Goal: Task Accomplishment & Management: Manage account settings

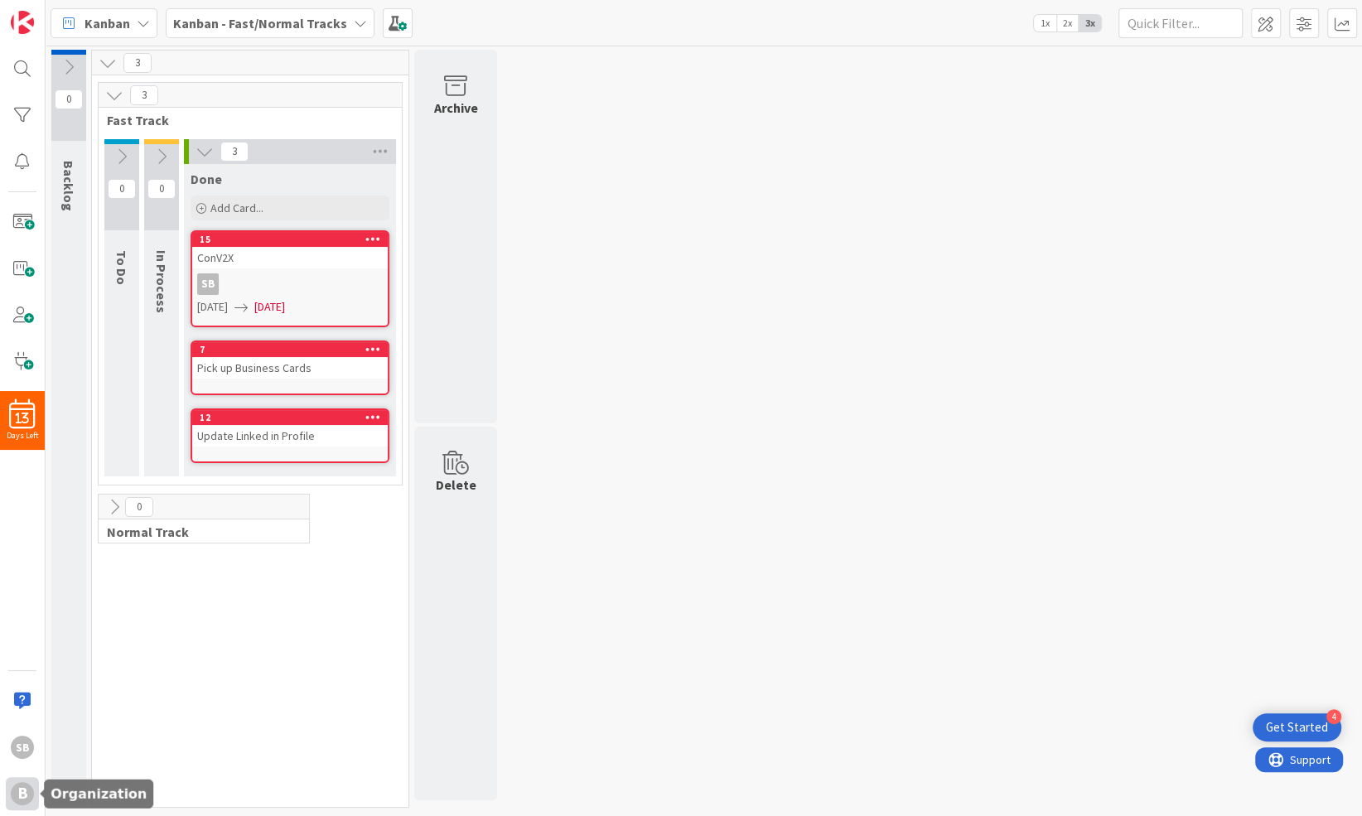
click at [23, 789] on div "B" at bounding box center [22, 793] width 23 height 23
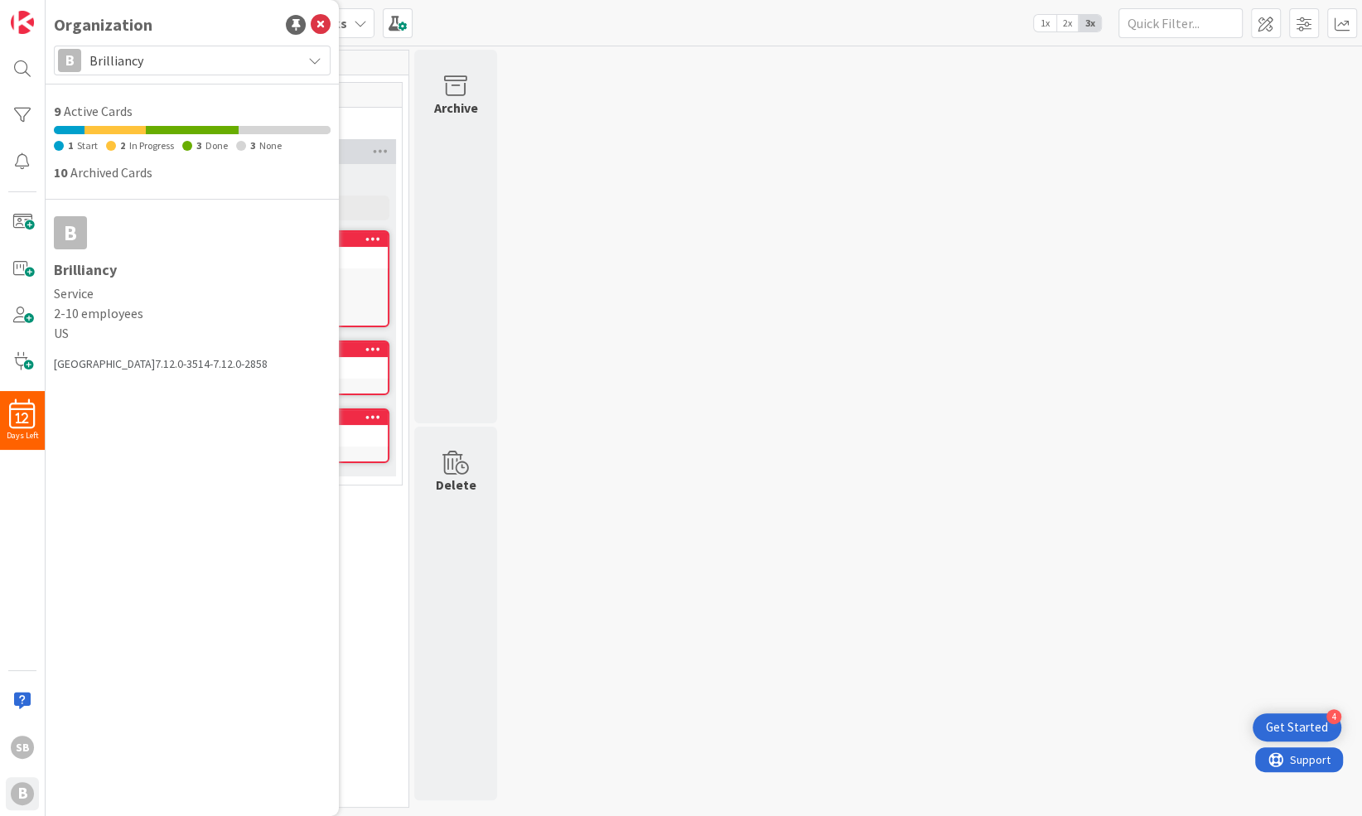
click at [312, 54] on icon at bounding box center [314, 60] width 13 height 13
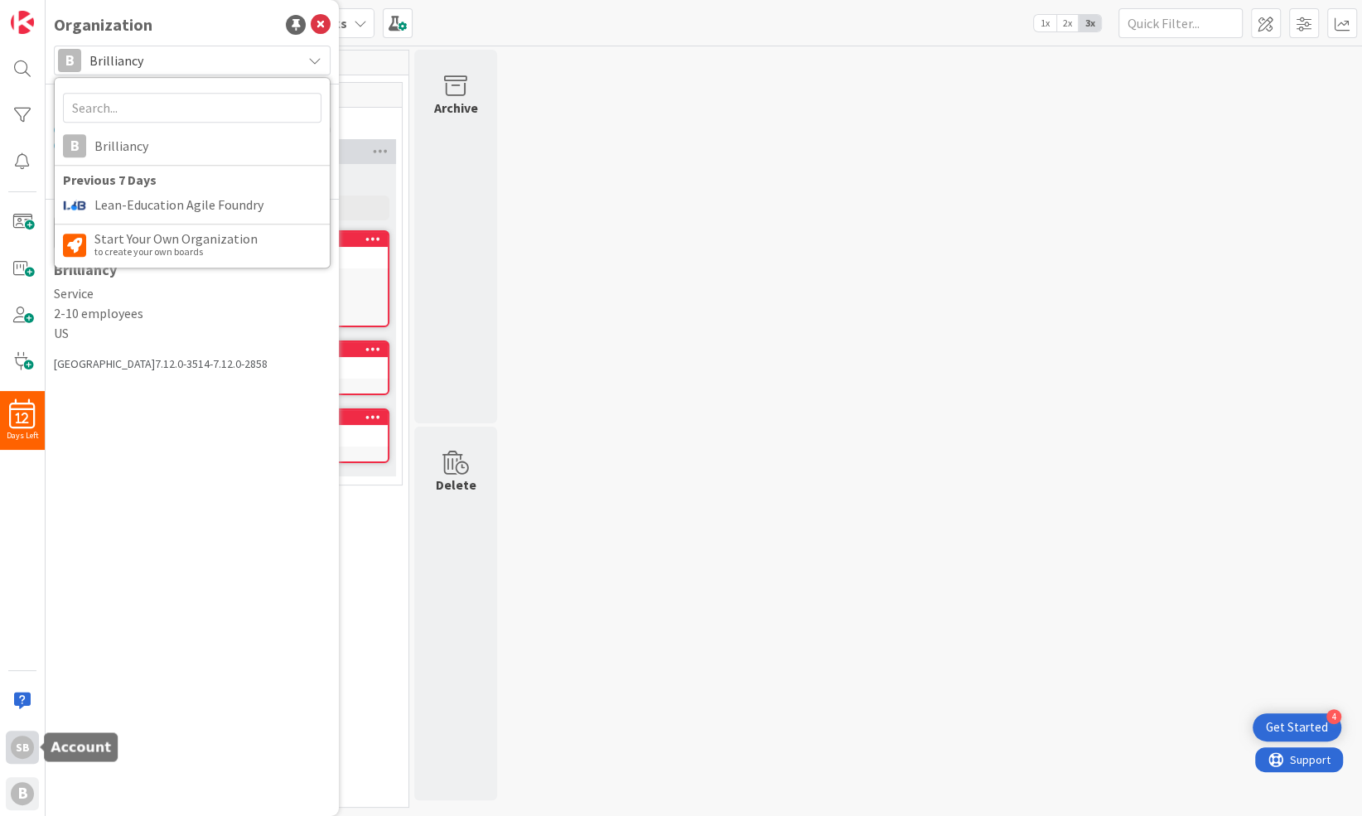
click at [13, 747] on div "SB" at bounding box center [22, 746] width 23 height 23
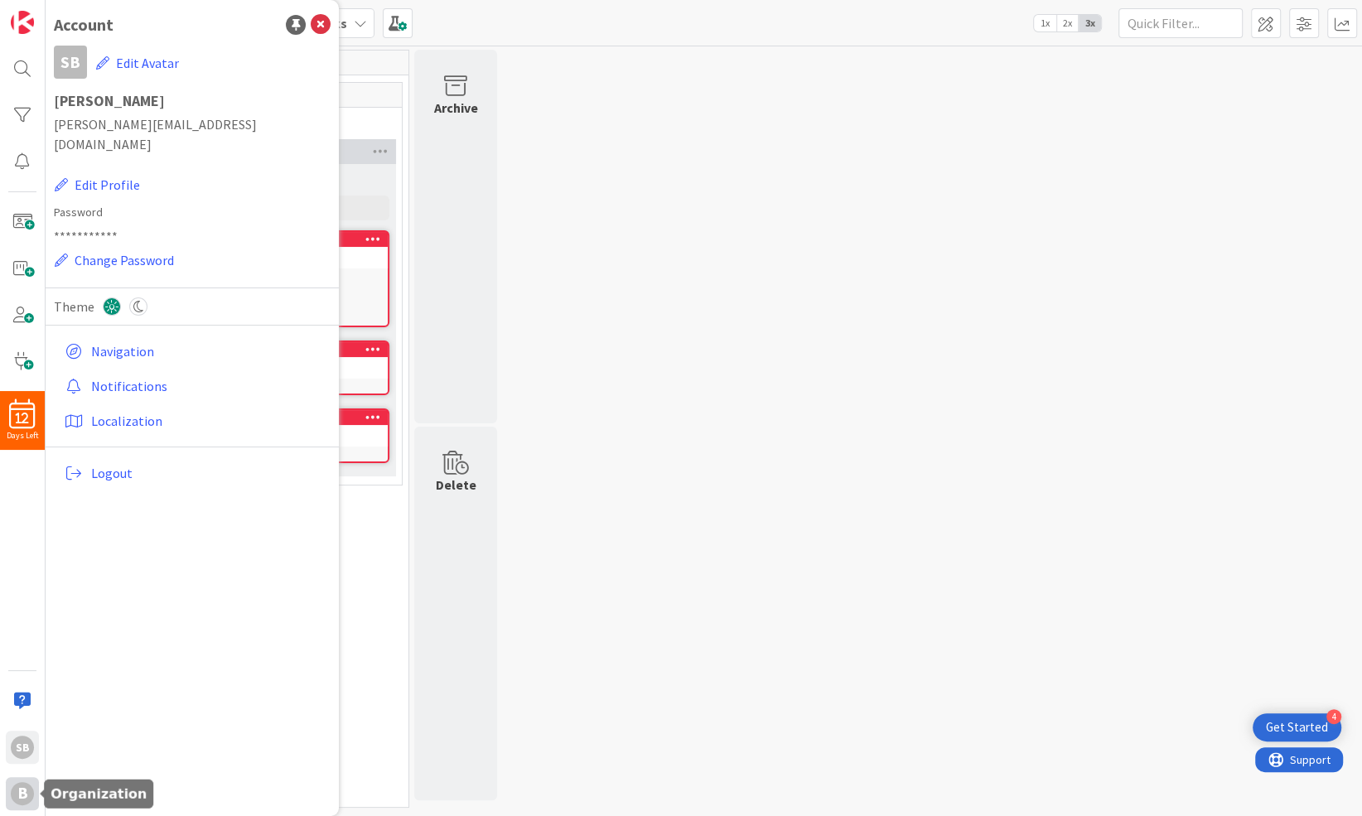
click at [32, 799] on div "B" at bounding box center [22, 793] width 33 height 33
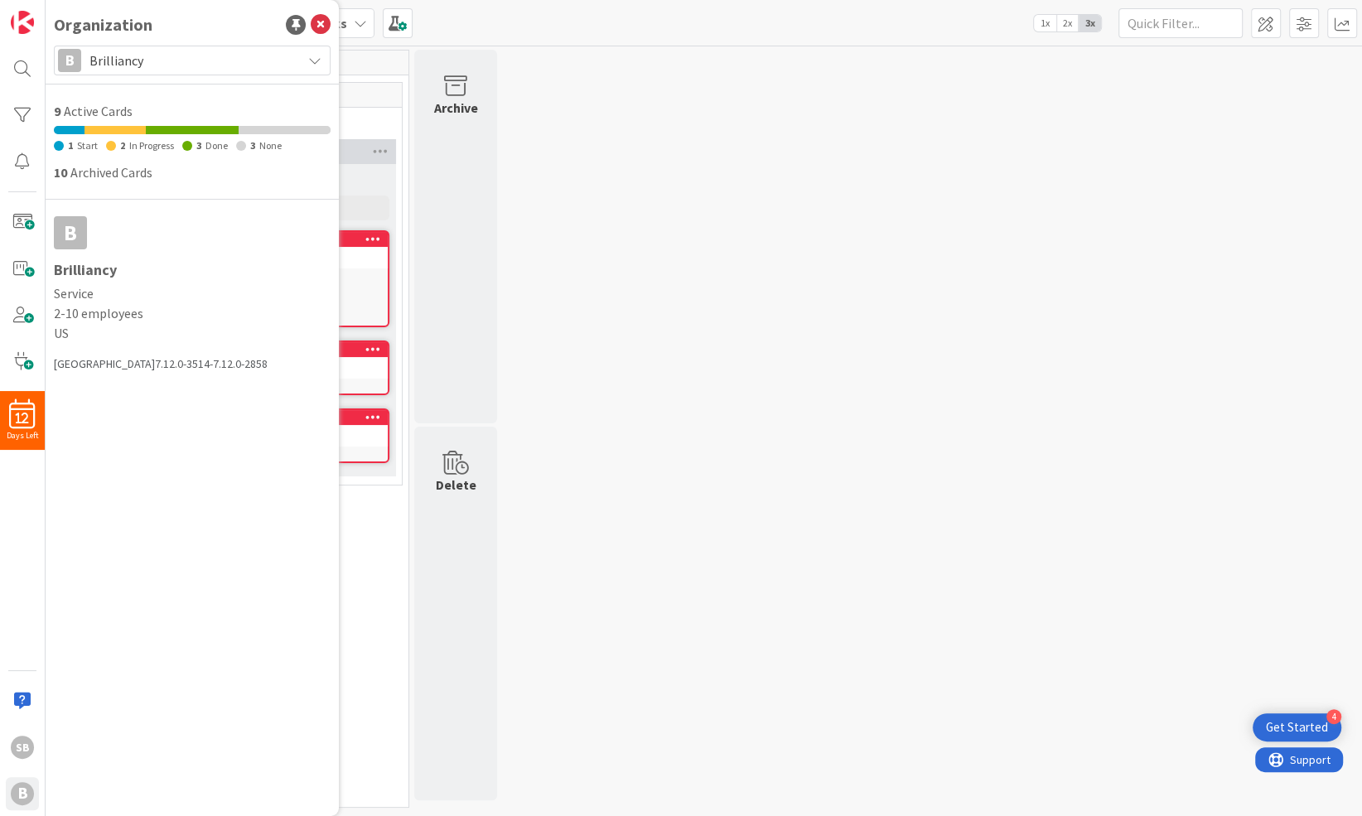
click at [128, 70] on span "Brilliancy" at bounding box center [191, 60] width 204 height 23
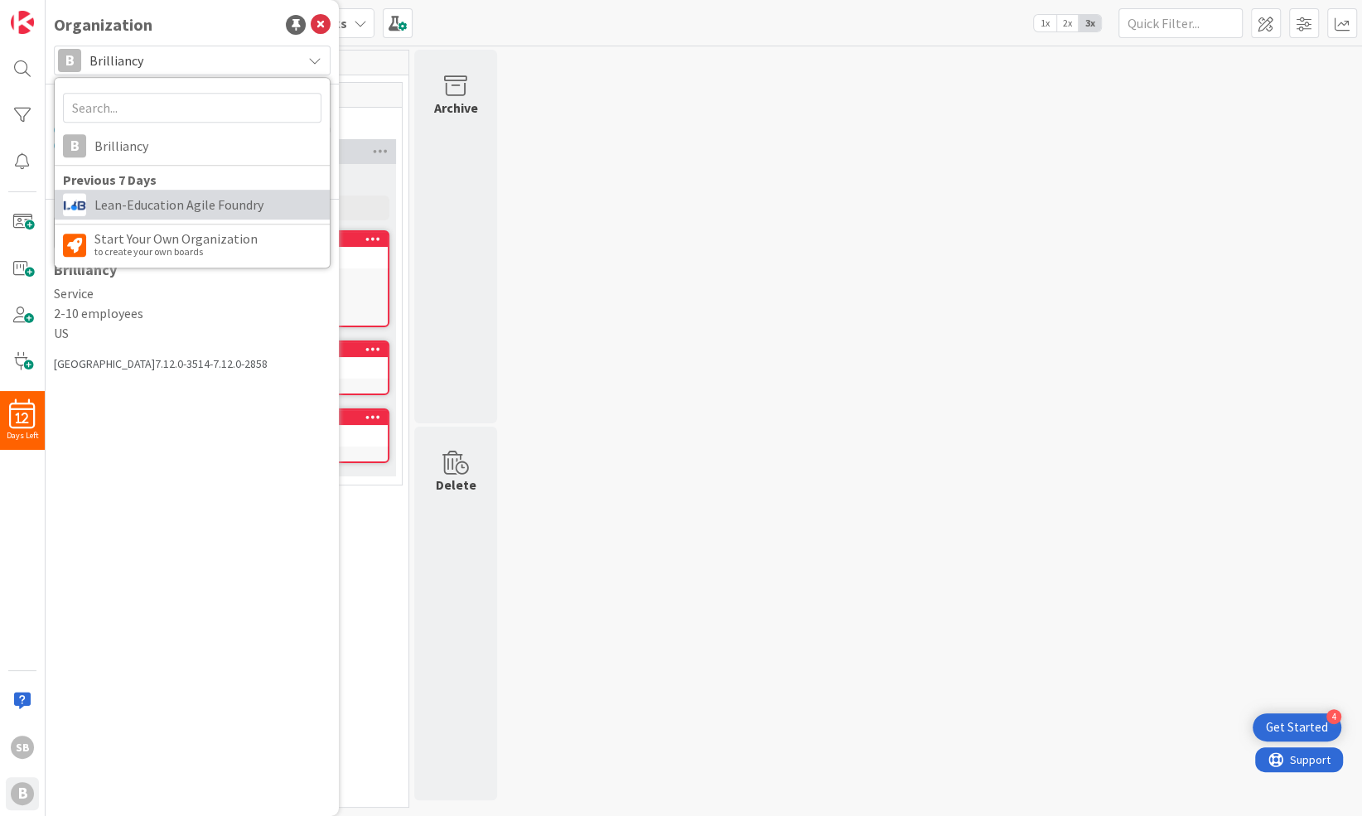
click at [147, 207] on span "Lean-Education Agile Foundry" at bounding box center [207, 204] width 227 height 25
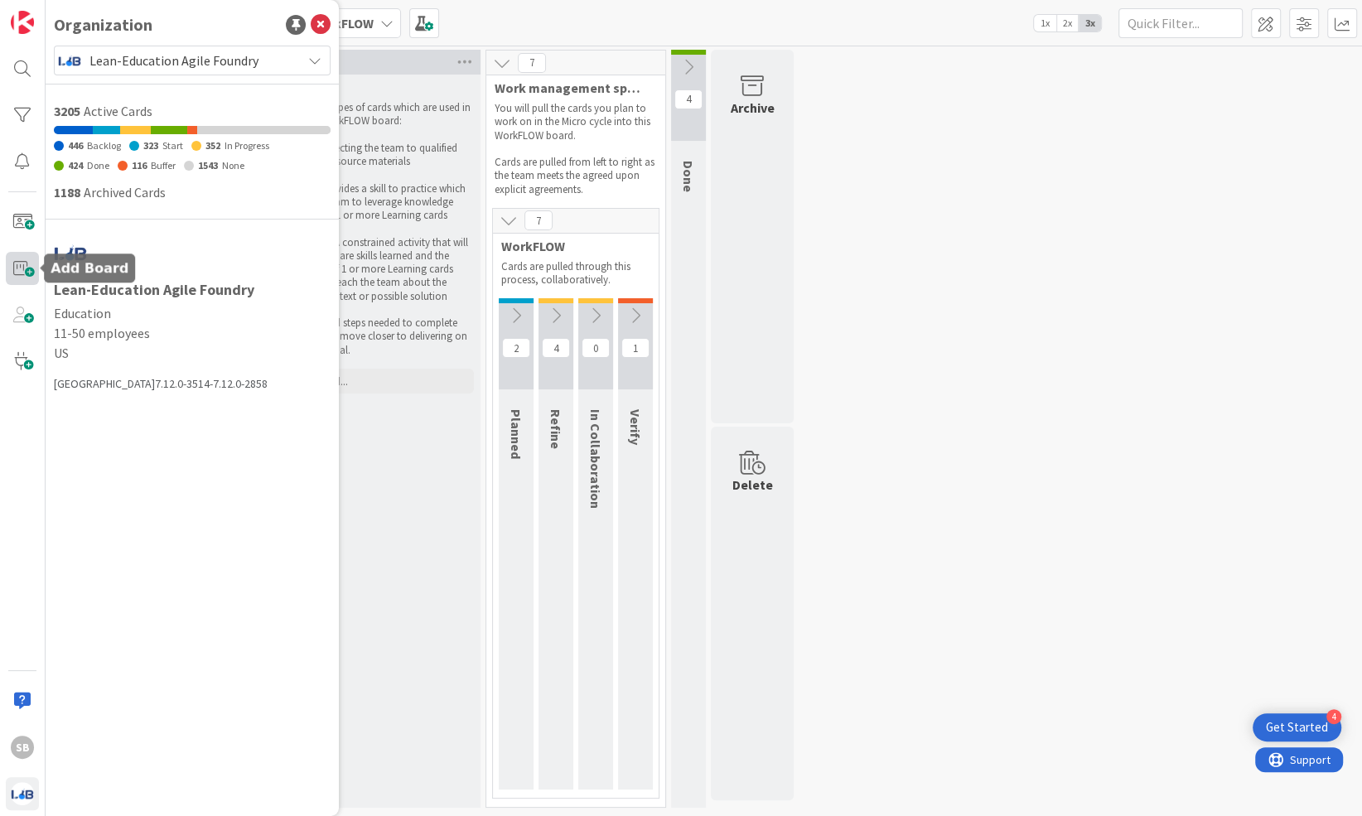
click at [23, 261] on span at bounding box center [22, 268] width 33 height 33
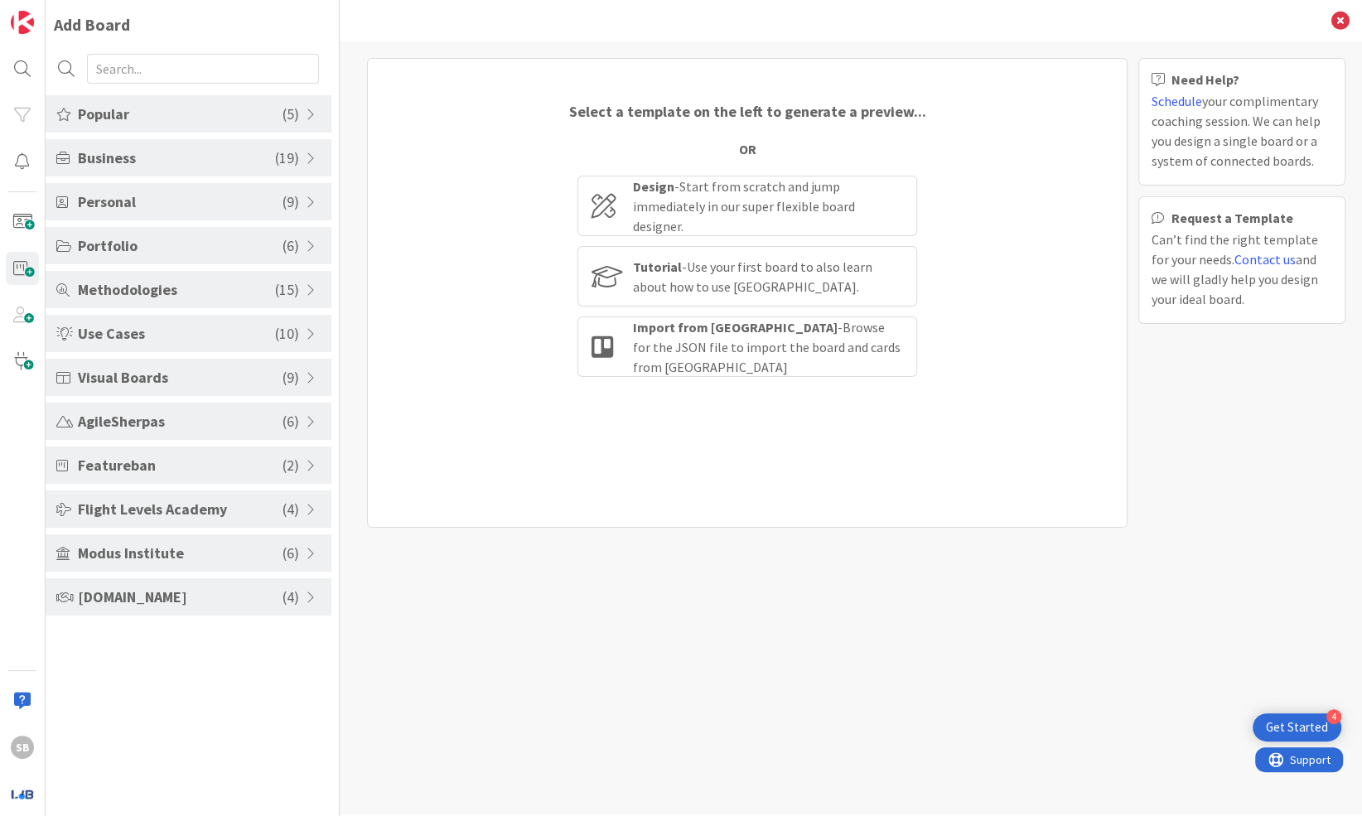
click at [308, 110] on span at bounding box center [313, 114] width 15 height 13
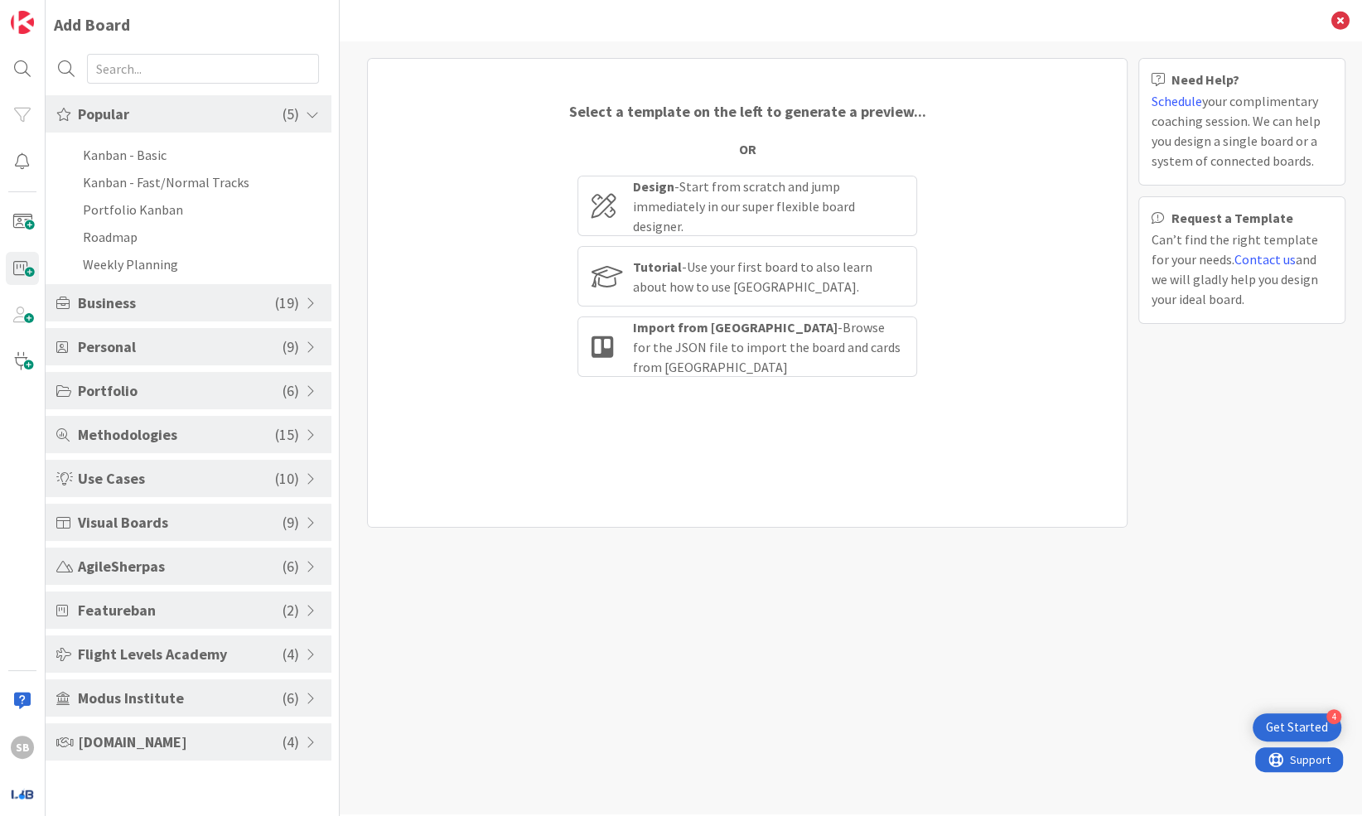
click at [308, 110] on span at bounding box center [313, 114] width 15 height 13
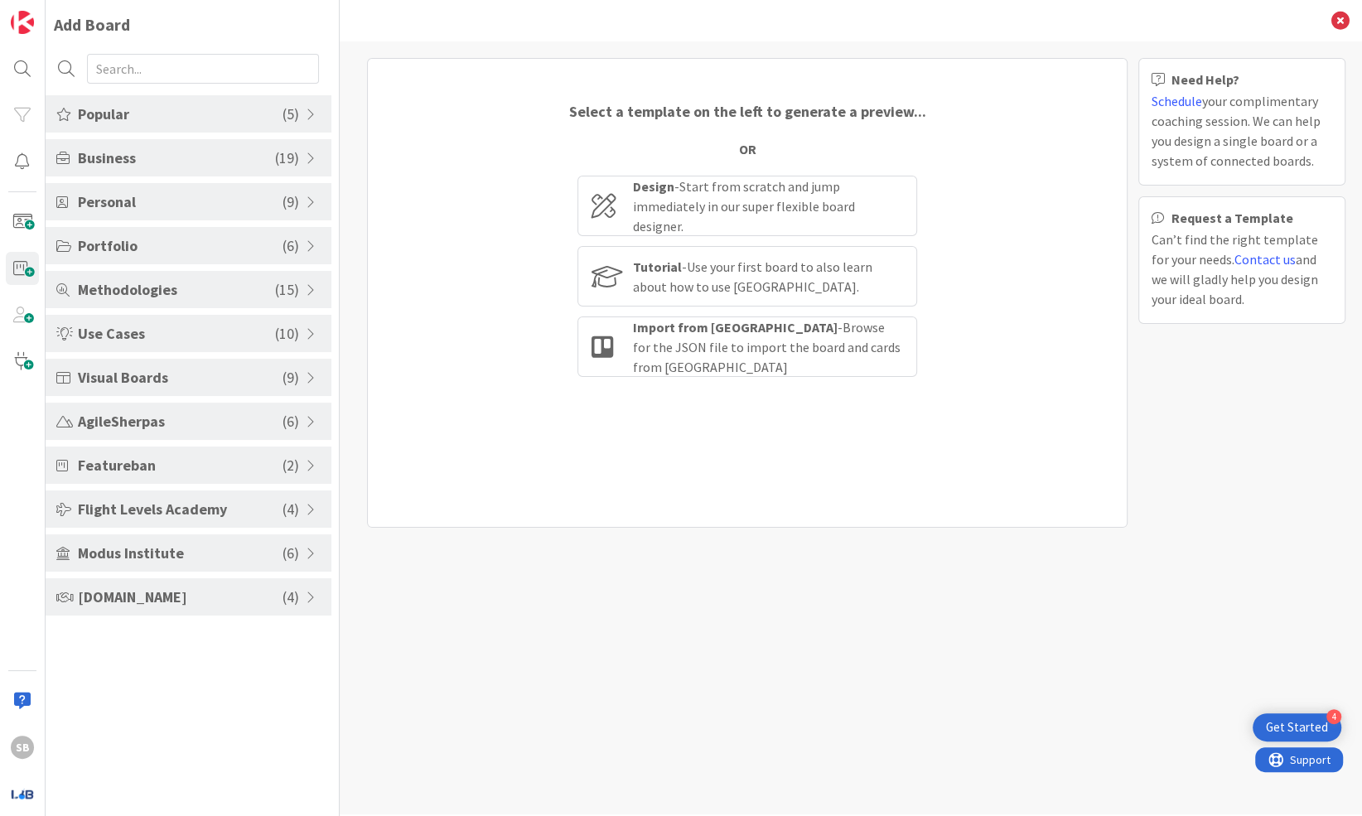
click at [303, 160] on div "Business ( 19 )" at bounding box center [189, 157] width 286 height 37
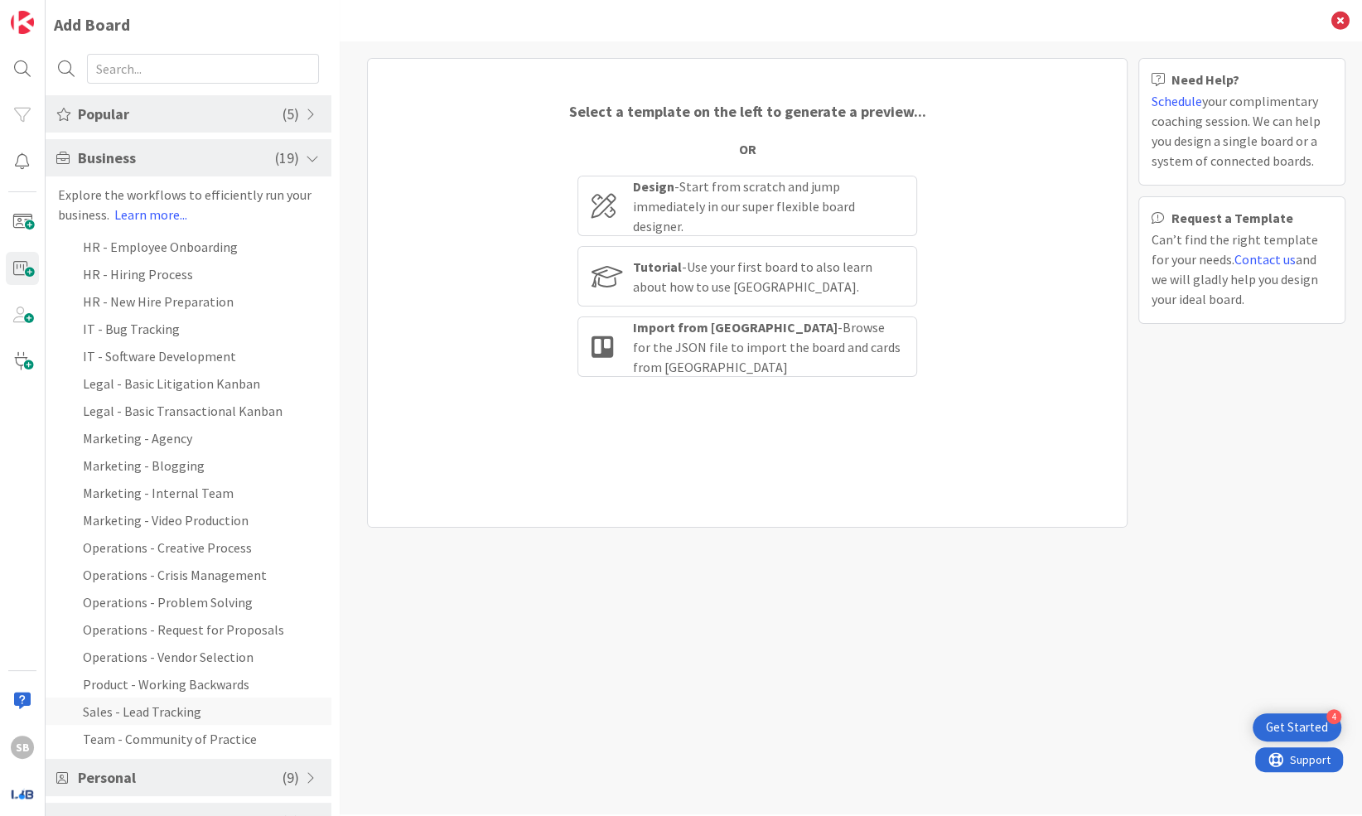
click at [152, 702] on li "Sales - Lead Tracking" at bounding box center [189, 710] width 286 height 27
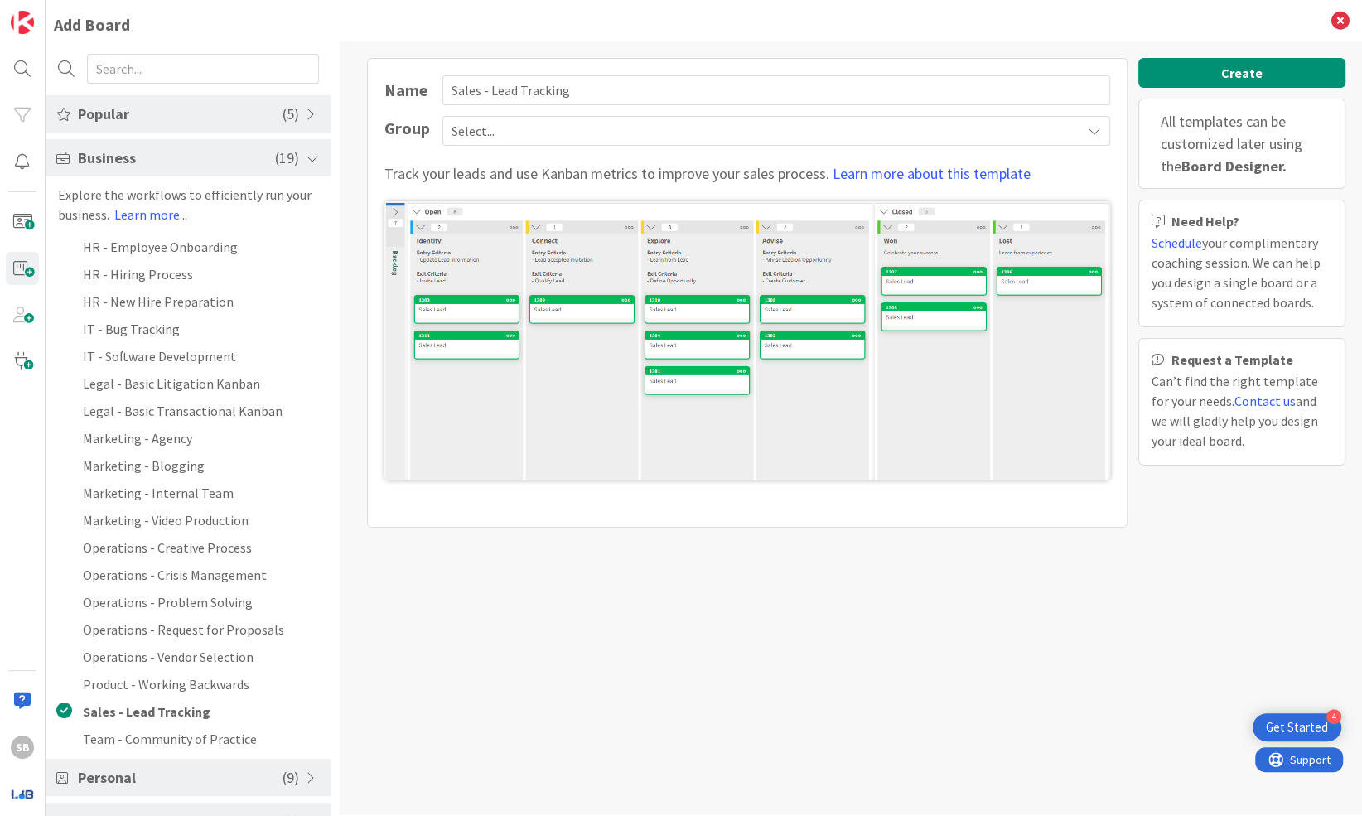
click at [699, 138] on span "Select..." at bounding box center [761, 130] width 621 height 23
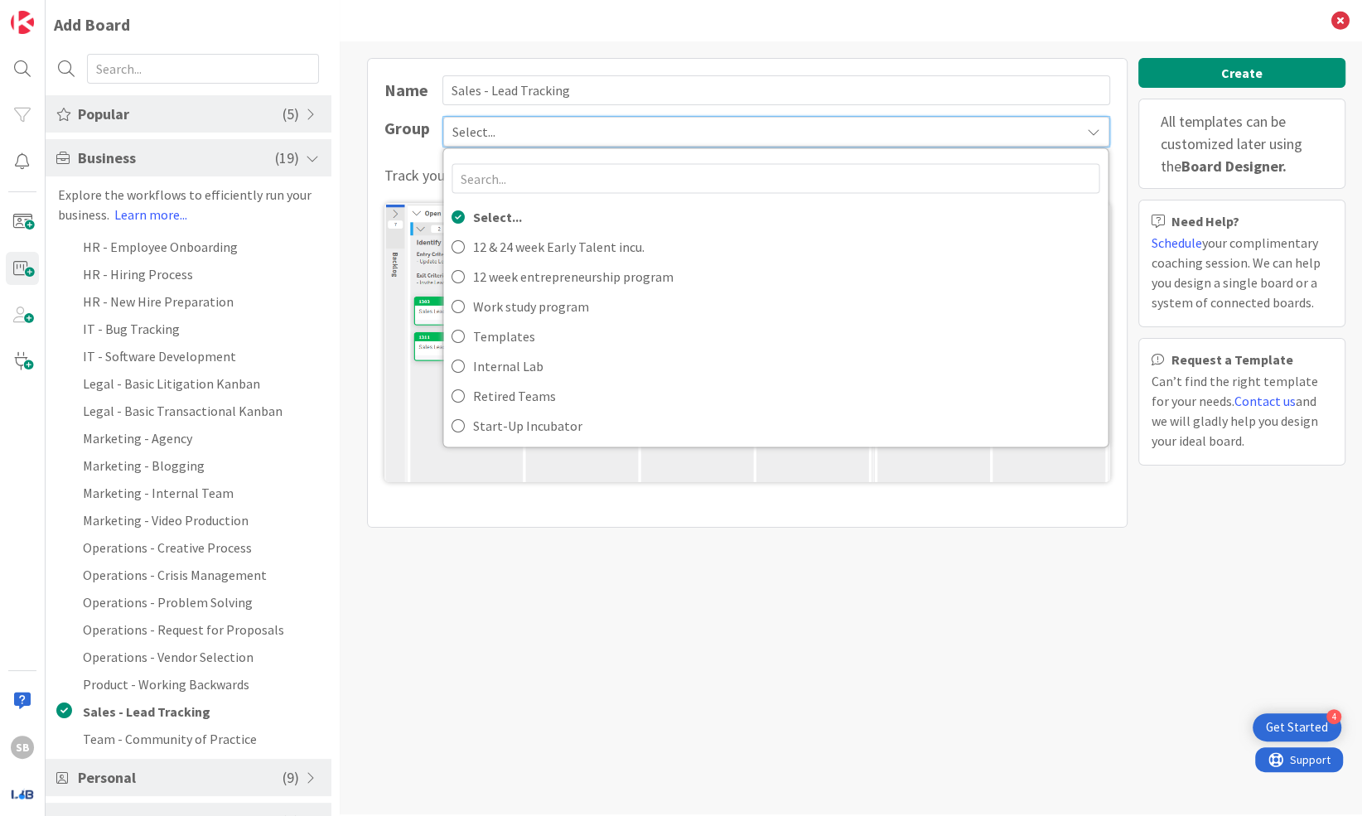
click at [615, 111] on div "Name Sales - Lead Tracking Group Select... Select... 12 & 24 week Early Talent …" at bounding box center [747, 293] width 760 height 470
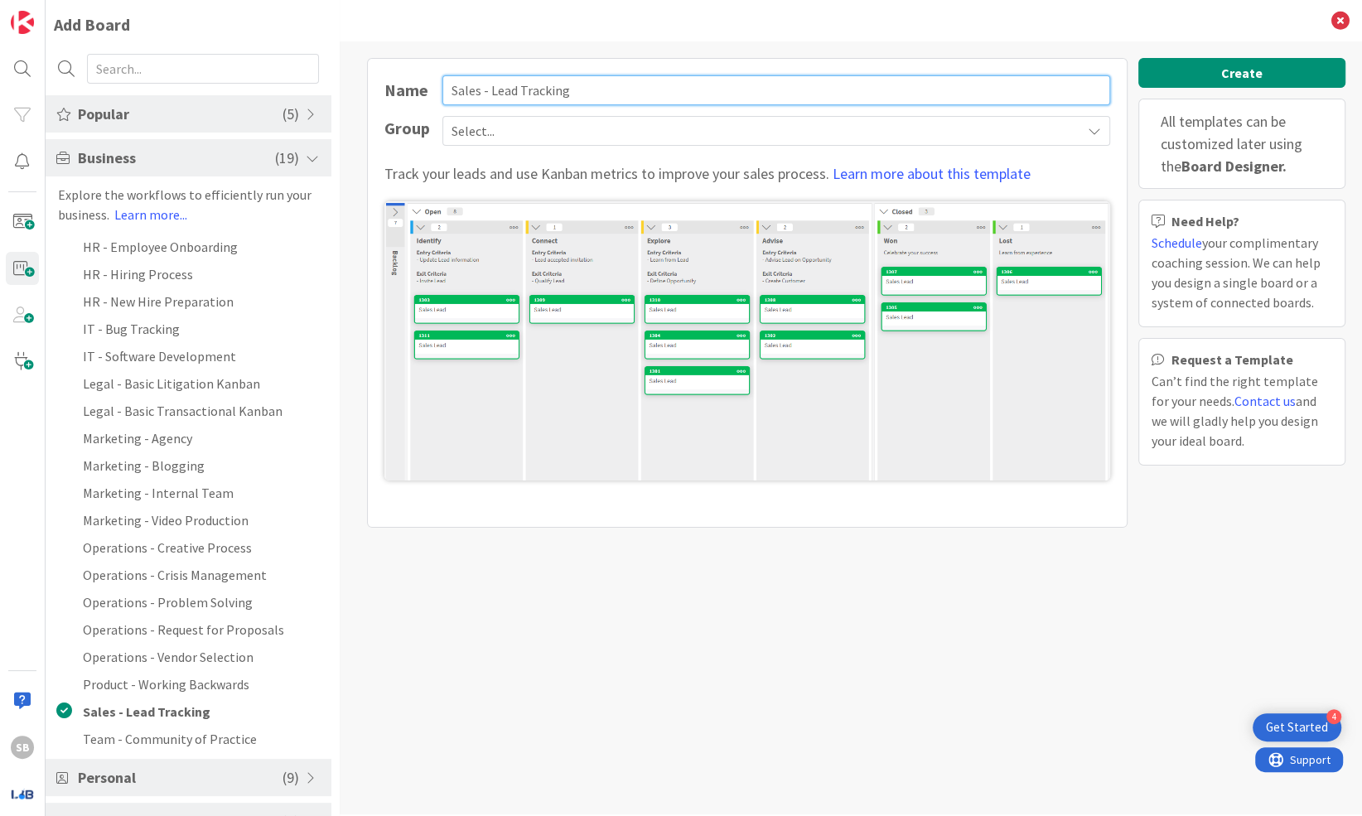
click at [600, 89] on input "Sales - Lead Tracking" at bounding box center [776, 90] width 668 height 30
drag, startPoint x: 489, startPoint y: 90, endPoint x: 178, endPoint y: -30, distance: 333.0
click at [178, 0] on html "4 Get Started SB Add Board Popular ( 5 ) Kanban - Basic Kanban - Fast/Normal Tr…" at bounding box center [681, 408] width 1362 height 816
type input "Lead Tracking"
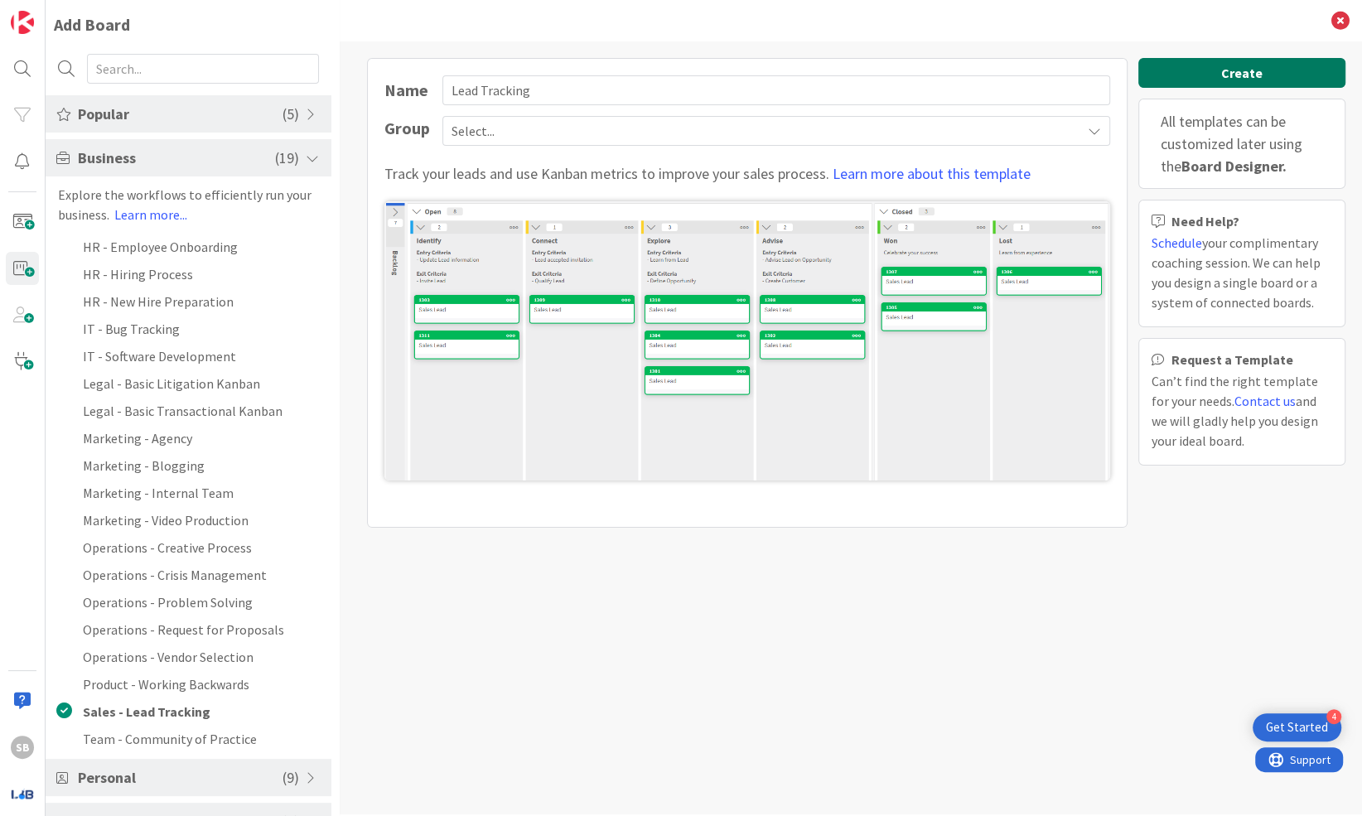
click at [932, 73] on button "Create" at bounding box center [1241, 73] width 207 height 30
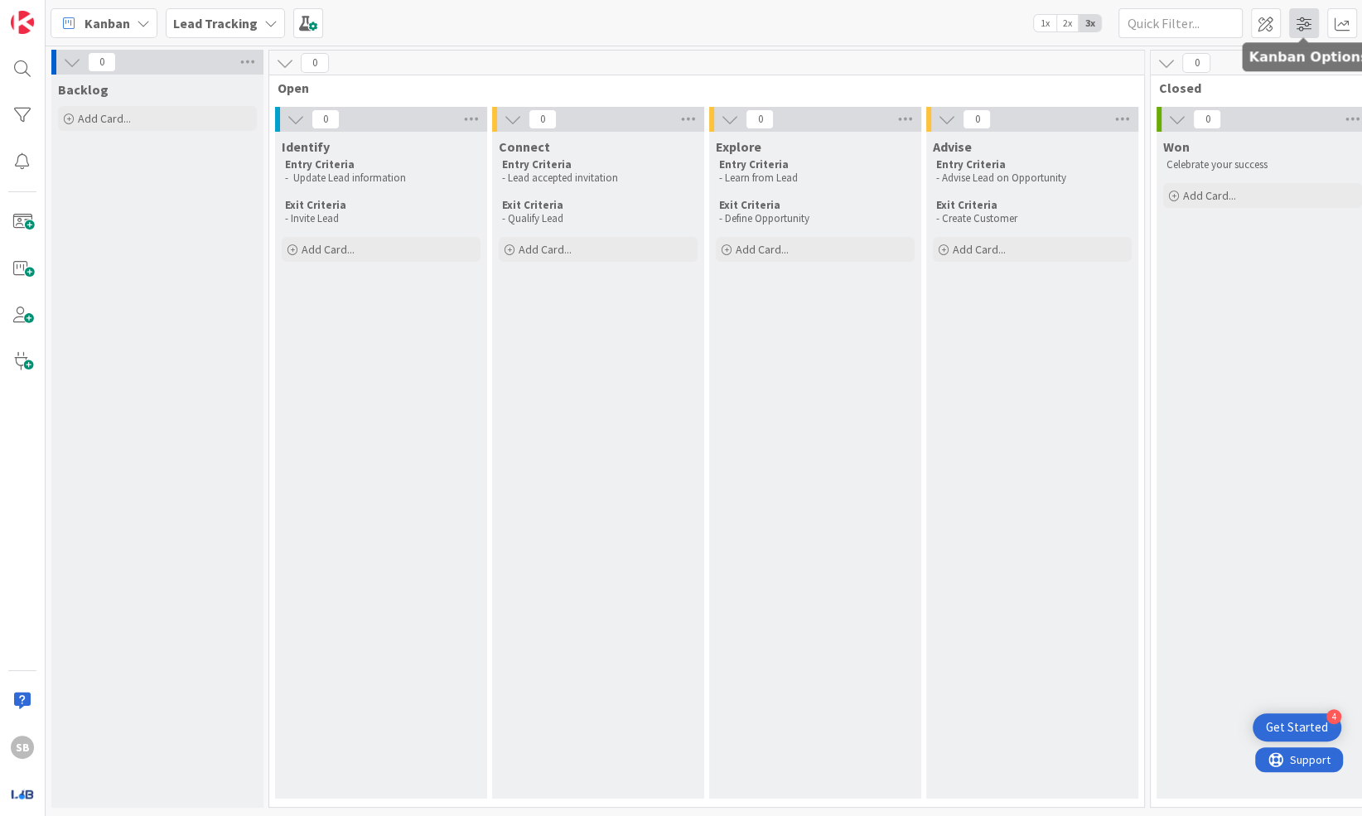
click at [932, 29] on span at bounding box center [1304, 23] width 30 height 30
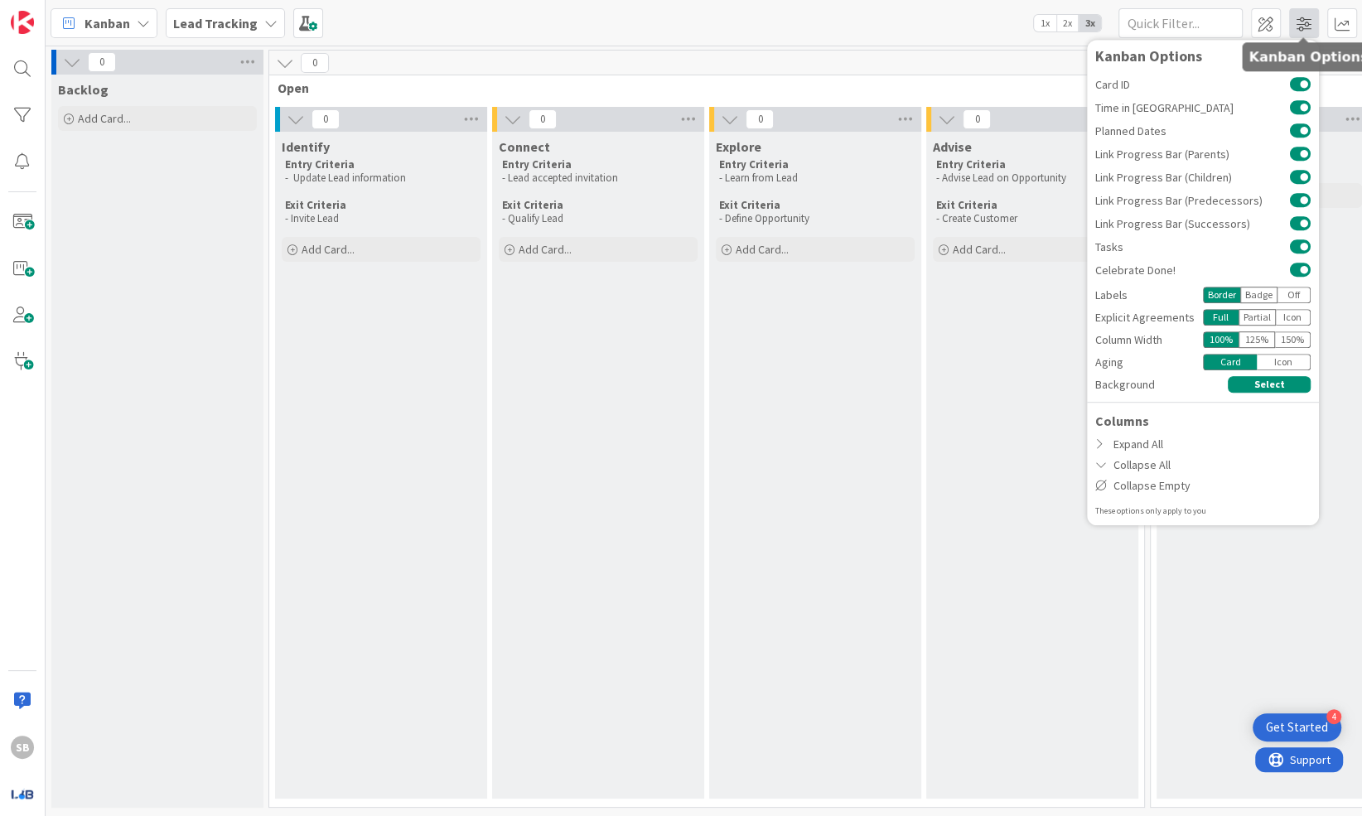
click at [932, 28] on span at bounding box center [1304, 23] width 30 height 30
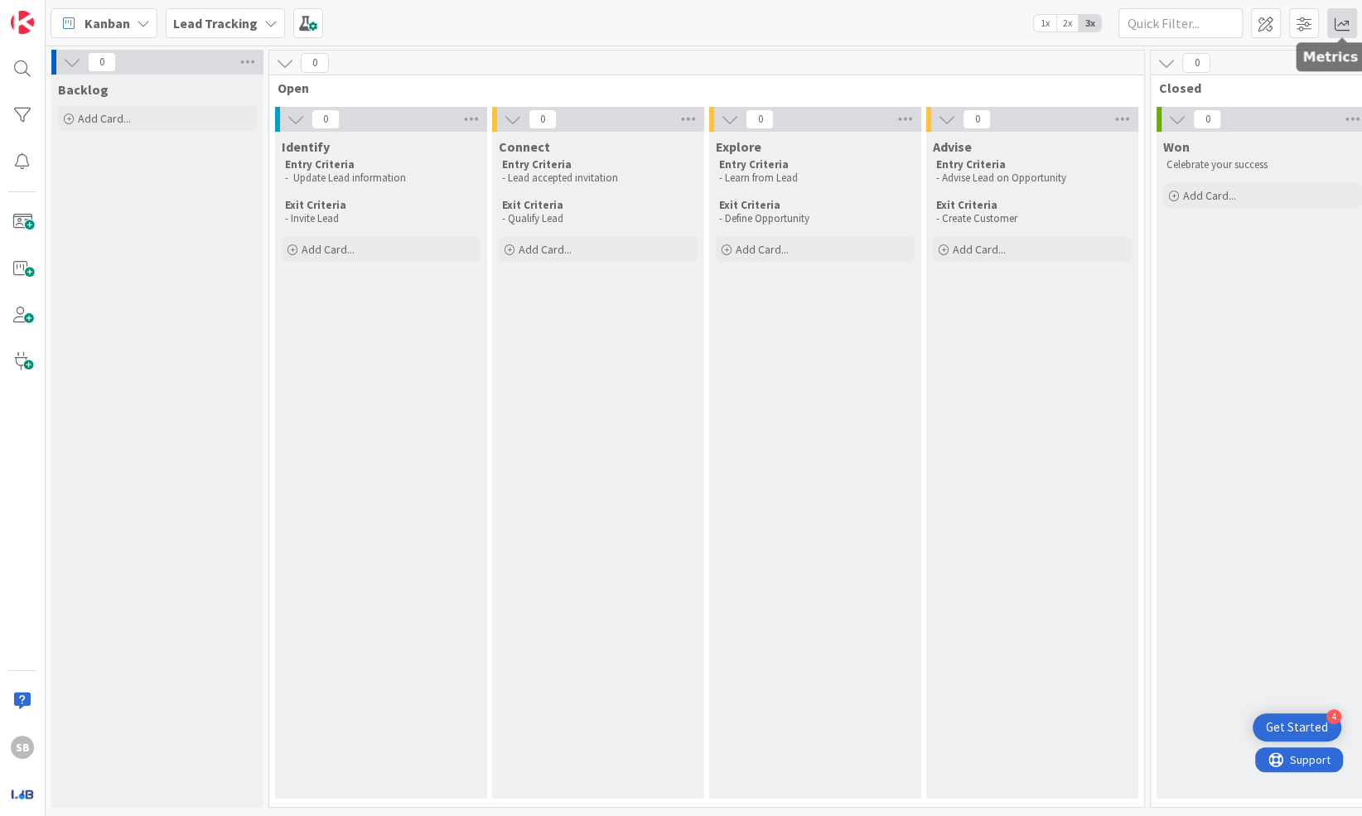
click at [932, 24] on span at bounding box center [1342, 23] width 30 height 30
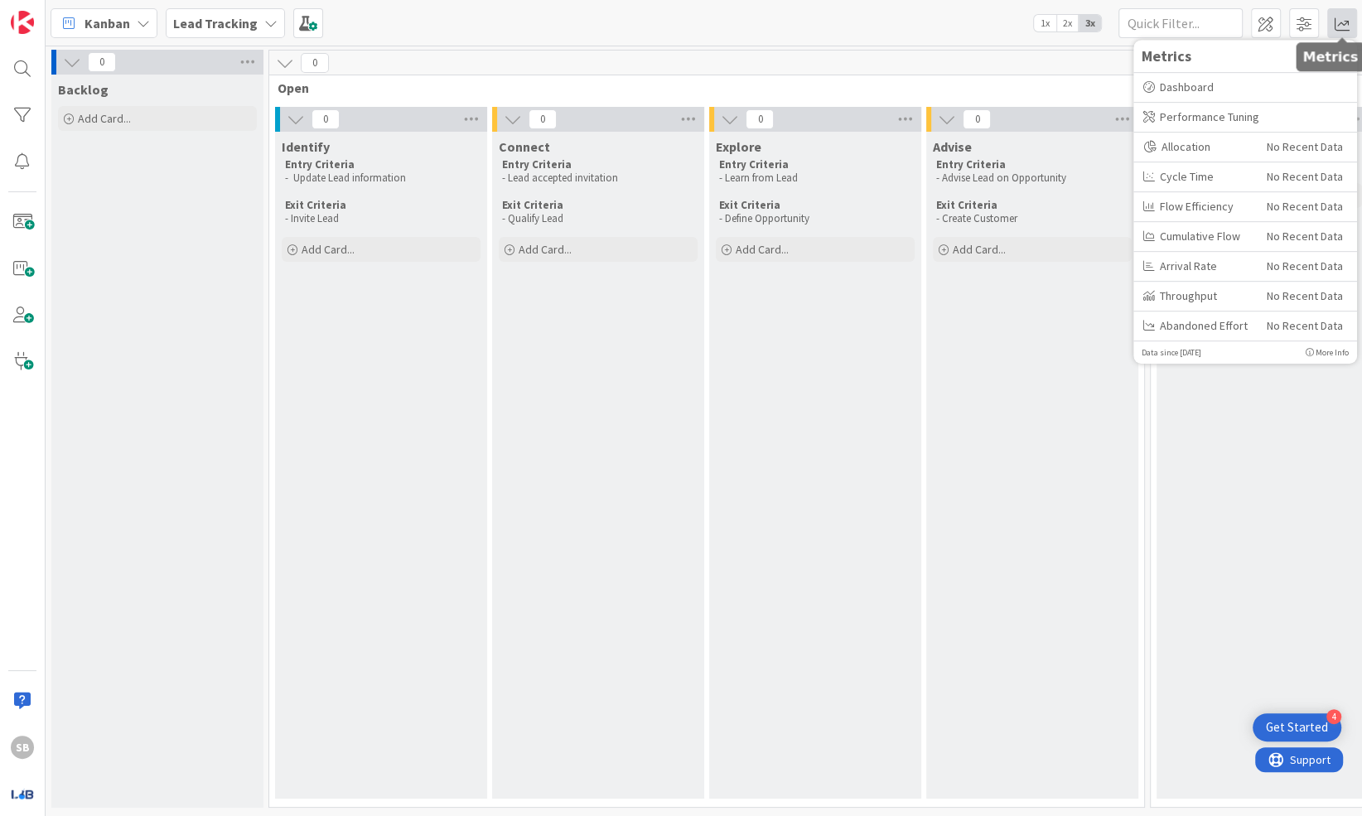
click at [932, 24] on span at bounding box center [1342, 23] width 30 height 30
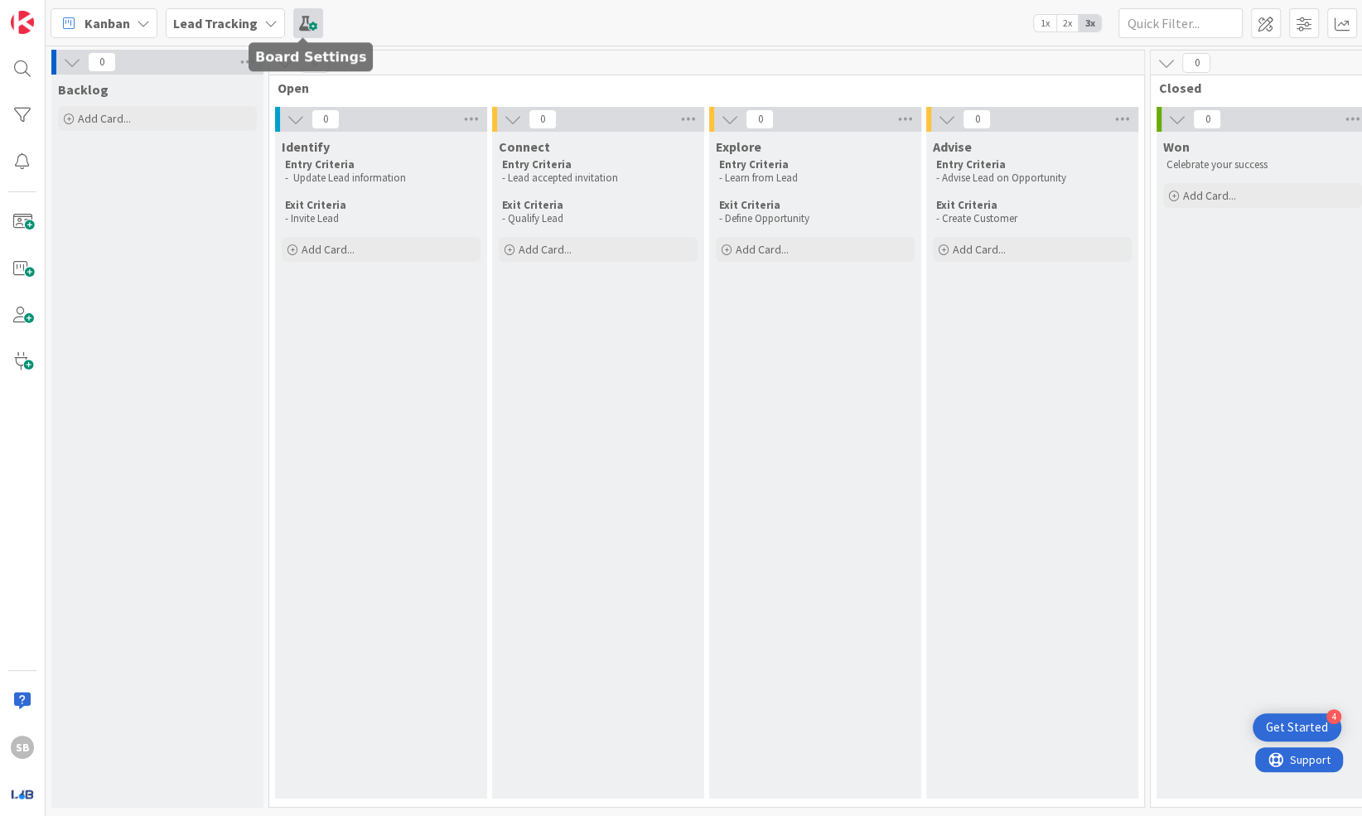
click at [310, 28] on span at bounding box center [308, 23] width 30 height 30
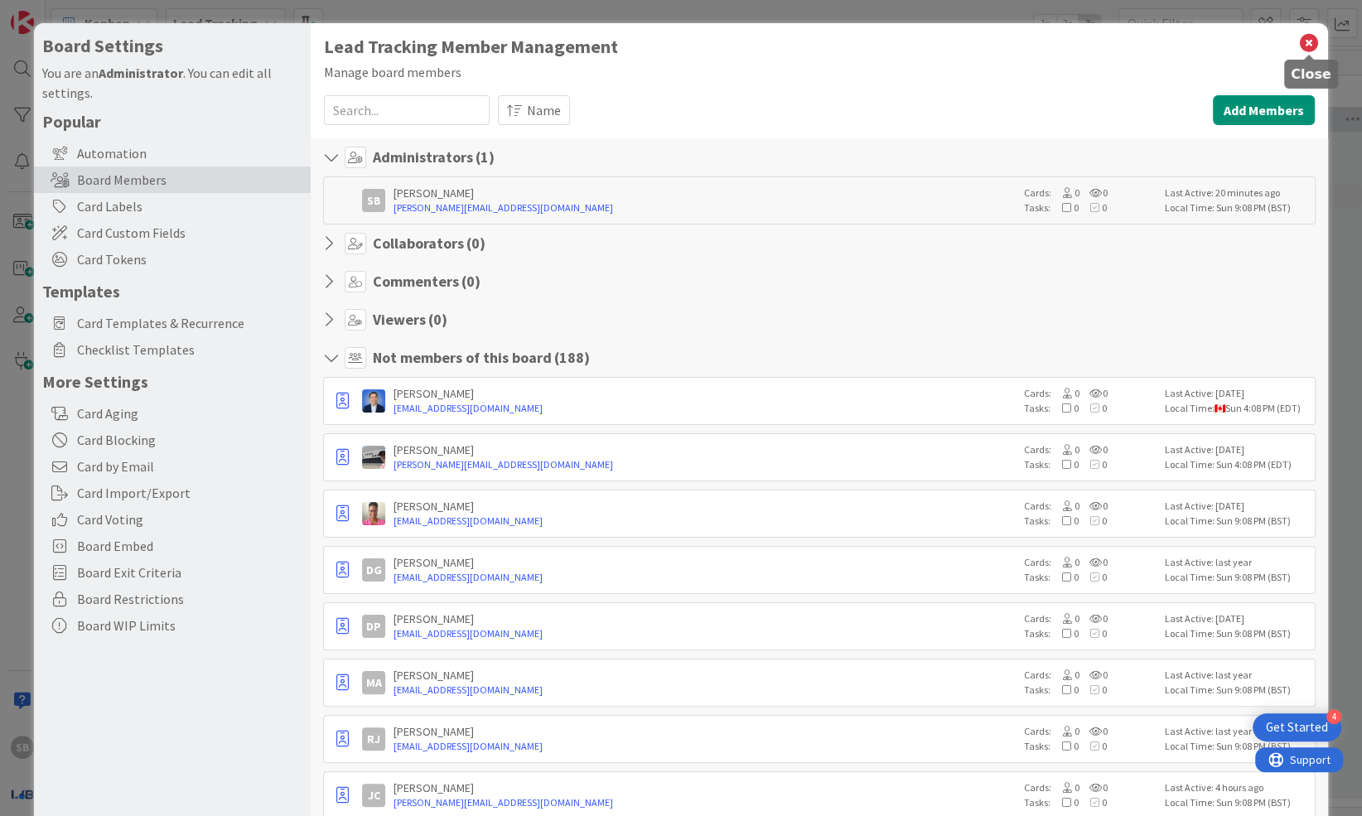
click at [932, 38] on icon at bounding box center [1309, 42] width 22 height 23
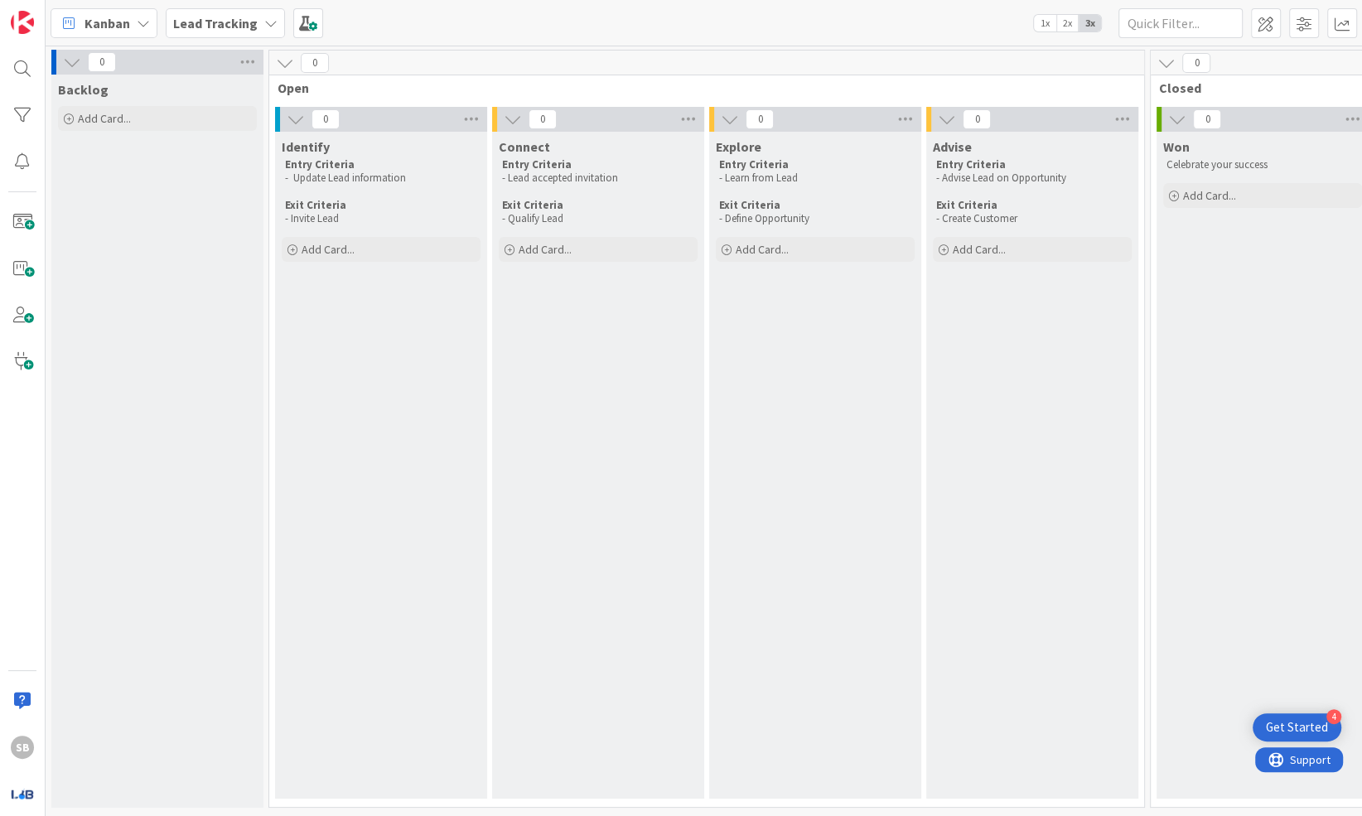
click at [932, 16] on span "1x" at bounding box center [1045, 23] width 22 height 17
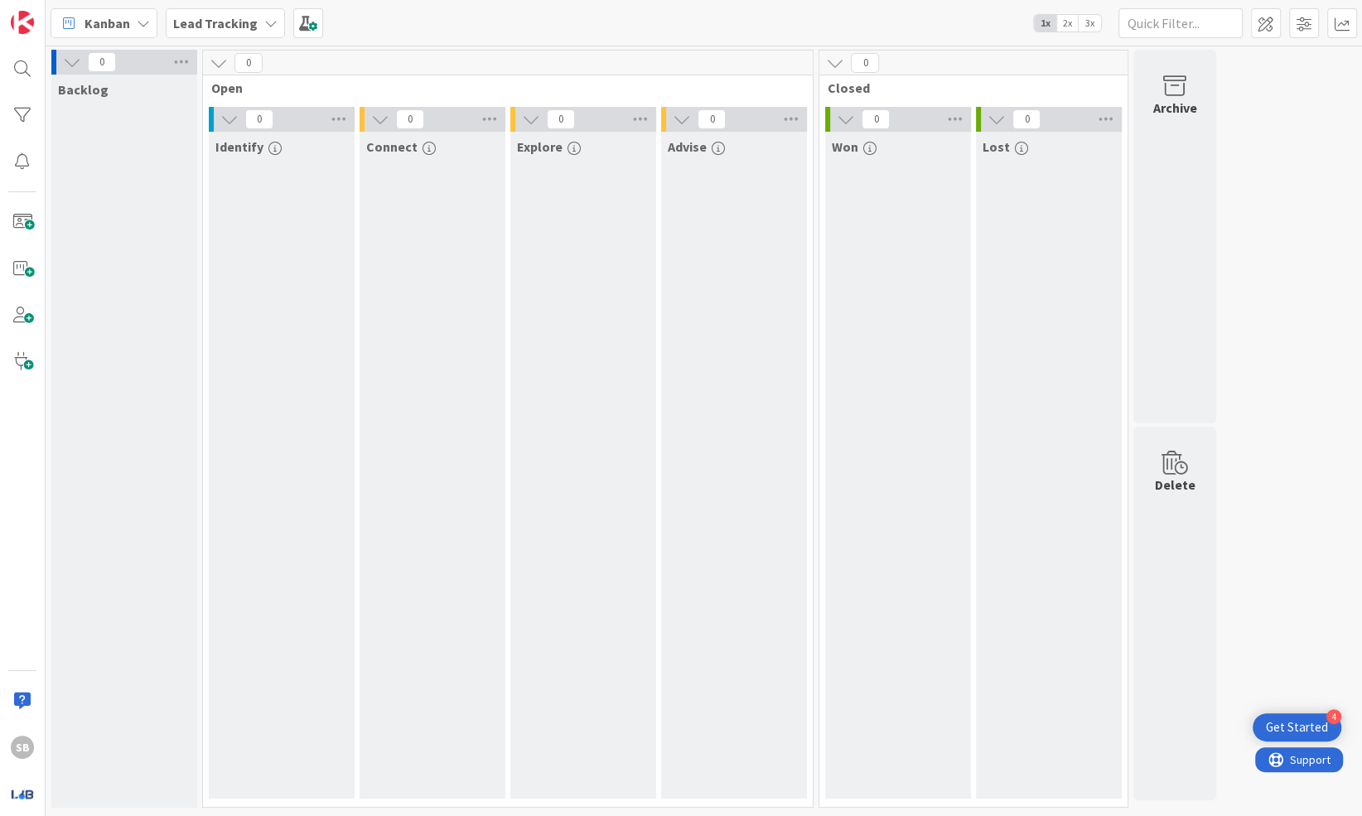
click at [932, 16] on span "1x" at bounding box center [1045, 23] width 22 height 17
click at [932, 22] on span "2x" at bounding box center [1067, 23] width 22 height 17
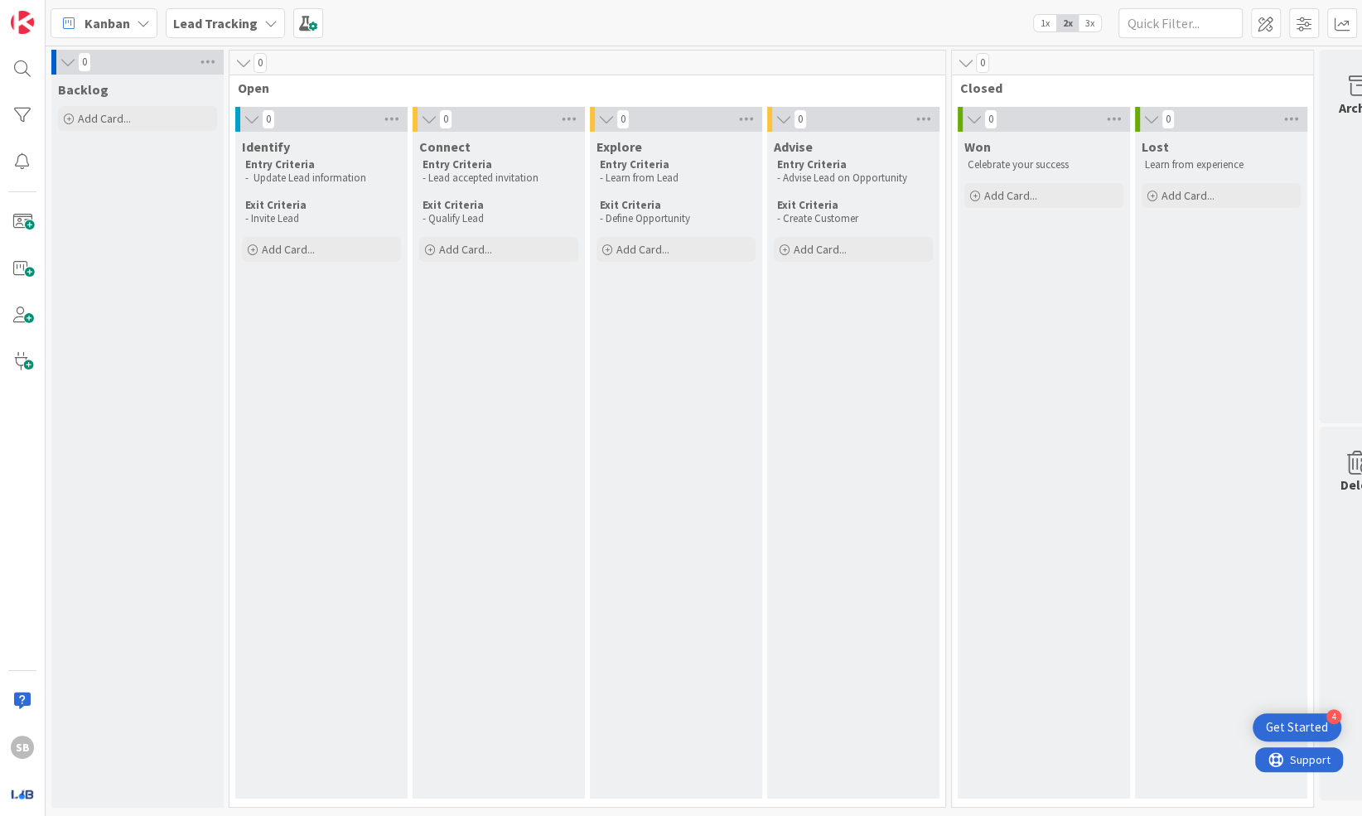
click at [137, 21] on icon at bounding box center [143, 23] width 13 height 13
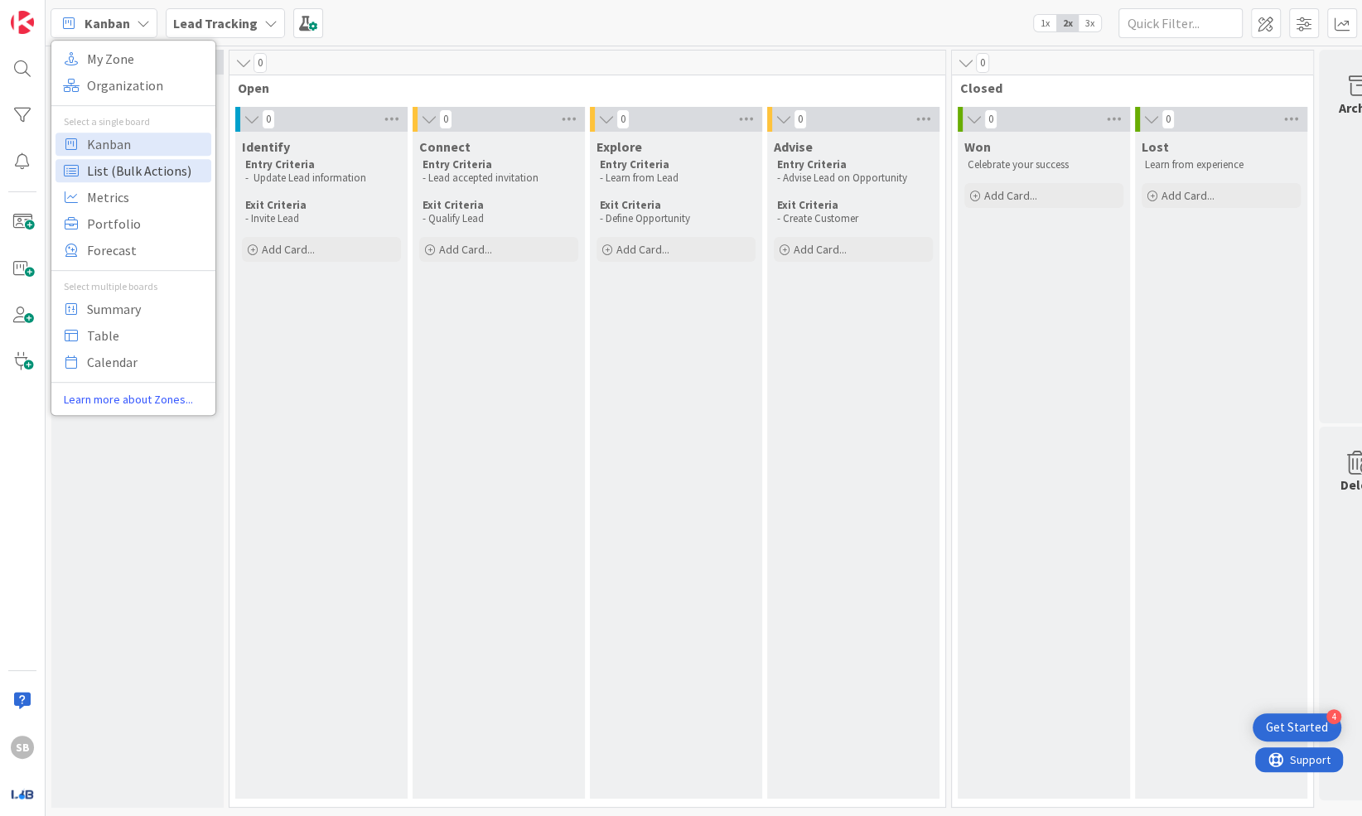
click at [137, 167] on span "List (Bulk Actions)" at bounding box center [146, 170] width 119 height 25
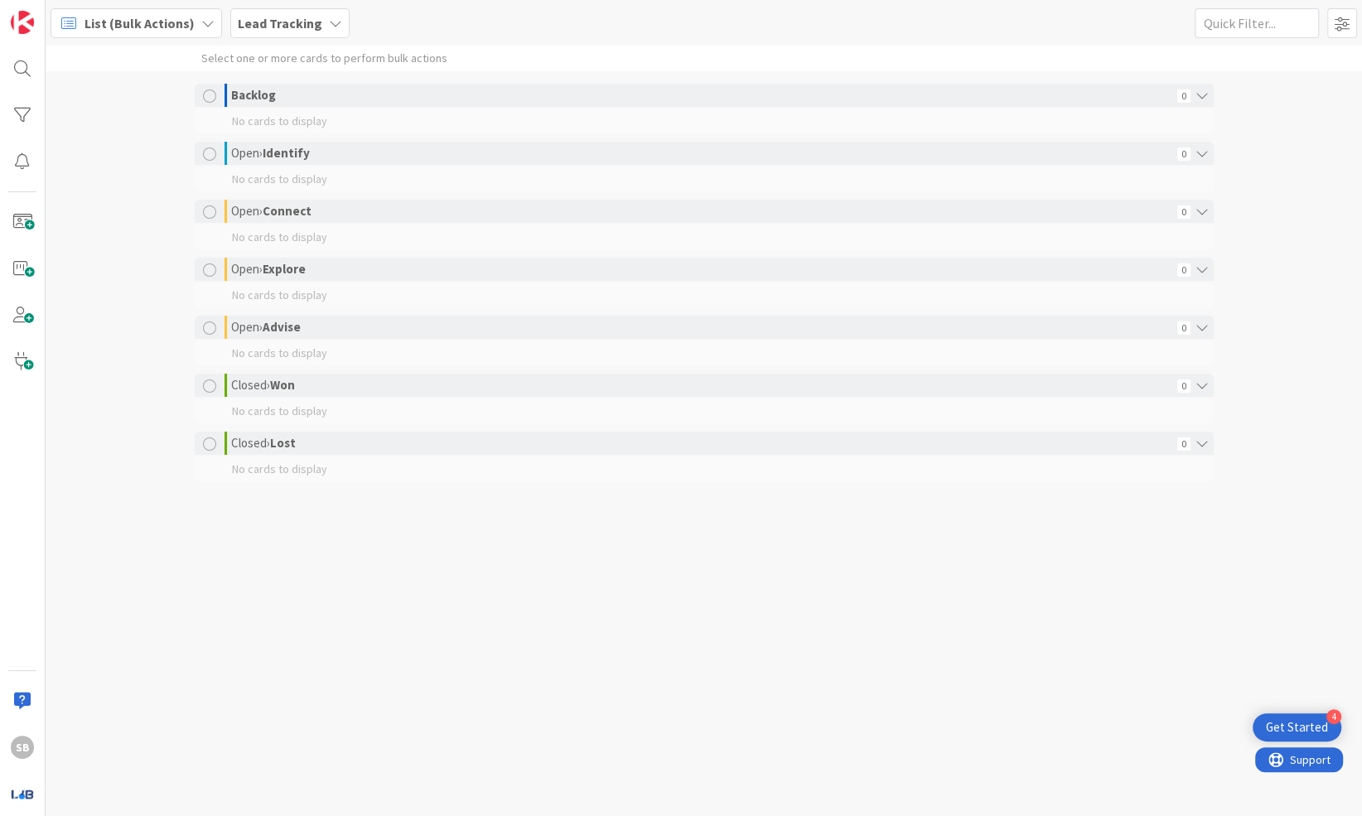
click at [154, 13] on span "List (Bulk Actions)" at bounding box center [139, 23] width 110 height 20
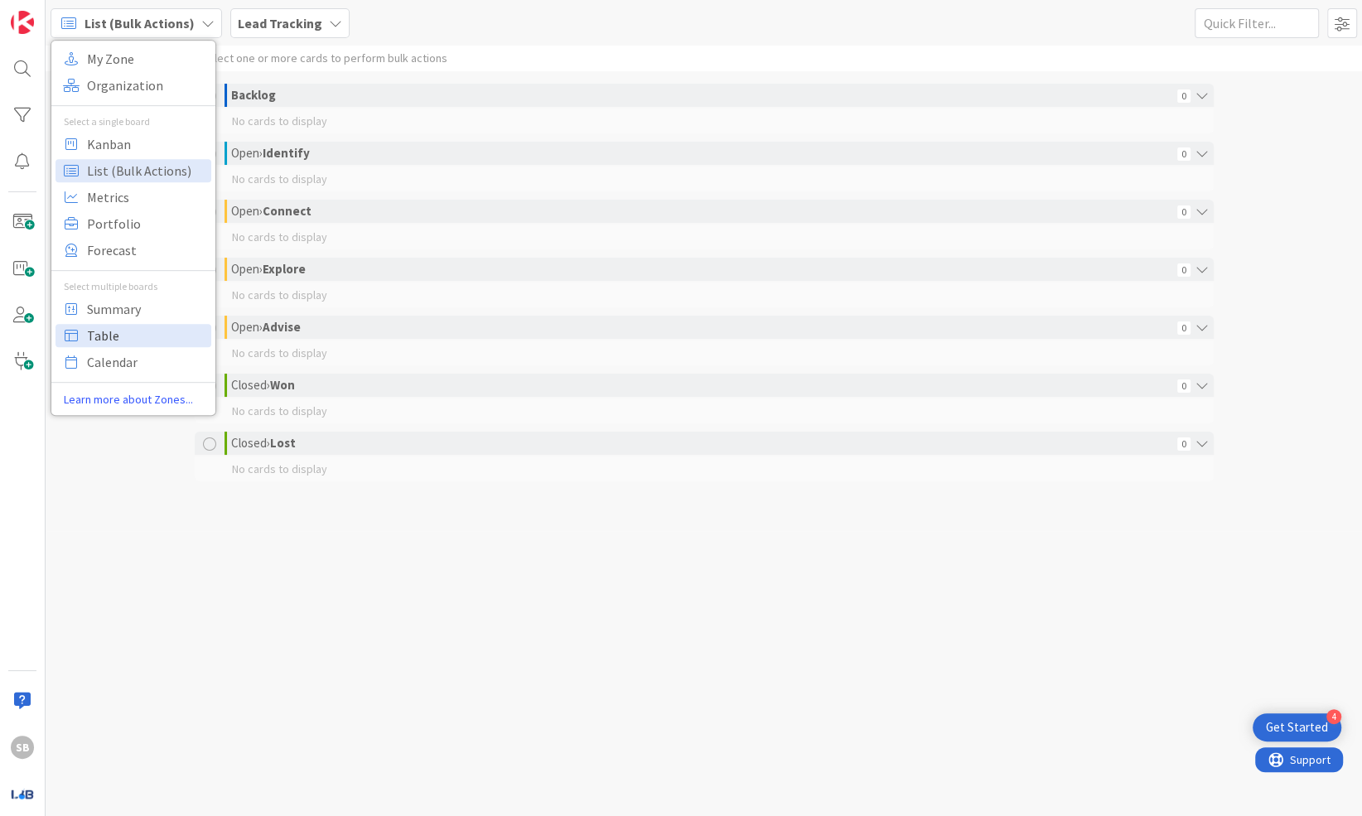
click at [126, 336] on span "Table" at bounding box center [146, 335] width 119 height 25
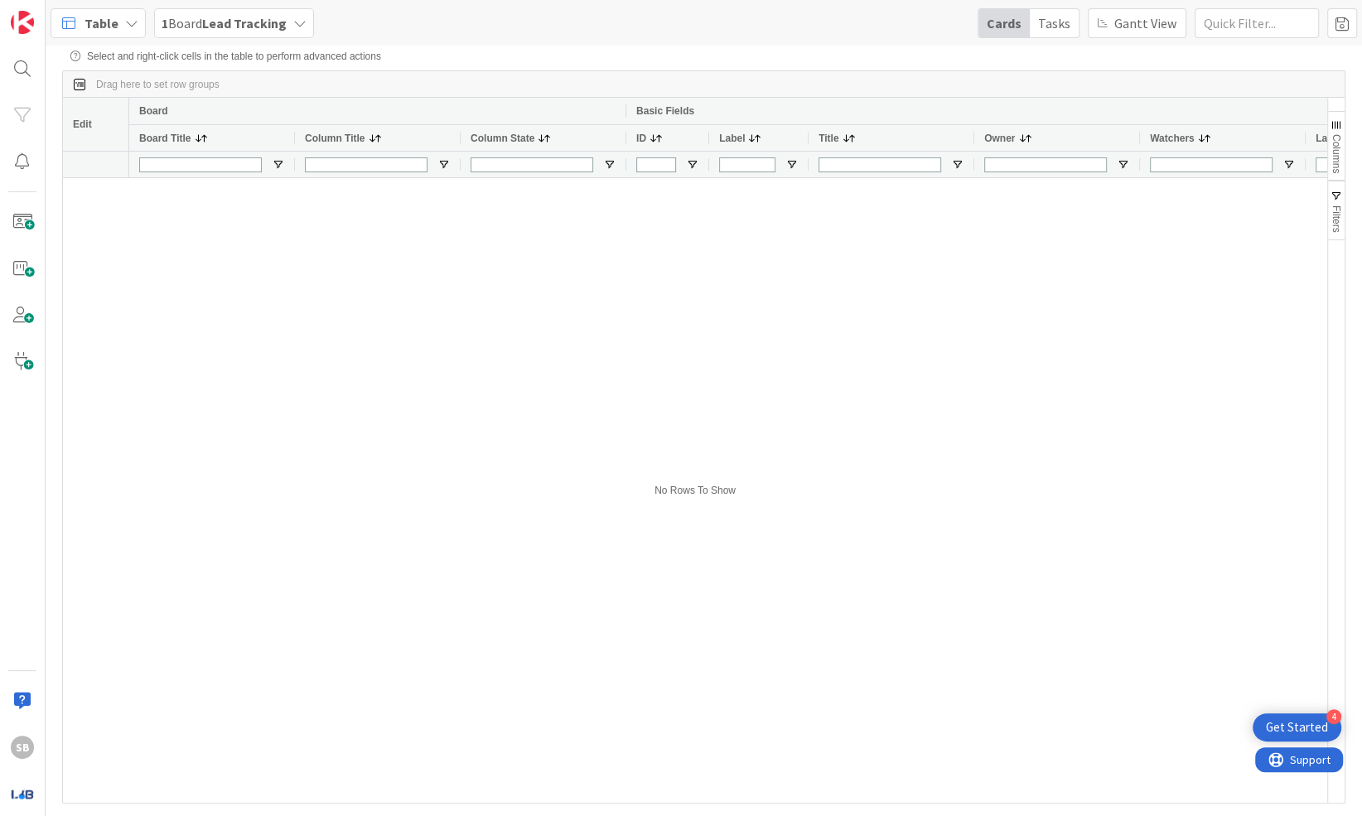
click at [210, 293] on div at bounding box center [728, 490] width 1198 height 625
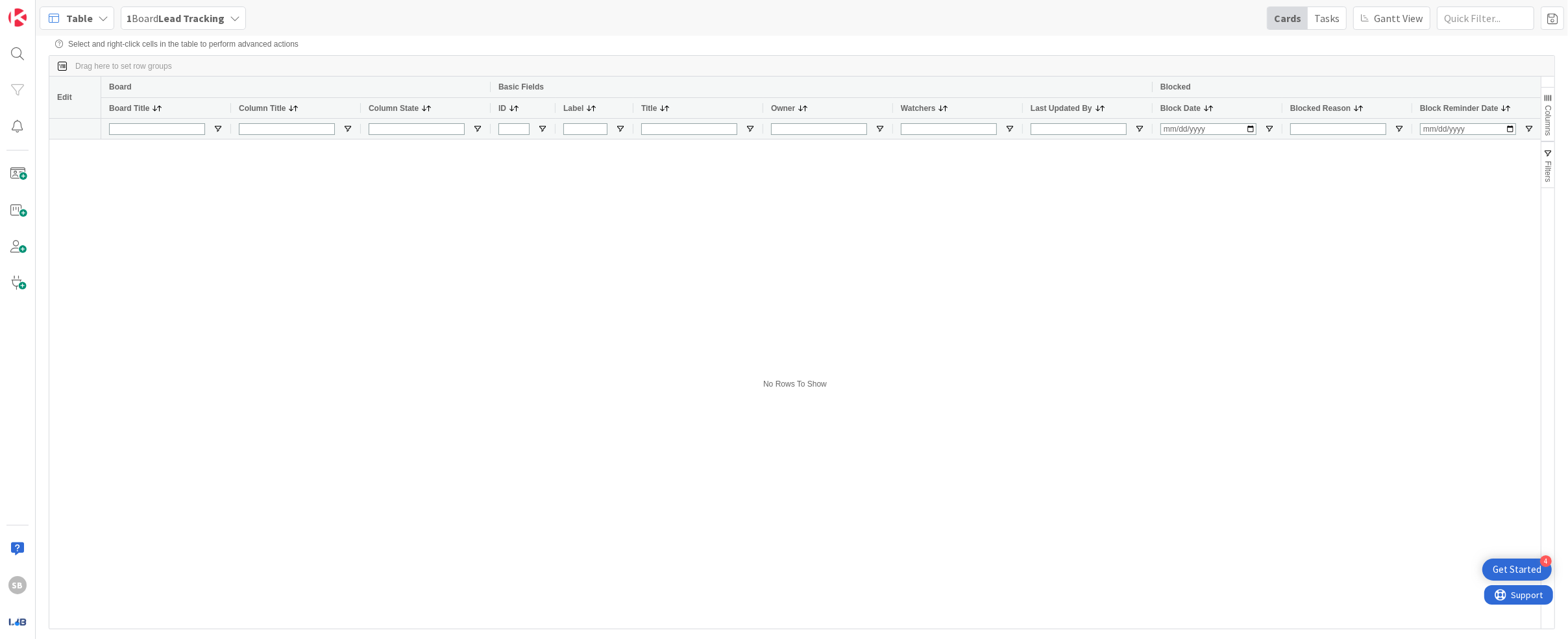
click at [98, 18] on icon at bounding box center [103, 18] width 10 height 10
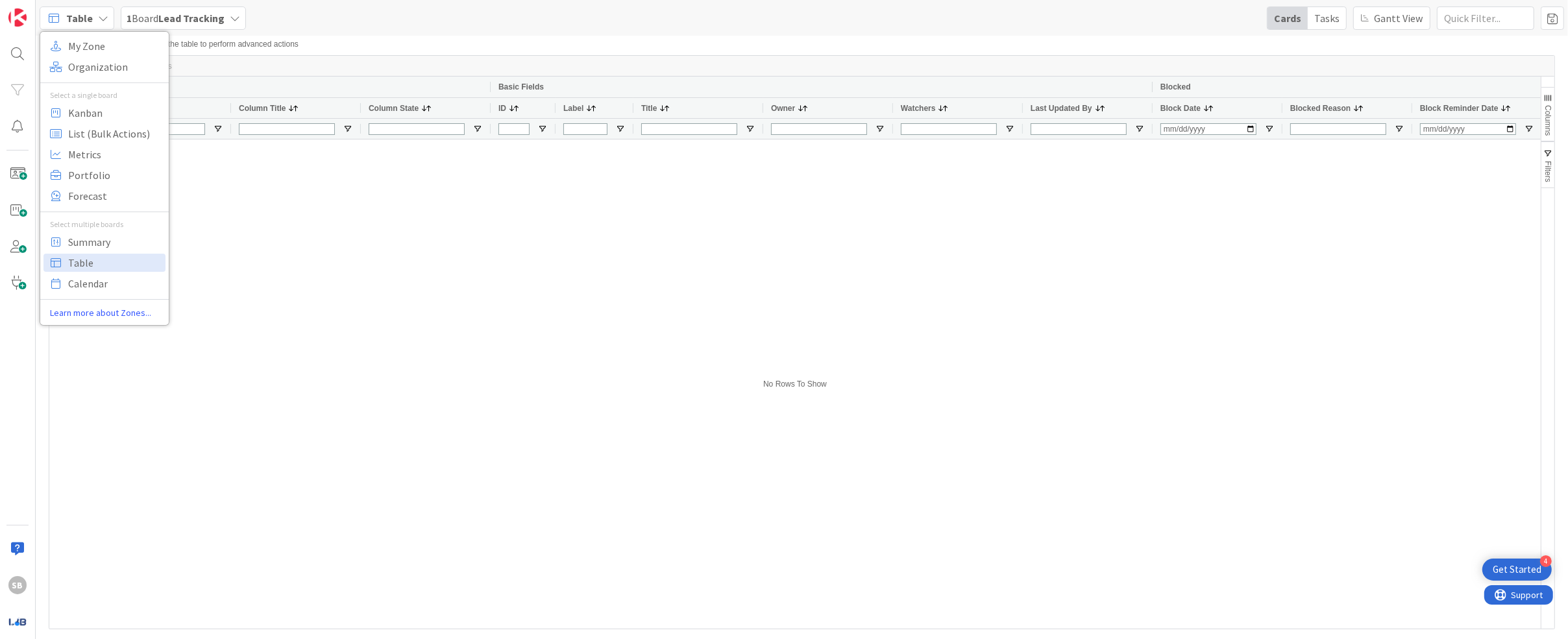
click at [320, 302] on div at bounding box center [820, 384] width 1439 height 489
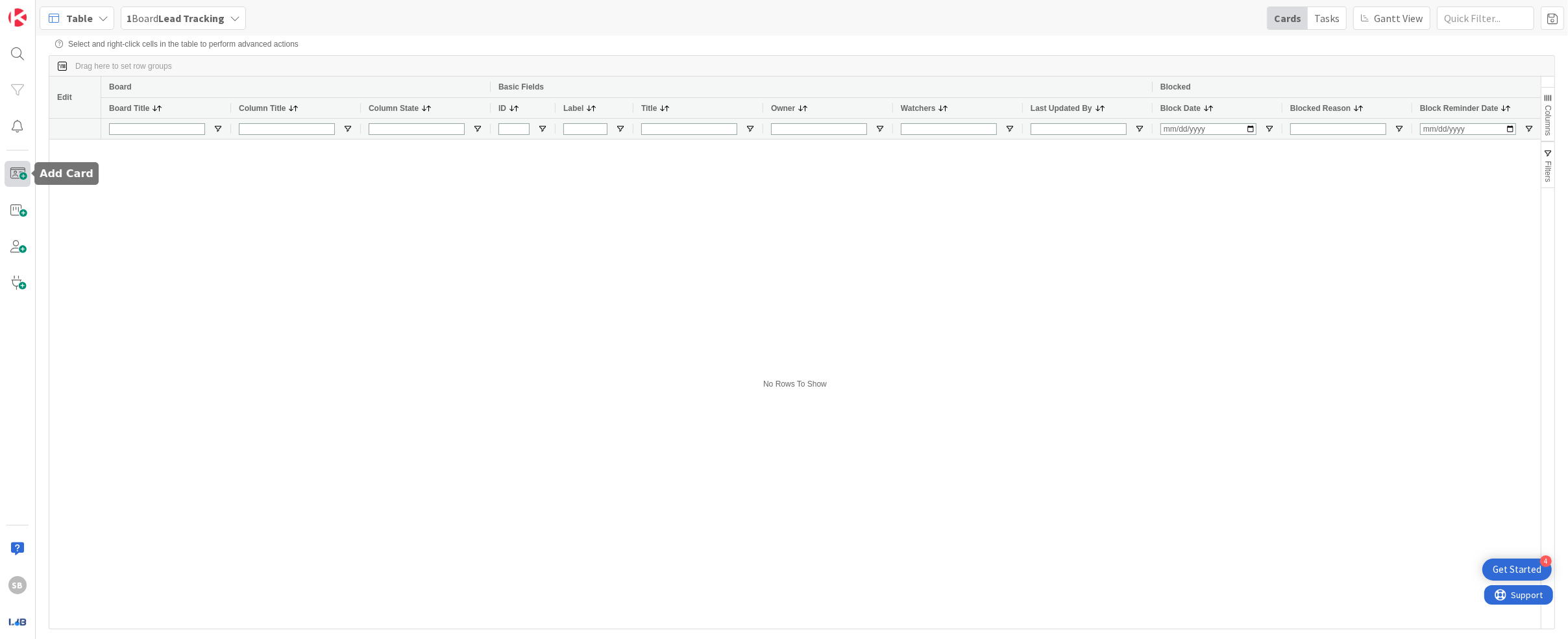
click at [23, 171] on span at bounding box center [17, 173] width 26 height 26
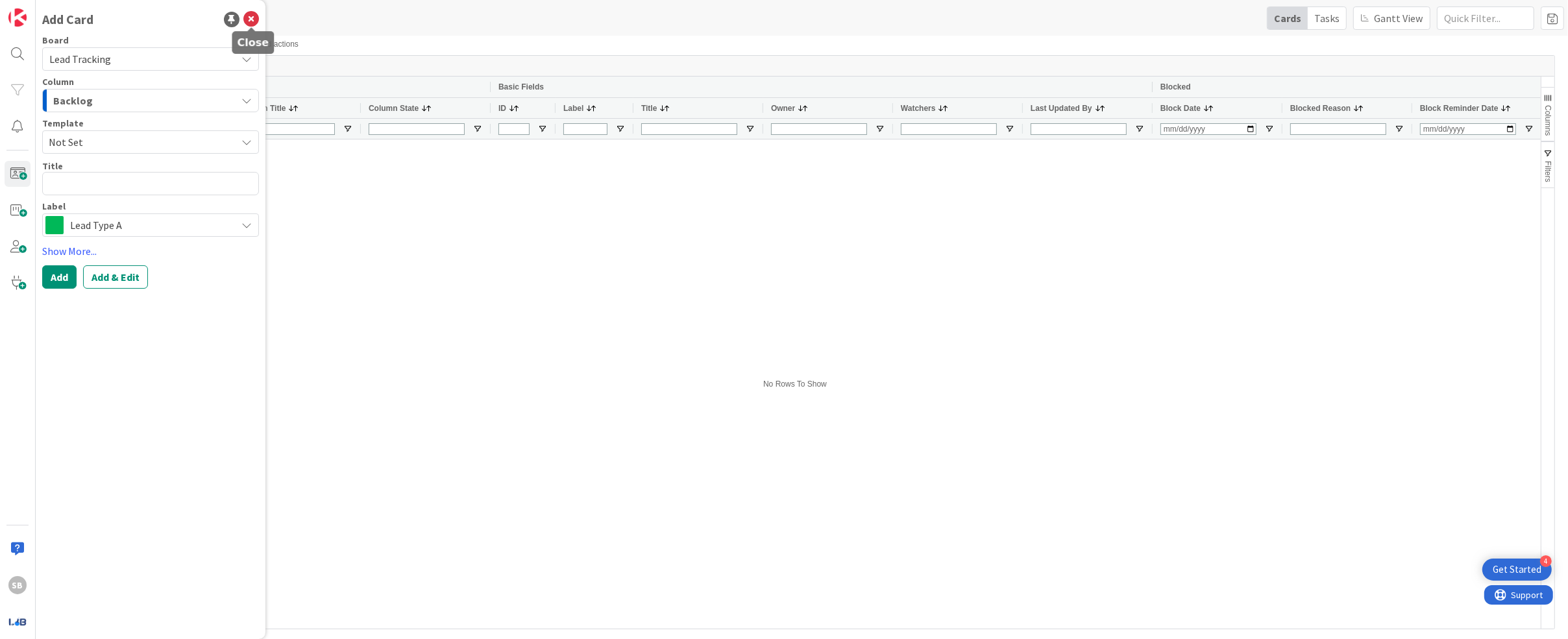
click at [250, 21] on icon at bounding box center [252, 20] width 16 height 16
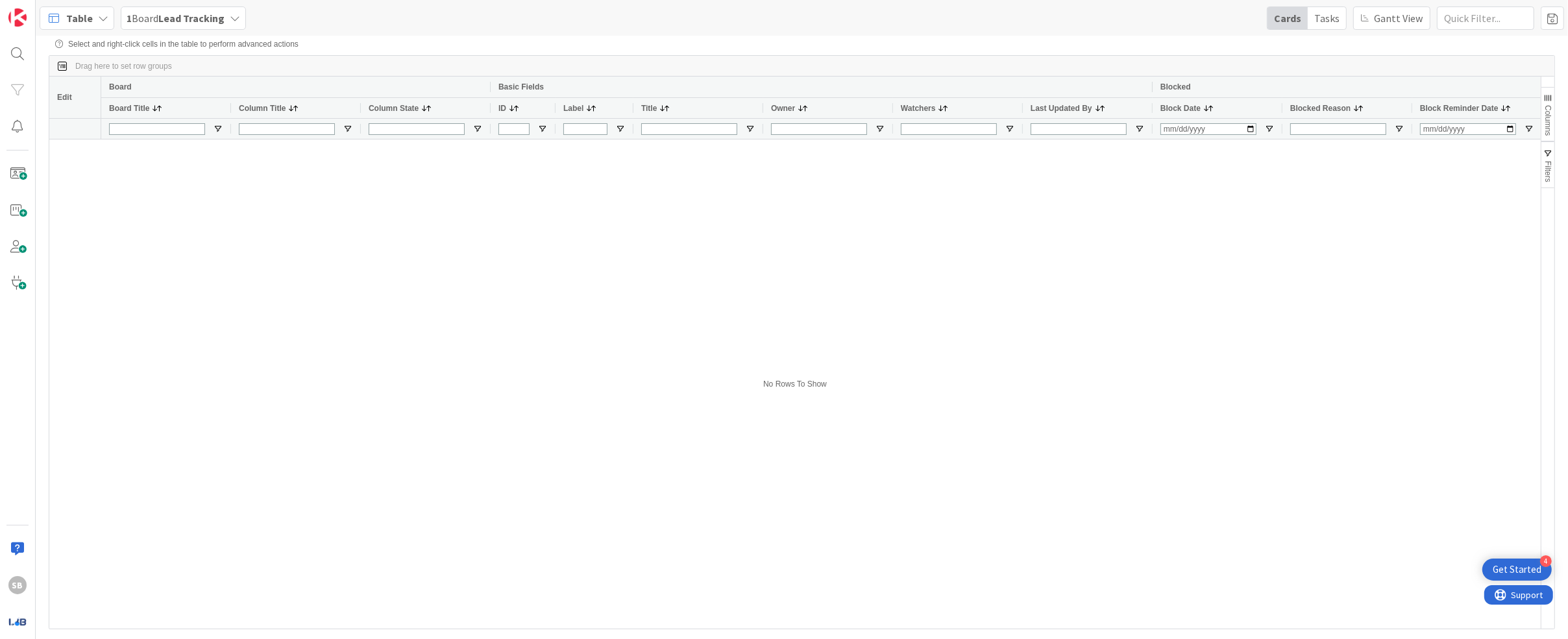
click at [730, 13] on div "Tasks" at bounding box center [1327, 18] width 38 height 22
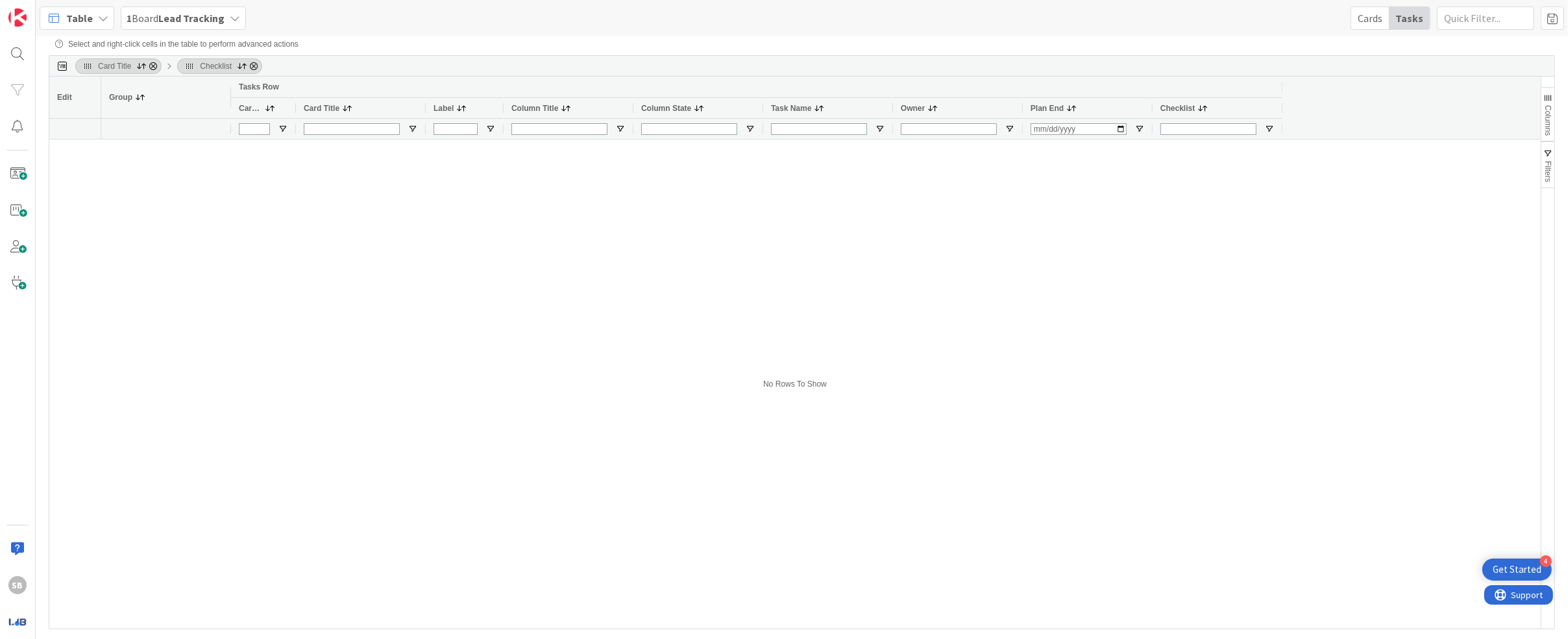
click at [730, 21] on div "Cards" at bounding box center [1370, 18] width 38 height 22
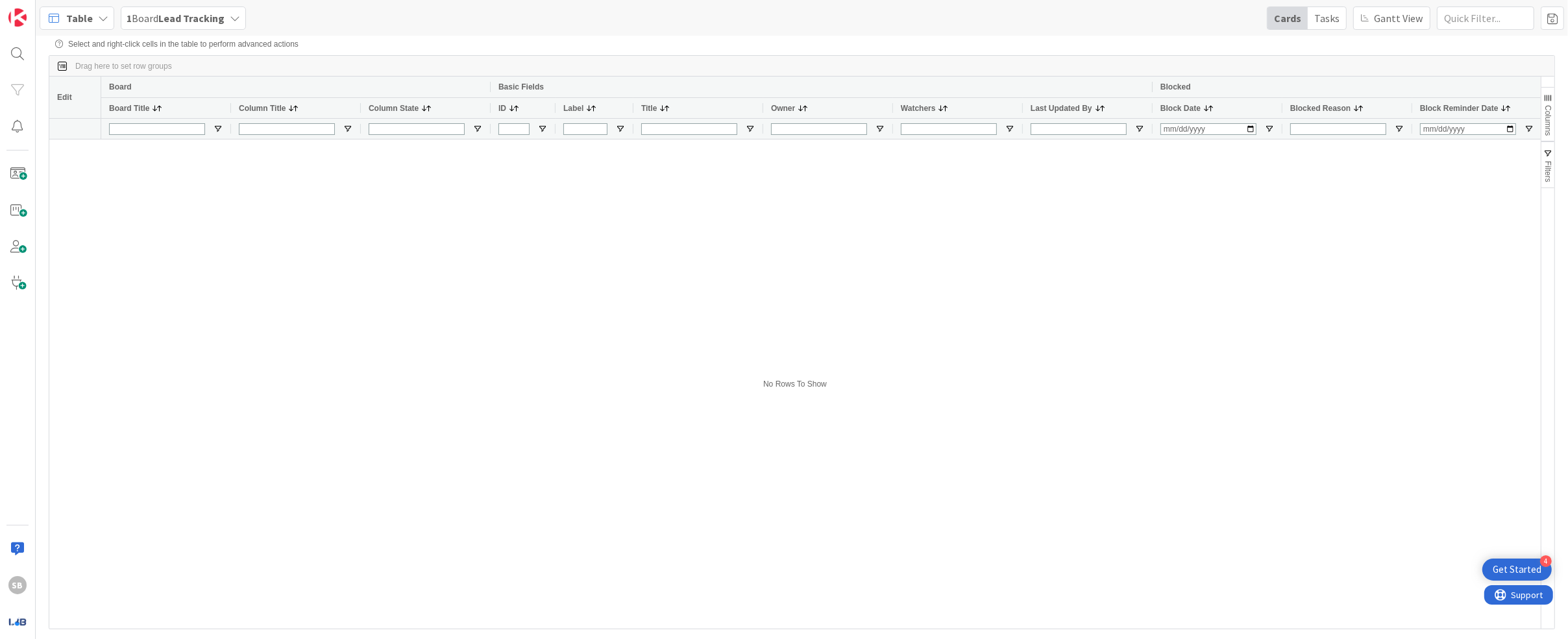
click at [730, 117] on span "Columns" at bounding box center [1548, 120] width 9 height 31
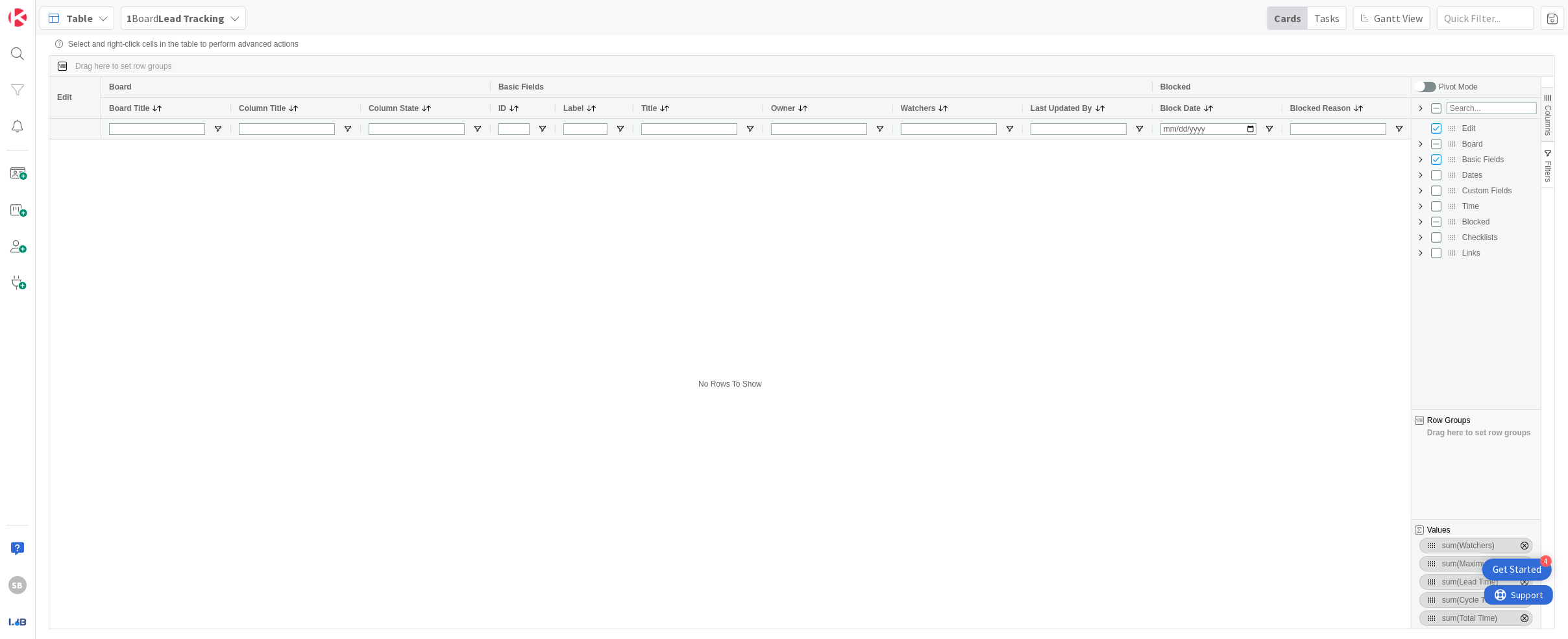
click at [730, 117] on span "Columns" at bounding box center [1548, 120] width 9 height 31
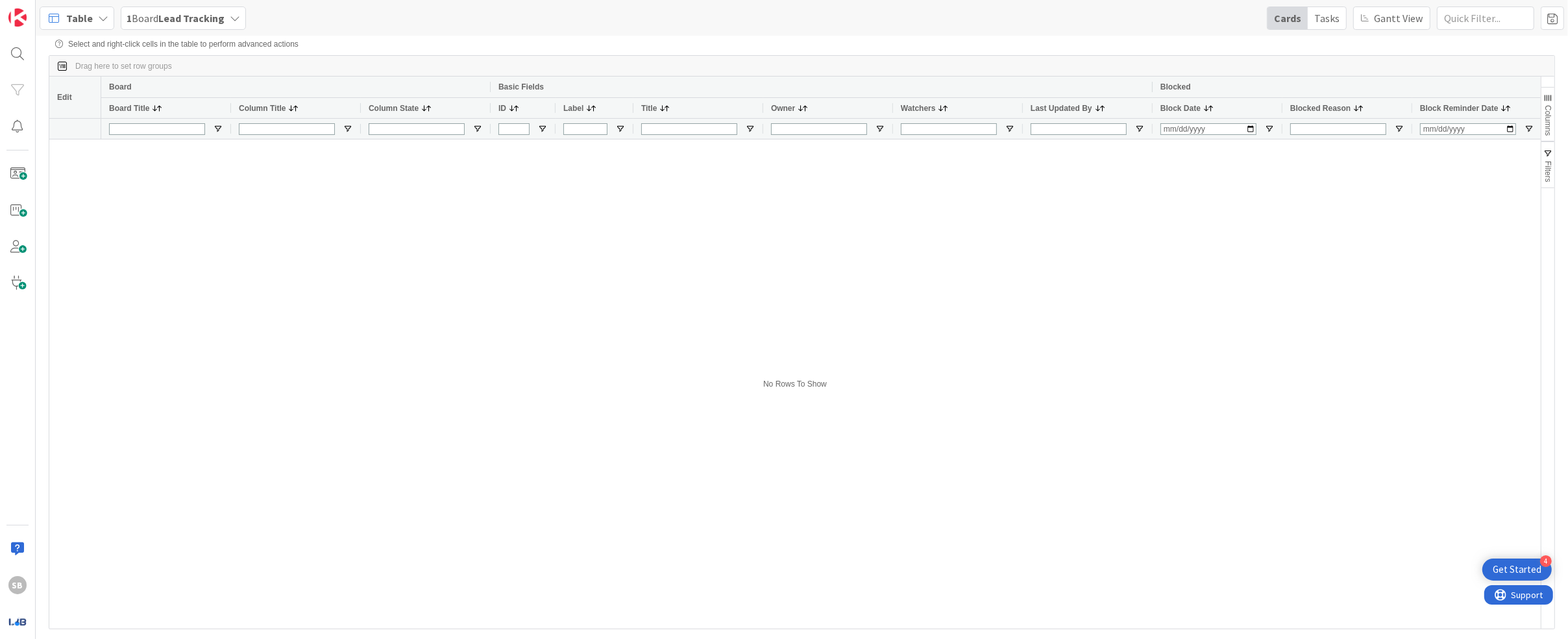
click at [730, 20] on div "Tasks" at bounding box center [1327, 18] width 38 height 22
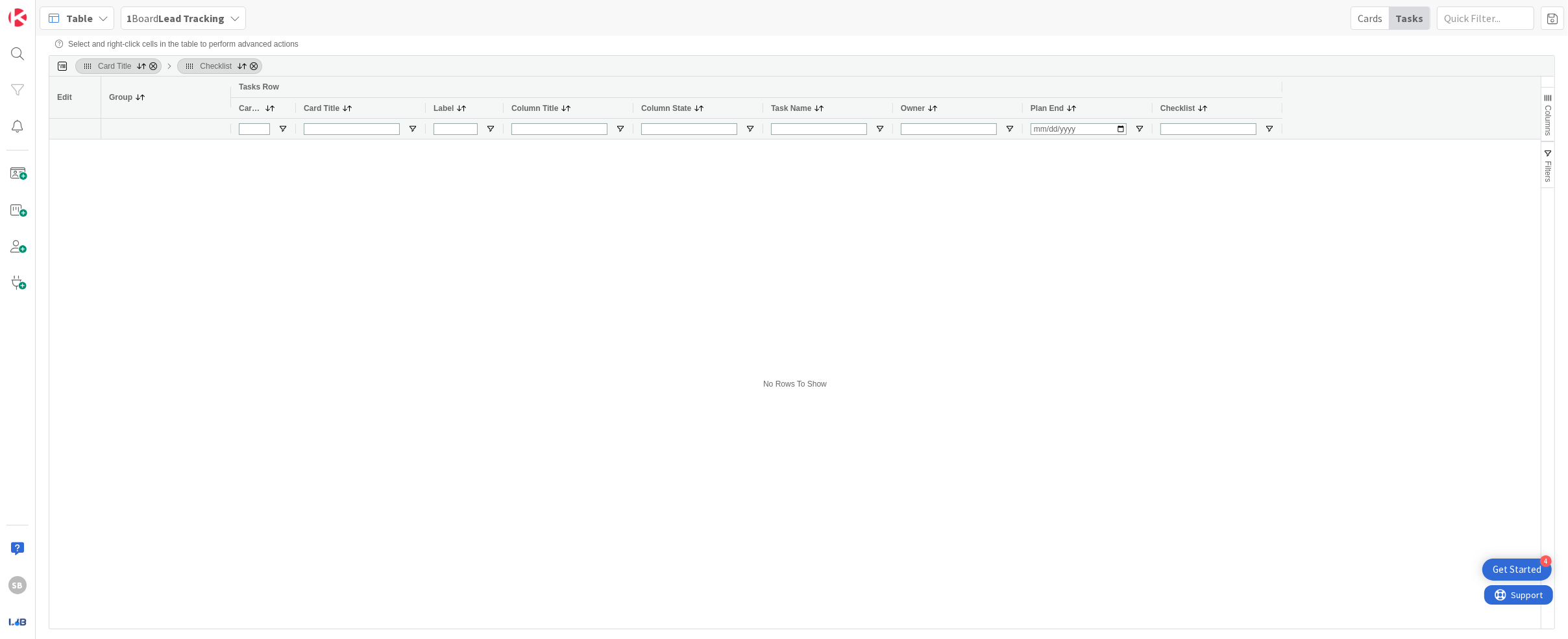
click at [152, 16] on span "1 Board Lead Tracking" at bounding box center [176, 18] width 98 height 16
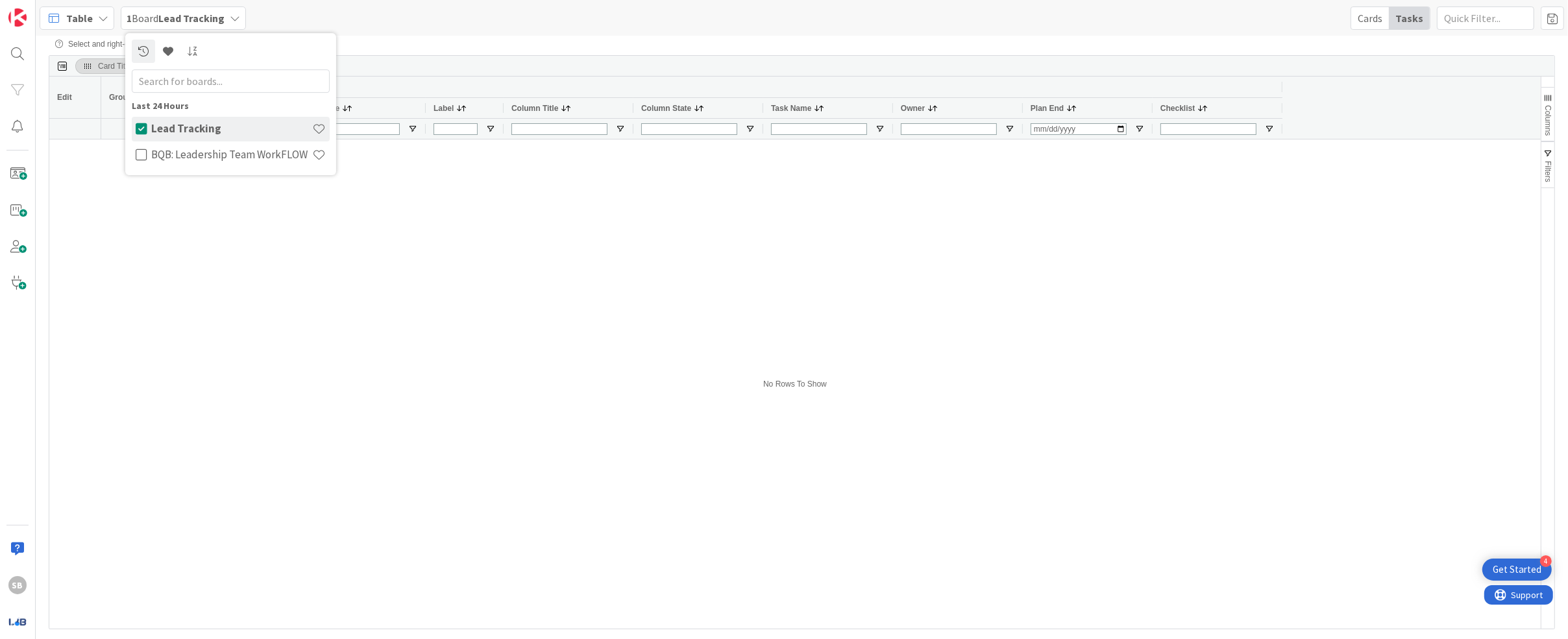
click at [86, 13] on span "Table" at bounding box center [79, 18] width 27 height 16
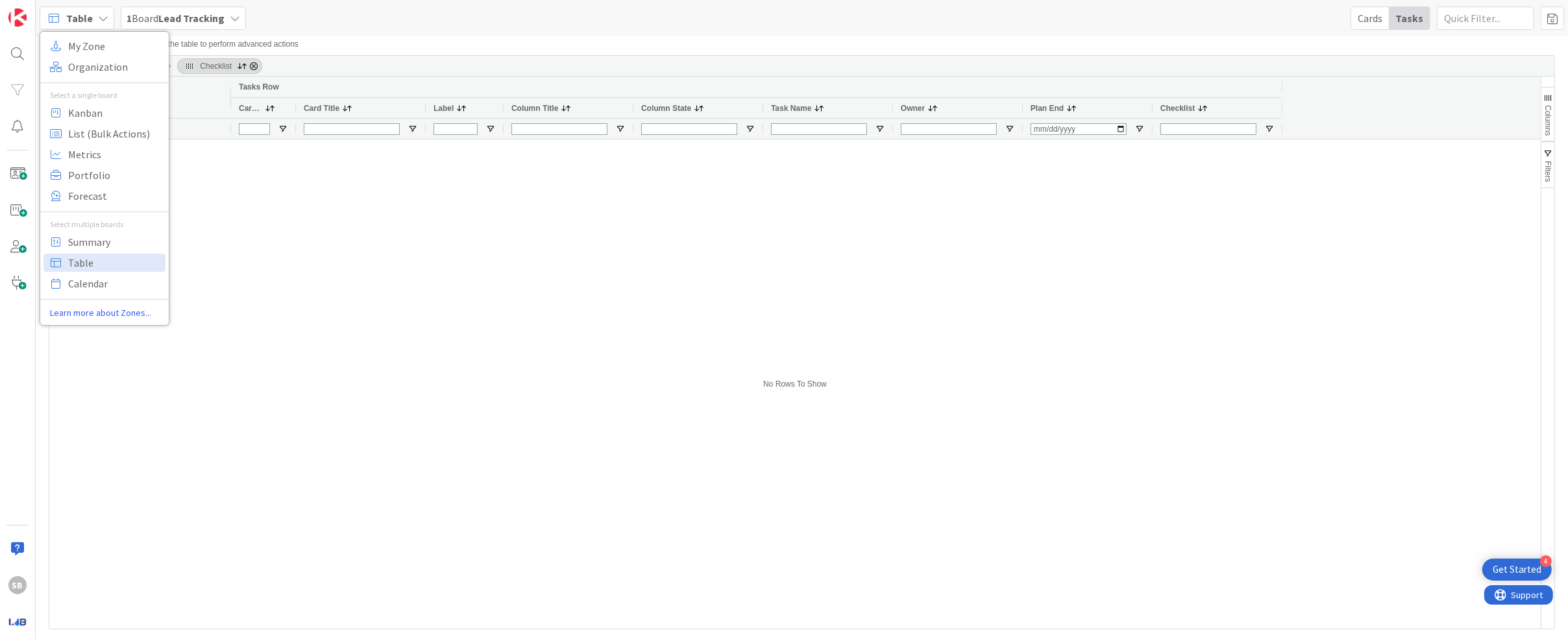
click at [197, 334] on div at bounding box center [820, 384] width 1439 height 489
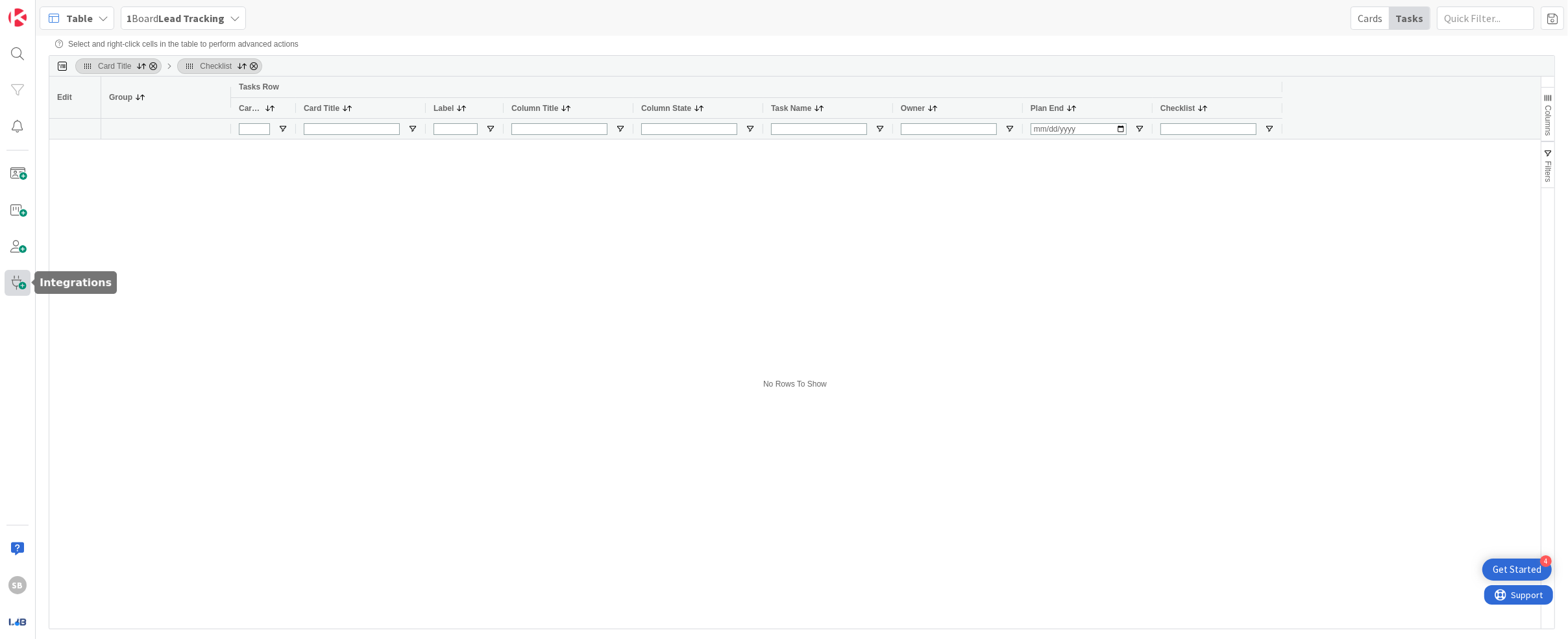
click at [20, 281] on span at bounding box center [17, 283] width 26 height 26
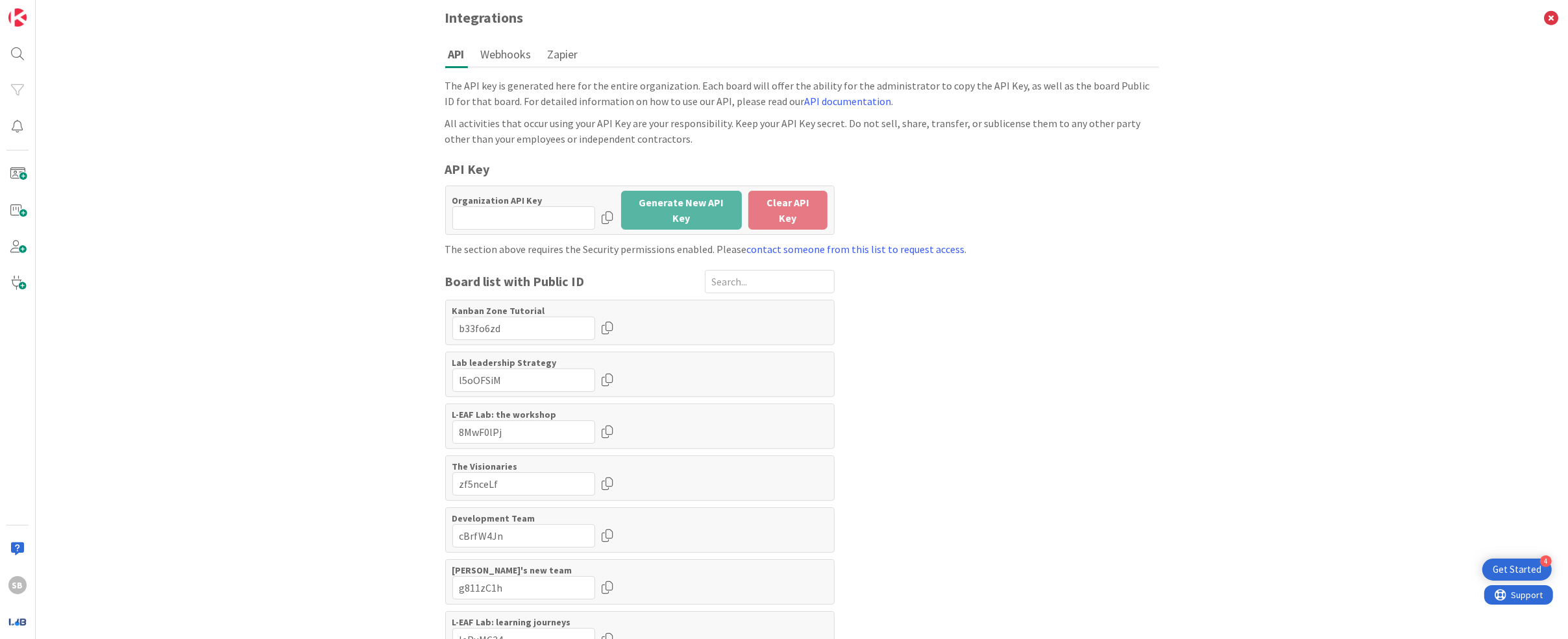
click at [507, 55] on button "Webhooks" at bounding box center [506, 54] width 57 height 24
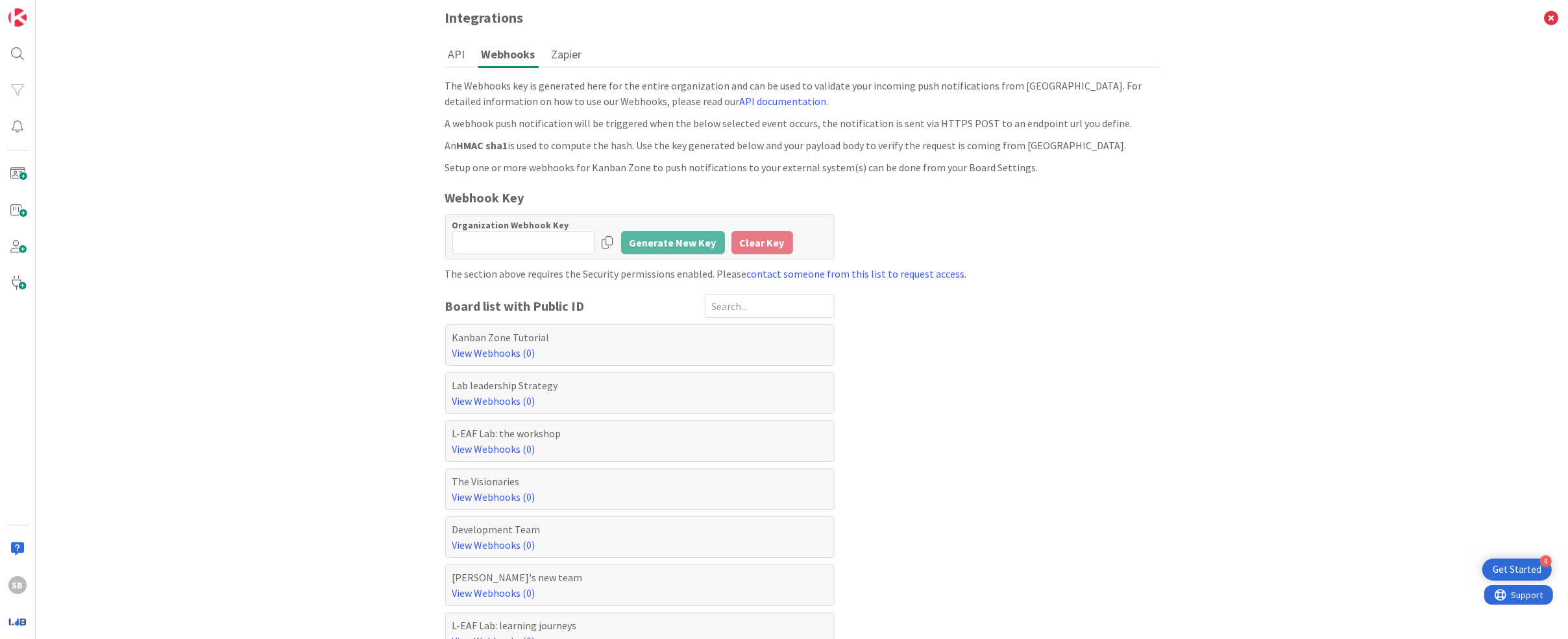
click at [552, 54] on button "Zapier" at bounding box center [567, 54] width 37 height 24
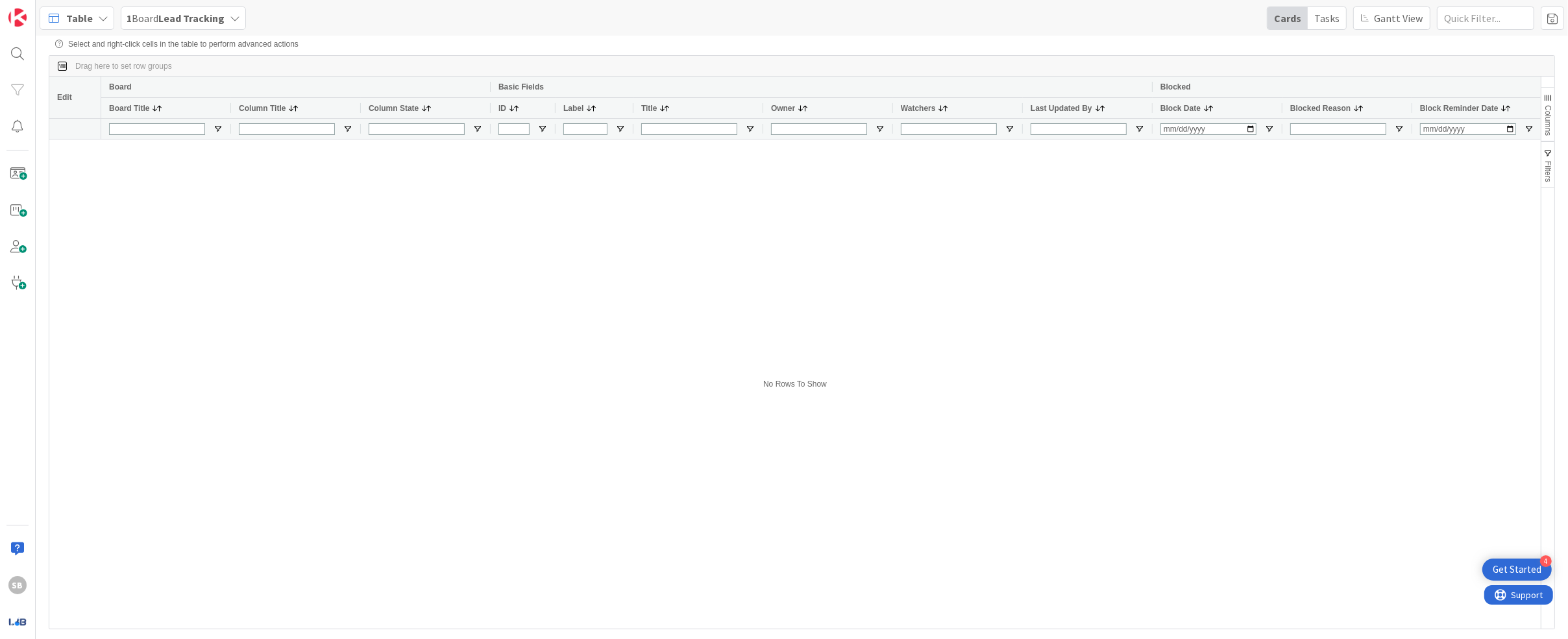
click at [68, 97] on span "Edit" at bounding box center [64, 97] width 15 height 9
click at [63, 62] on span at bounding box center [62, 66] width 10 height 10
click at [161, 130] on input "Board Title Filter Input" at bounding box center [157, 128] width 96 height 12
click at [173, 127] on input "Board Title Filter Input" at bounding box center [157, 128] width 96 height 12
click at [102, 226] on div at bounding box center [820, 384] width 1439 height 489
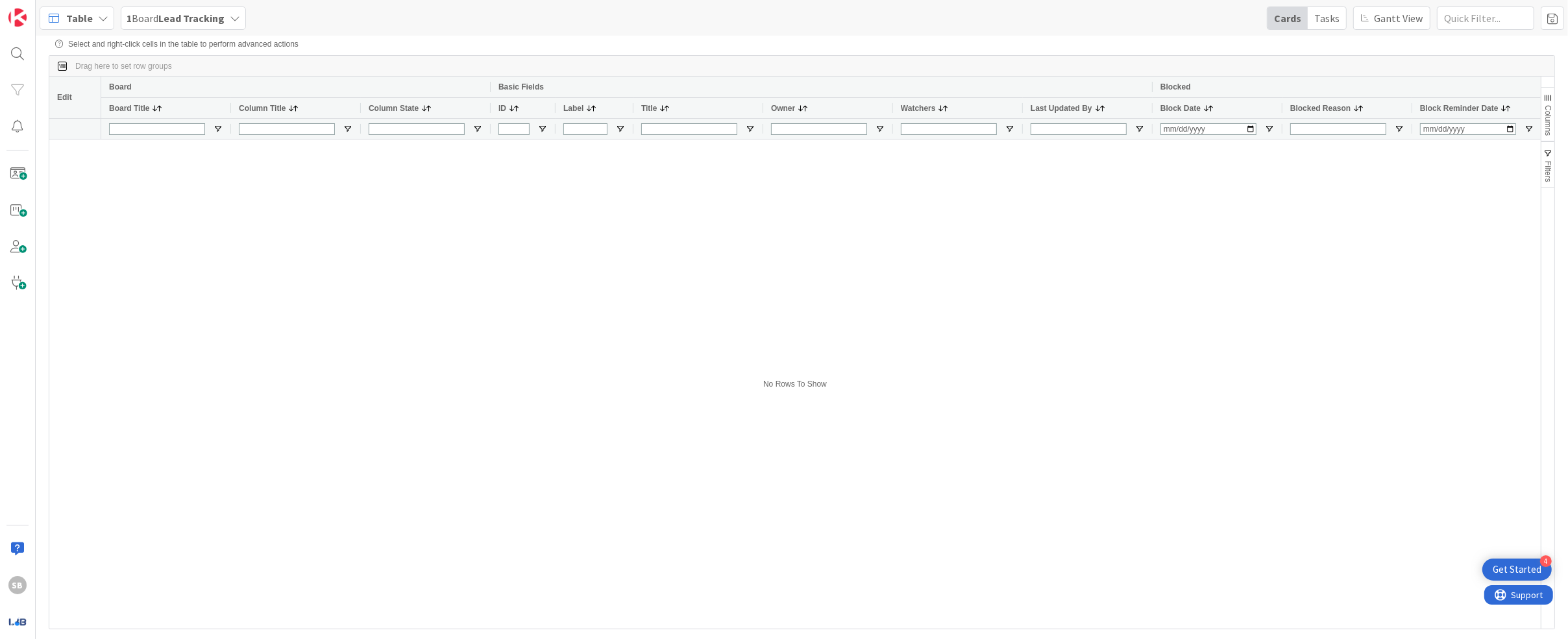
click at [730, 378] on div at bounding box center [820, 384] width 1439 height 489
click at [22, 23] on img at bounding box center [17, 17] width 18 height 18
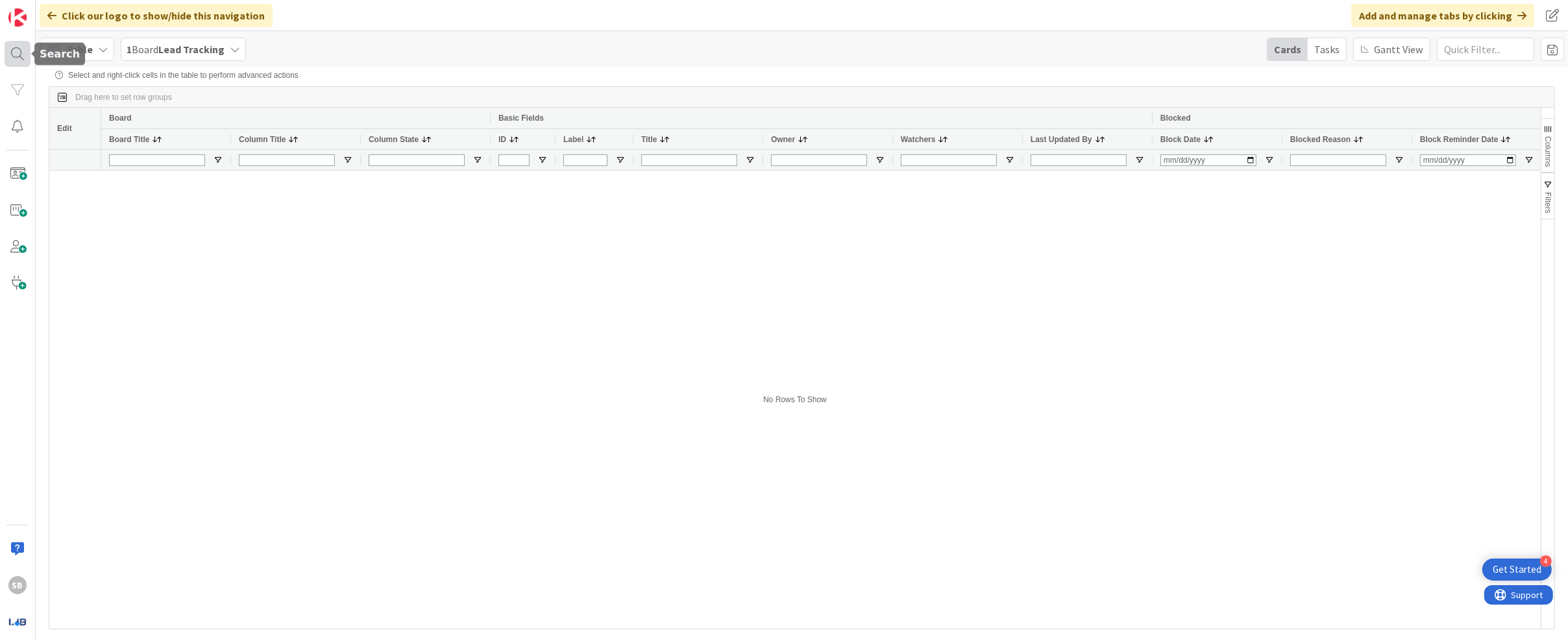
click at [13, 55] on div at bounding box center [17, 53] width 26 height 26
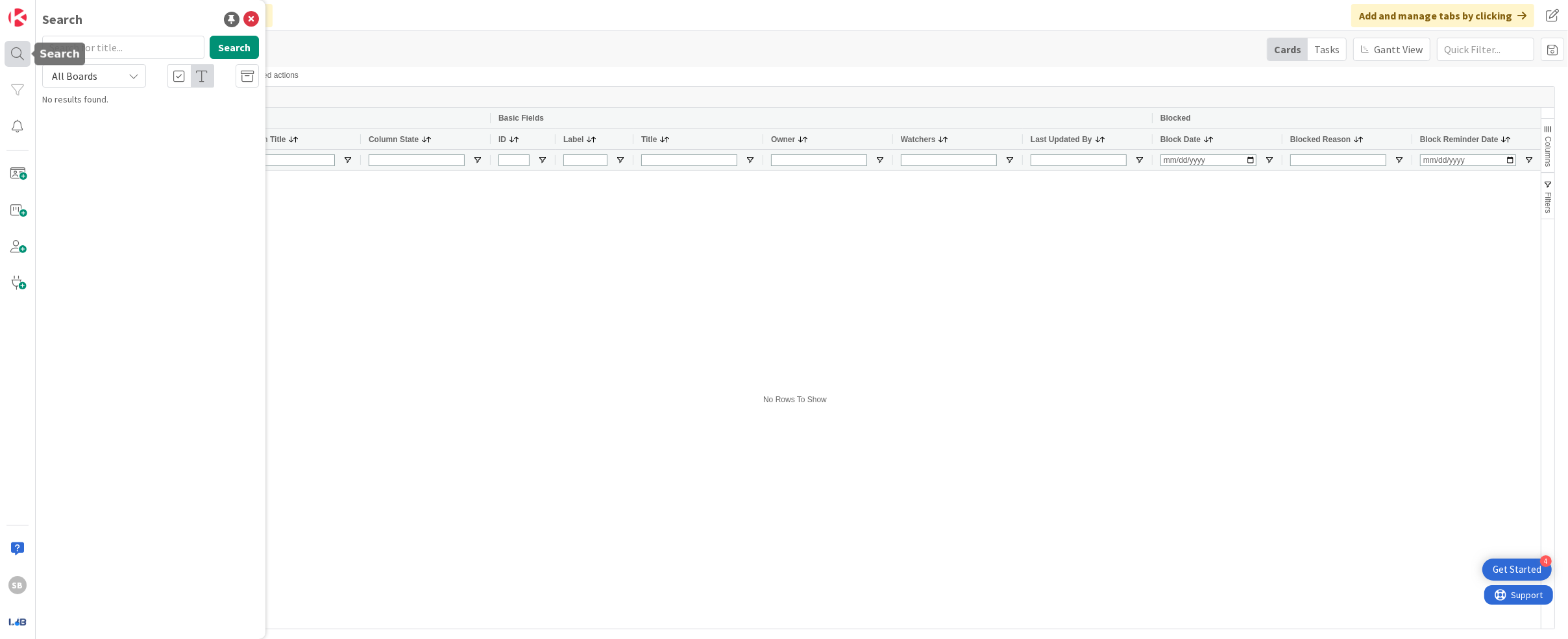
click at [13, 55] on div at bounding box center [17, 53] width 26 height 26
click at [624, 283] on div at bounding box center [820, 399] width 1439 height 458
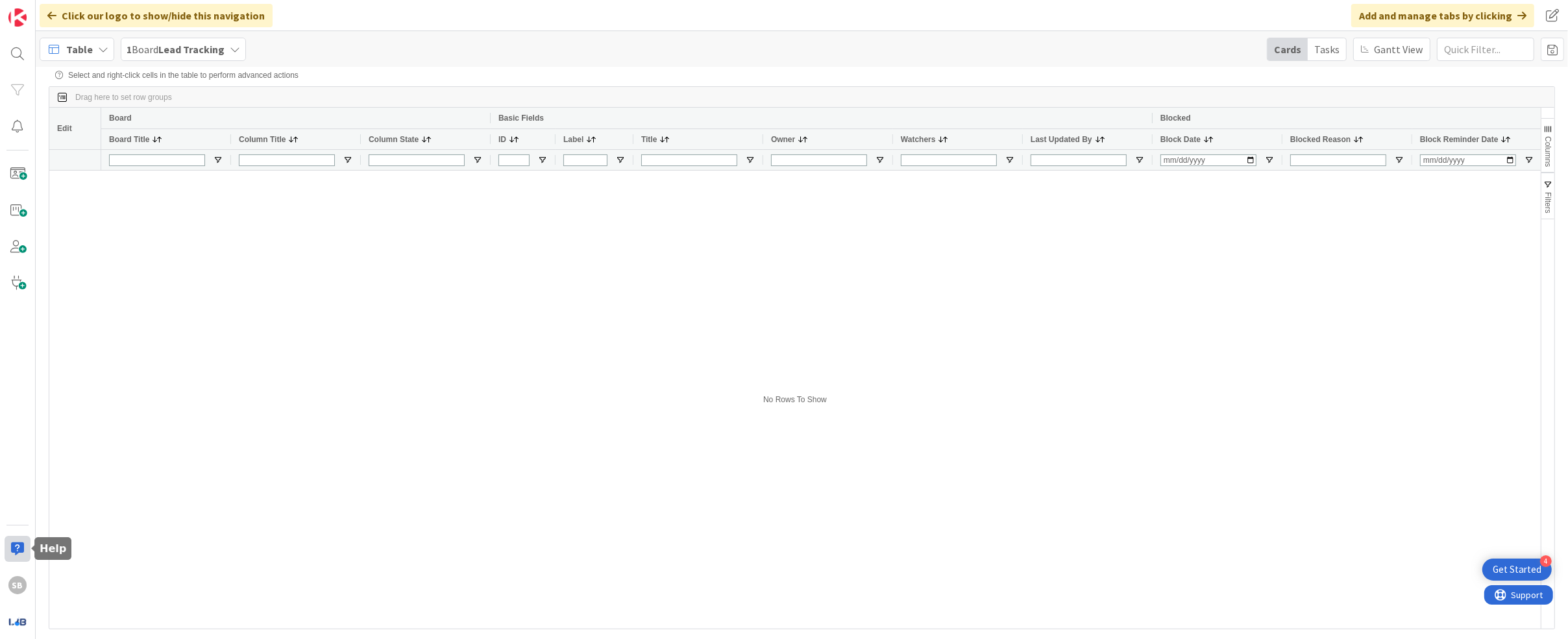
click at [20, 552] on div at bounding box center [17, 548] width 26 height 26
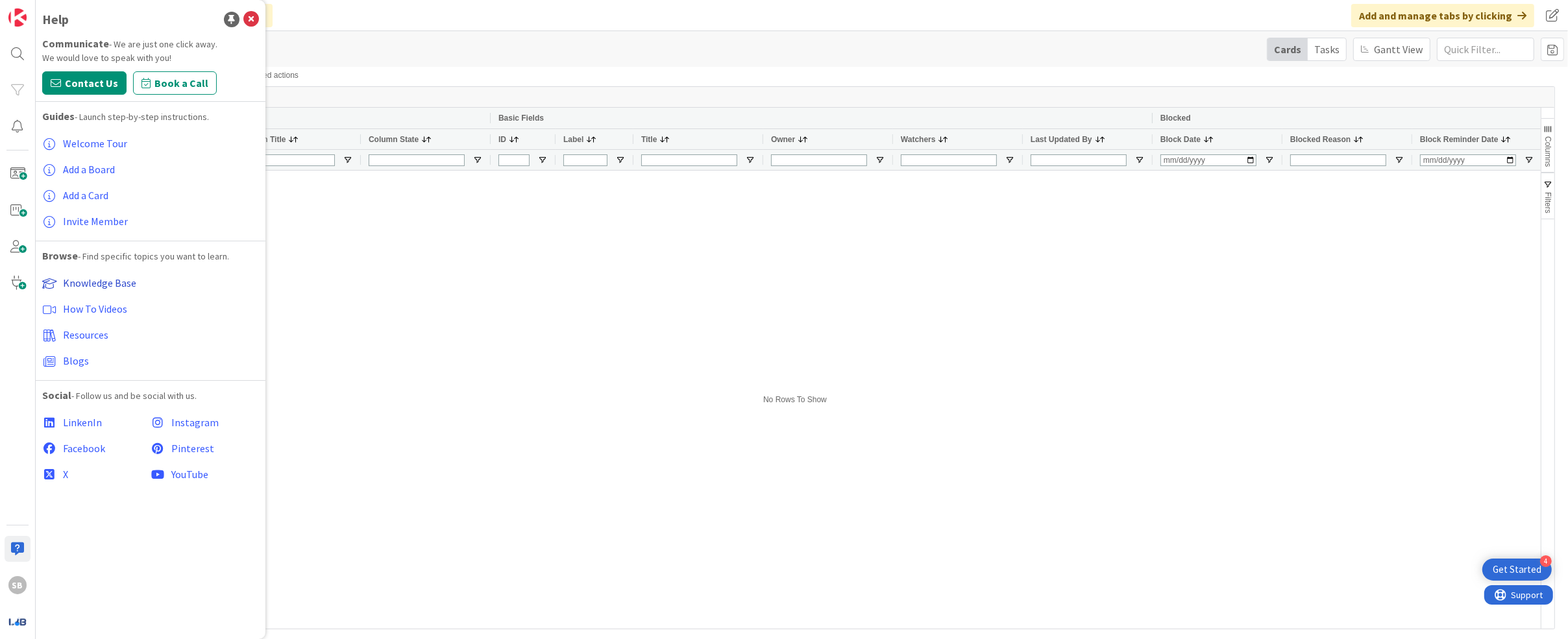
click at [104, 284] on span "Knowledge Base" at bounding box center [100, 283] width 74 height 13
click at [484, 269] on div at bounding box center [820, 399] width 1439 height 458
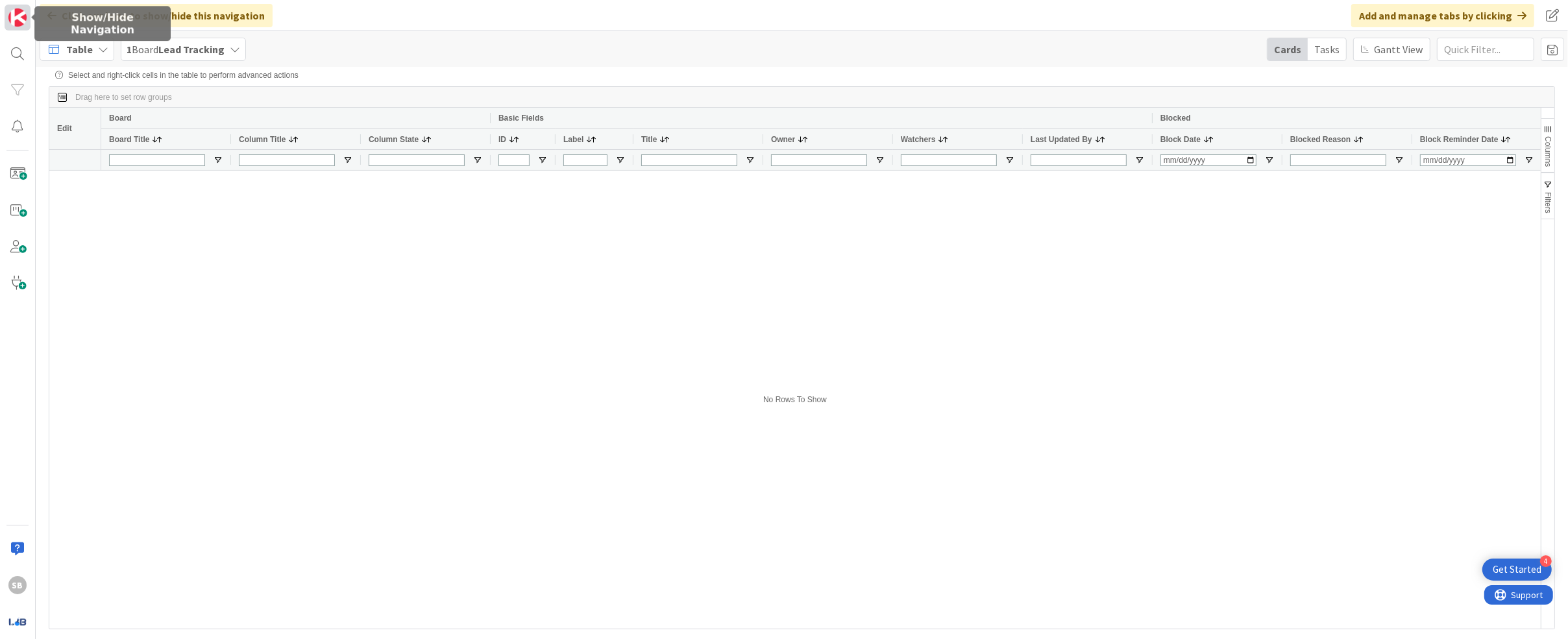
click at [17, 23] on img at bounding box center [17, 17] width 18 height 18
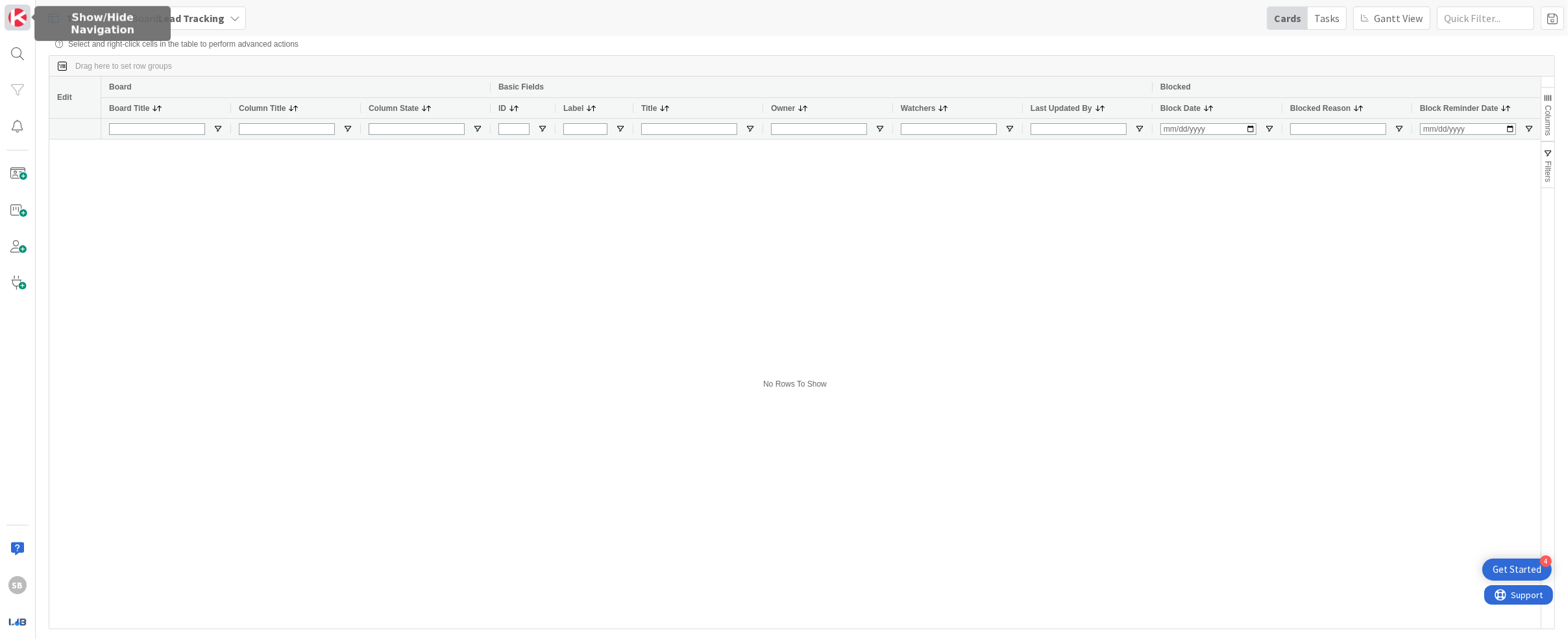
click at [17, 23] on img at bounding box center [17, 17] width 18 height 18
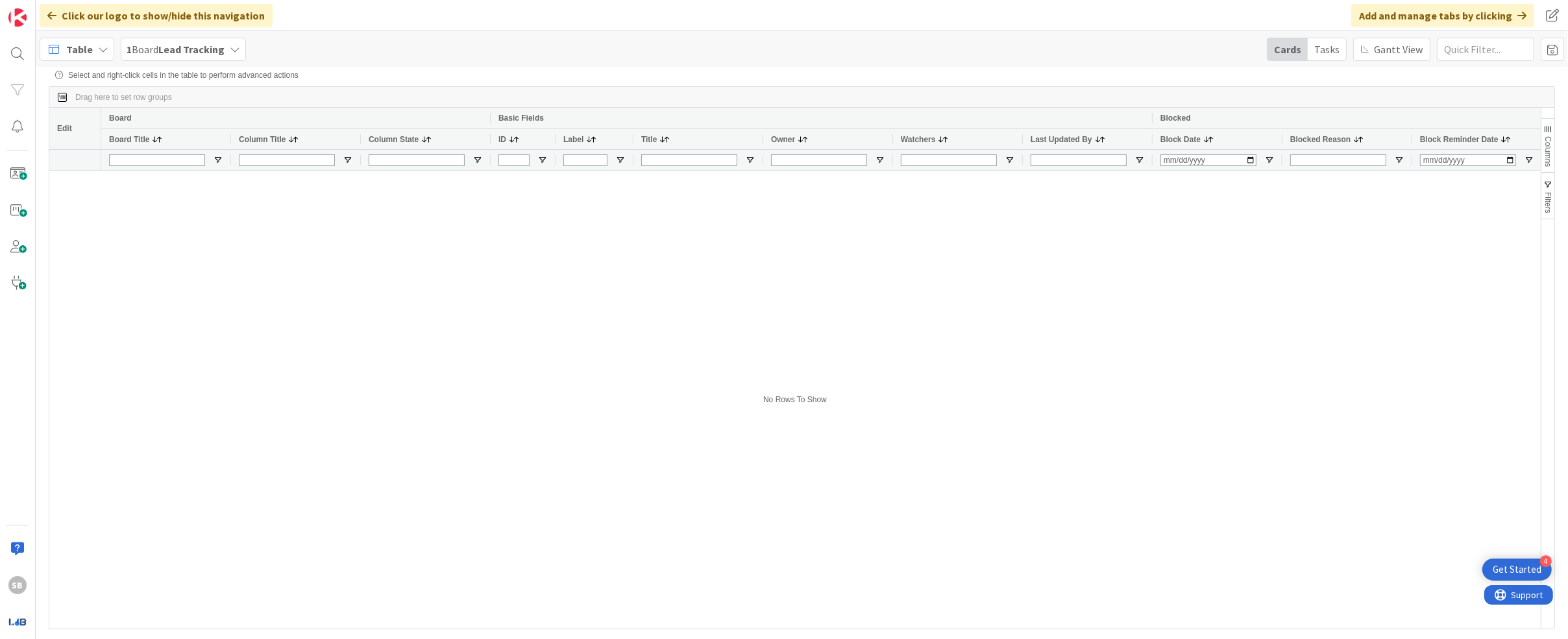
click at [86, 48] on span "Table" at bounding box center [79, 49] width 27 height 16
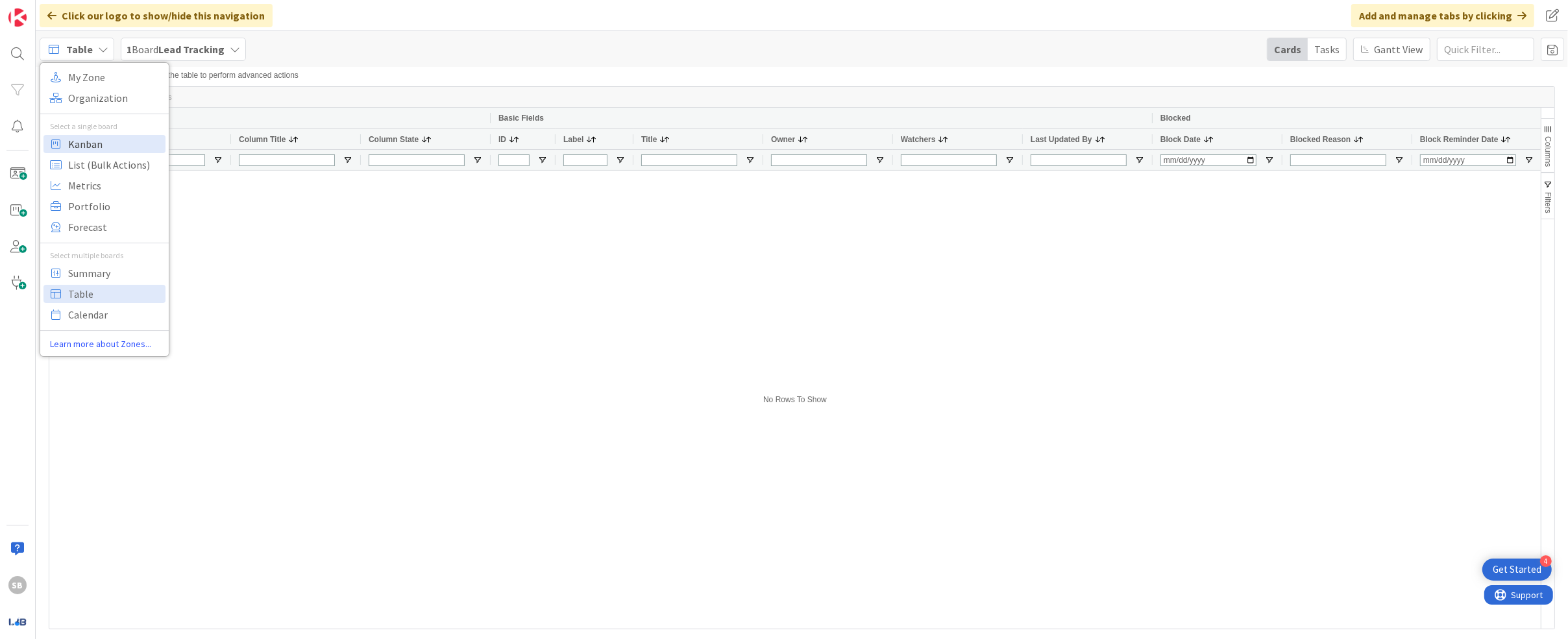
click at [105, 150] on span "Kanban" at bounding box center [114, 143] width 93 height 20
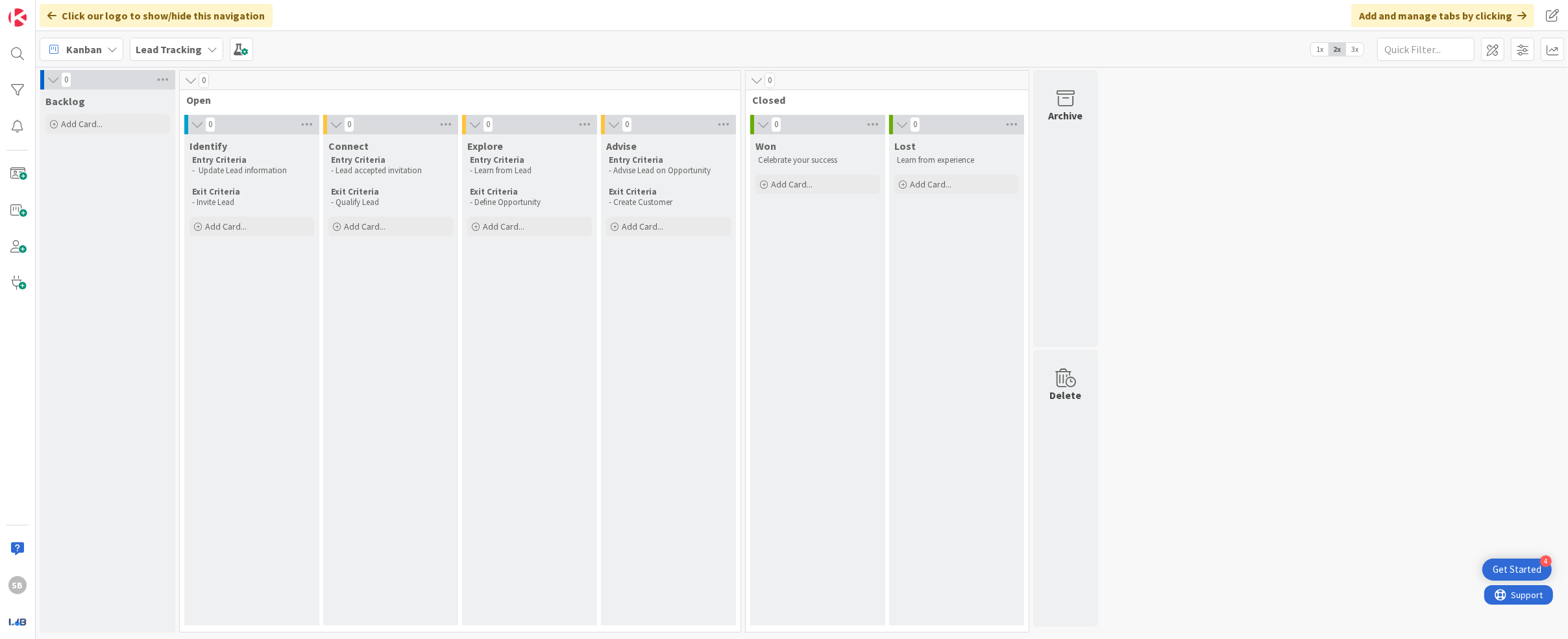
click at [102, 44] on div "Kanban" at bounding box center [81, 49] width 84 height 23
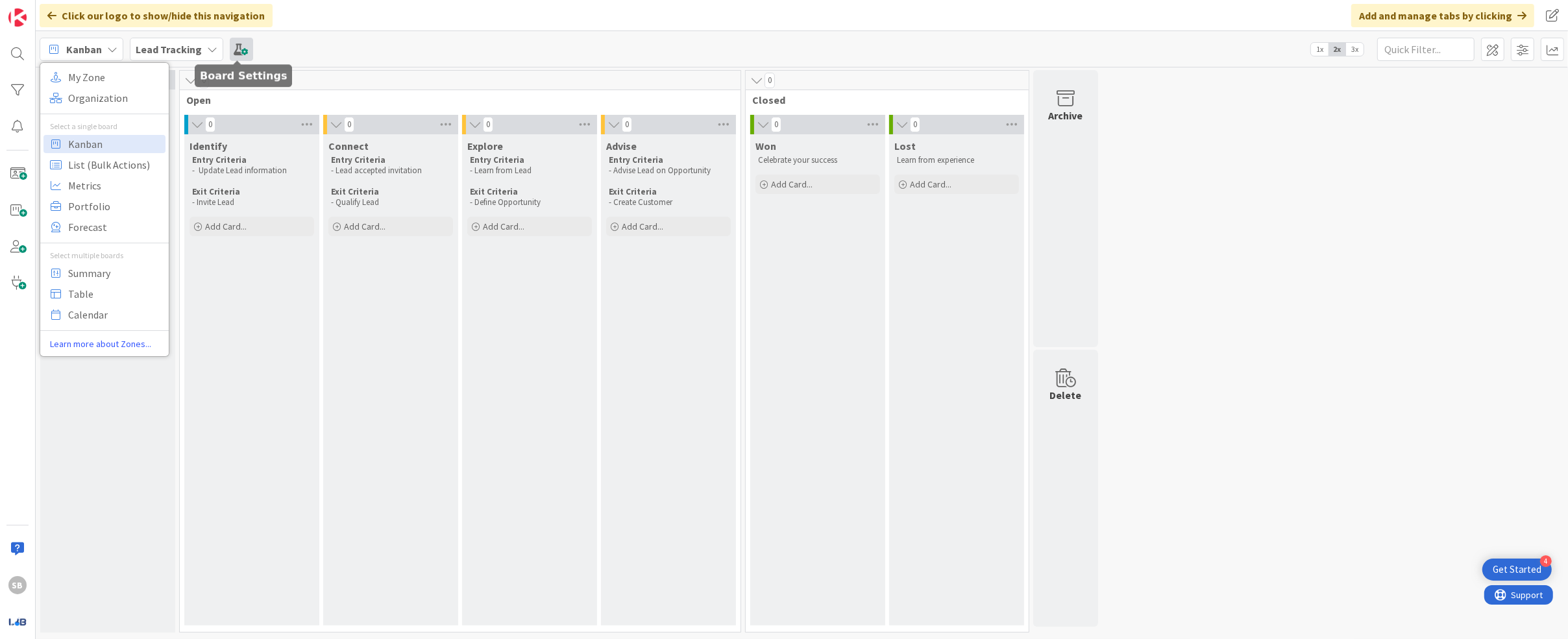
click at [232, 50] on span at bounding box center [241, 49] width 24 height 23
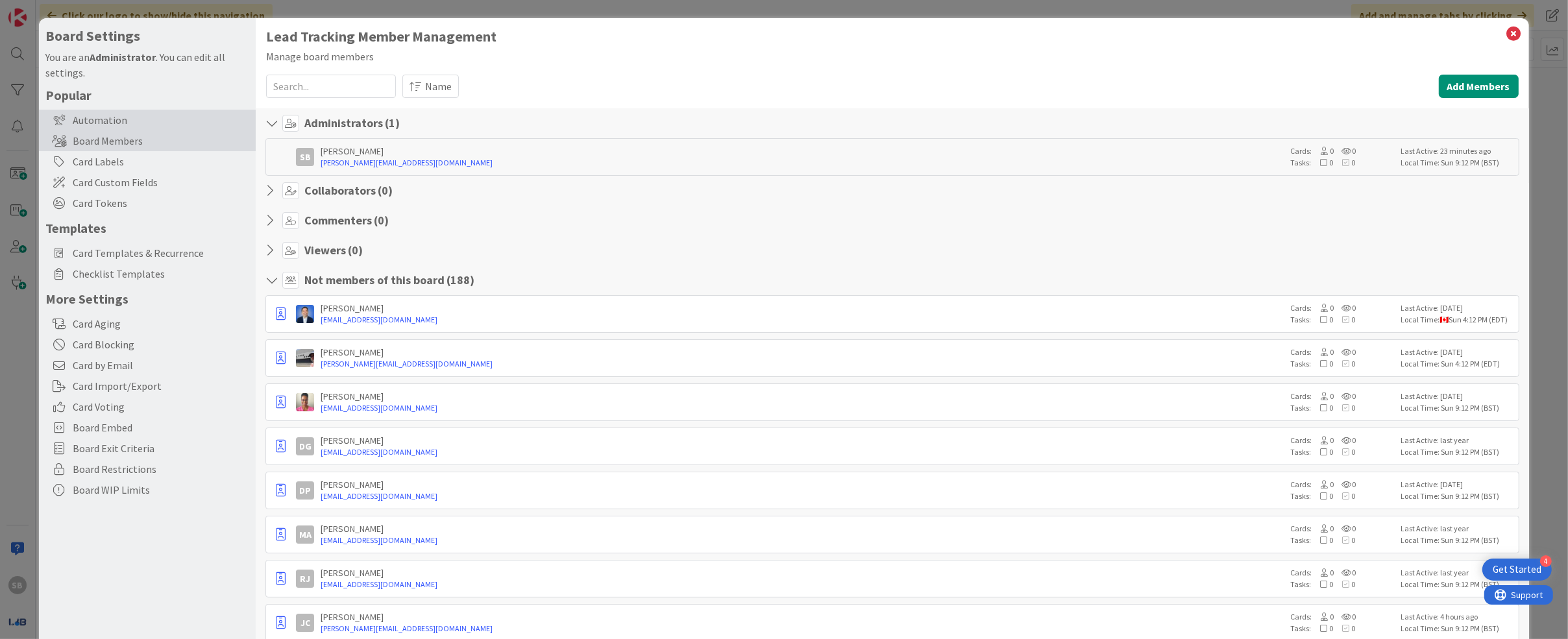
click at [107, 126] on div "Automation" at bounding box center [147, 120] width 217 height 21
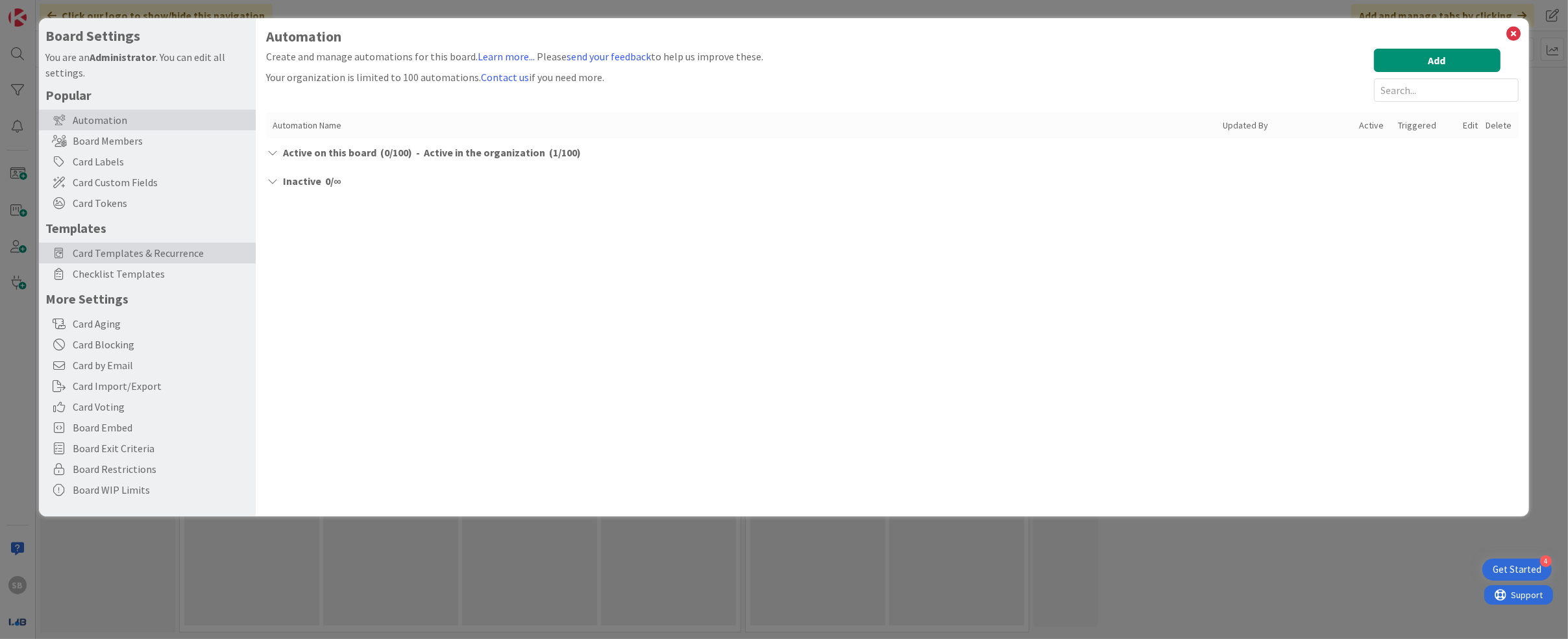
click at [119, 255] on span "Card Templates & Recurrence" at bounding box center [161, 253] width 176 height 16
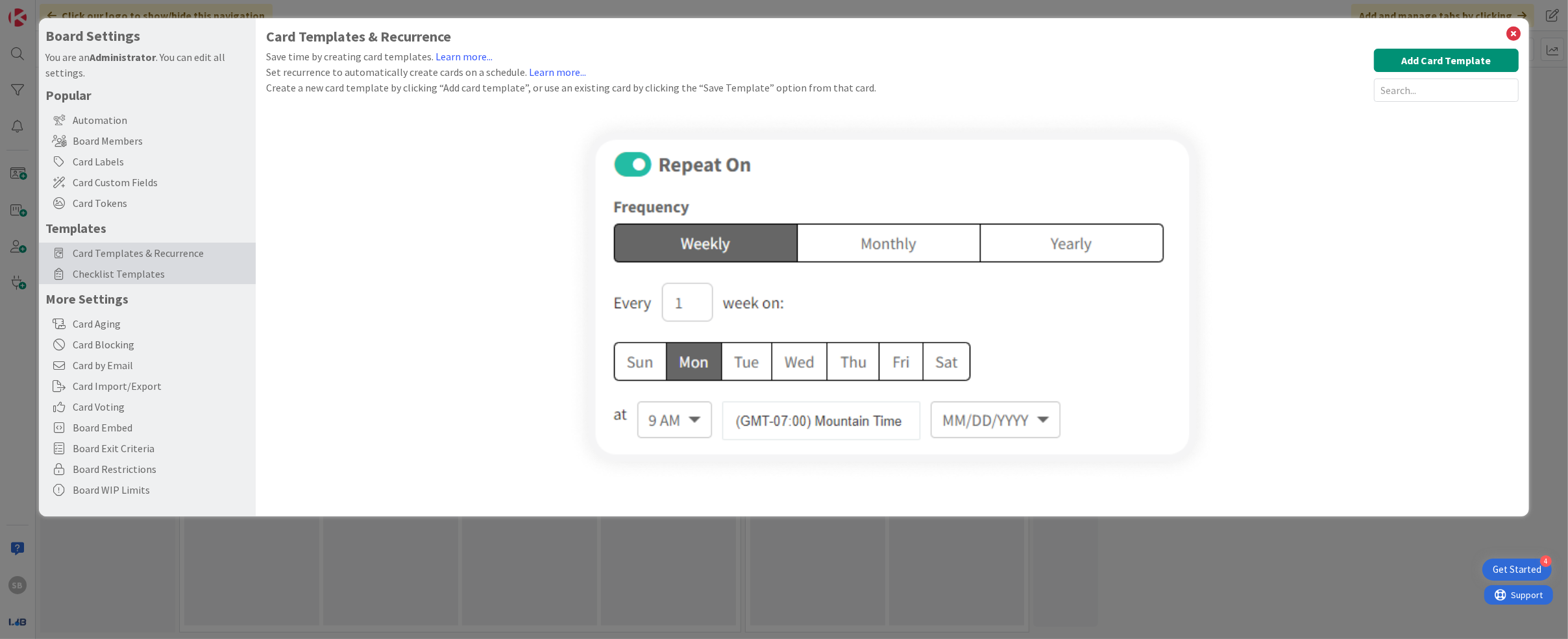
click at [121, 276] on span "Checklist Templates" at bounding box center [161, 274] width 176 height 16
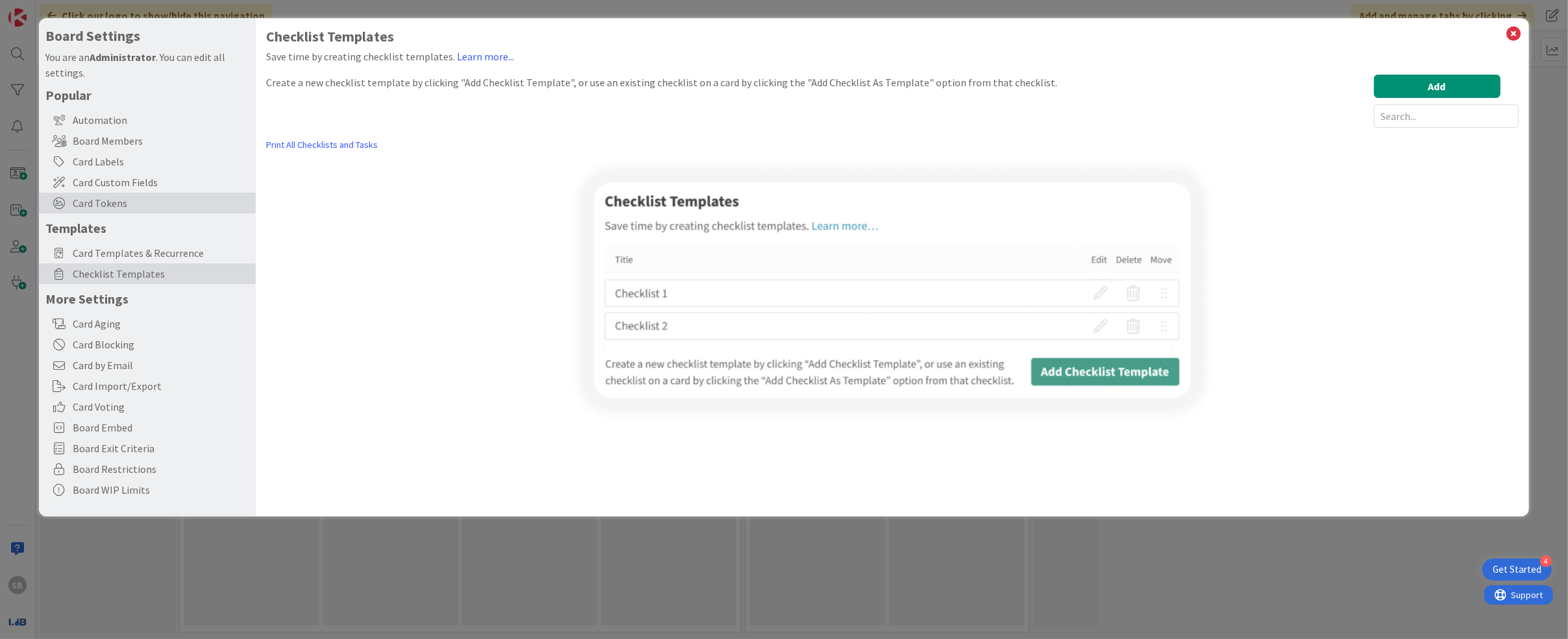
click at [100, 204] on span "Card Tokens" at bounding box center [161, 203] width 176 height 16
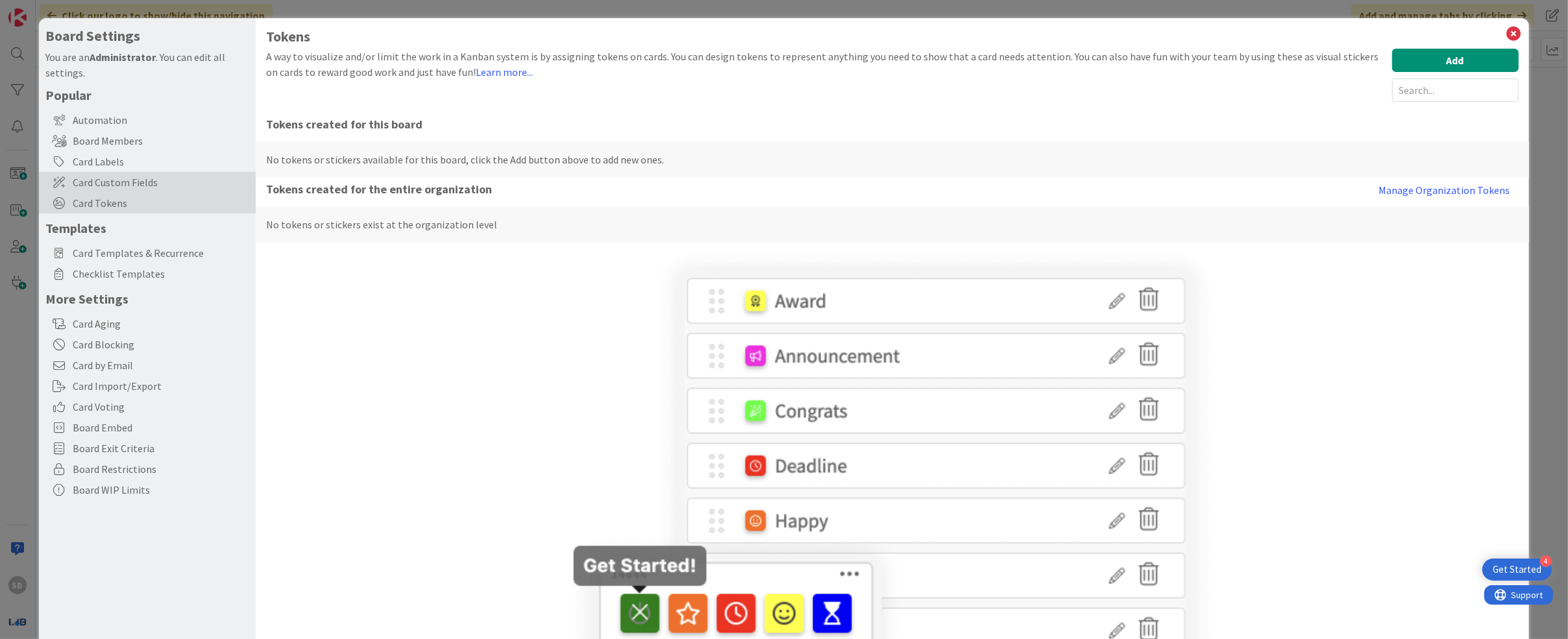
click at [102, 179] on span "Card Custom Fields" at bounding box center [161, 182] width 176 height 16
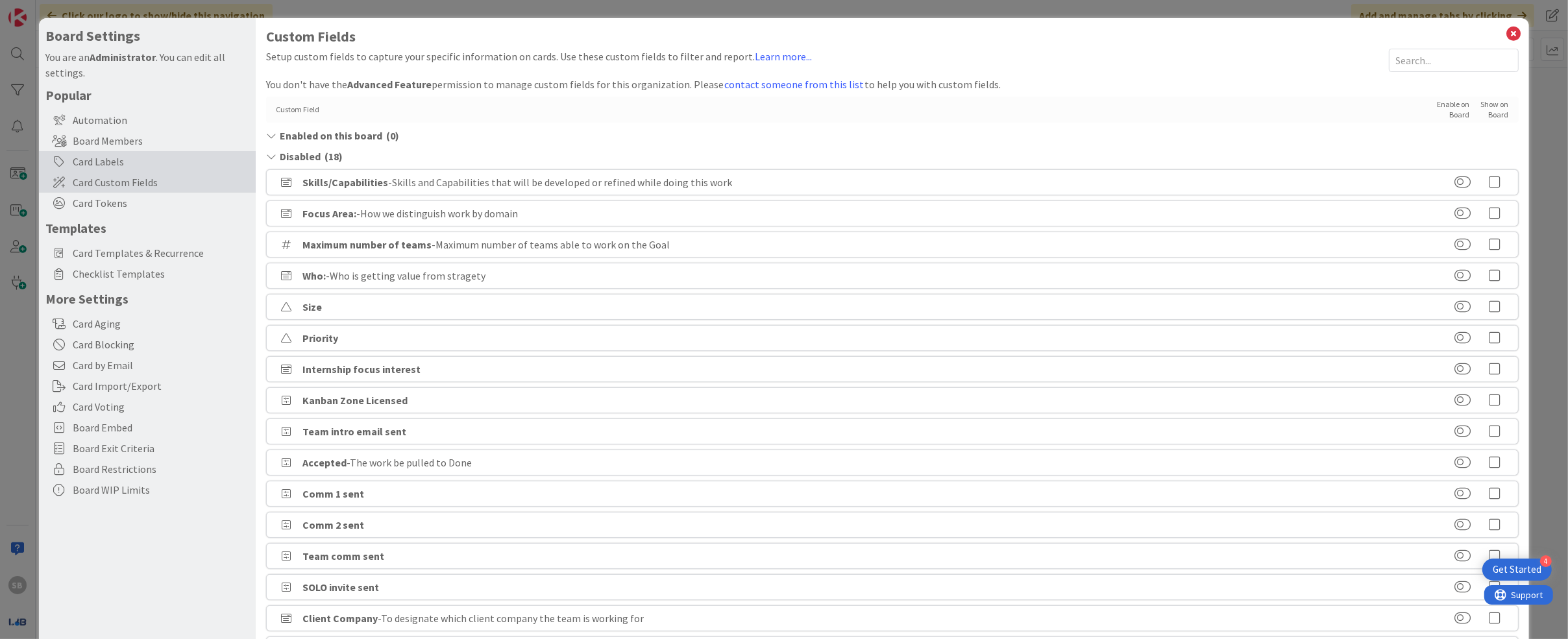
click at [127, 161] on div "Card Labels" at bounding box center [147, 161] width 217 height 21
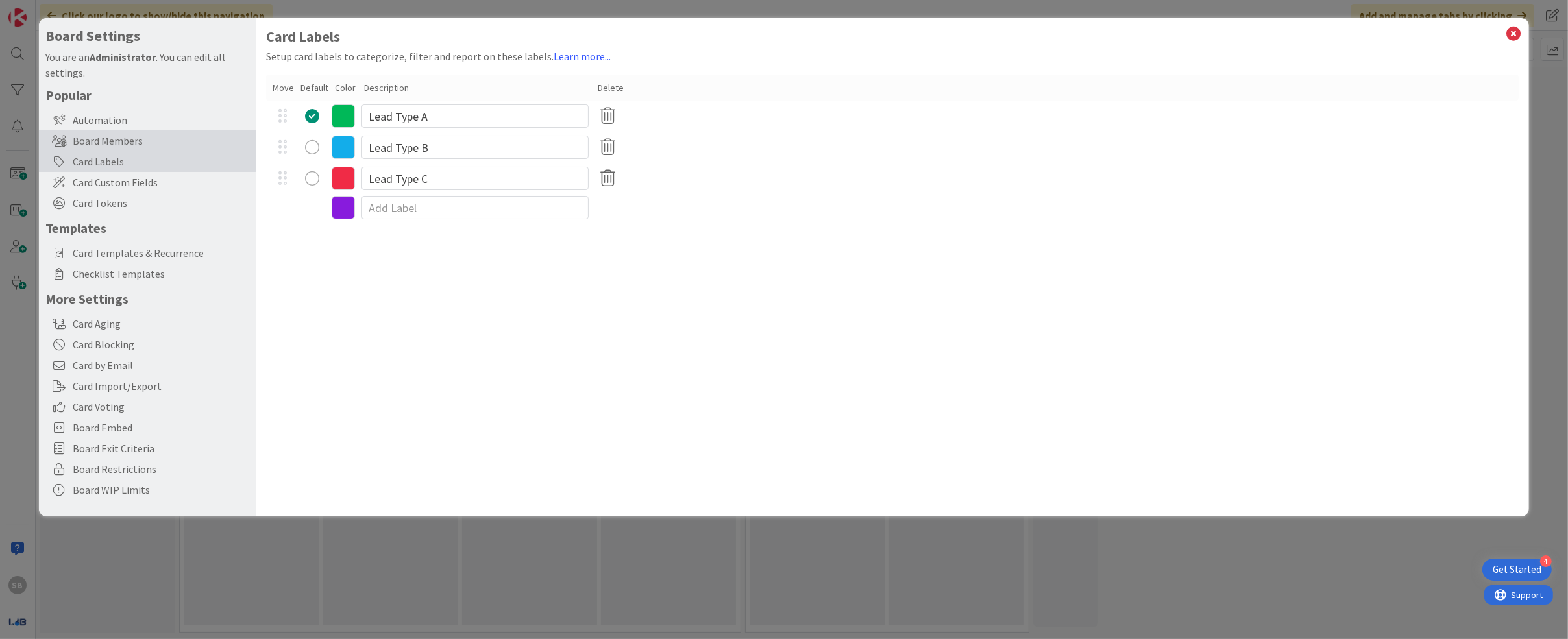
click at [122, 139] on div "Board Members" at bounding box center [147, 140] width 217 height 21
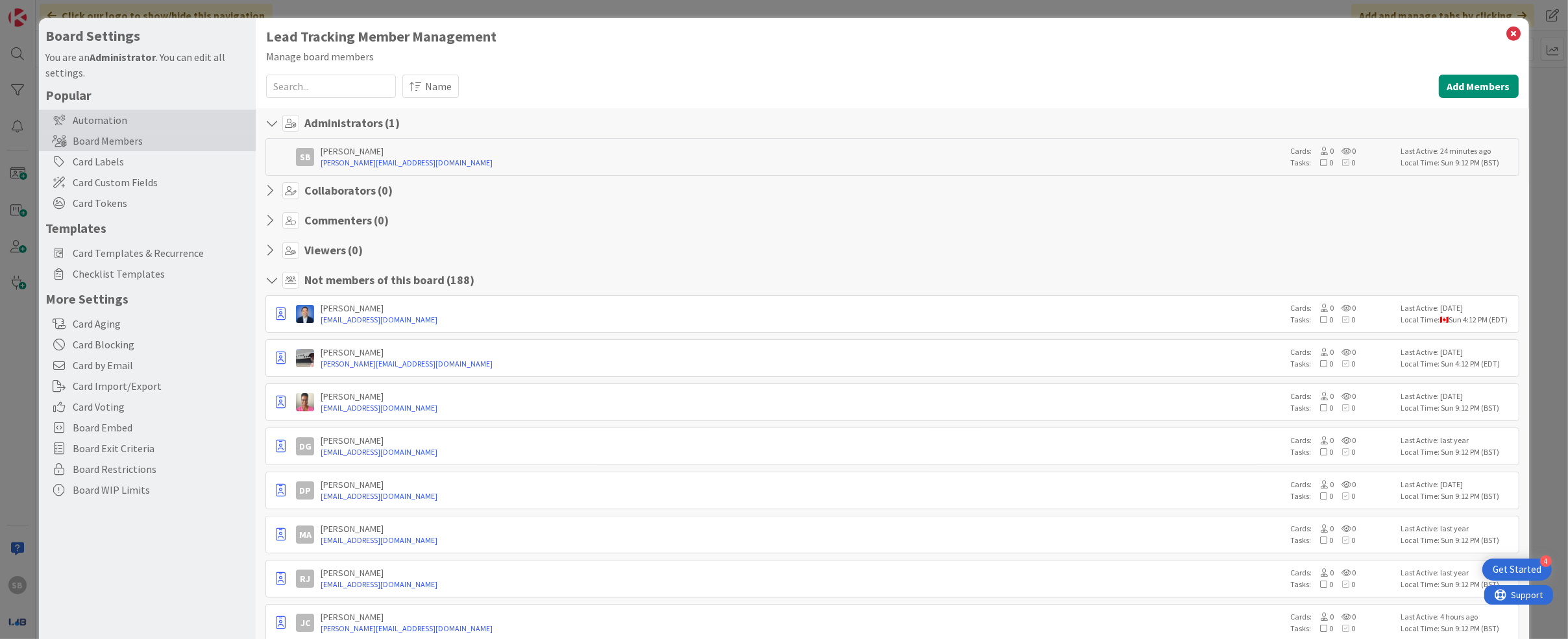
click at [123, 122] on div "Automation" at bounding box center [147, 120] width 217 height 21
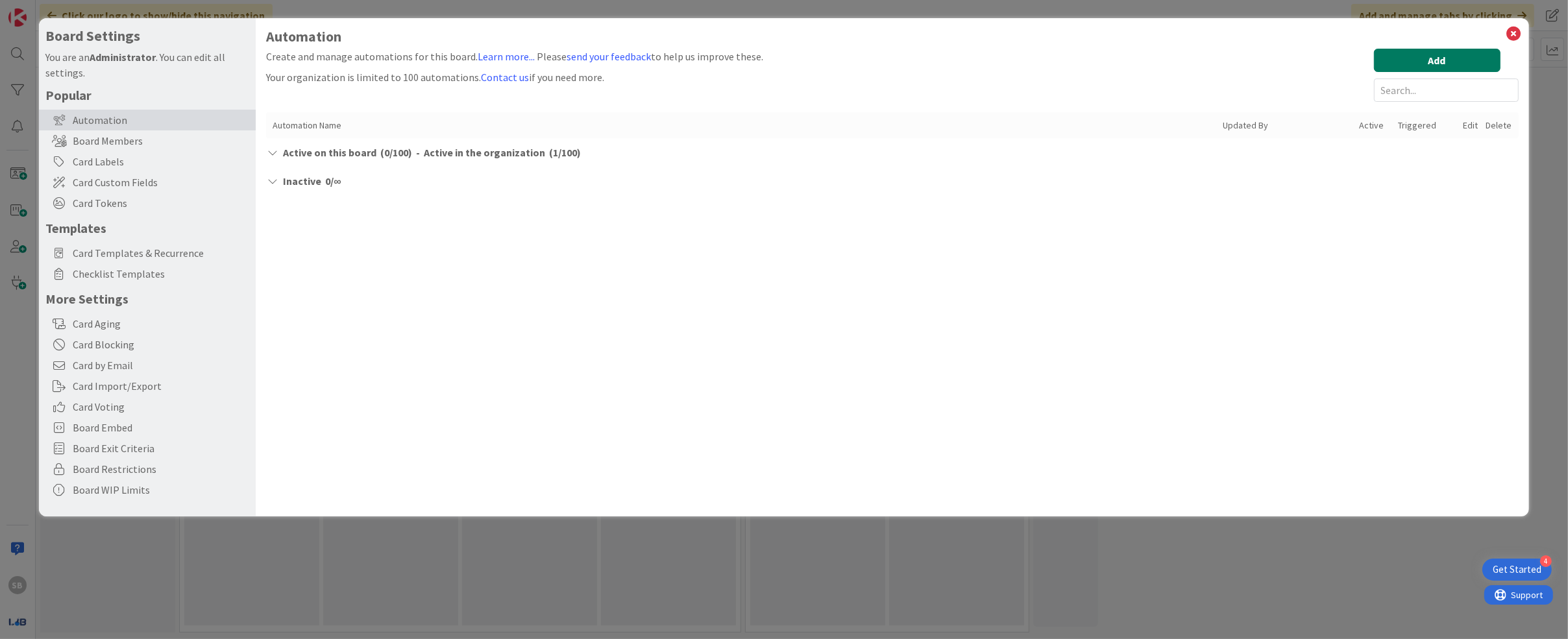
click at [730, 59] on button "Add" at bounding box center [1437, 60] width 127 height 23
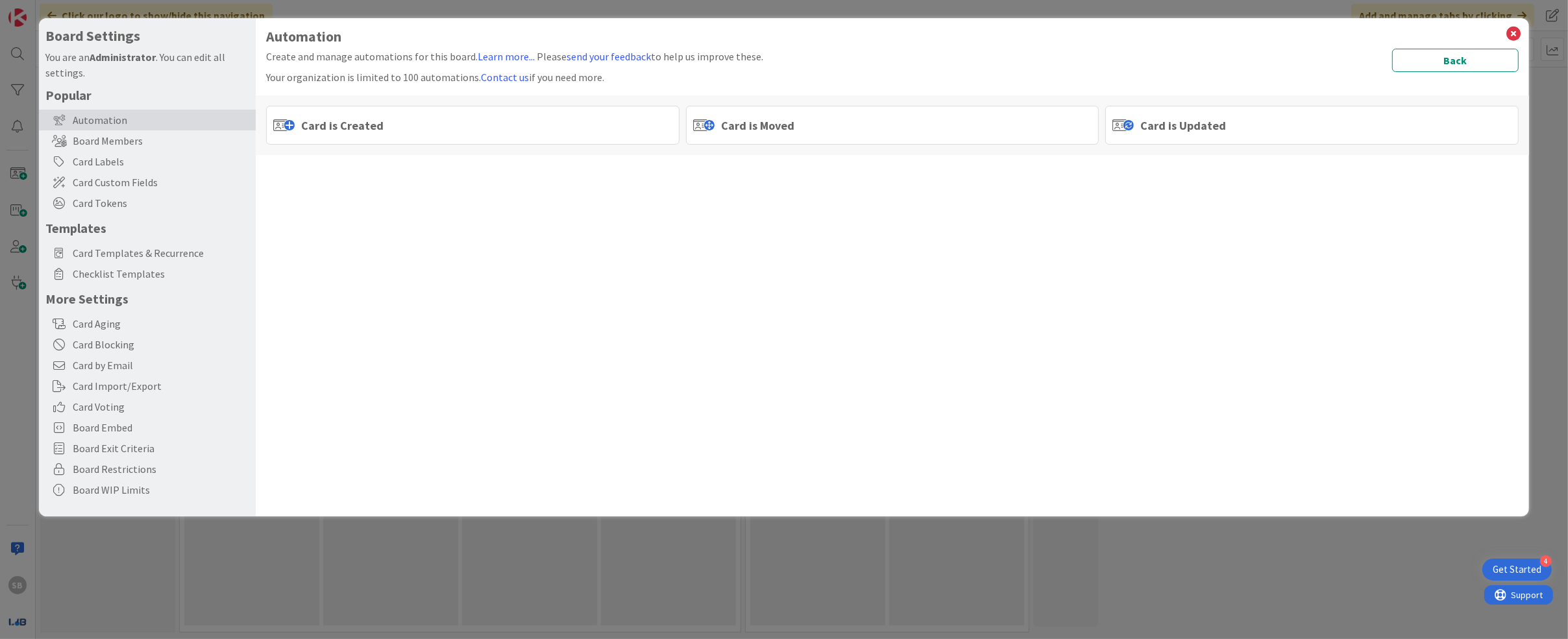
click at [370, 119] on span "Card is Created" at bounding box center [342, 125] width 82 height 17
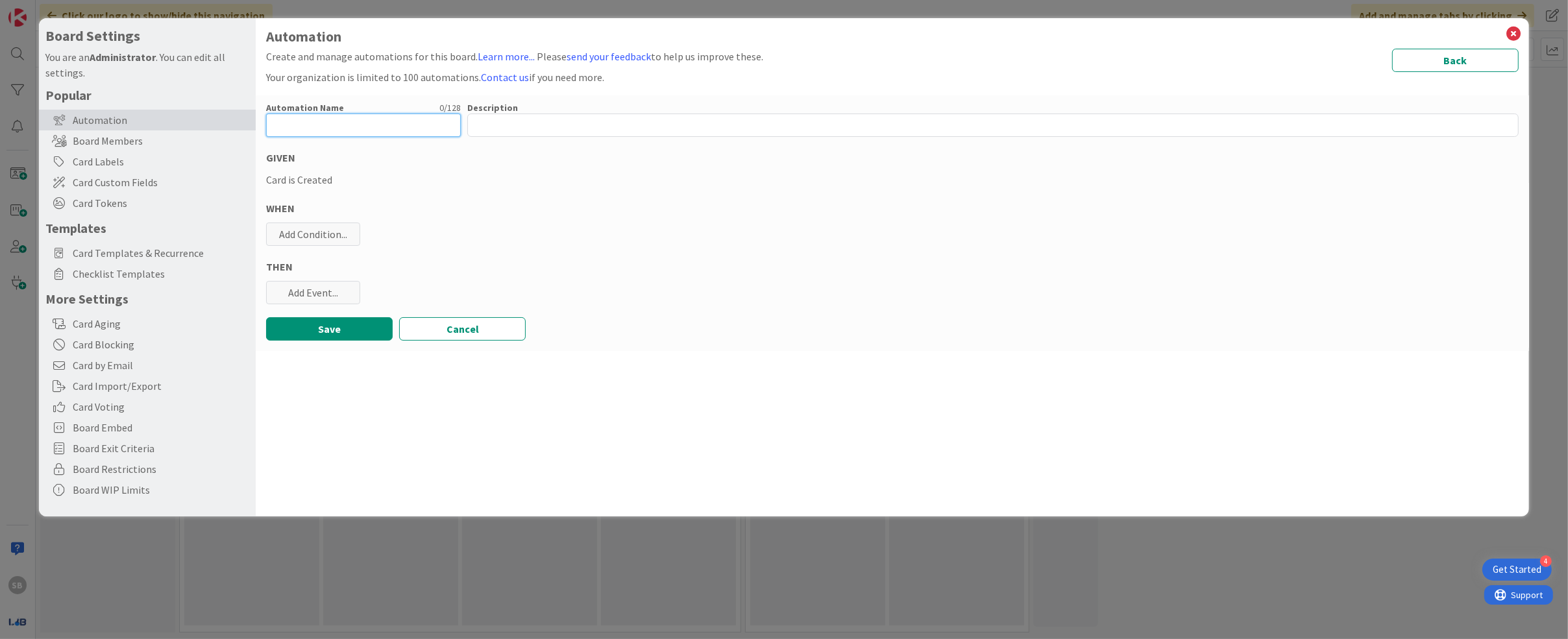
click at [370, 119] on input "text" at bounding box center [364, 125] width 194 height 23
click at [469, 332] on button "Cancel" at bounding box center [462, 329] width 127 height 23
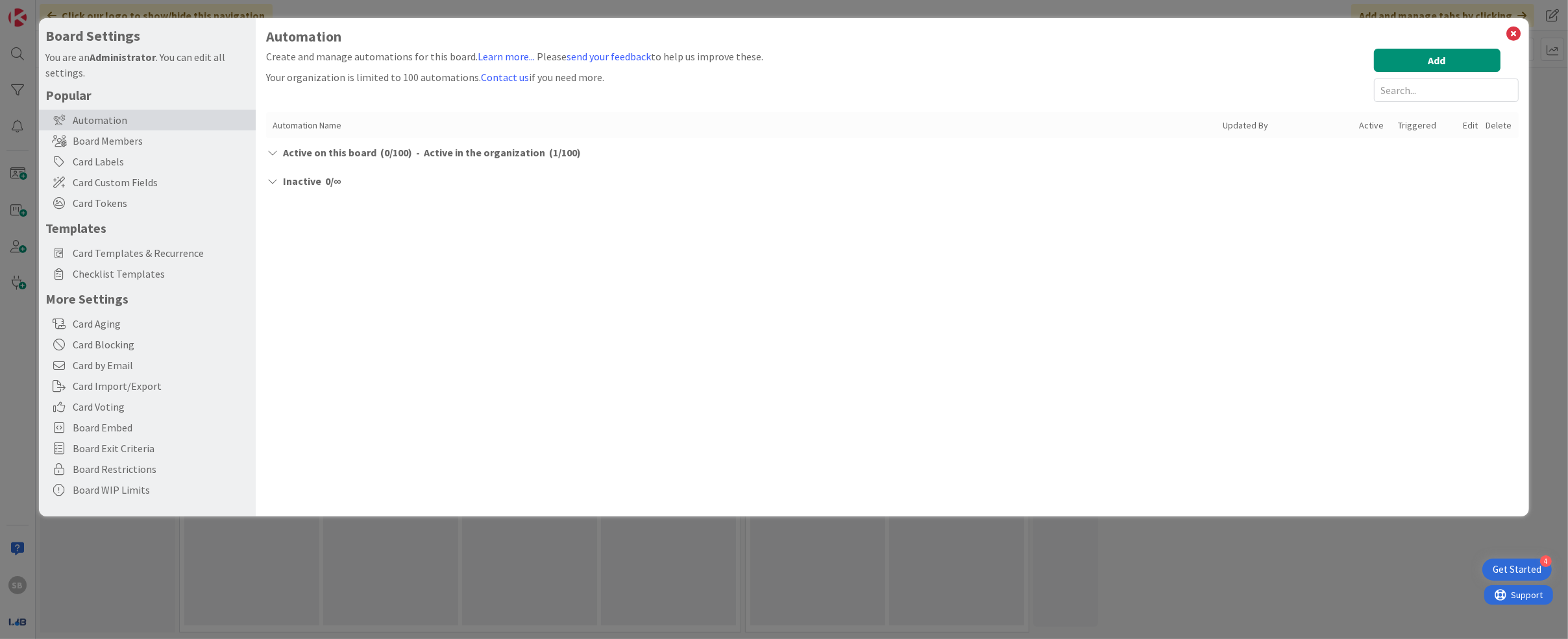
click at [469, 332] on div "Automation Create and manage automations for this board. Learn more... Please s…" at bounding box center [892, 267] width 1273 height 498
click at [730, 49] on button "Add" at bounding box center [1437, 60] width 127 height 23
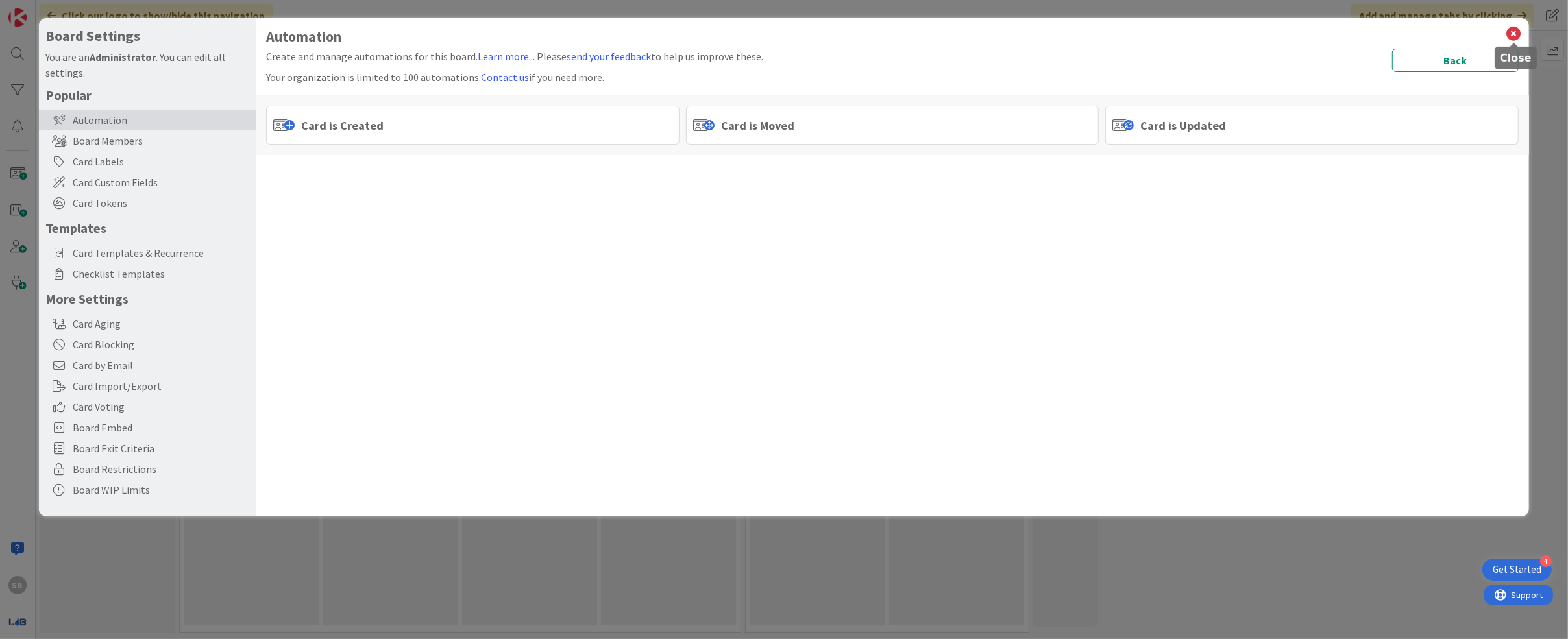
click at [730, 34] on icon at bounding box center [1515, 33] width 17 height 18
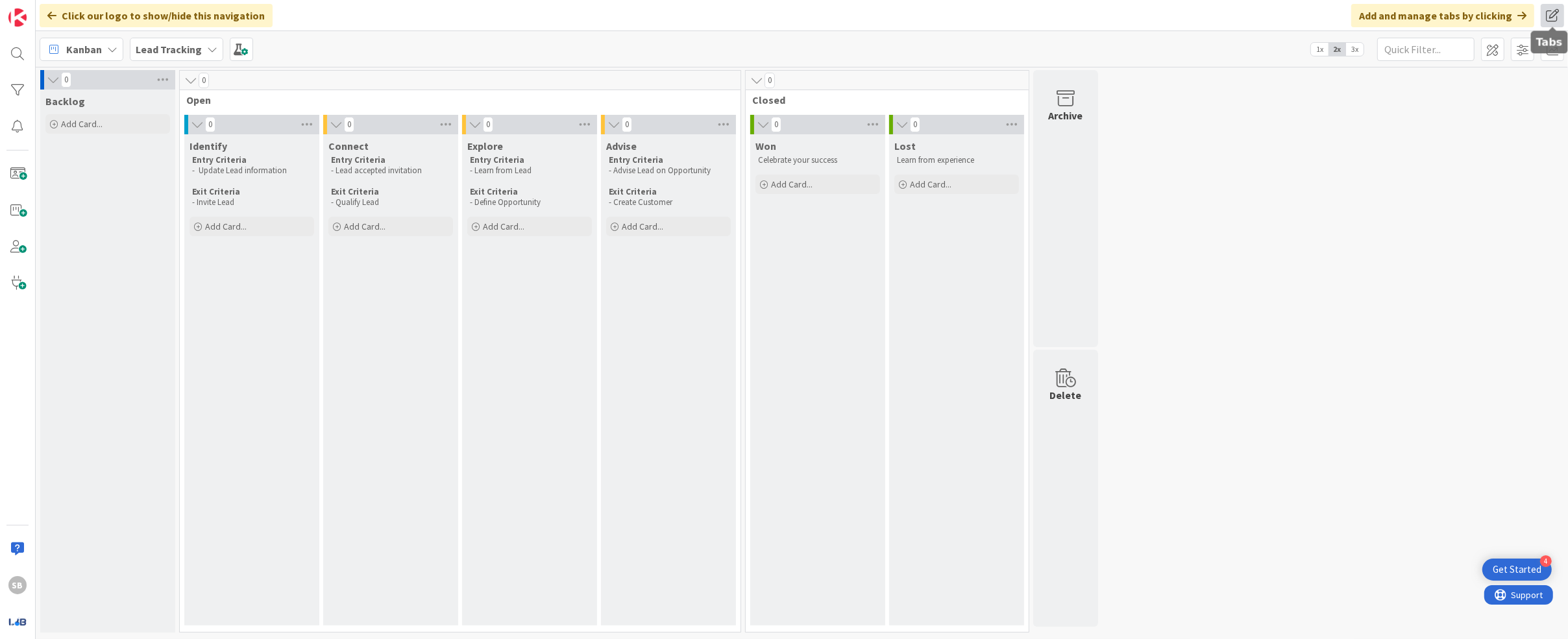
click at [730, 16] on span at bounding box center [1552, 16] width 24 height 23
click at [730, 74] on button "Add Tab" at bounding box center [1403, 71] width 54 height 23
click at [730, 78] on span "Kanban" at bounding box center [1421, 78] width 36 height 16
click at [730, 262] on div "0 Backlog Add Card... 0 Open 0 Identify Entry Criteria - Update Lead informatio…" at bounding box center [802, 354] width 1527 height 569
click at [241, 48] on span at bounding box center [241, 49] width 24 height 23
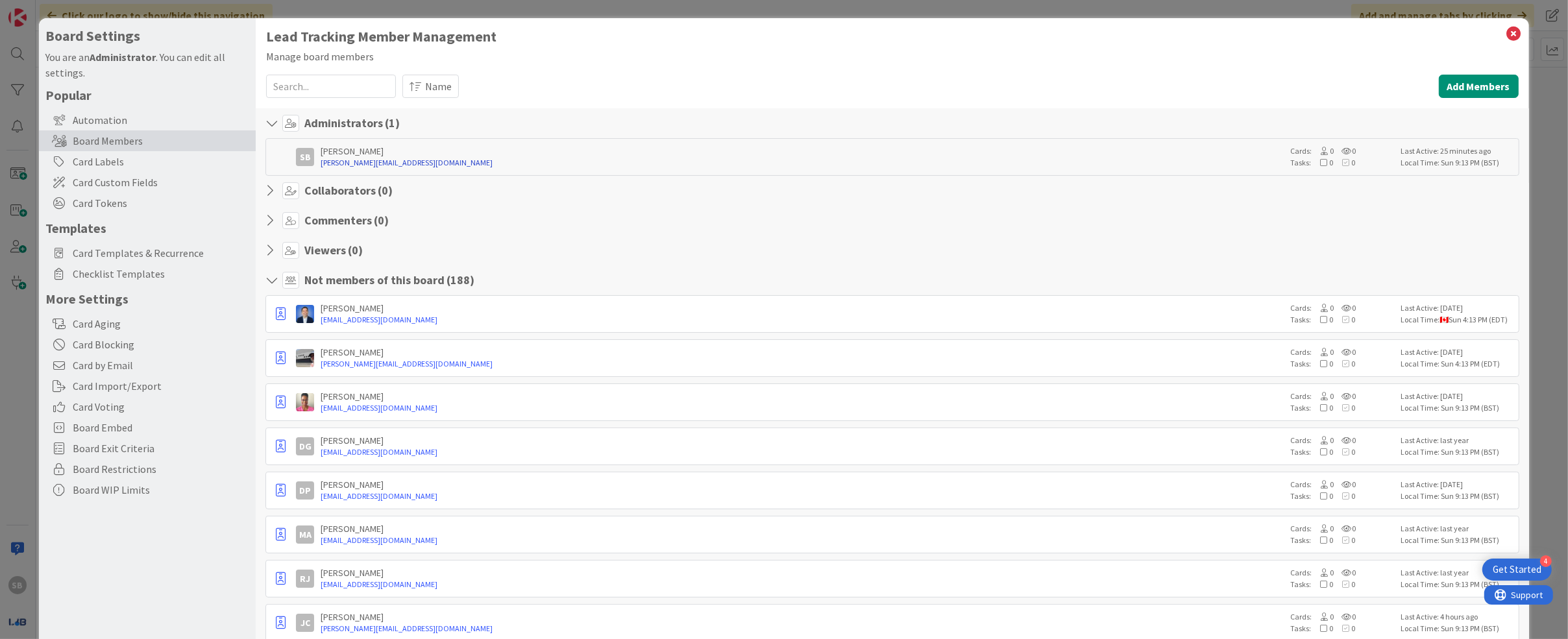
click at [449, 162] on link "steve@brilliancydeeptech.com" at bounding box center [802, 162] width 963 height 12
click at [34, 551] on div "Board Settings You are an Administrator . You can edit all settings. Popular Au…" at bounding box center [784, 320] width 1568 height 639
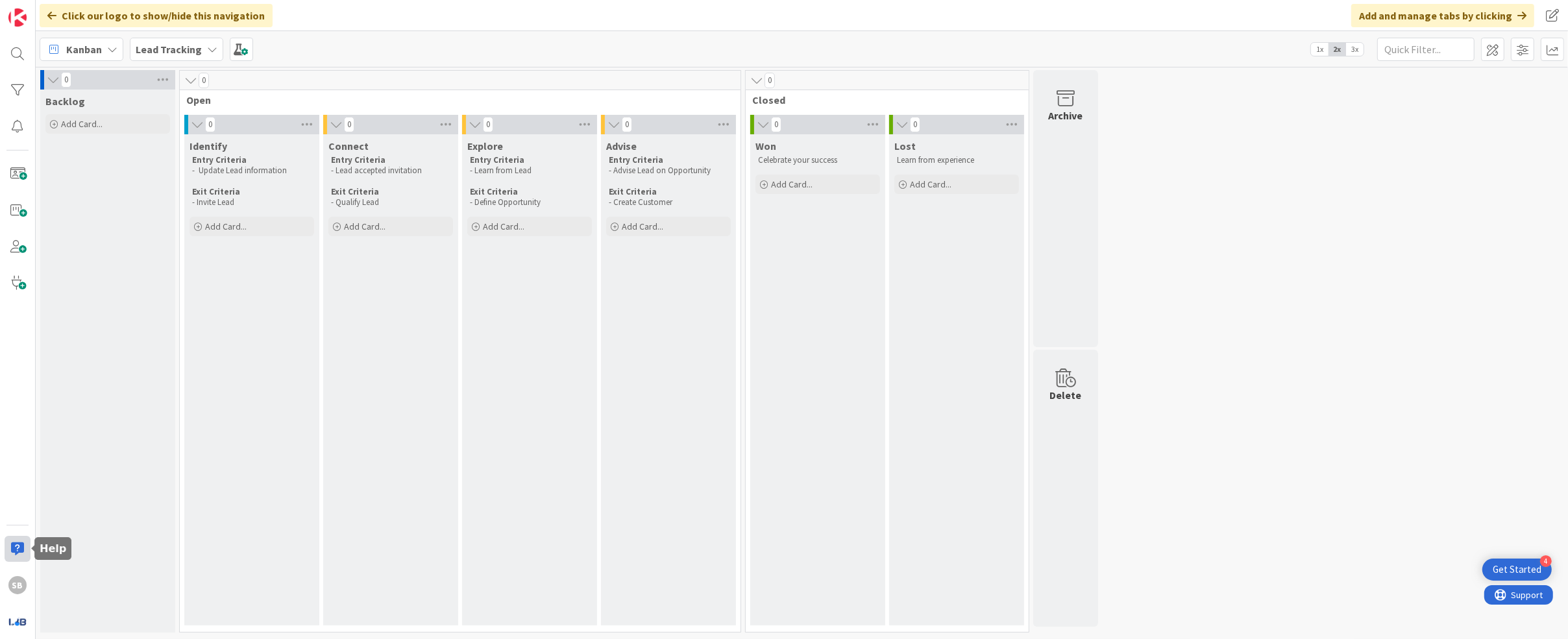
click at [21, 551] on div at bounding box center [17, 548] width 26 height 26
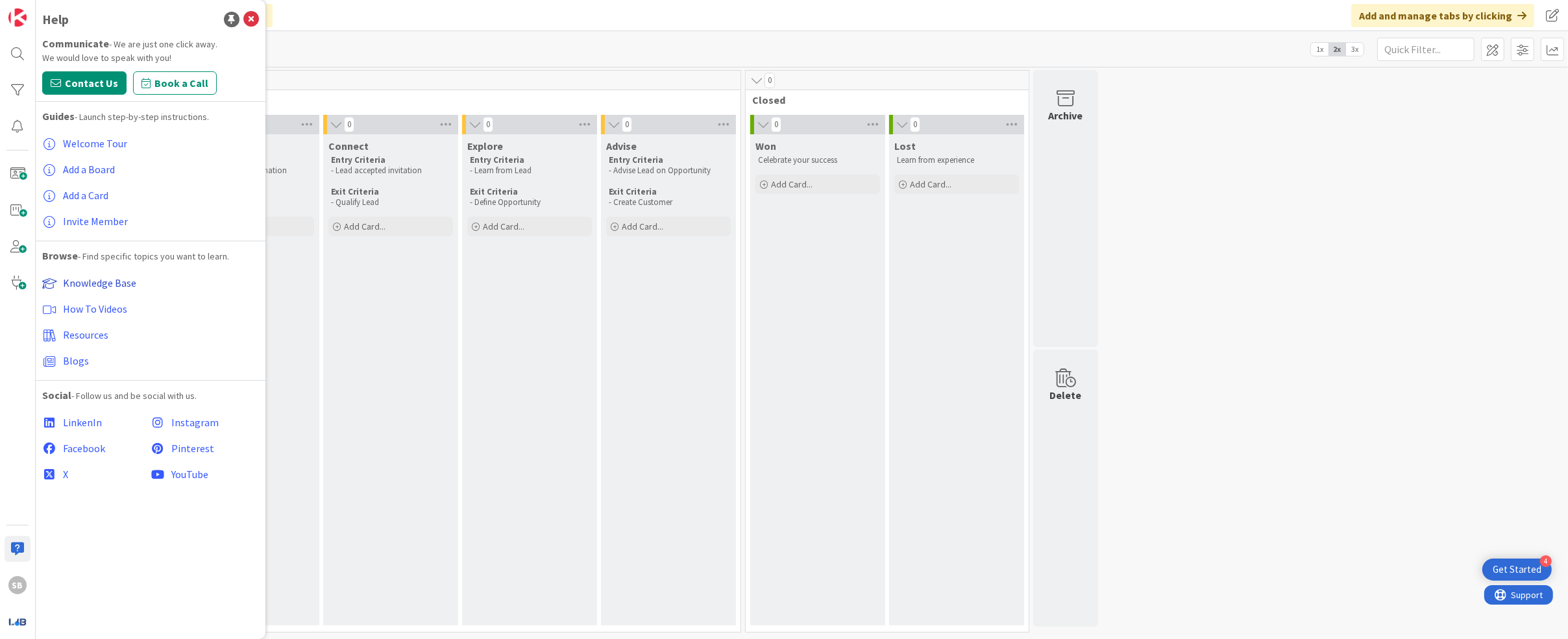
click at [108, 285] on span "Knowledge Base" at bounding box center [100, 283] width 74 height 13
click at [369, 56] on div "Kanban My Zone Organization Select a single board Kanban List (Bulk Actions) Me…" at bounding box center [802, 49] width 1533 height 36
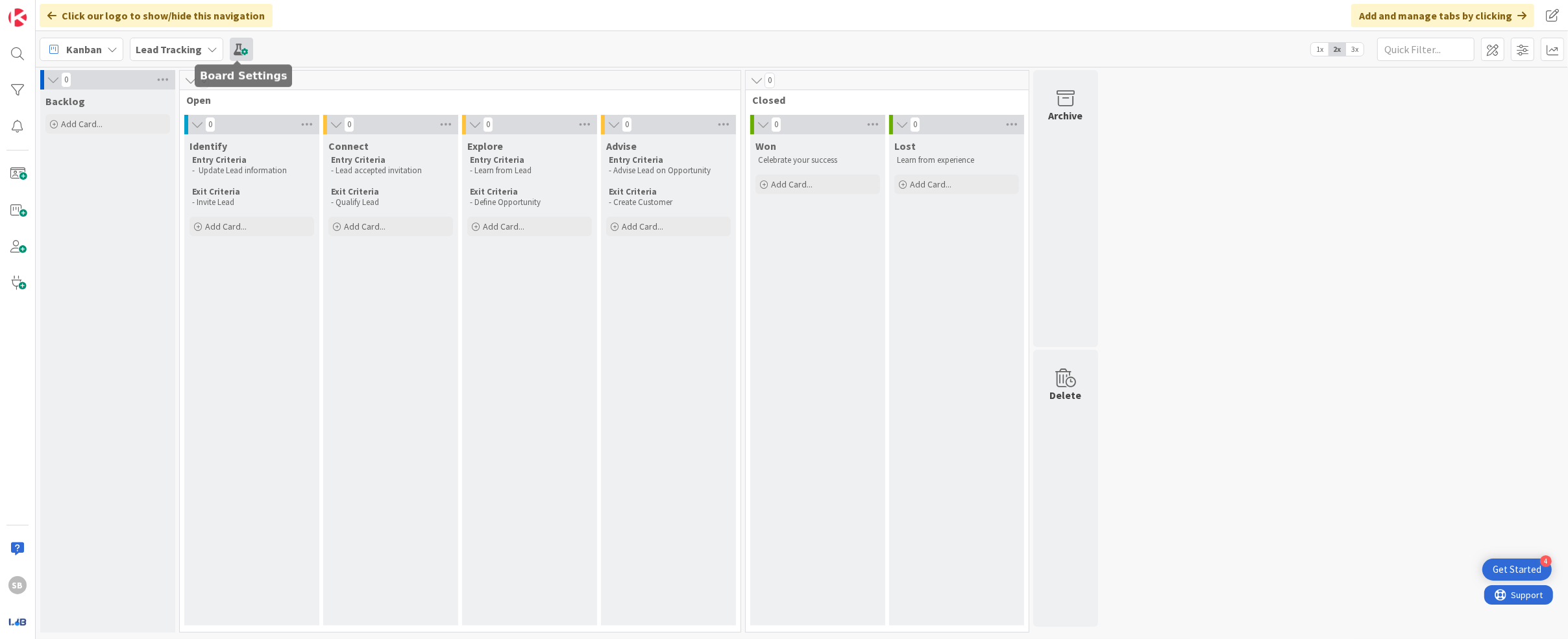
click at [230, 47] on span at bounding box center [241, 49] width 24 height 23
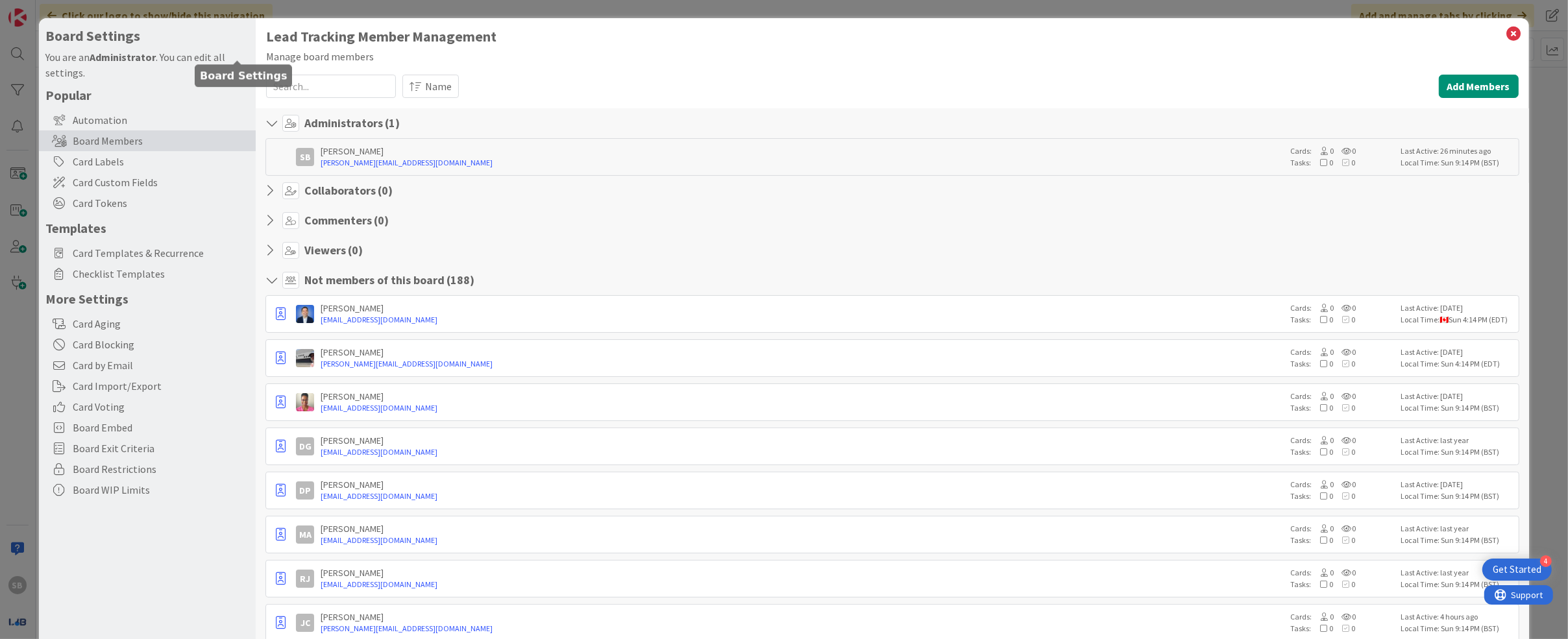
click at [237, 49] on div "Board Settings You are an Administrator . You can edit all settings. Popular Au…" at bounding box center [147, 267] width 204 height 478
click at [134, 179] on span "Card Custom Fields" at bounding box center [161, 182] width 176 height 16
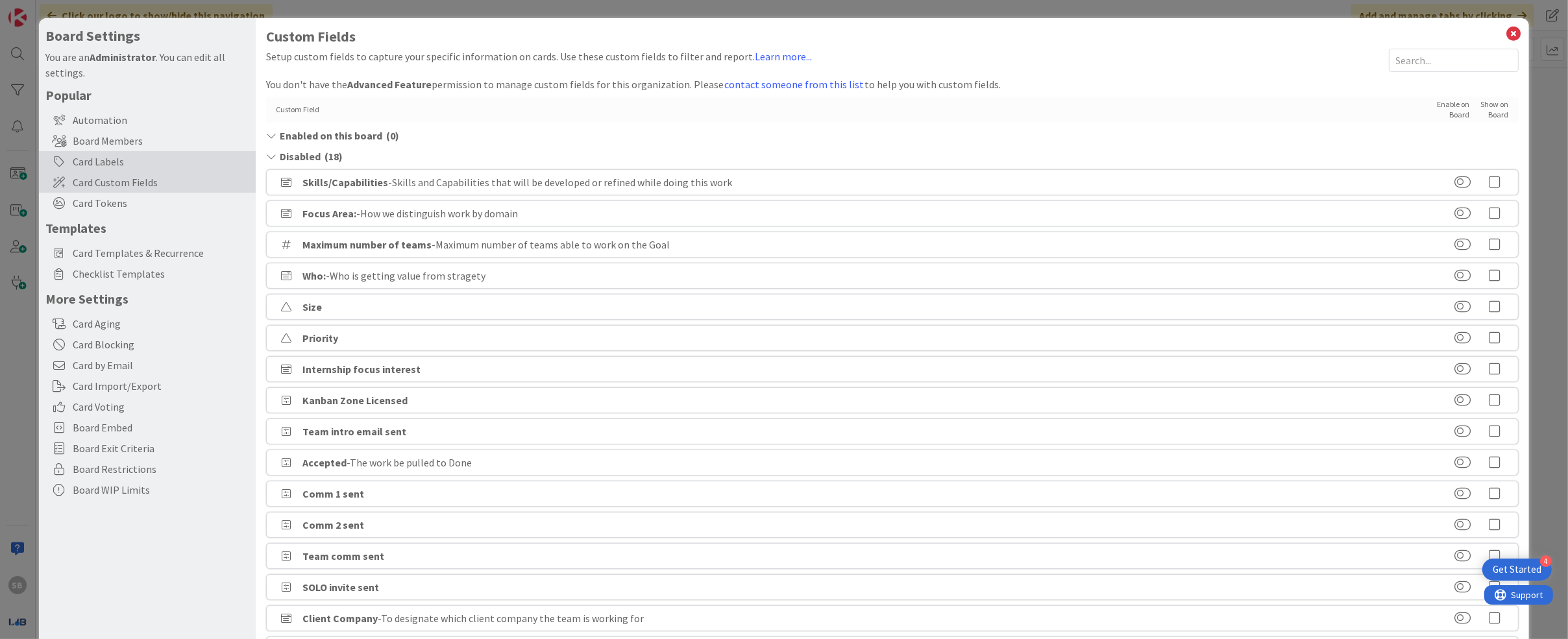
click at [124, 164] on div "Card Labels" at bounding box center [147, 161] width 217 height 21
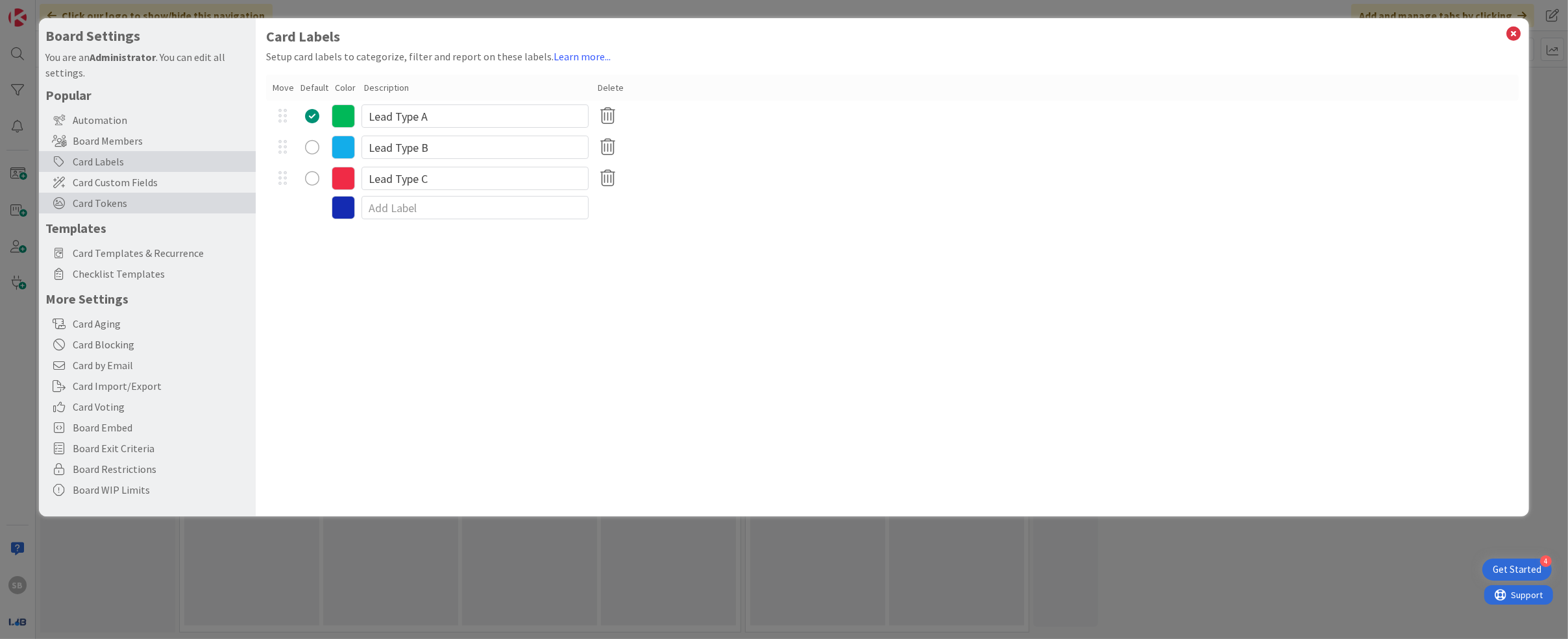
click at [125, 201] on span "Card Tokens" at bounding box center [161, 203] width 176 height 16
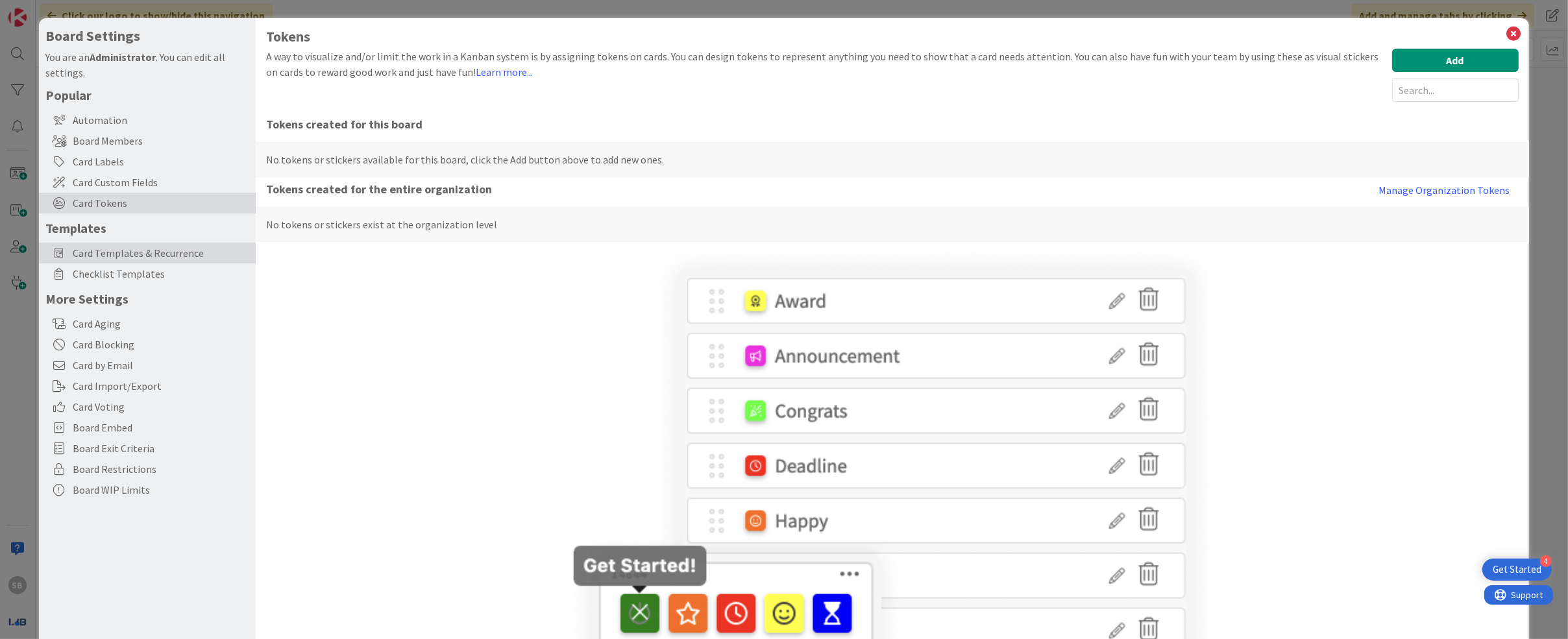
click at [132, 259] on span "Card Templates & Recurrence" at bounding box center [161, 253] width 176 height 16
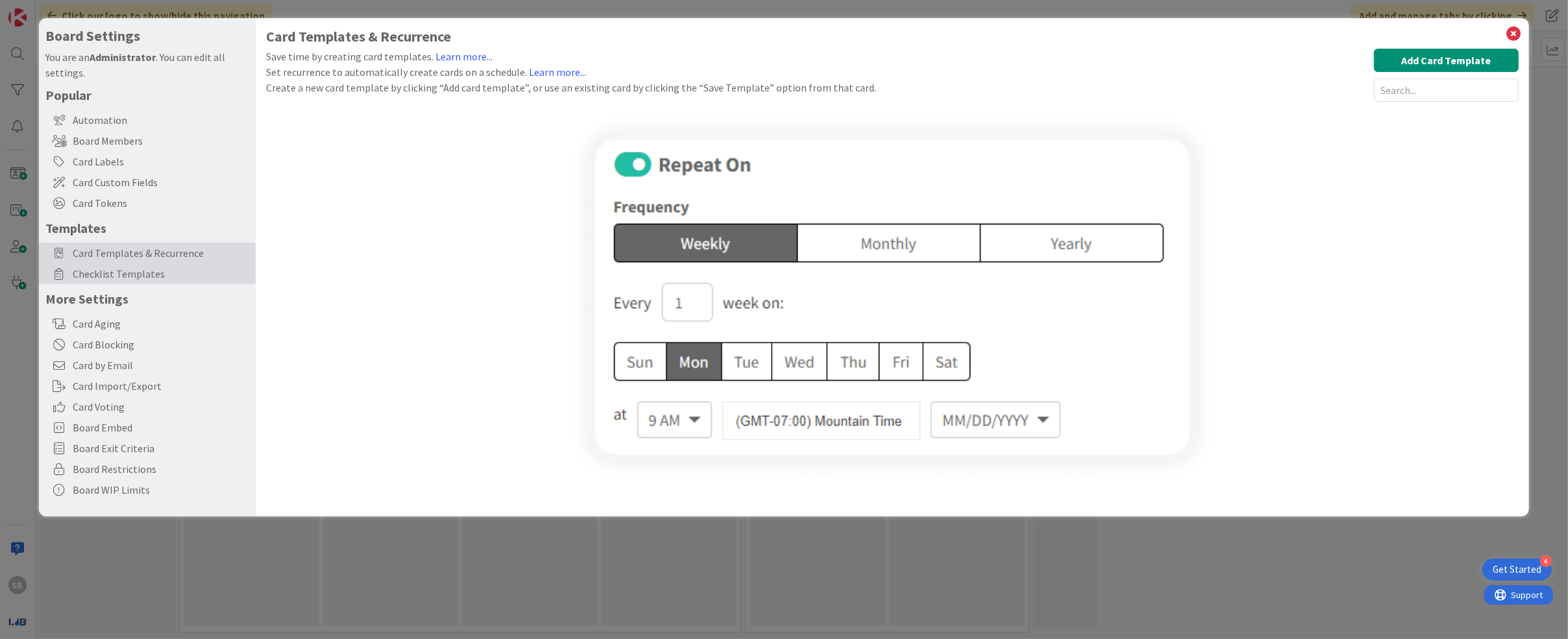
click at [135, 274] on span "Checklist Templates" at bounding box center [161, 274] width 176 height 16
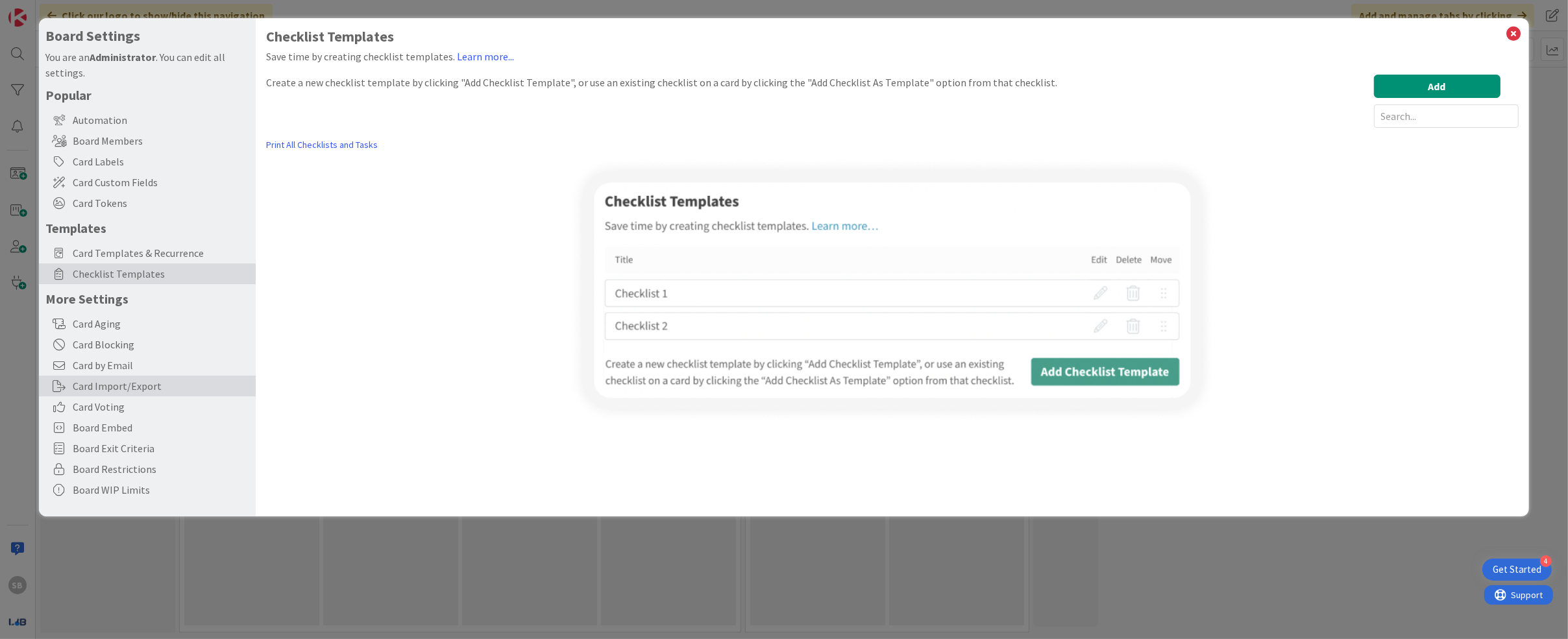
click at [163, 392] on div "Card Import/Export" at bounding box center [147, 386] width 217 height 21
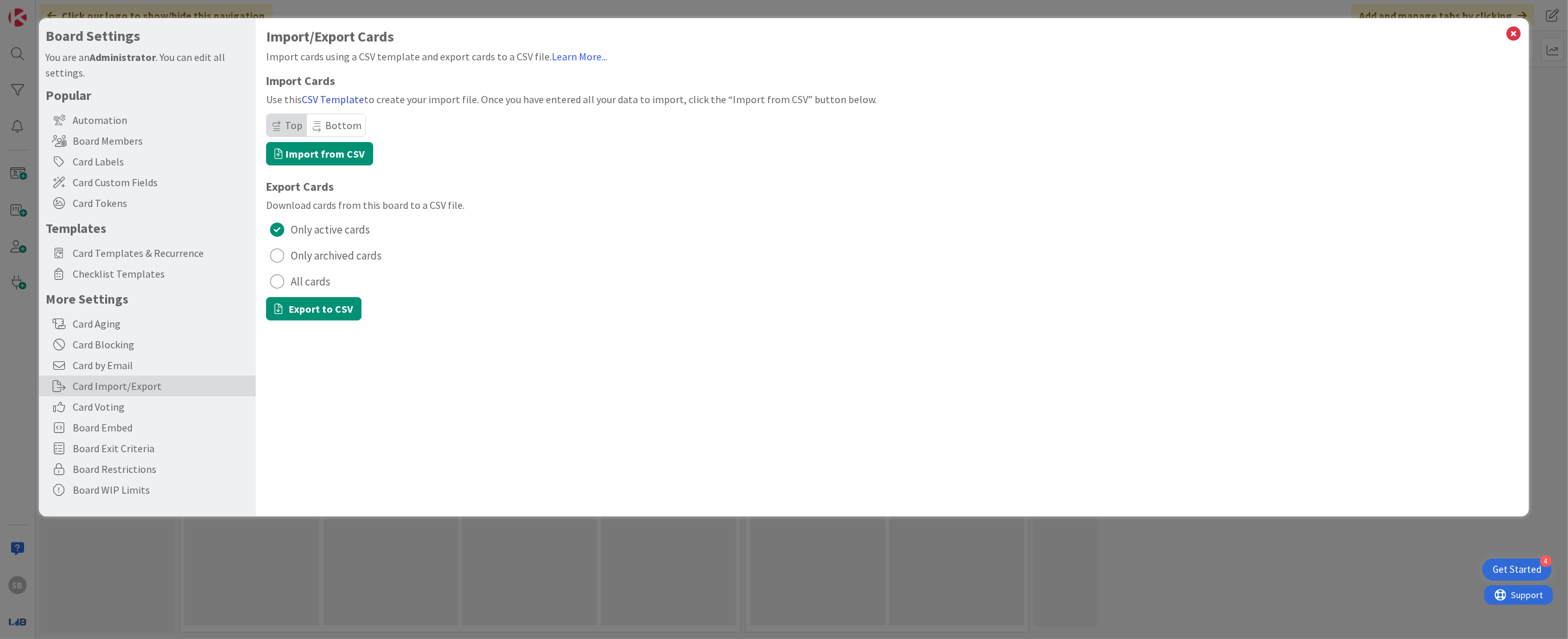
click at [343, 99] on link "CSV Template" at bounding box center [333, 99] width 63 height 13
click at [730, 582] on div "Board Settings You are an Administrator . You can edit all settings. Popular Au…" at bounding box center [784, 320] width 1568 height 639
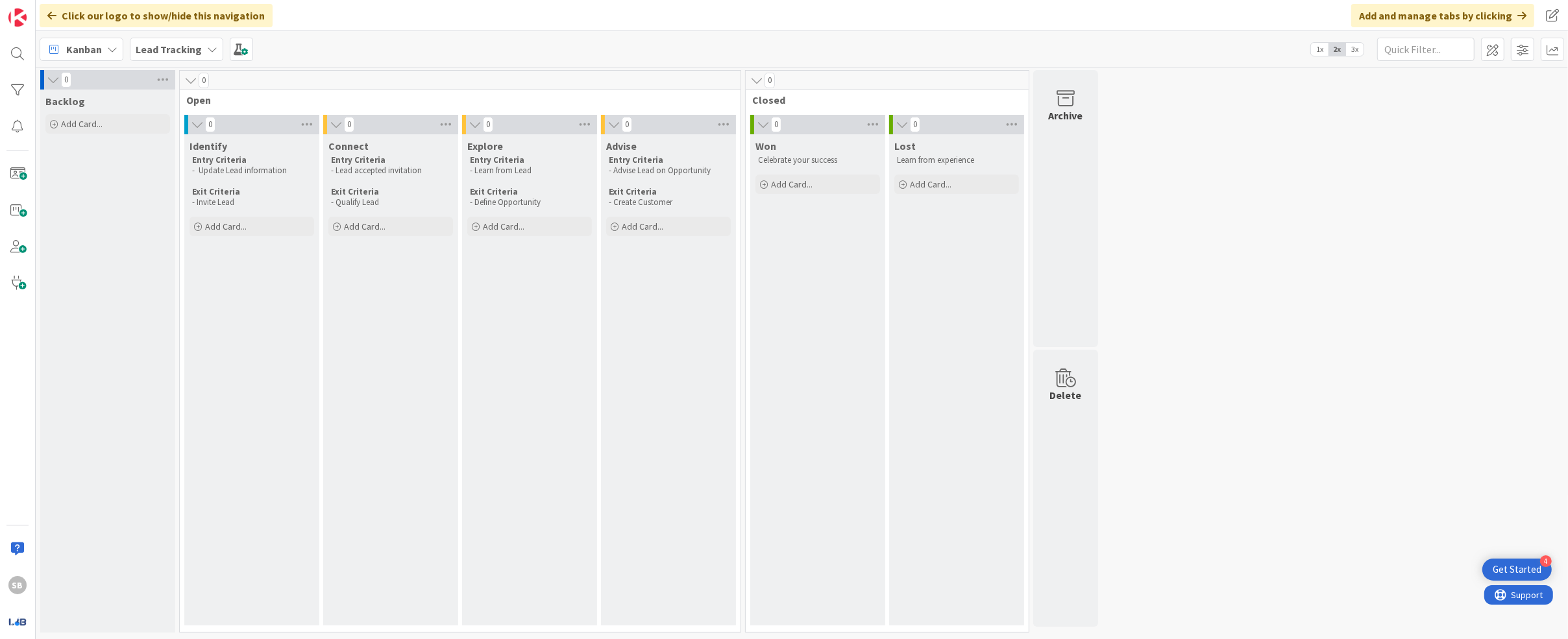
click at [110, 42] on div "Kanban" at bounding box center [81, 49] width 84 height 23
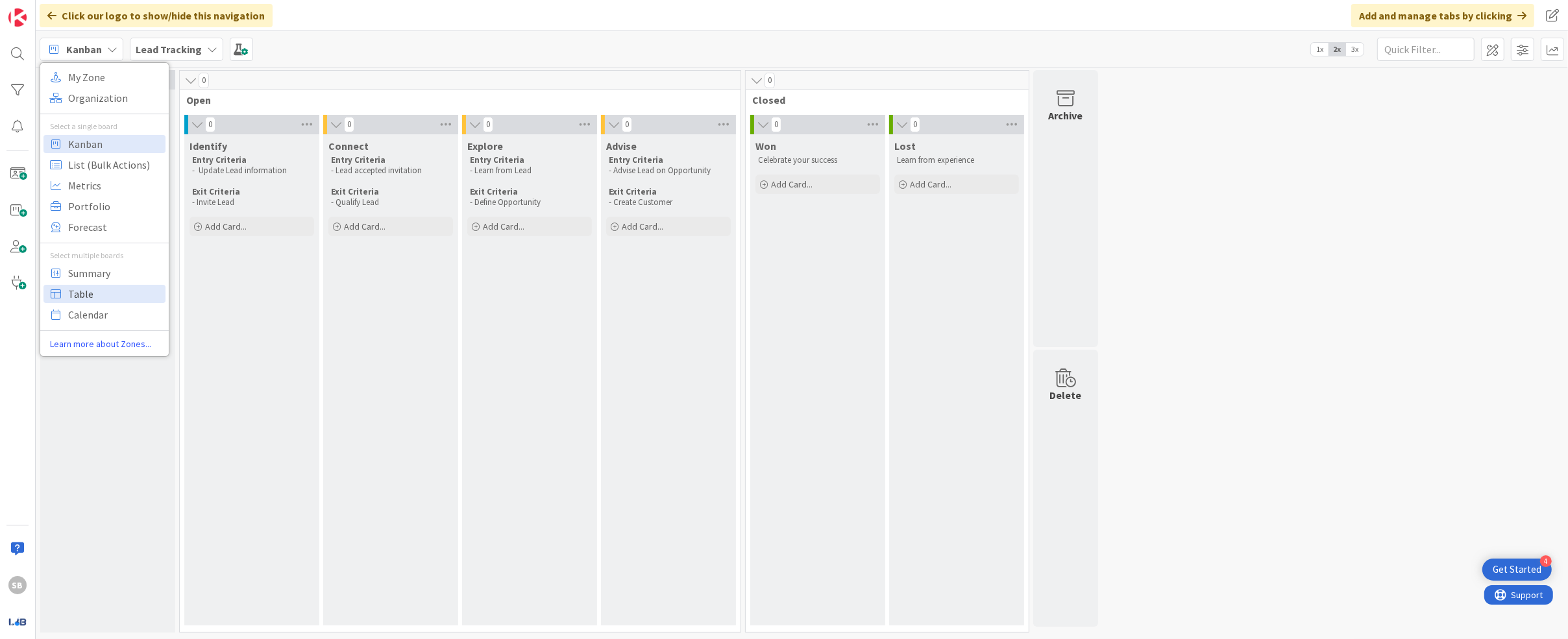
click at [121, 291] on span "Table" at bounding box center [114, 294] width 93 height 20
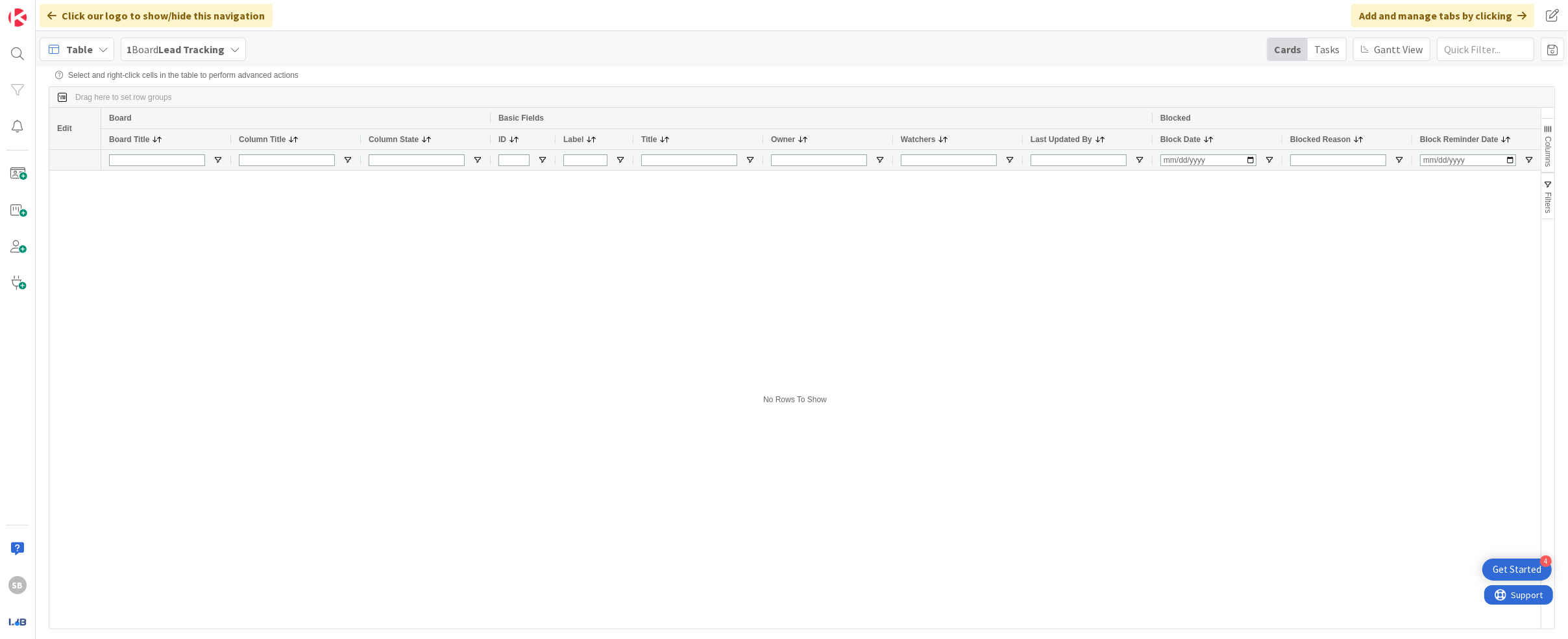
click at [400, 210] on div at bounding box center [820, 399] width 1439 height 458
click at [199, 113] on div "Board" at bounding box center [295, 118] width 374 height 16
click at [177, 161] on input "Board Title Filter Input" at bounding box center [157, 160] width 96 height 12
click at [177, 161] on input "Board Title Filter Input" at bounding box center [157, 160] width 96 height 12
paste input "Foreign Business Application"
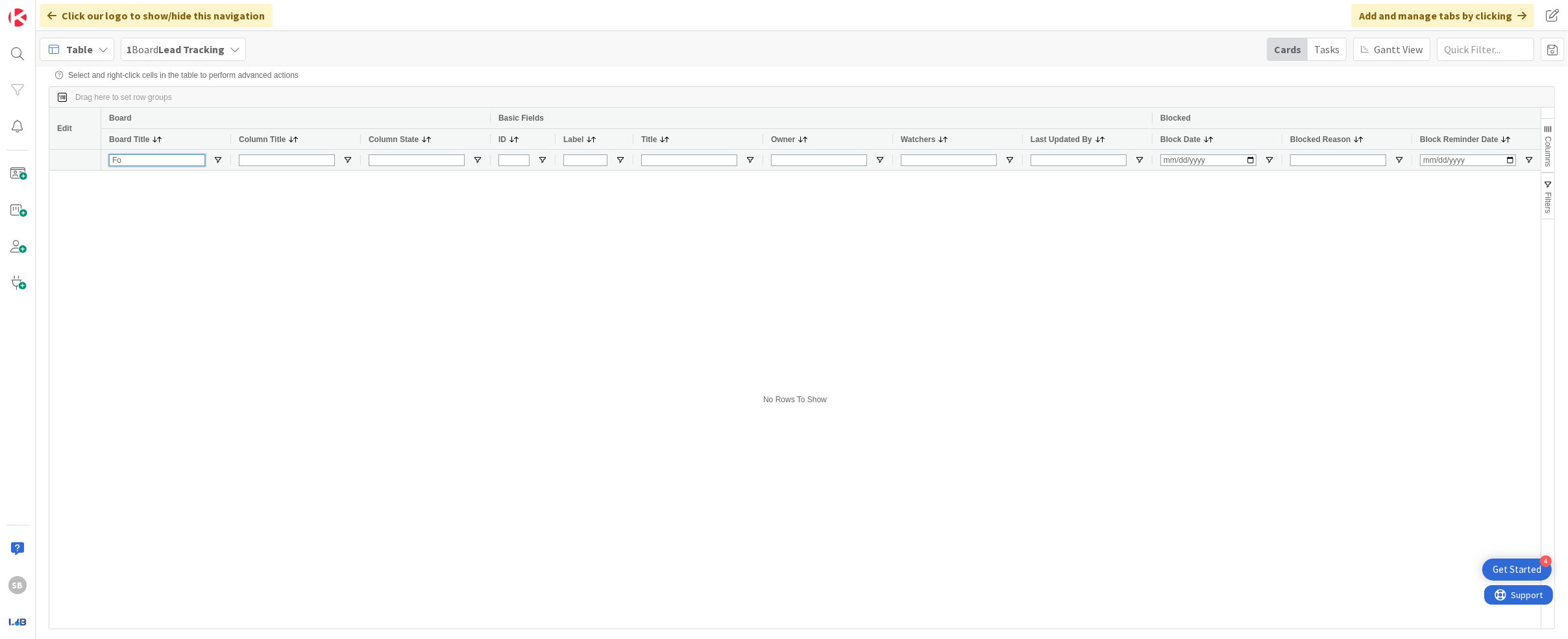
type input "F"
type input "ConV2X"
click at [171, 160] on input "ConV2X" at bounding box center [157, 160] width 96 height 12
type input "C"
type input "Contacts"
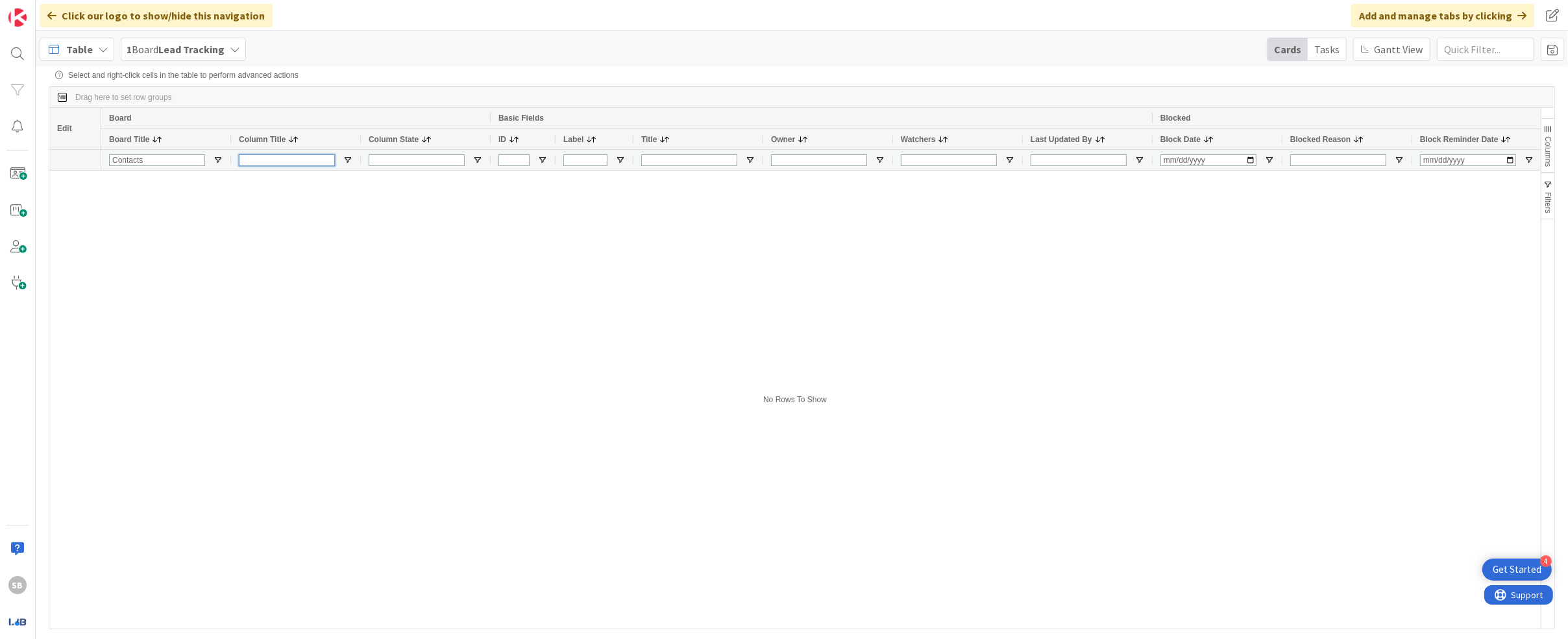
click at [281, 157] on input "Column Title Filter Input" at bounding box center [287, 160] width 96 height 12
click at [92, 41] on div "Table" at bounding box center [77, 49] width 74 height 23
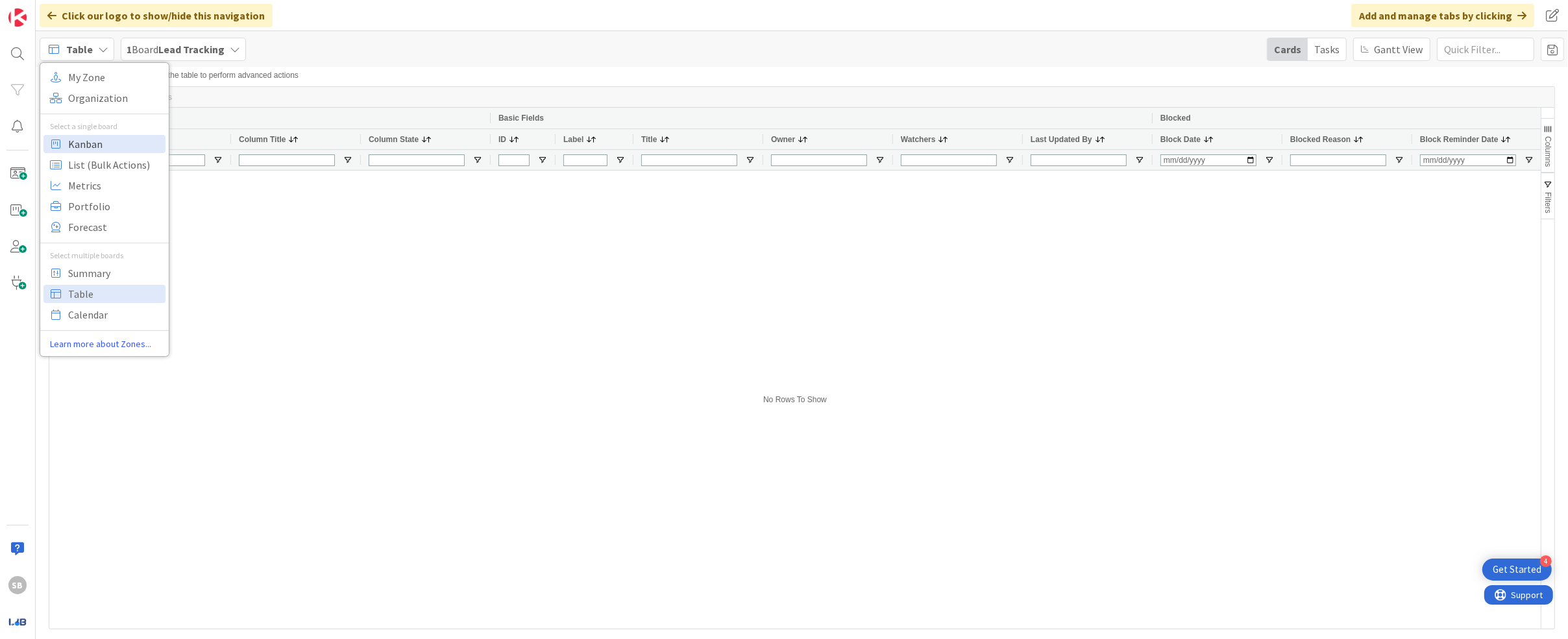
click at [102, 137] on span "Kanban" at bounding box center [114, 143] width 93 height 20
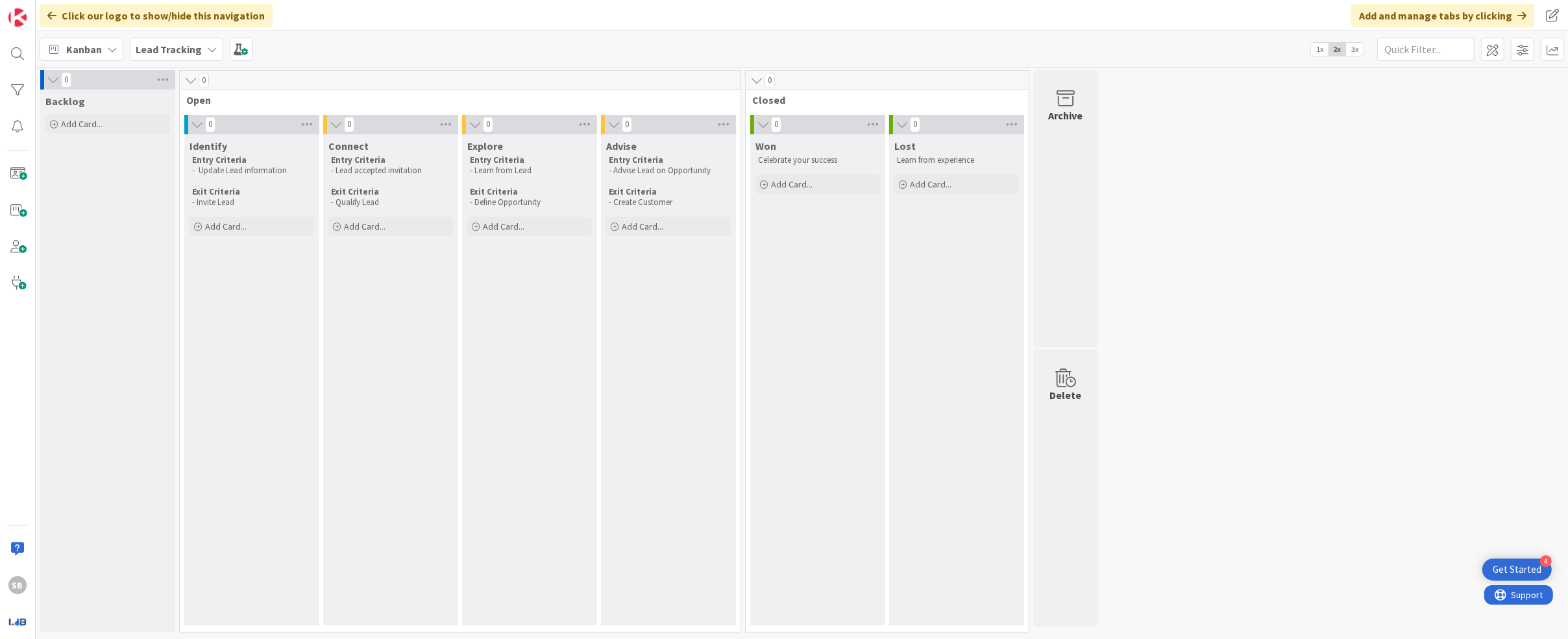
click at [202, 100] on span "Open" at bounding box center [455, 99] width 538 height 13
click at [106, 42] on div "Kanban" at bounding box center [81, 49] width 84 height 23
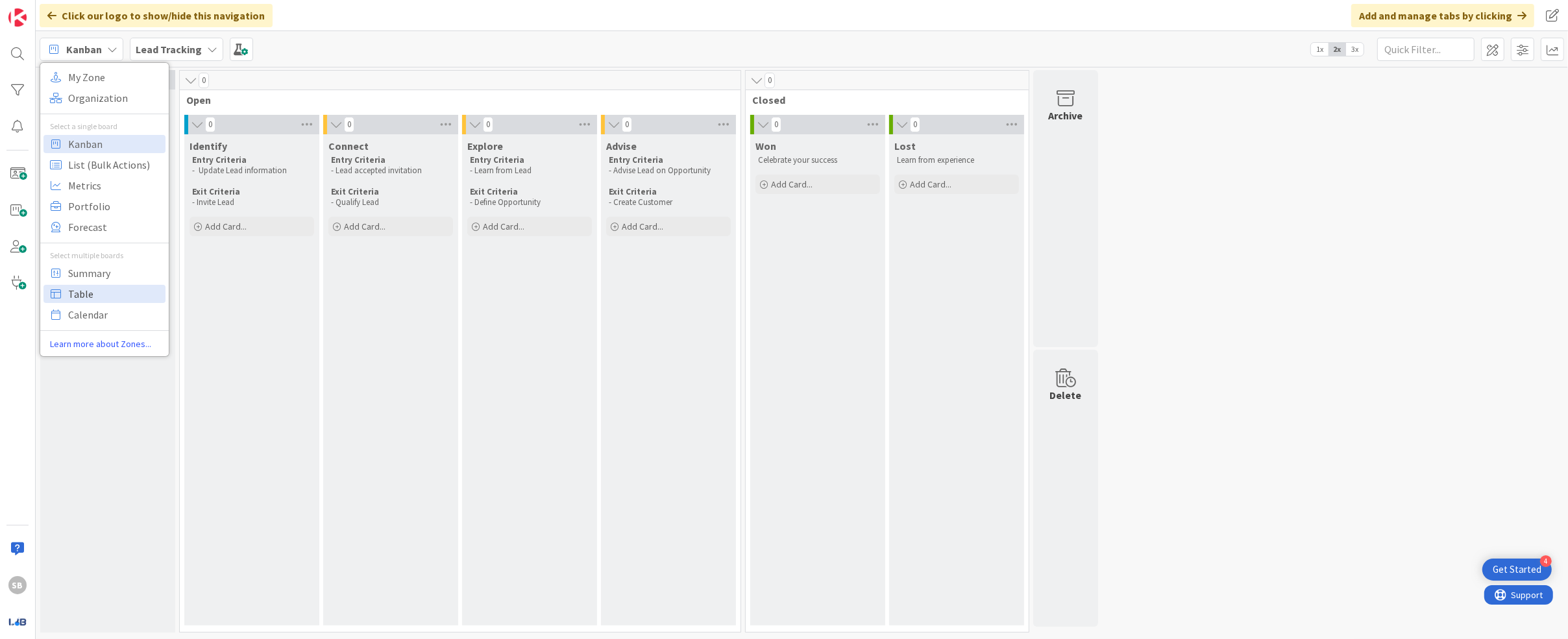
click at [123, 297] on span "Table" at bounding box center [114, 294] width 93 height 20
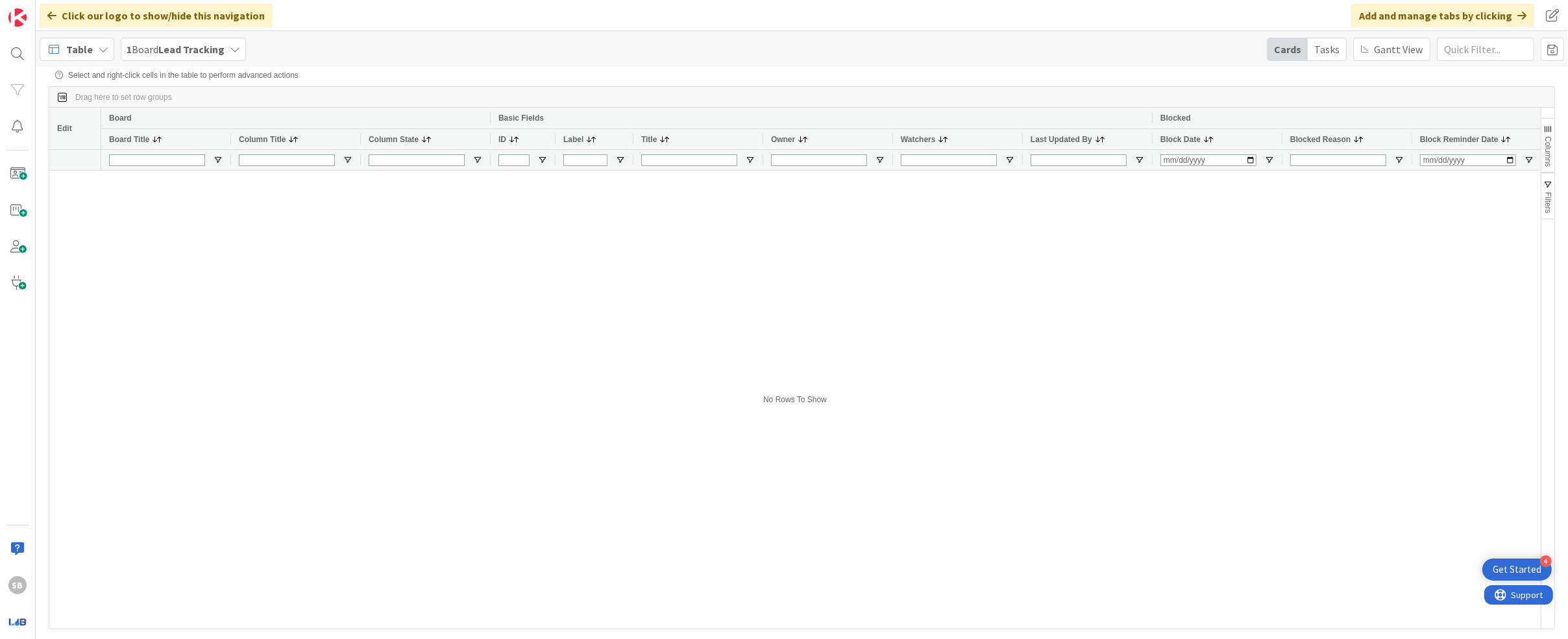
click at [154, 142] on span at bounding box center [157, 139] width 10 height 10
click at [205, 225] on div at bounding box center [820, 399] width 1439 height 458
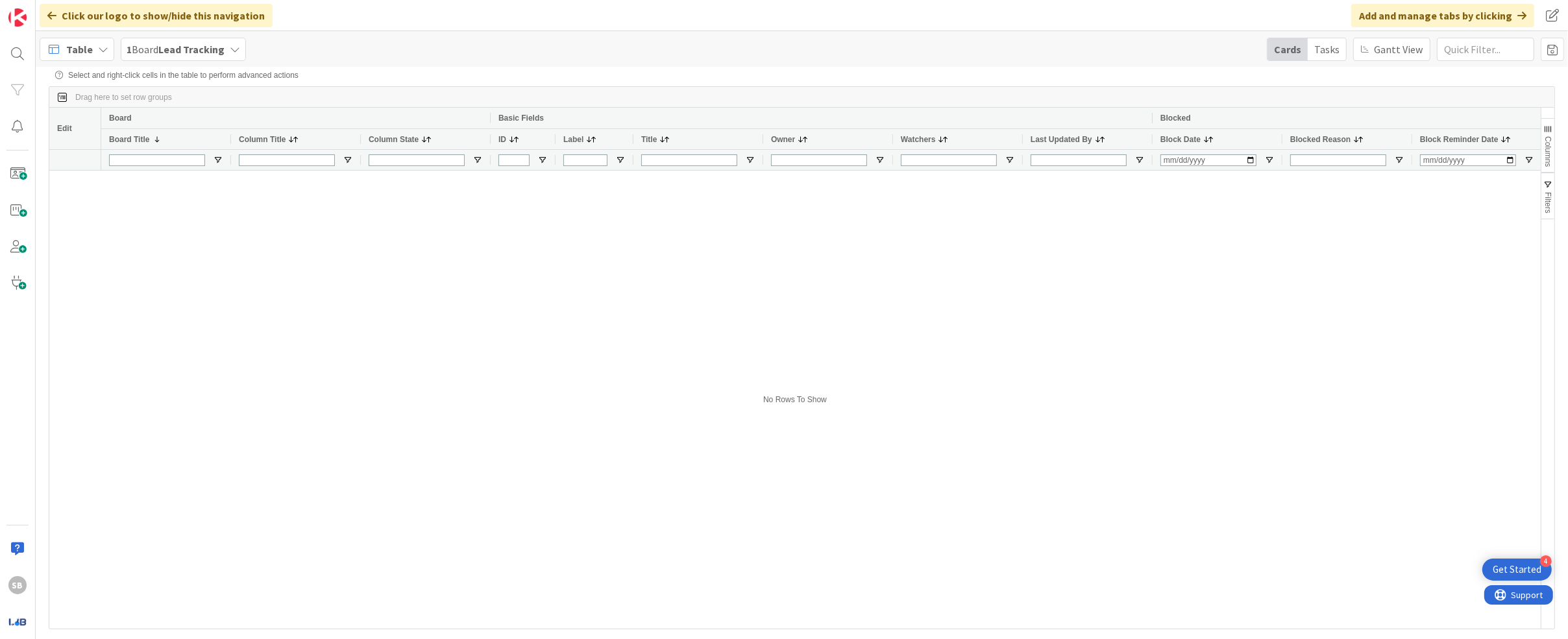
click at [85, 47] on span "Table" at bounding box center [79, 49] width 27 height 16
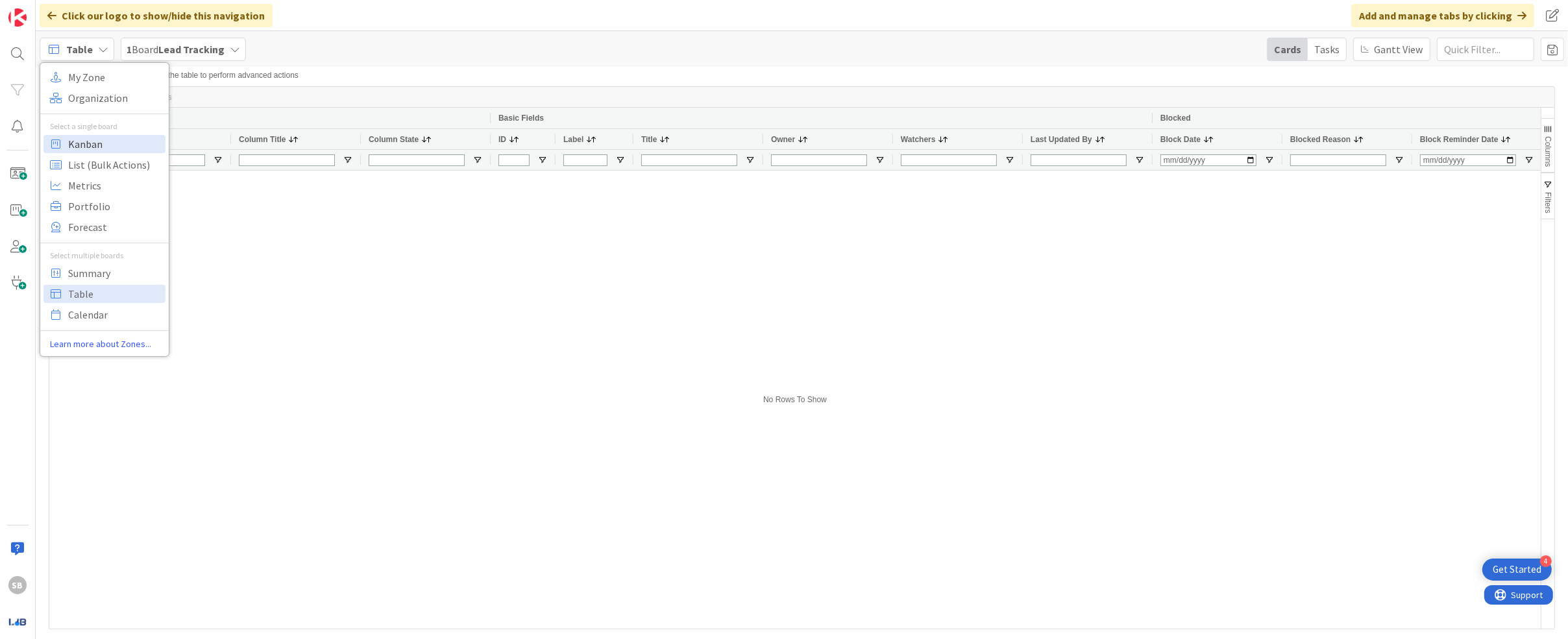
click at [104, 139] on span "Kanban" at bounding box center [114, 143] width 93 height 20
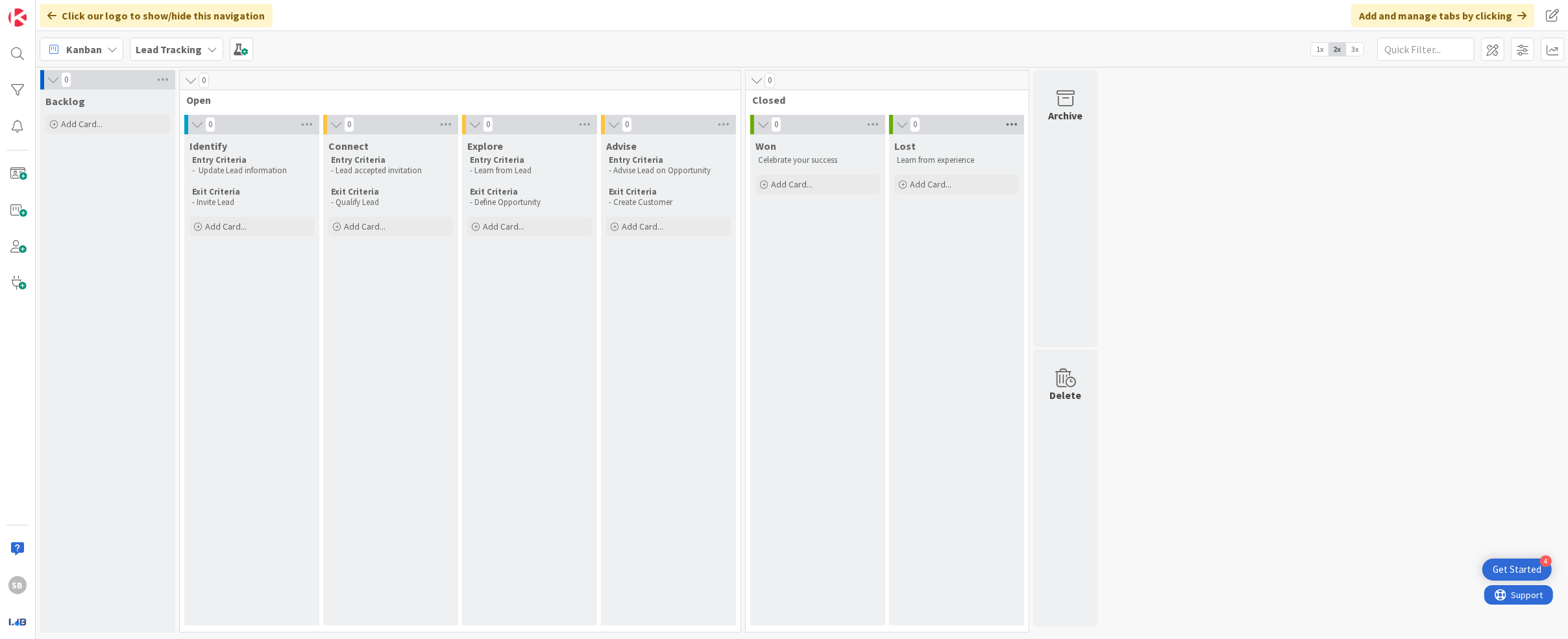
click at [730, 118] on icon at bounding box center [1012, 125] width 17 height 20
click at [730, 88] on div "0" at bounding box center [887, 80] width 283 height 20
click at [104, 49] on div "Kanban" at bounding box center [81, 49] width 84 height 23
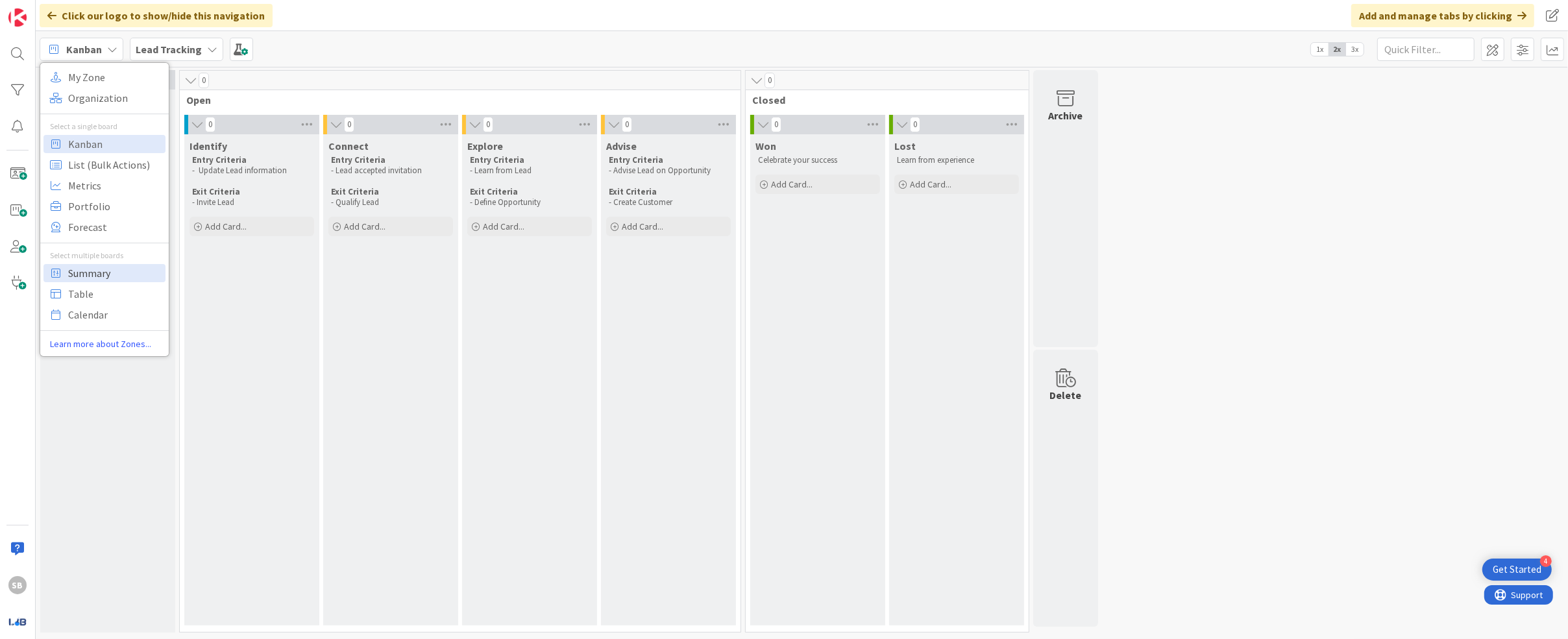
click at [114, 271] on span "Summary" at bounding box center [114, 273] width 93 height 20
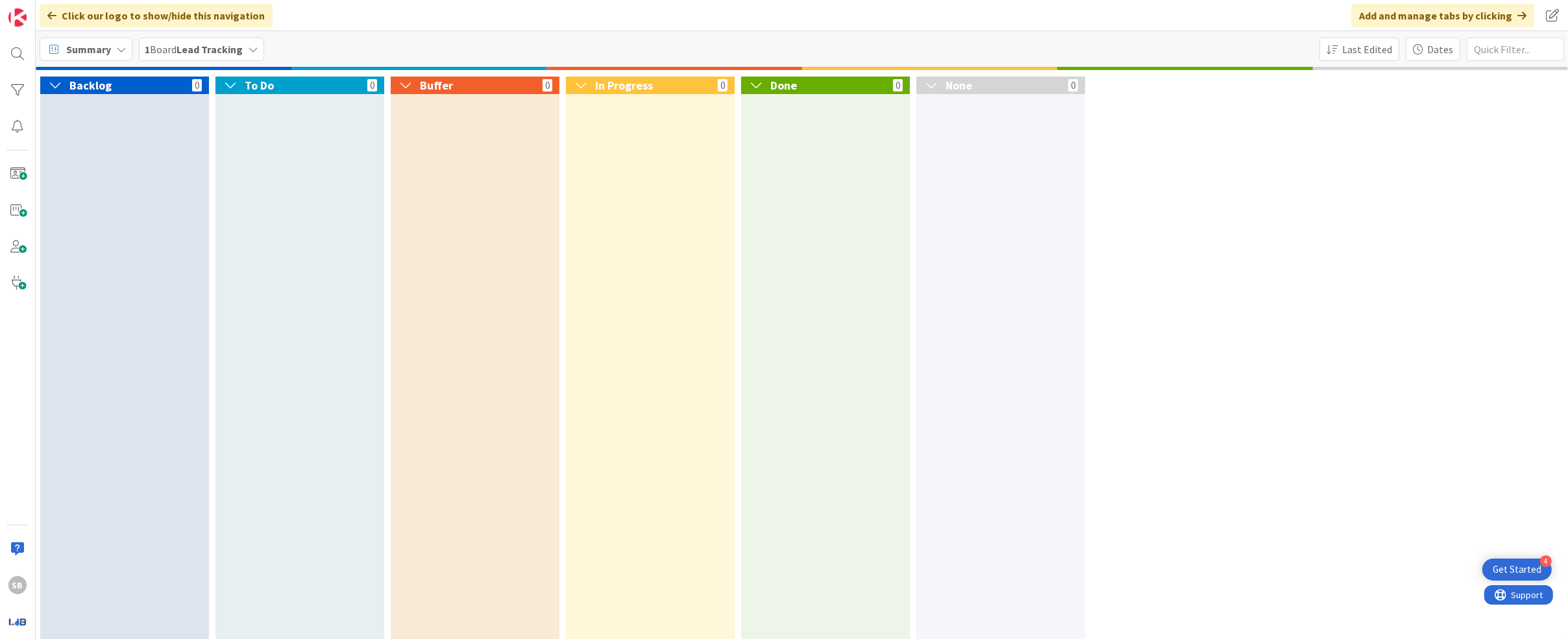
click at [110, 48] on div "Summary" at bounding box center [86, 49] width 92 height 23
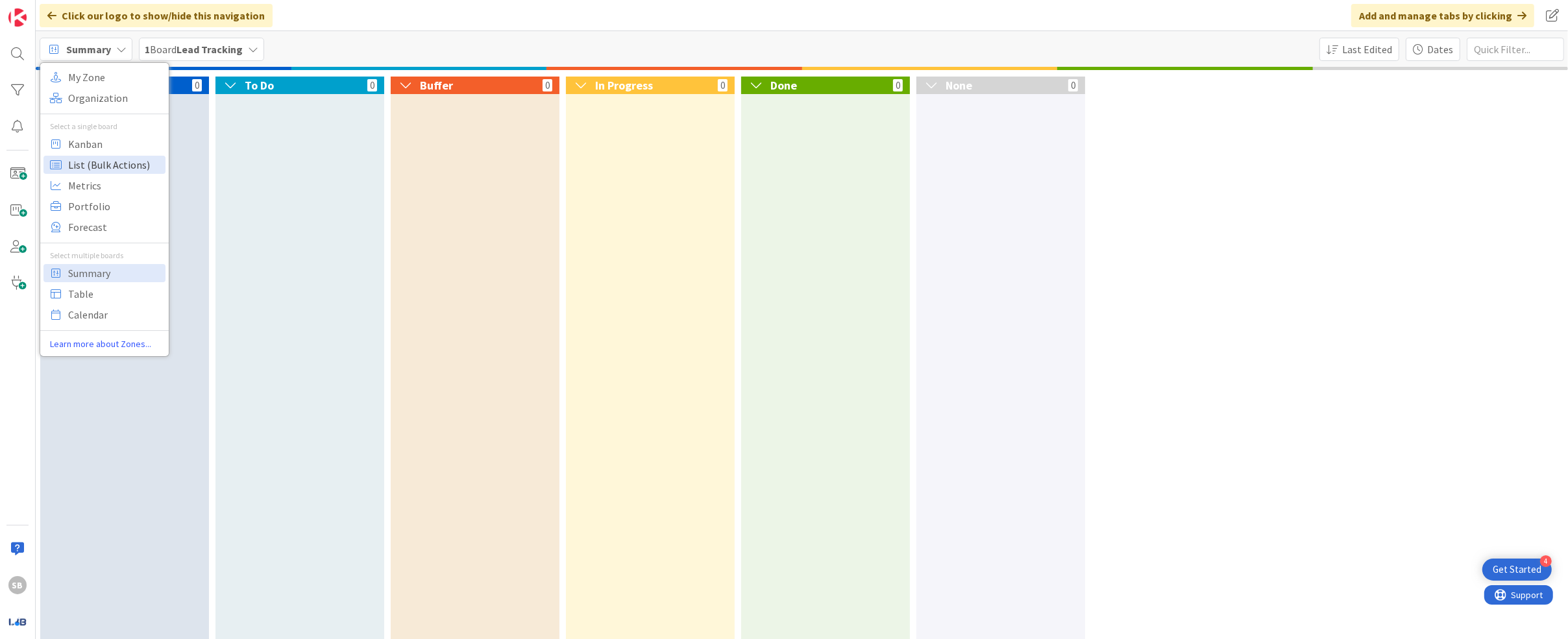
click at [116, 166] on span "List (Bulk Actions)" at bounding box center [114, 164] width 93 height 20
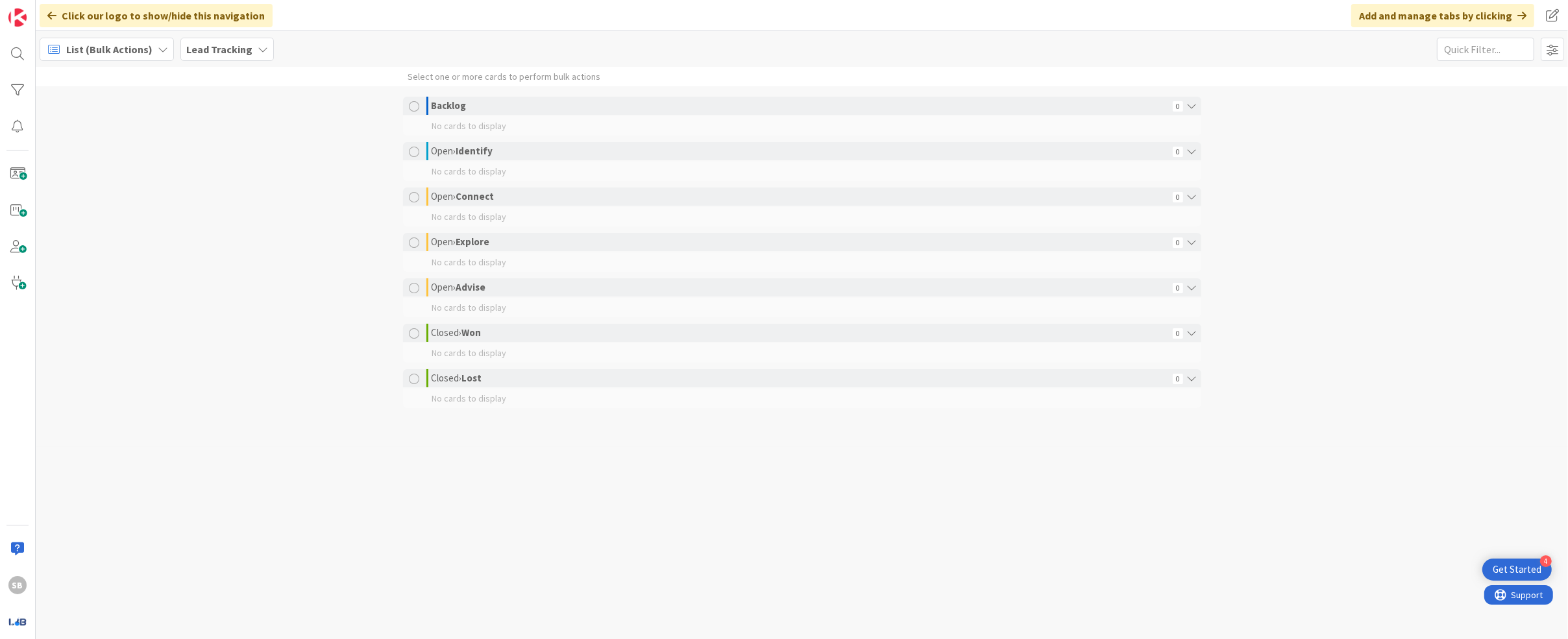
click at [220, 213] on div "Select one or more cards to perform bulk actions Backlog 0 No cards to display …" at bounding box center [802, 256] width 1533 height 380
click at [454, 104] on b "Backlog" at bounding box center [449, 106] width 35 height 13
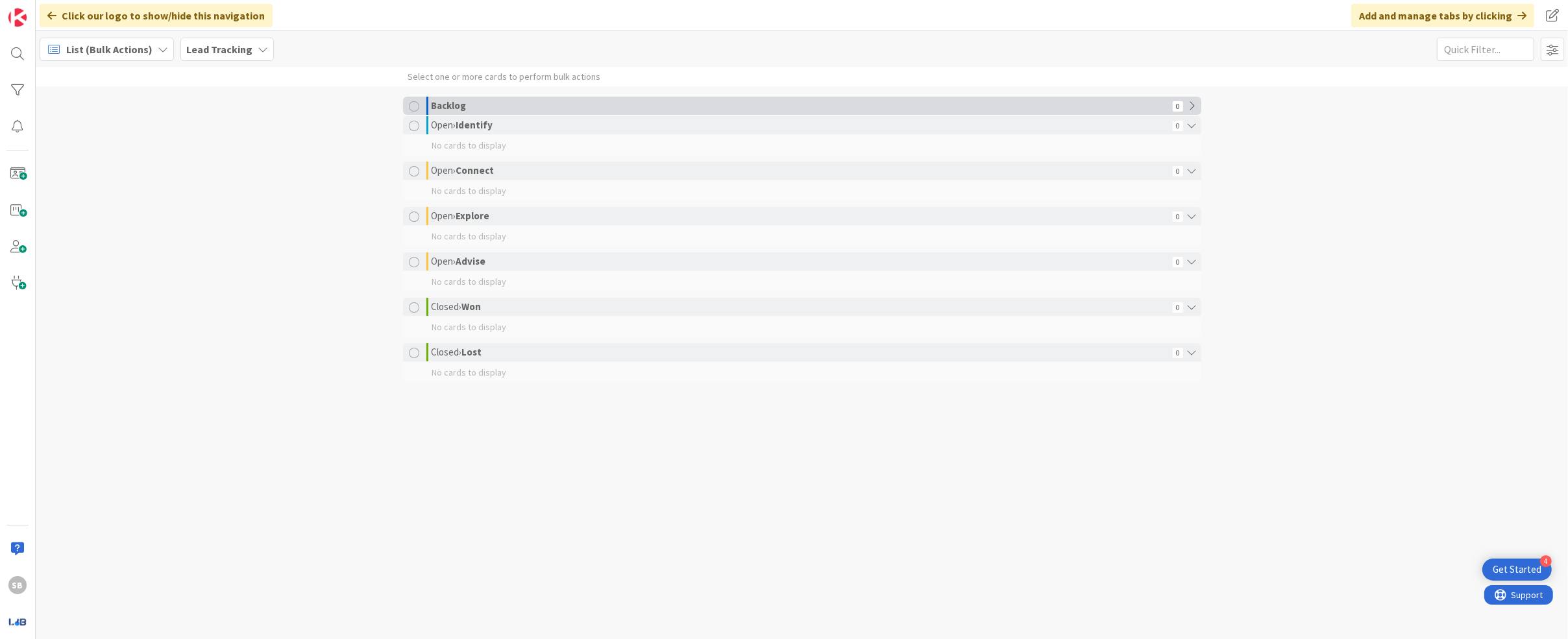
click at [454, 104] on b "Backlog" at bounding box center [449, 106] width 35 height 13
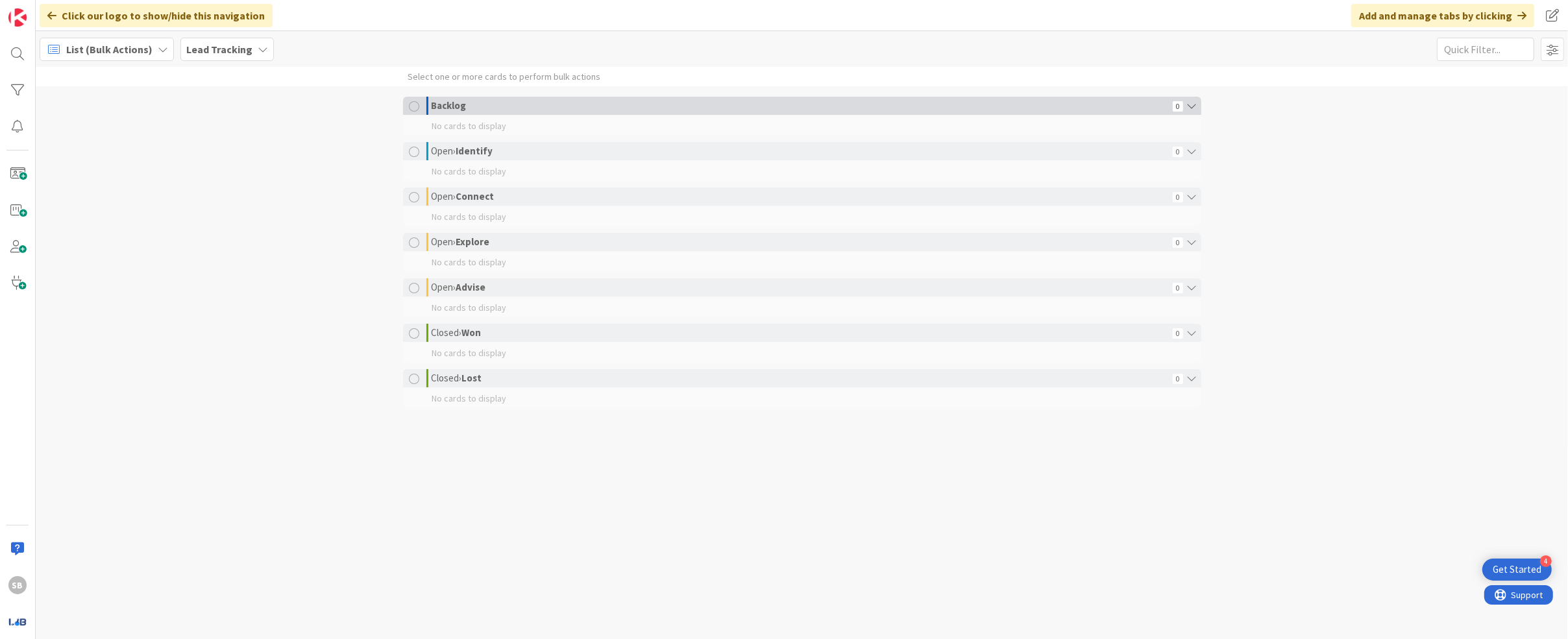
click at [458, 107] on b "Backlog" at bounding box center [449, 106] width 35 height 13
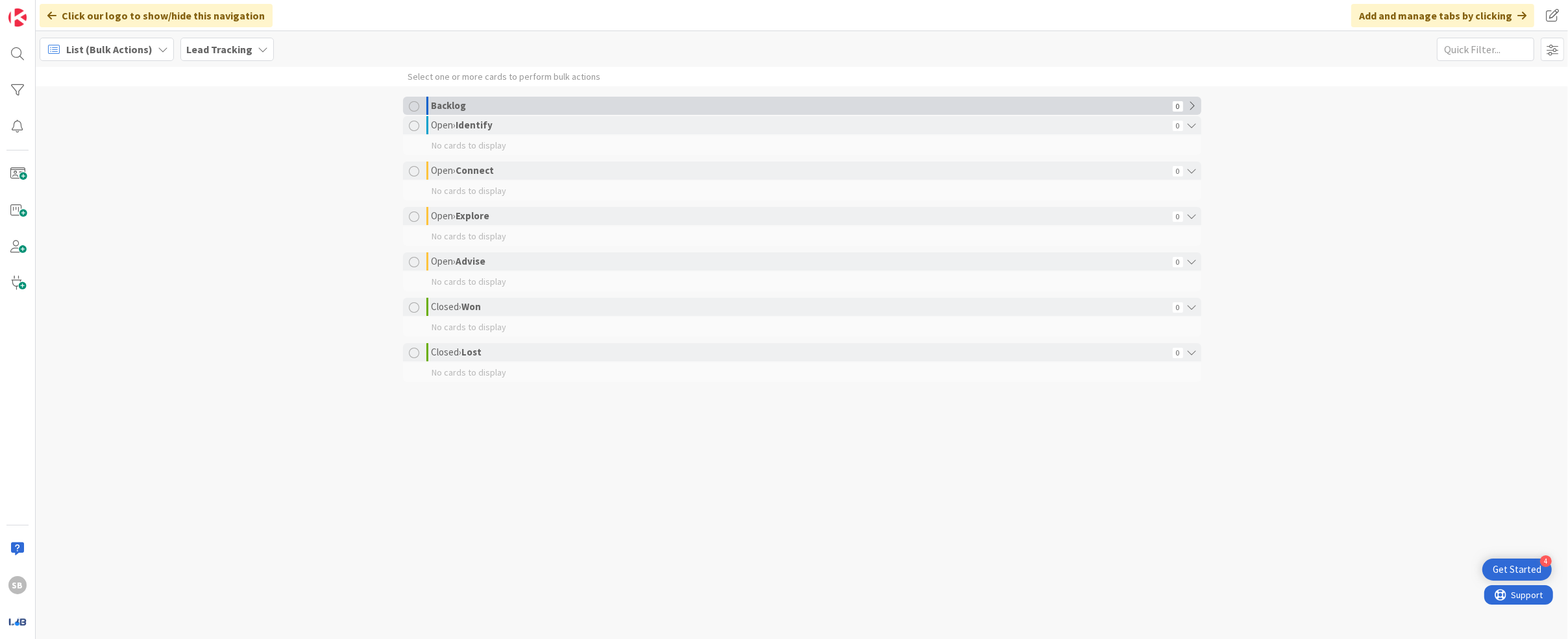
click at [458, 107] on b "Backlog" at bounding box center [449, 106] width 35 height 13
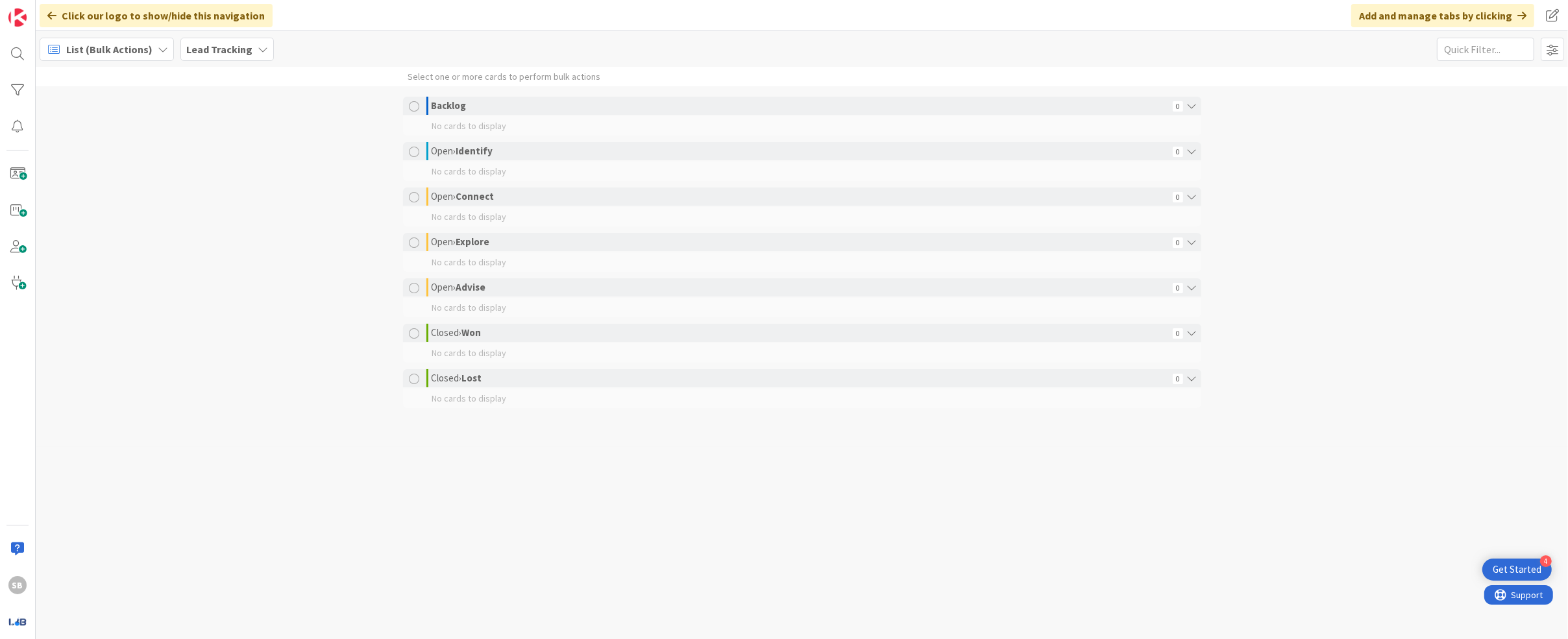
click at [143, 55] on span "List (Bulk Actions)" at bounding box center [109, 49] width 86 height 16
click at [111, 207] on span "Portfolio" at bounding box center [114, 206] width 93 height 20
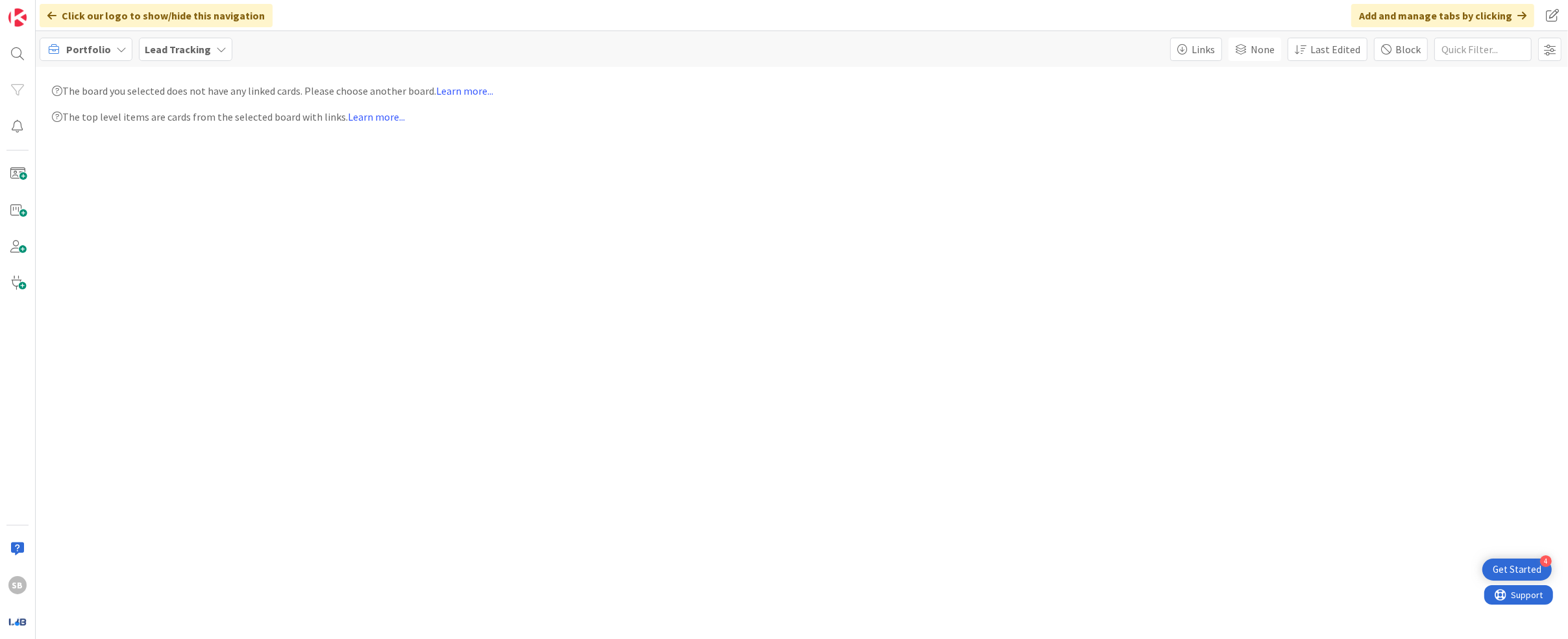
click at [105, 56] on span "Portfolio" at bounding box center [88, 49] width 45 height 16
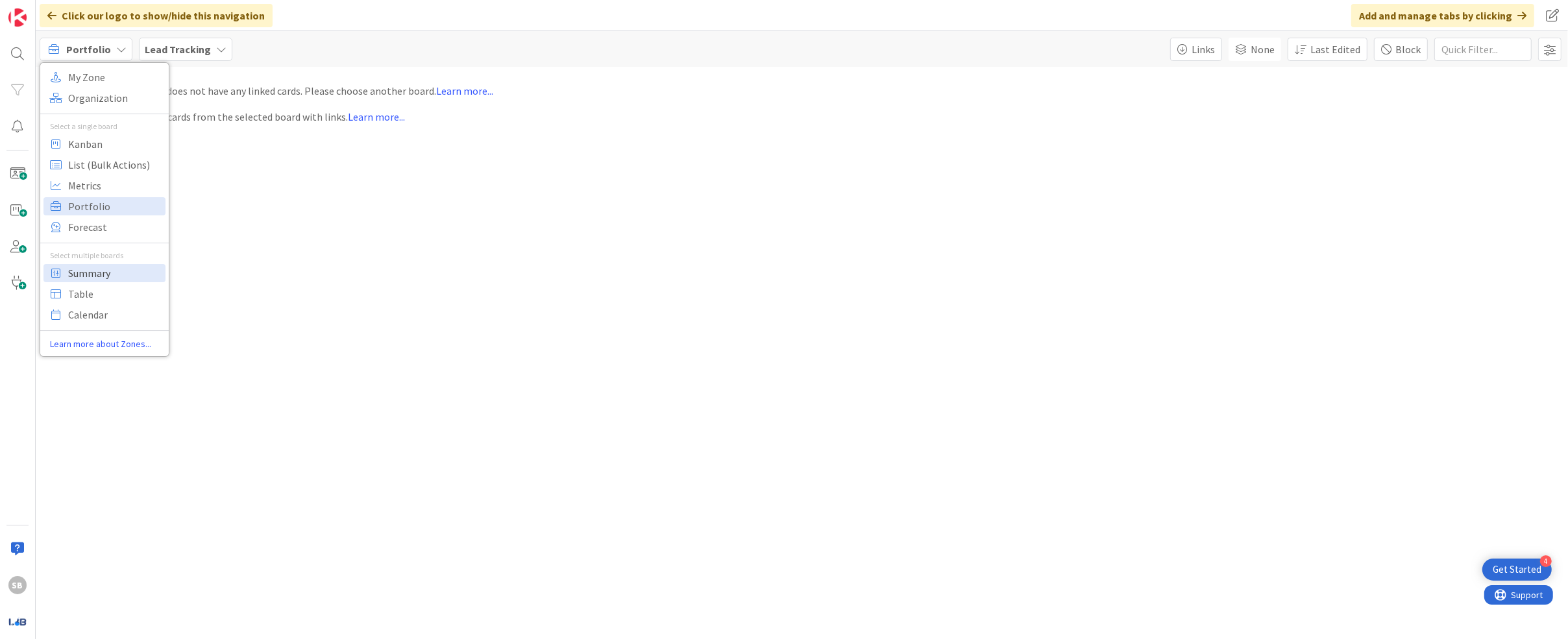
click at [114, 273] on span "Summary" at bounding box center [114, 273] width 93 height 20
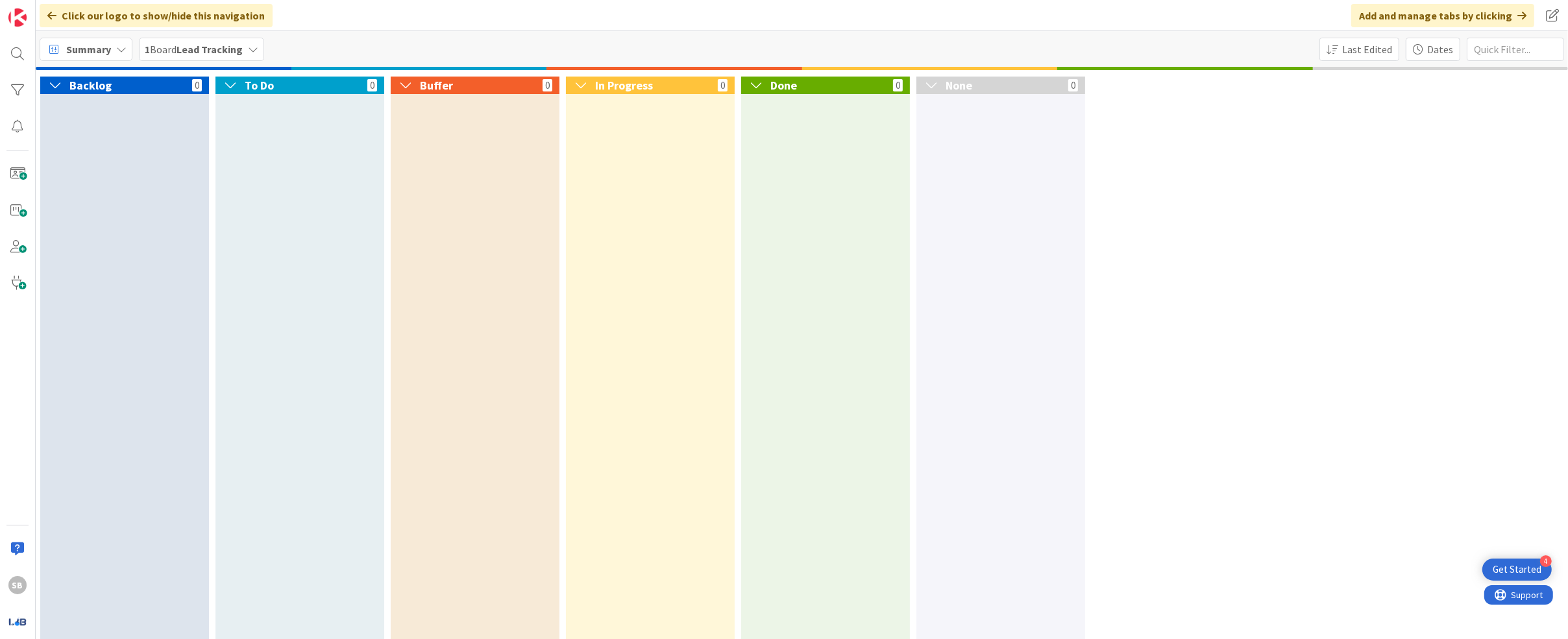
click at [104, 48] on span "Summary" at bounding box center [88, 49] width 45 height 16
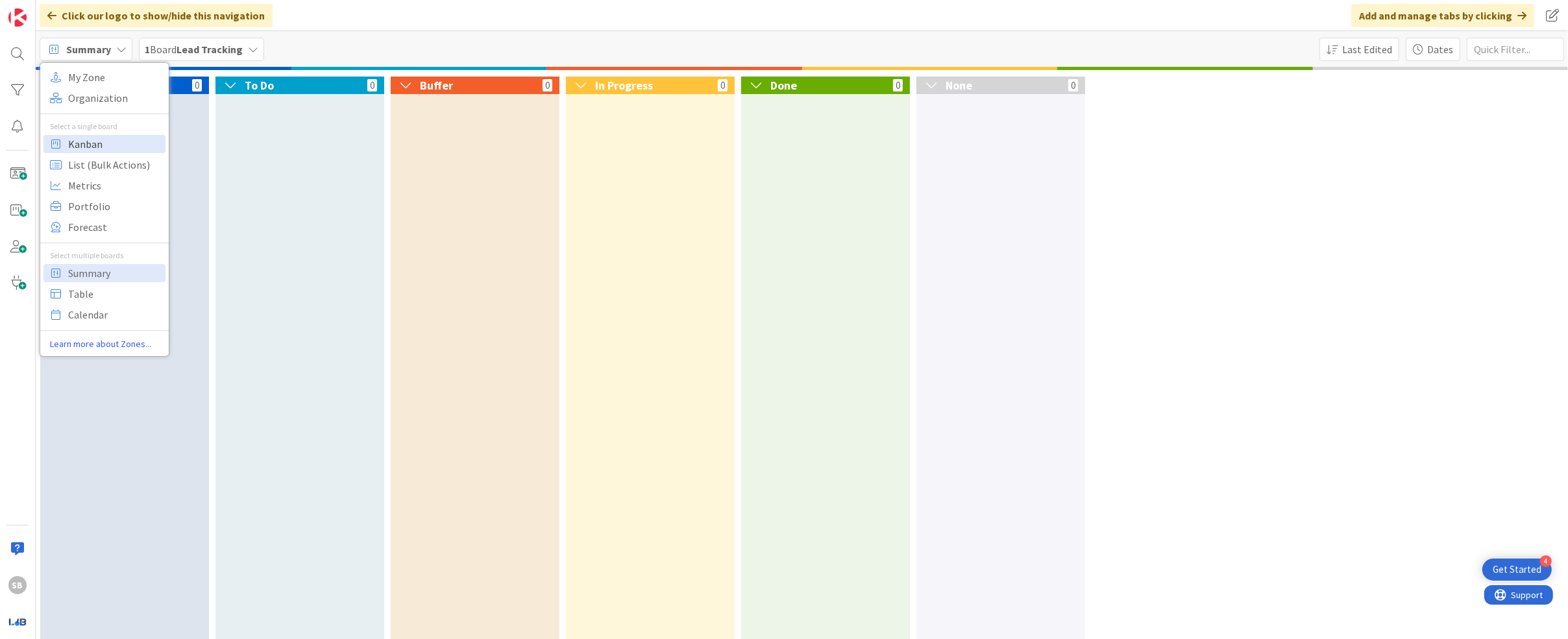
click at [125, 142] on span "Kanban" at bounding box center [114, 143] width 93 height 20
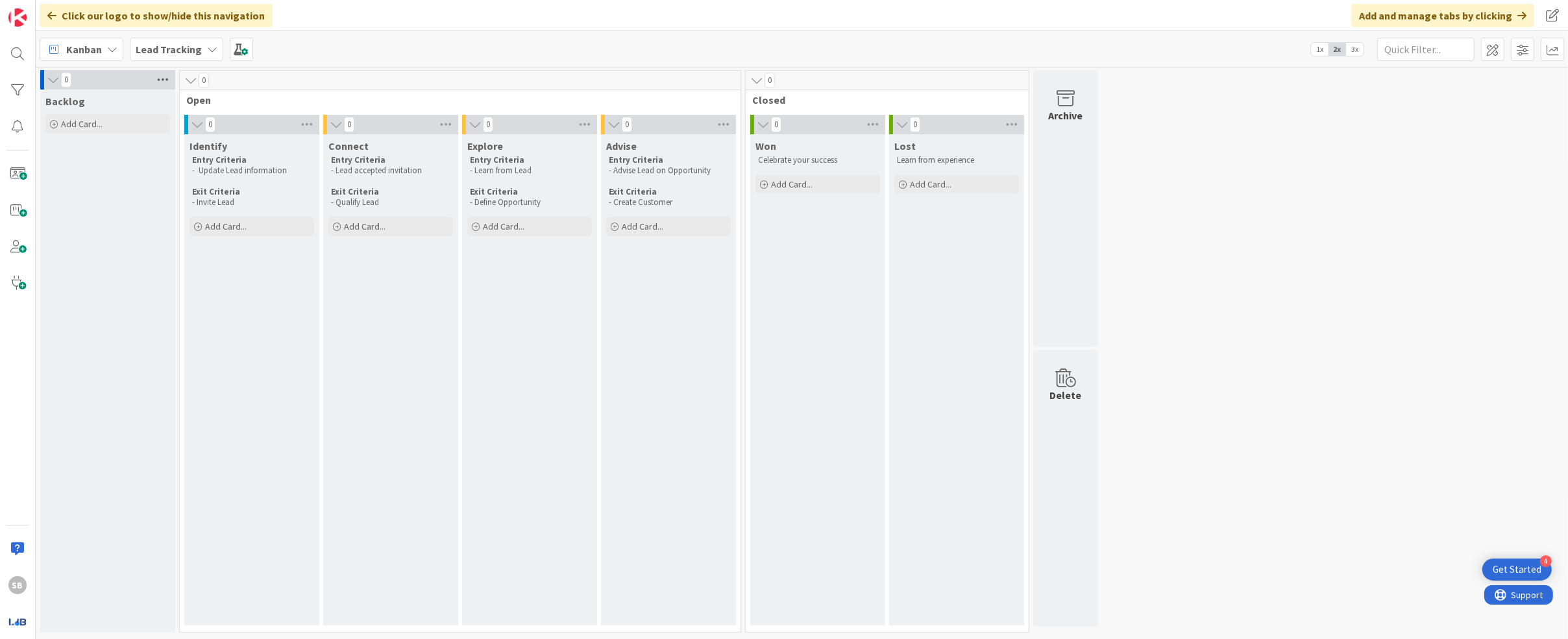
click at [165, 78] on icon at bounding box center [163, 79] width 17 height 20
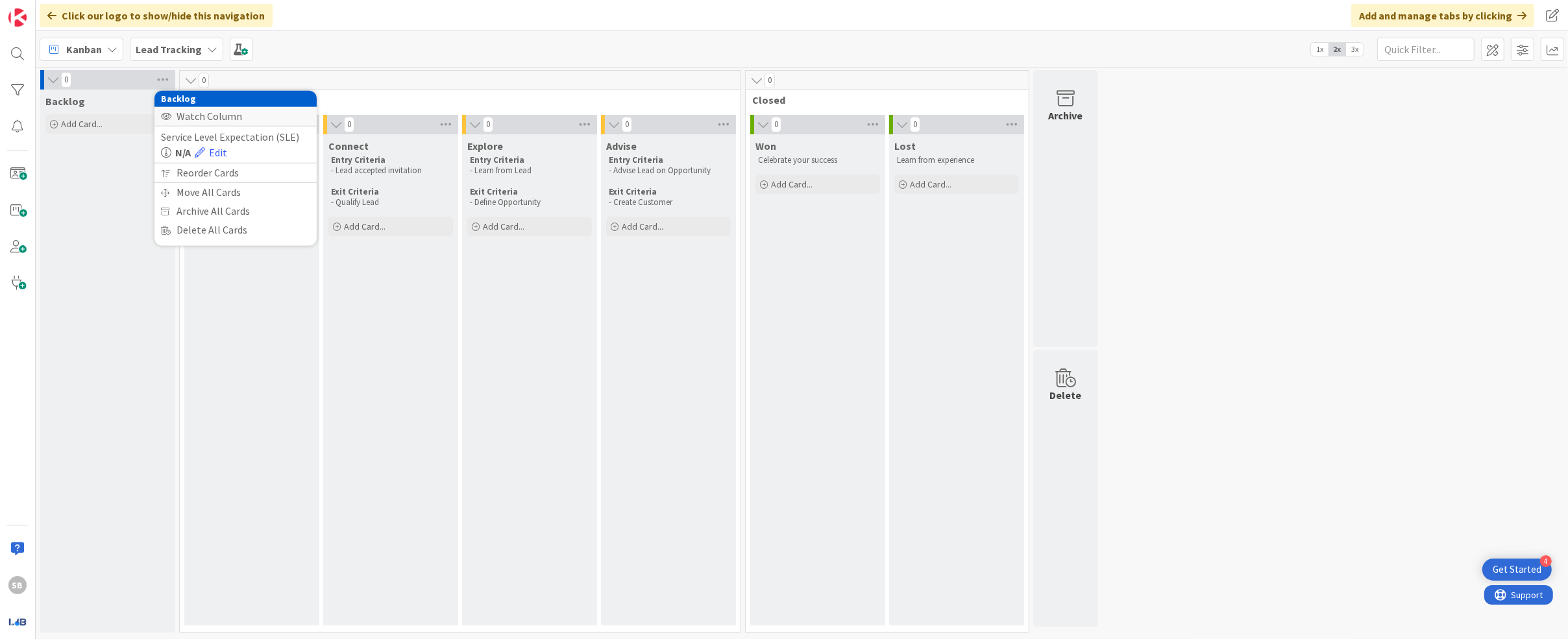
click at [186, 115] on div "Watch Column" at bounding box center [235, 117] width 162 height 19
click at [186, 115] on div "Stop Watching Column" at bounding box center [235, 117] width 162 height 19
click at [730, 53] on span at bounding box center [1493, 49] width 24 height 23
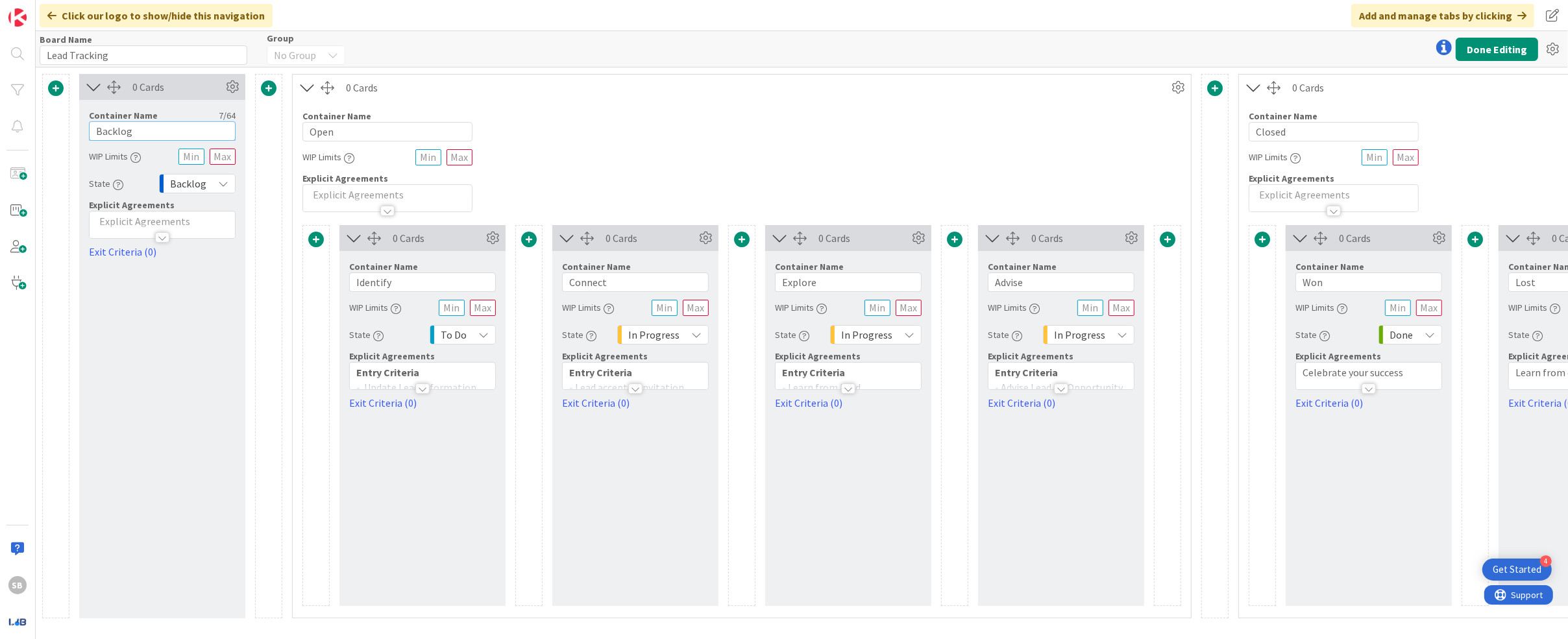
click at [165, 138] on input "Backlog" at bounding box center [161, 131] width 147 height 20
click at [643, 135] on div "Container Name 4 / 64 Open WIP Limits Explicit Agreements" at bounding box center [742, 156] width 898 height 111
click at [637, 176] on div "Container Name 4 / 64 Open WIP Limits Explicit Agreements" at bounding box center [742, 156] width 898 height 111
click at [422, 280] on input "Identify" at bounding box center [422, 282] width 147 height 20
click at [720, 104] on div "Container Name 4 / 64 Open WIP Limits Explicit Agreements" at bounding box center [742, 156] width 898 height 111
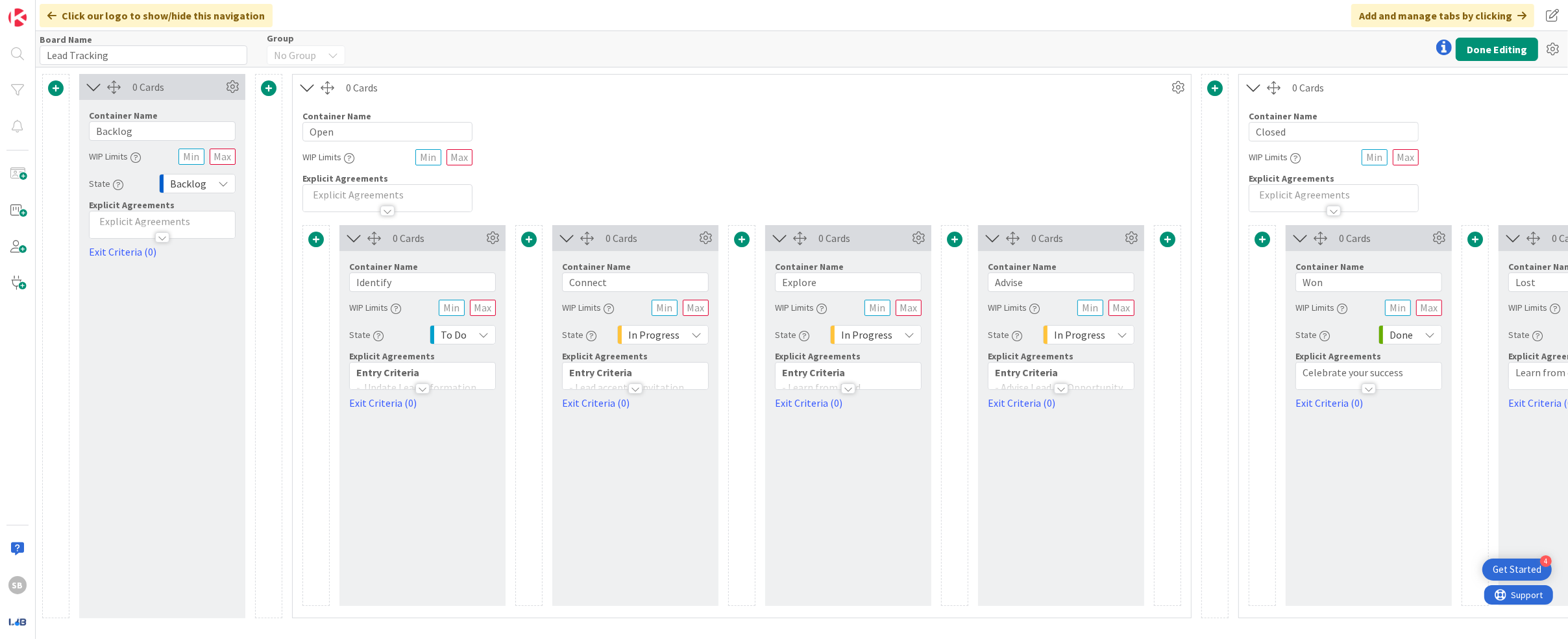
scroll to position [0, 186]
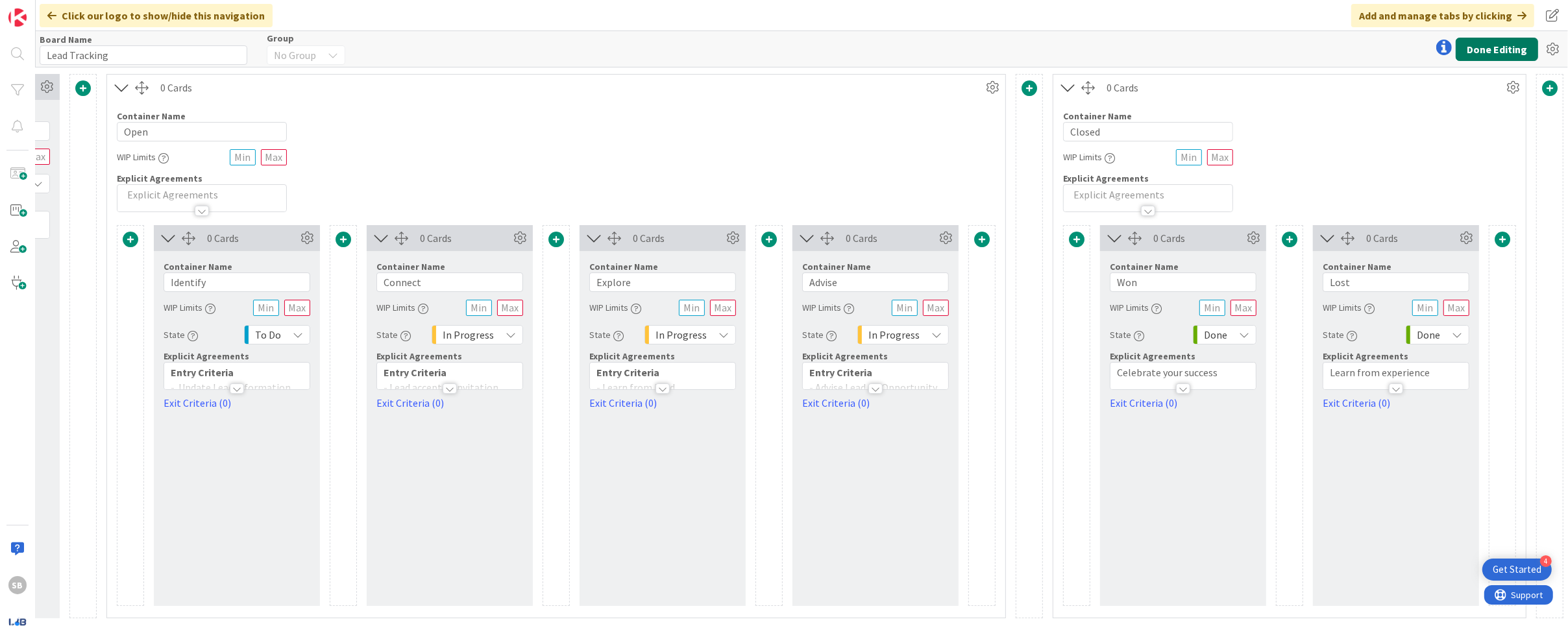
click at [730, 49] on button "Done Editing" at bounding box center [1497, 49] width 82 height 23
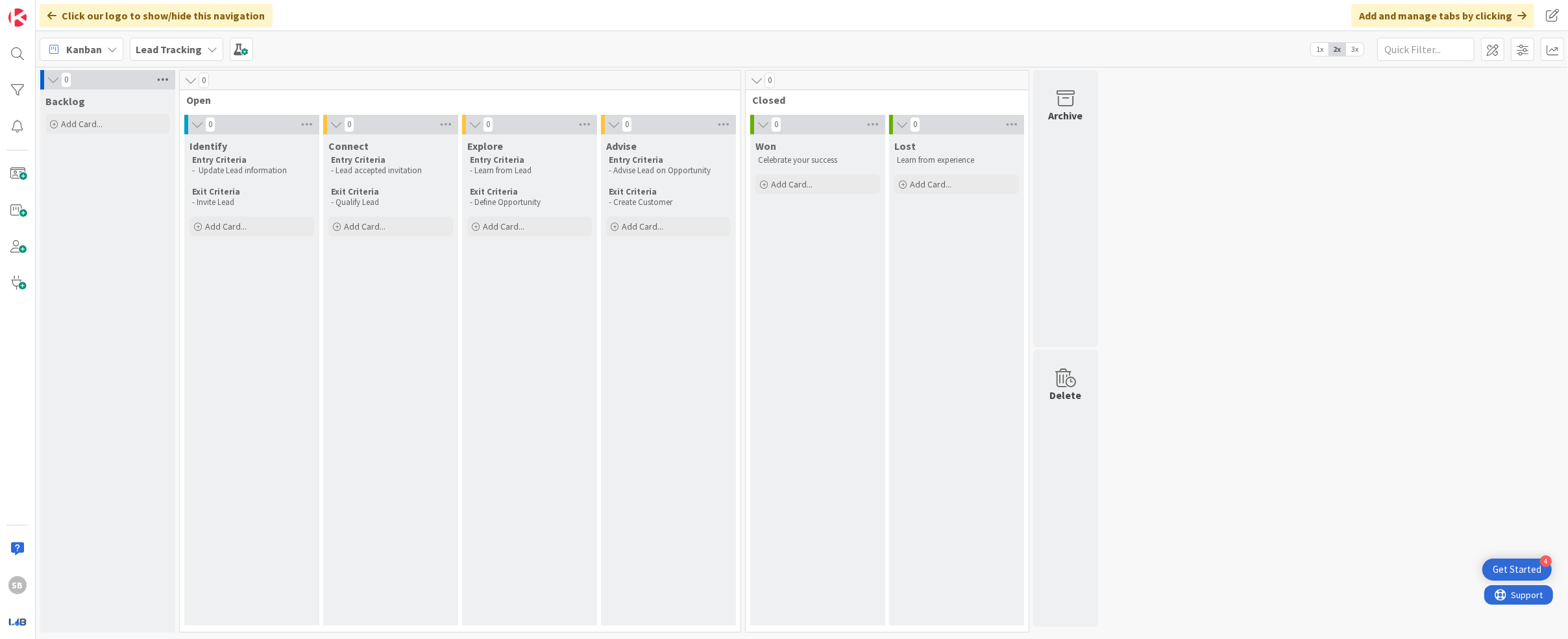
click at [165, 78] on icon at bounding box center [163, 79] width 17 height 20
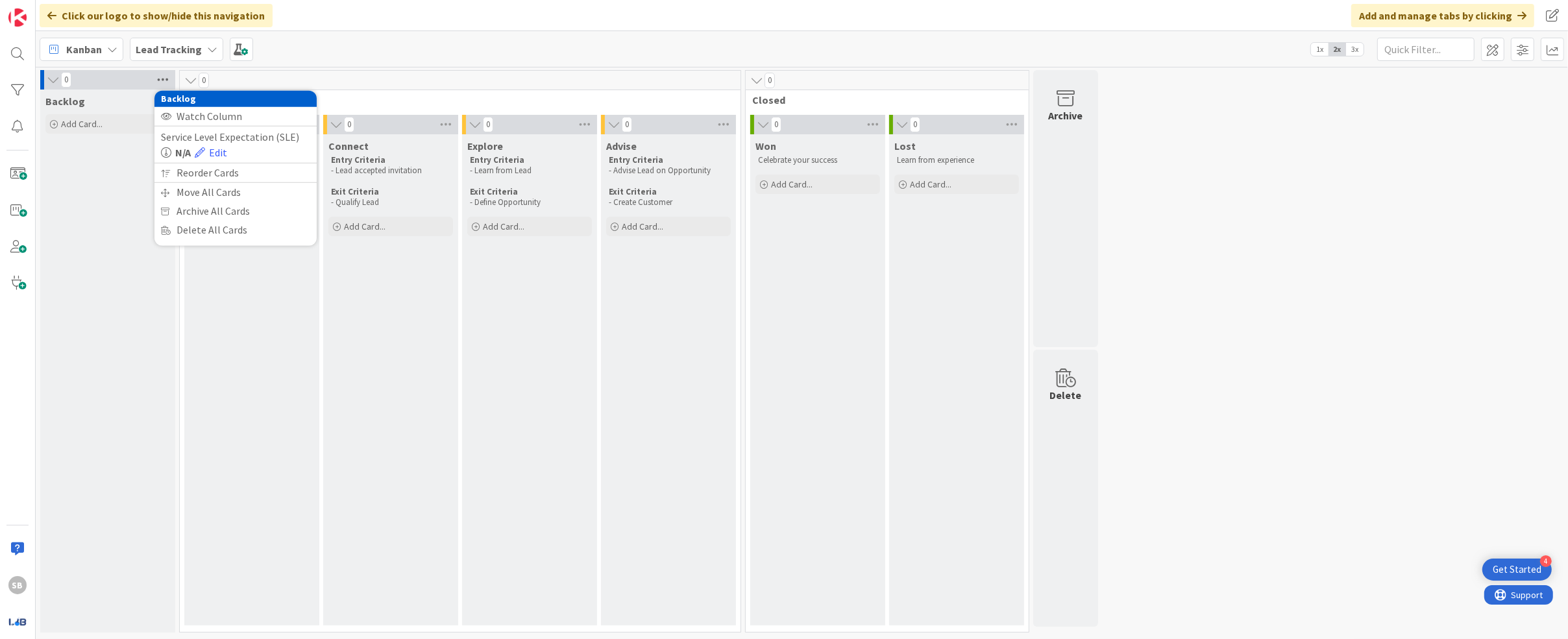
click at [165, 77] on icon at bounding box center [163, 79] width 17 height 20
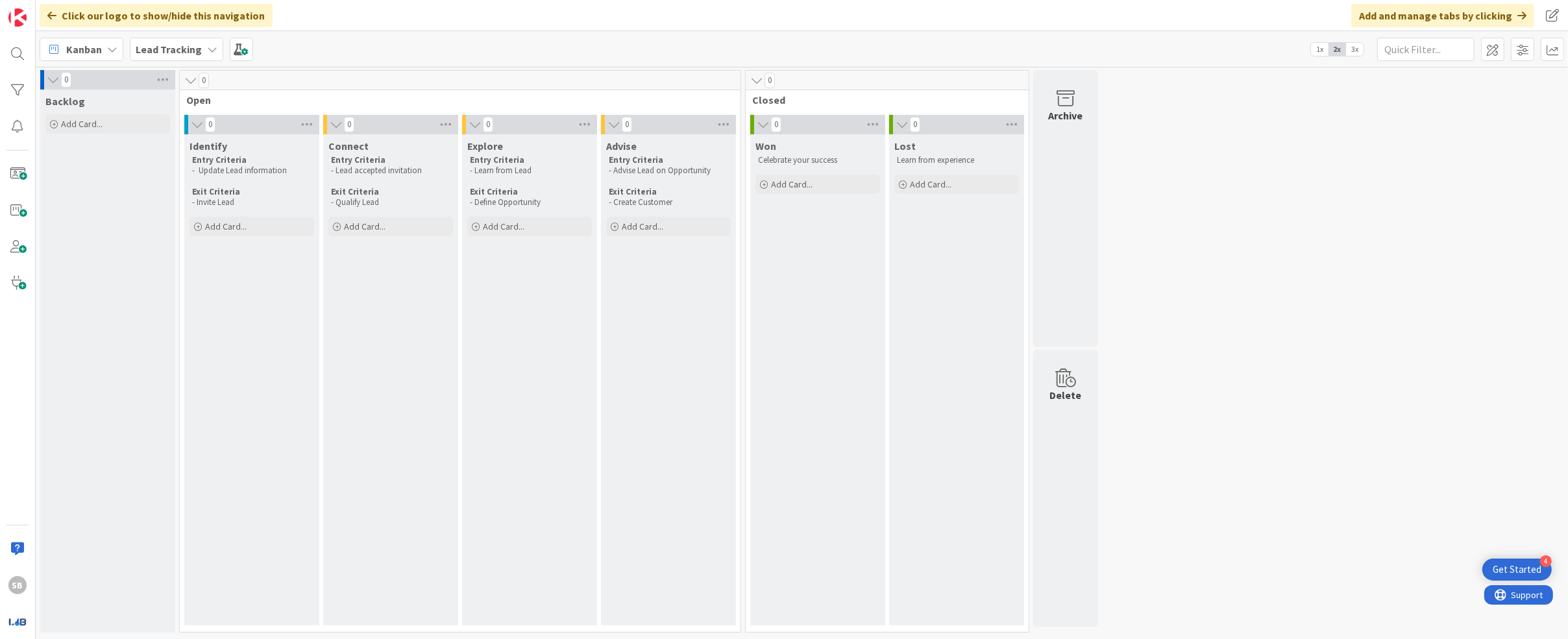
click at [210, 50] on icon at bounding box center [212, 49] width 10 height 10
click at [730, 247] on div "0 Backlog Add Card... 0 Open 0 Identify Entry Criteria - Update Lead informatio…" at bounding box center [802, 354] width 1527 height 569
click at [730, 52] on span at bounding box center [1523, 49] width 24 height 23
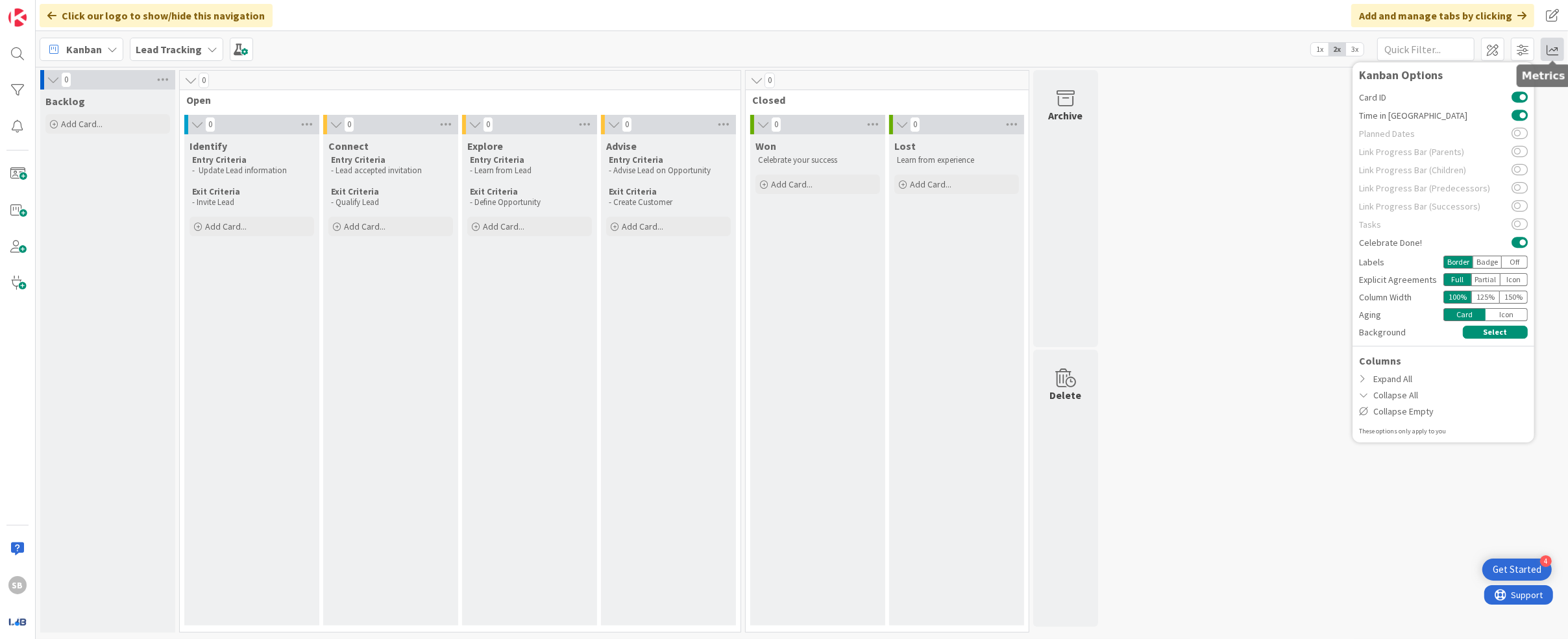
click at [730, 48] on span at bounding box center [1552, 49] width 24 height 23
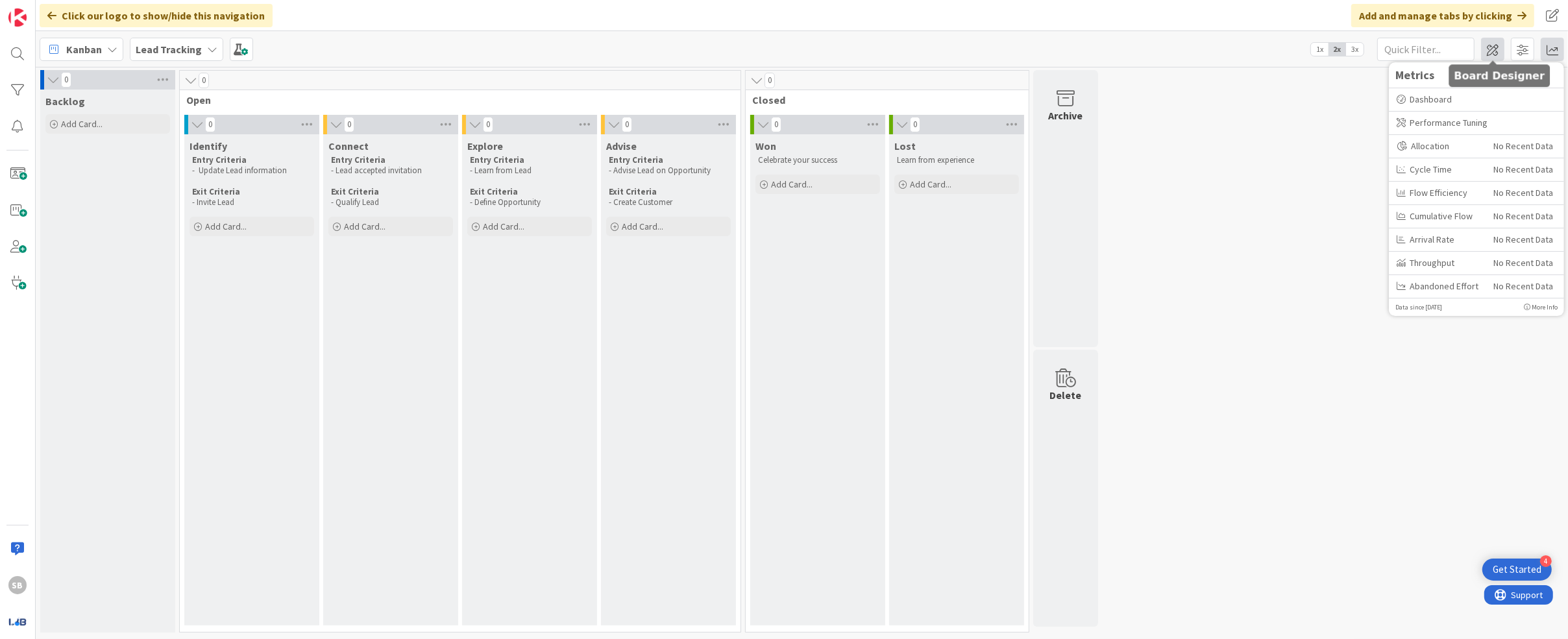
click at [730, 45] on span at bounding box center [1493, 49] width 24 height 23
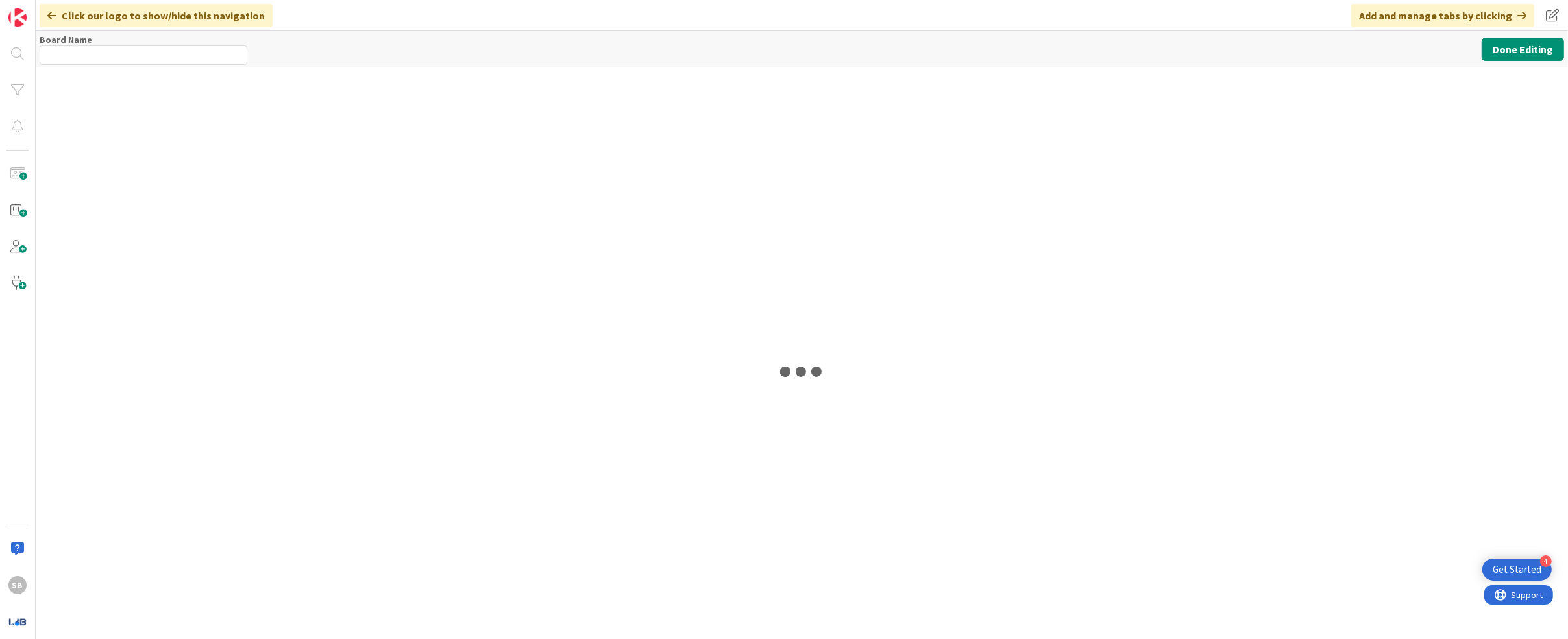
type input "Lead Tracking"
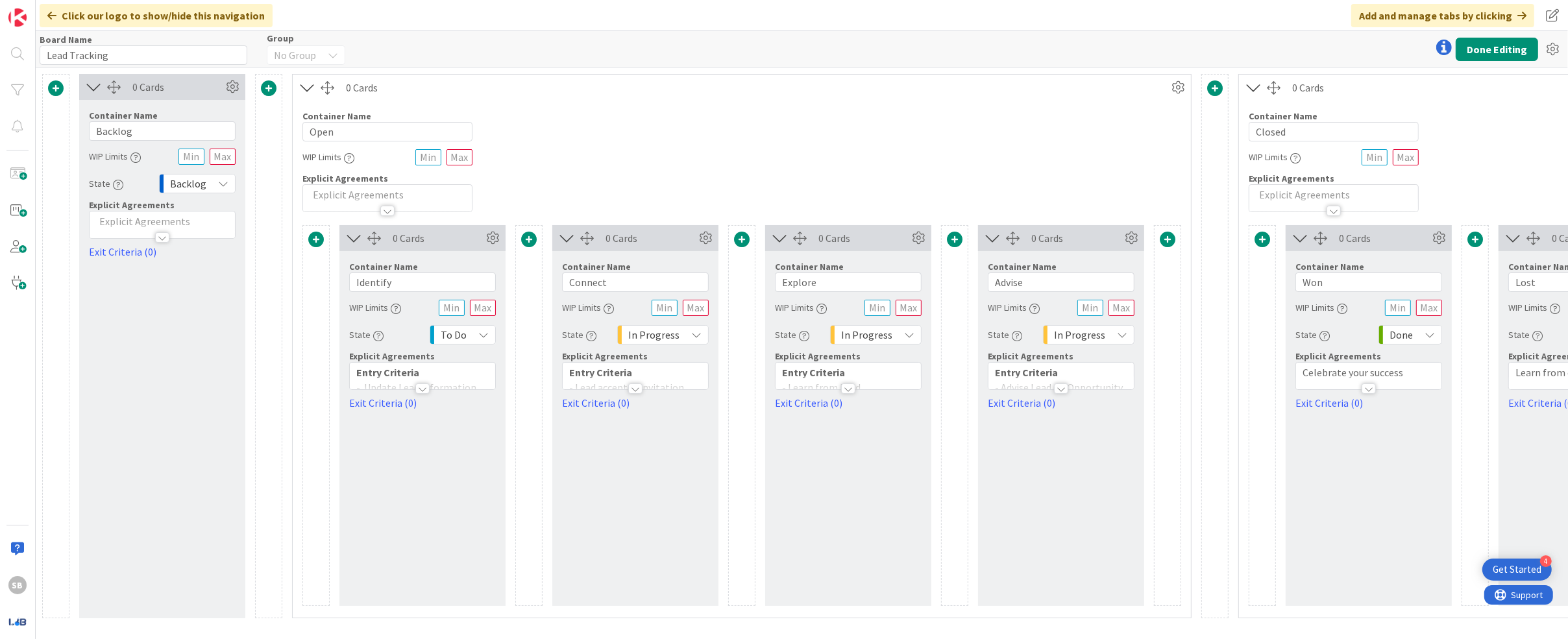
click at [635, 135] on div "Container Name 4 / 64 Open WIP Limits Explicit Agreements" at bounding box center [742, 156] width 898 height 111
click at [730, 47] on button "Done Editing" at bounding box center [1497, 49] width 82 height 23
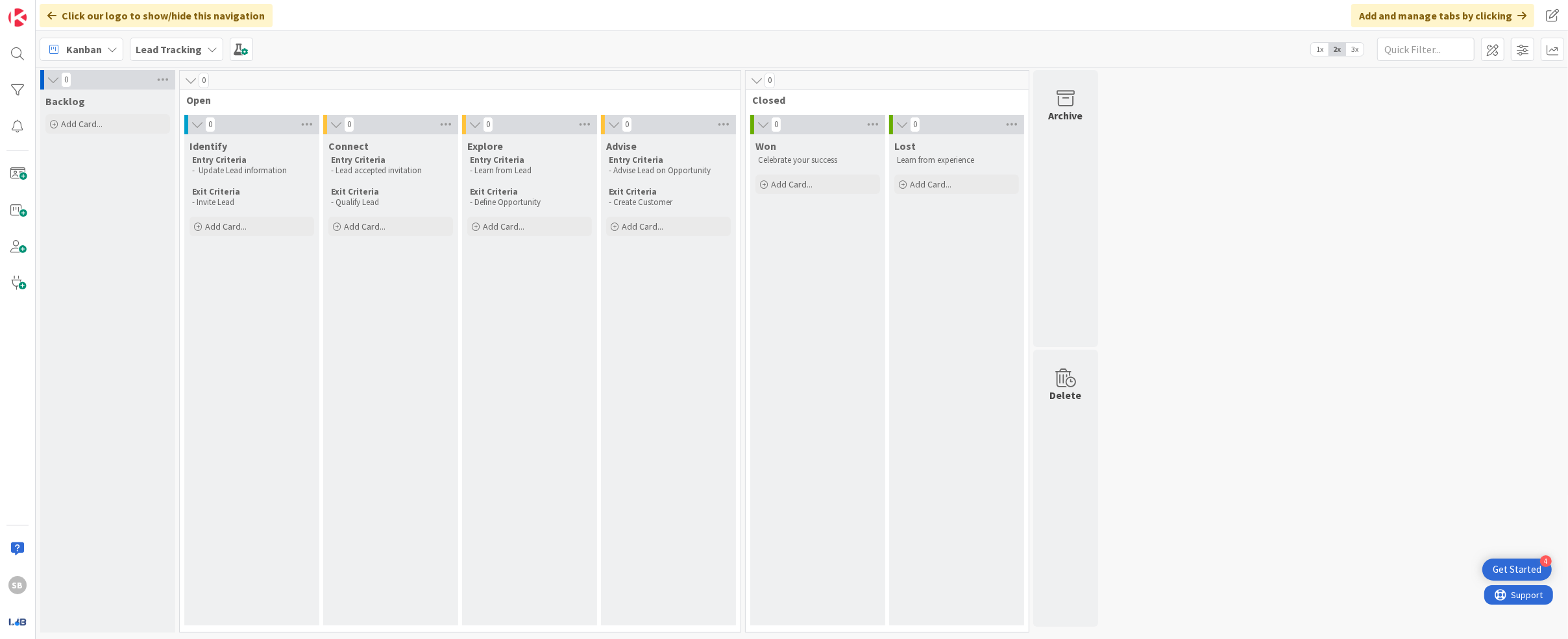
click at [90, 47] on span "Kanban" at bounding box center [84, 49] width 36 height 16
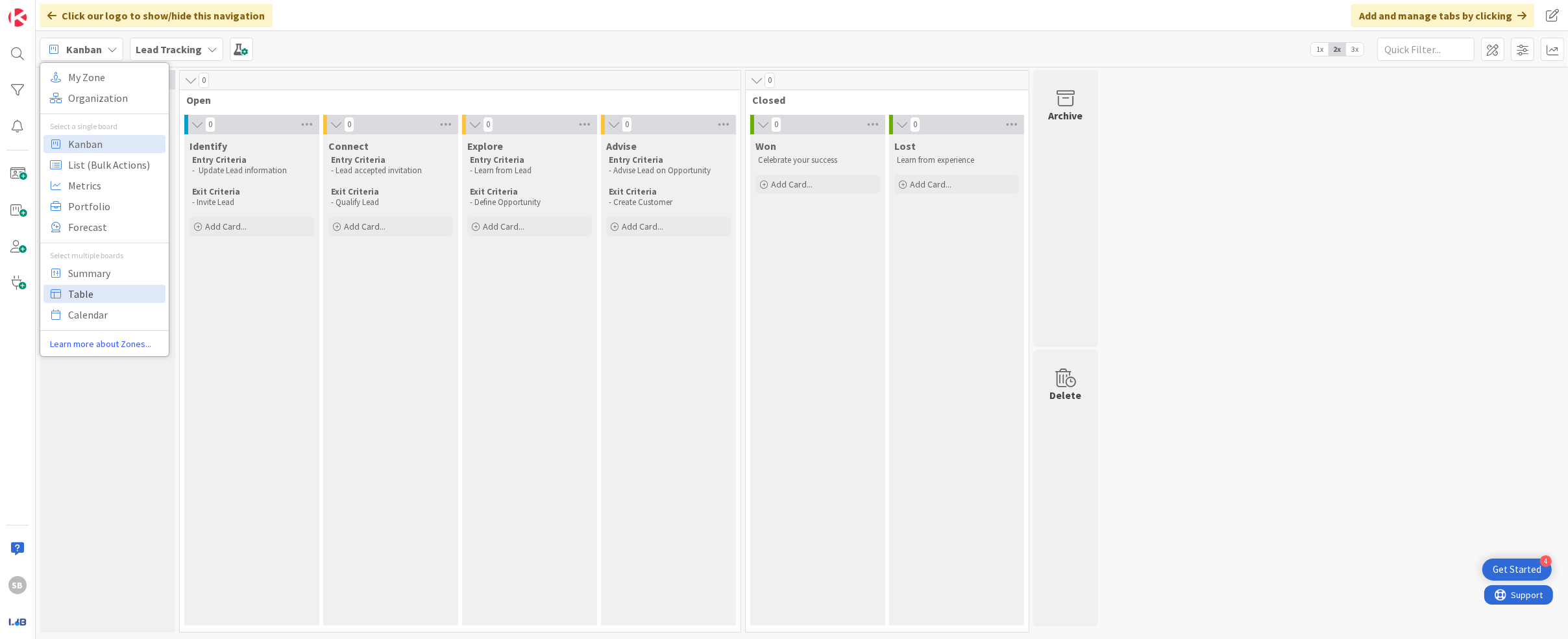
click at [96, 293] on span "Table" at bounding box center [114, 294] width 93 height 20
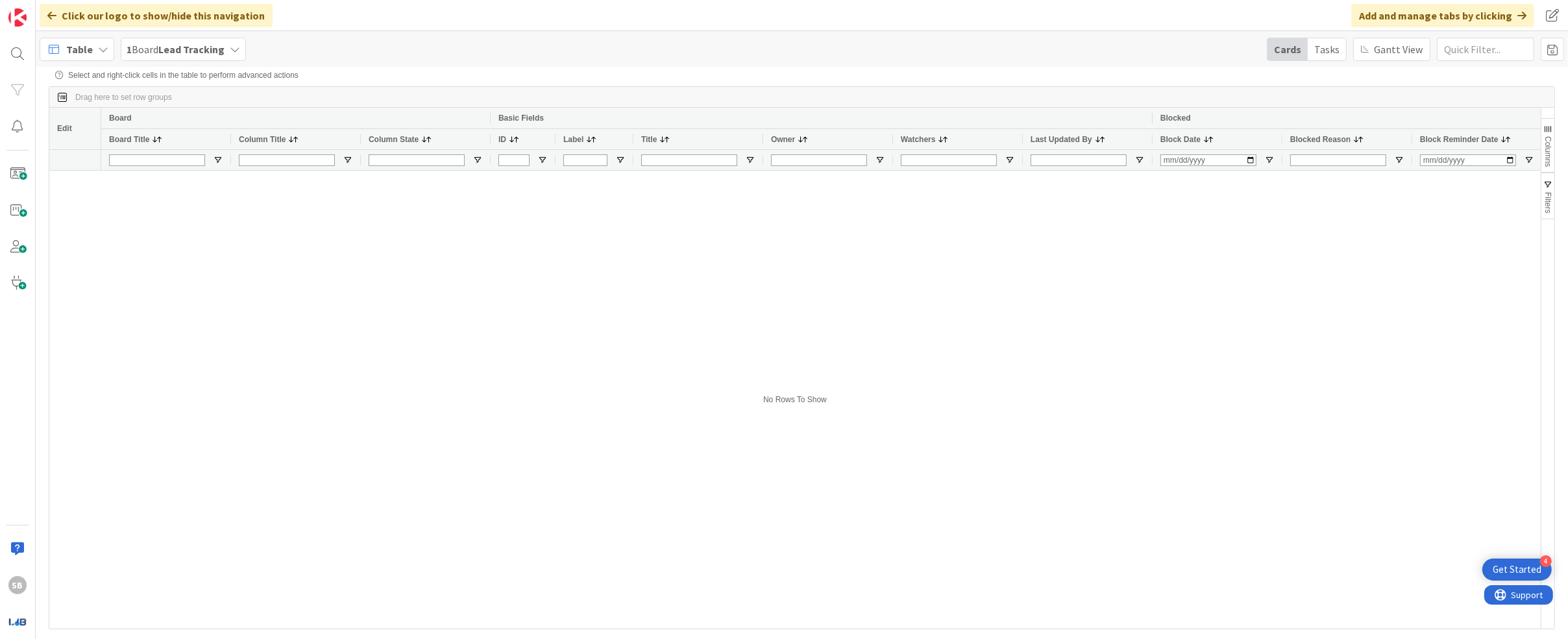
click at [100, 298] on div at bounding box center [795, 399] width 1491 height 458
click at [61, 96] on span at bounding box center [62, 97] width 10 height 10
click at [730, 42] on div "Tasks" at bounding box center [1327, 49] width 38 height 22
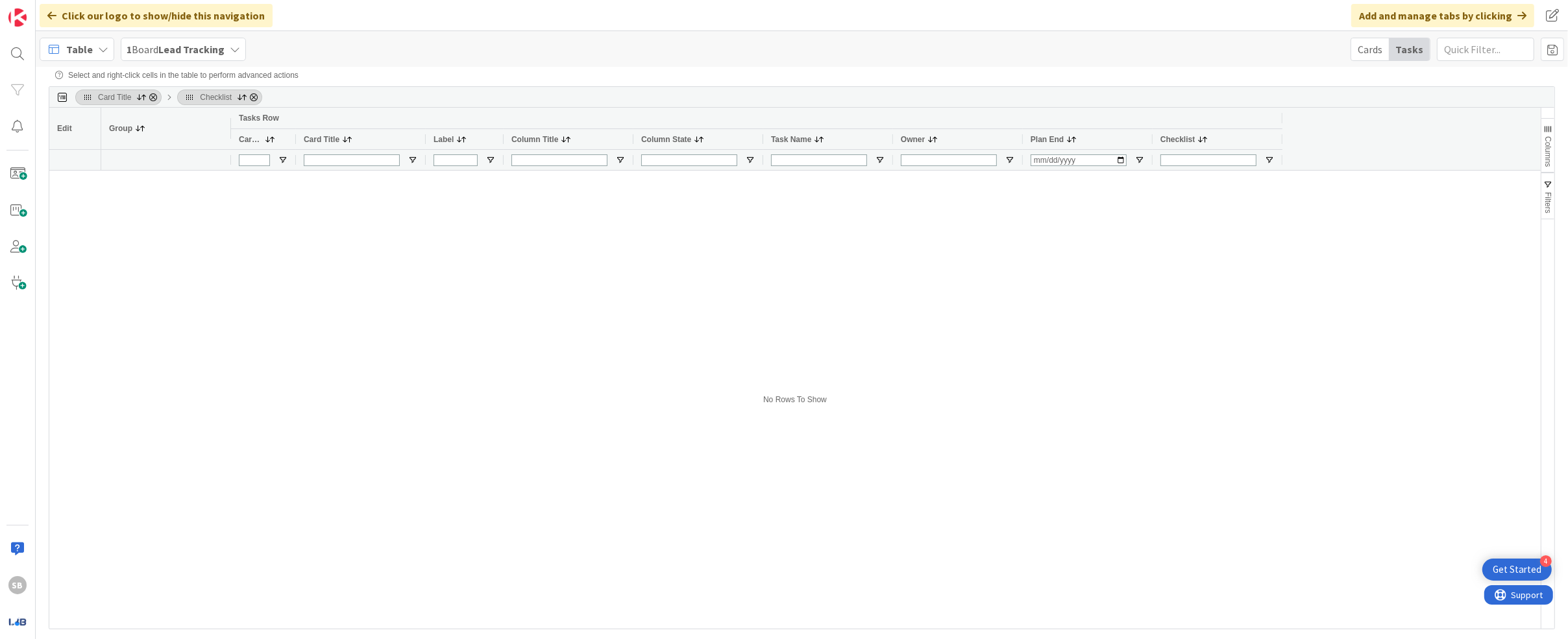
click at [730, 52] on div "Cards" at bounding box center [1370, 49] width 38 height 22
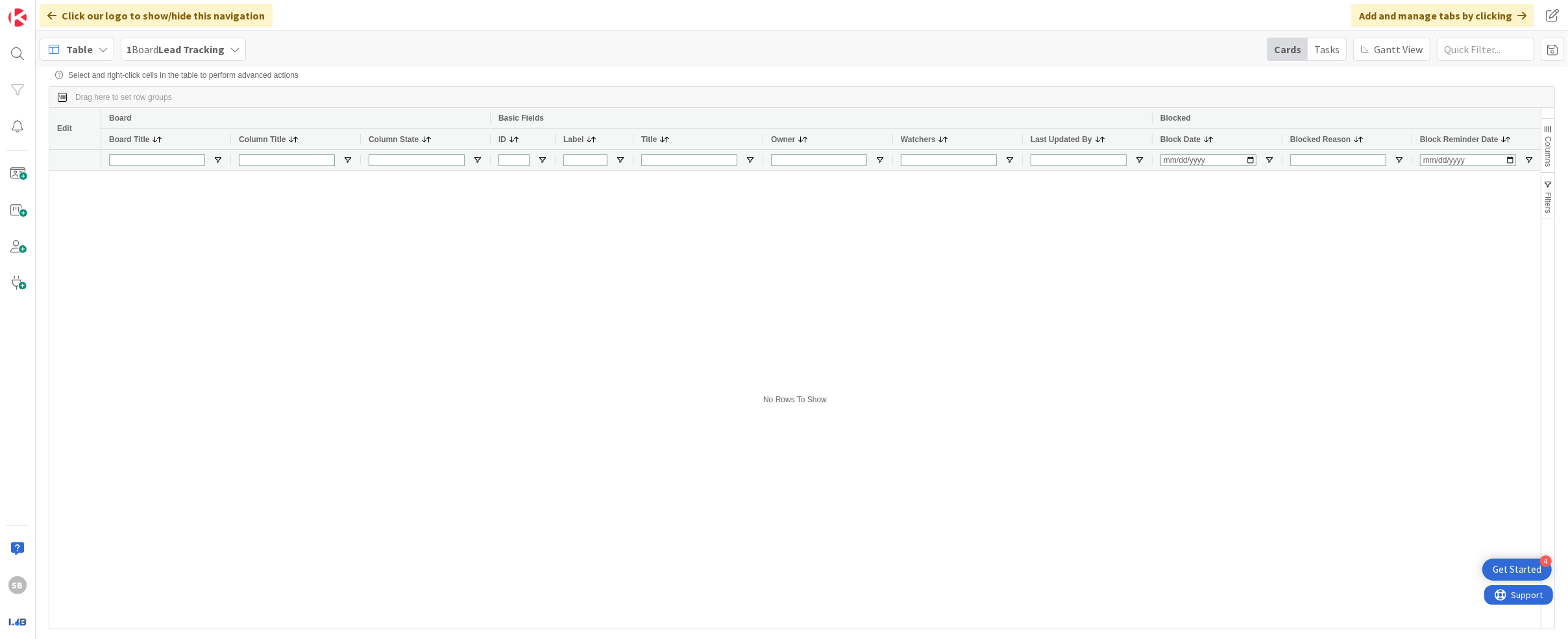
click at [603, 303] on div at bounding box center [820, 399] width 1439 height 458
click at [77, 54] on span "Table" at bounding box center [79, 49] width 27 height 16
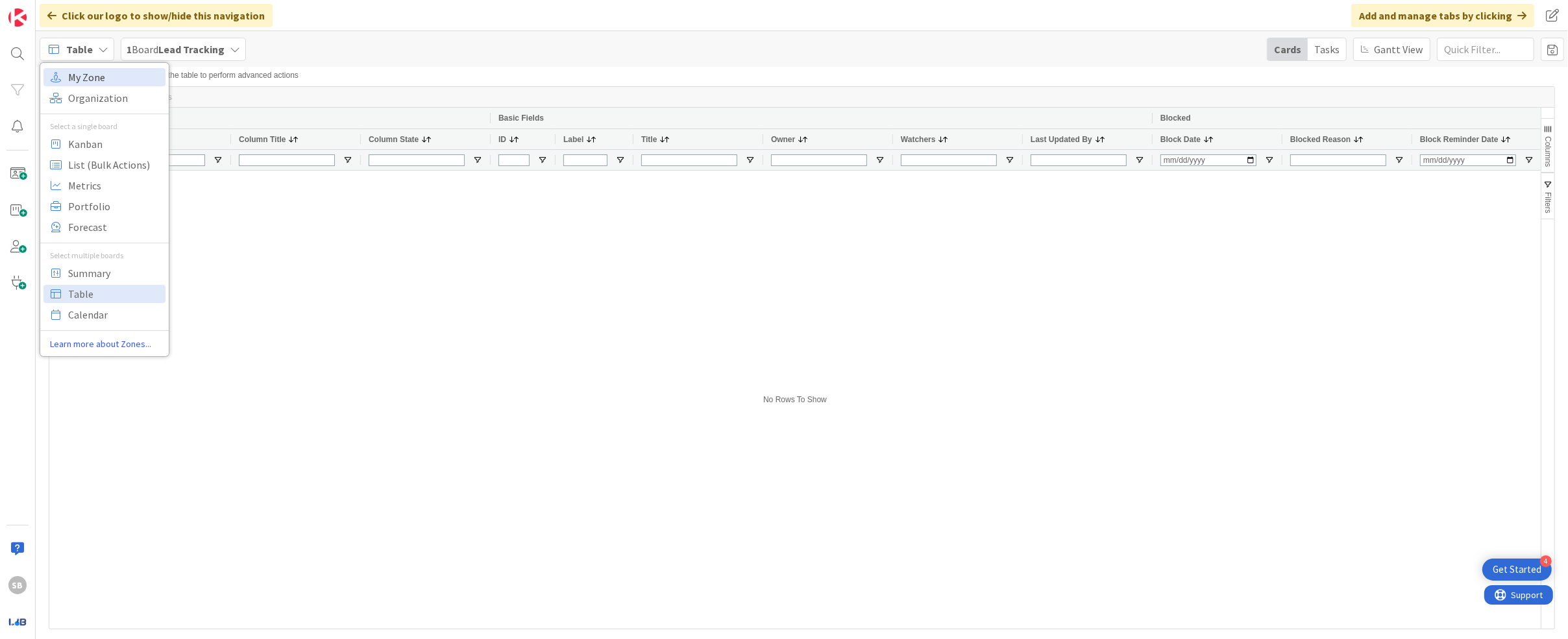
click at [78, 81] on span "My Zone" at bounding box center [114, 77] width 93 height 20
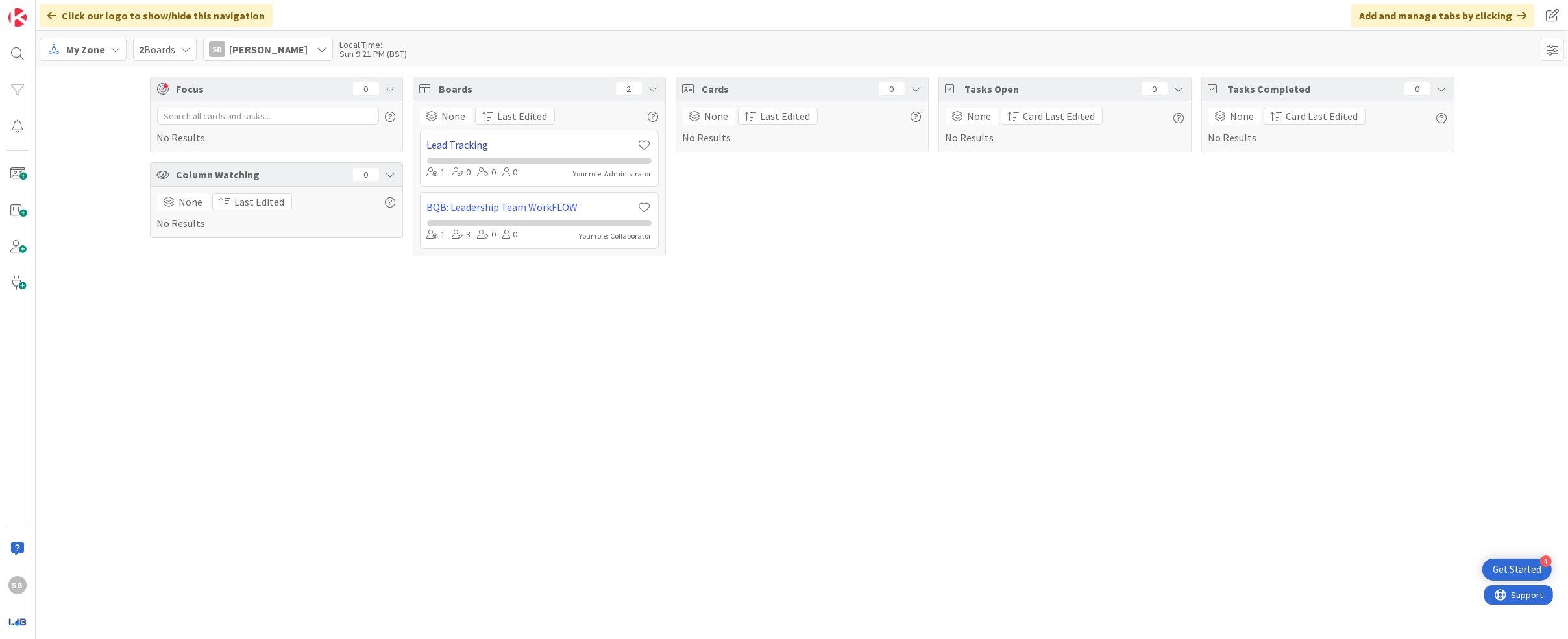
click at [480, 148] on link "Lead Tracking" at bounding box center [532, 145] width 211 height 16
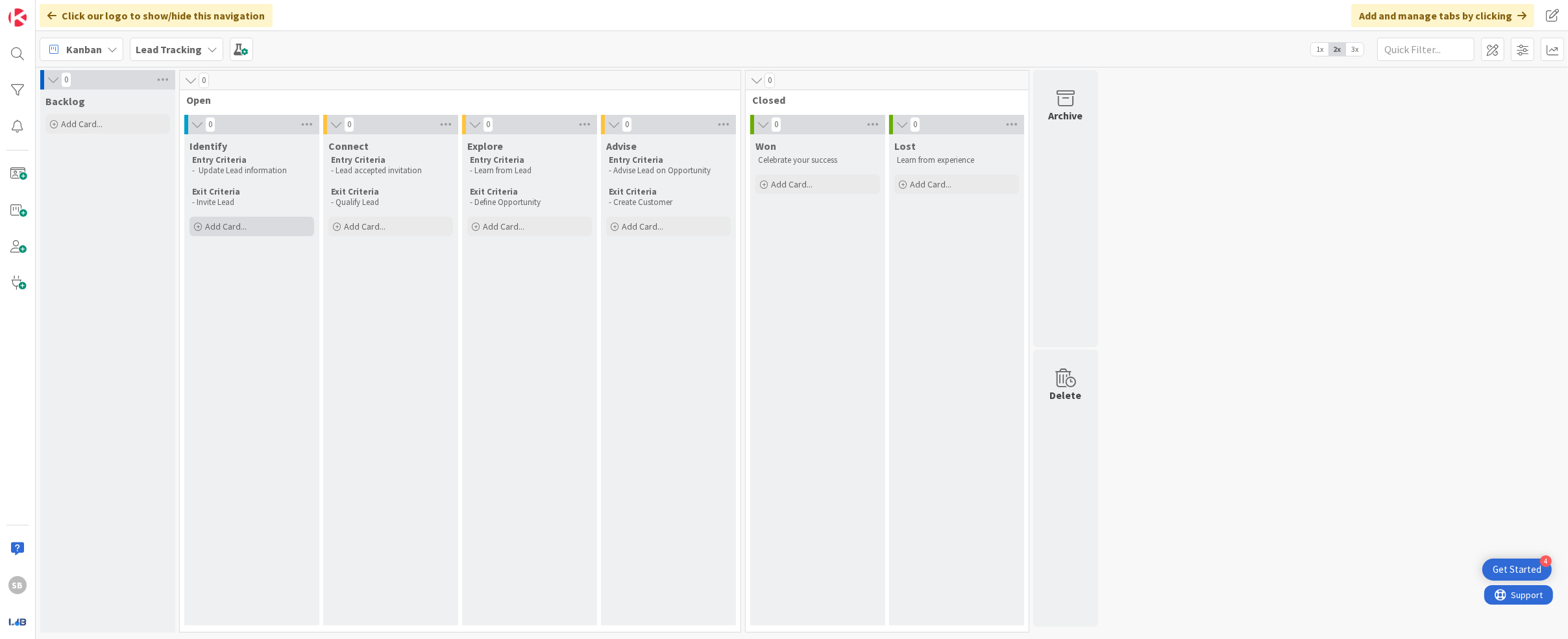
click at [221, 227] on span "Add Card..." at bounding box center [226, 226] width 42 height 12
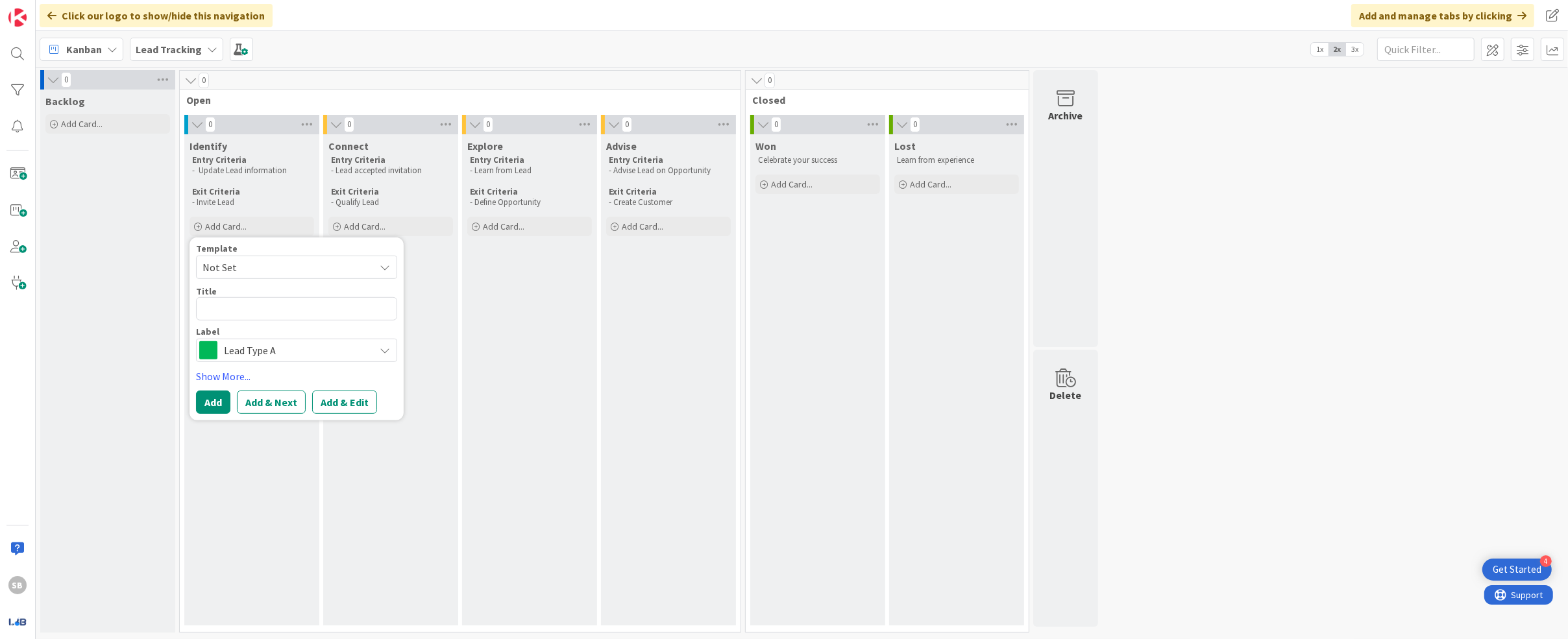
click at [241, 274] on span "Not Set" at bounding box center [283, 267] width 162 height 17
click at [369, 34] on div "Kanban Lead Tracking 1x 2x 3x" at bounding box center [802, 49] width 1533 height 36
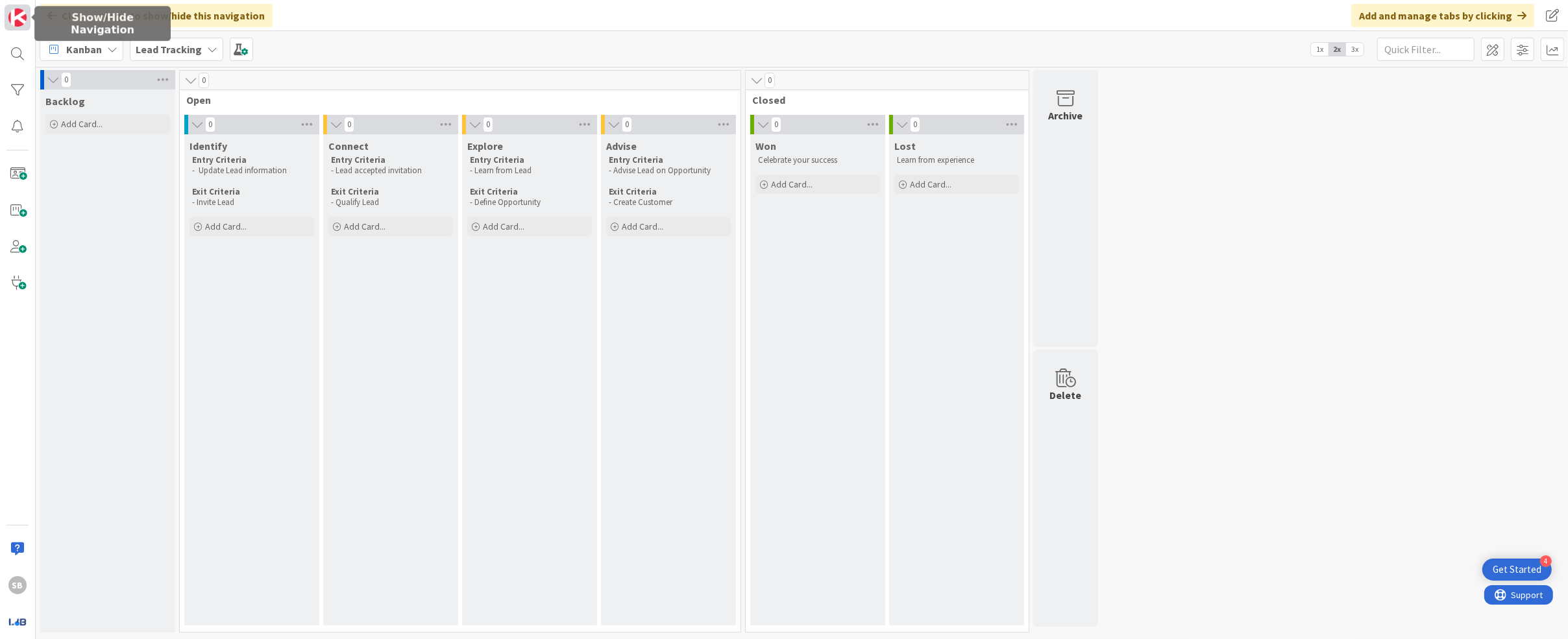
click at [11, 13] on img at bounding box center [17, 17] width 18 height 18
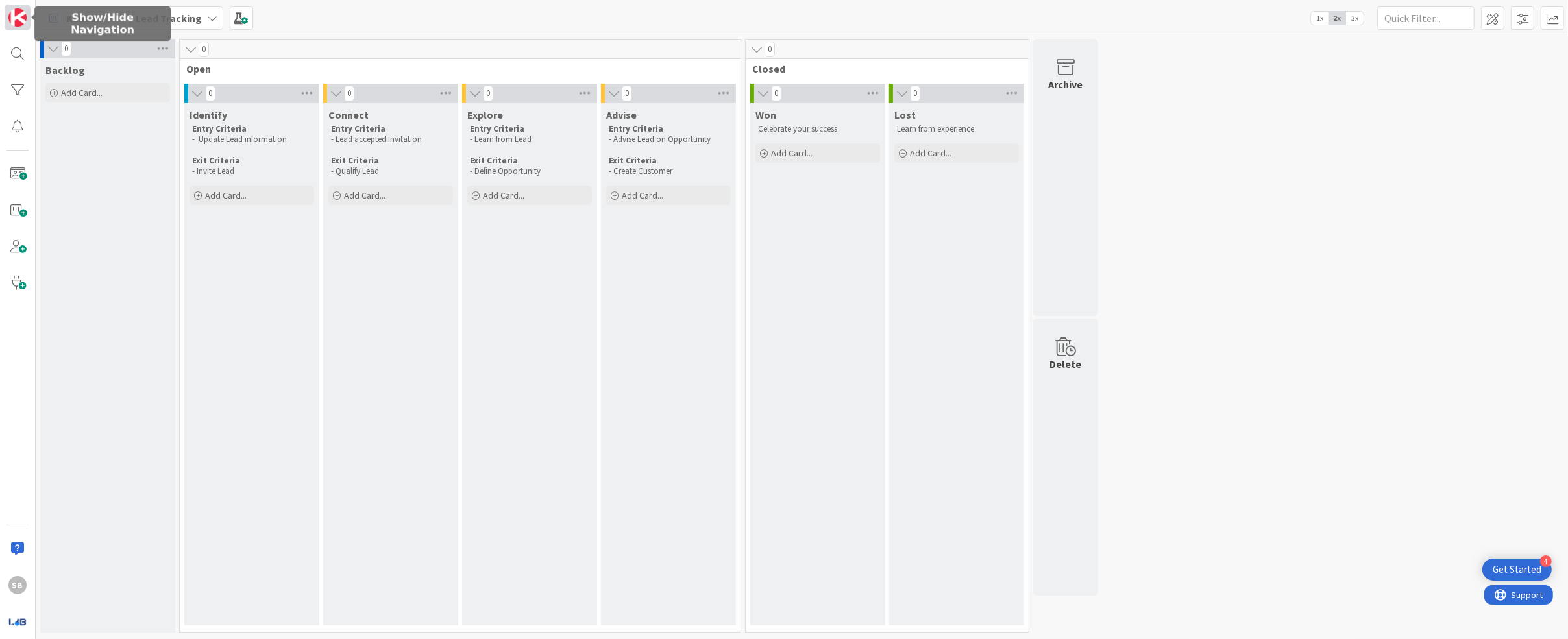
click at [11, 13] on img at bounding box center [17, 17] width 18 height 18
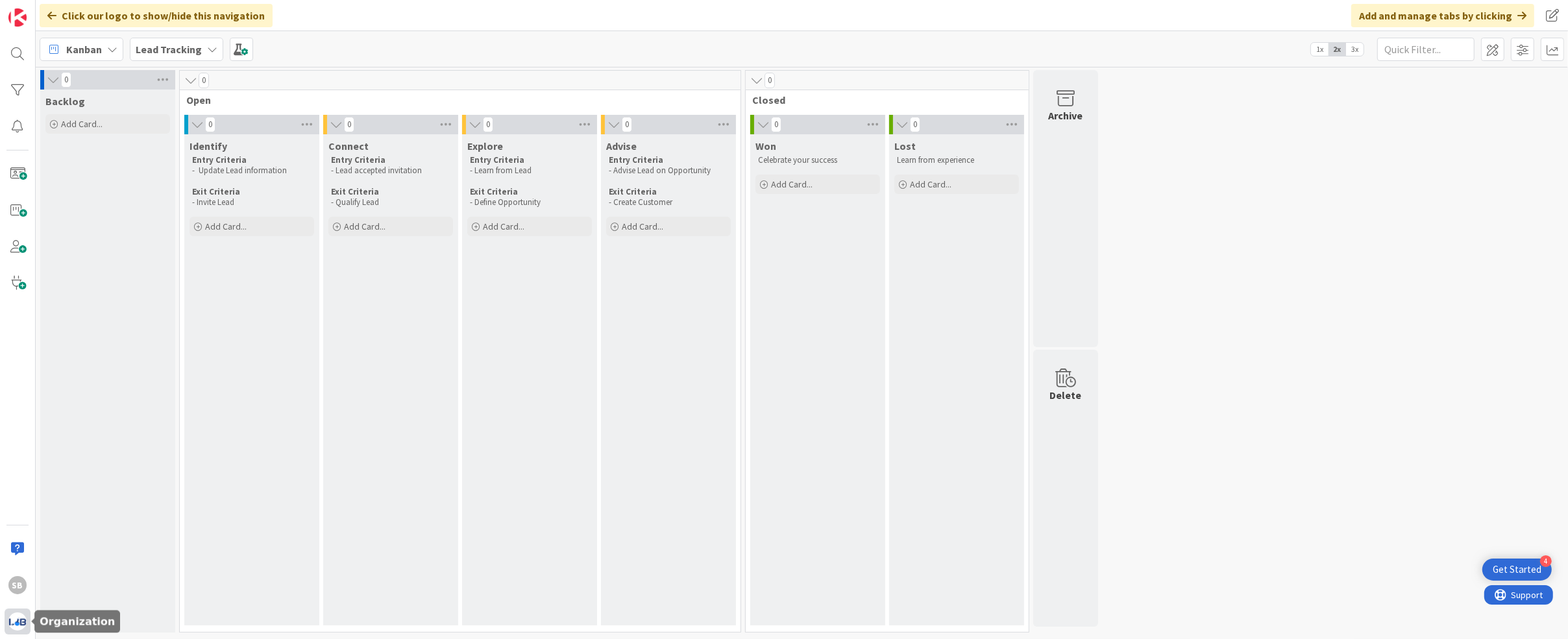
click at [21, 625] on img at bounding box center [17, 621] width 18 height 18
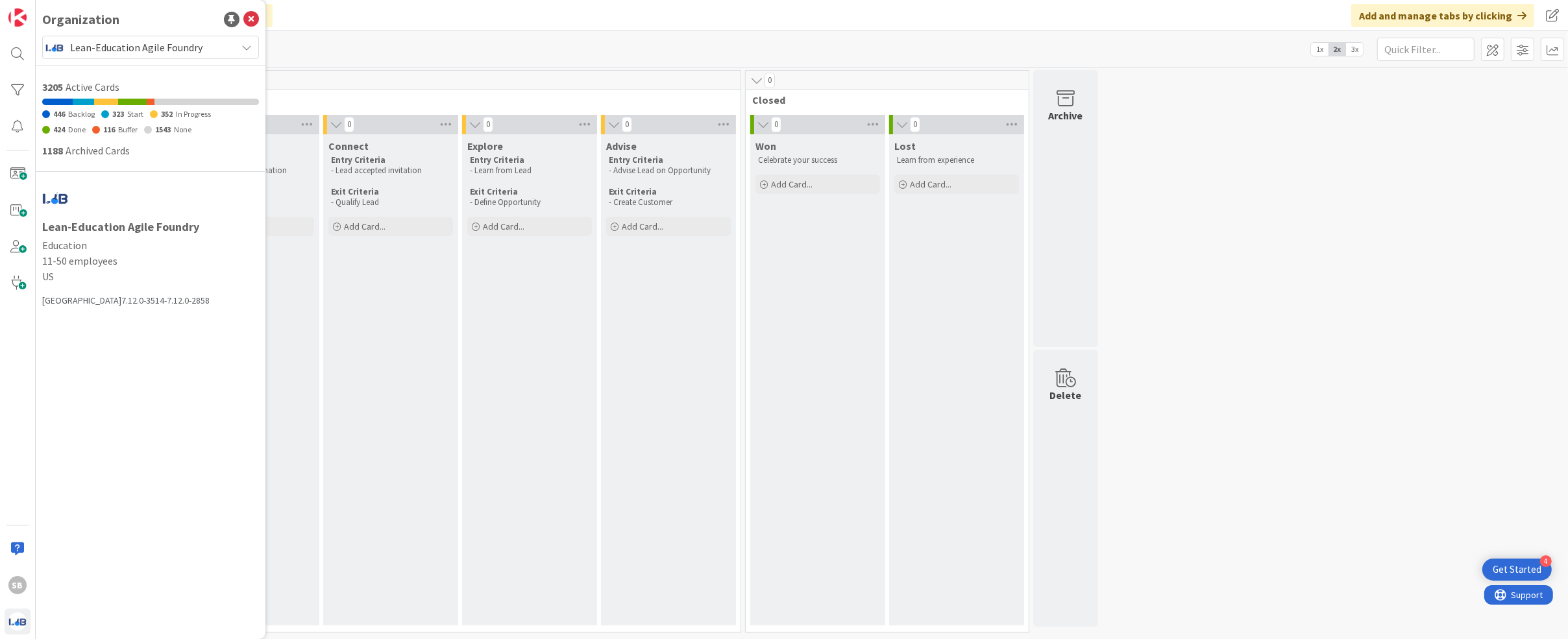
click at [436, 80] on div "0" at bounding box center [460, 80] width 561 height 20
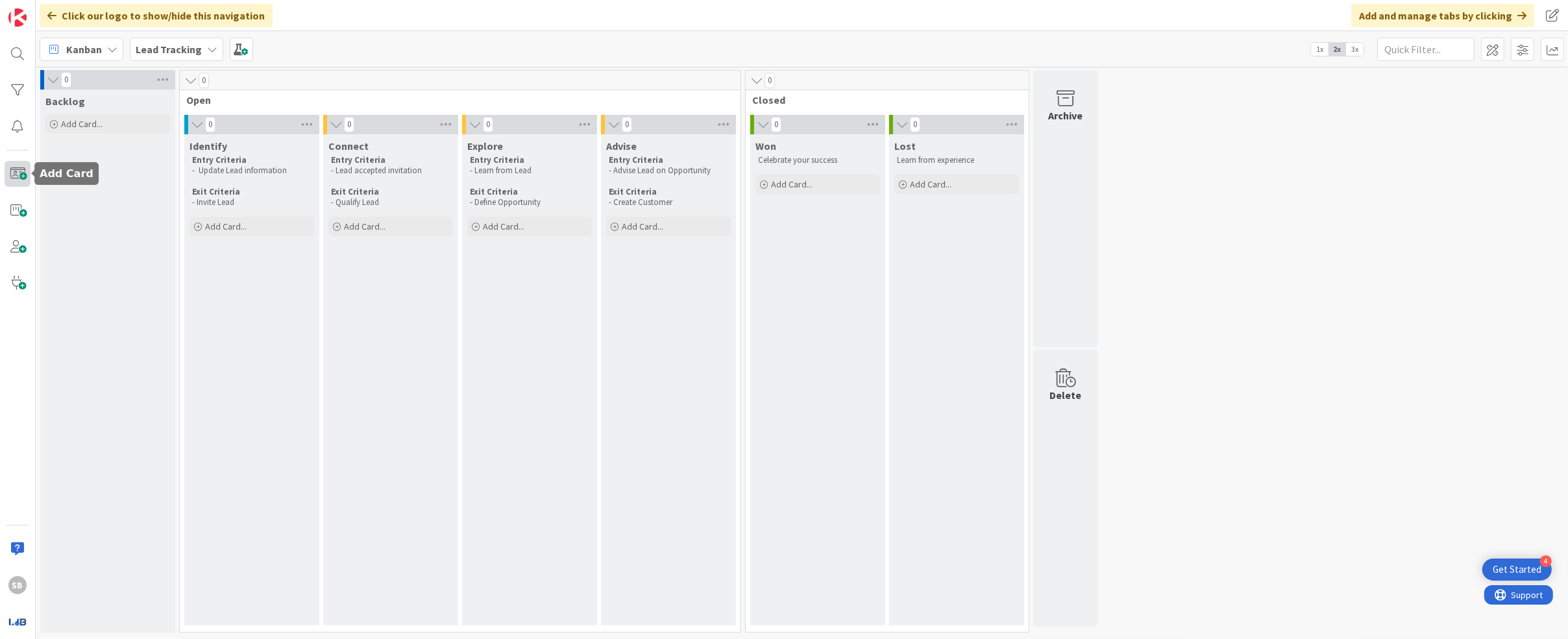
click at [21, 161] on span at bounding box center [17, 173] width 26 height 26
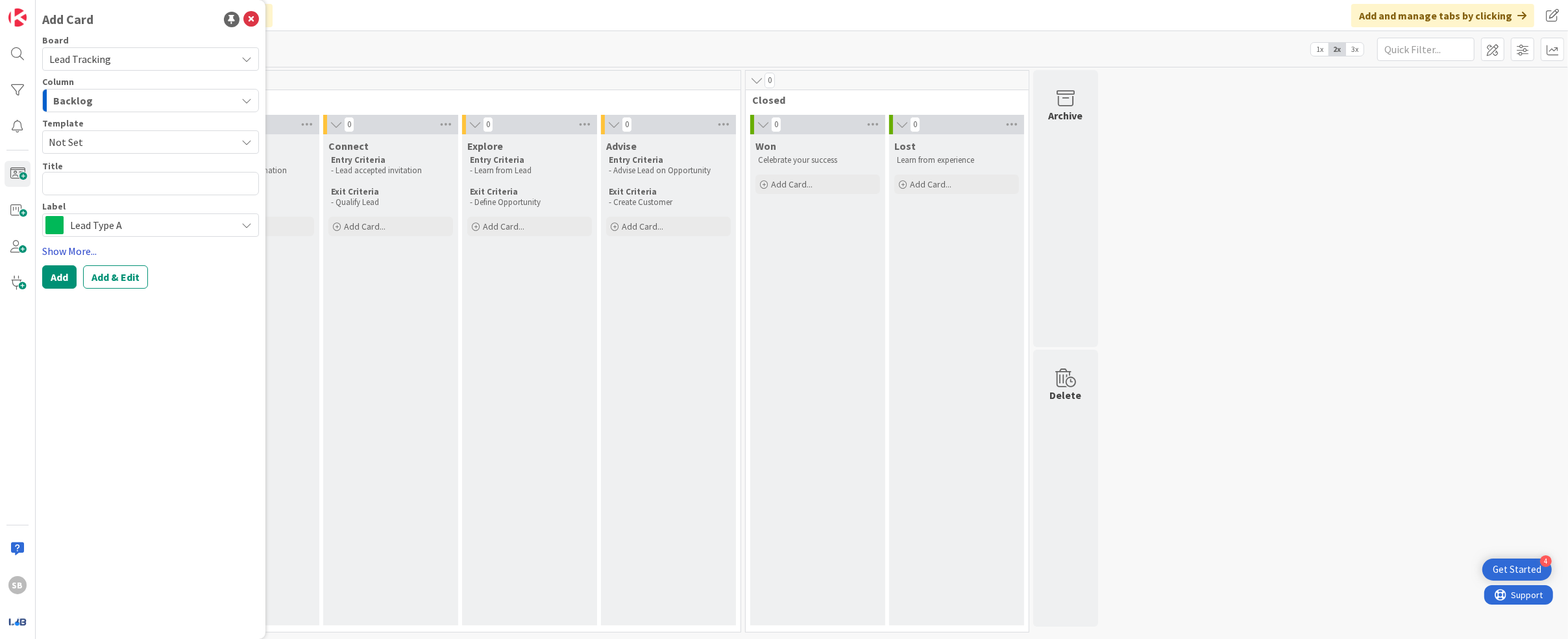
click at [78, 253] on link "Show More..." at bounding box center [150, 251] width 217 height 16
click at [206, 63] on span "Lead Tracking" at bounding box center [139, 59] width 180 height 18
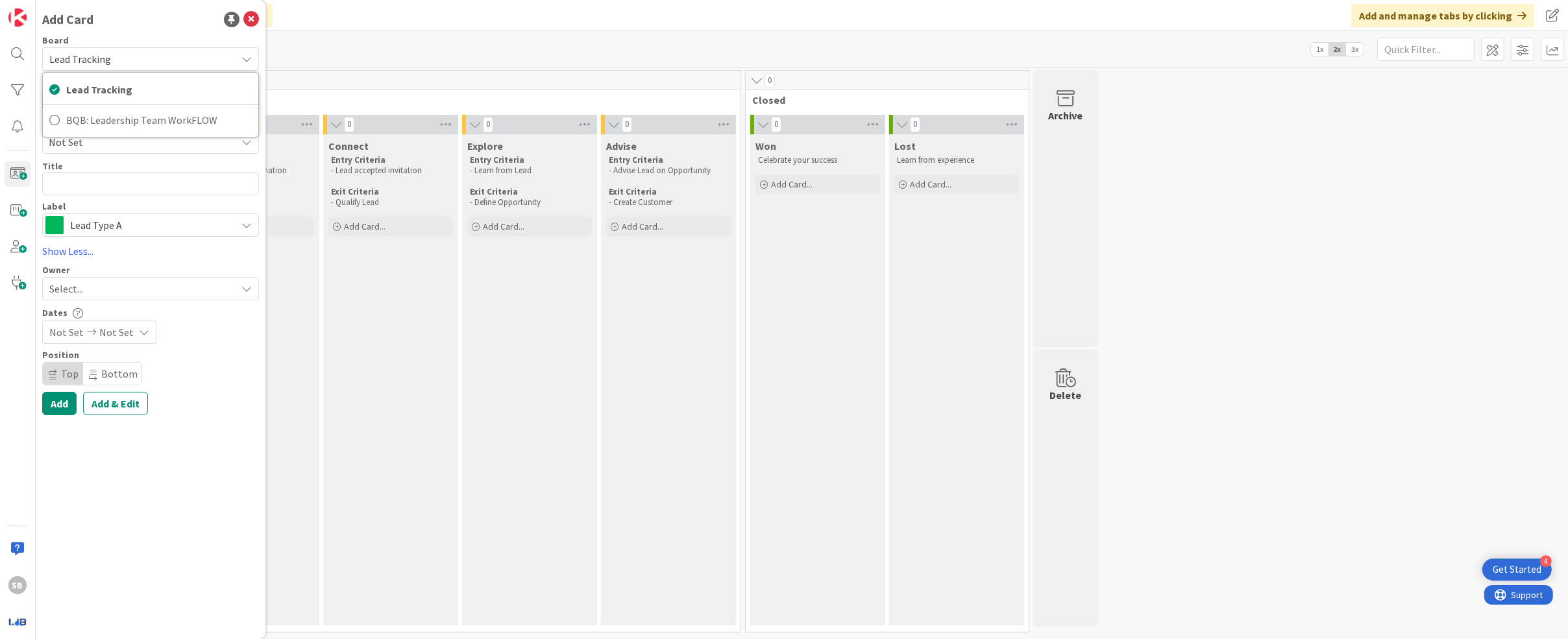
click at [148, 25] on div "Add Card" at bounding box center [150, 19] width 217 height 20
click at [158, 139] on span "Not Set" at bounding box center [137, 143] width 178 height 17
click at [96, 199] on link "Add Card Templates" at bounding box center [89, 201] width 92 height 23
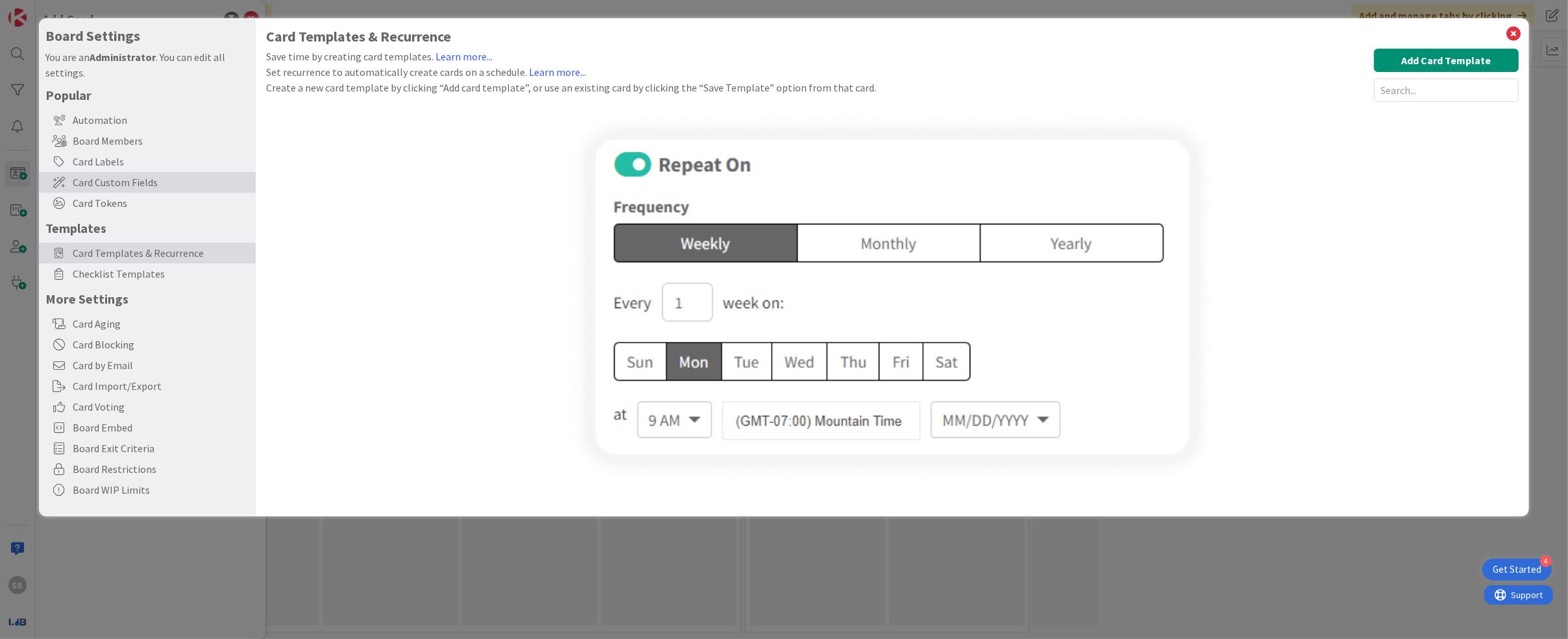
click at [155, 186] on span "Card Custom Fields" at bounding box center [161, 182] width 176 height 16
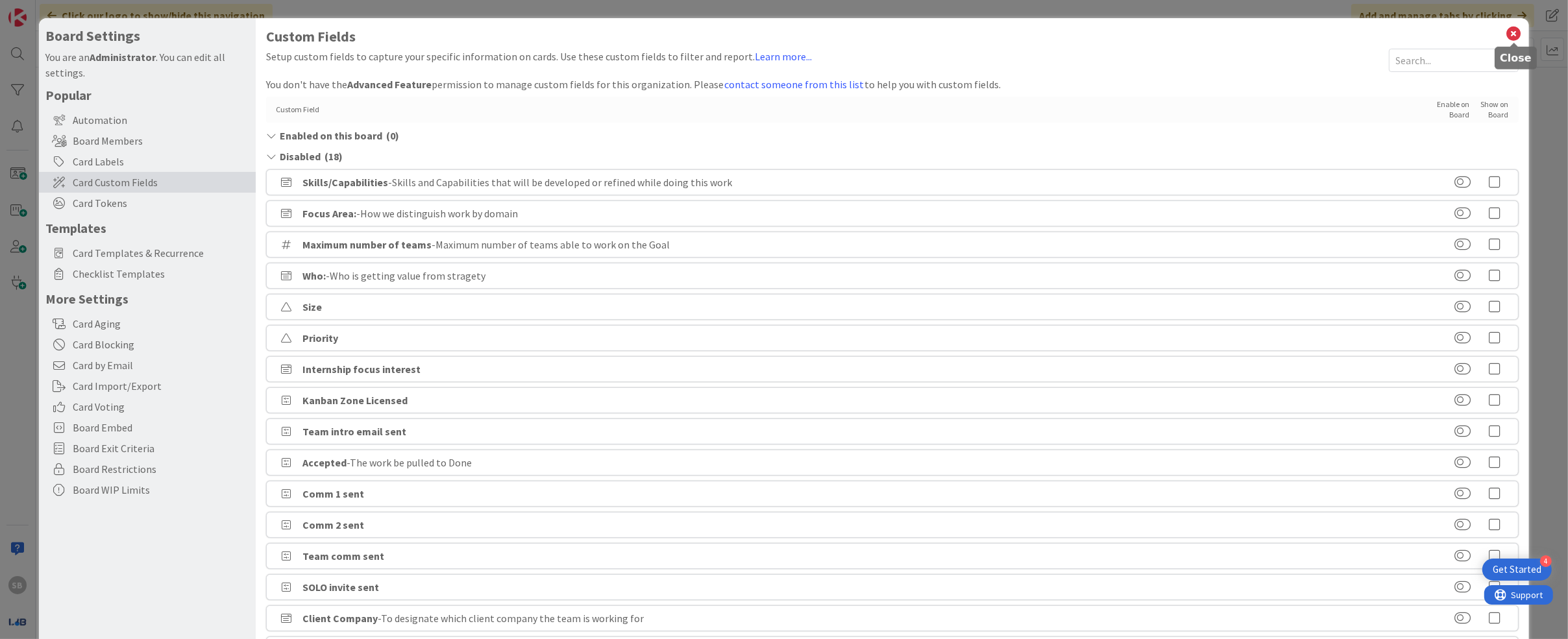
click at [730, 33] on icon at bounding box center [1515, 33] width 17 height 18
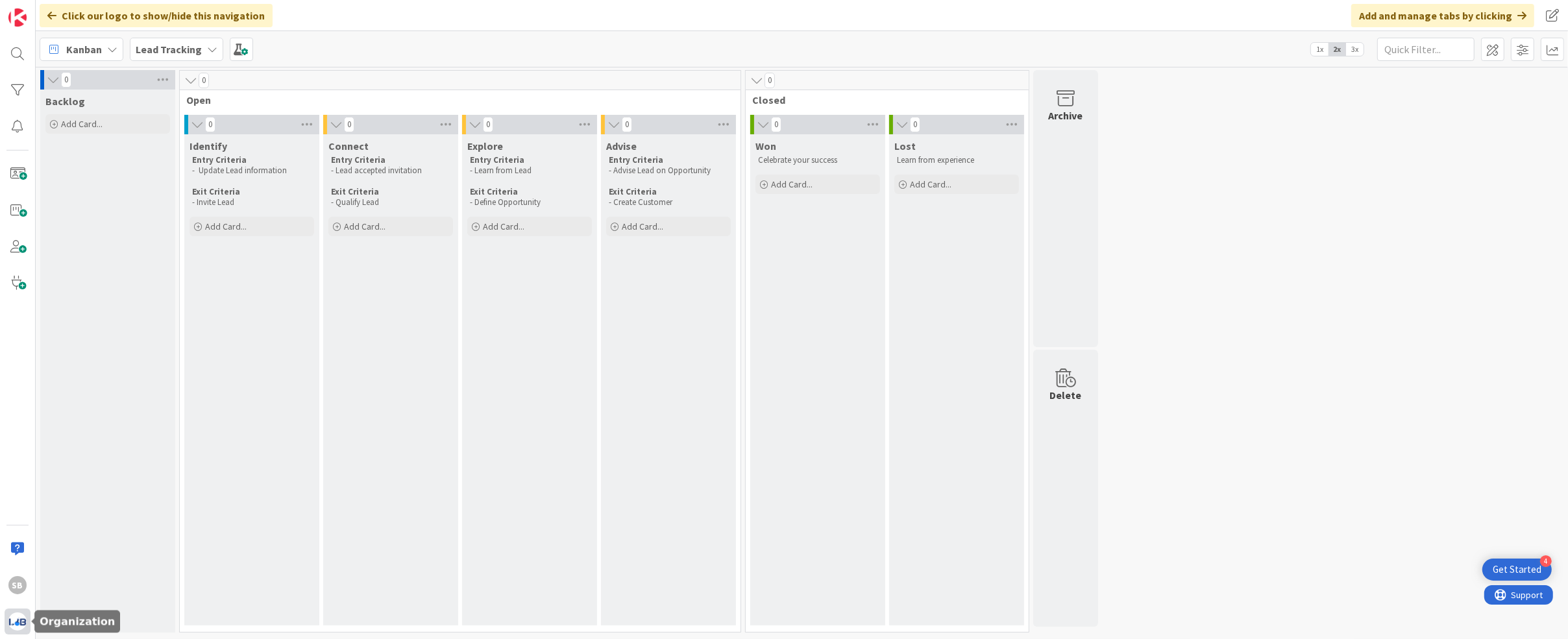
click at [19, 623] on img at bounding box center [17, 621] width 18 height 18
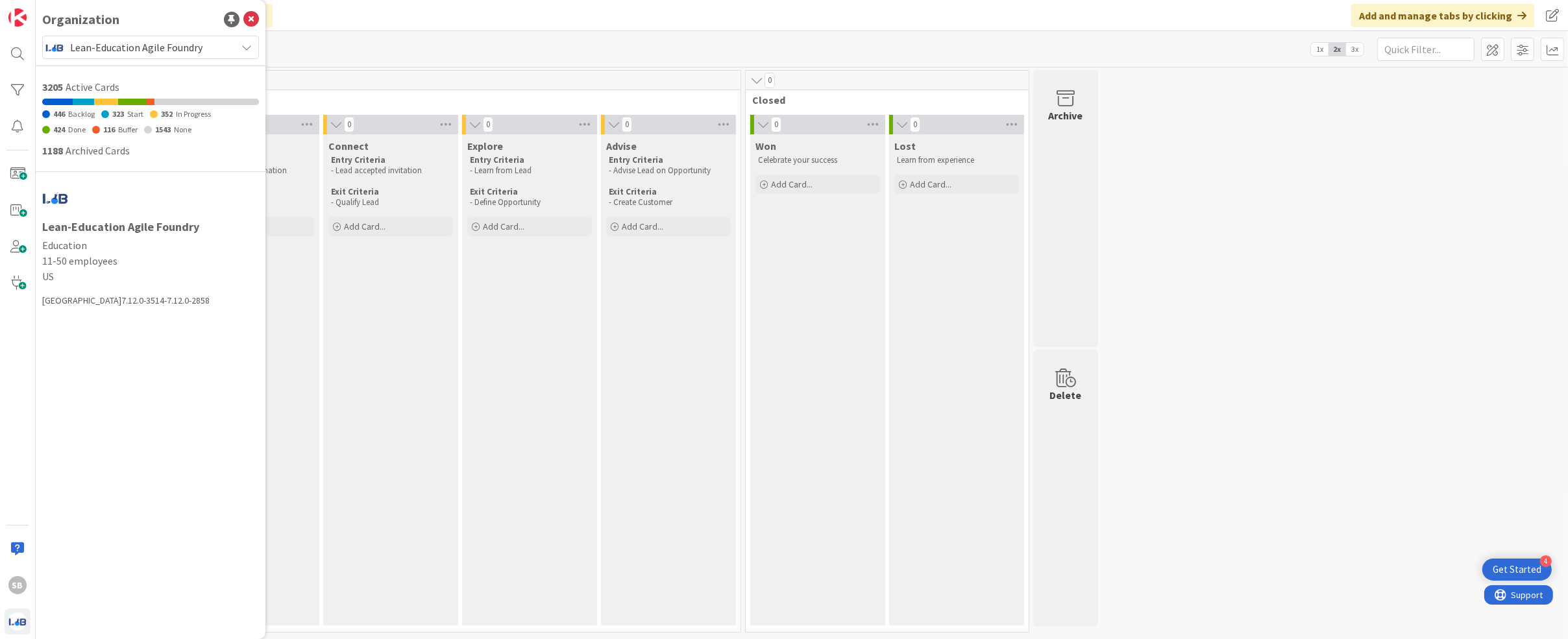
click at [148, 52] on span "Lean-Education Agile Foundry" at bounding box center [150, 47] width 160 height 18
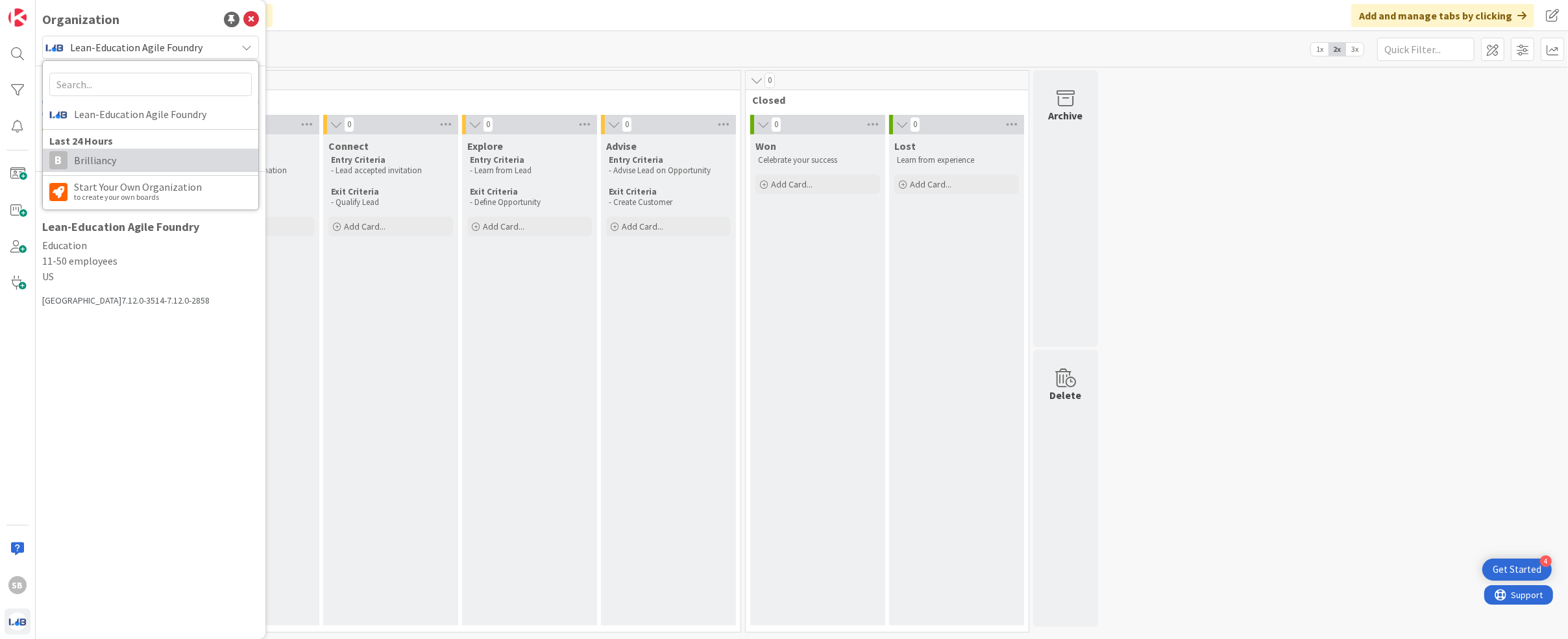
click at [138, 168] on span "Brilliancy" at bounding box center [162, 160] width 178 height 20
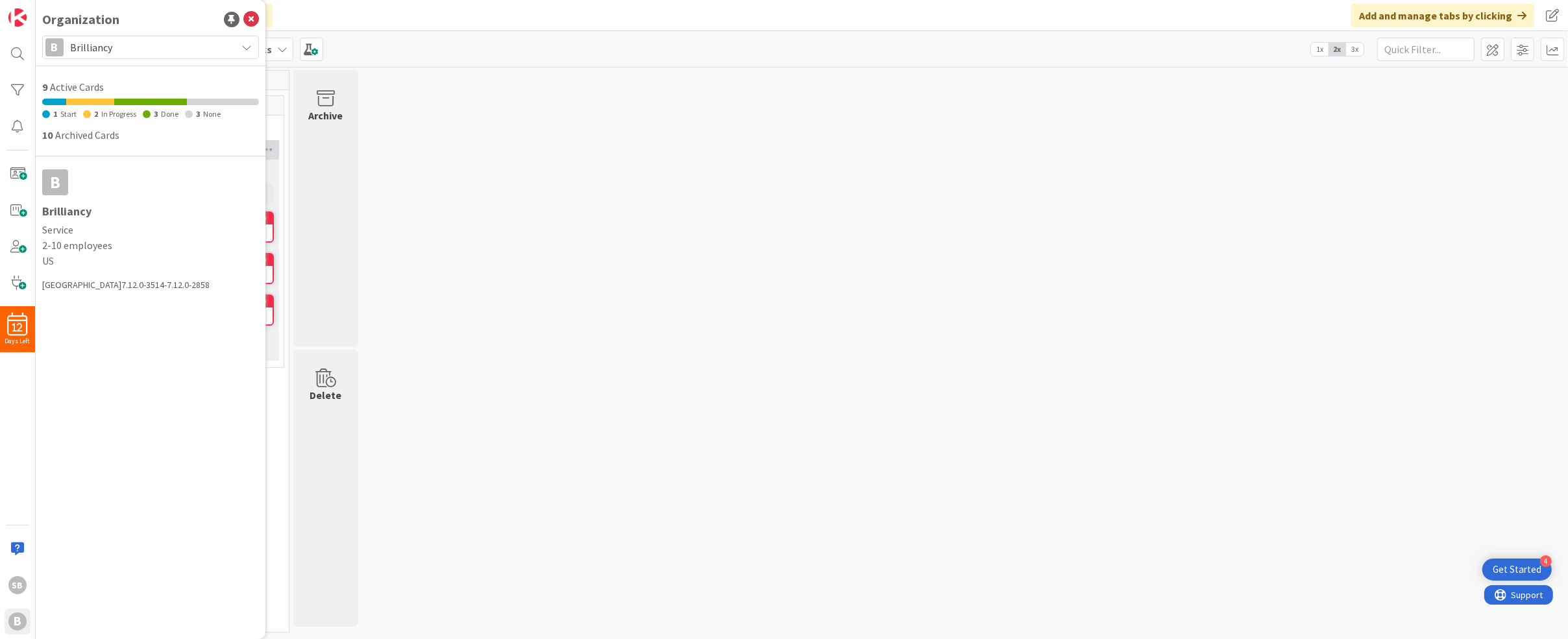
click at [614, 243] on div "0 Backlog 3 3 Fast Track 0 To Do 0 In Process 3 Done Add Card... 15 ConV2X 7 Pi…" at bounding box center [802, 354] width 1527 height 569
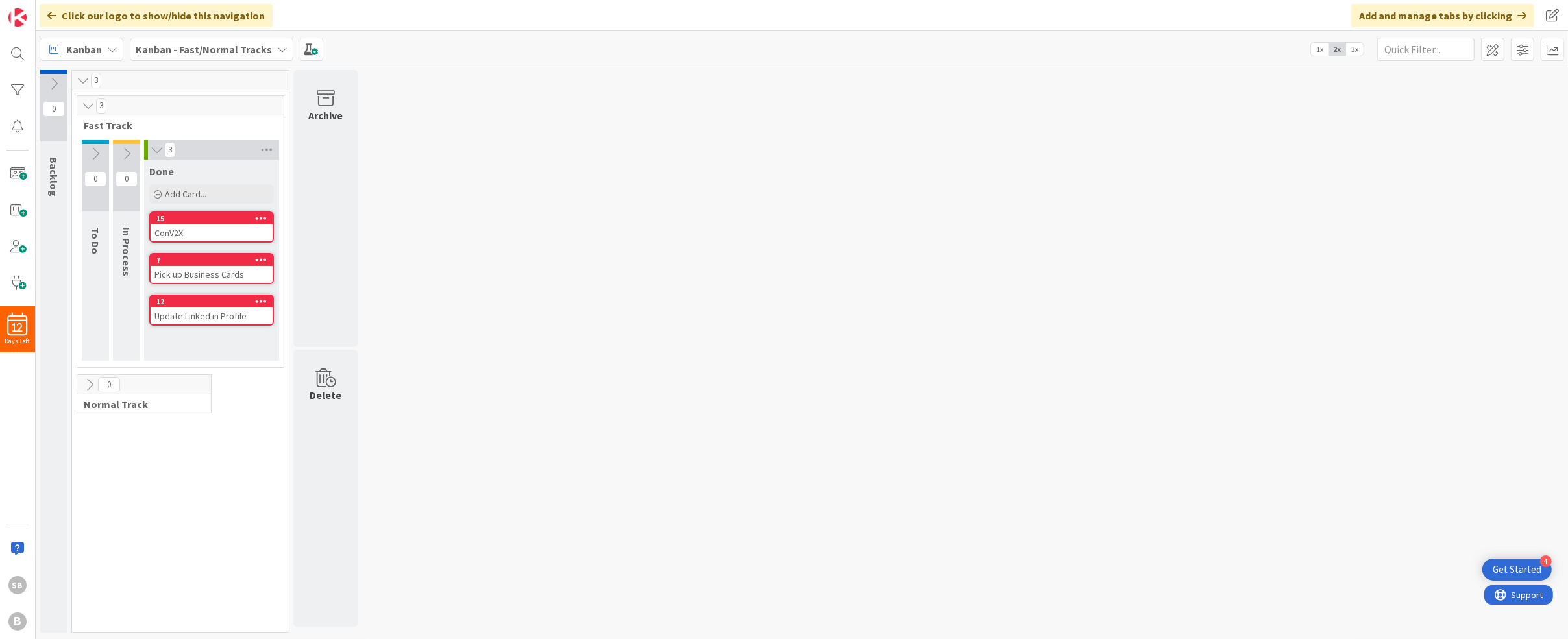
click at [81, 81] on icon at bounding box center [83, 80] width 14 height 13
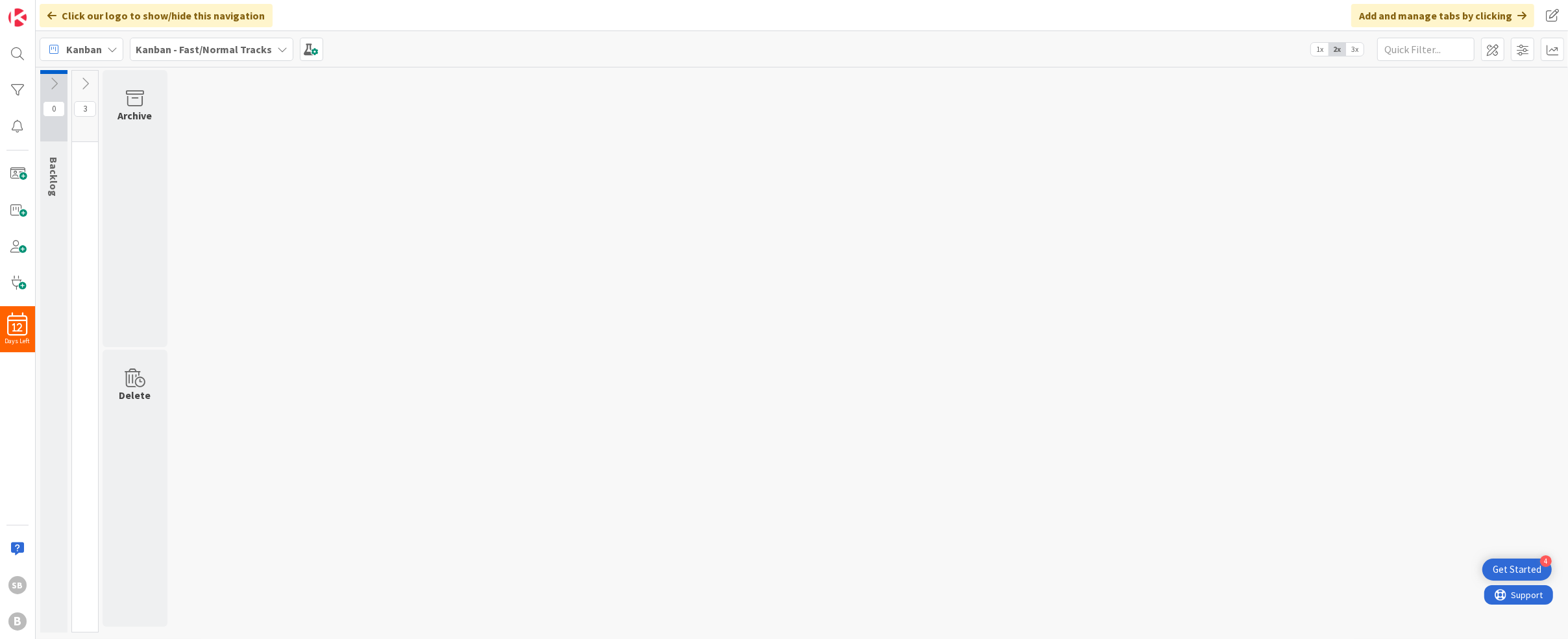
click at [451, 166] on div "0 Backlog 3 Archive Delete" at bounding box center [802, 354] width 1527 height 569
click at [81, 84] on icon at bounding box center [85, 84] width 14 height 14
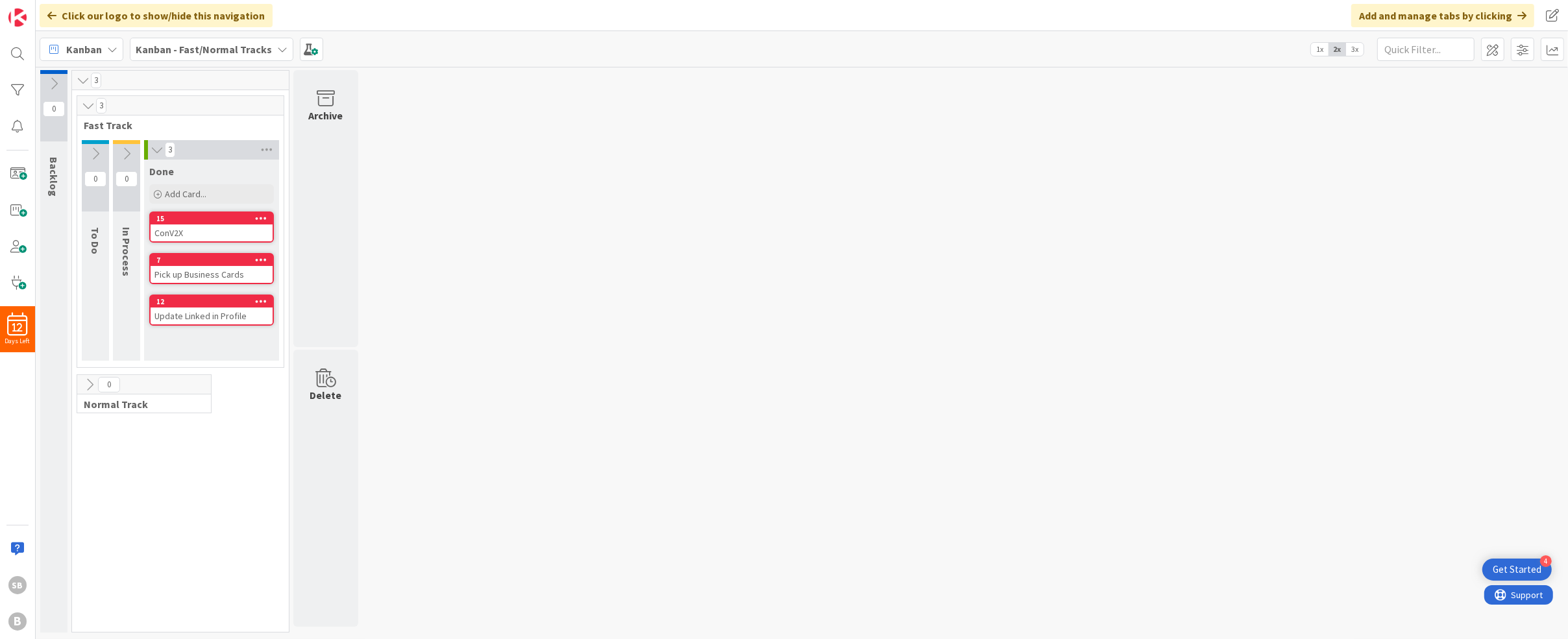
click at [262, 219] on icon at bounding box center [262, 218] width 13 height 9
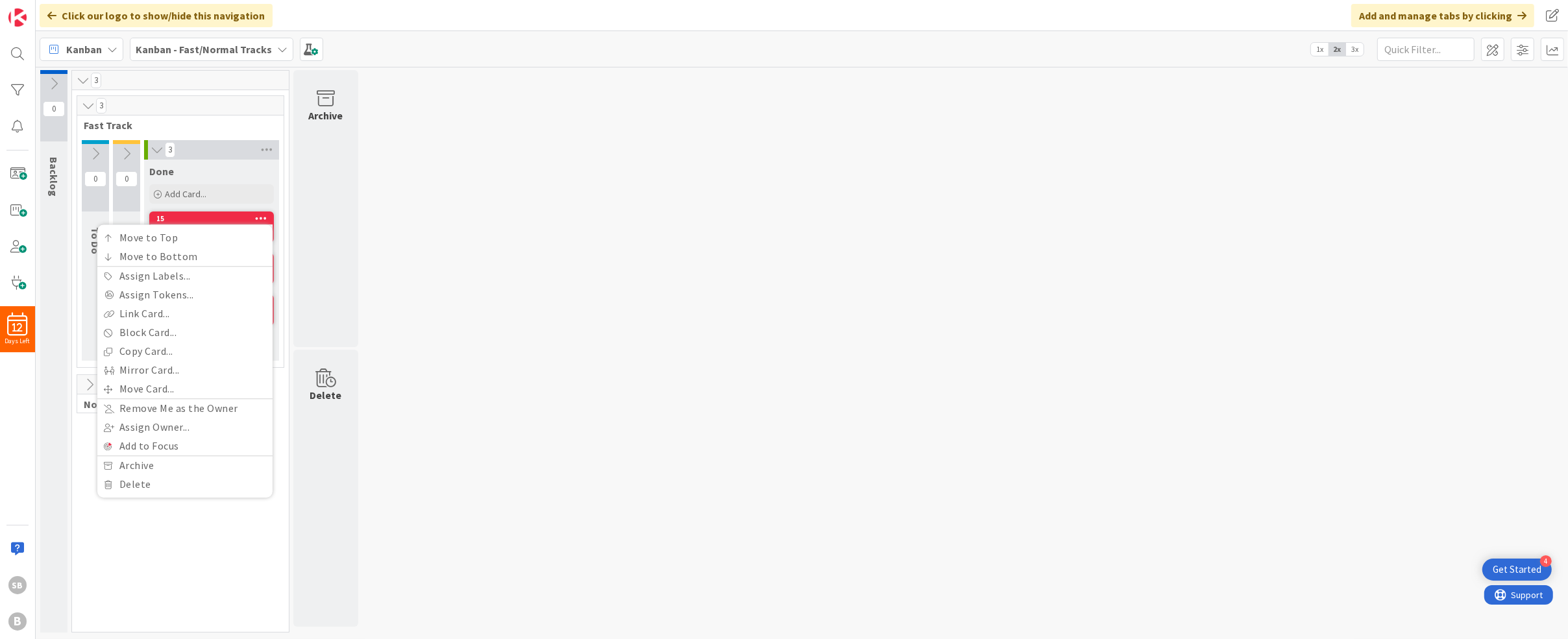
click at [262, 219] on icon at bounding box center [262, 218] width 13 height 9
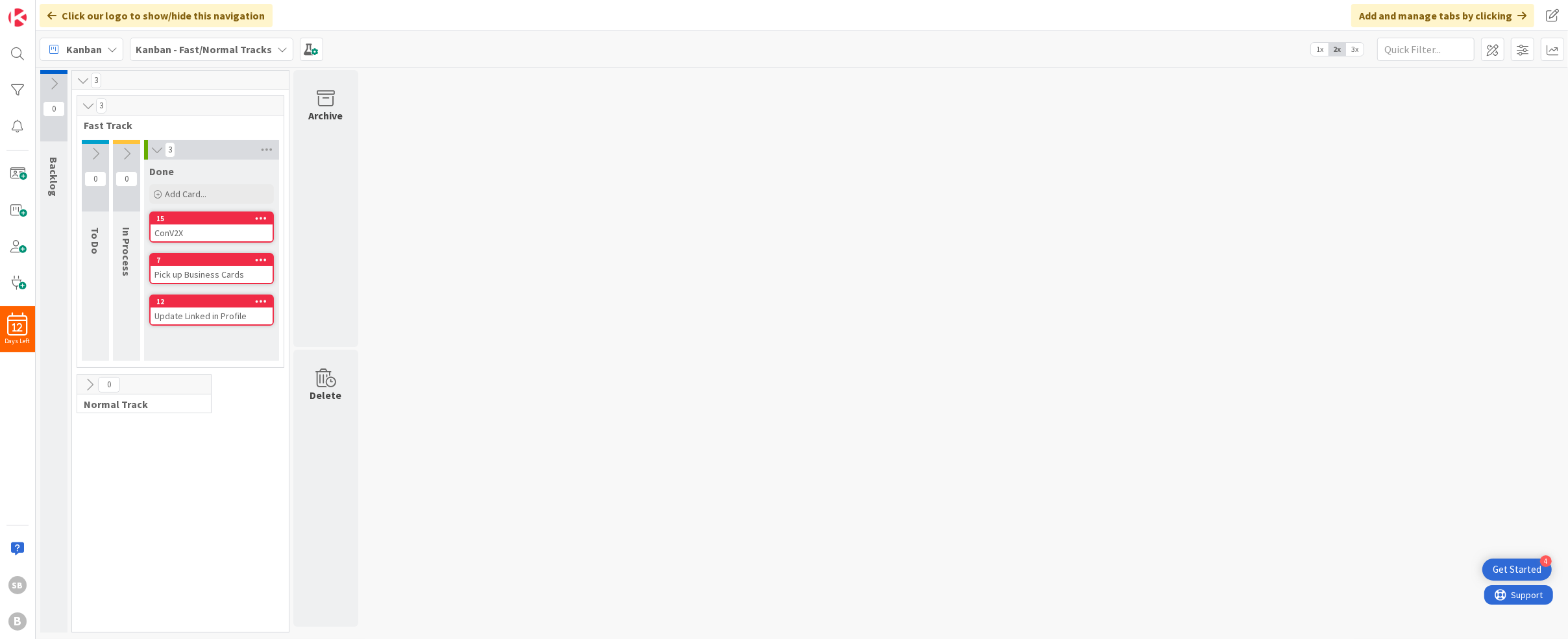
click at [149, 147] on div "3" at bounding box center [212, 150] width 135 height 20
click at [154, 148] on icon at bounding box center [157, 150] width 14 height 13
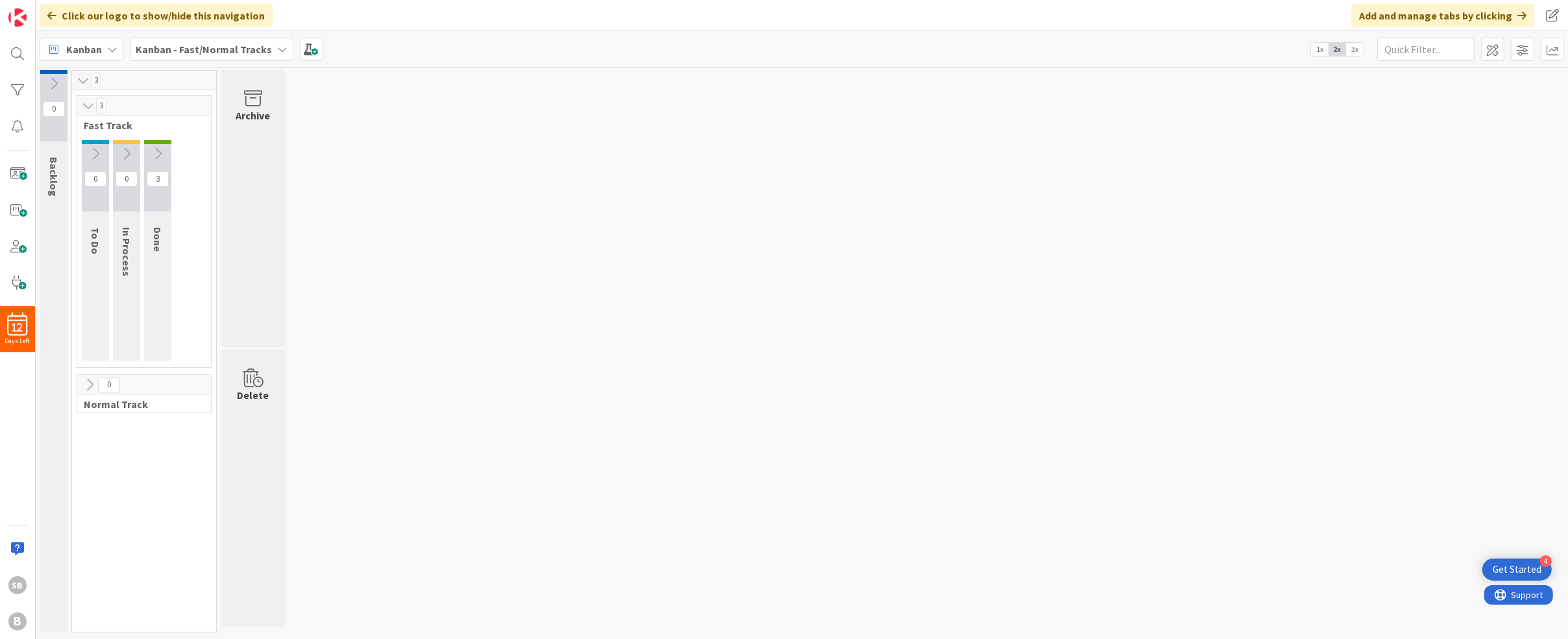
click at [397, 164] on div "0 Backlog 3 3 Fast Track 0 To Do 0 In Process 3 Done 0 Normal Track Archive Del…" at bounding box center [802, 354] width 1527 height 569
click at [85, 104] on icon at bounding box center [89, 106] width 14 height 13
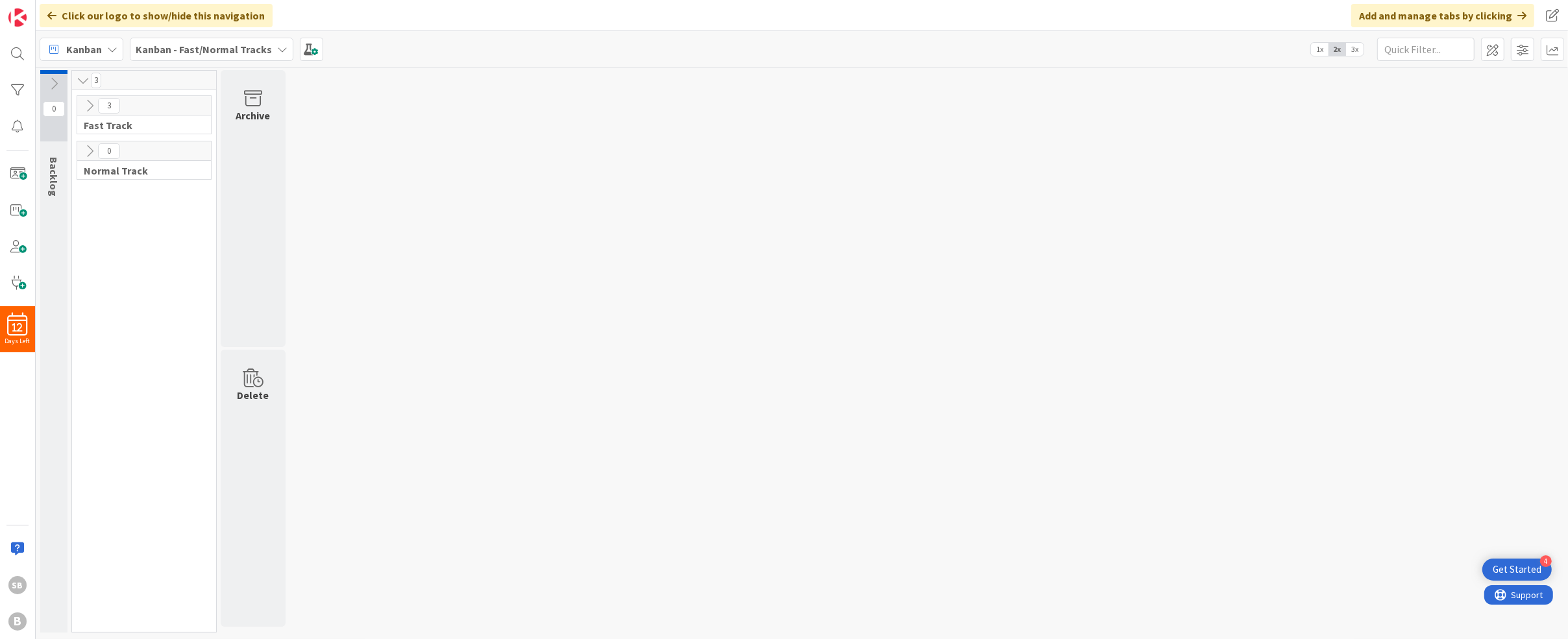
click at [78, 81] on icon at bounding box center [83, 80] width 14 height 13
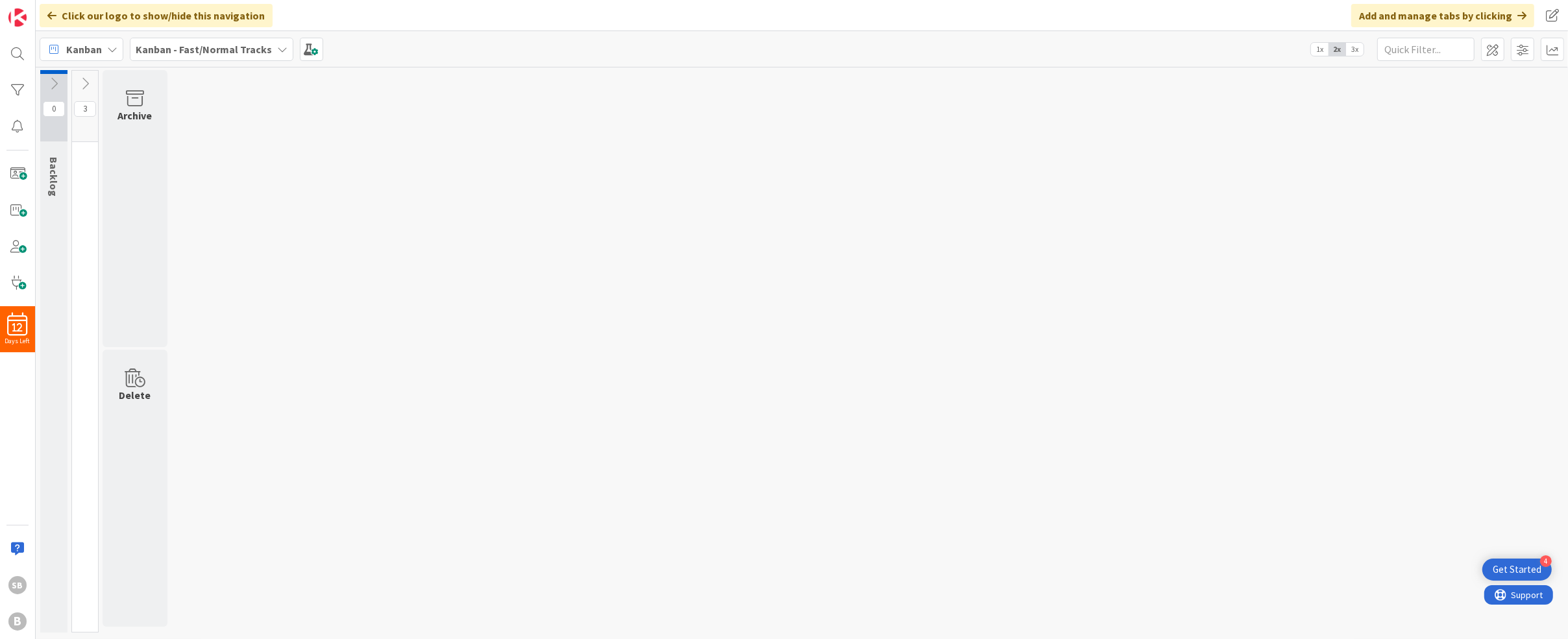
click at [270, 187] on div "0 Backlog 3 Archive Delete" at bounding box center [802, 354] width 1527 height 569
click at [24, 211] on span at bounding box center [17, 210] width 26 height 26
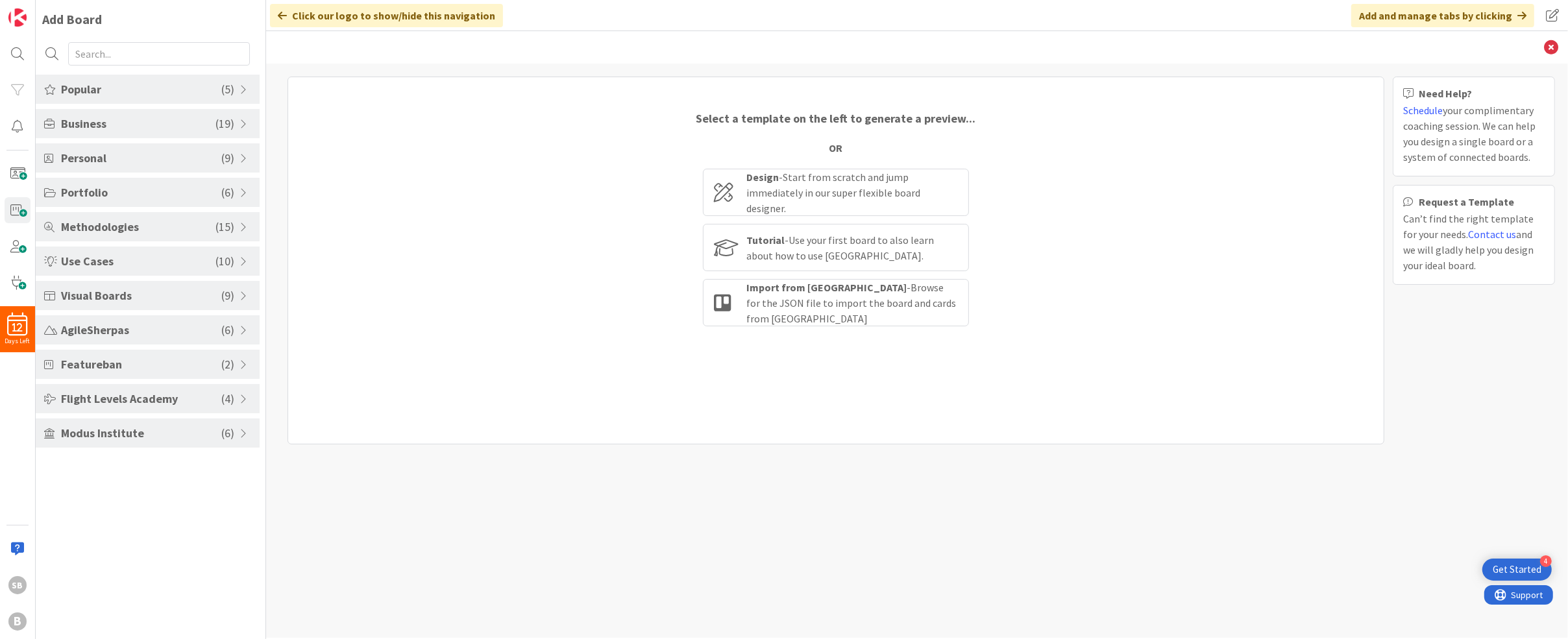
click at [166, 88] on span "Popular" at bounding box center [141, 89] width 161 height 17
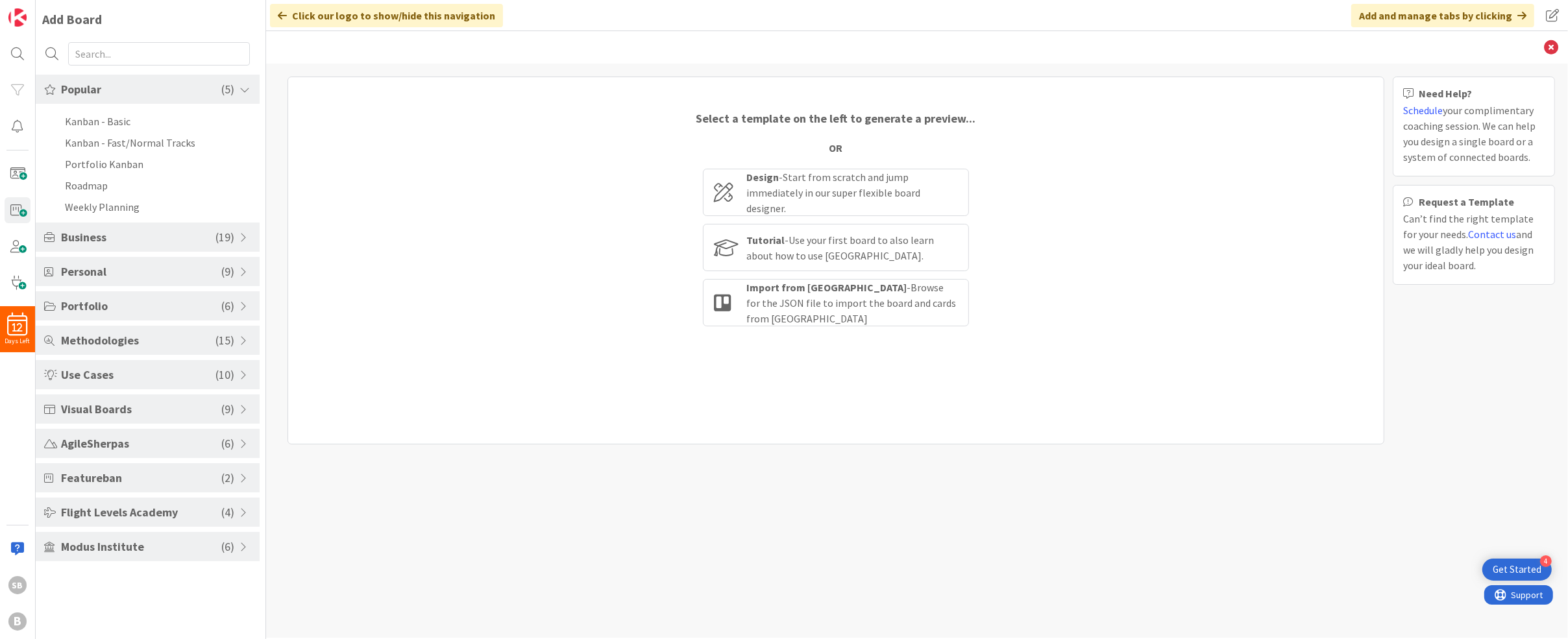
click at [167, 88] on span "Popular" at bounding box center [141, 89] width 161 height 17
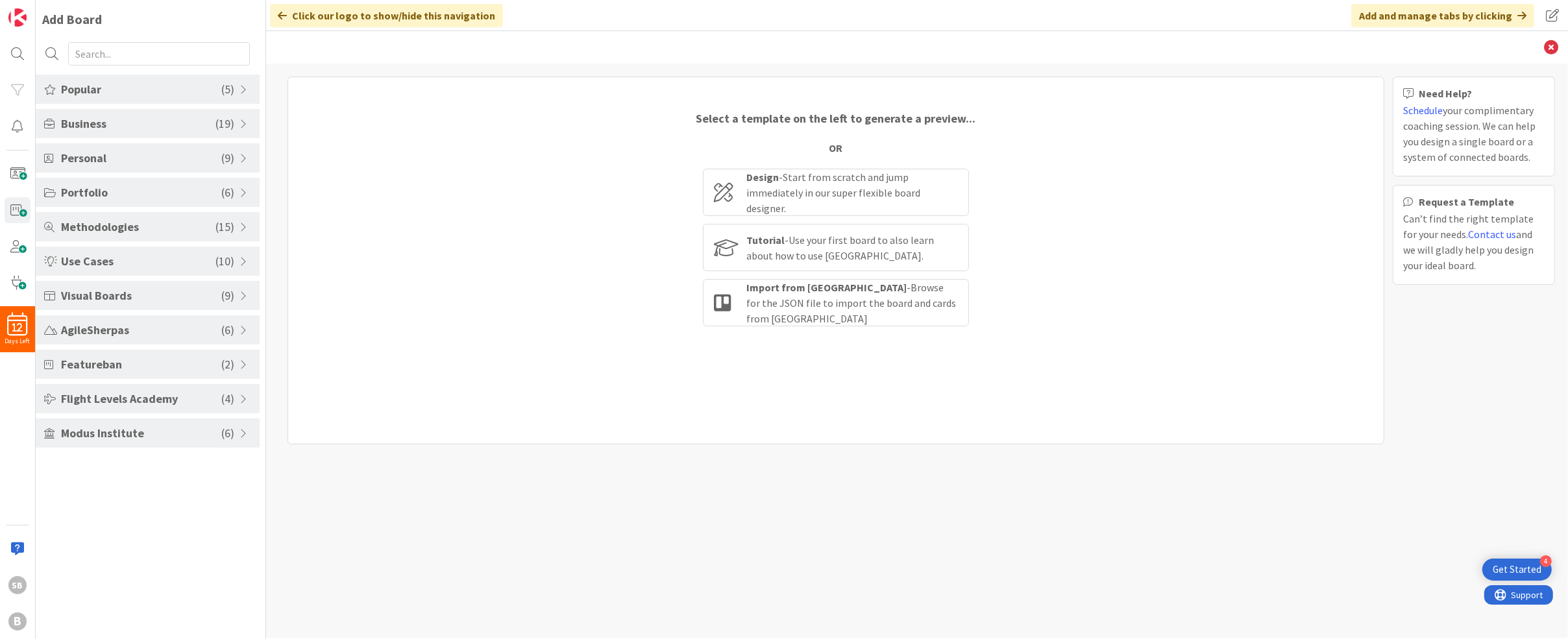
click at [165, 121] on span "Business" at bounding box center [138, 124] width 154 height 17
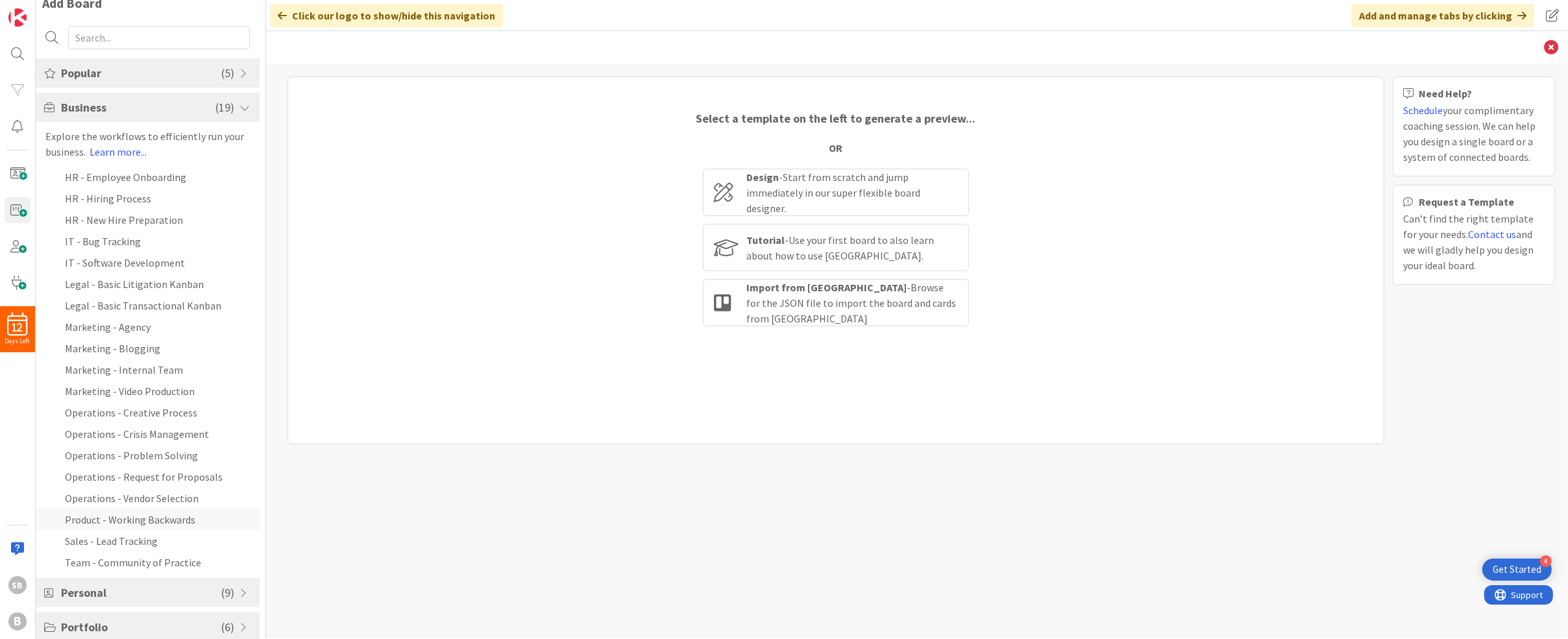
scroll to position [24, 0]
click at [171, 529] on li "Sales - Lead Tracking" at bounding box center [148, 532] width 224 height 21
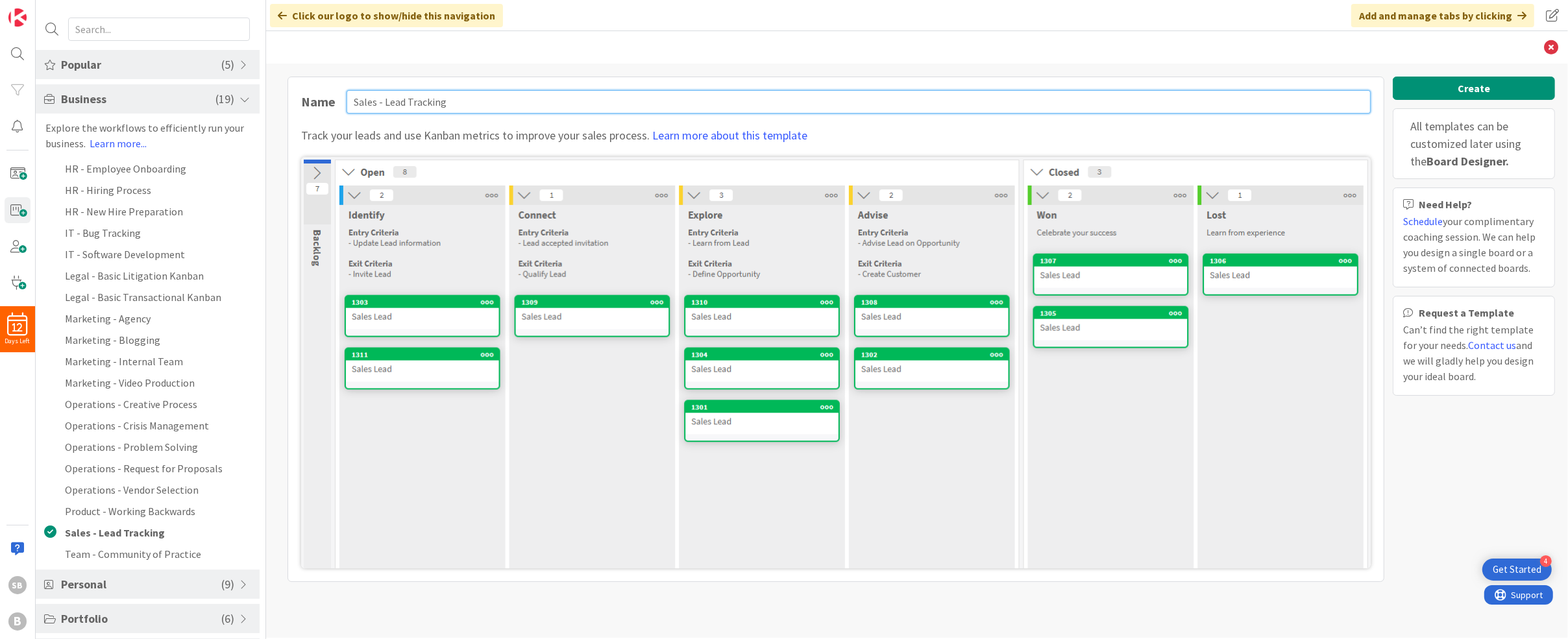
click at [730, 95] on input "Sales - Lead Tracking" at bounding box center [858, 102] width 1024 height 23
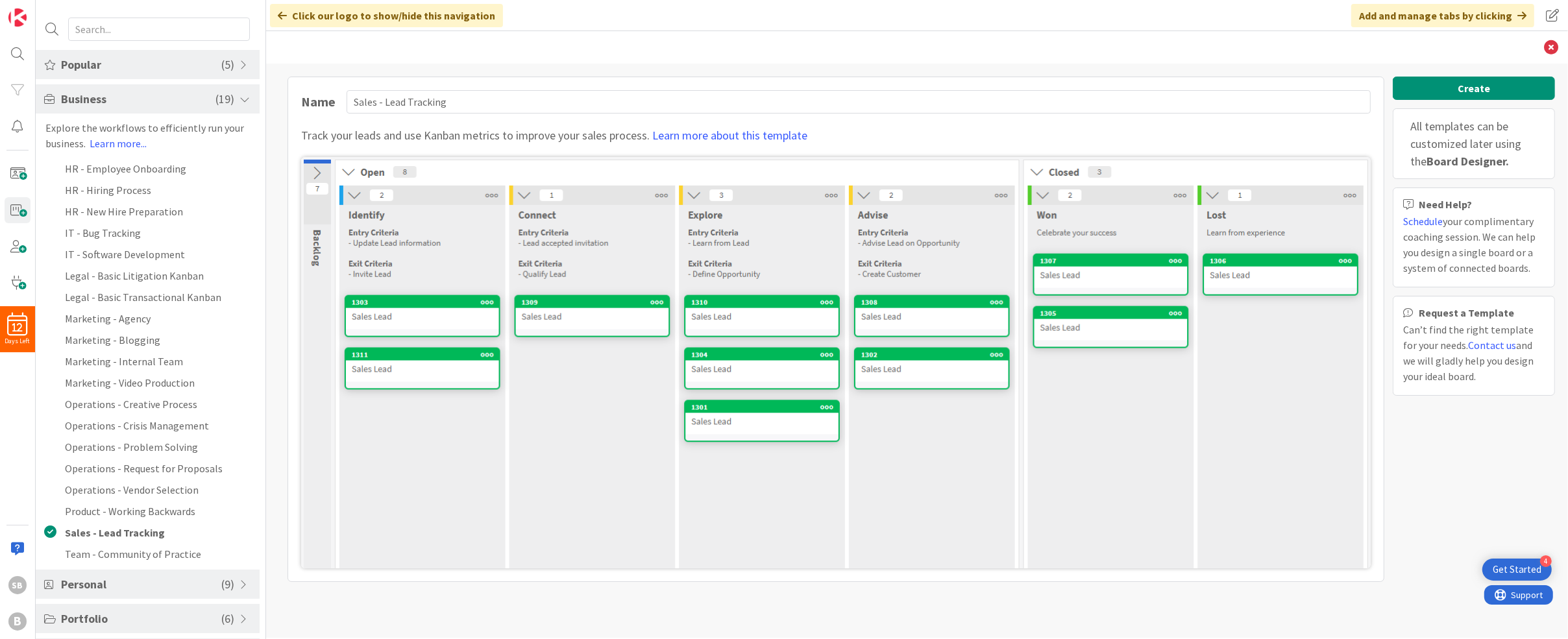
click at [684, 78] on div "Name Sales - Lead Tracking Track your leads and use Kanban metrics to improve y…" at bounding box center [836, 329] width 1097 height 505
click at [730, 135] on link "Learn more about this template" at bounding box center [730, 135] width 155 height 15
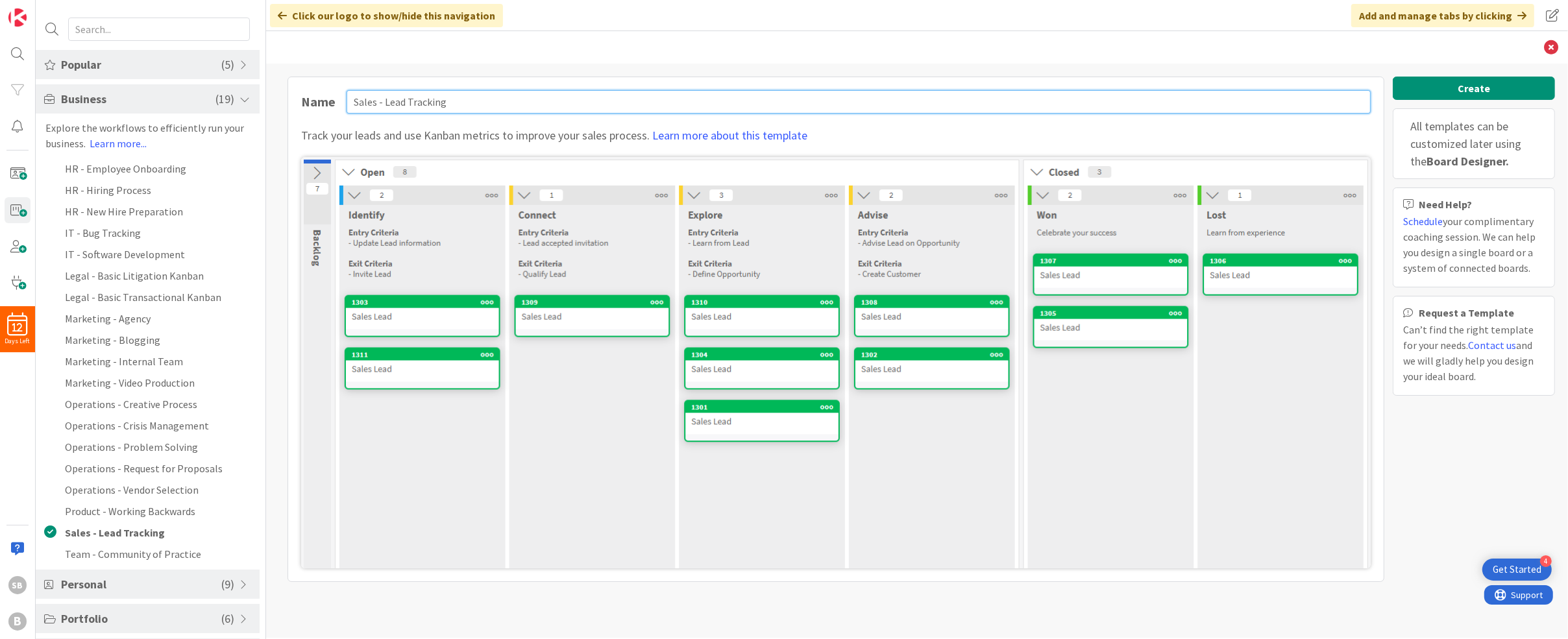
click at [730, 111] on input "Sales - Lead Tracking" at bounding box center [858, 102] width 1024 height 23
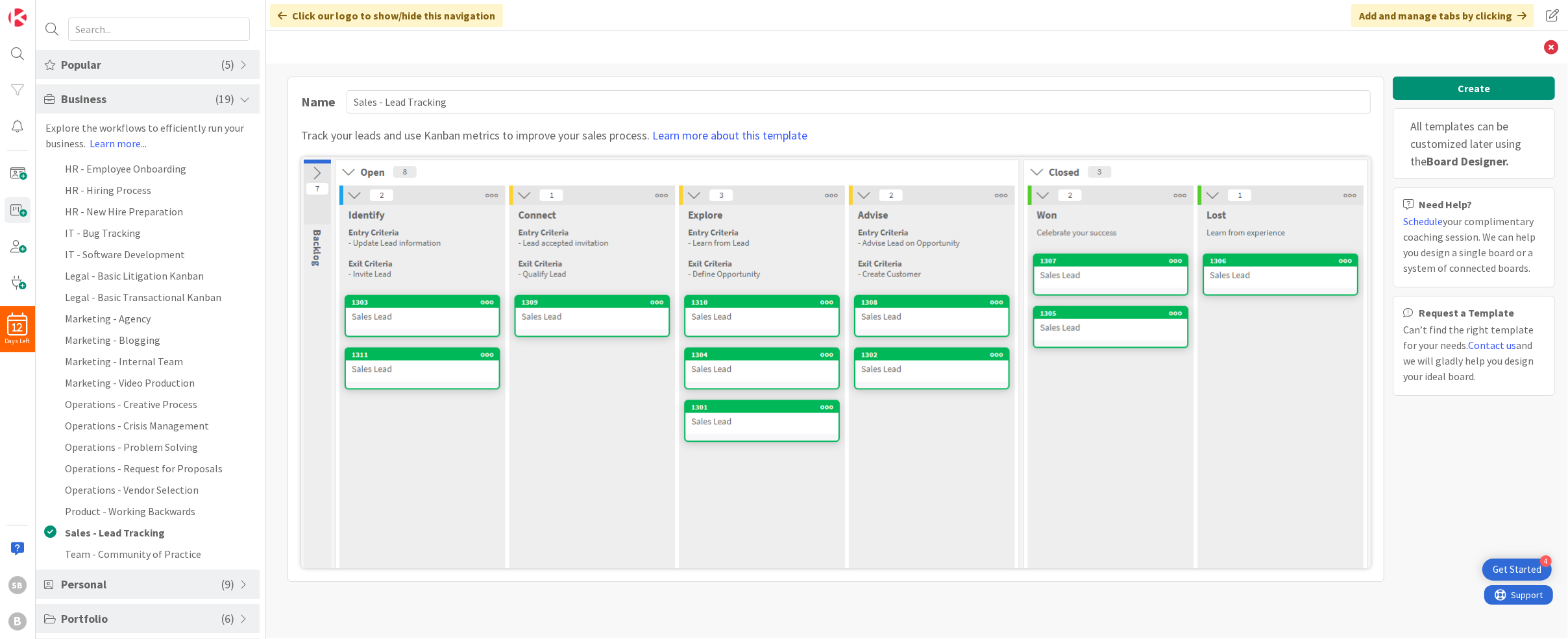
click at [730, 31] on div "Click our logo to show/hide this navigation Add and manage tabs by clicking" at bounding box center [917, 16] width 1302 height 31
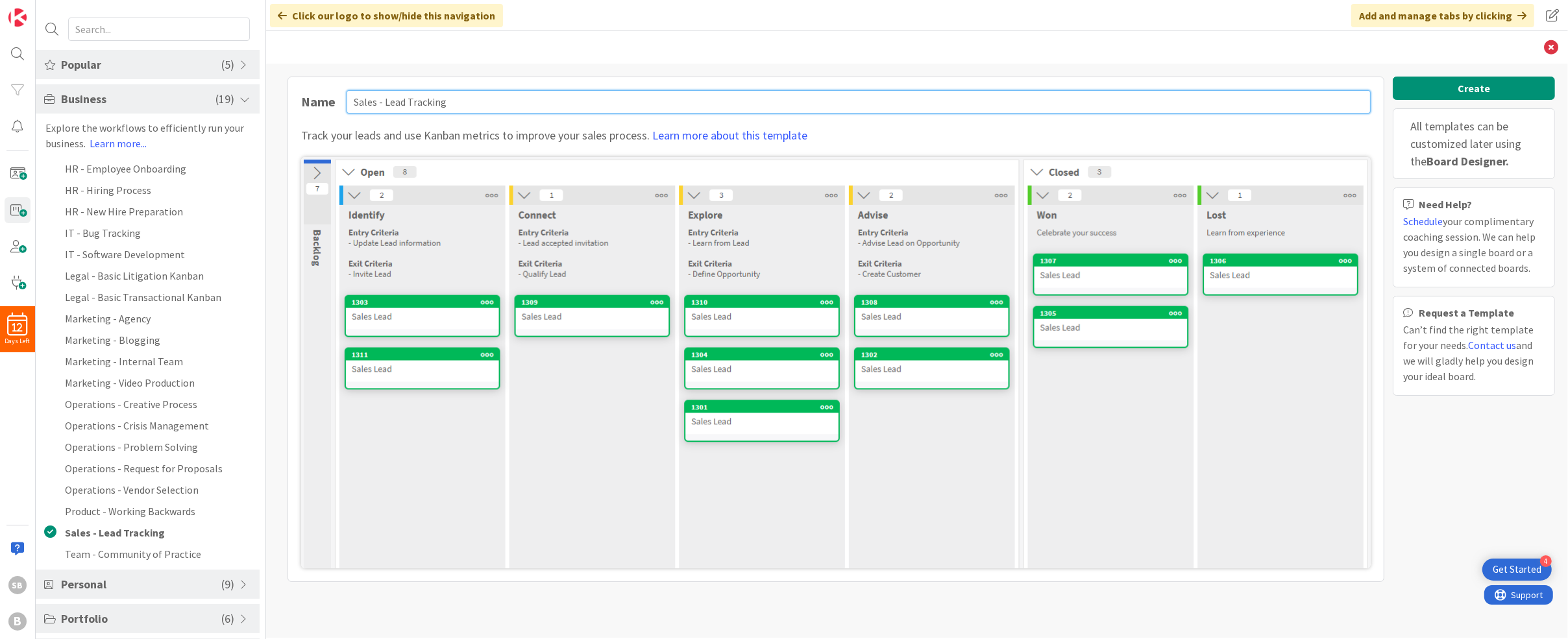
click at [471, 107] on input "Sales - Lead Tracking" at bounding box center [858, 102] width 1024 height 23
drag, startPoint x: 384, startPoint y: 104, endPoint x: 267, endPoint y: 46, distance: 130.6
click at [267, 46] on div "Back Name Sales - Lead Tracking Track your leads and use Kanban metrics to impr…" at bounding box center [917, 318] width 1302 height 574
type input "Lead Tracking"
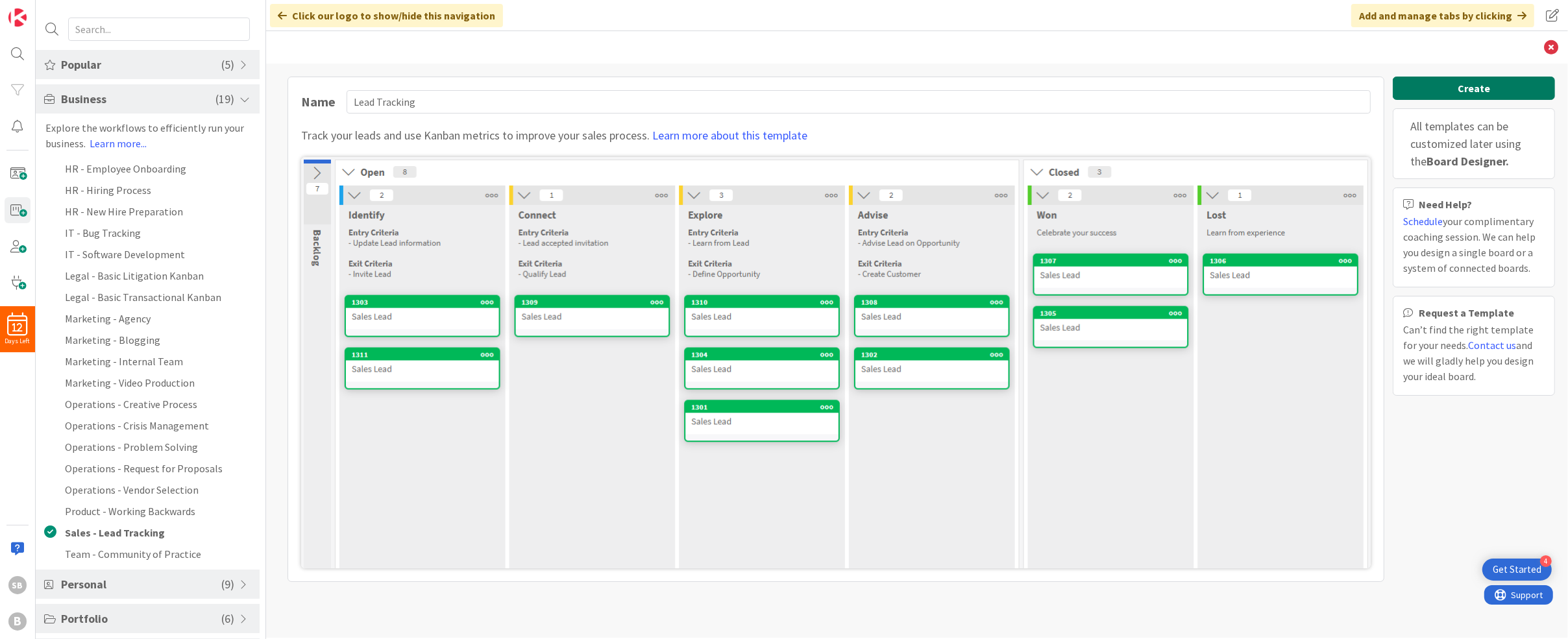
click at [730, 92] on button "Create" at bounding box center [1473, 88] width 162 height 23
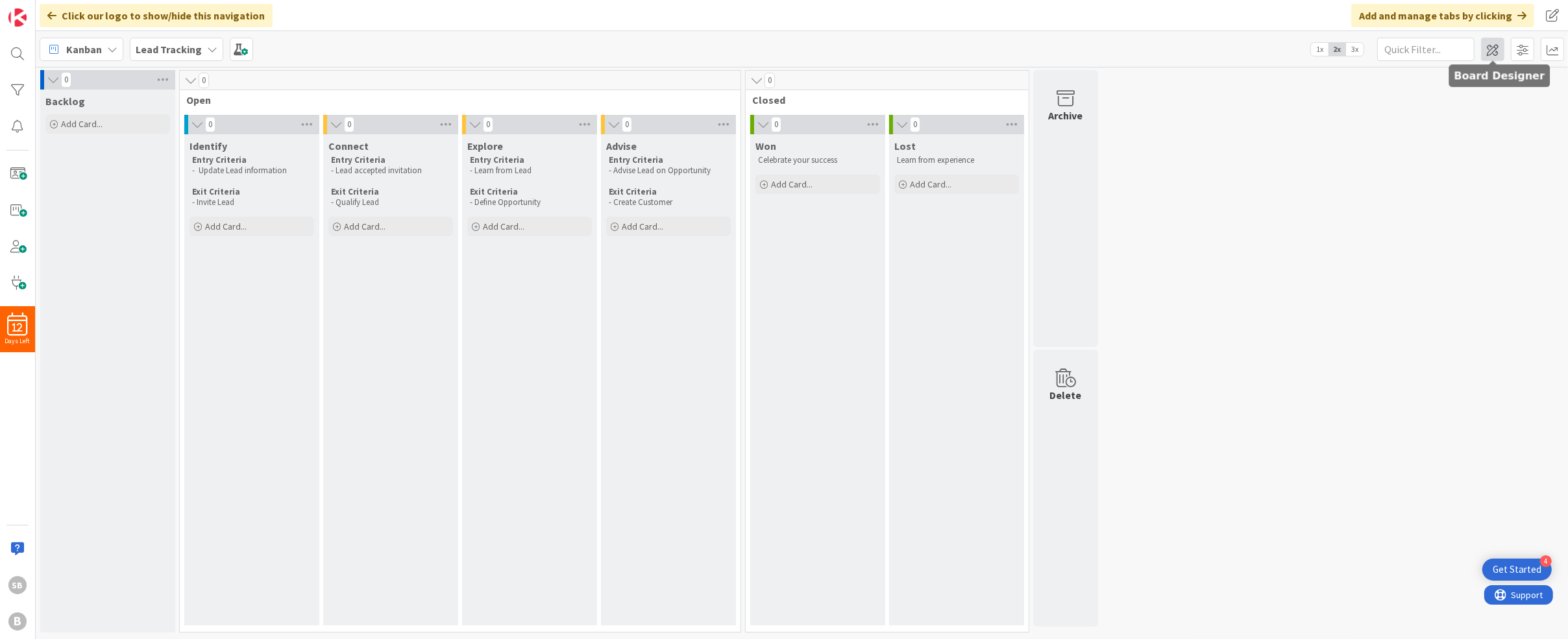
click at [730, 51] on span at bounding box center [1493, 49] width 24 height 23
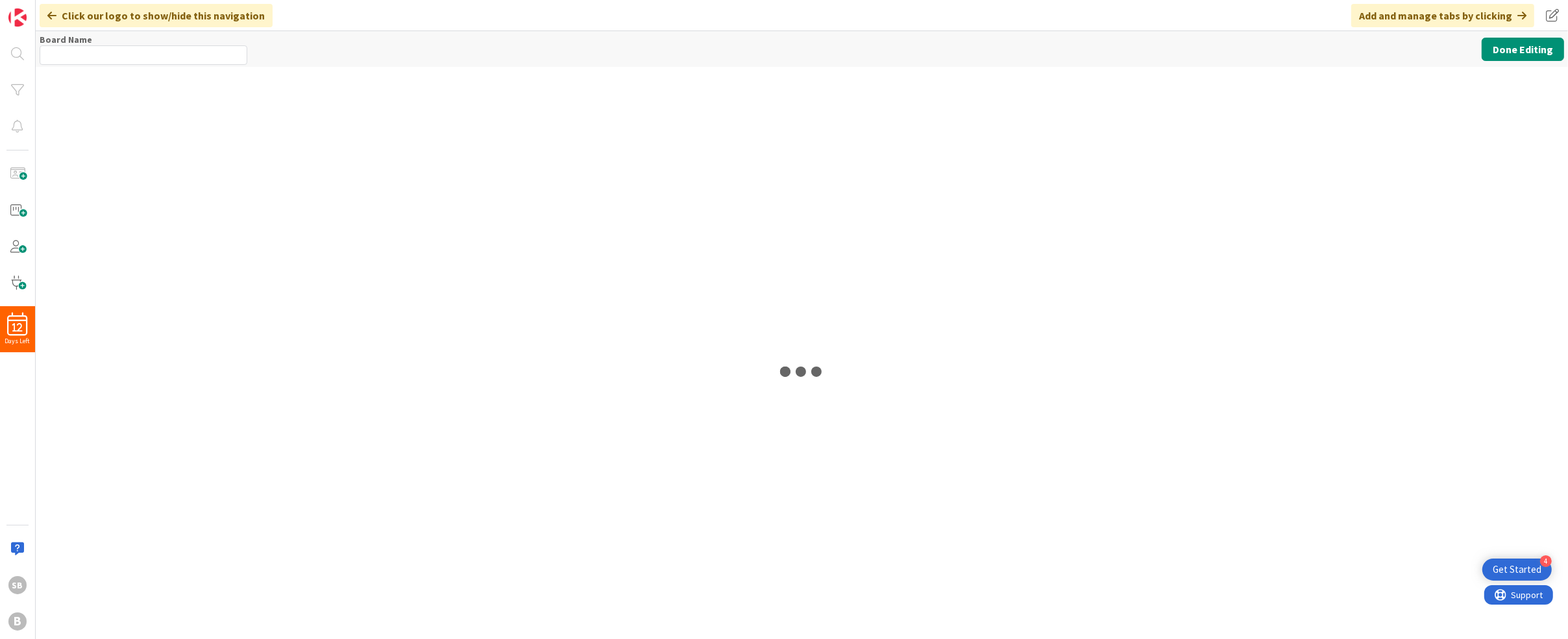
type input "Lead Tracking"
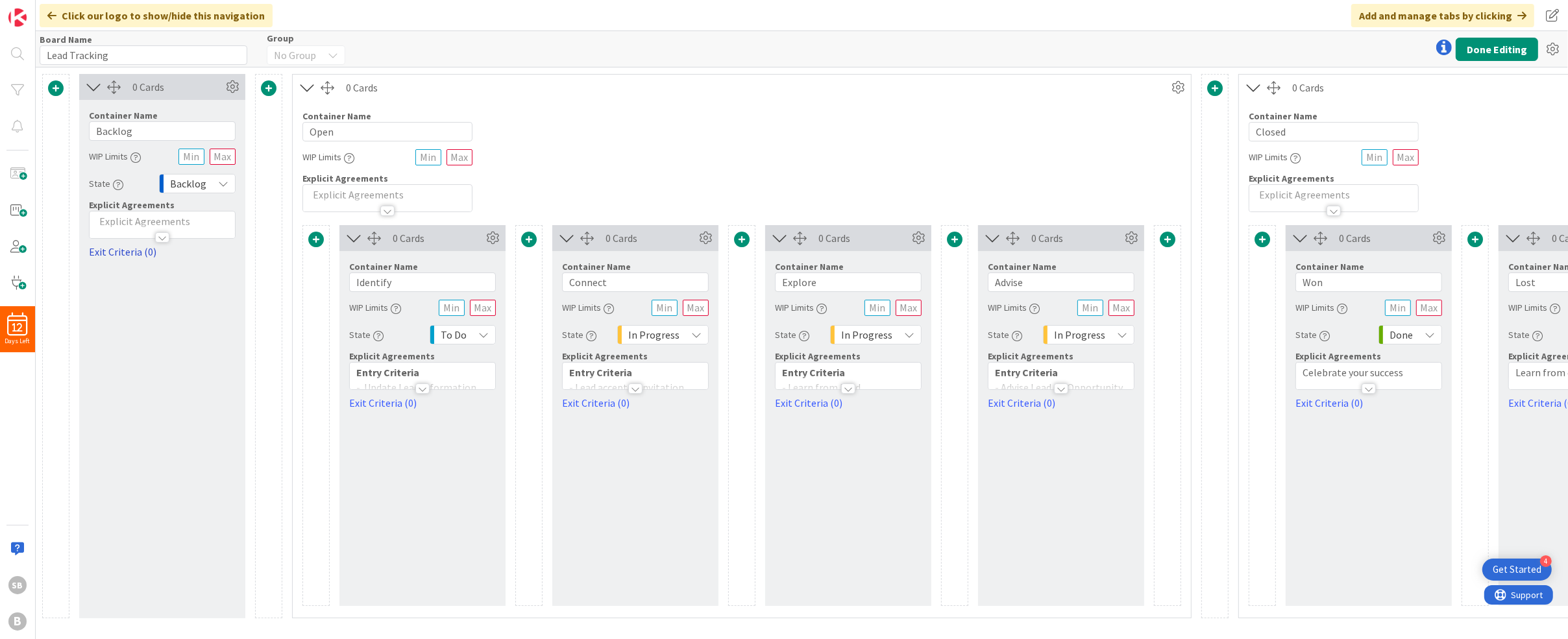
click at [131, 254] on link "Exit Criteria (0)" at bounding box center [161, 251] width 147 height 16
type textarea "x"
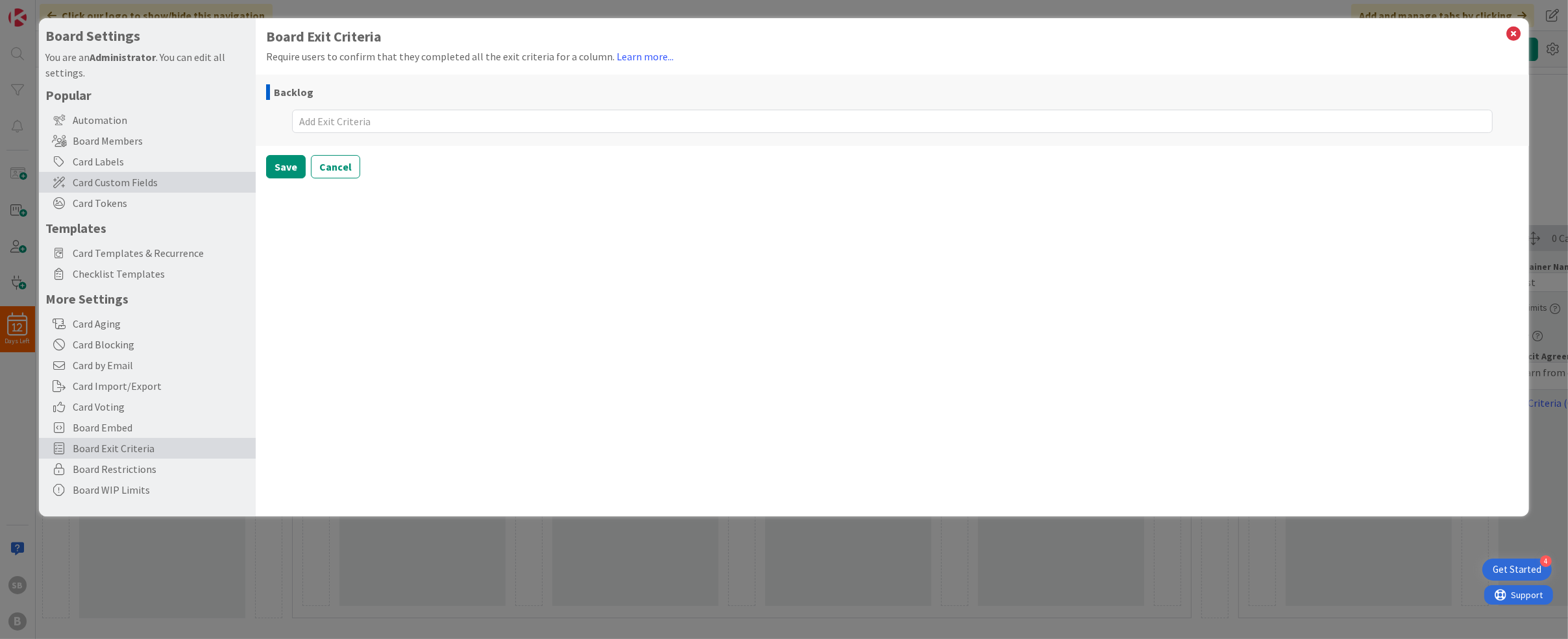
click at [176, 176] on span "Card Custom Fields" at bounding box center [161, 182] width 176 height 16
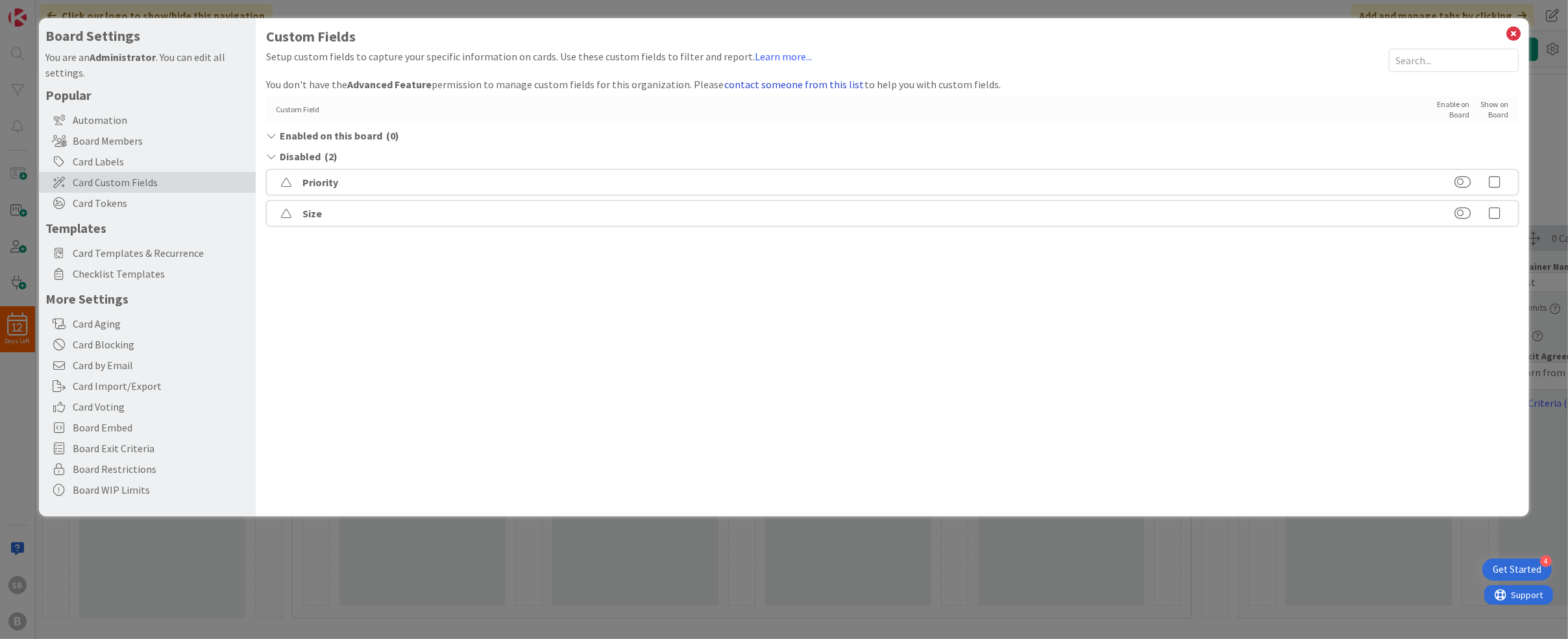
click at [730, 84] on button "contact someone from this list" at bounding box center [795, 85] width 141 height 17
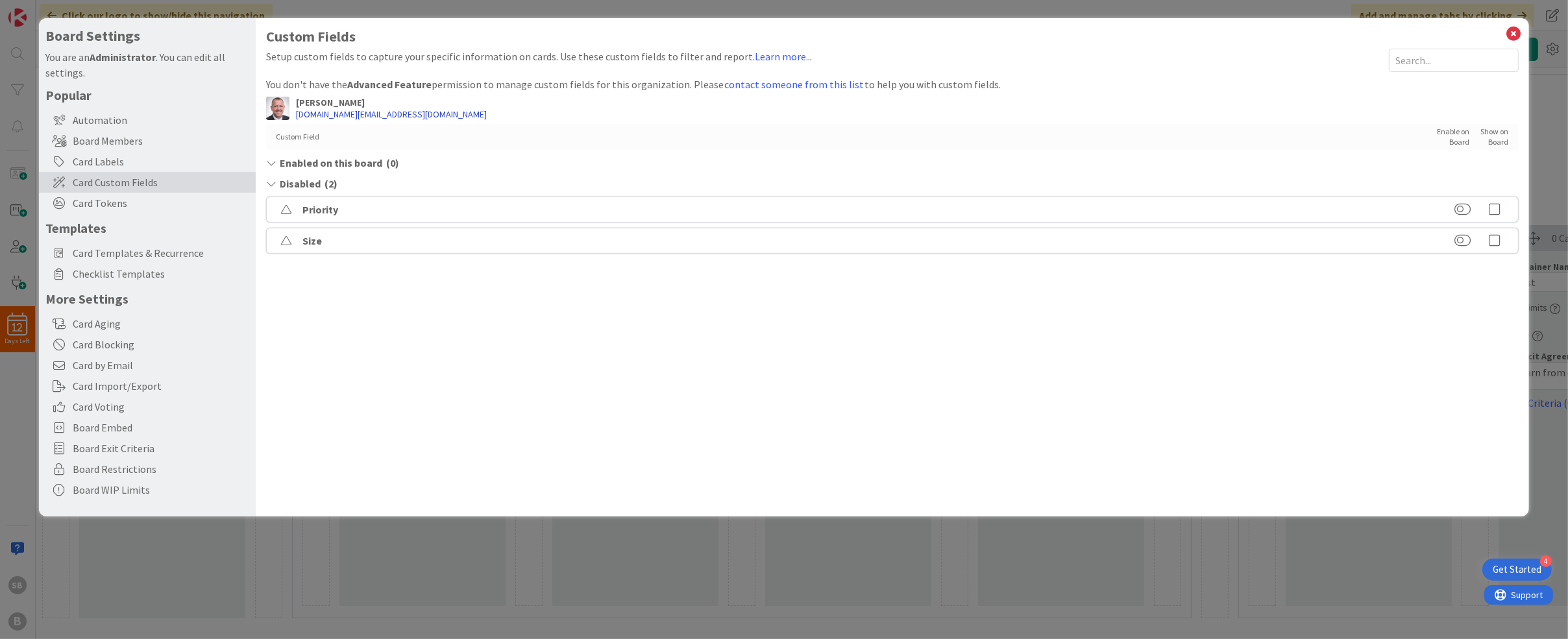
click at [343, 113] on link "stevieb.blue@gmail.com" at bounding box center [392, 114] width 191 height 12
click at [327, 112] on link "stevieb.blue@gmail.com" at bounding box center [392, 114] width 191 height 12
click at [730, 175] on div "Disabled ( 2 )" at bounding box center [893, 183] width 1252 height 16
click at [730, 31] on icon at bounding box center [1515, 33] width 17 height 18
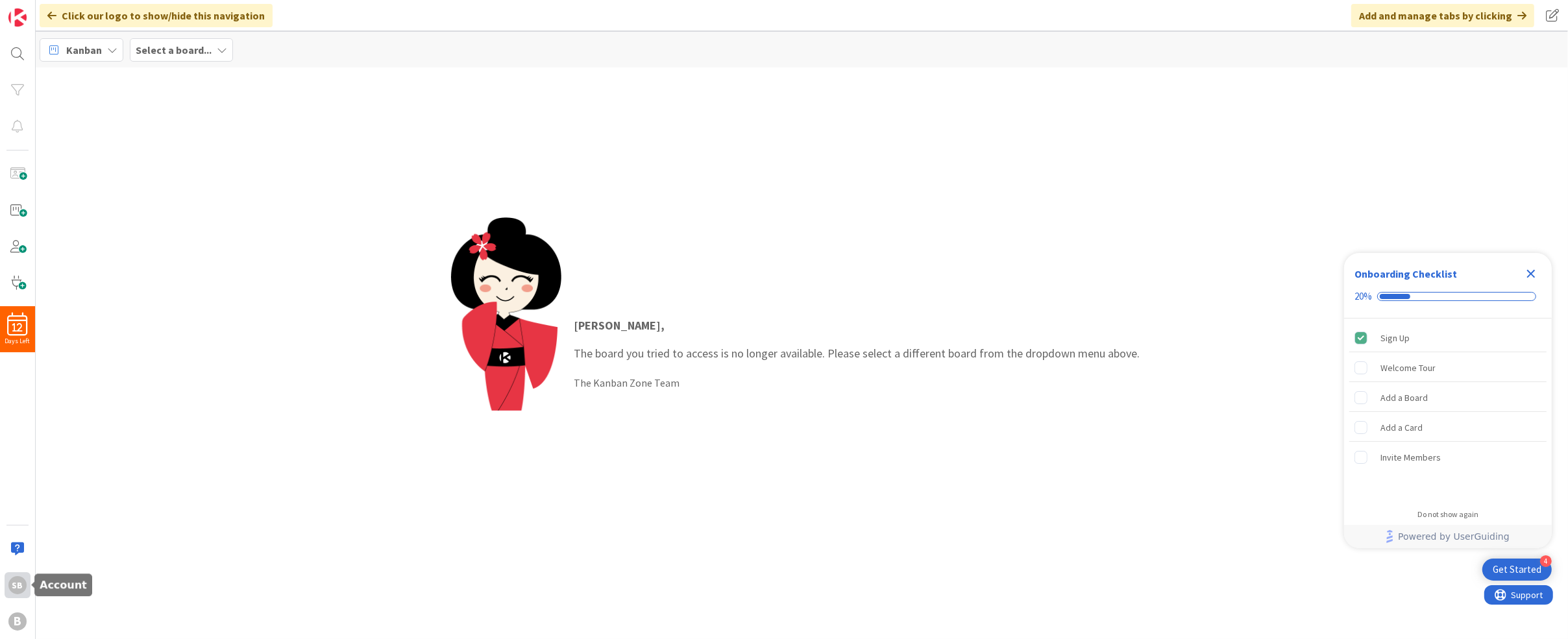
click at [22, 584] on div "SB" at bounding box center [17, 584] width 18 height 18
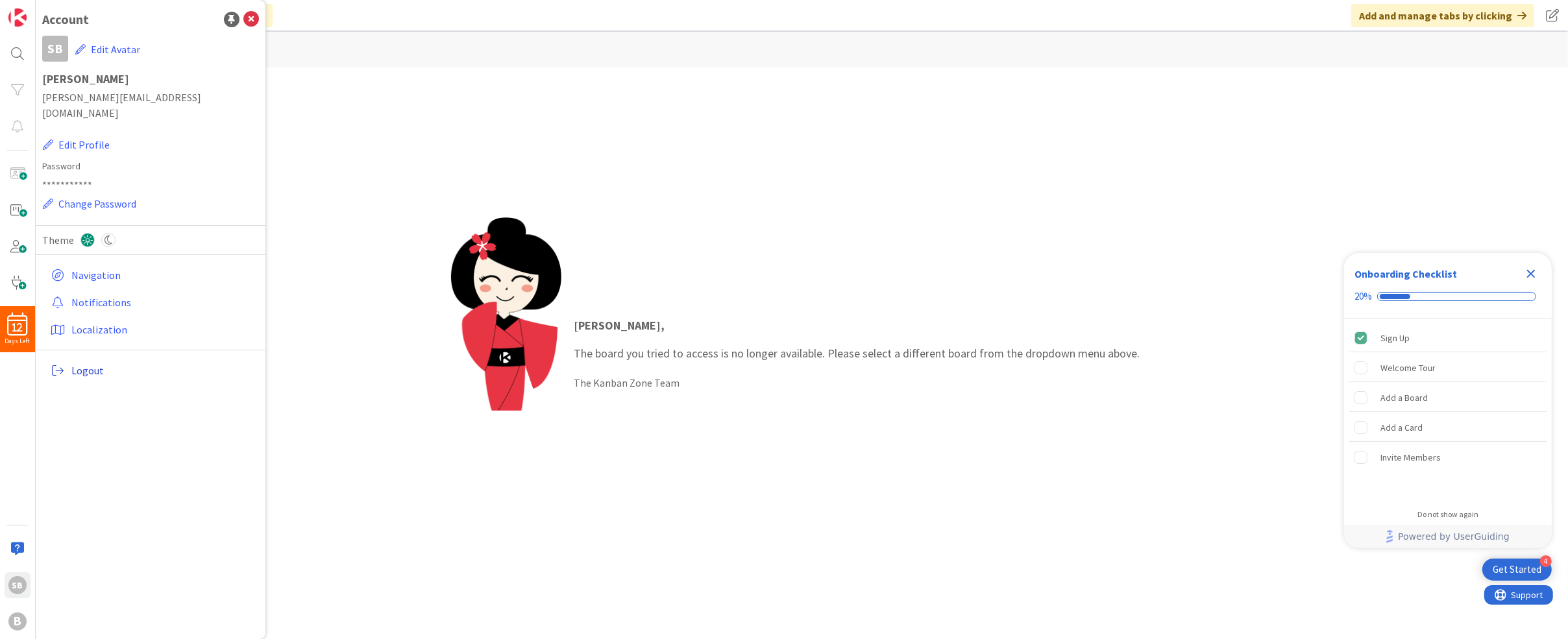
click at [96, 363] on span "Logout" at bounding box center [162, 370] width 183 height 16
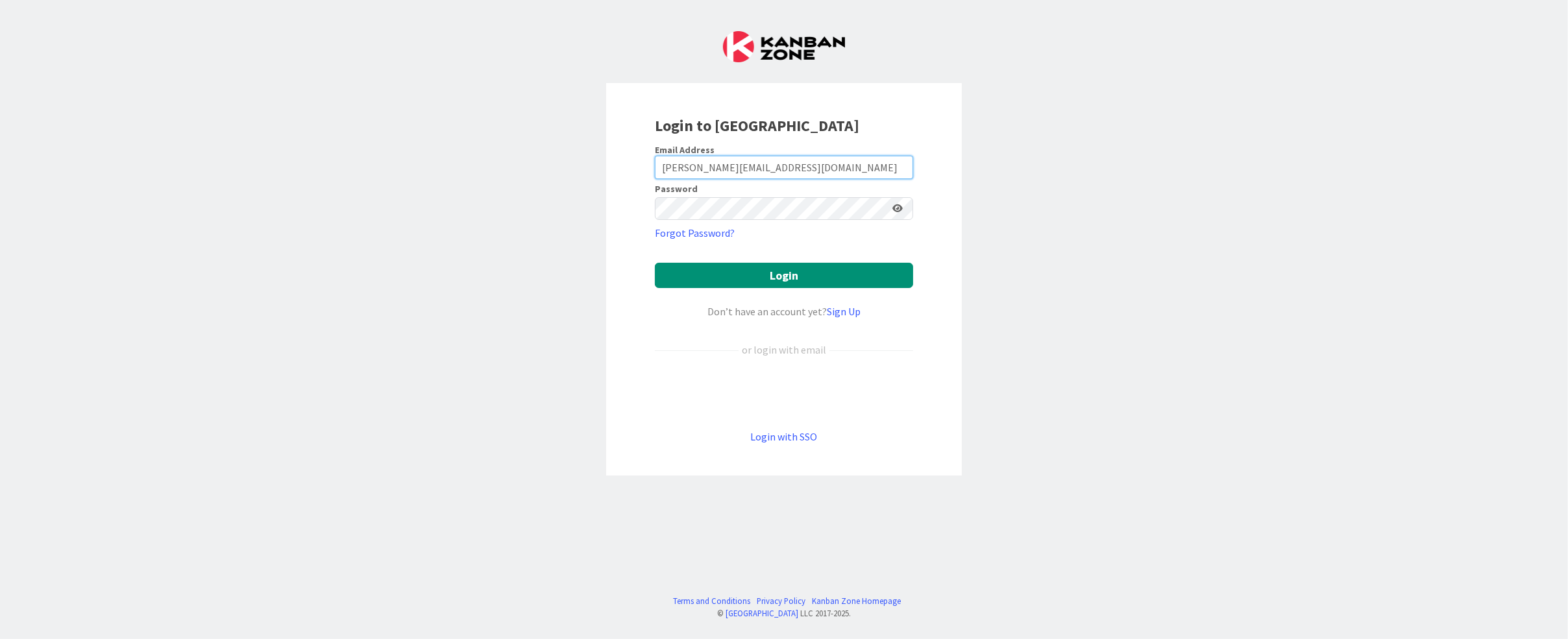
drag, startPoint x: 825, startPoint y: 168, endPoint x: 526, endPoint y: 134, distance: 300.9
click at [526, 134] on div "Login to Kanban Zone Email Address steve@brilliancydeeptech.com Password Forgot…" at bounding box center [784, 320] width 1568 height 639
type input "[PERSON_NAME]"
drag, startPoint x: 732, startPoint y: 167, endPoint x: 501, endPoint y: 117, distance: 236.3
click at [501, 117] on div "Login to Kanban Zone Email Address Bennett Password Forgot Password? Login Don’…" at bounding box center [784, 320] width 1568 height 639
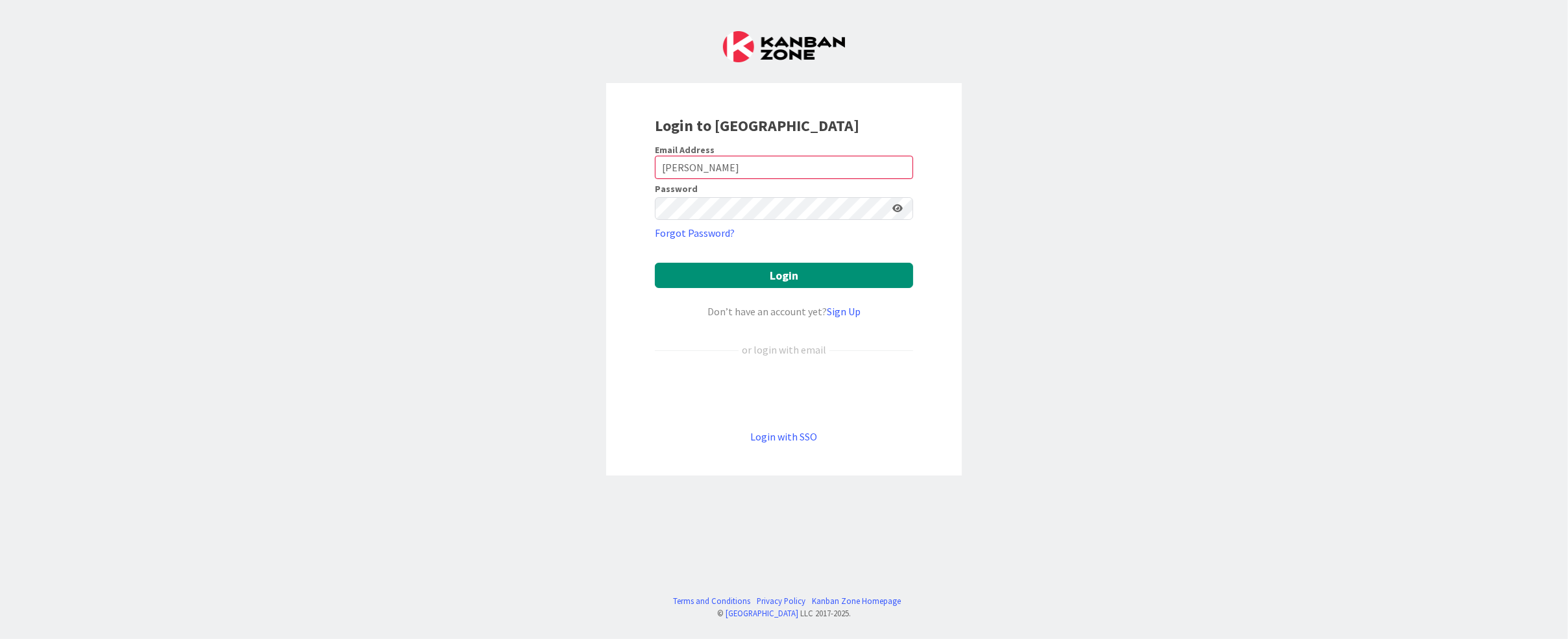
click at [501, 117] on div "Login to Kanban Zone Email Address Bennett Password Forgot Password? Login Don’…" at bounding box center [784, 320] width 1568 height 639
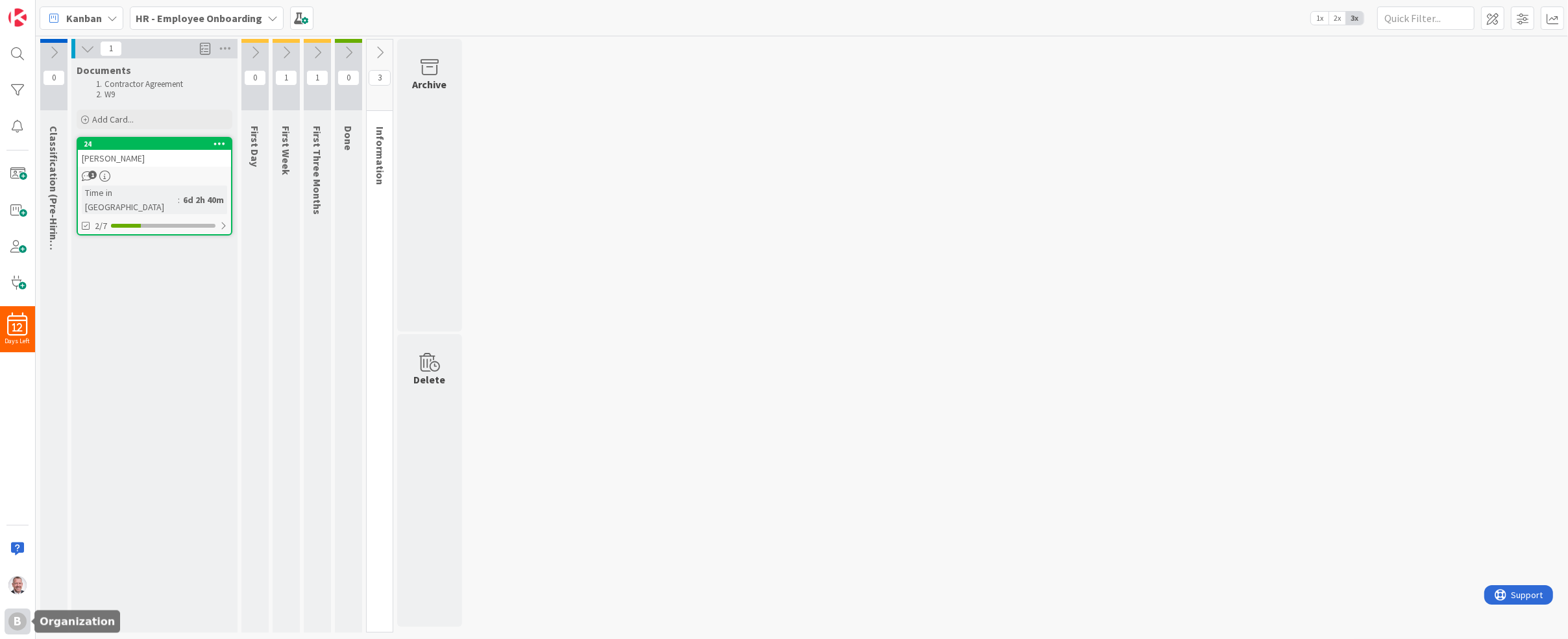
click at [28, 615] on div "B" at bounding box center [17, 621] width 26 height 26
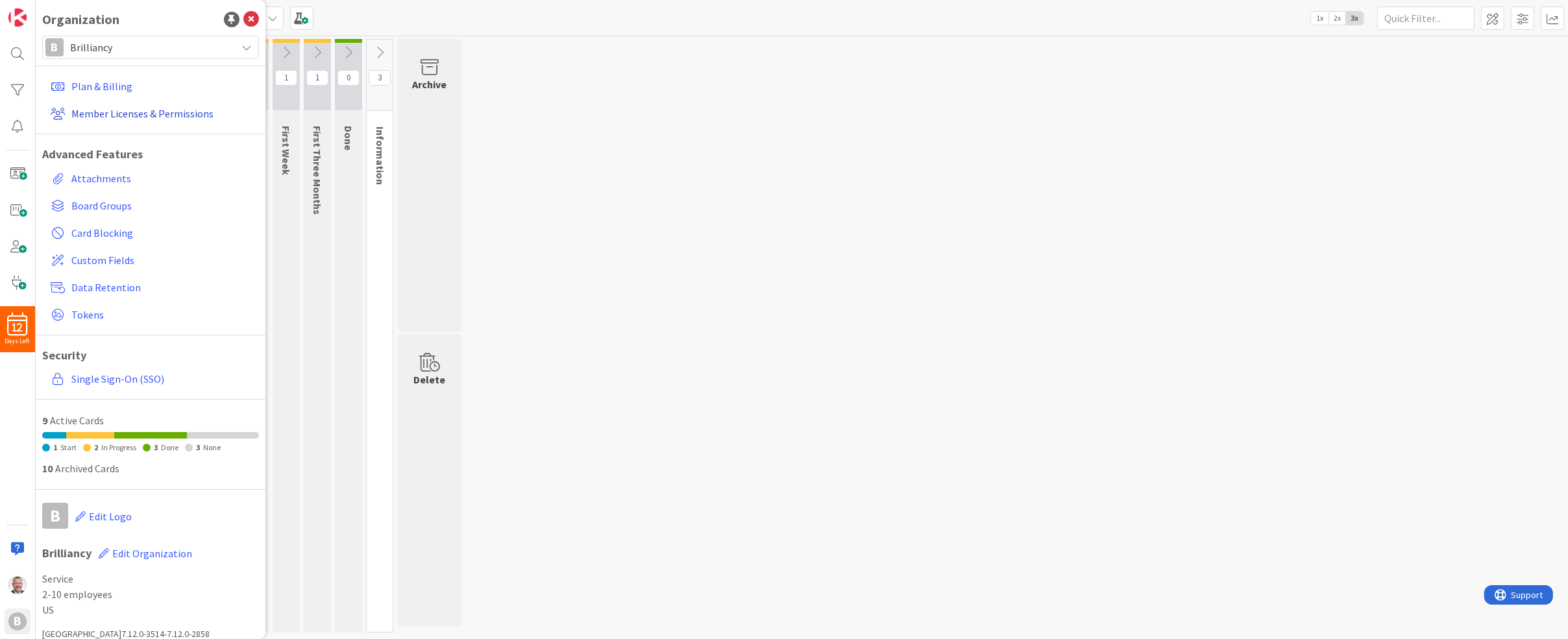
click at [185, 111] on link "Member Licenses & Permissions" at bounding box center [152, 114] width 213 height 23
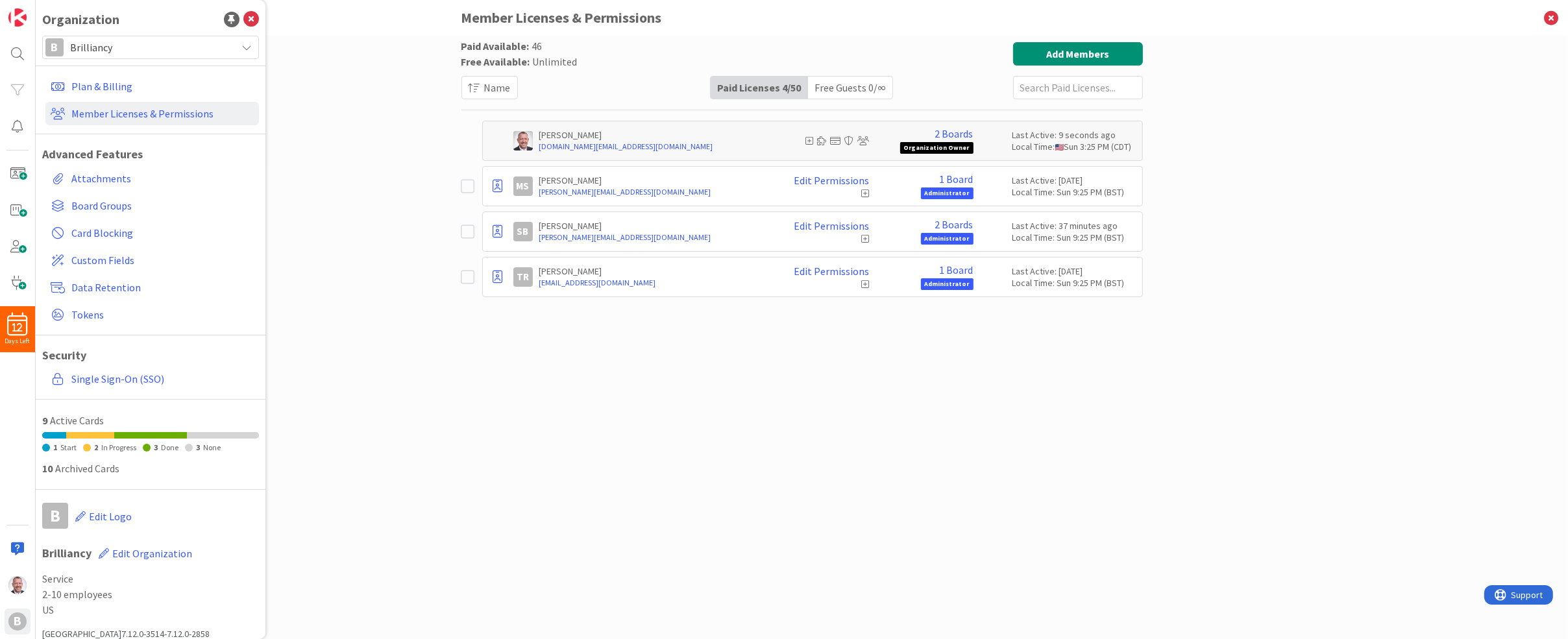
click at [470, 229] on icon at bounding box center [468, 232] width 13 height 16
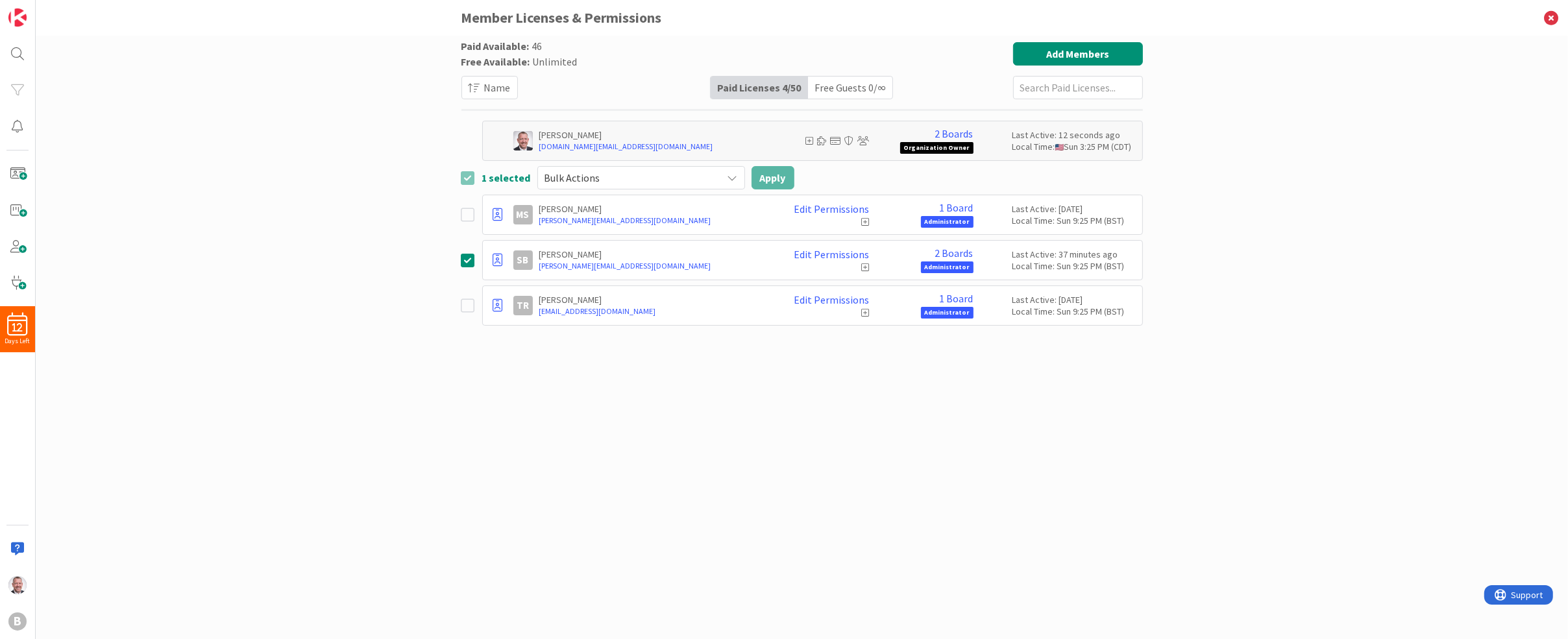
click at [470, 211] on icon at bounding box center [468, 215] width 13 height 16
click at [839, 208] on link "Edit Permissions" at bounding box center [832, 208] width 75 height 12
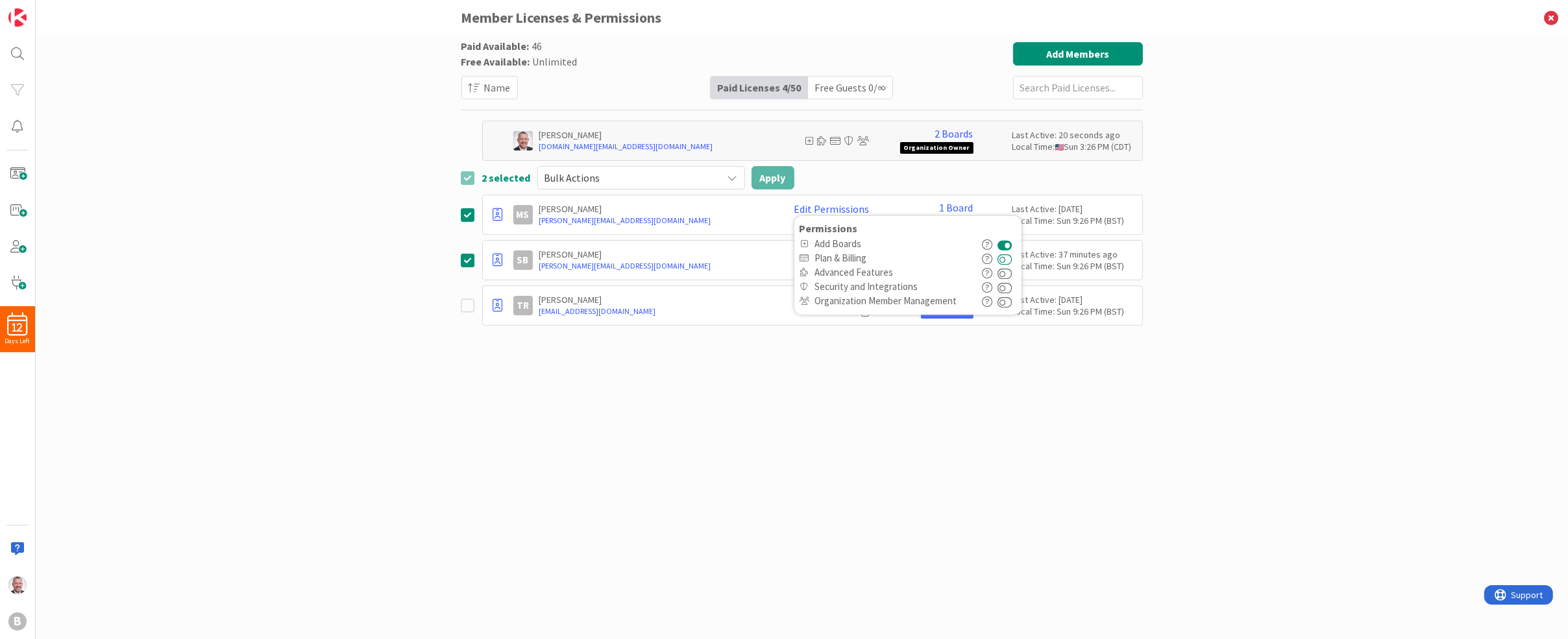
click at [1011, 258] on button at bounding box center [1005, 258] width 15 height 14
click at [1009, 273] on button at bounding box center [1005, 273] width 15 height 14
click at [1013, 285] on button at bounding box center [1005, 287] width 15 height 14
click at [1012, 299] on button at bounding box center [1005, 301] width 15 height 14
click at [999, 358] on div "Paid Available: 46 Free Available: Unlimited Name Paid Licenses 4 / 50 Free Gue…" at bounding box center [802, 324] width 682 height 565
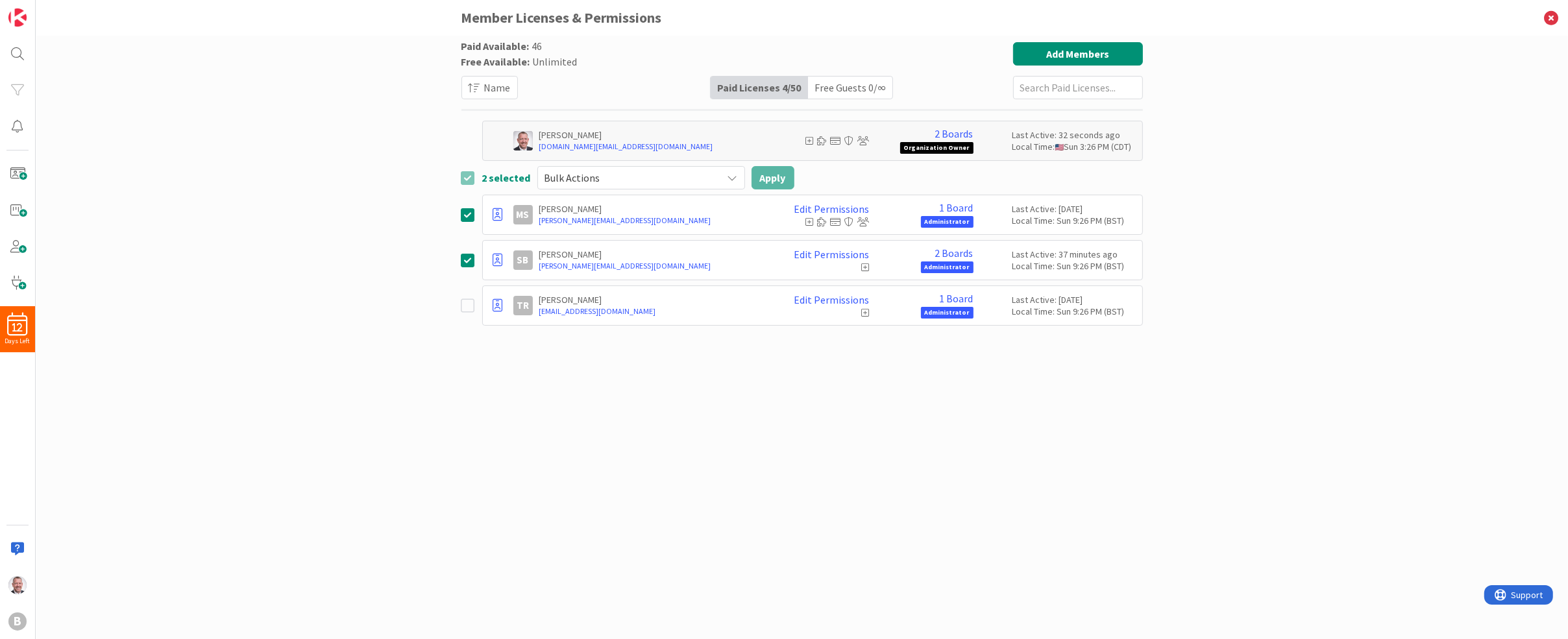
click at [467, 301] on icon at bounding box center [468, 305] width 13 height 16
click at [831, 295] on link "Edit Permissions" at bounding box center [832, 299] width 75 height 12
click at [1016, 346] on label at bounding box center [1007, 348] width 18 height 14
click at [1013, 346] on button at bounding box center [1005, 348] width 15 height 14
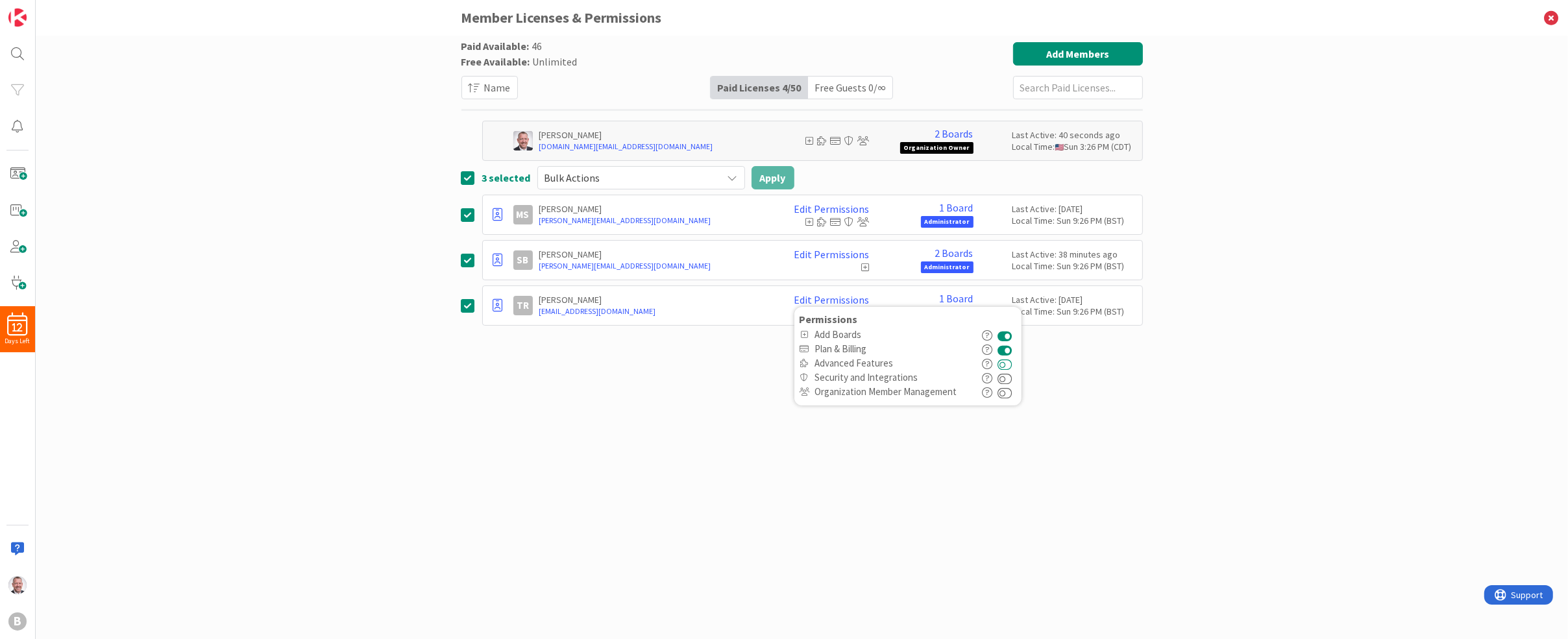
click at [1013, 359] on button at bounding box center [1005, 363] width 15 height 14
click at [1013, 377] on button at bounding box center [1005, 377] width 15 height 14
click at [1013, 390] on button at bounding box center [1005, 392] width 15 height 14
click at [1104, 361] on div "Paid Available: 46 Free Available: Unlimited Name Paid Licenses 4 / 50 Free Gue…" at bounding box center [802, 324] width 682 height 565
click at [701, 174] on span "Bulk Actions" at bounding box center [630, 177] width 172 height 18
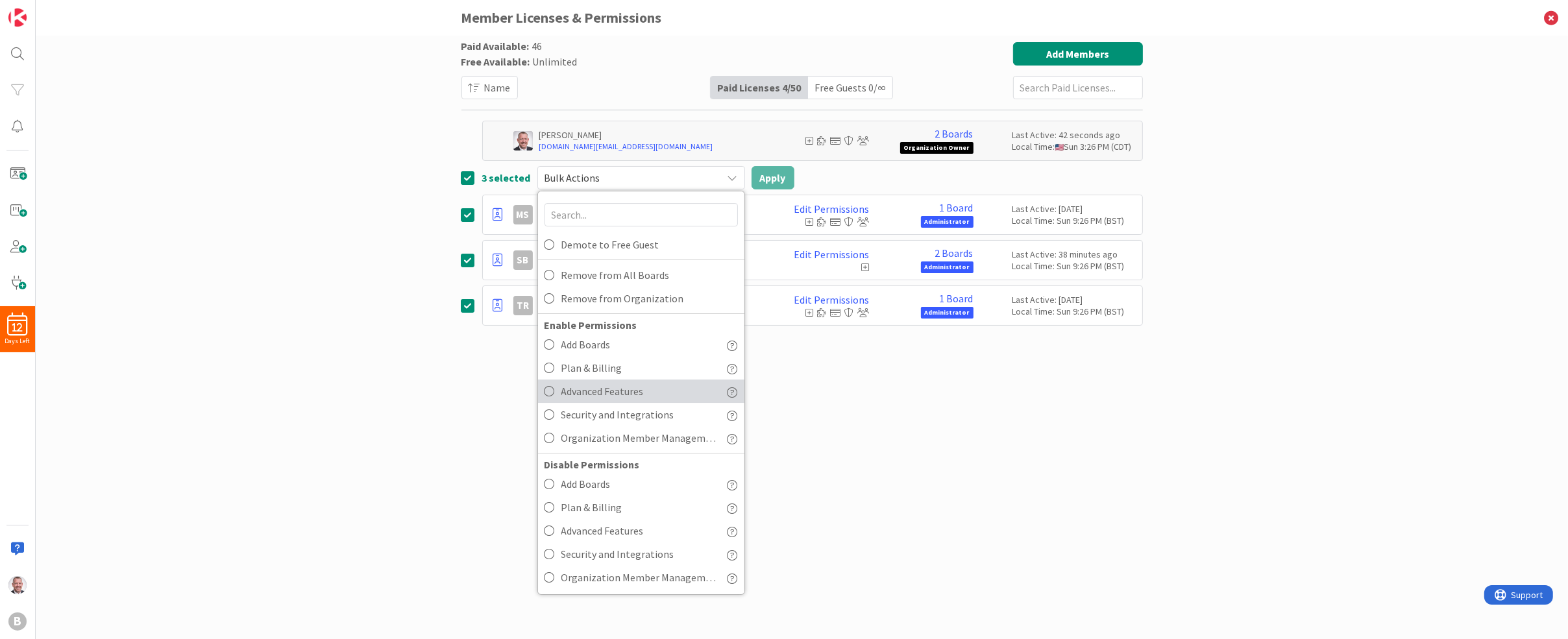
click at [652, 390] on span "Advanced Features" at bounding box center [639, 391] width 157 height 20
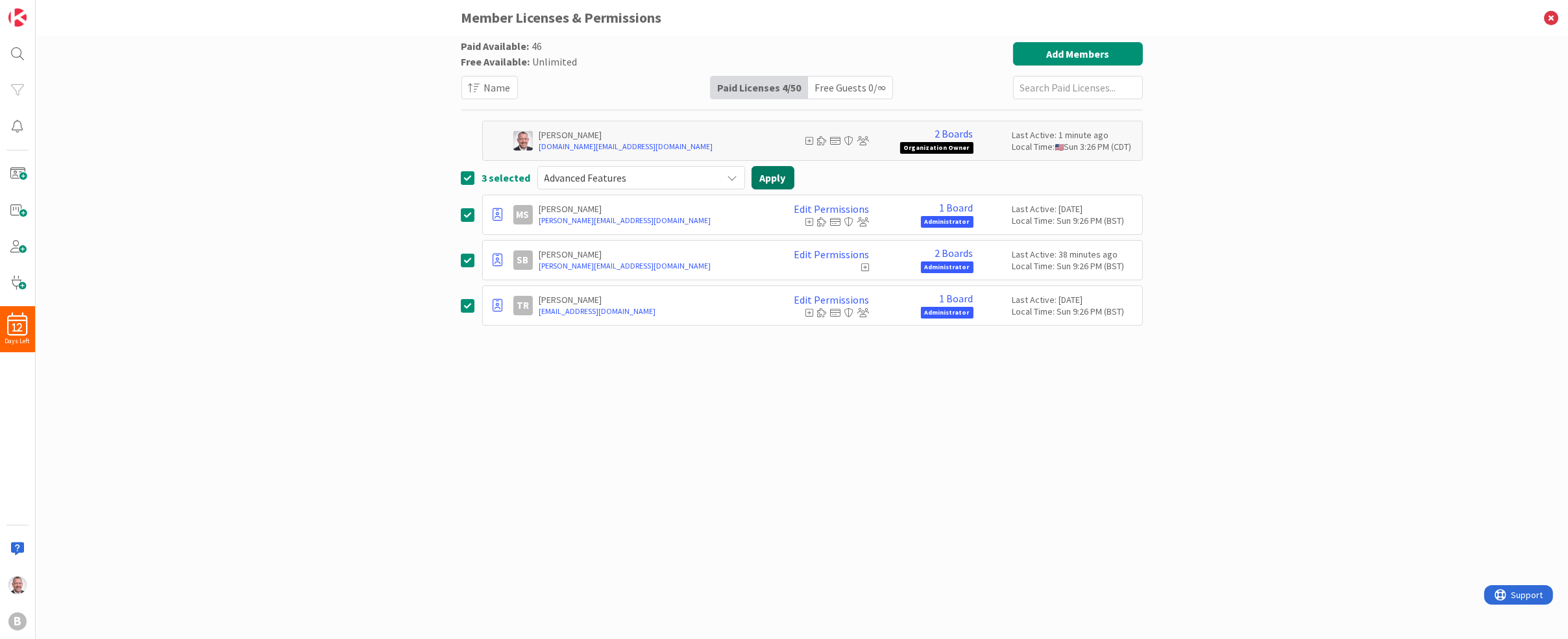
click at [773, 176] on button "Apply" at bounding box center [773, 178] width 43 height 23
click at [807, 460] on div "Paid Available: 46 Free Available: Unlimited Name Paid Licenses 4 / 50 Free Gue…" at bounding box center [802, 324] width 682 height 565
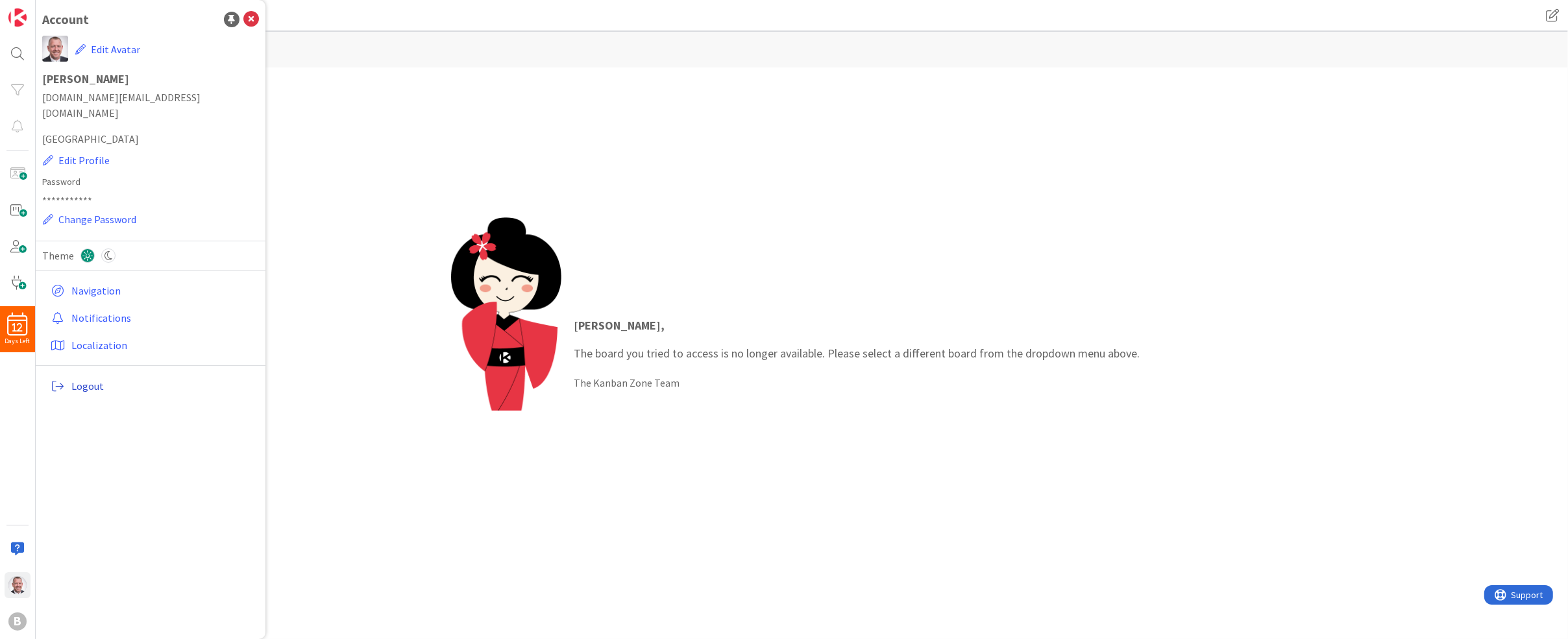
click at [90, 378] on span "Logout" at bounding box center [162, 386] width 183 height 16
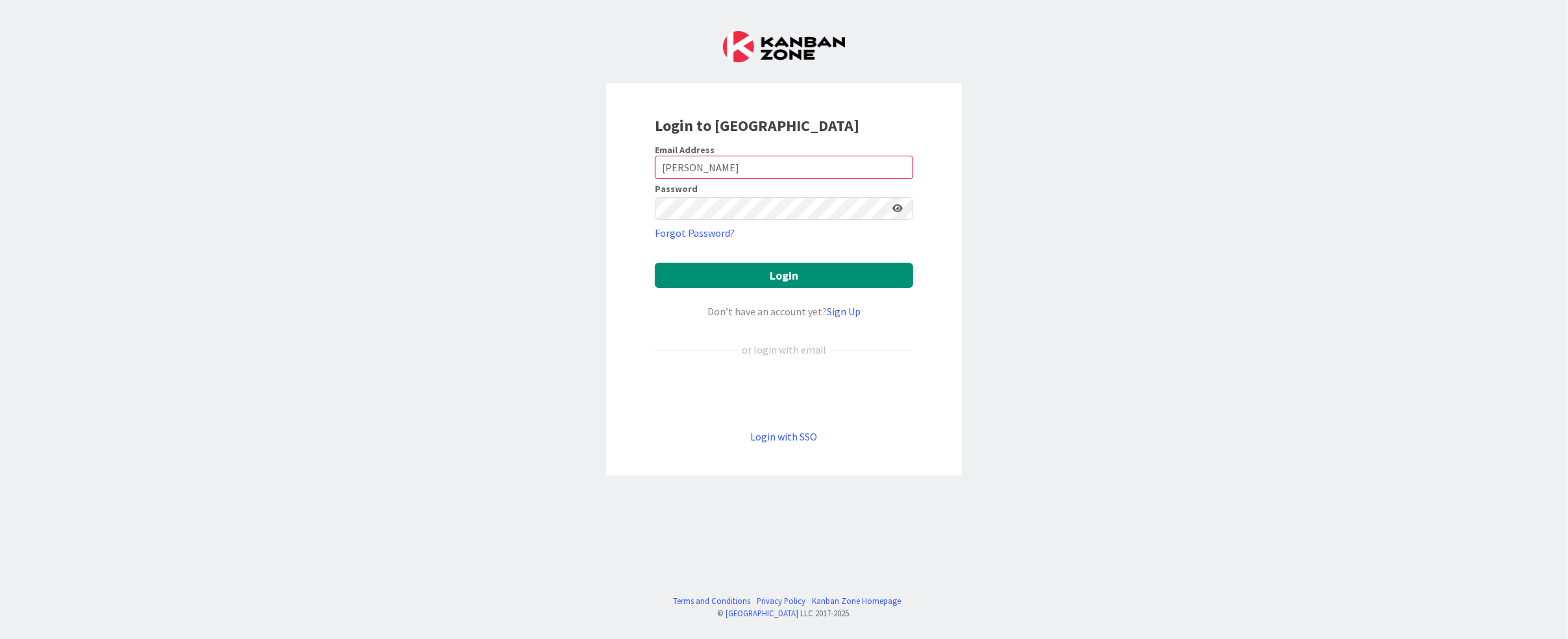
click at [812, 142] on div "Login to Kanban Zone Email Address Bennett Password Forgot Password? Login Don’…" at bounding box center [784, 279] width 356 height 392
click at [794, 168] on input "Bennett" at bounding box center [784, 168] width 259 height 23
type input "steve@brilliancydeeptech.com"
click at [822, 280] on button "Login" at bounding box center [784, 275] width 259 height 25
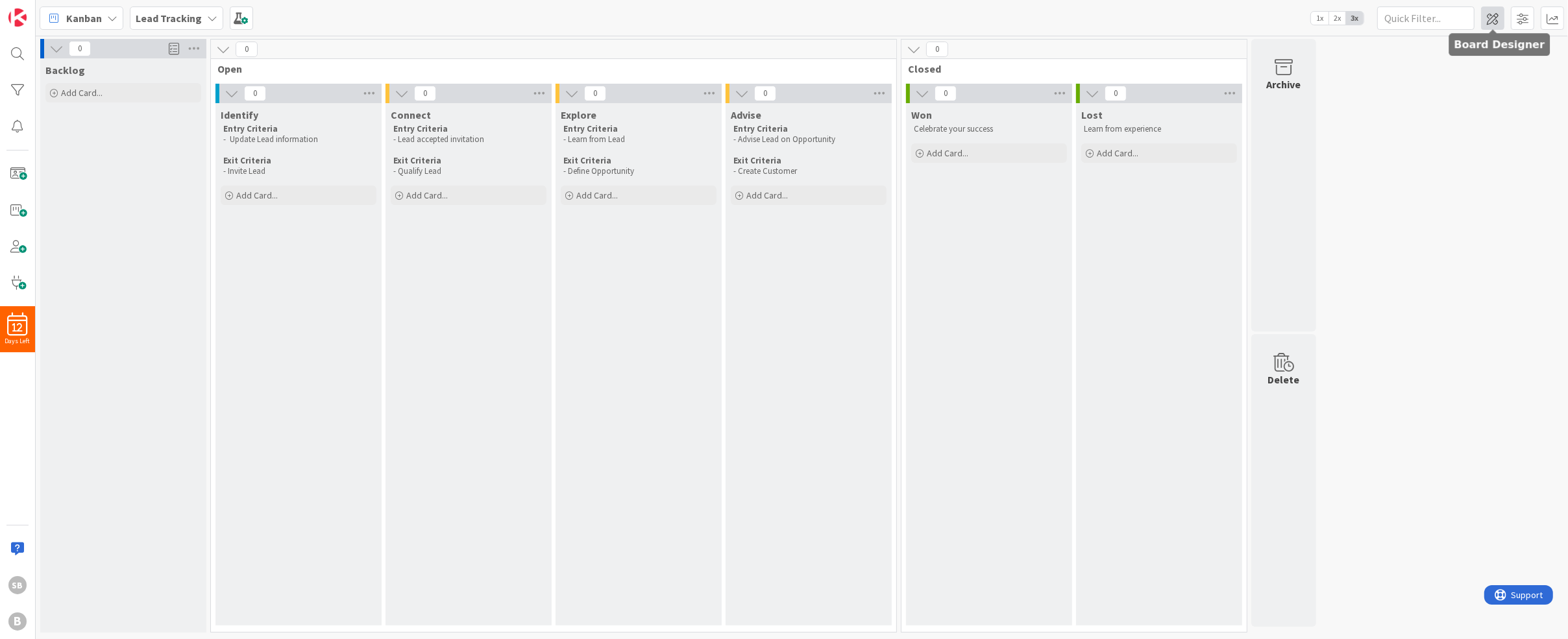
click at [1498, 23] on span at bounding box center [1493, 18] width 24 height 23
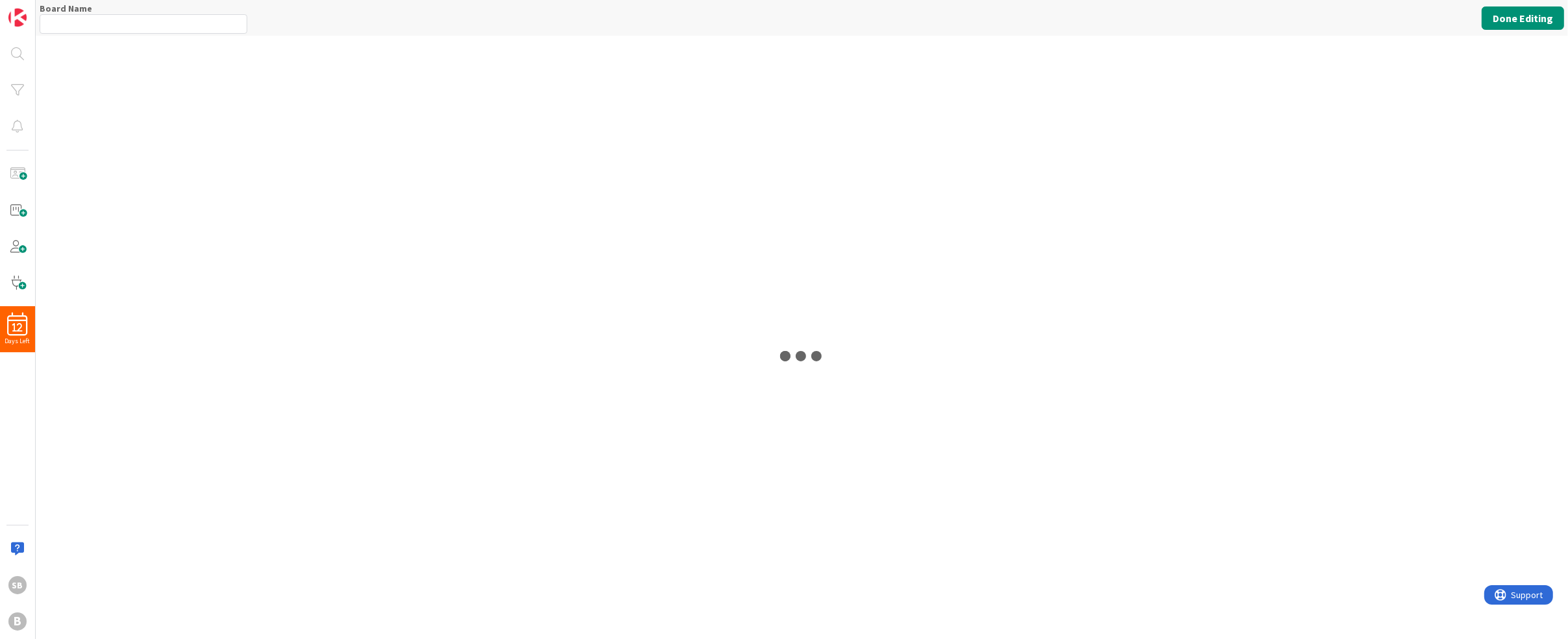
type input "Lead Tracking"
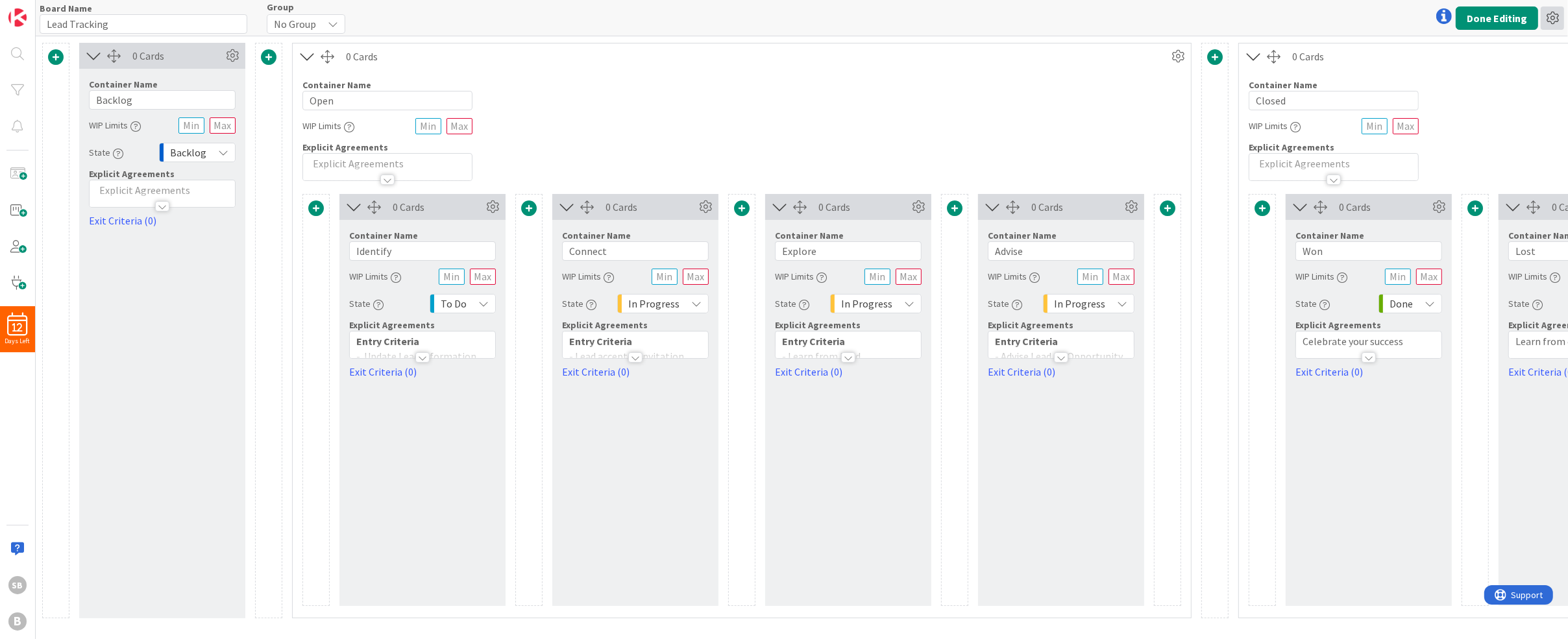
click at [1559, 20] on icon at bounding box center [1552, 18] width 24 height 23
click at [1505, 21] on button "Done Editing" at bounding box center [1497, 18] width 82 height 23
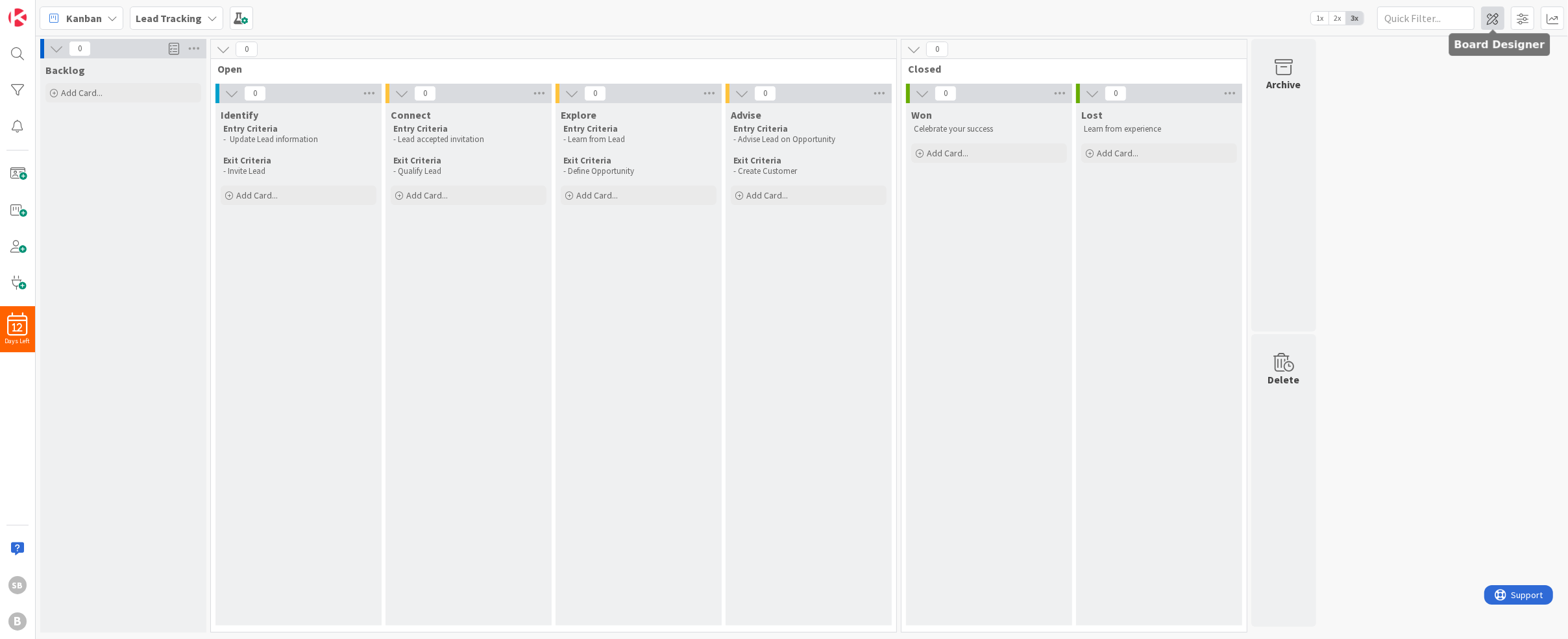
click at [1494, 18] on span at bounding box center [1493, 18] width 24 height 23
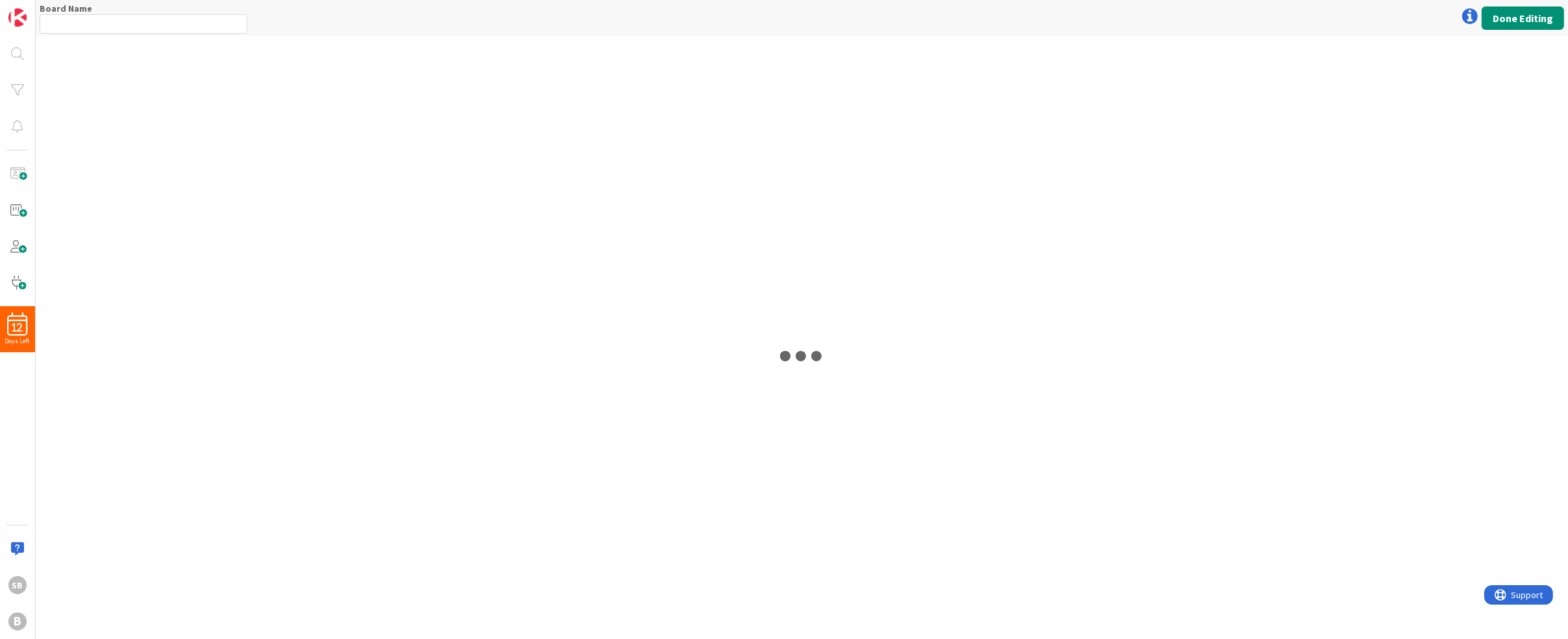
type input "Lead Tracking"
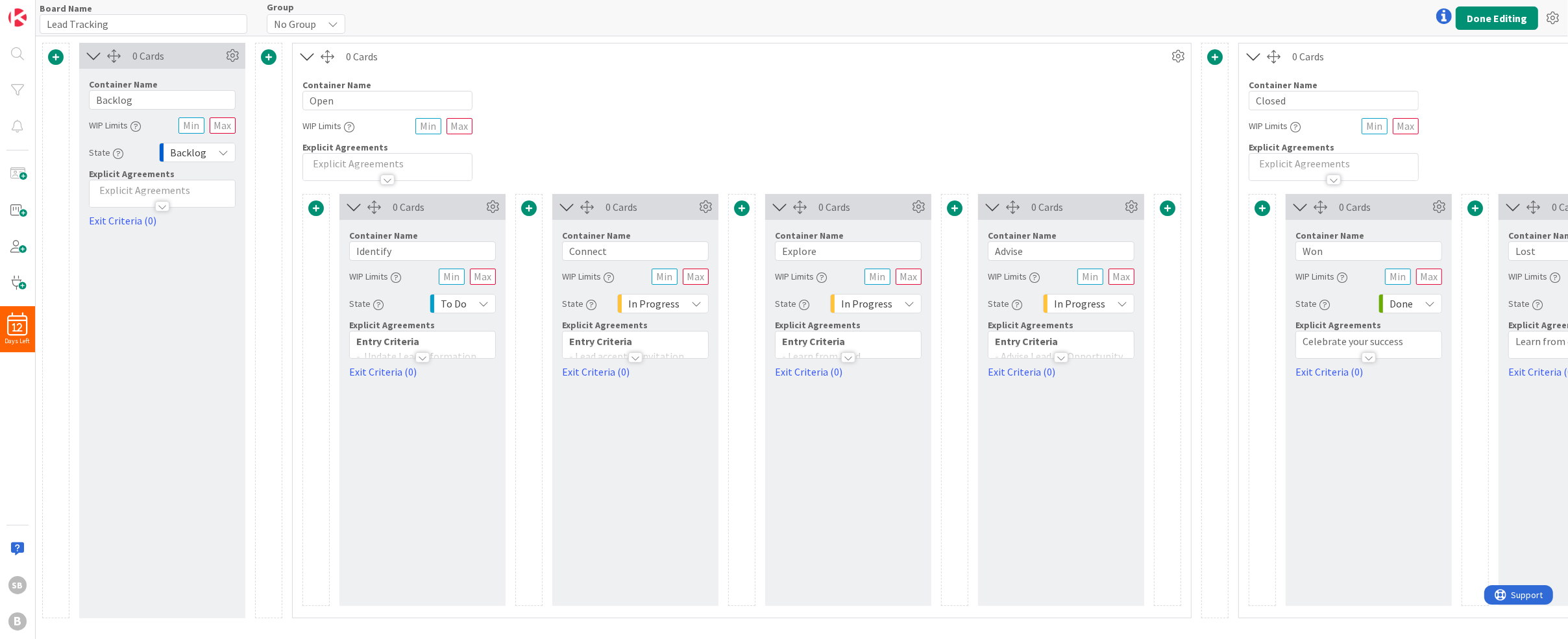
click at [546, 67] on div "0 Cards" at bounding box center [742, 56] width 898 height 26
click at [248, 25] on div "Board Name 13 / 64 Lead Tracking Group No Group Done Editing" at bounding box center [802, 18] width 1533 height 36
click at [299, 25] on span "No Group" at bounding box center [295, 23] width 42 height 18
click at [758, 92] on div "Container Name 4 / 64 Open WIP Limits Explicit Agreements" at bounding box center [742, 125] width 898 height 111
click at [1180, 56] on icon at bounding box center [1178, 56] width 20 height 20
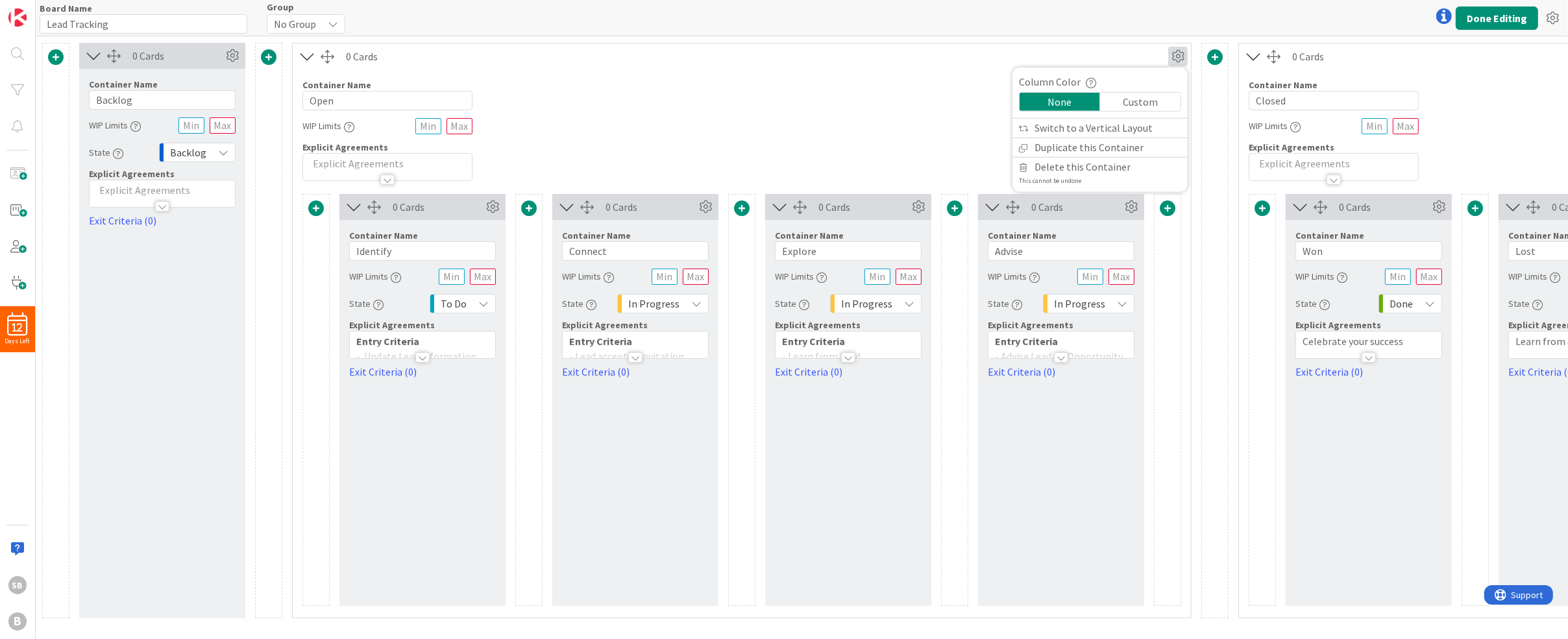
click at [833, 66] on div "0 Cards Column Color None Custom Switch to a Vertical Layout Duplicate this Con…" at bounding box center [742, 56] width 898 height 26
click at [231, 56] on icon at bounding box center [232, 56] width 20 height 20
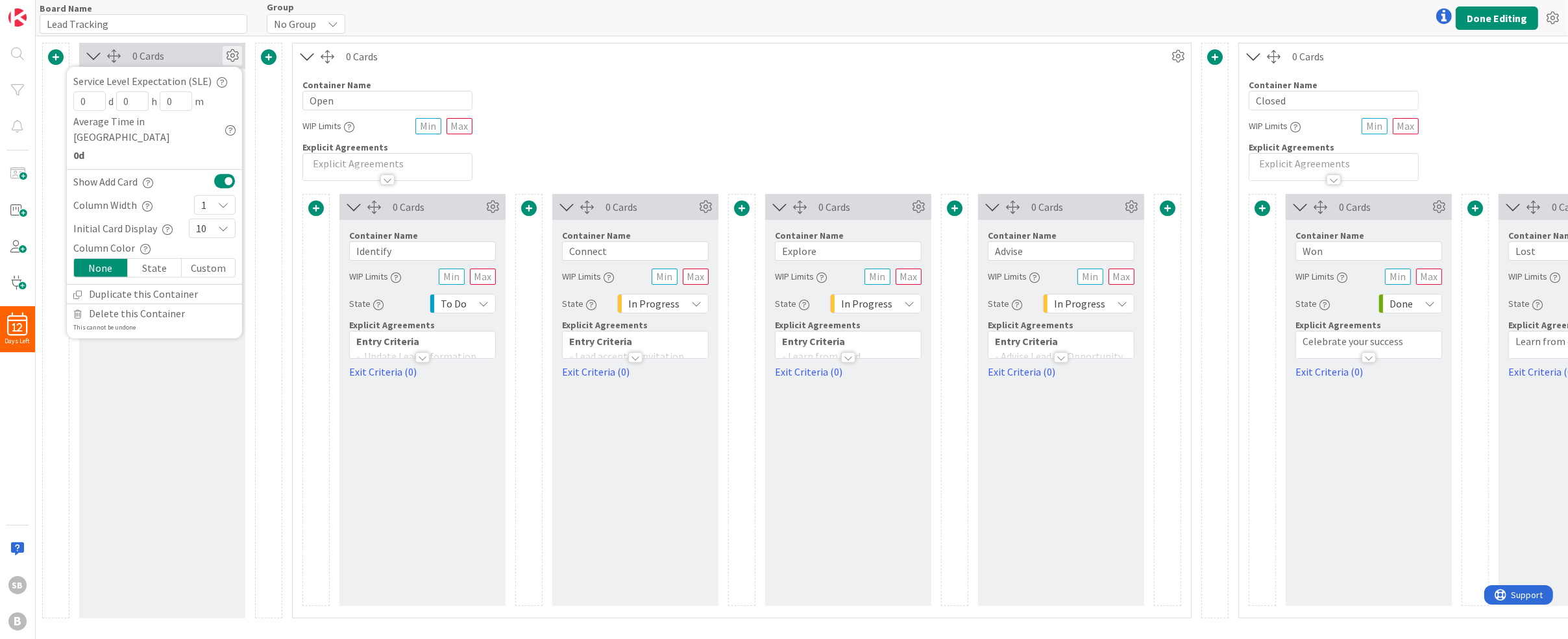
click at [260, 279] on div at bounding box center [269, 330] width 27 height 576
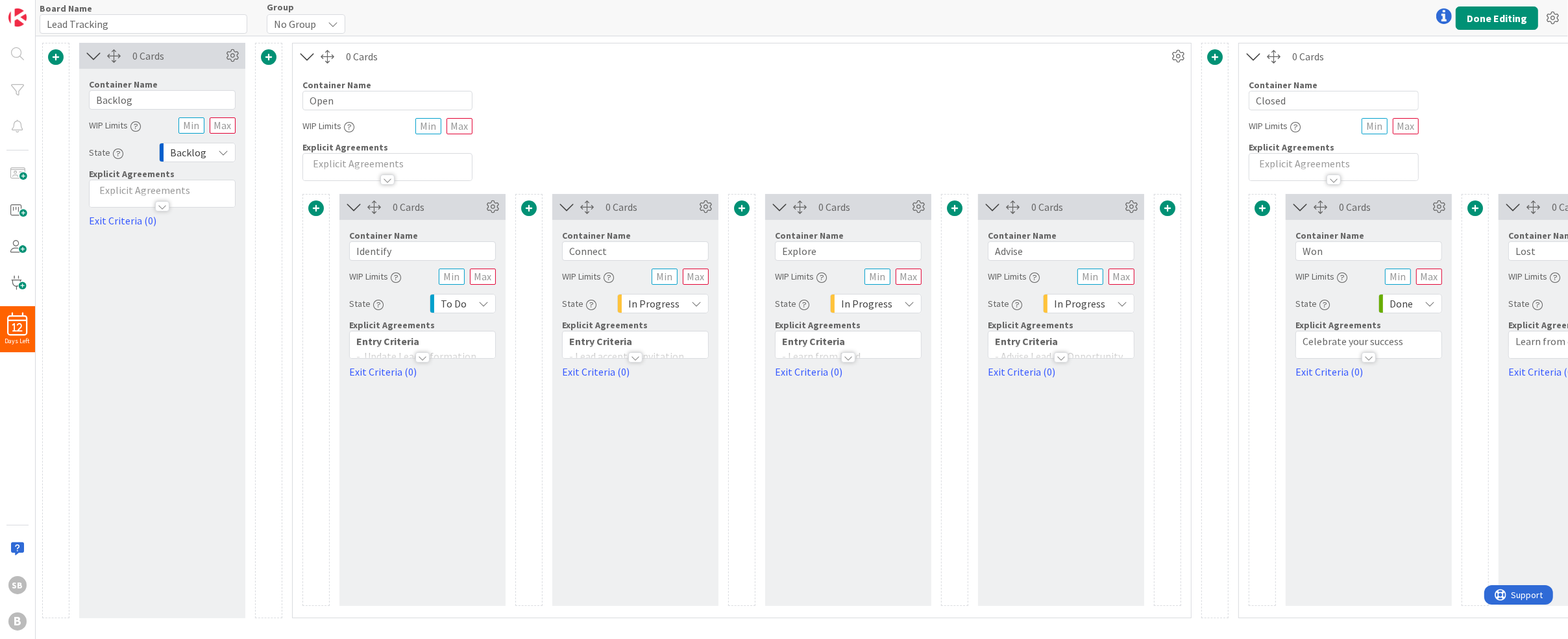
scroll to position [0, 186]
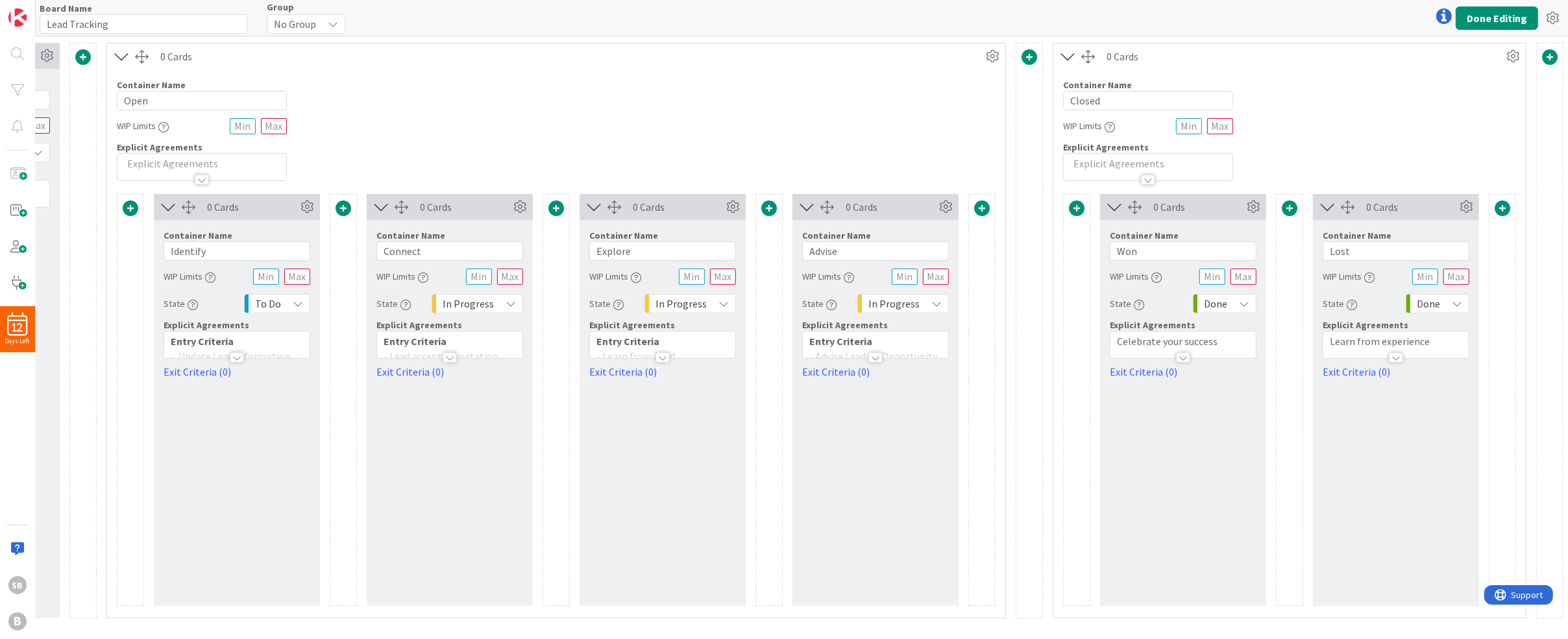
click at [1447, 14] on div at bounding box center [1443, 16] width 26 height 26
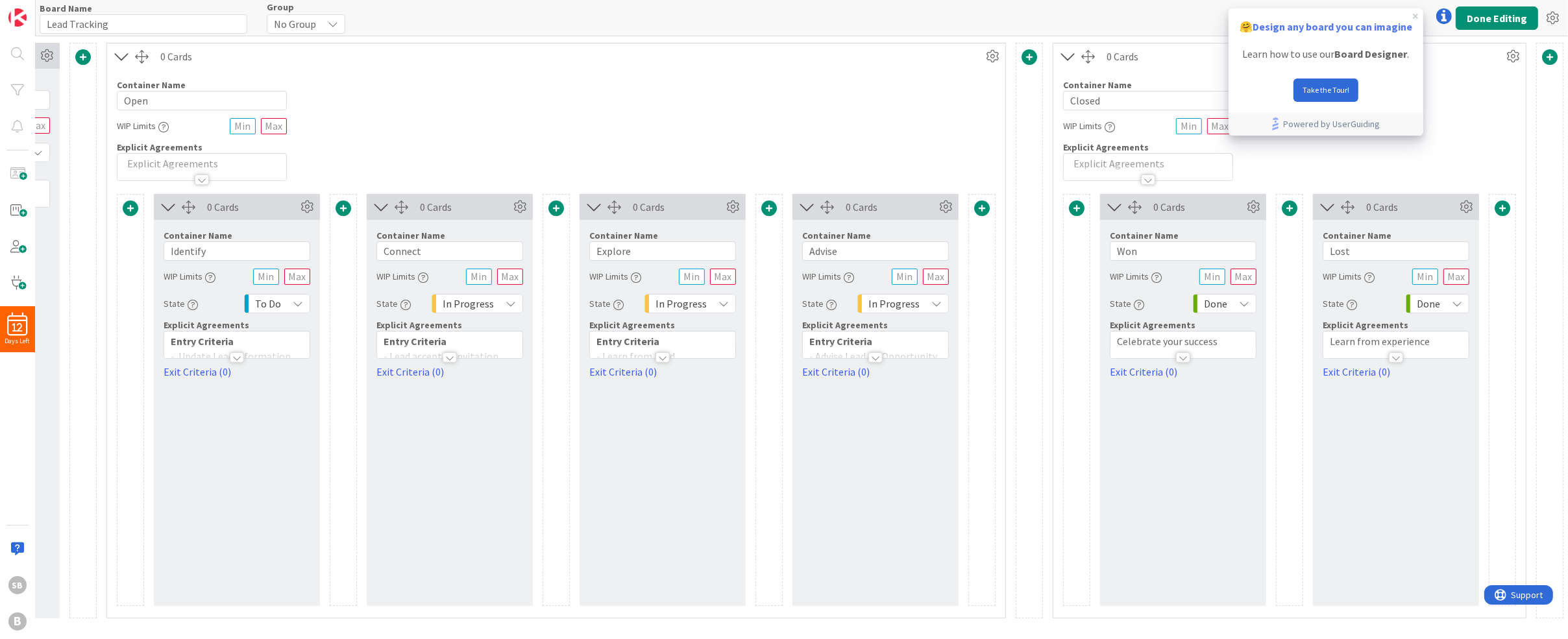
scroll to position [0, 0]
click at [1553, 19] on icon at bounding box center [1552, 18] width 24 height 23
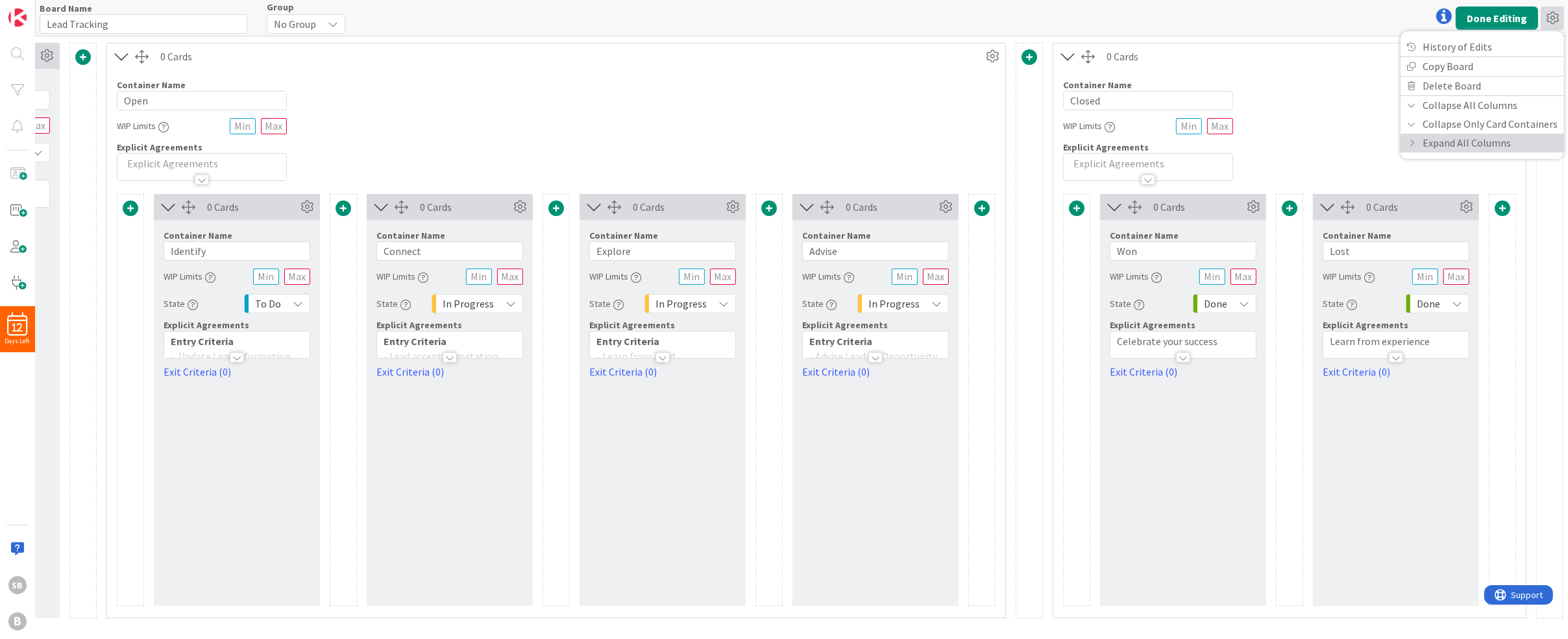
click at [1444, 143] on link "Expand All Columns" at bounding box center [1482, 143] width 164 height 19
click at [1548, 25] on icon at bounding box center [1552, 18] width 24 height 23
click at [360, 85] on div "Container Name 4 / 64 Open WIP Limits Explicit Agreements" at bounding box center [556, 125] width 898 height 111
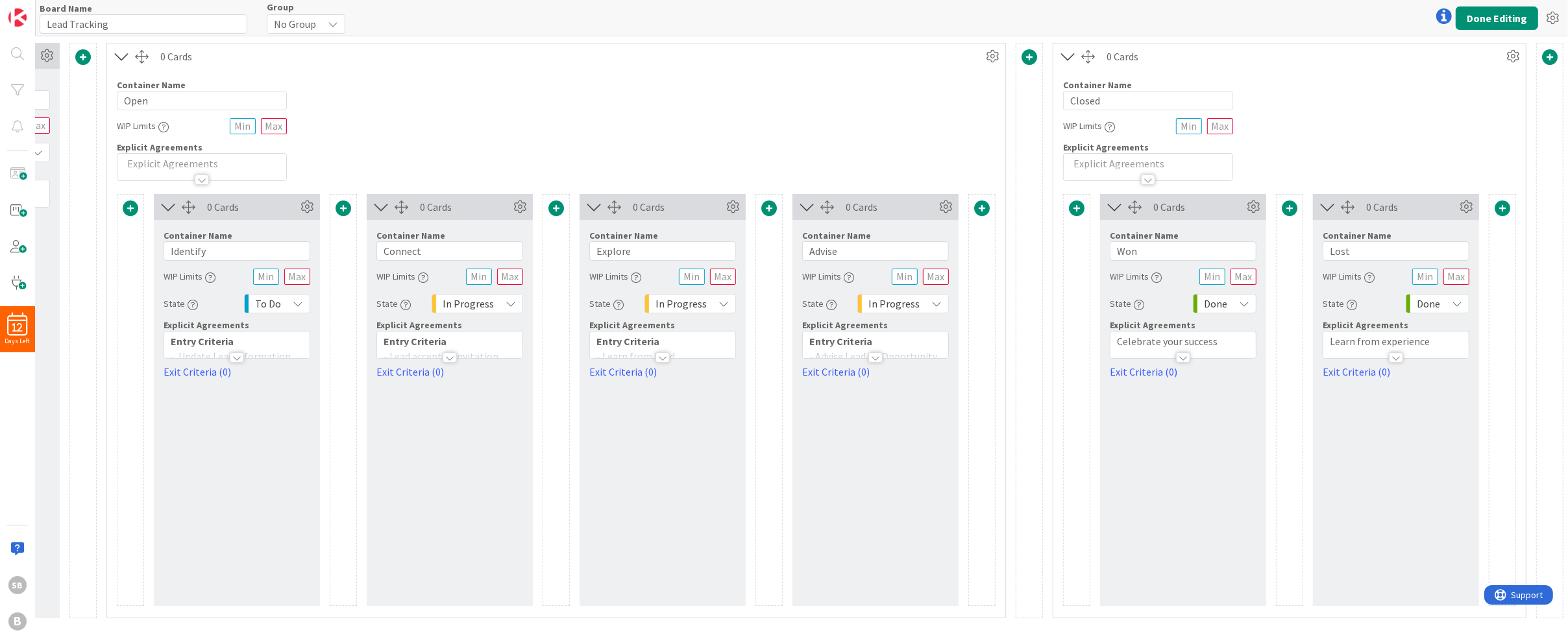
click at [188, 35] on div "Board Name 13 / 64 Lead Tracking Group No Group No Group Done Editing History o…" at bounding box center [802, 18] width 1533 height 36
click at [1499, 25] on button "Done Editing" at bounding box center [1497, 18] width 82 height 23
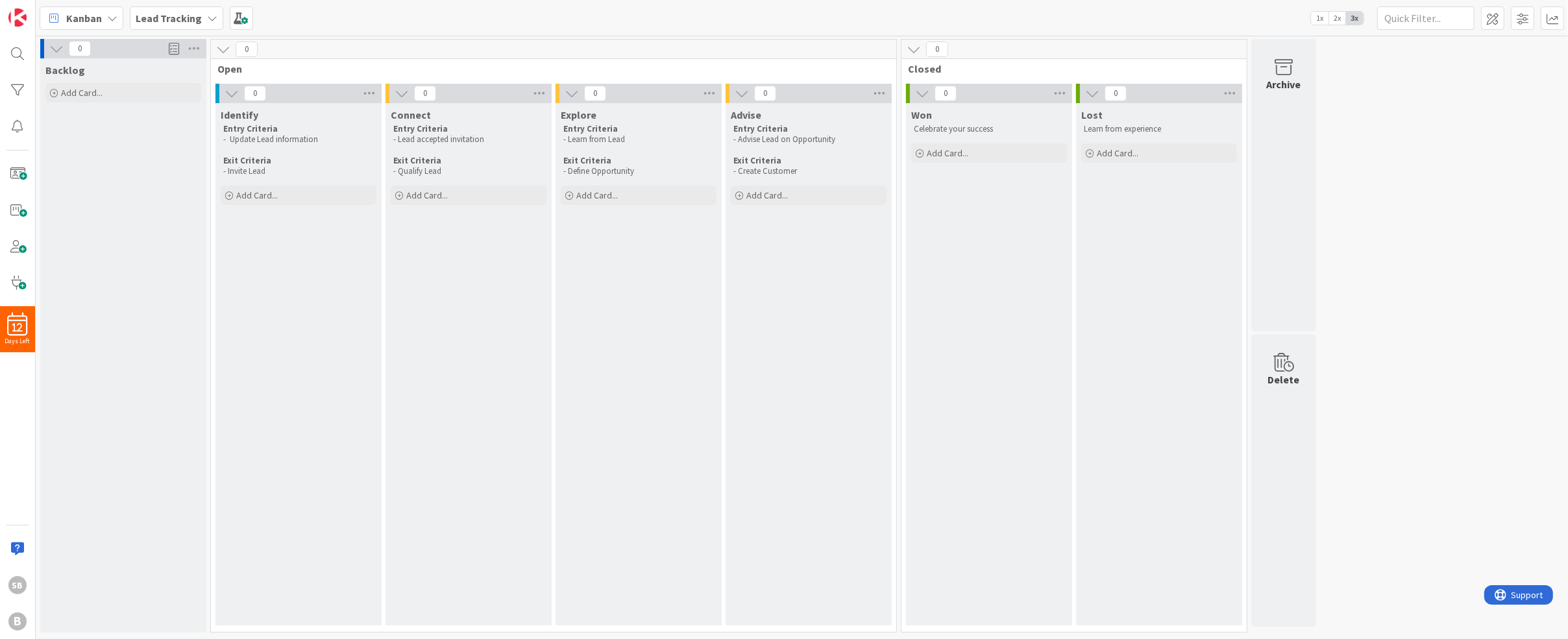
click at [196, 19] on b "Lead Tracking" at bounding box center [168, 18] width 66 height 13
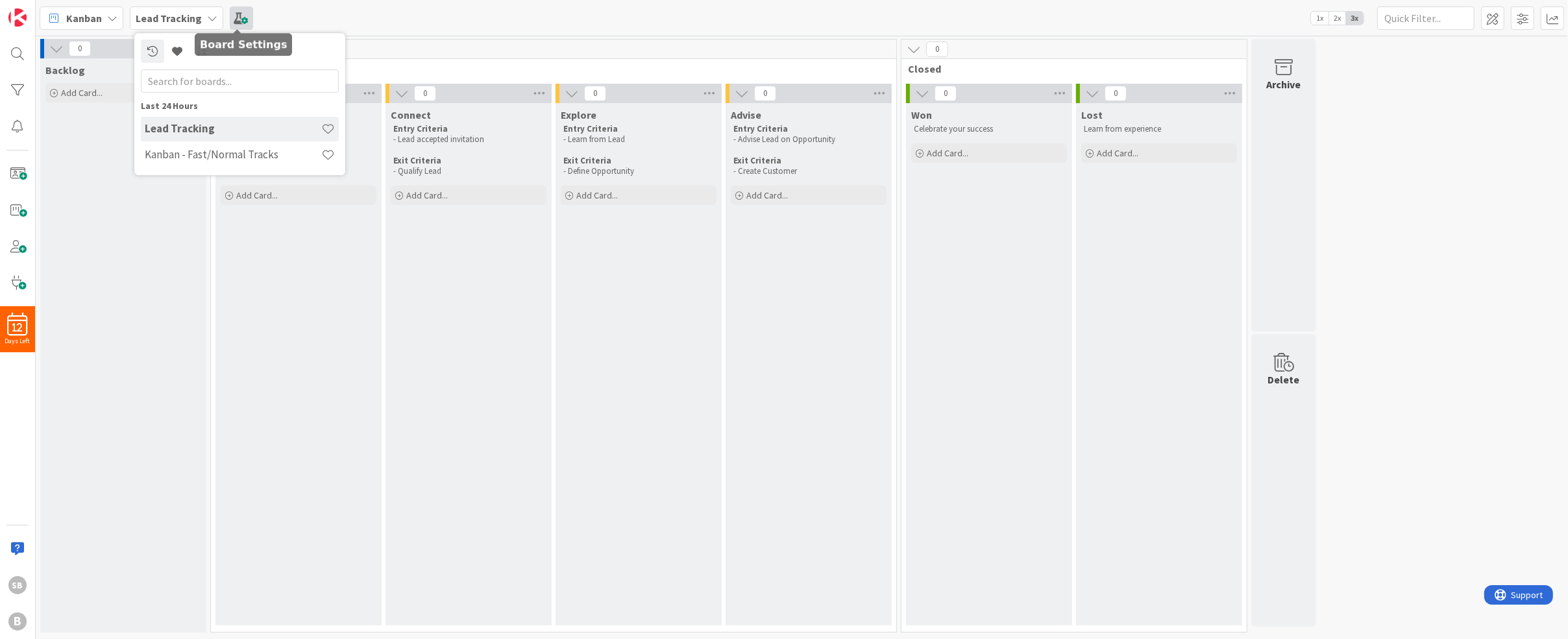
click at [244, 24] on span at bounding box center [241, 18] width 24 height 23
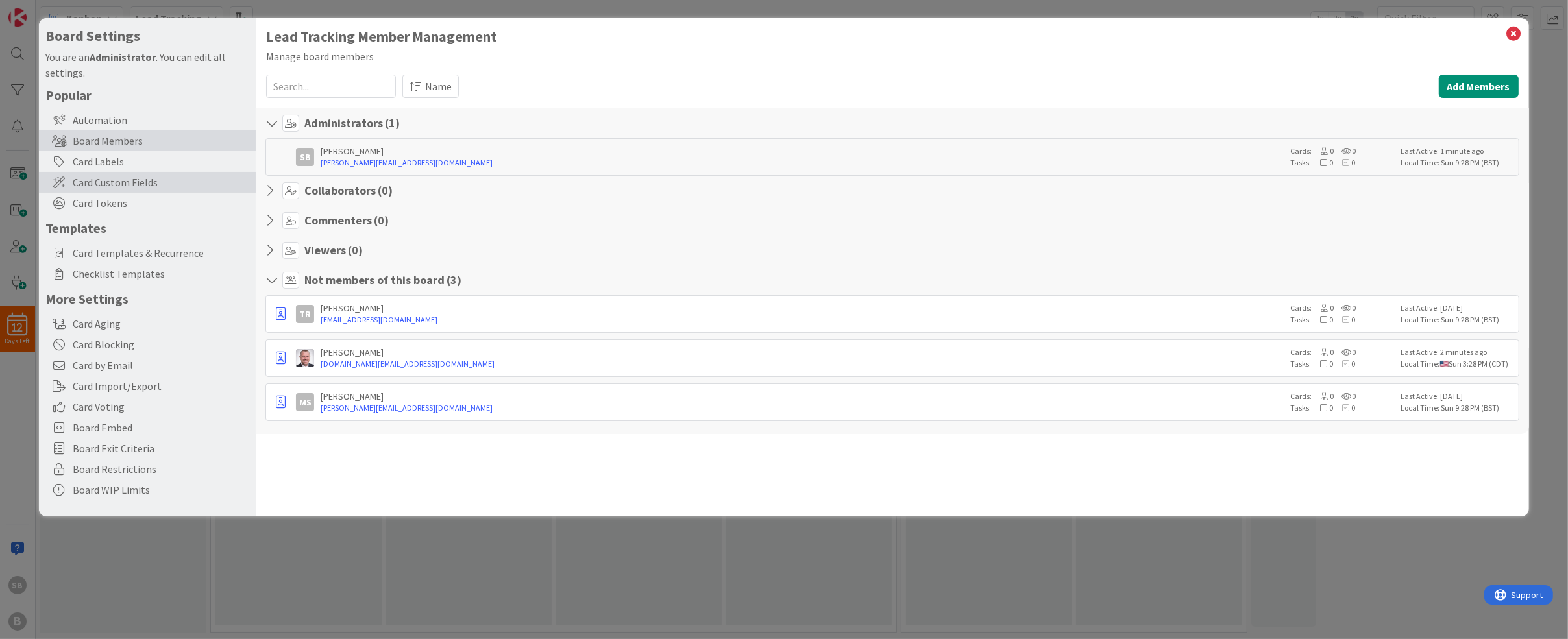
click at [172, 180] on span "Card Custom Fields" at bounding box center [161, 182] width 176 height 16
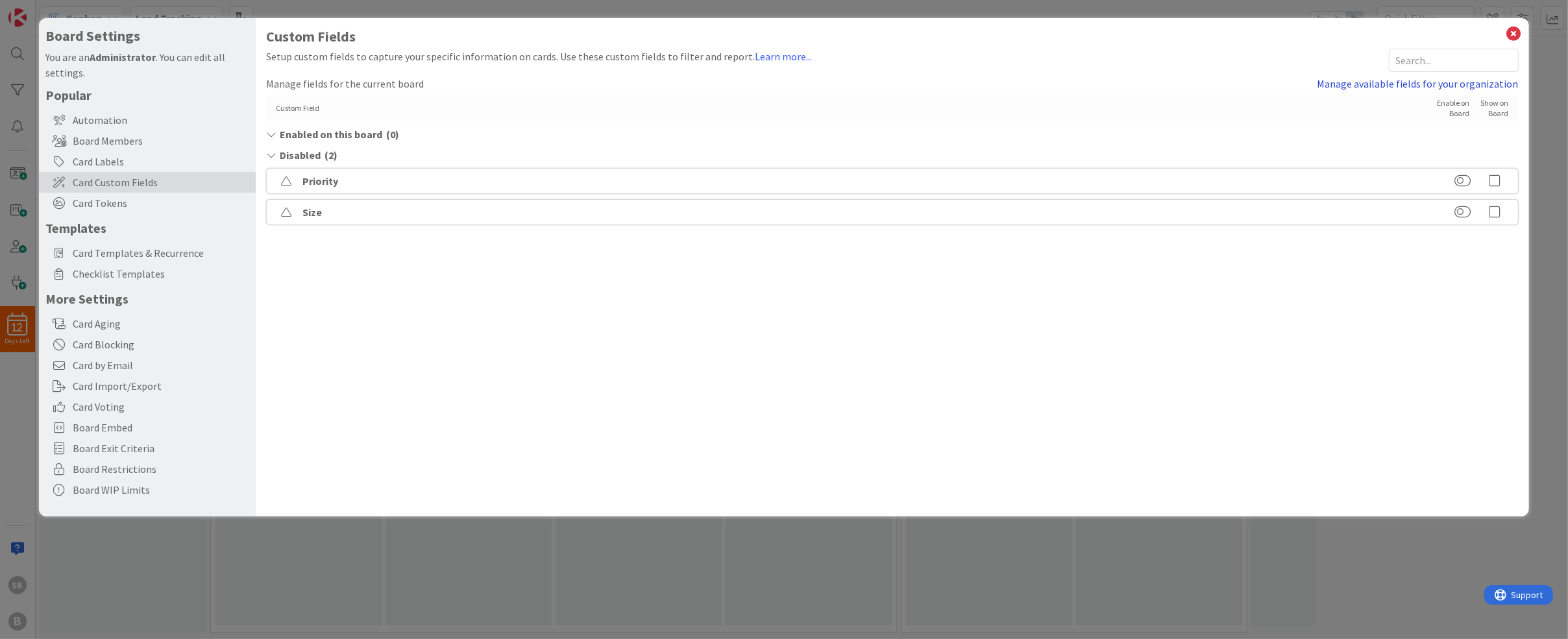
click at [1382, 83] on link "Manage available fields for your organization" at bounding box center [1418, 84] width 201 height 16
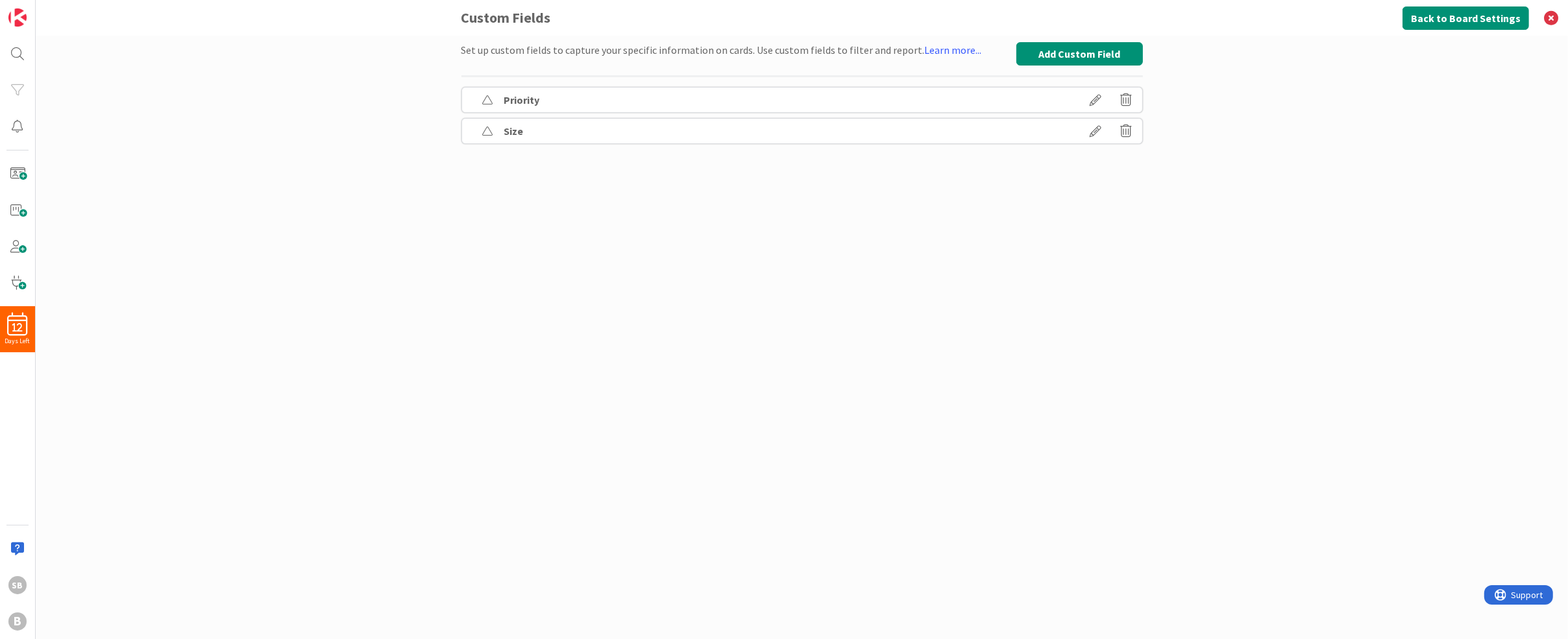
click at [651, 120] on div "Size" at bounding box center [802, 131] width 682 height 26
click at [1046, 56] on button "Add Custom Field" at bounding box center [1080, 54] width 127 height 23
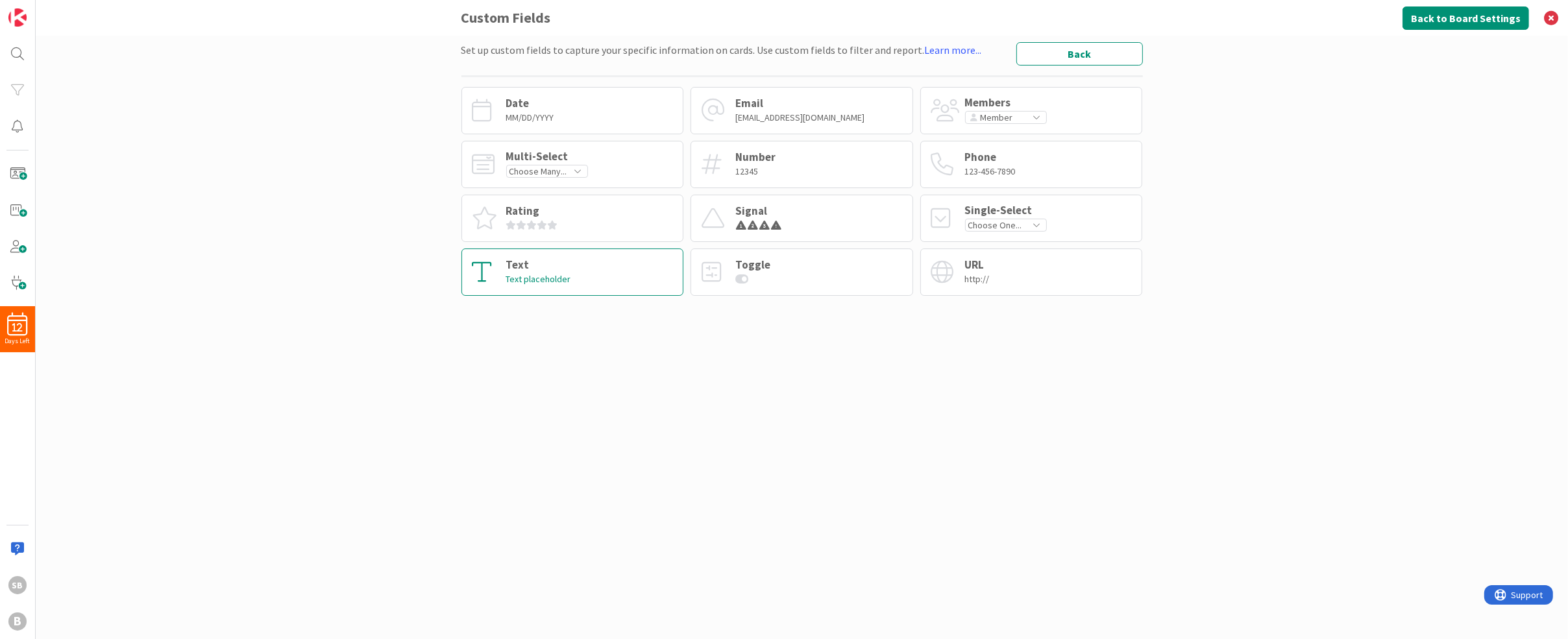
click at [580, 271] on div "Text Text placeholder" at bounding box center [573, 272] width 223 height 47
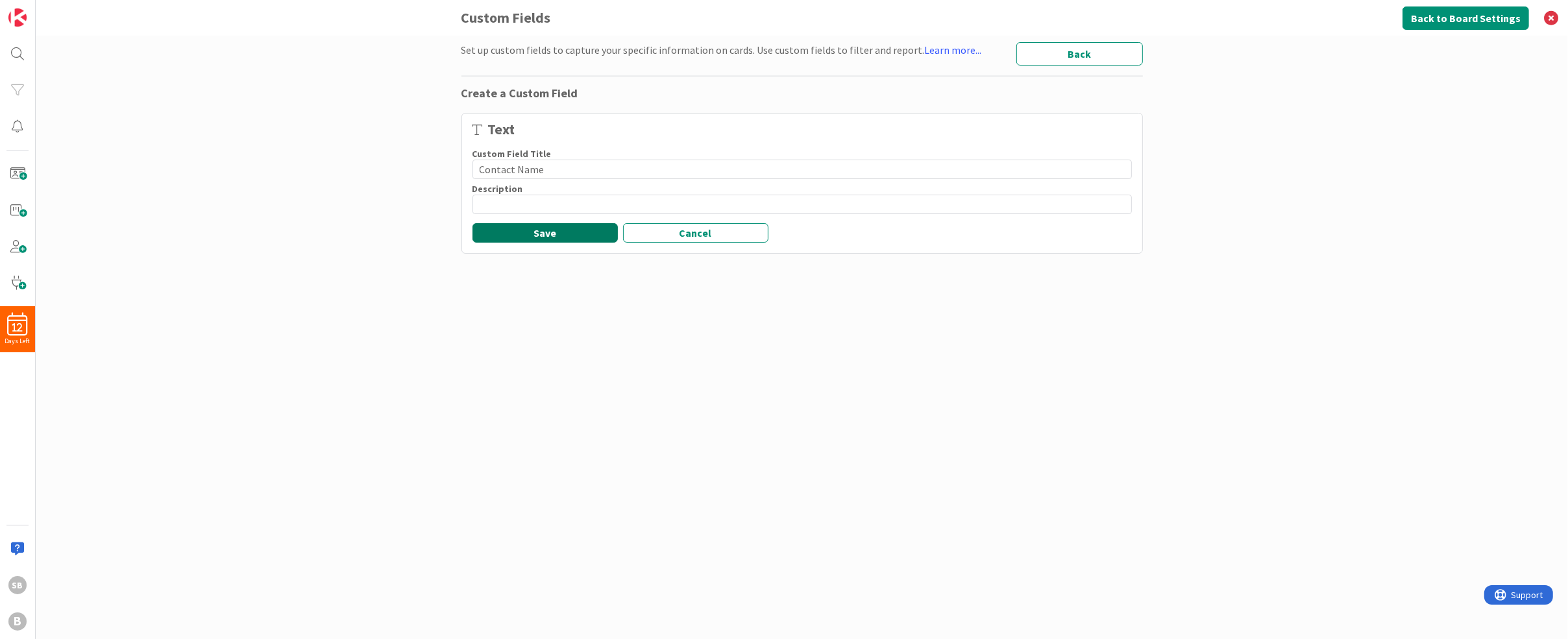
type input "Contact Name"
click at [558, 229] on button "Save" at bounding box center [545, 233] width 146 height 20
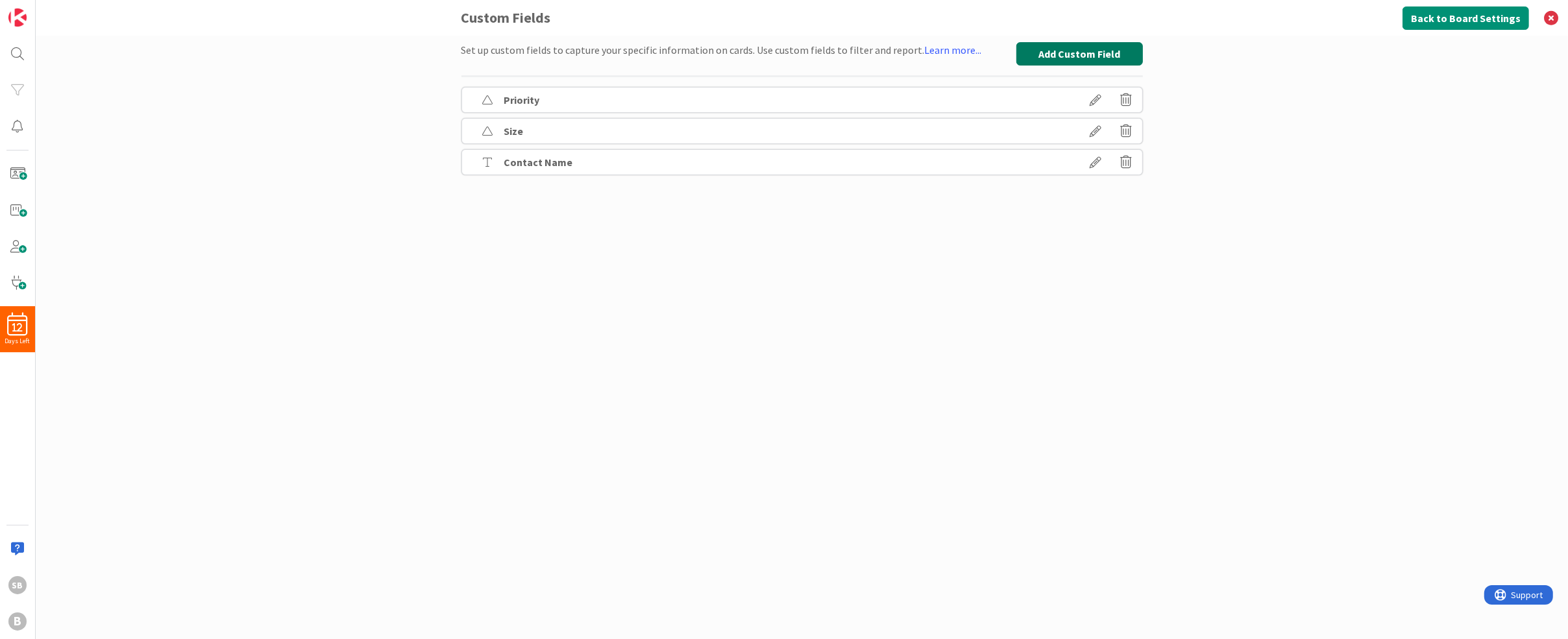
click at [1092, 58] on button "Add Custom Field" at bounding box center [1080, 54] width 127 height 23
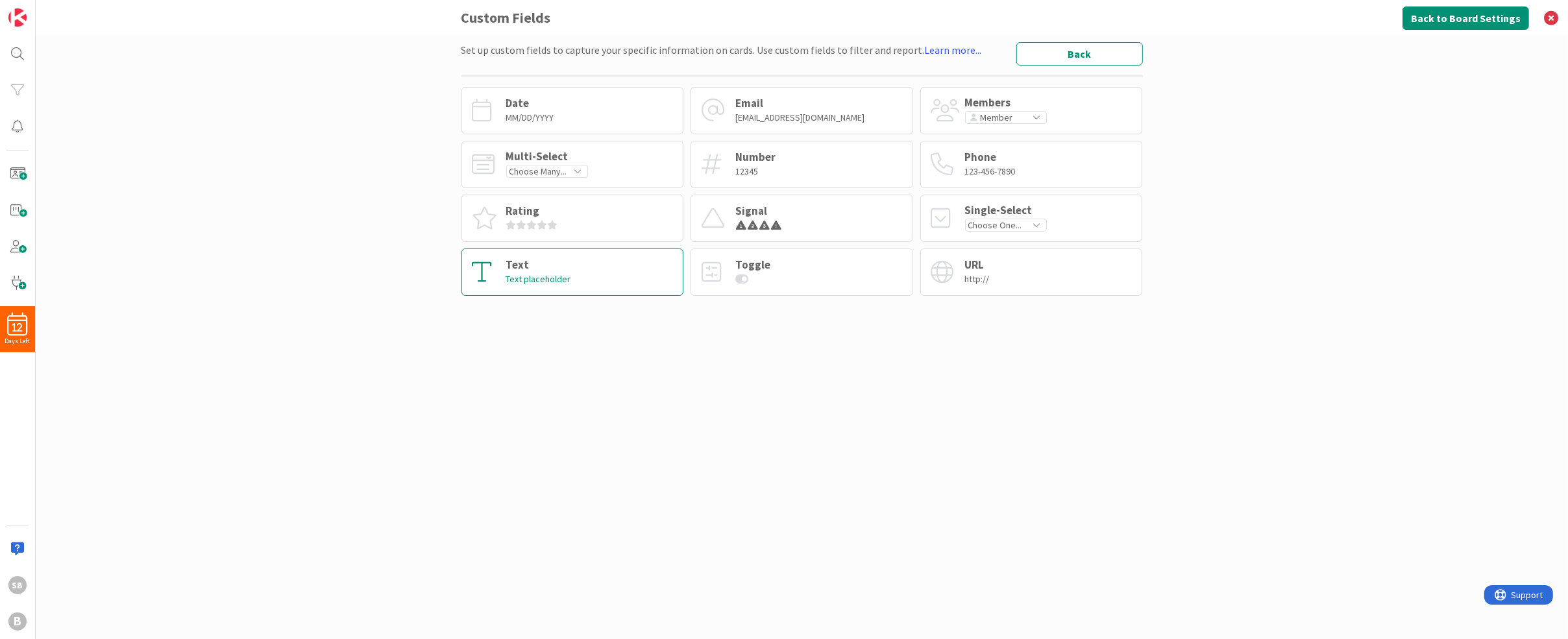
click at [608, 283] on div "Text Text placeholder" at bounding box center [573, 272] width 223 height 47
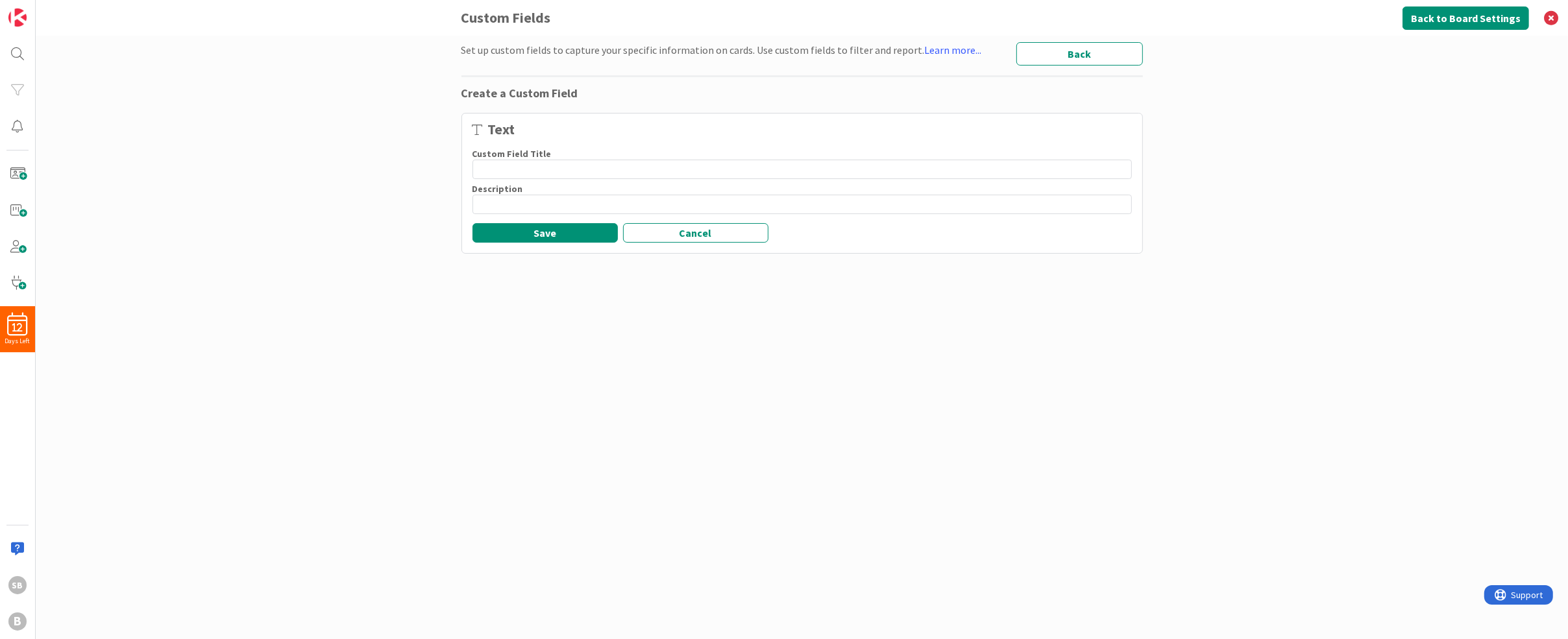
click at [608, 283] on div "Set up custom fields to capture your specific information on cards. Use custom …" at bounding box center [802, 324] width 682 height 565
click at [611, 286] on div "Set up custom fields to capture your specific information on cards. Use custom …" at bounding box center [802, 324] width 682 height 565
click at [552, 175] on input at bounding box center [802, 169] width 660 height 20
type input "Company"
click at [543, 229] on button "Save" at bounding box center [545, 233] width 146 height 20
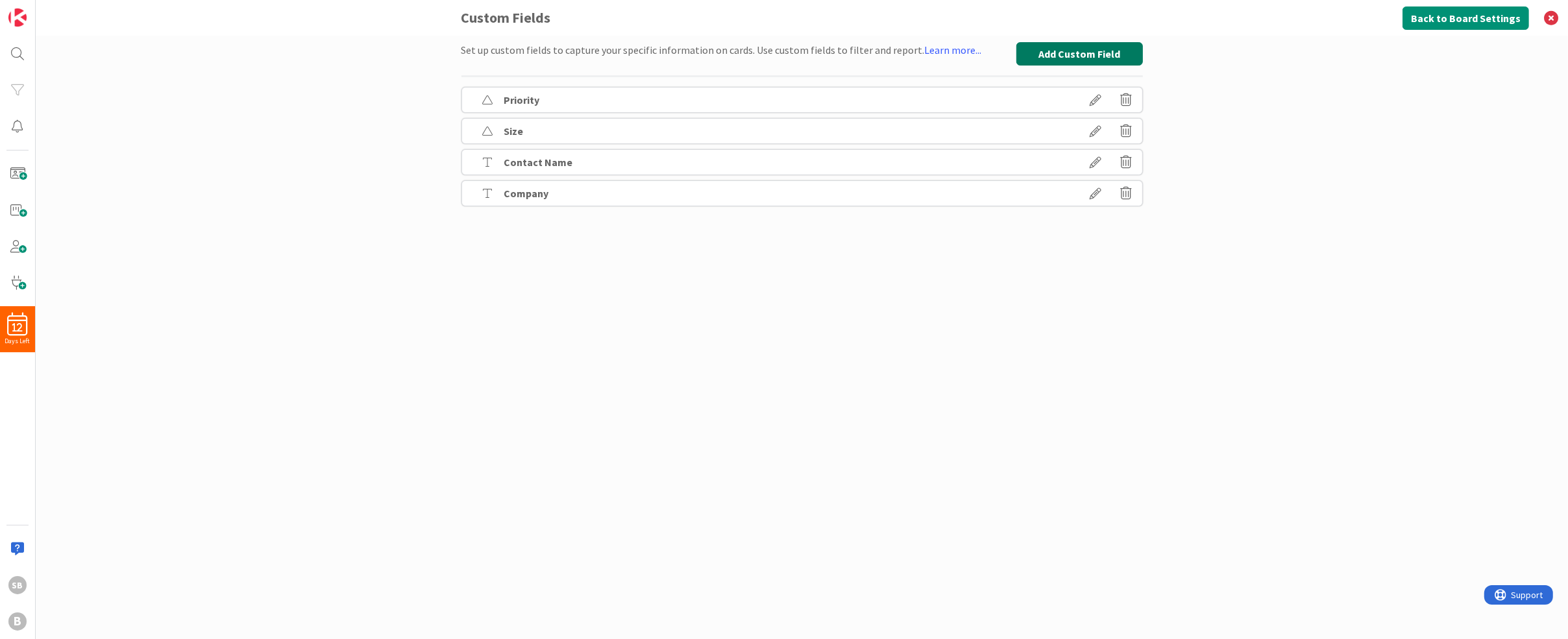
click at [1067, 57] on button "Add Custom Field" at bounding box center [1080, 54] width 127 height 23
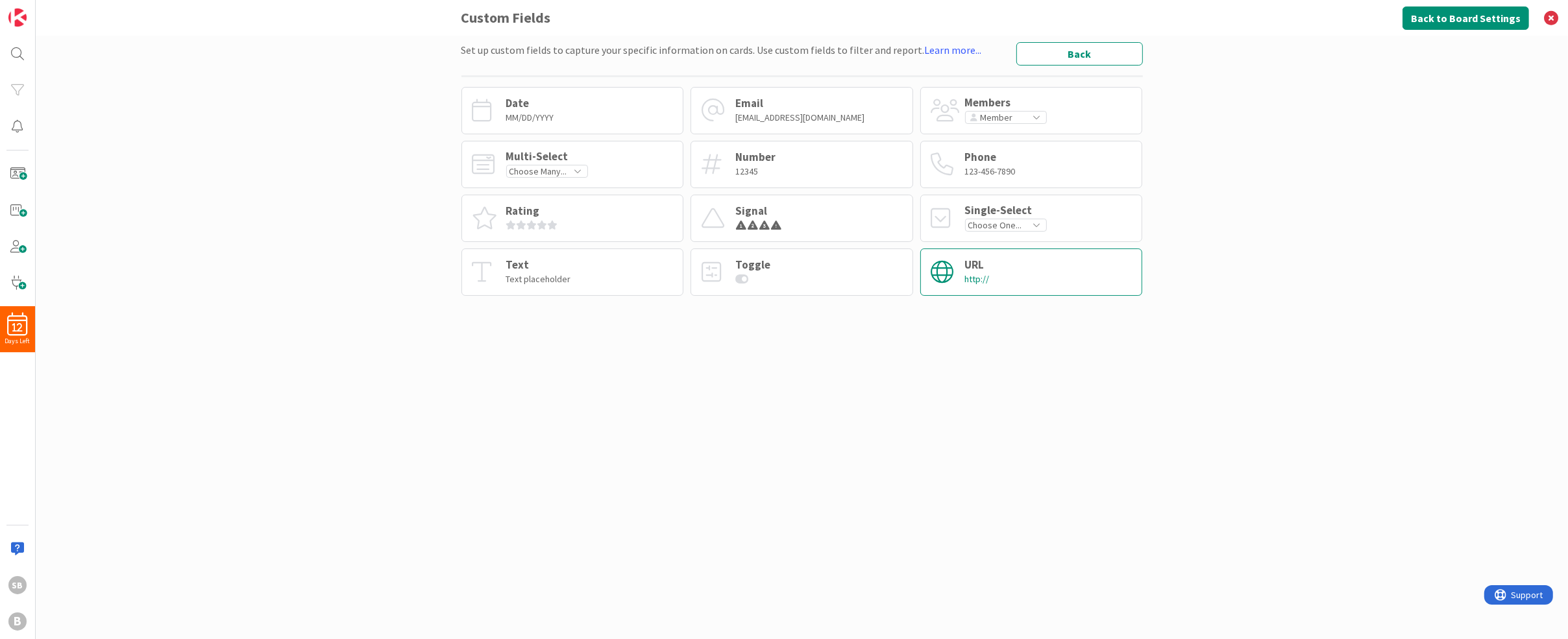
click at [995, 277] on div "URL http://" at bounding box center [1031, 272] width 223 height 47
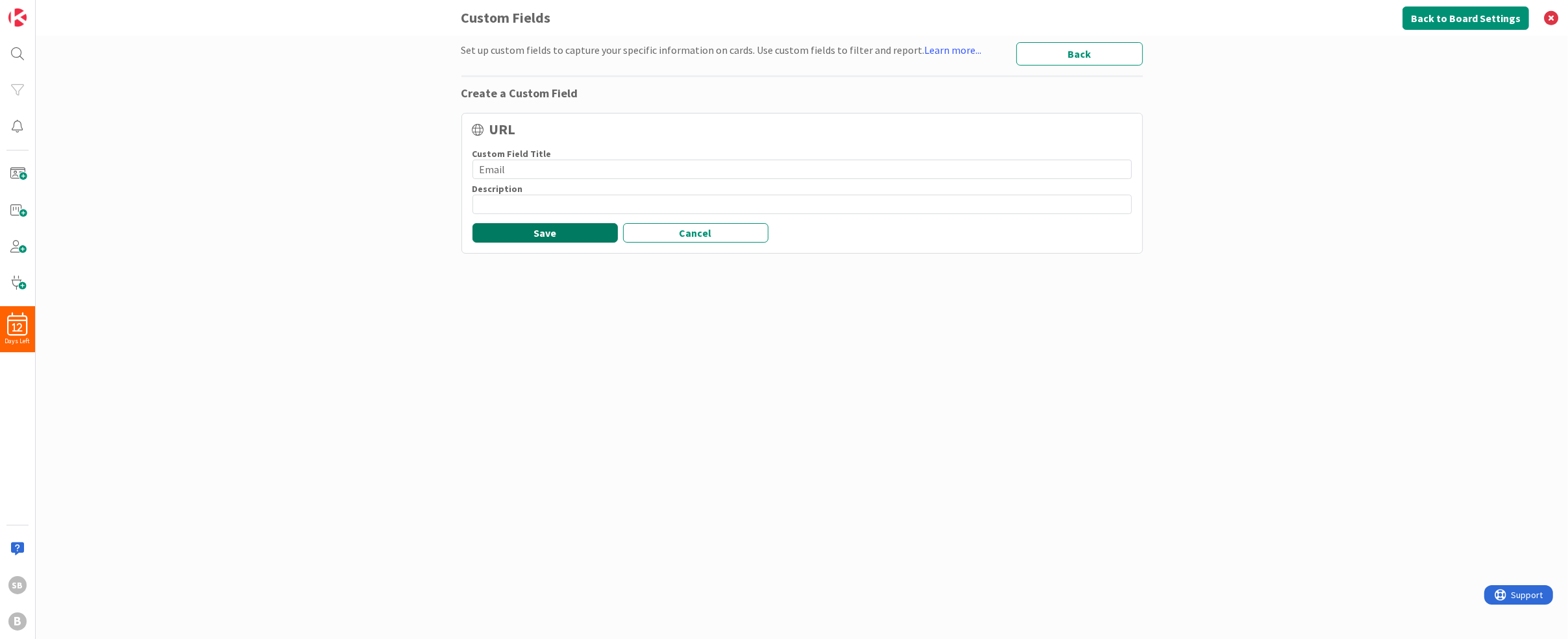
type input "Email"
click at [529, 232] on button "Save" at bounding box center [545, 233] width 146 height 20
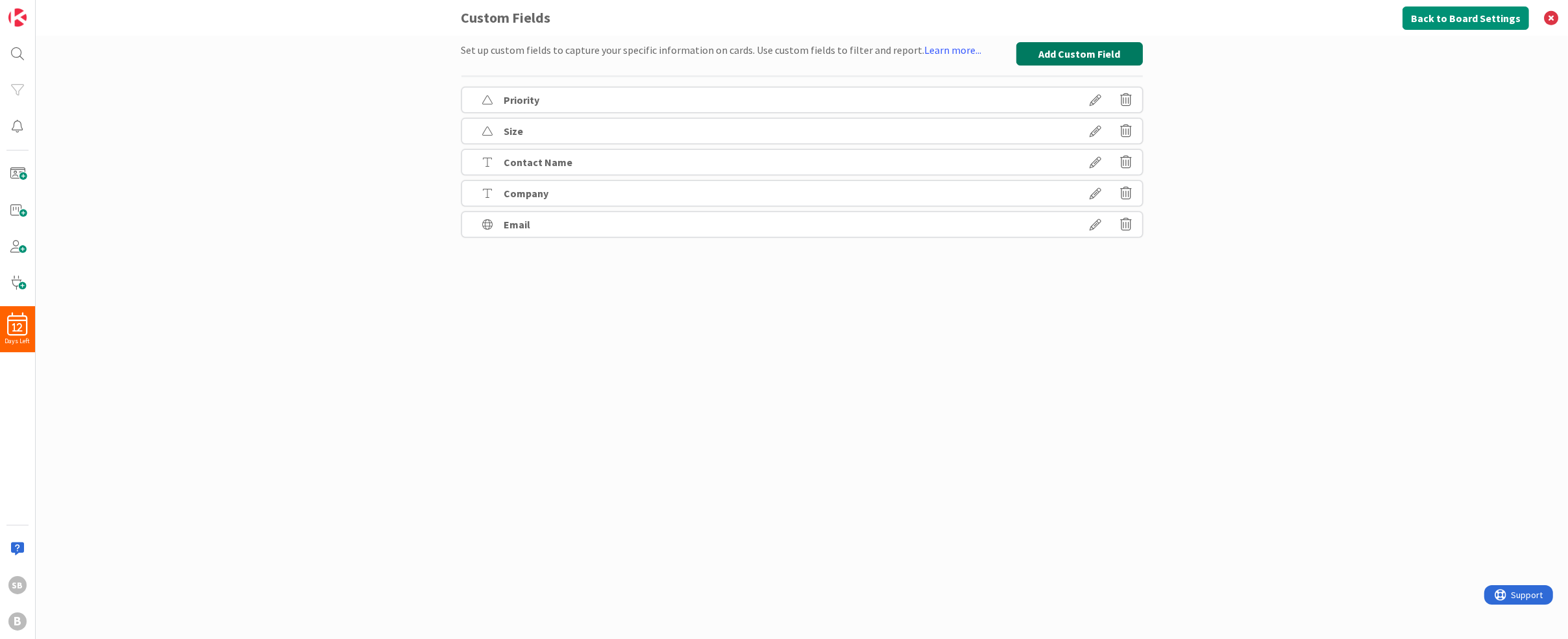
click at [1089, 54] on button "Add Custom Field" at bounding box center [1080, 54] width 127 height 23
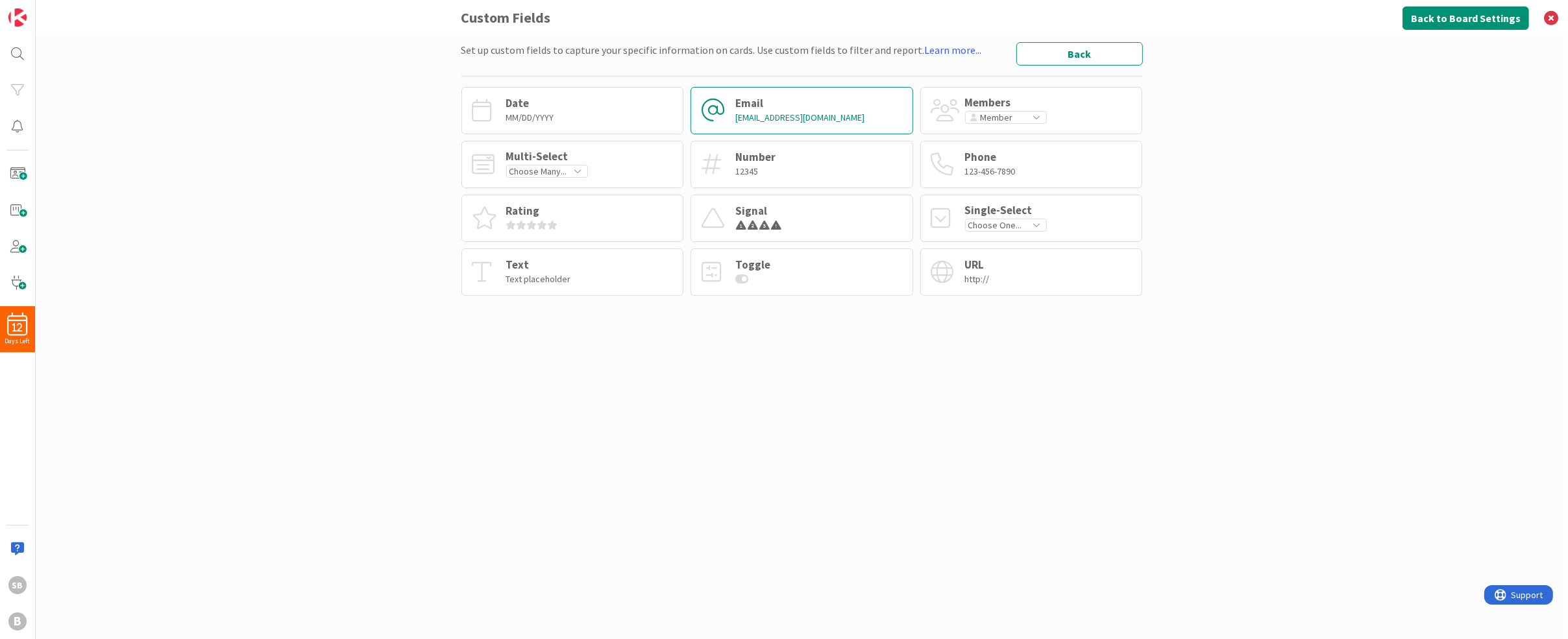
click at [816, 115] on div "someone@somewhere.com" at bounding box center [799, 117] width 129 height 12
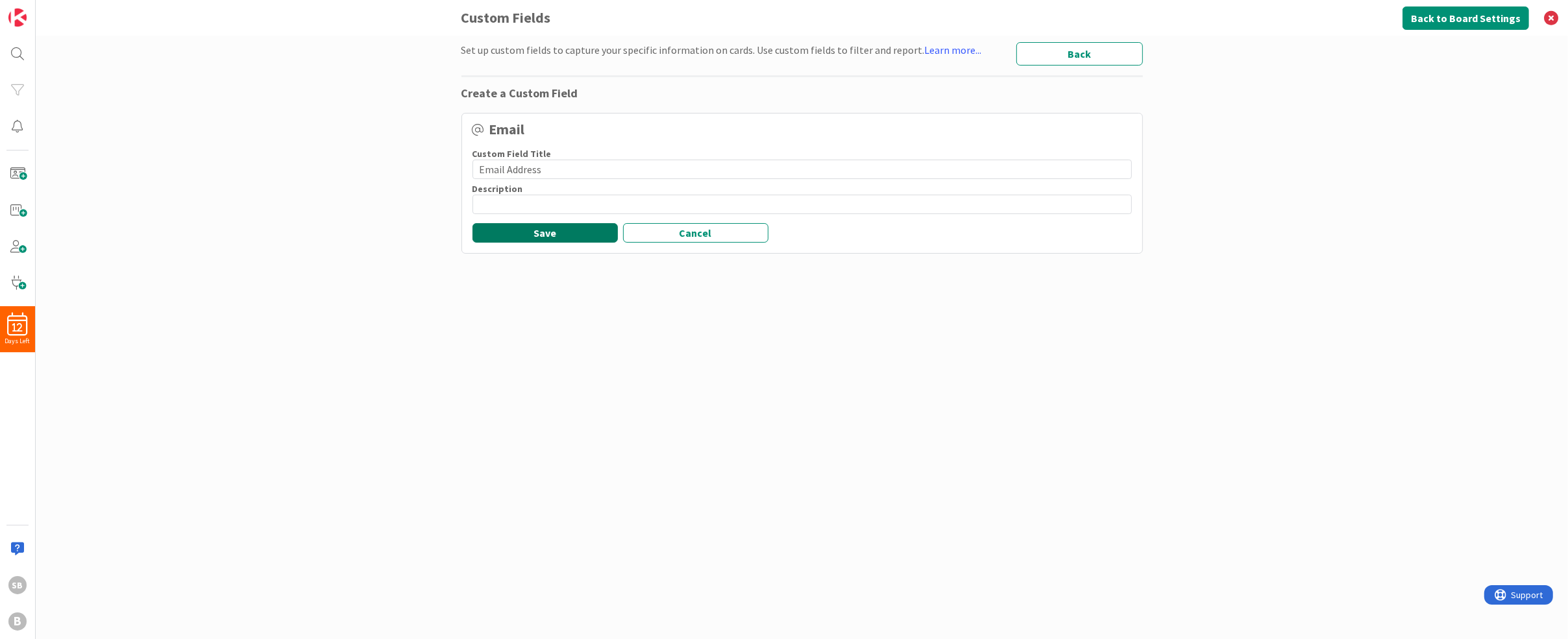
type input "Email Address"
click at [516, 227] on button "Save" at bounding box center [545, 233] width 146 height 20
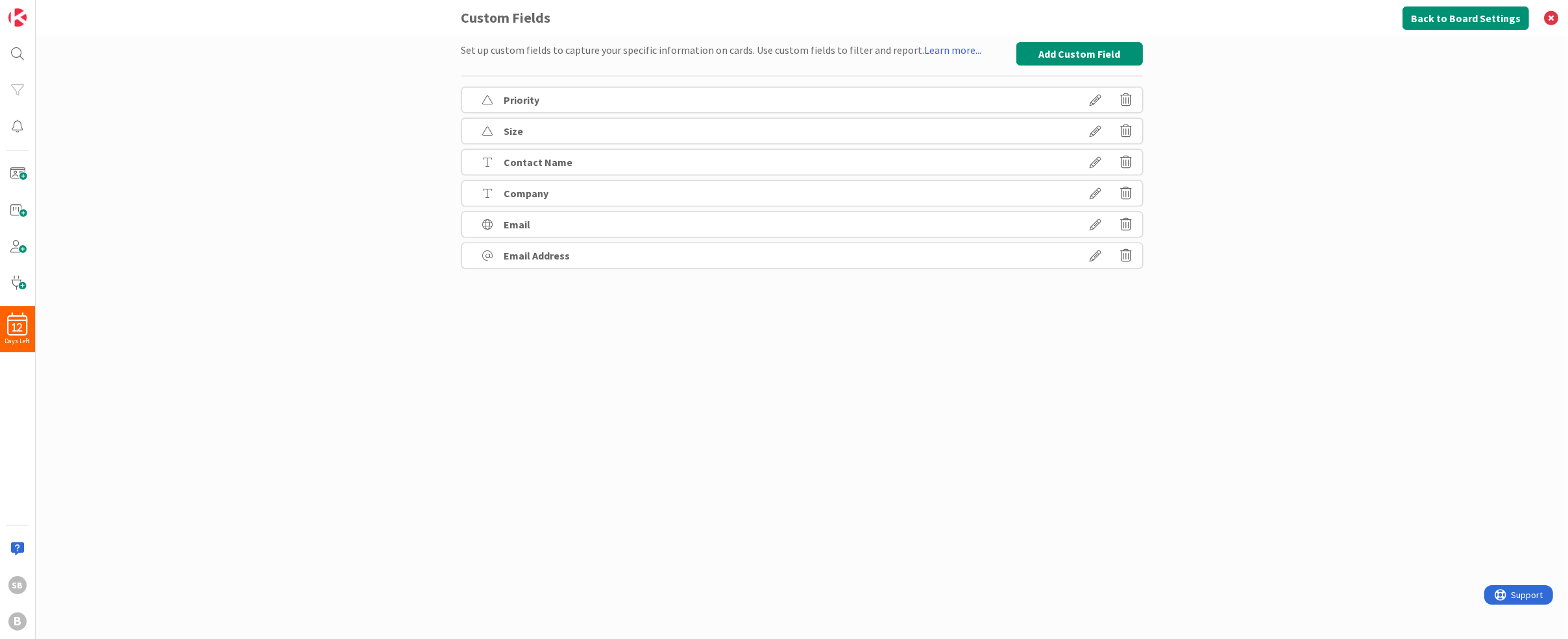
click at [1097, 221] on icon at bounding box center [1096, 224] width 36 height 22
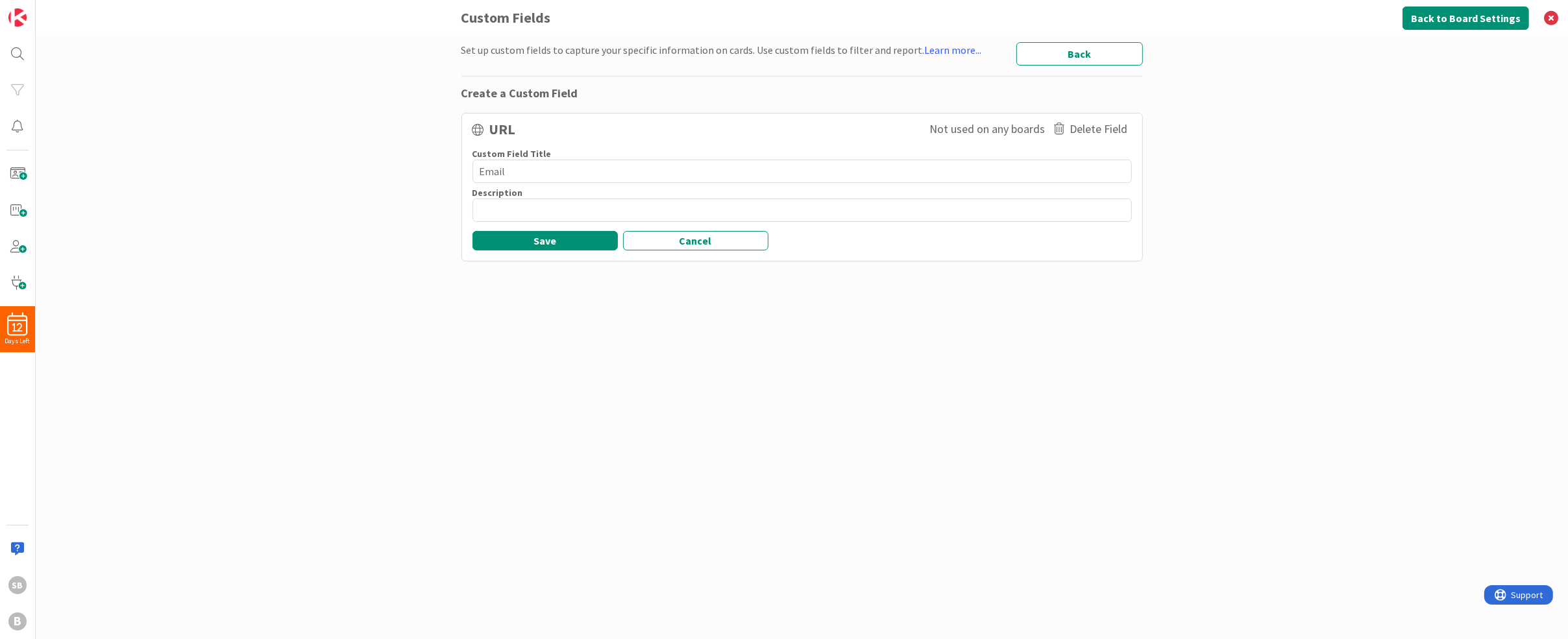
click at [518, 186] on div "Custom Field Title 5 / 25 Email" at bounding box center [802, 168] width 675 height 39
drag, startPoint x: 515, startPoint y: 167, endPoint x: 312, endPoint y: 130, distance: 206.3
click at [312, 130] on div "Set up custom fields to capture your specific information on cards. Use custom …" at bounding box center [802, 338] width 1533 height 603
type textarea "x"
type textarea "L"
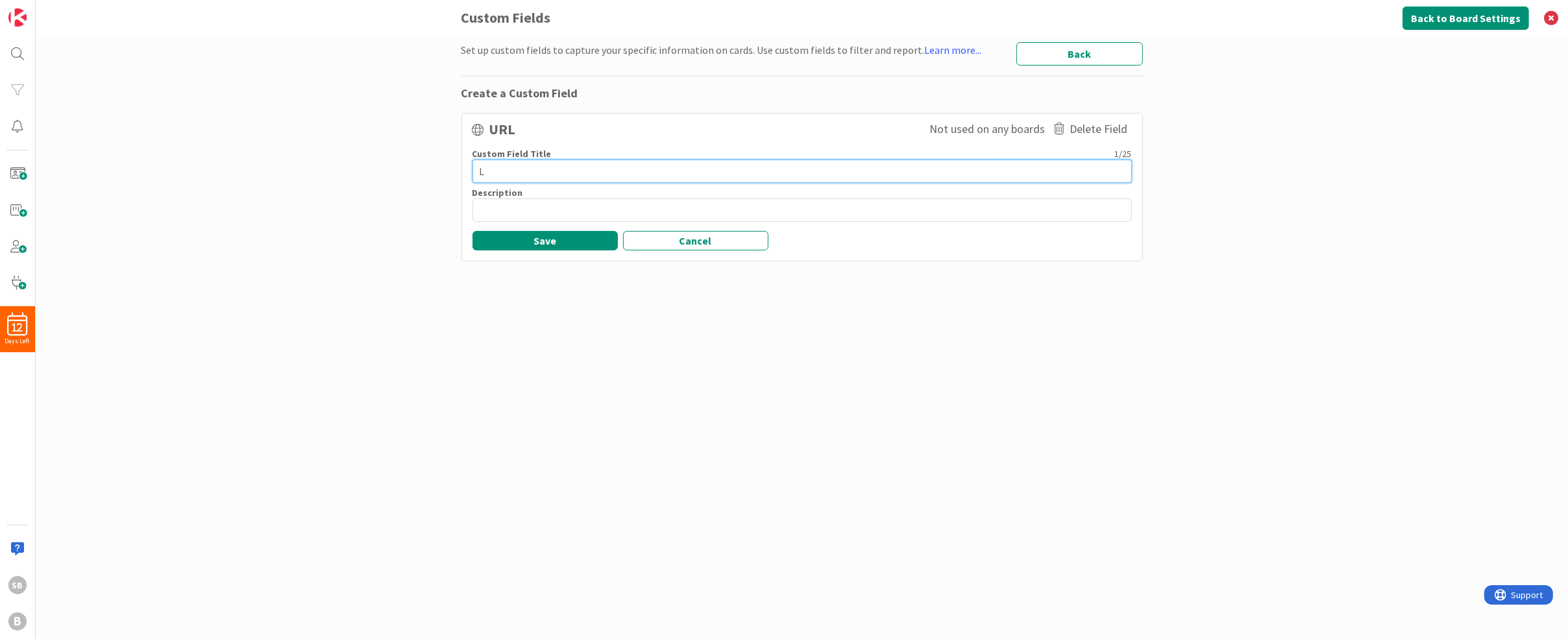
type textarea "x"
type textarea "Li"
type textarea "x"
type textarea "Lin"
type textarea "x"
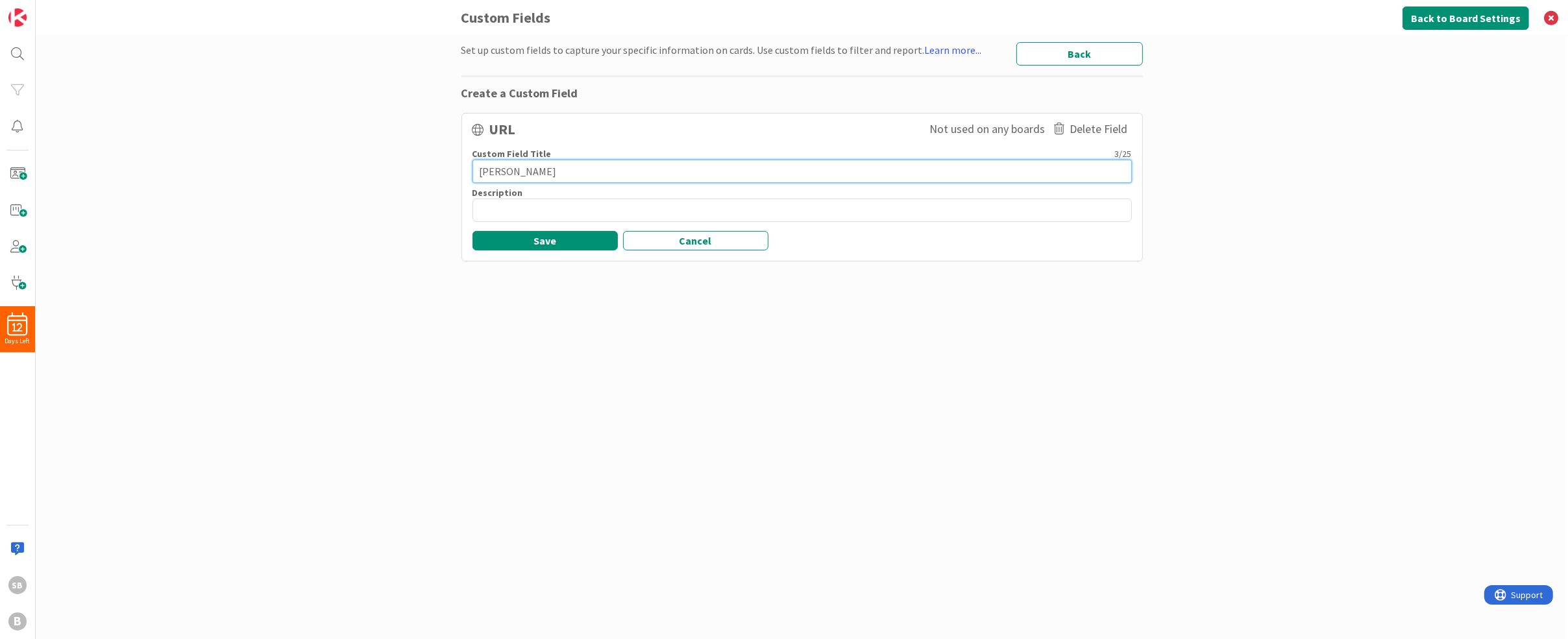
type textarea "Link"
type textarea "x"
type textarea "Linke"
type textarea "x"
type textarea "Linked"
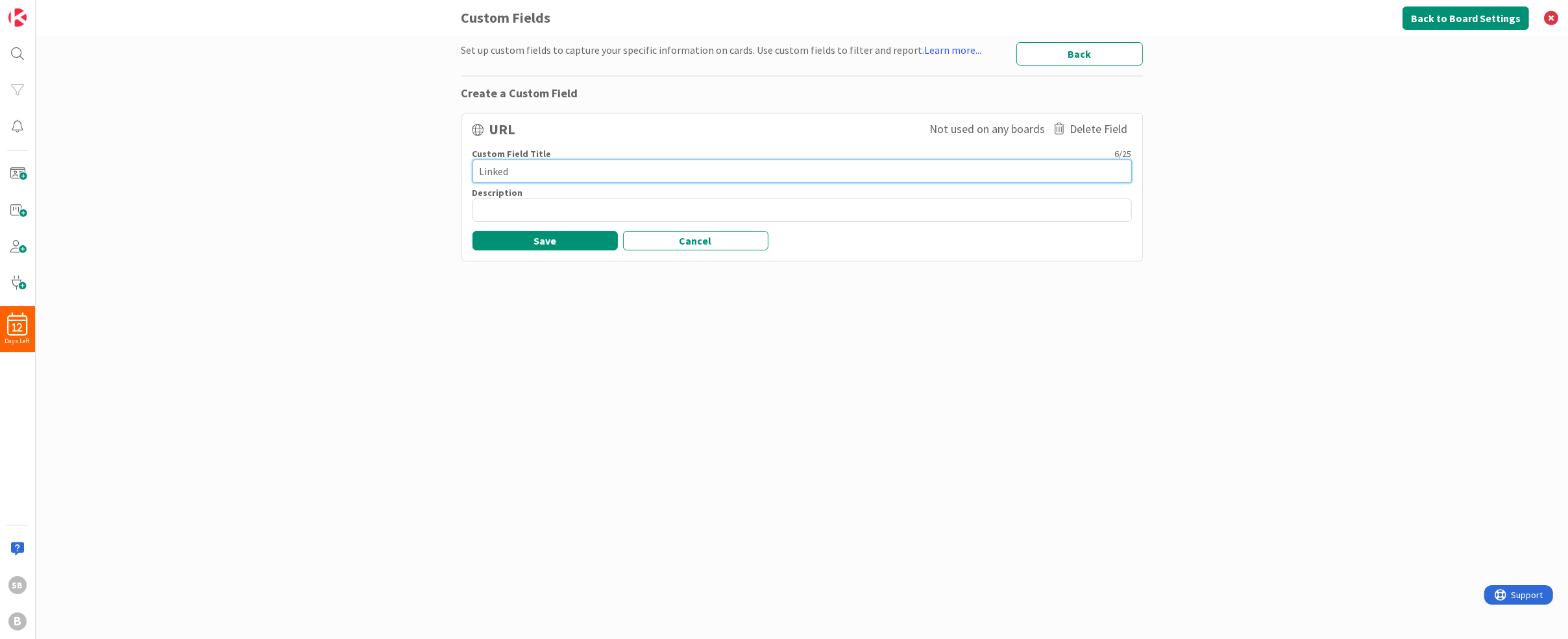
type textarea "x"
type textarea "LinkedI"
type textarea "x"
type textarea "LinkedIn"
type textarea "x"
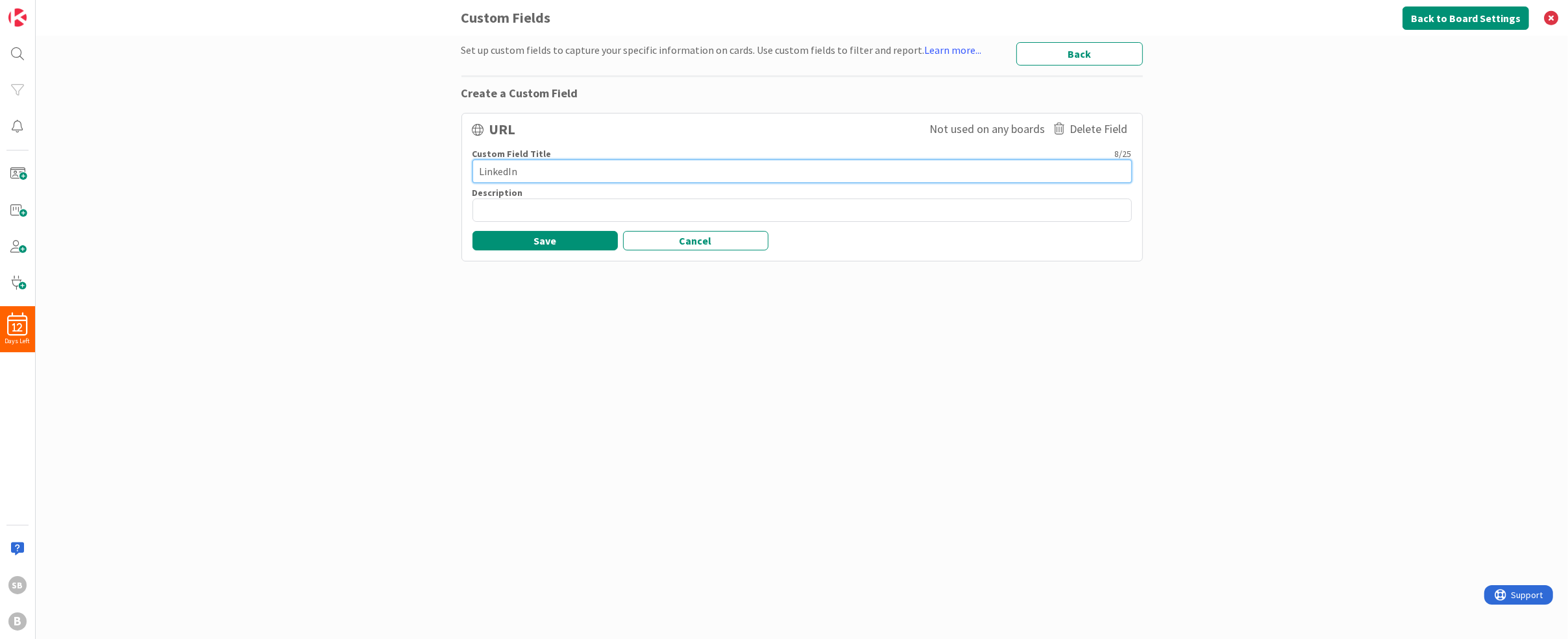
type textarea "LinkedIn"
type textarea "x"
type textarea "LinkedIn"
click at [524, 246] on button "Save" at bounding box center [545, 240] width 146 height 20
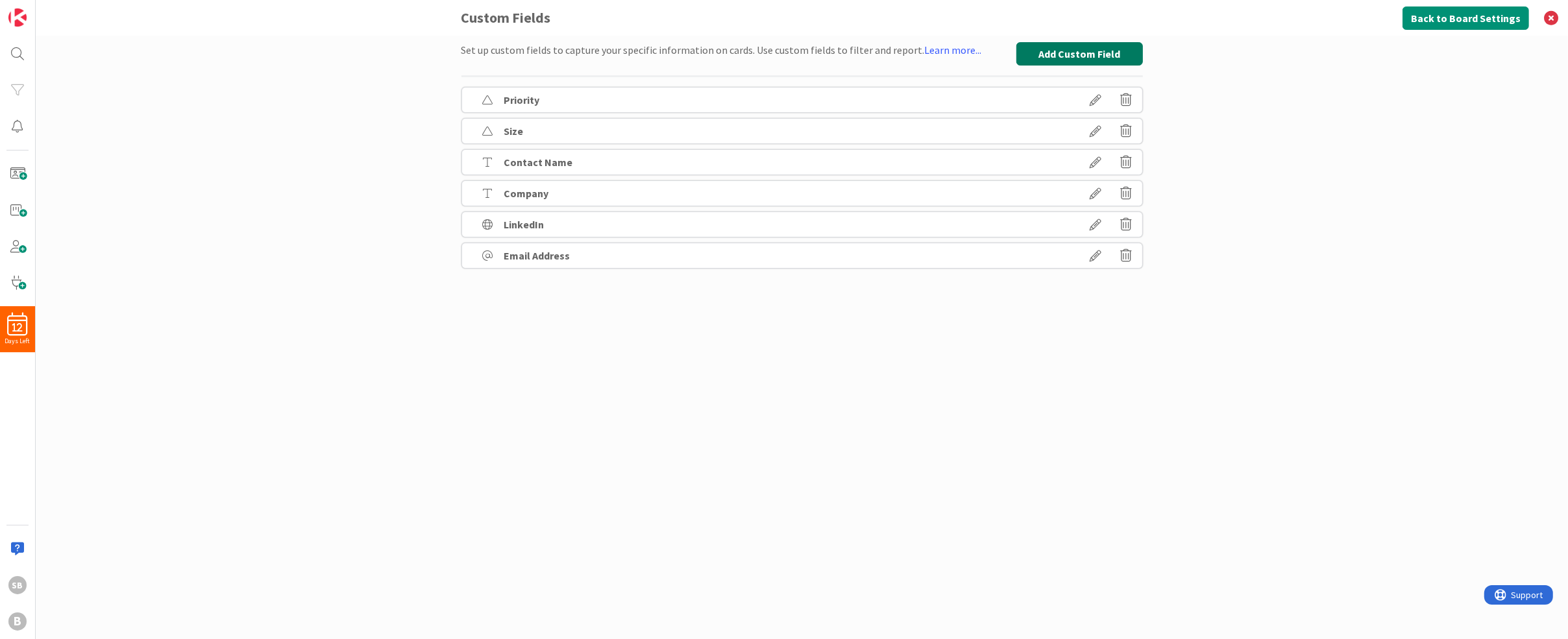
click at [1085, 45] on button "Add Custom Field" at bounding box center [1080, 54] width 127 height 23
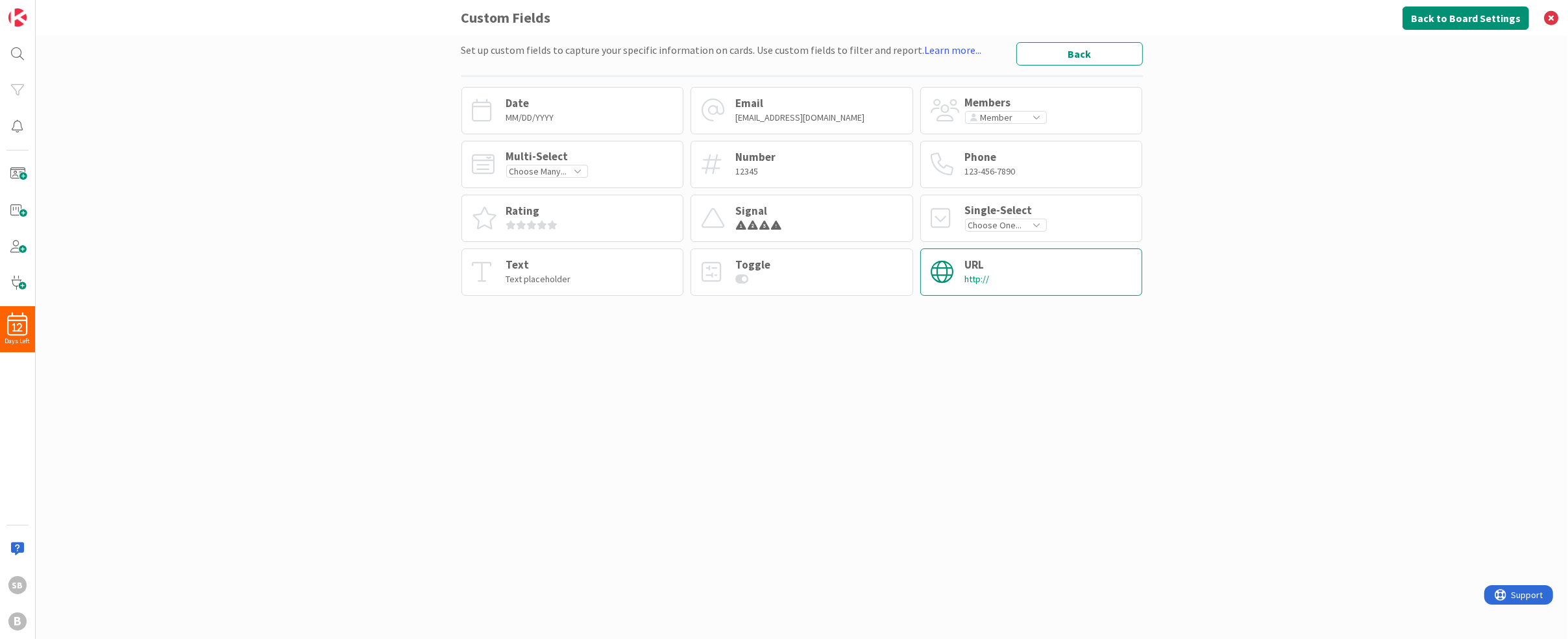
click at [1038, 280] on div "URL http://" at bounding box center [1031, 272] width 223 height 47
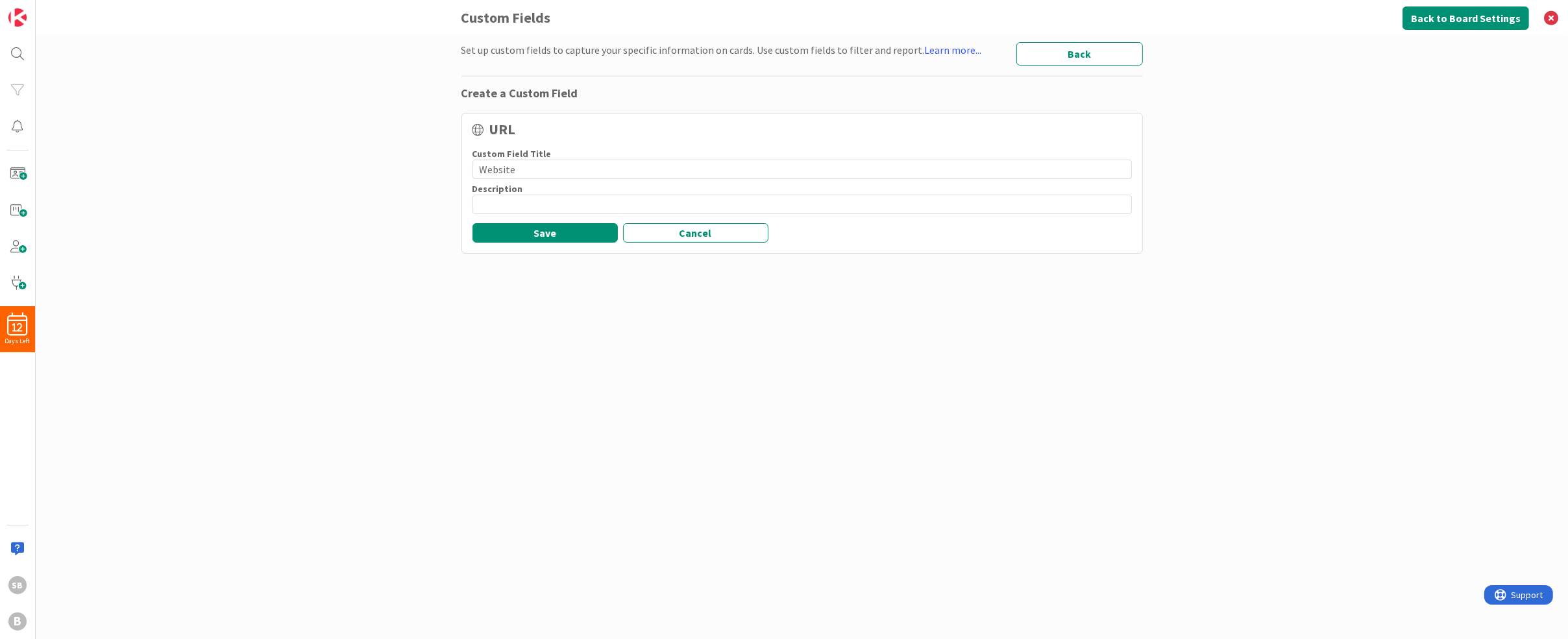
type input "Website"
click at [516, 215] on div "Description 0 / 150" at bounding box center [802, 200] width 660 height 35
click at [516, 236] on button "Save" at bounding box center [545, 233] width 146 height 20
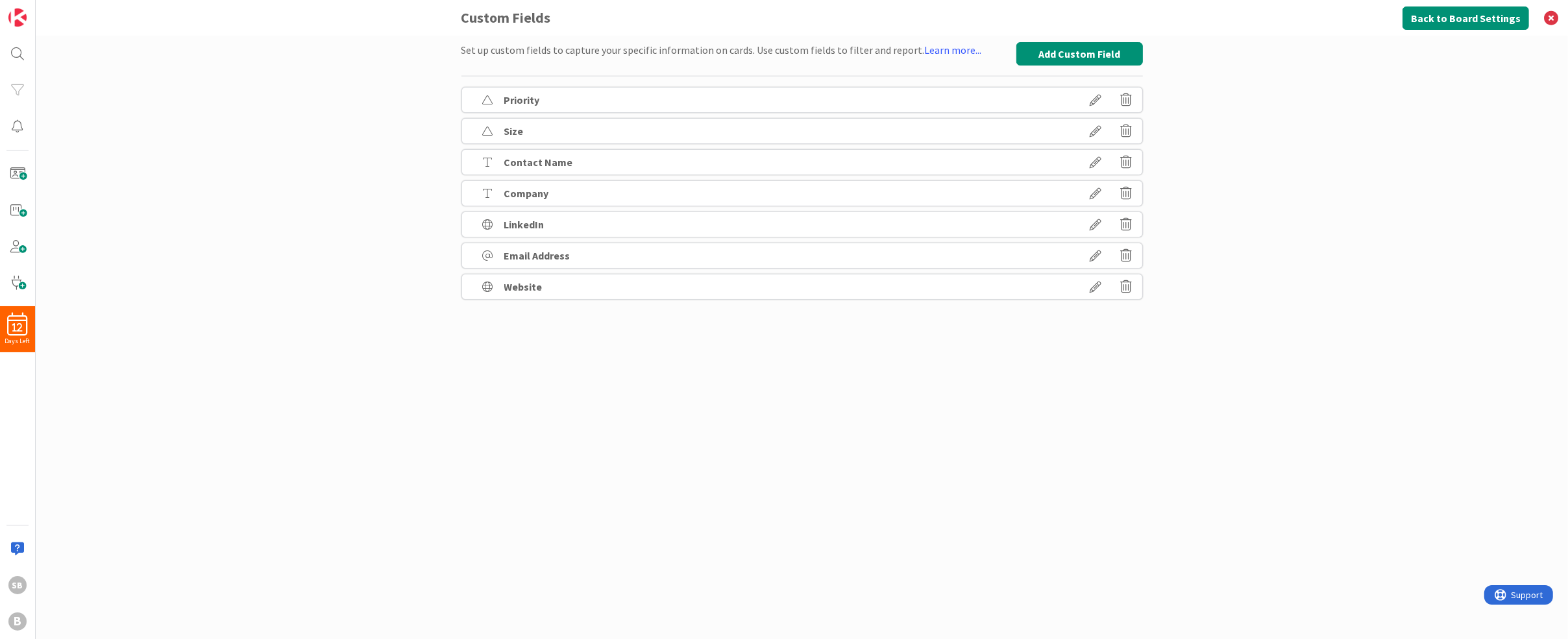
click at [1124, 40] on div "Set up custom fields to capture your specific information on cards. Use custom …" at bounding box center [802, 338] width 1533 height 603
click at [1110, 51] on button "Add Custom Field" at bounding box center [1080, 54] width 127 height 23
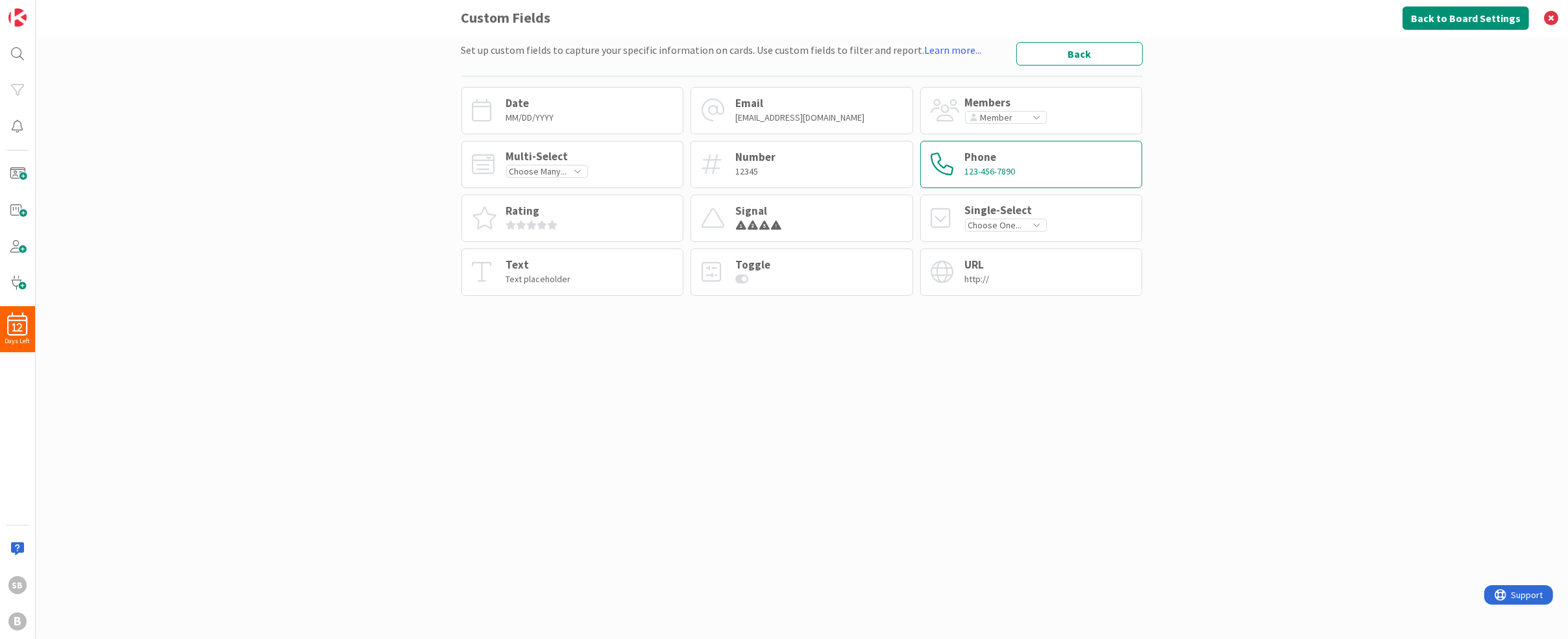
click at [1014, 155] on div "Phone" at bounding box center [990, 157] width 51 height 11
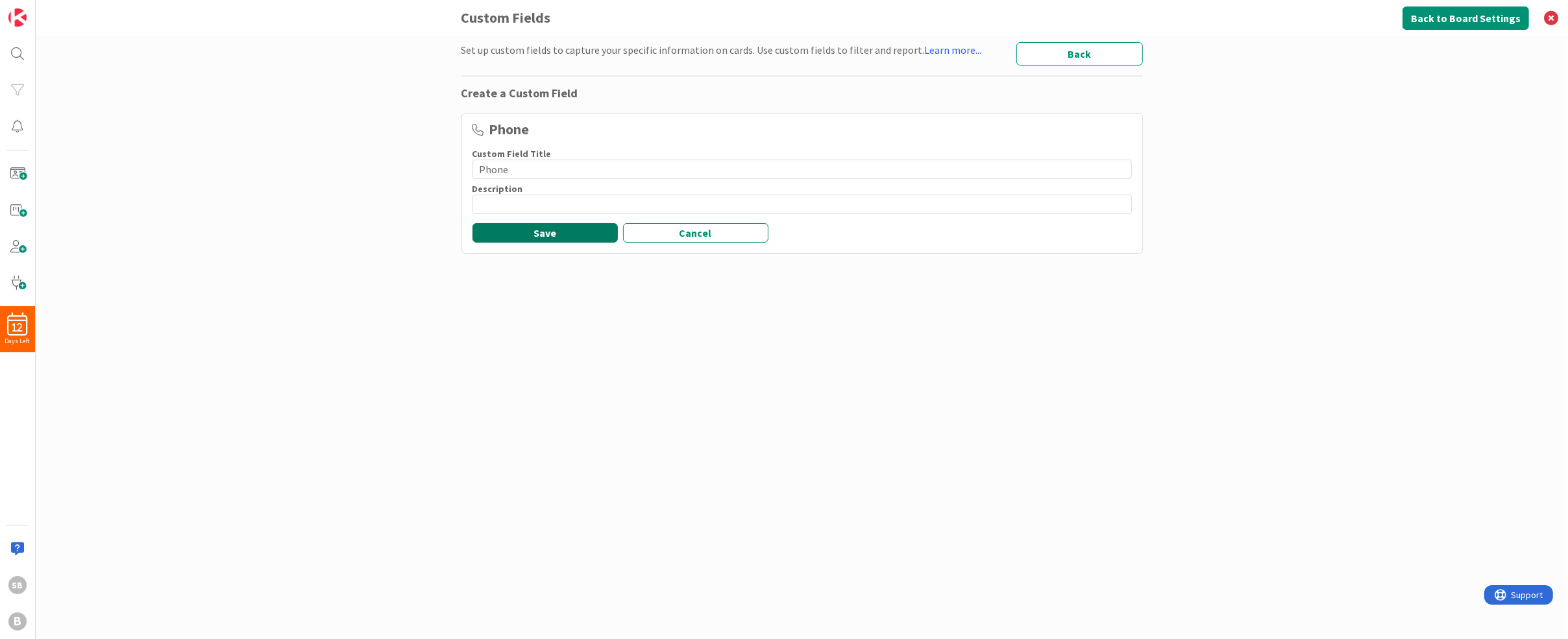
type input "Phone"
click at [545, 240] on button "Save" at bounding box center [545, 233] width 146 height 20
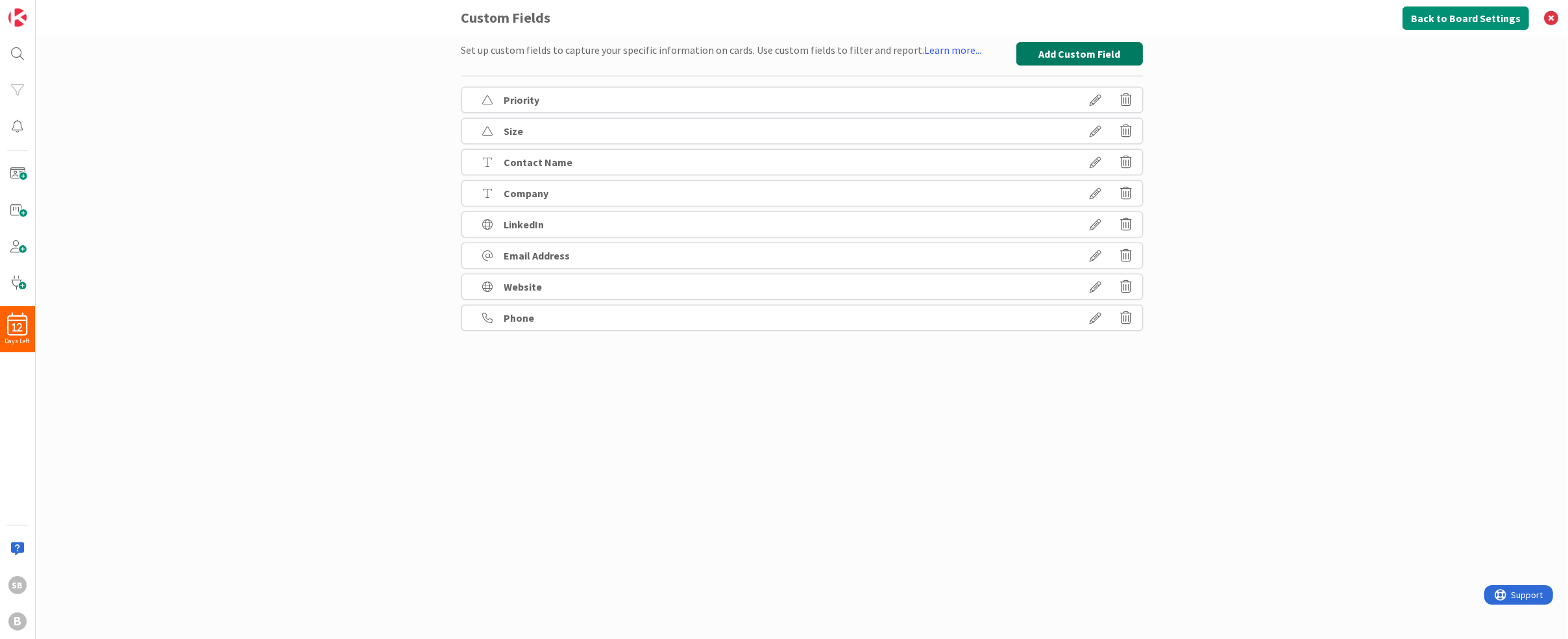
click at [1077, 49] on button "Add Custom Field" at bounding box center [1080, 54] width 127 height 23
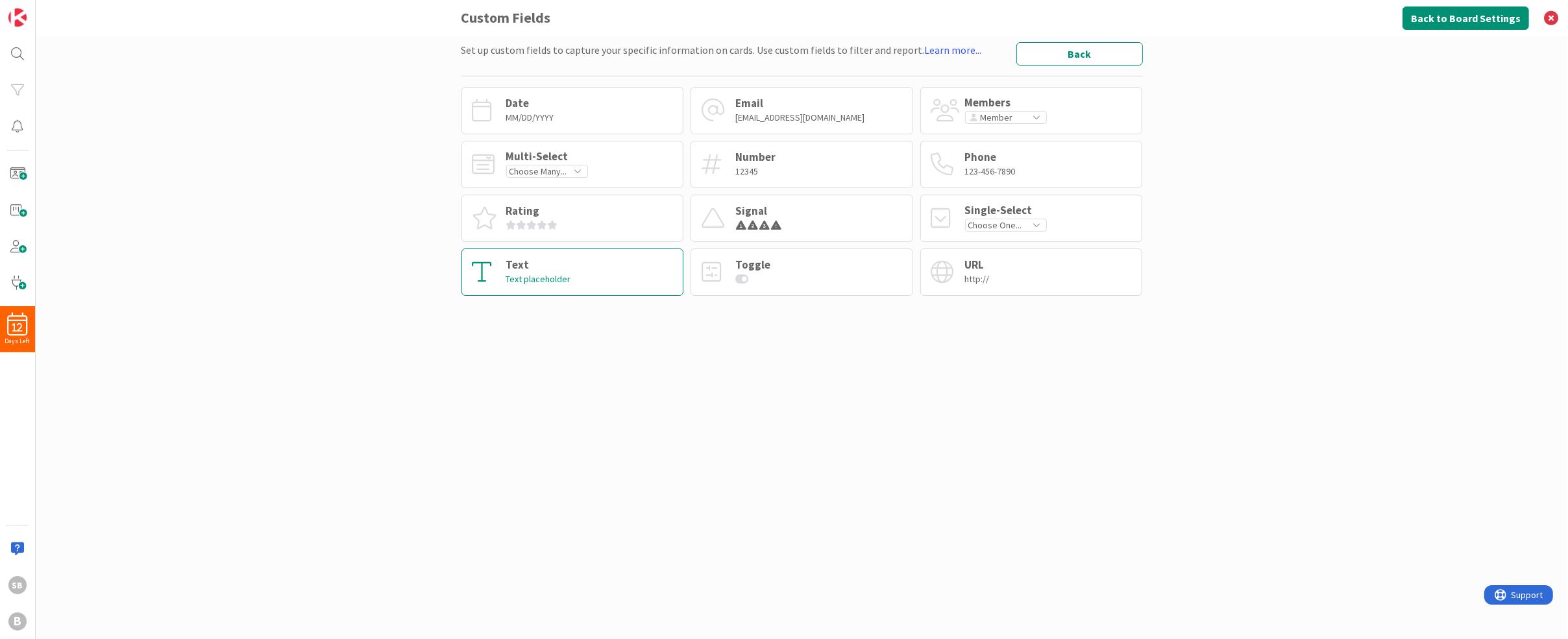
click at [603, 274] on div "Text Text placeholder" at bounding box center [573, 272] width 223 height 47
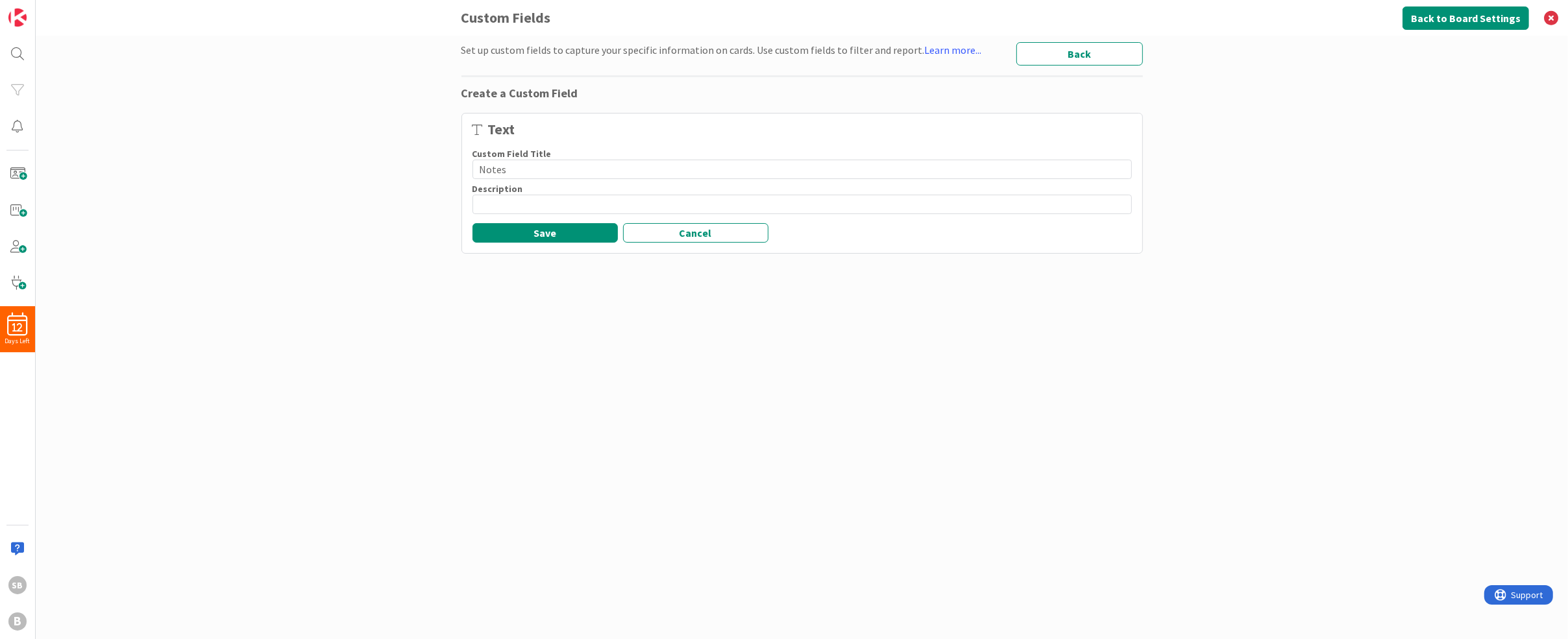
type input "Notes"
click at [541, 236] on button "Save" at bounding box center [545, 233] width 146 height 20
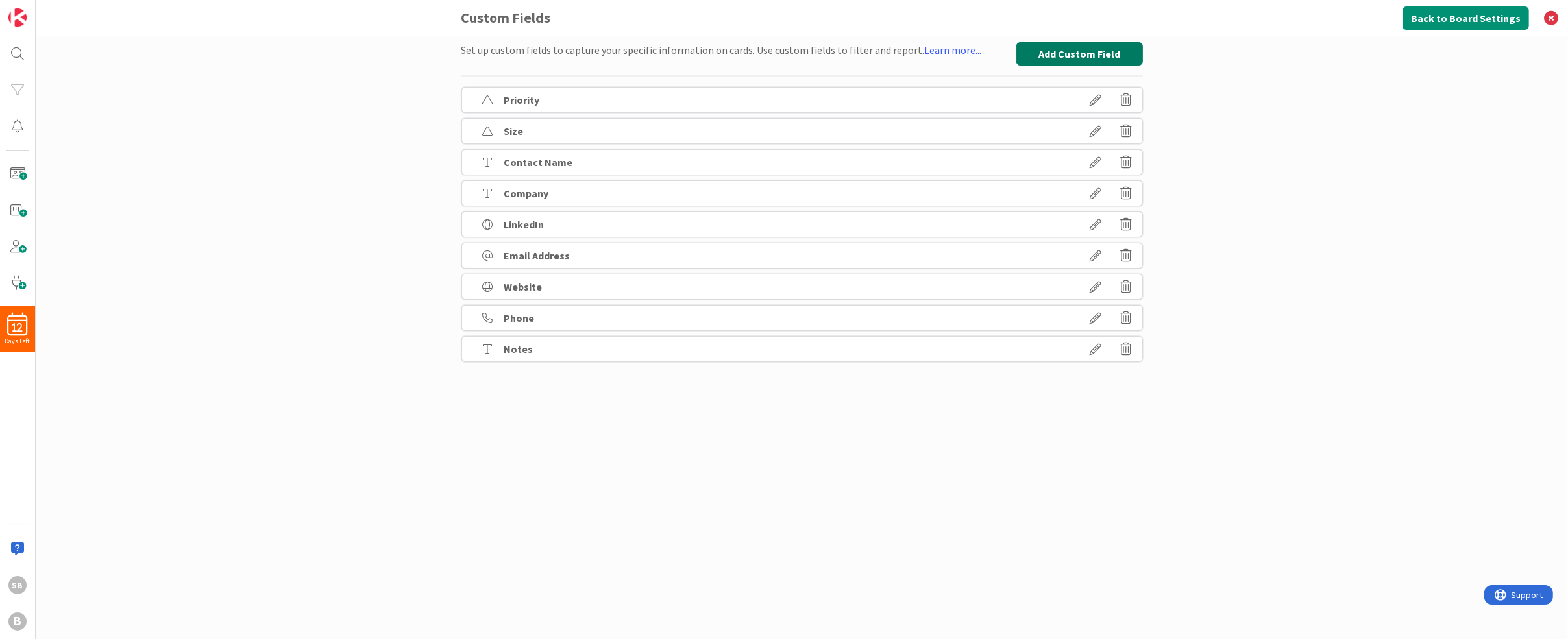
click at [1088, 56] on button "Add Custom Field" at bounding box center [1080, 54] width 127 height 23
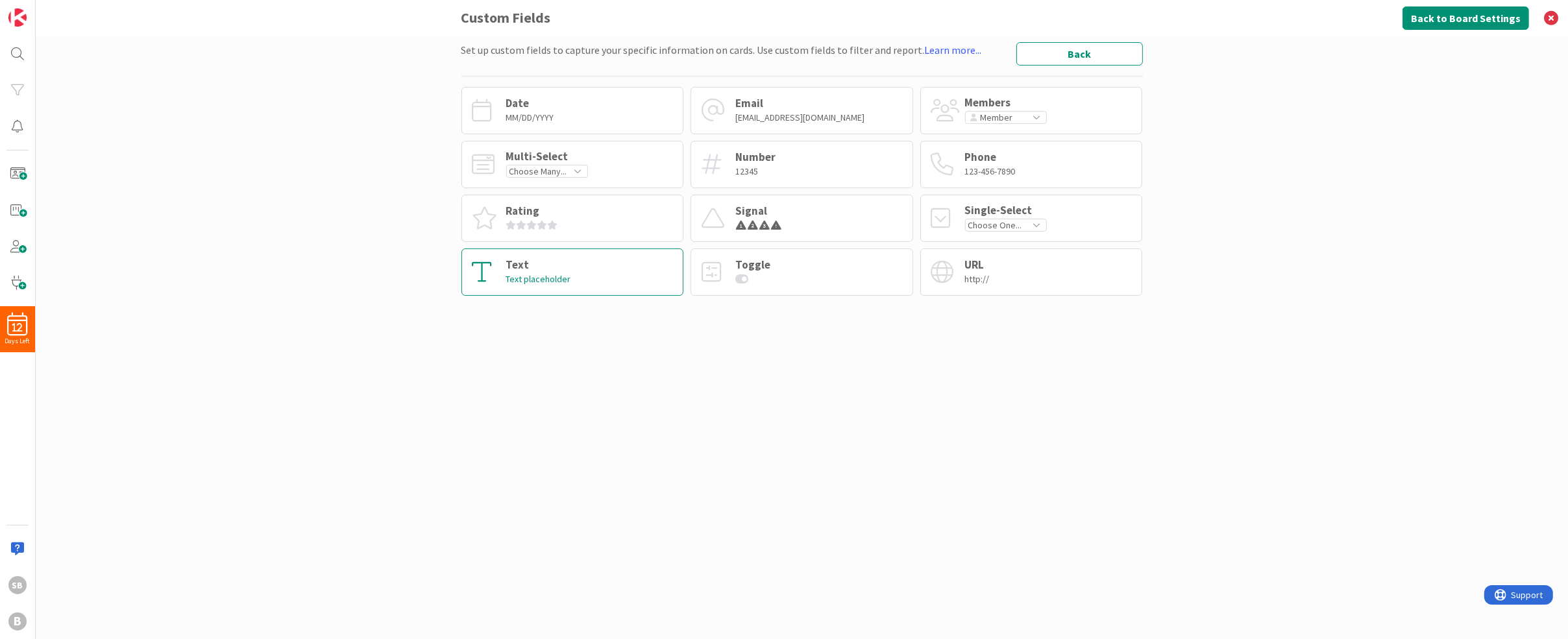
click at [581, 277] on div "Text Text placeholder" at bounding box center [573, 272] width 223 height 47
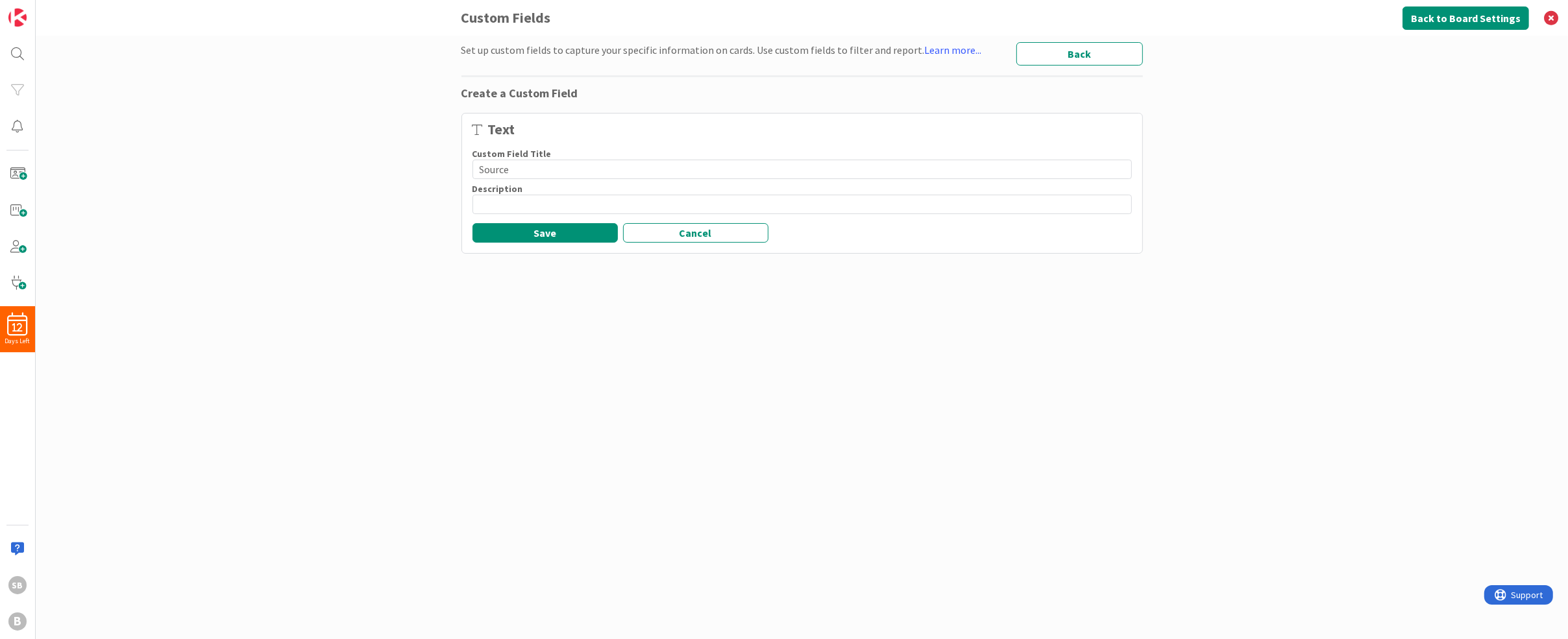
type input "Source"
click at [545, 237] on button "Save" at bounding box center [545, 233] width 146 height 20
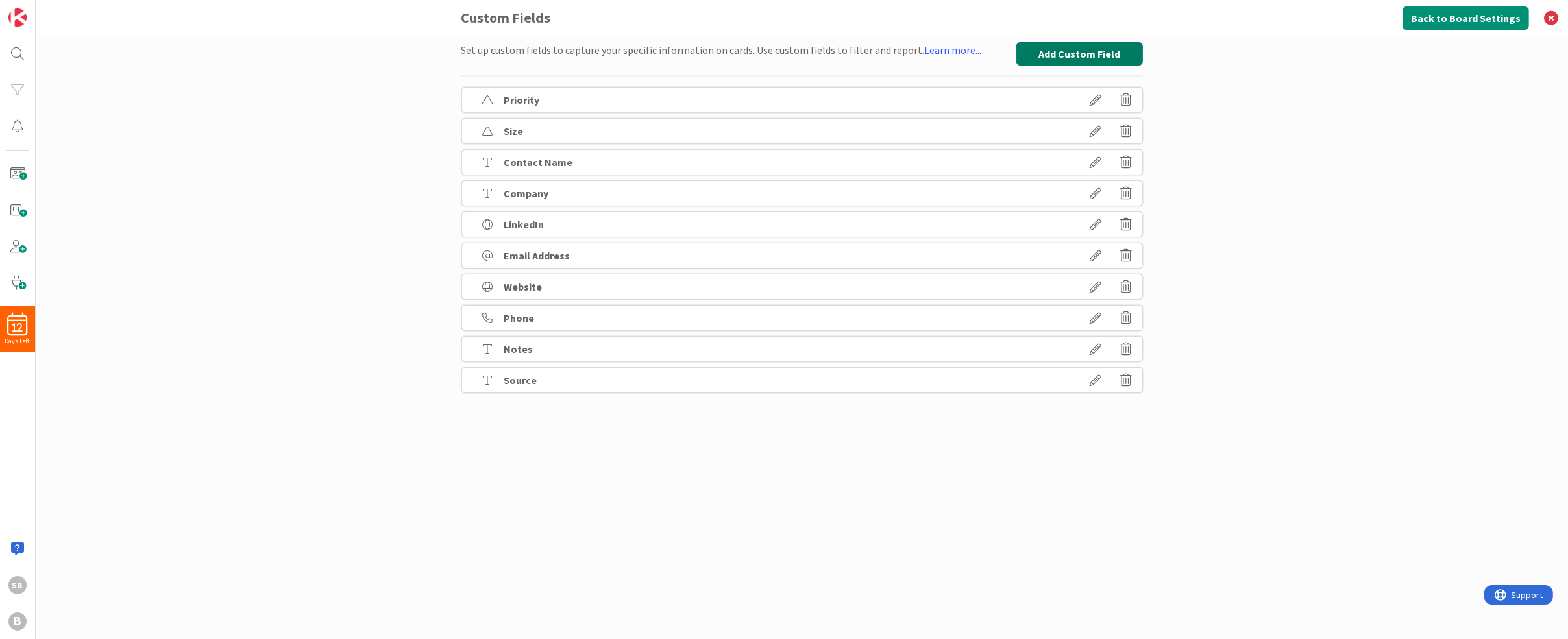
click at [1086, 42] on button "Add Custom Field" at bounding box center [1080, 54] width 127 height 23
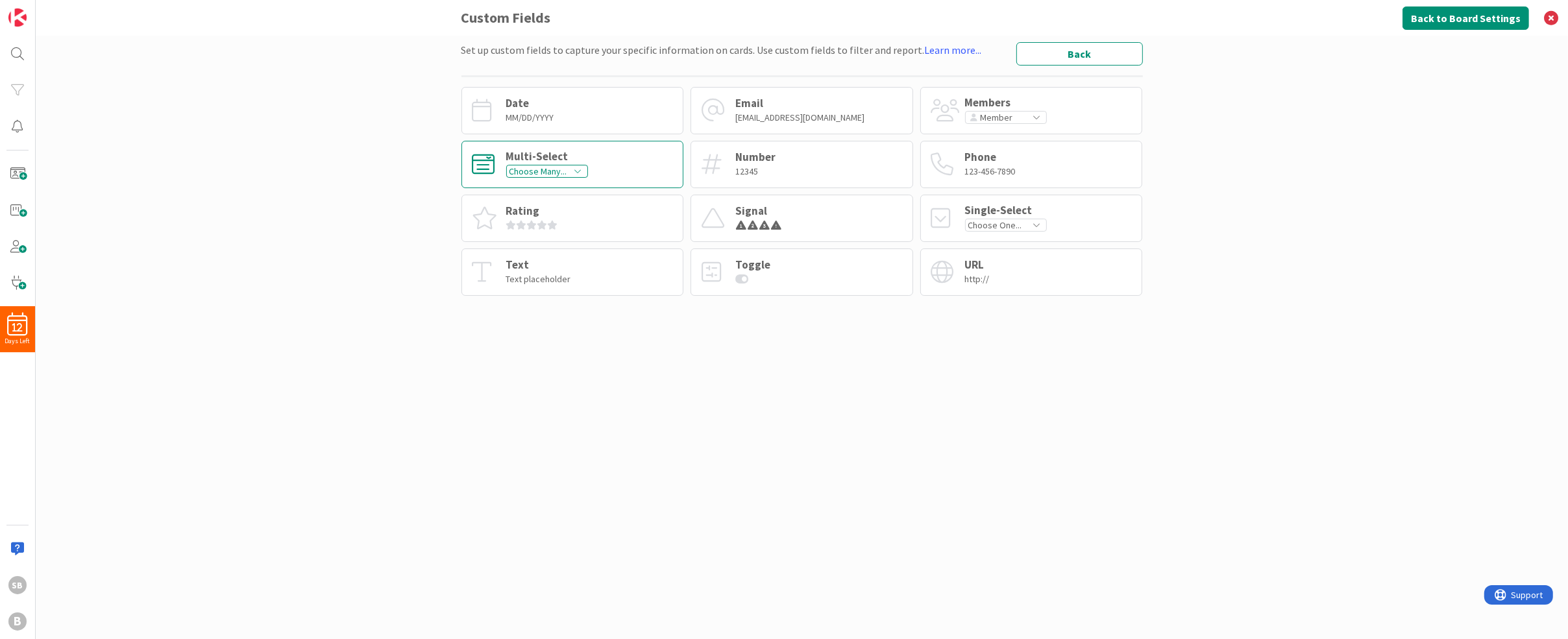
click at [531, 161] on div "Multi-Select" at bounding box center [547, 157] width 81 height 11
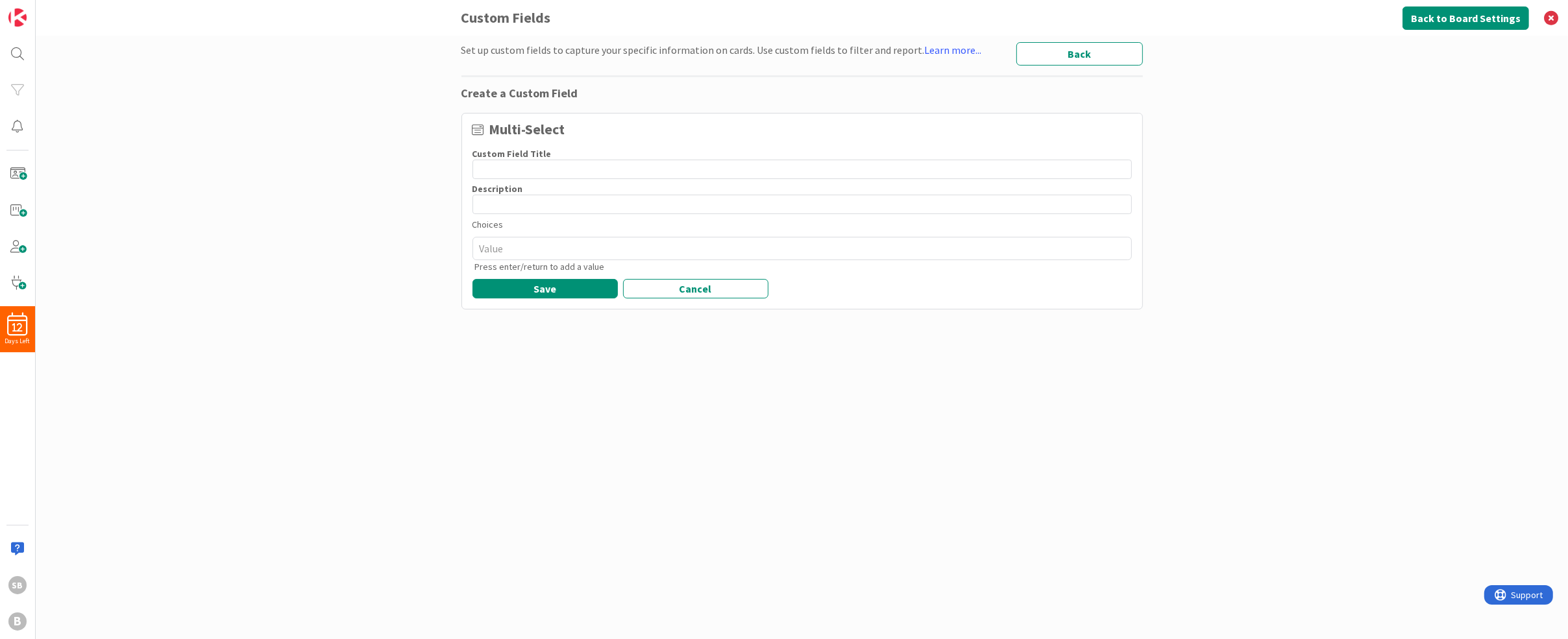
click at [534, 160] on input at bounding box center [802, 169] width 660 height 20
type textarea "x"
type input "N"
type textarea "x"
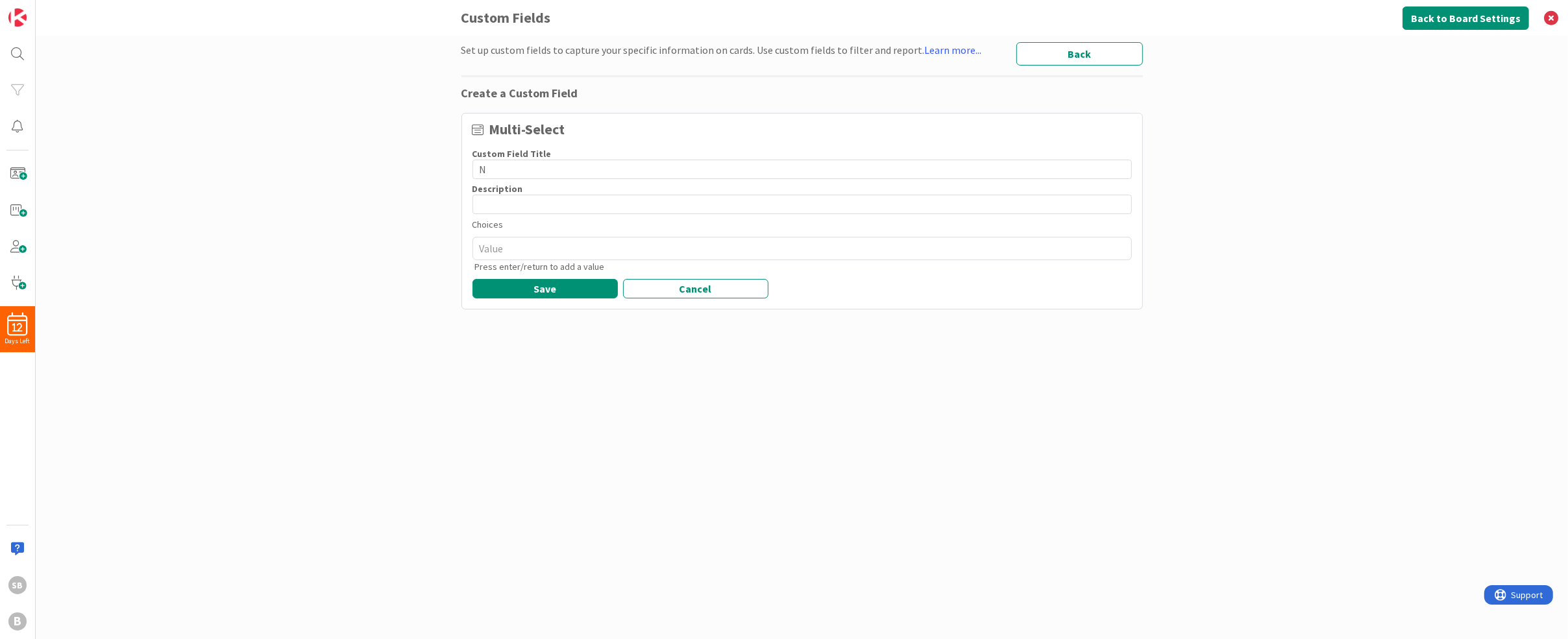
type input "Na"
type textarea "x"
type input "Nat"
type textarea "x"
type input "Natu"
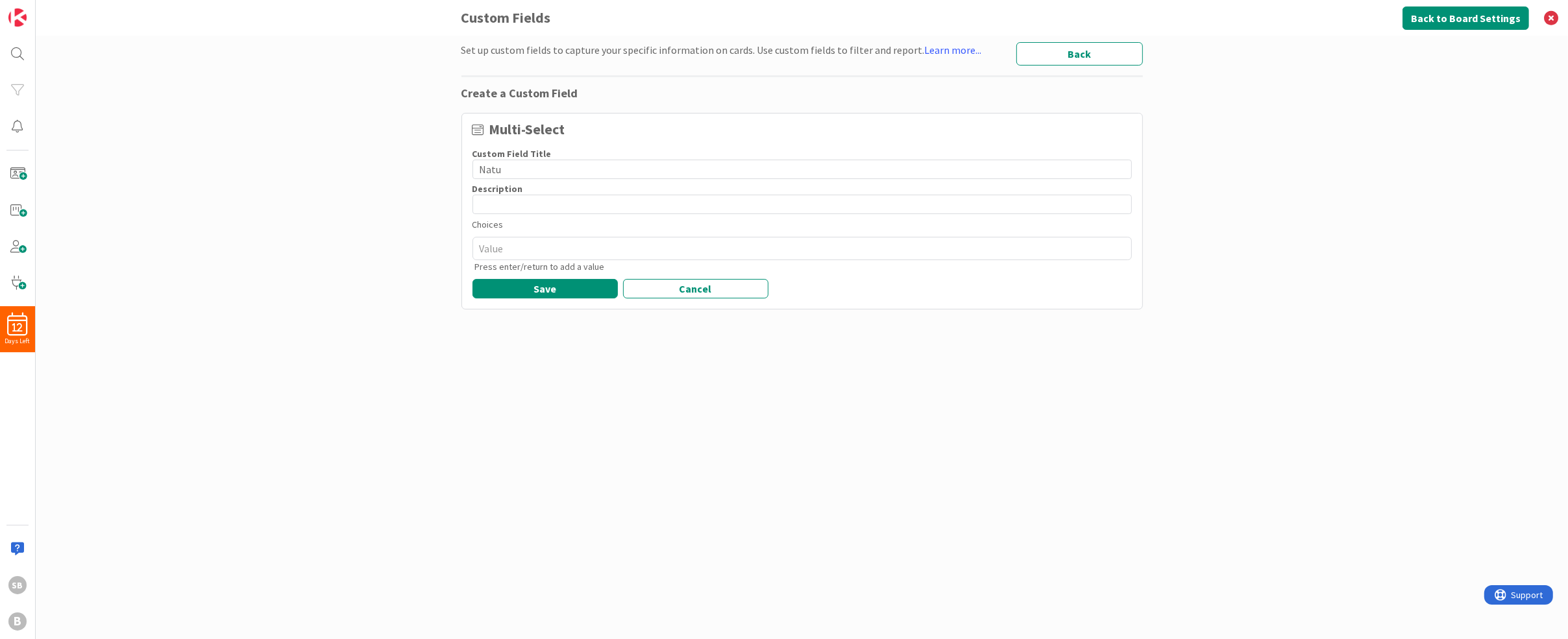
type textarea "x"
type input "Natur"
type textarea "x"
type input "Nature"
type textarea "x"
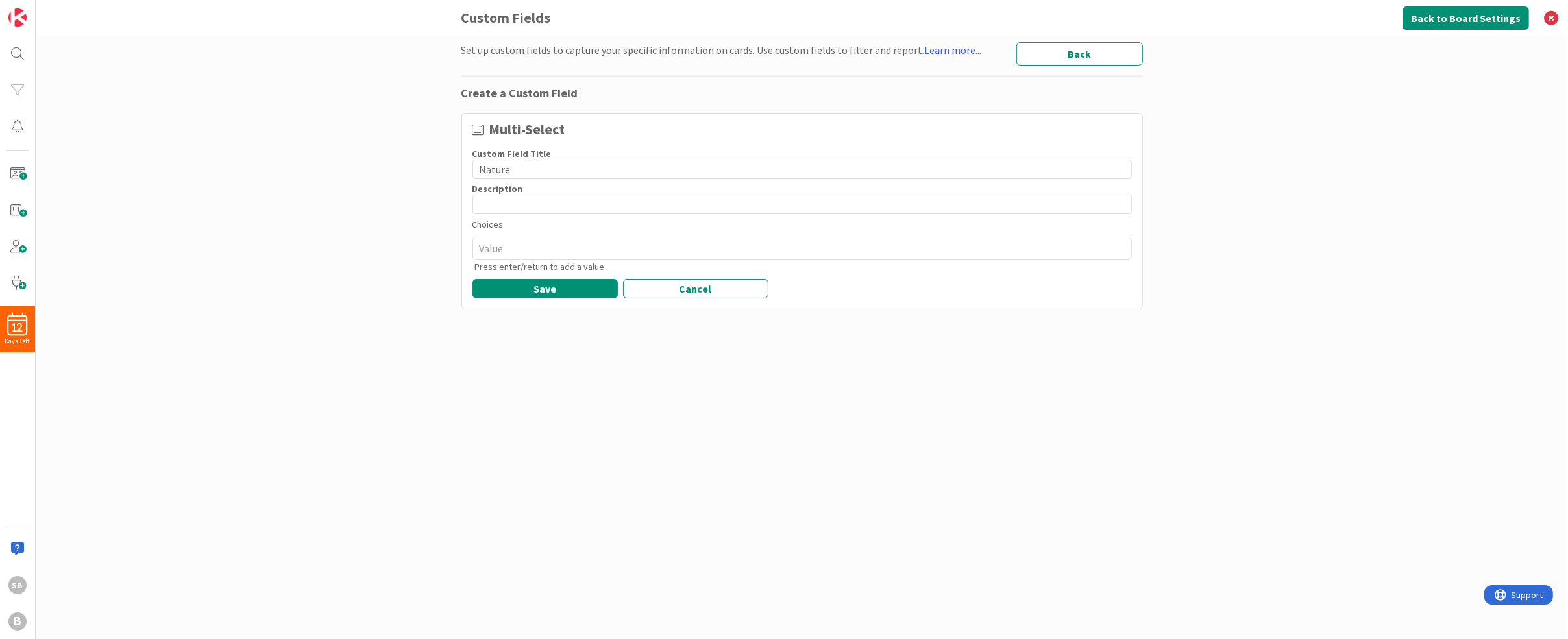
type input "Nature"
type textarea "x"
type input "Nature o"
type textarea "x"
type input "Nature of"
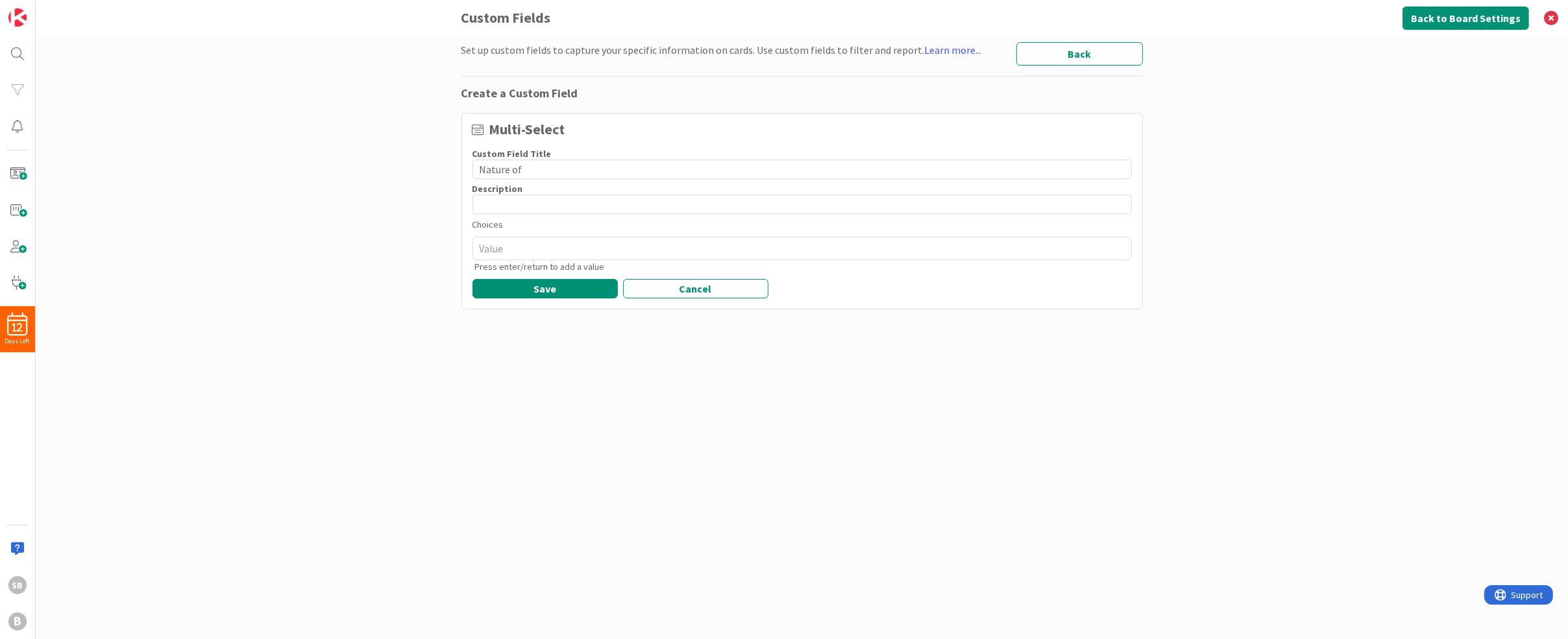
type textarea "x"
type input "Nature of"
type textarea "x"
type input "Nature of R"
type textarea "x"
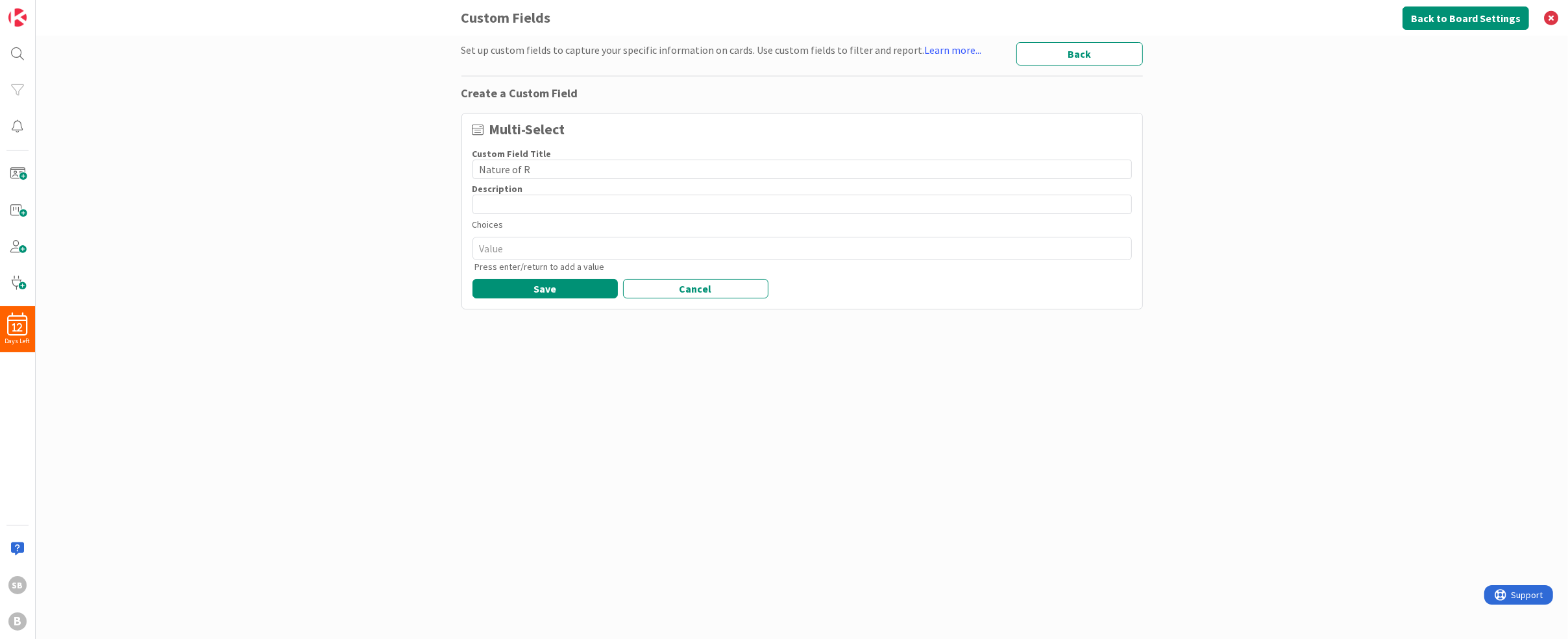
type input "Nature of Re"
type textarea "x"
type input "Nature of Rel"
type textarea "x"
type input "Nature of Rela"
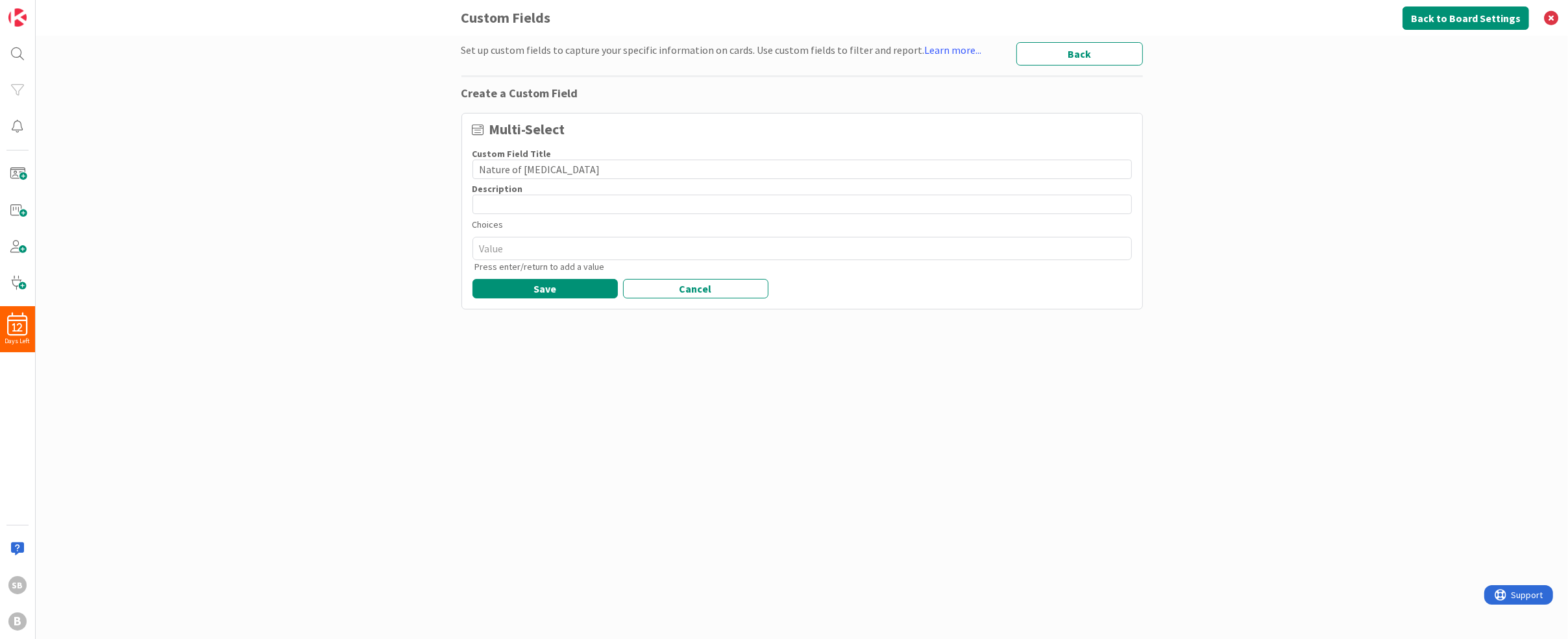
type textarea "x"
type input "Nature of Relat"
type textarea "x"
type input "Nature of Relati"
type textarea "x"
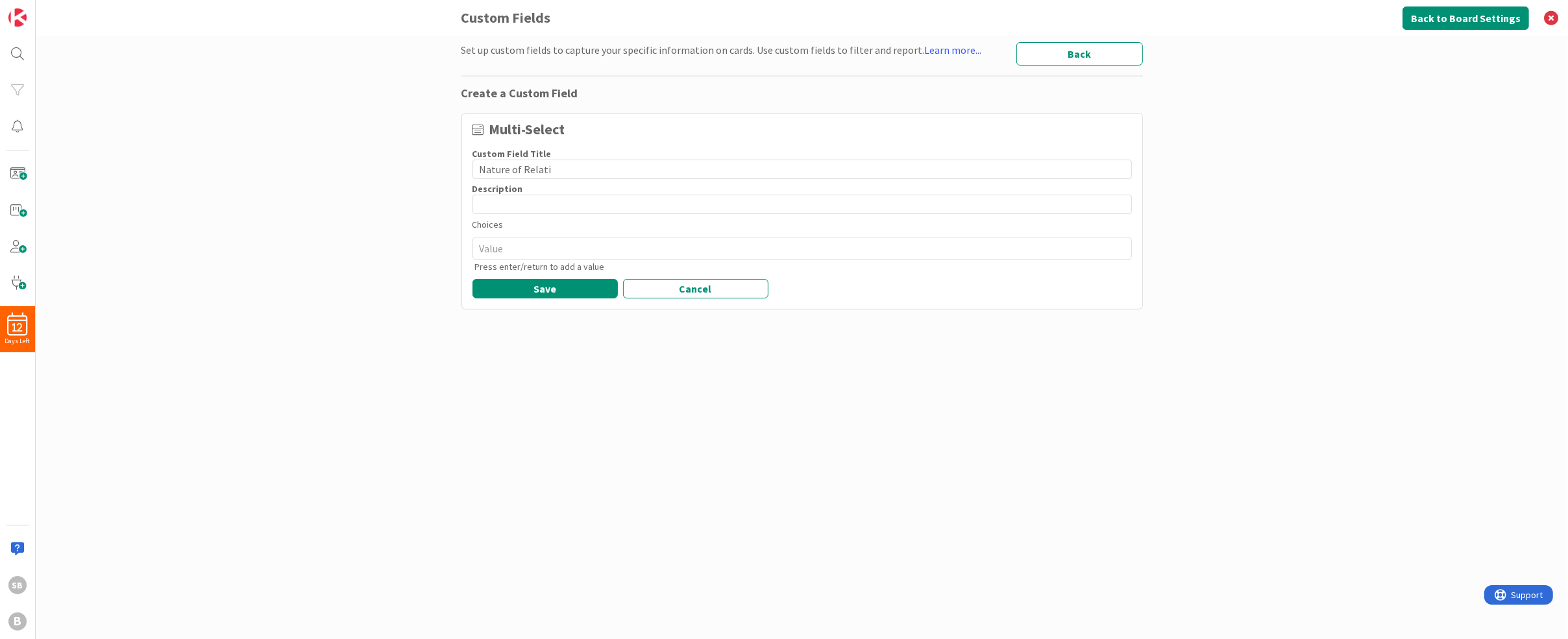
type input "Nature of Relatio"
type textarea "x"
type input "Nature of Relation"
type textarea "x"
type input "Nature of Relations"
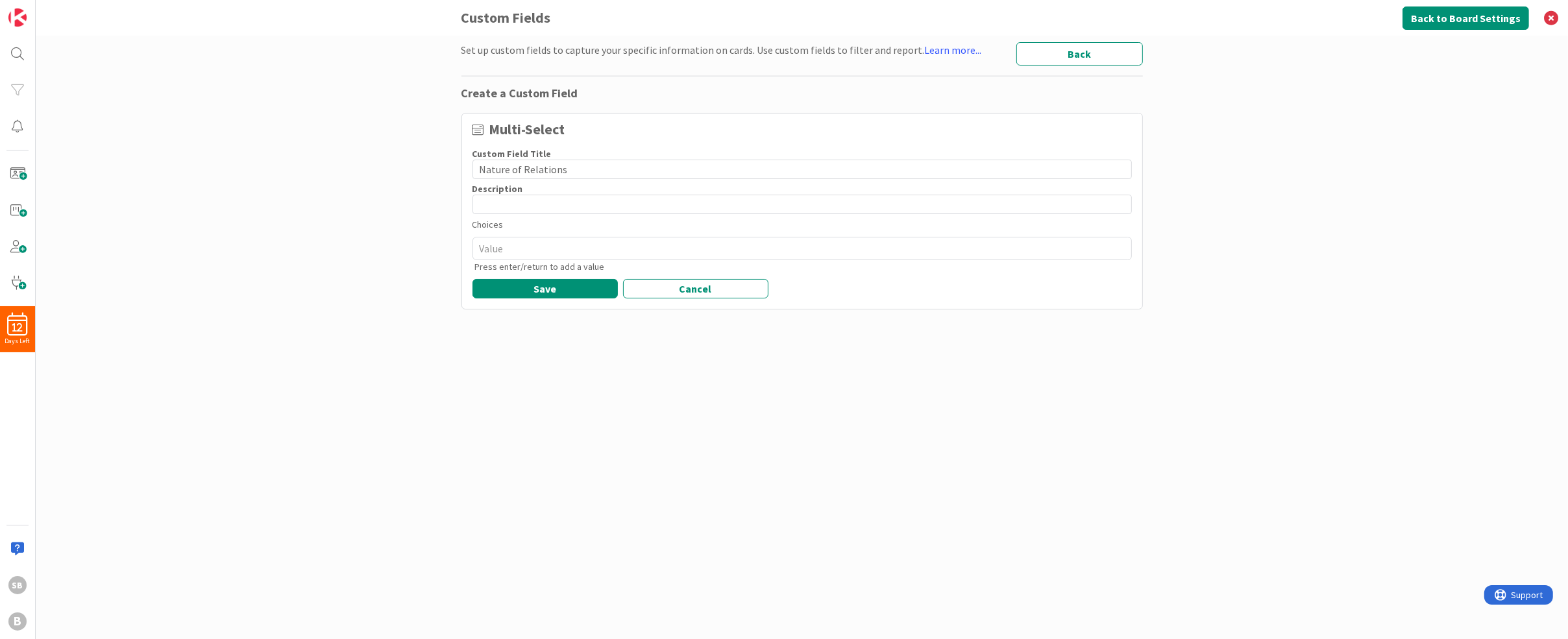
type textarea "x"
type input "Nature of Relationsh"
type textarea "x"
type input "Nature of Relationshi"
type textarea "x"
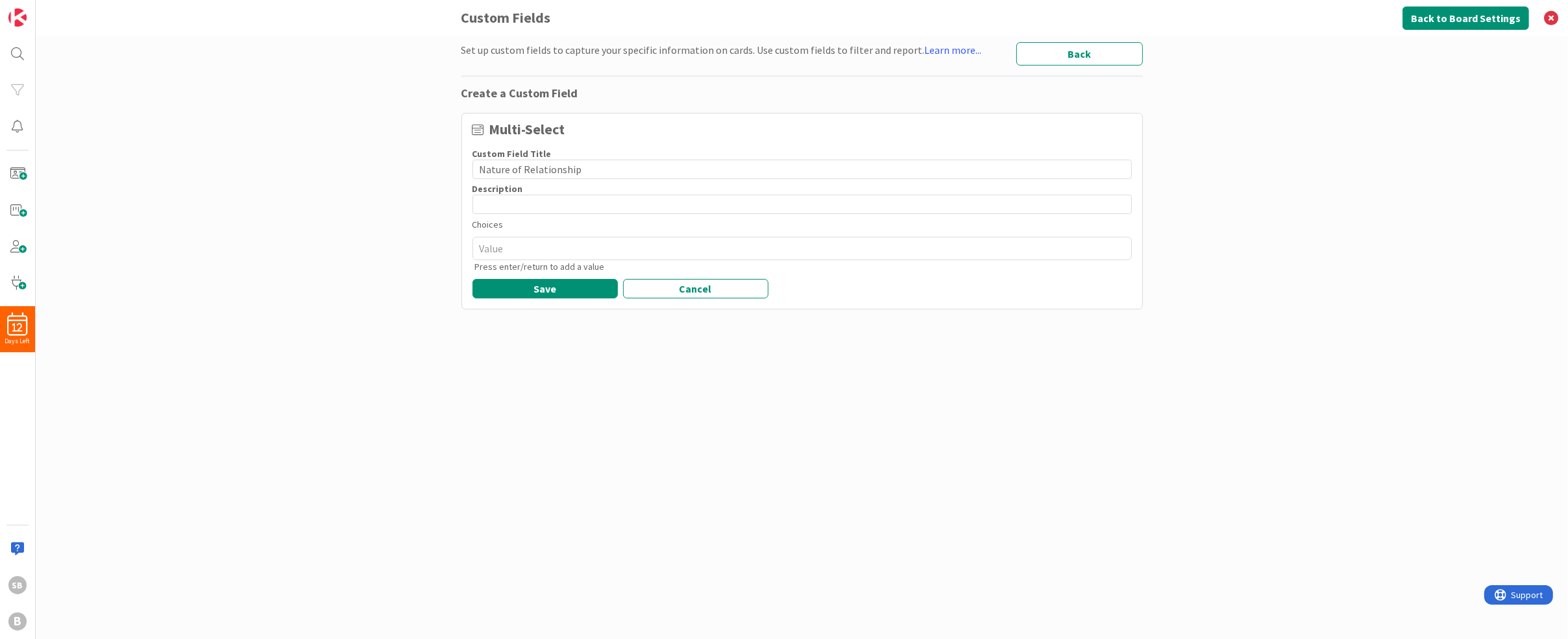
type input "Nature of Relationship"
click at [520, 249] on textarea at bounding box center [802, 248] width 660 height 23
type textarea "x"
type textarea "C"
type textarea "x"
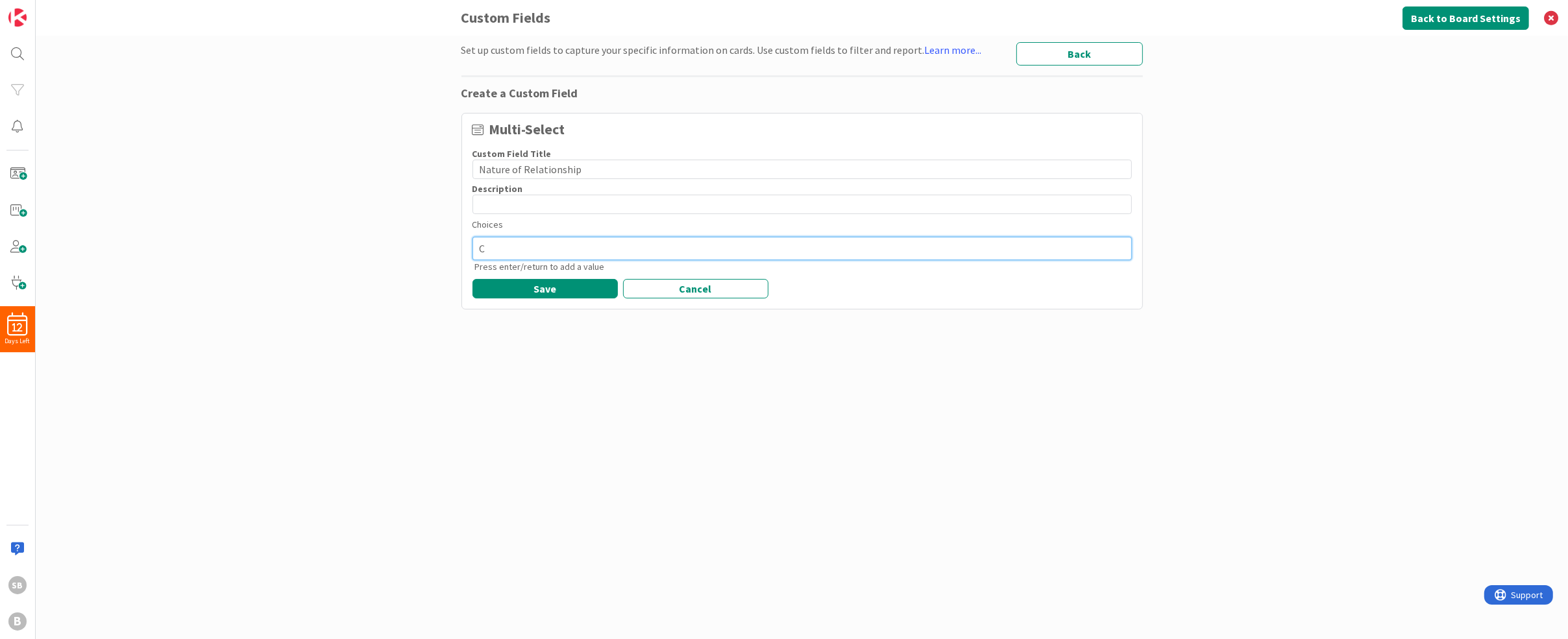
type textarea "Ch"
type textarea "x"
type textarea "Cha"
type textarea "x"
type textarea "Chan"
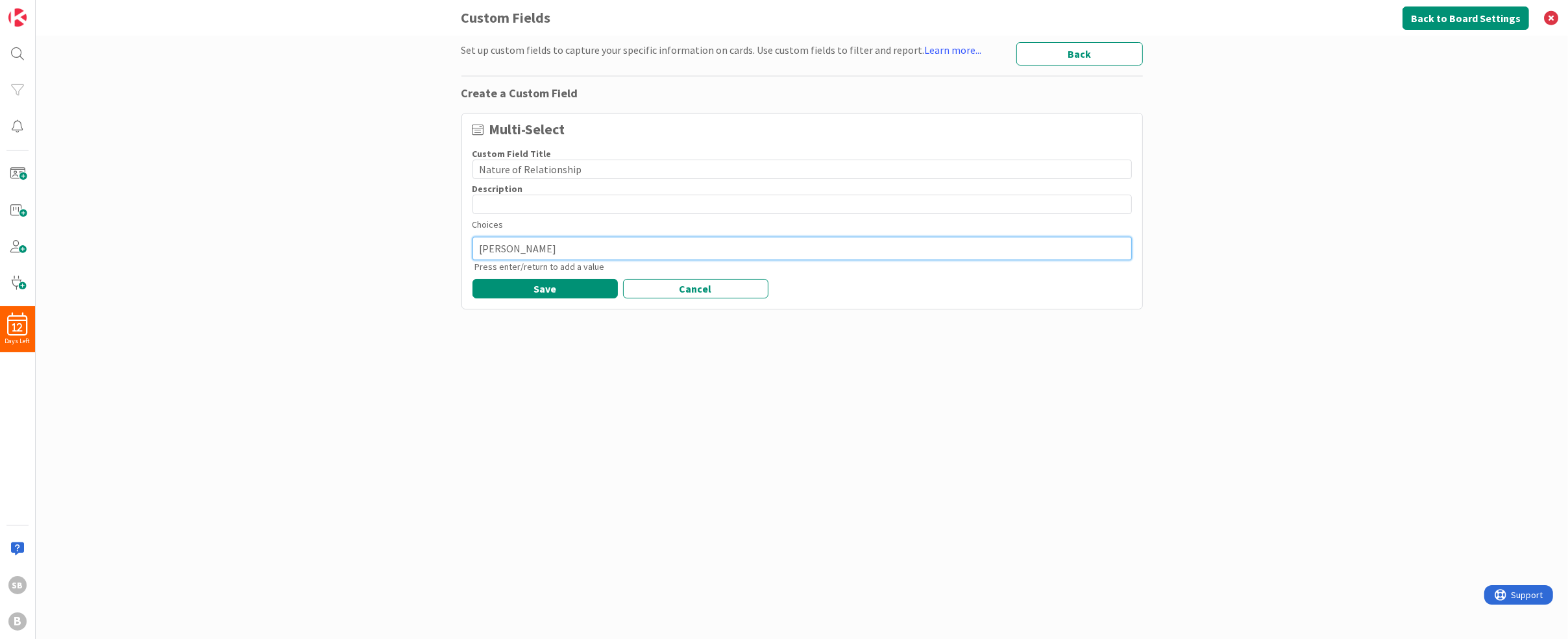
type textarea "x"
type textarea "Chann"
type textarea "x"
type textarea "Channe"
type textarea "x"
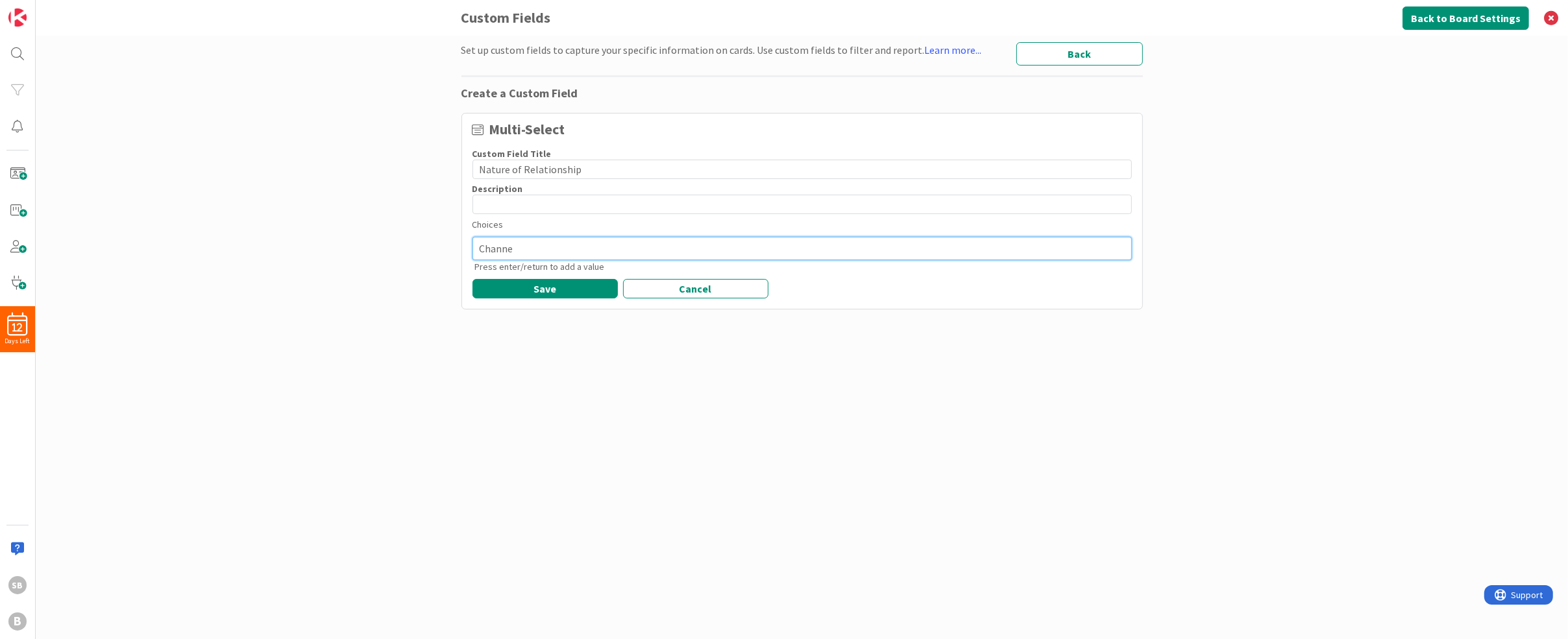
type textarea "Channel"
type textarea "x"
type textarea "Channel"
type textarea "x"
type textarea "Channel P"
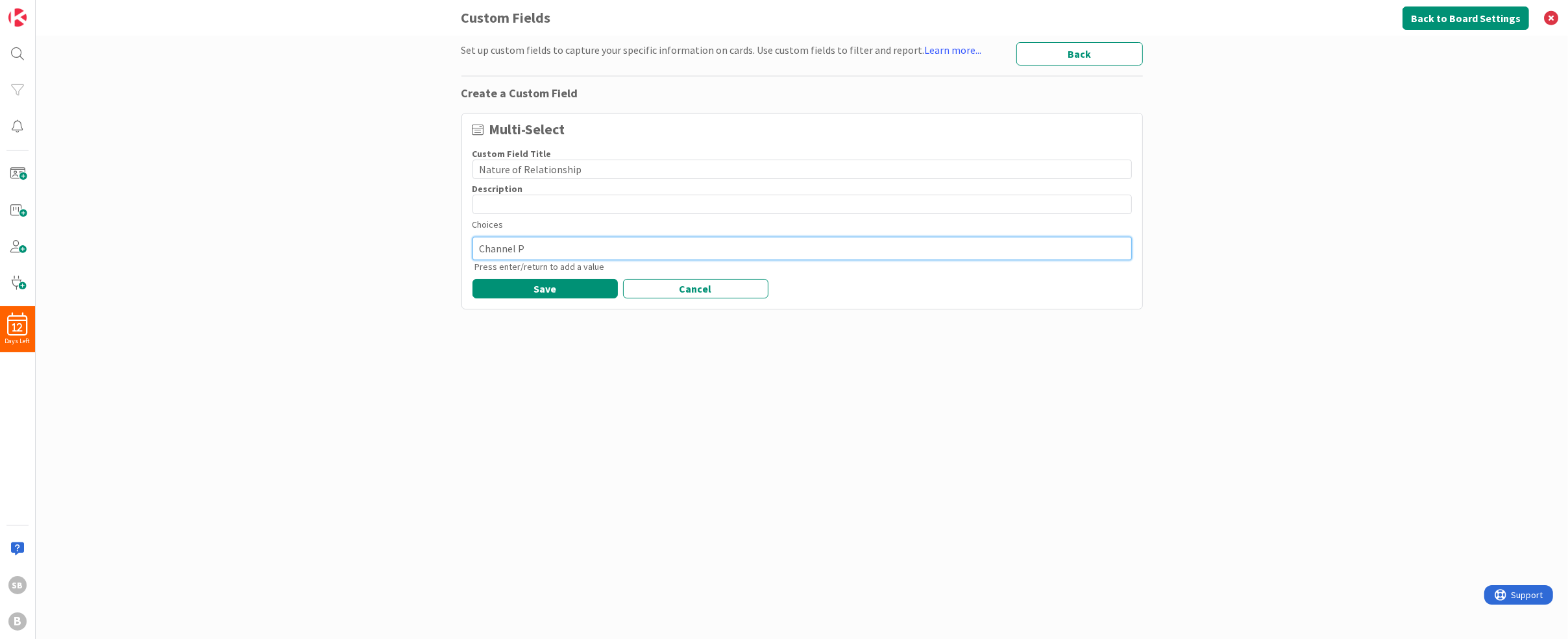
type textarea "x"
type textarea "Channel Pa"
type textarea "x"
type textarea "Channel Par"
type textarea "x"
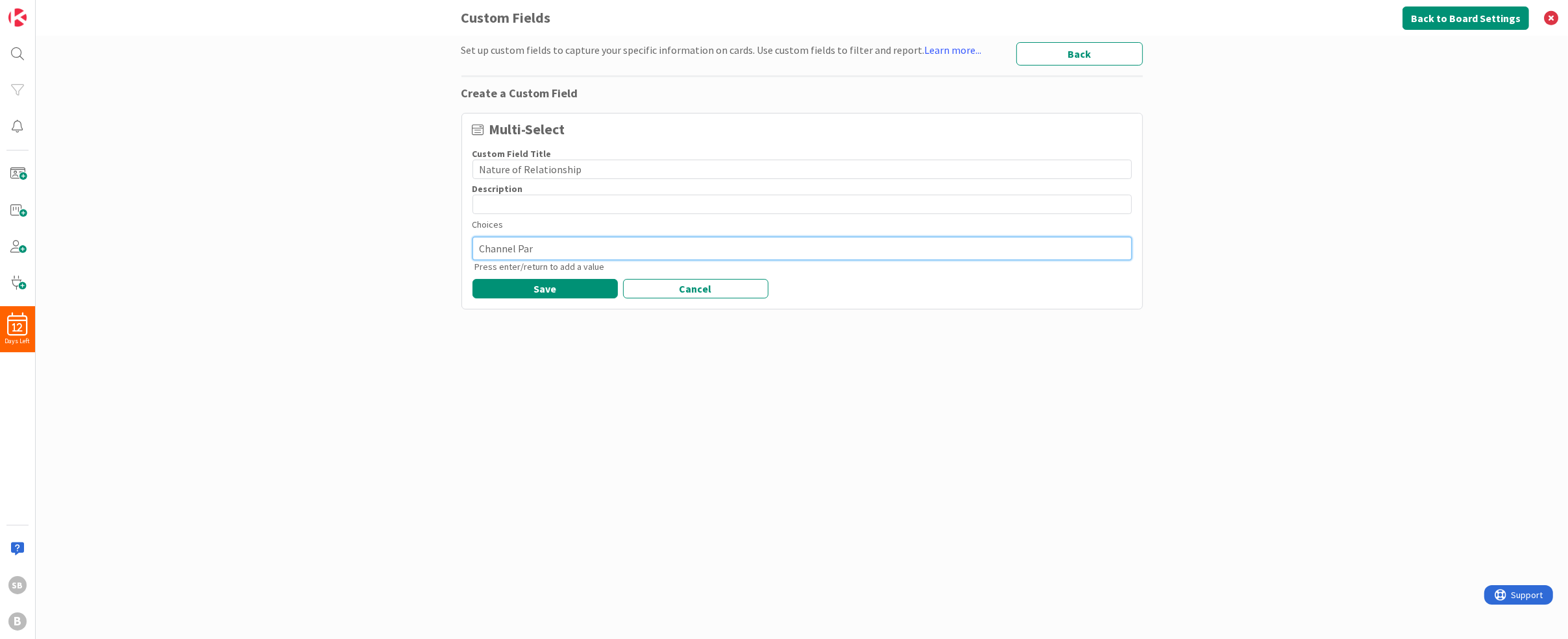
type textarea "Channel Part"
type textarea "x"
type textarea "Channel Parth"
type textarea "x"
type textarea "Channel Parthe"
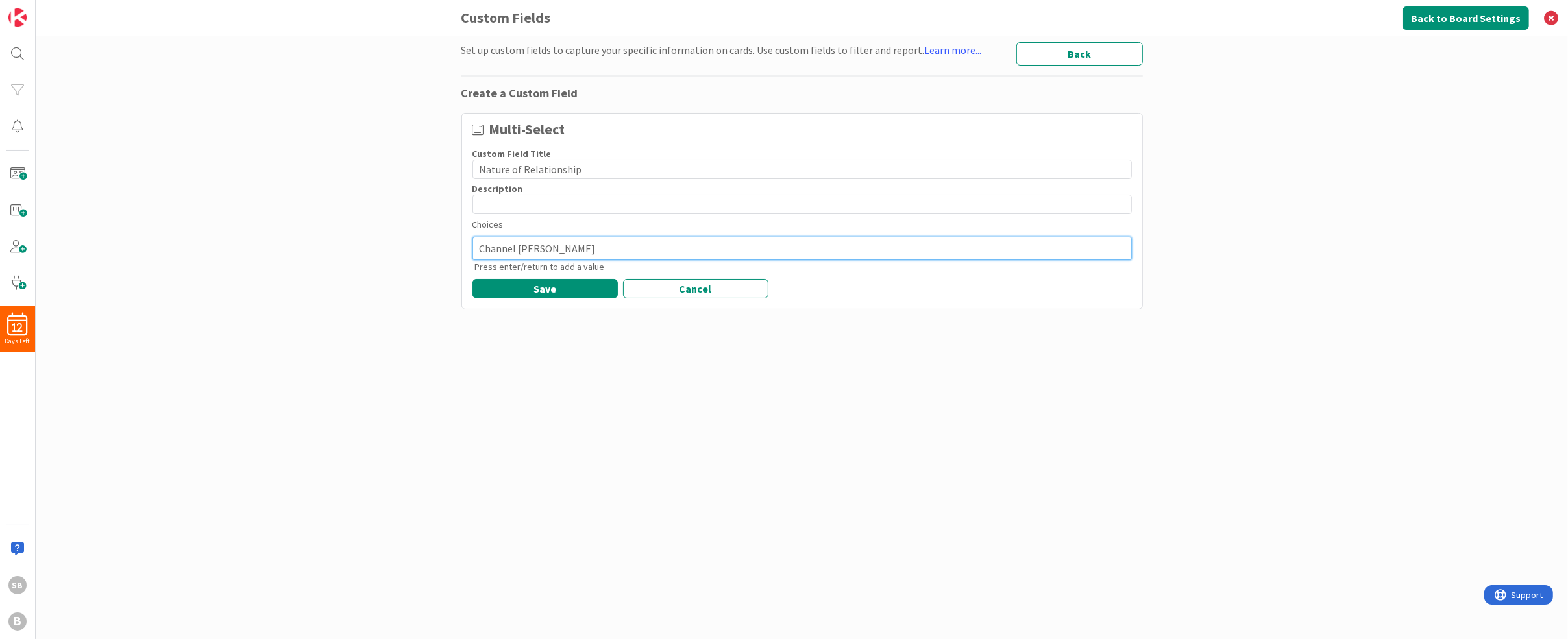
type textarea "x"
type textarea "Channel Parther"
type textarea "x"
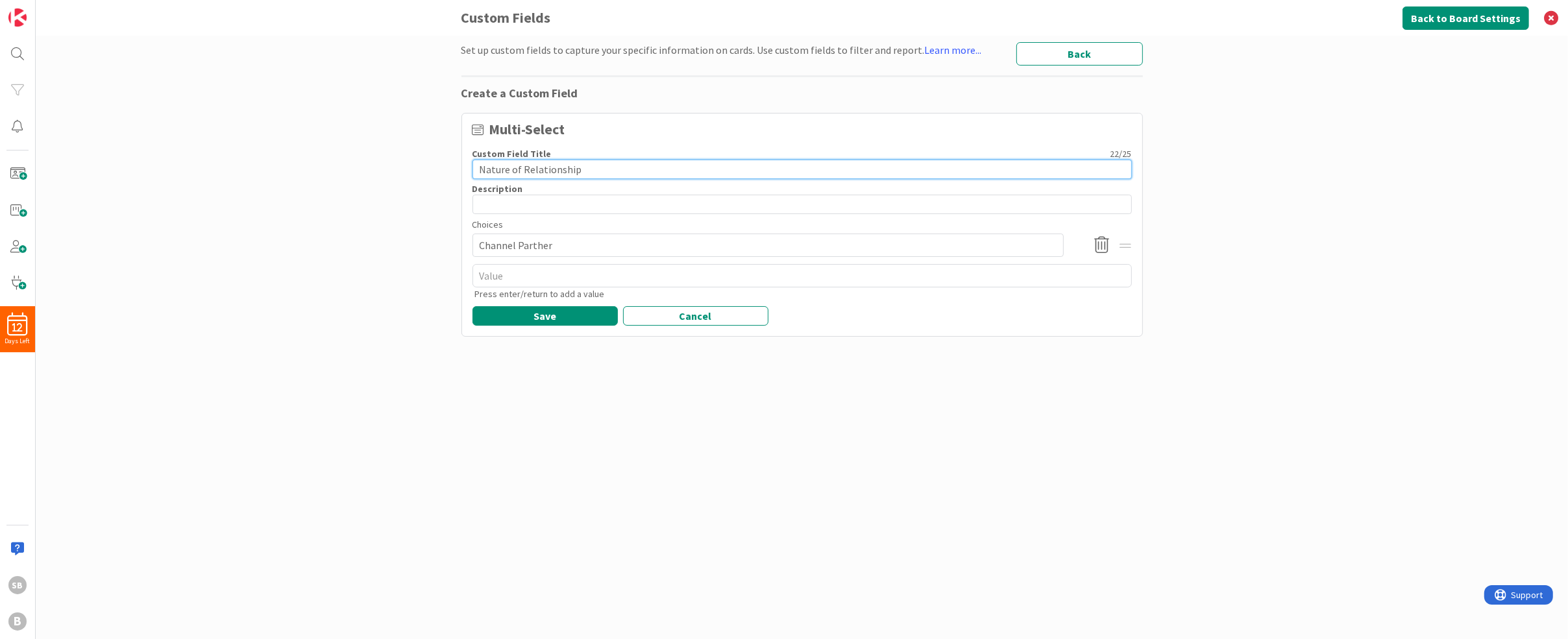
click at [520, 171] on input "Nature of Relationship" at bounding box center [802, 169] width 660 height 20
type textarea "x"
type input "Nature of PRelationship"
type textarea "x"
type input "Nature of PoRelationship"
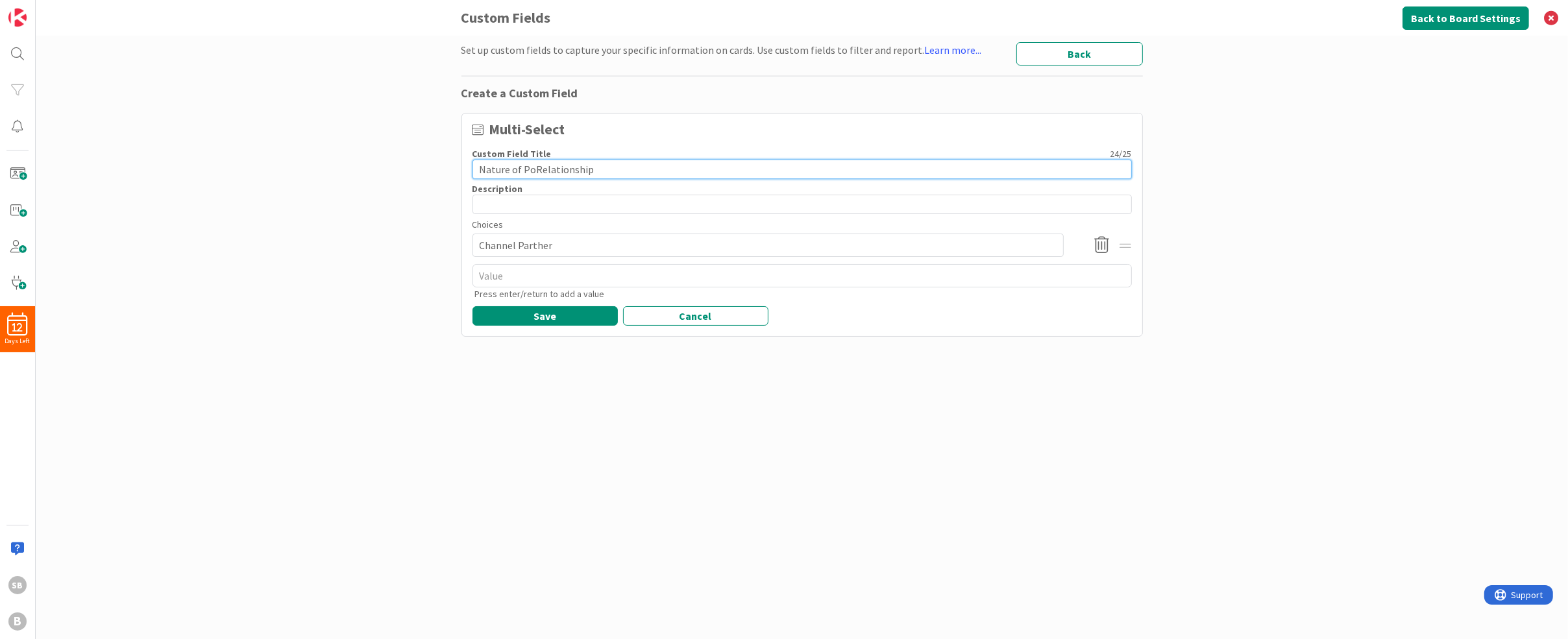
type textarea "x"
type input "Nature of PotRelationship"
type textarea "x"
type input "Nature of PoRelationship"
type textarea "x"
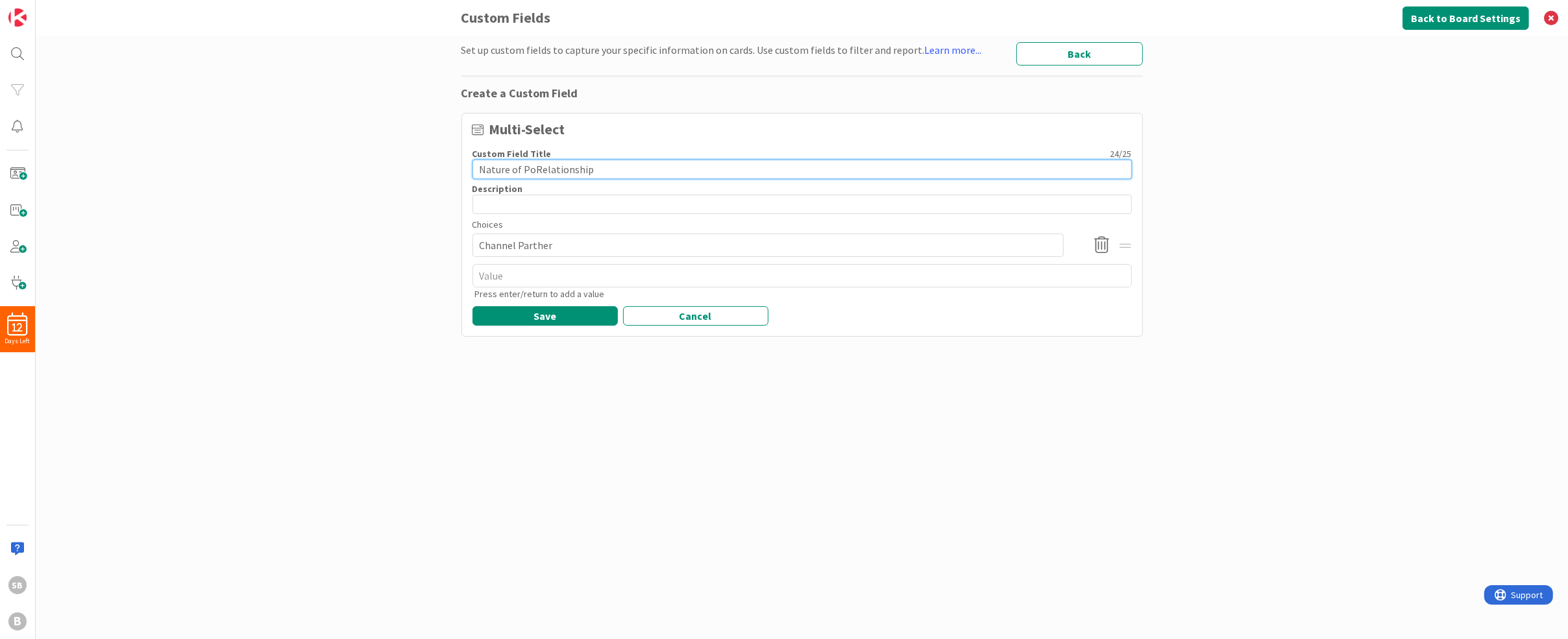
type input "Nature of PRelationship"
type textarea "x"
type input "Nature of Relationship"
click at [506, 273] on textarea at bounding box center [802, 276] width 660 height 23
type textarea "x"
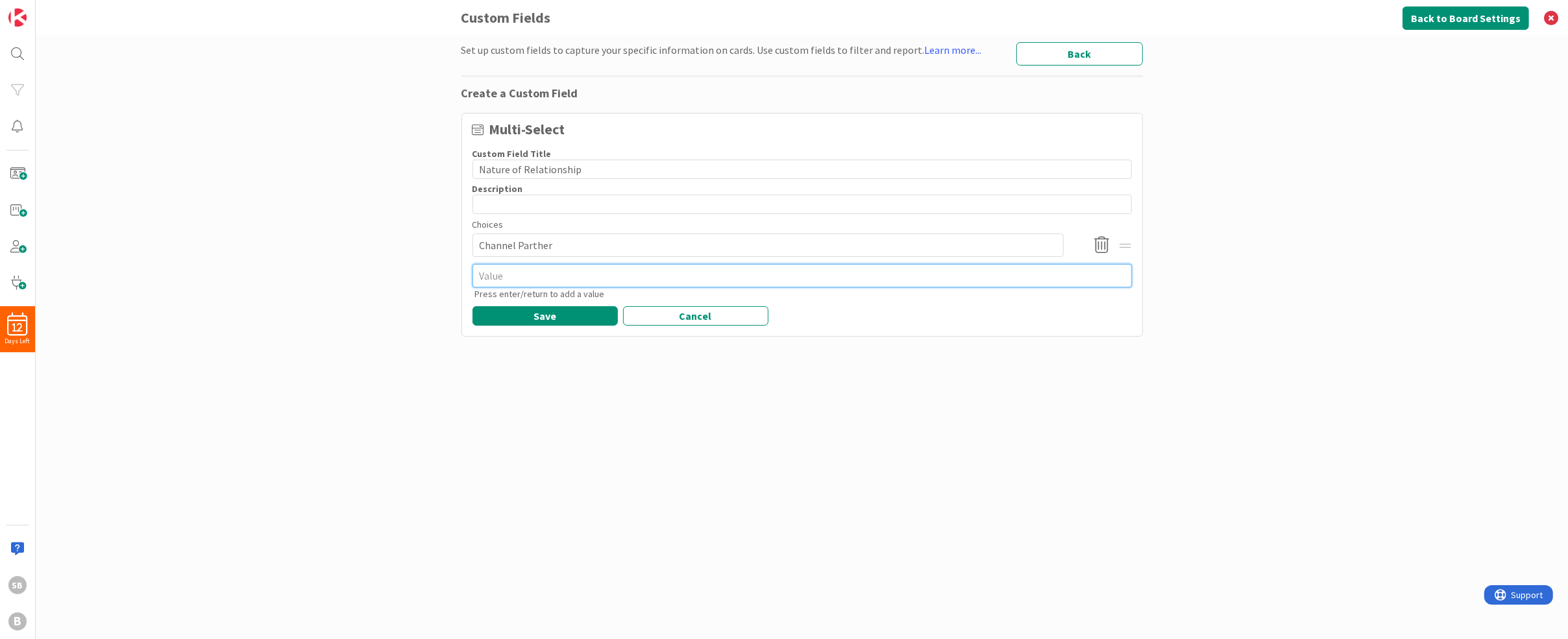
type textarea "C"
type textarea "x"
type textarea "Cu"
type textarea "x"
type textarea "Cus"
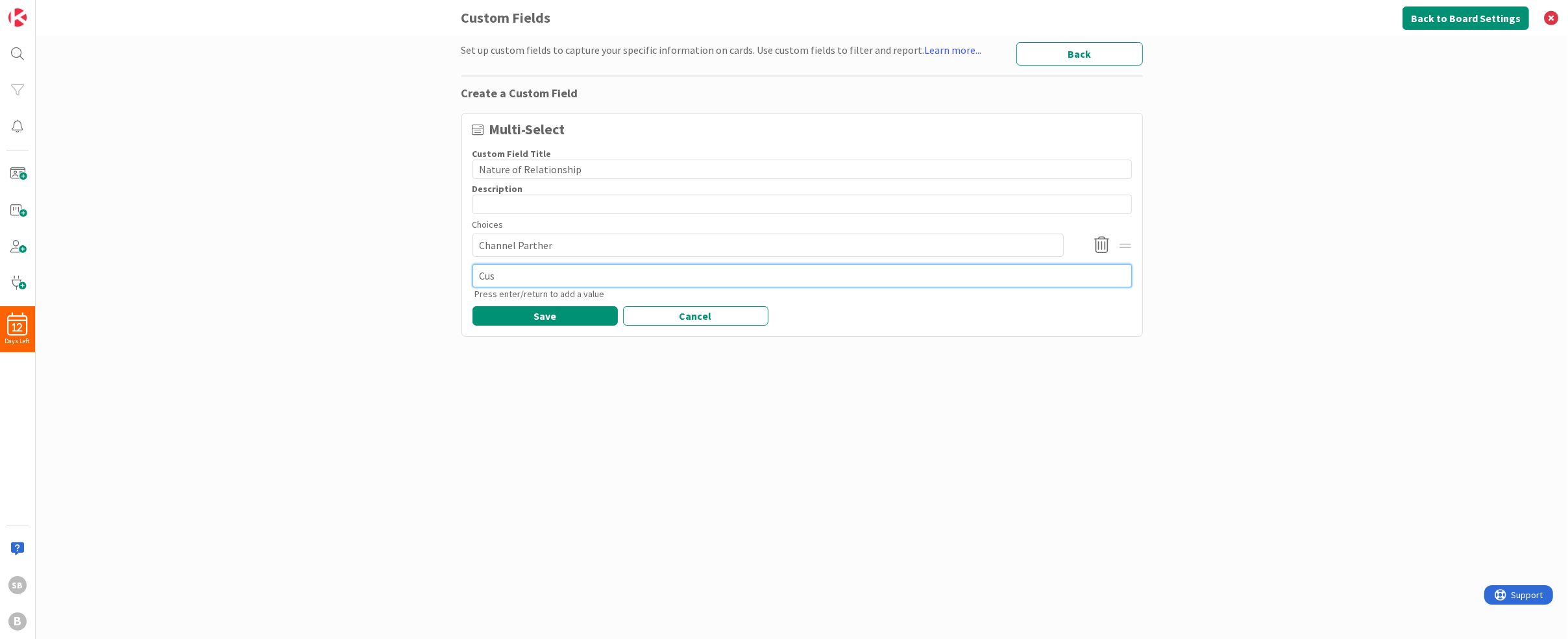
type textarea "x"
type textarea "Cuss"
type textarea "x"
type textarea "Cussto"
type textarea "x"
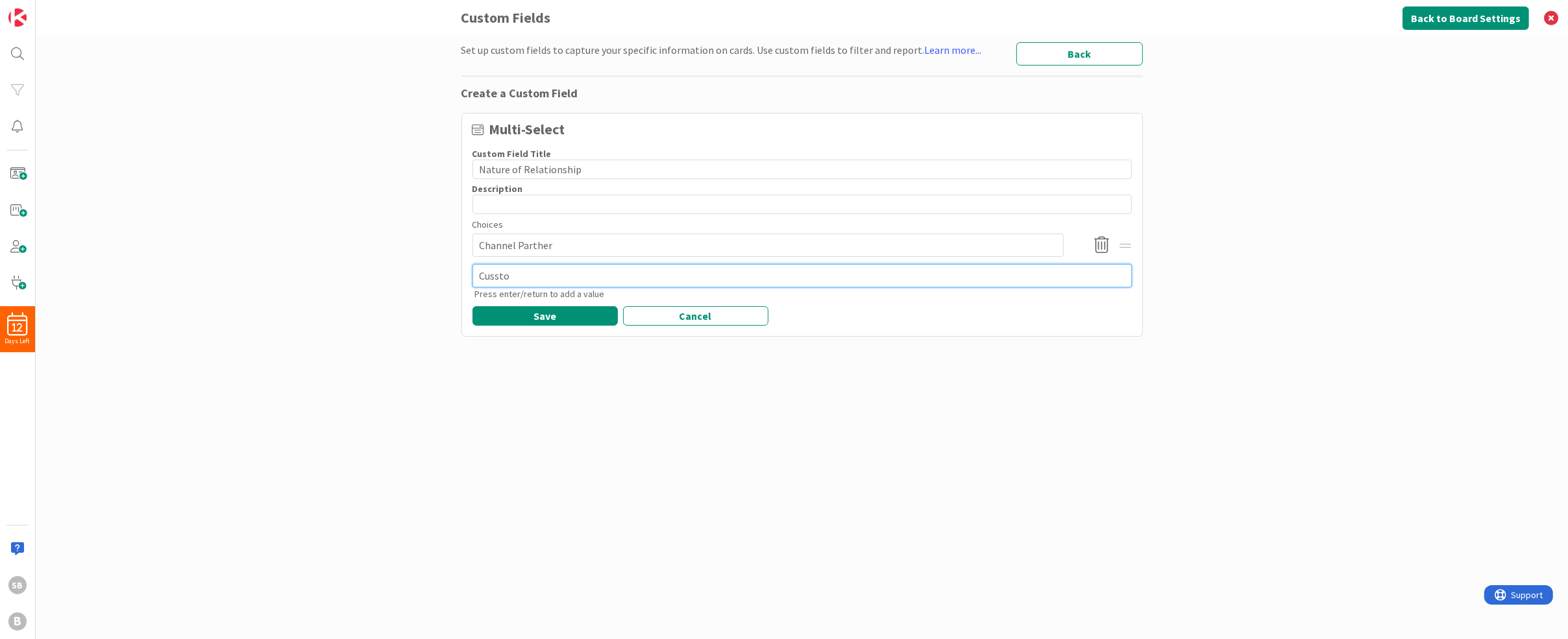
type textarea "Cusstom"
type textarea "x"
type textarea "Cussto"
type textarea "x"
type textarea "Cusst"
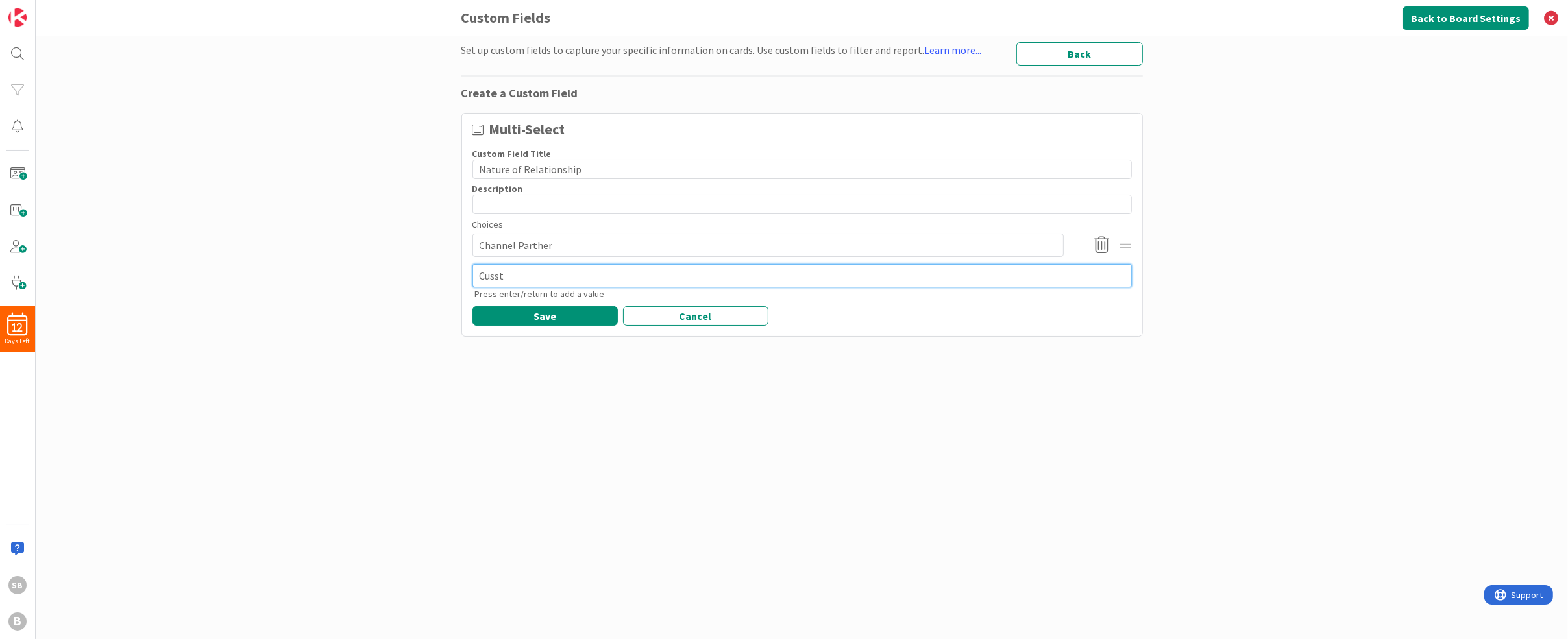
type textarea "x"
type textarea "Cuss"
type textarea "x"
type textarea "Cus"
type textarea "x"
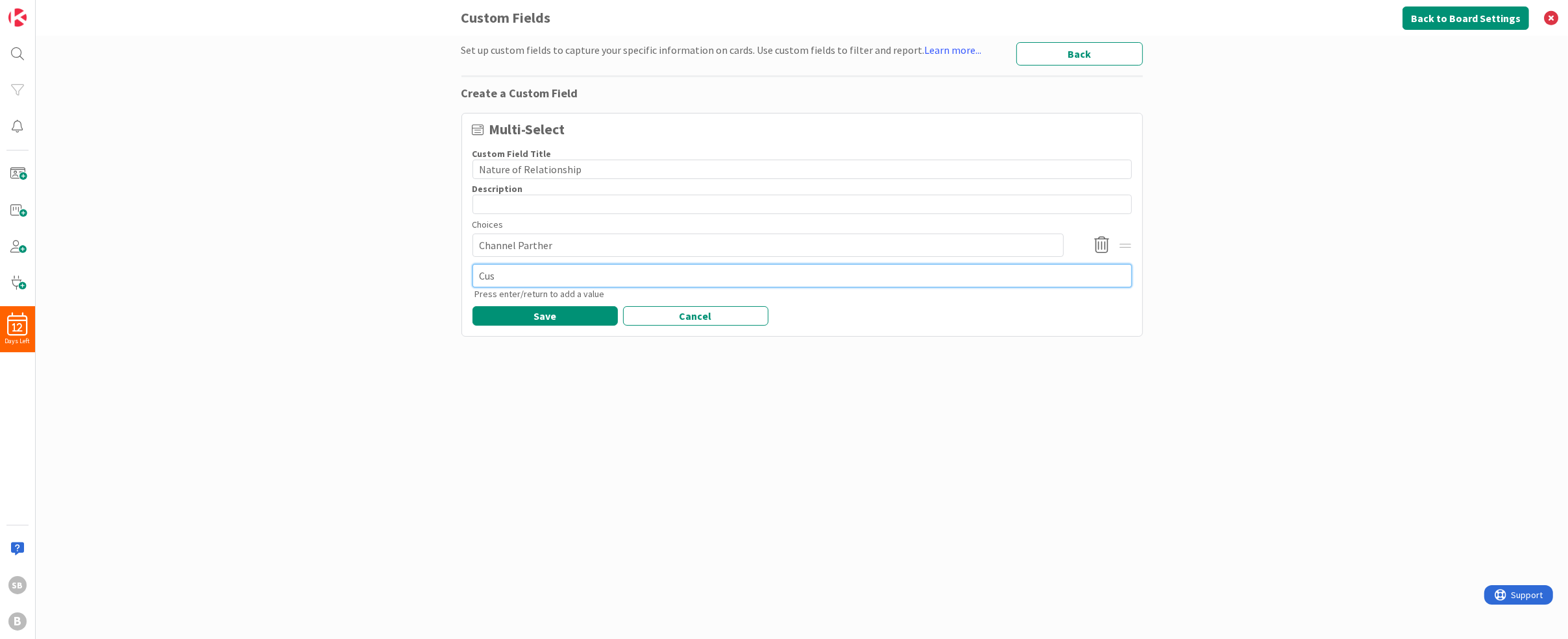
type textarea "Cust"
type textarea "x"
type textarea "Custo"
type textarea "x"
type textarea "Custom"
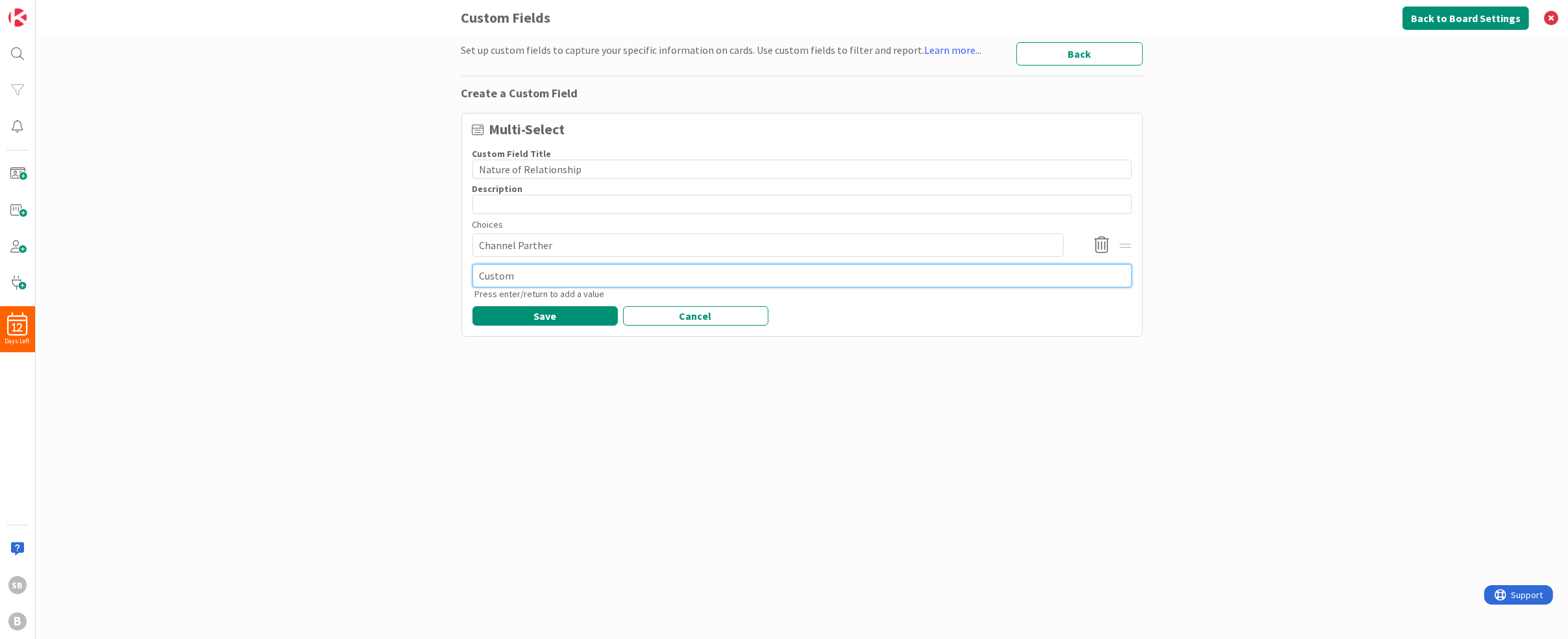
type textarea "x"
type textarea "Custome"
type textarea "x"
type textarea "Customer"
type textarea "x"
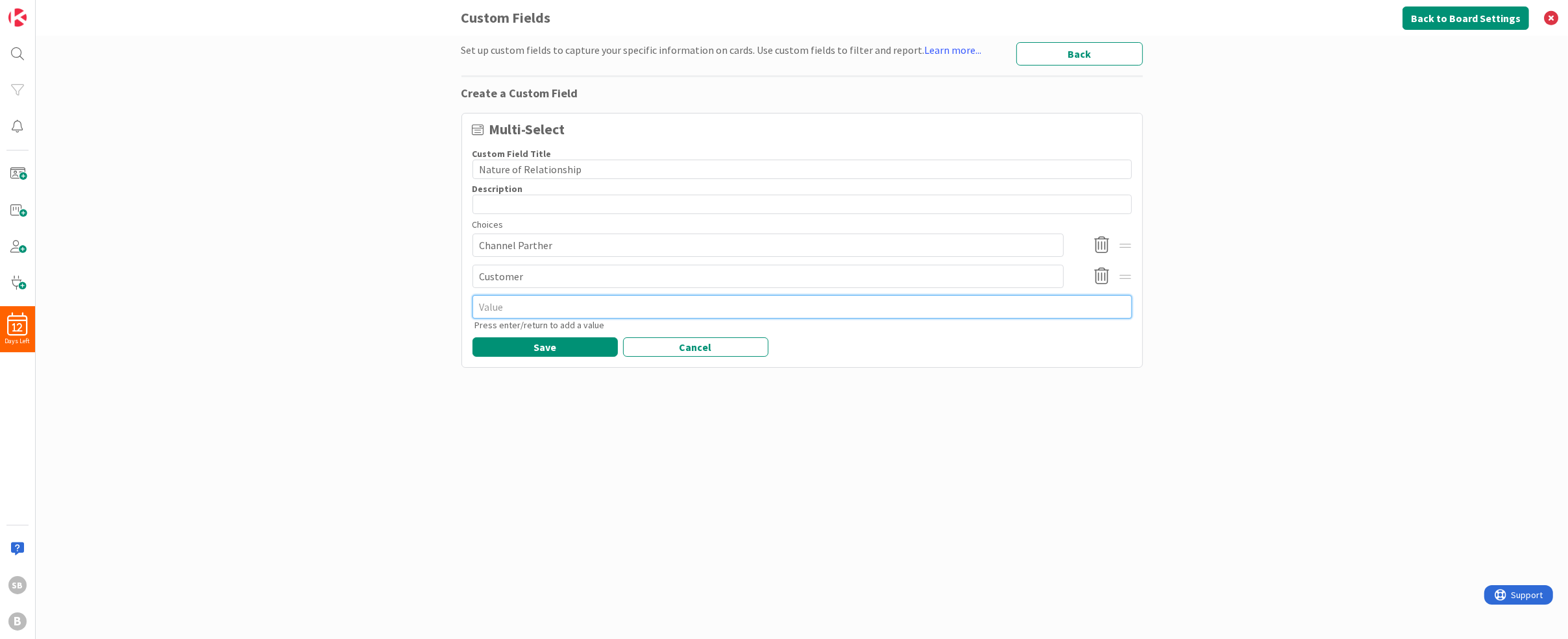
click at [502, 314] on textarea at bounding box center [802, 307] width 660 height 23
type textarea "x"
type textarea "N"
type textarea "x"
type textarea "Ne"
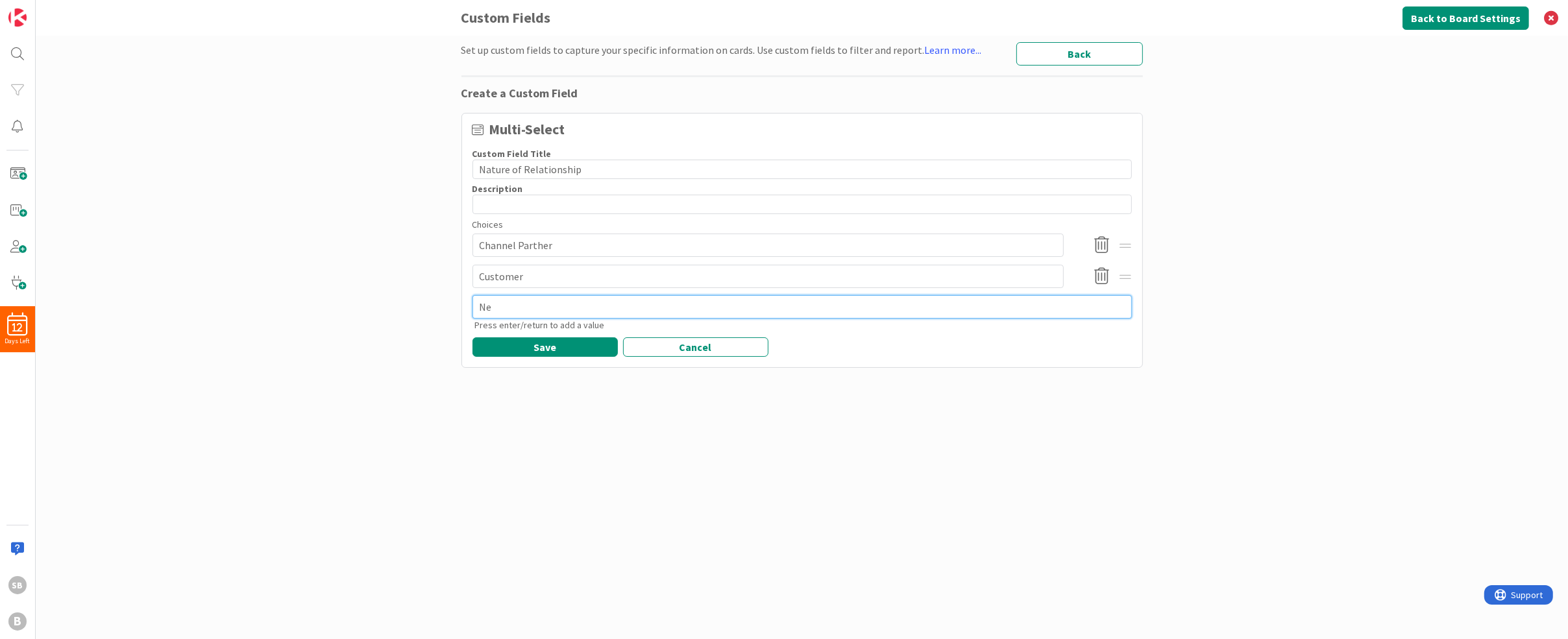
type textarea "x"
type textarea "New"
type textarea "x"
type textarea "Ne"
type textarea "x"
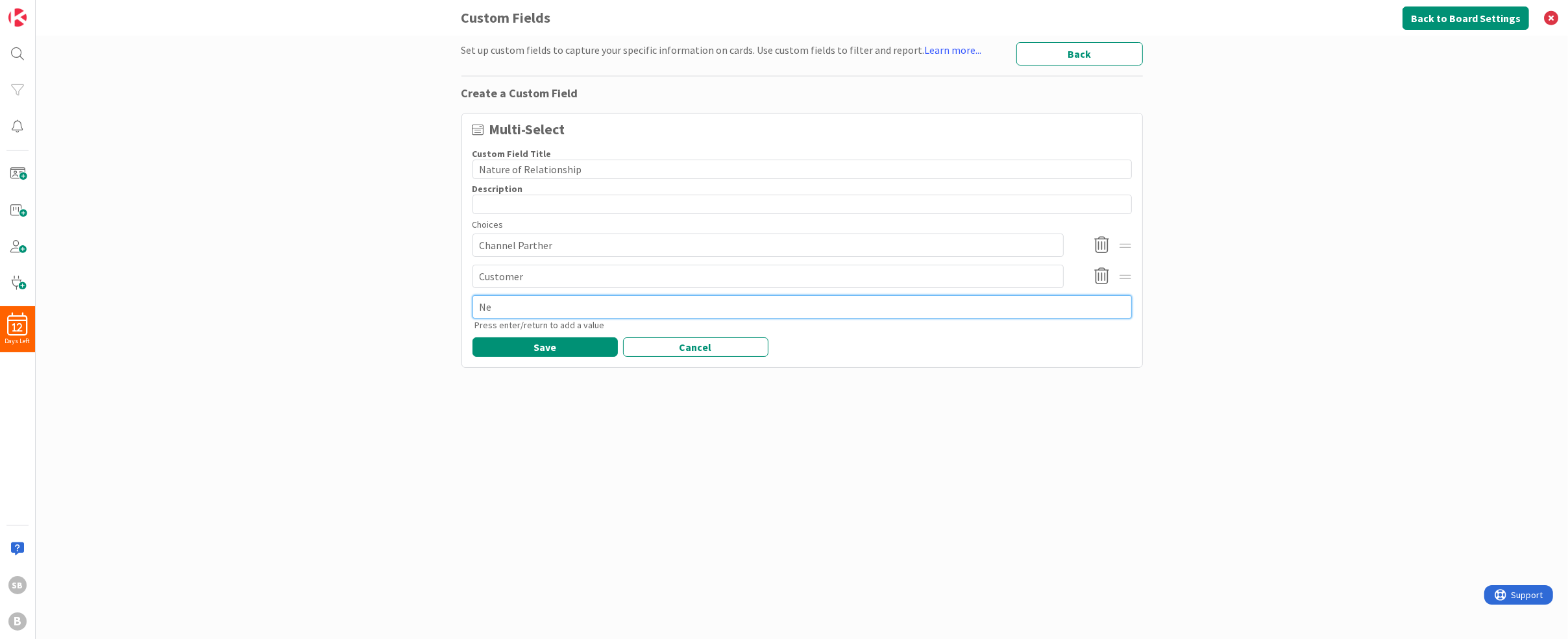
type textarea "Net"
type textarea "x"
type textarea "Netw"
type textarea "x"
type textarea "Netwo"
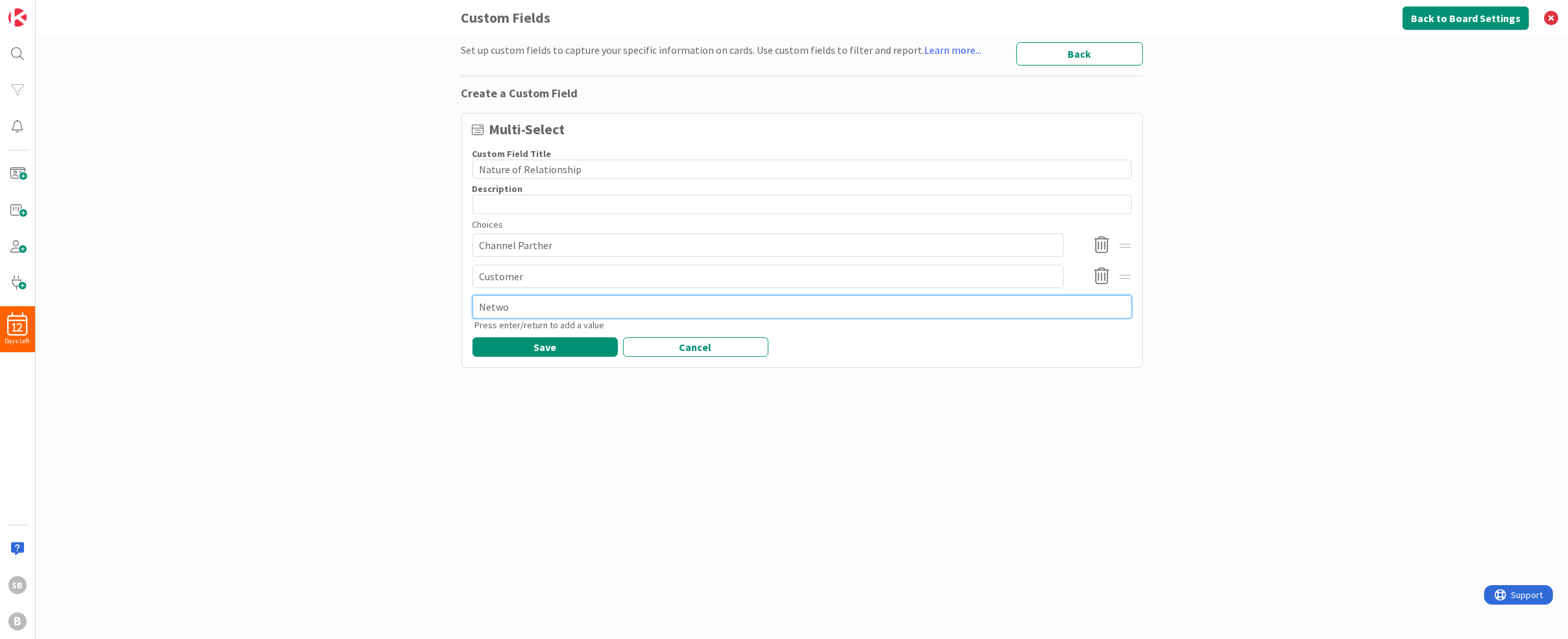
type textarea "x"
type textarea "Networ"
type textarea "x"
type textarea "Network"
type textarea "x"
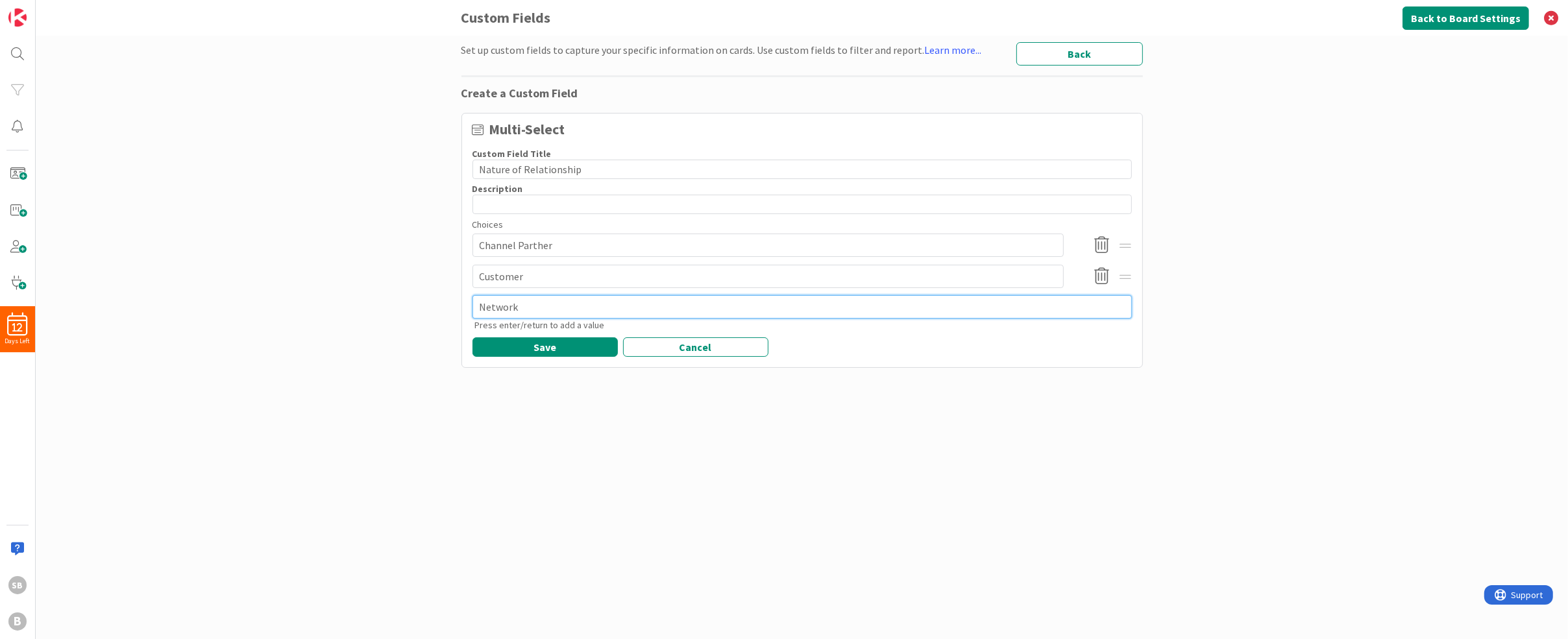
type textarea "Network/"
type textarea "x"
type textarea "Network/E"
type textarea "x"
type textarea "Network/Ed"
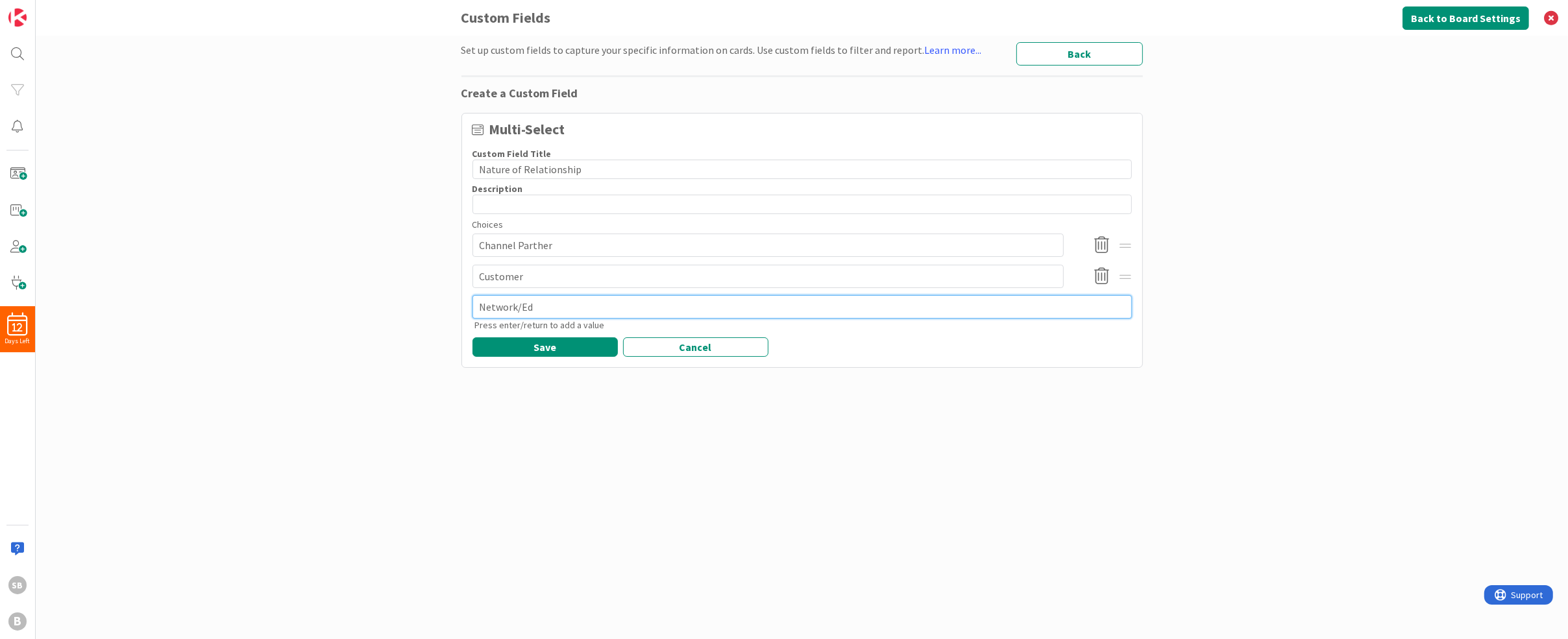
type textarea "x"
type textarea "Network/Edu"
type textarea "x"
type textarea "Network/Educ"
type textarea "x"
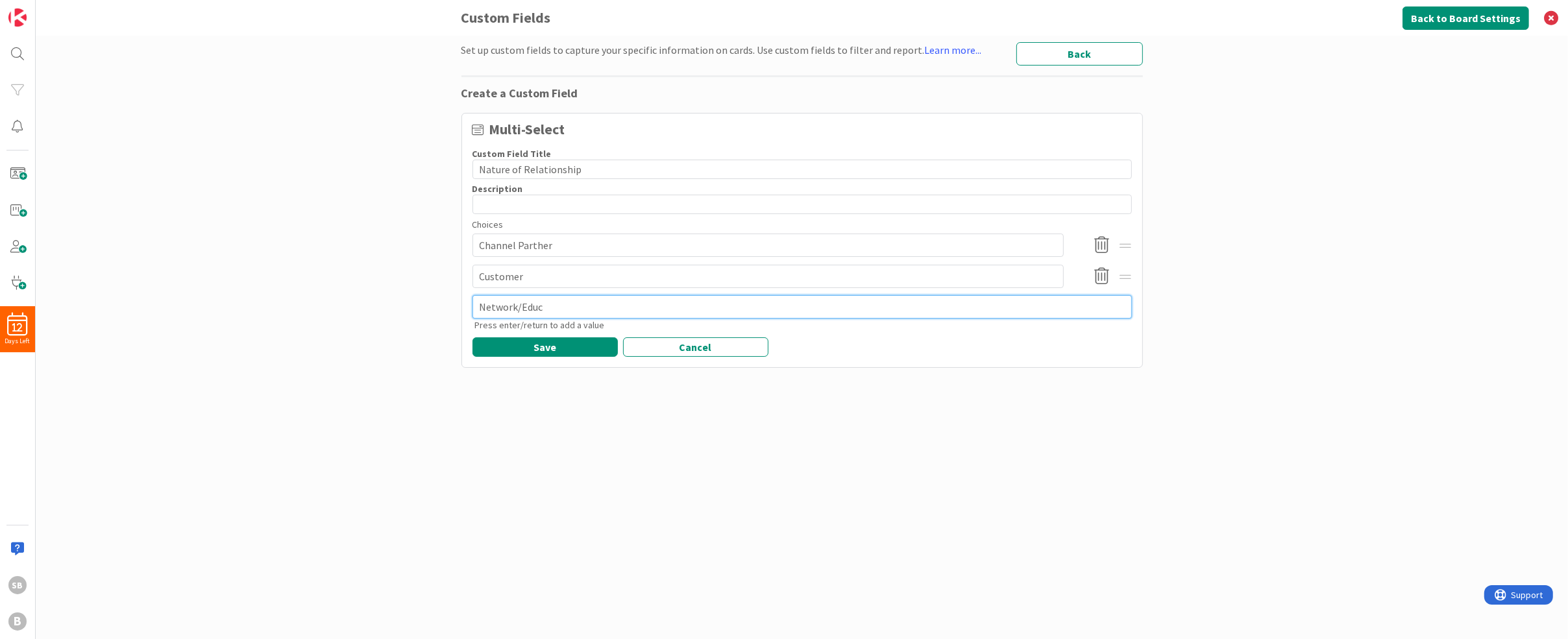
type textarea "Network/Educt"
type textarea "x"
type textarea "Network/Educ"
type textarea "x"
type textarea "Network/Educa"
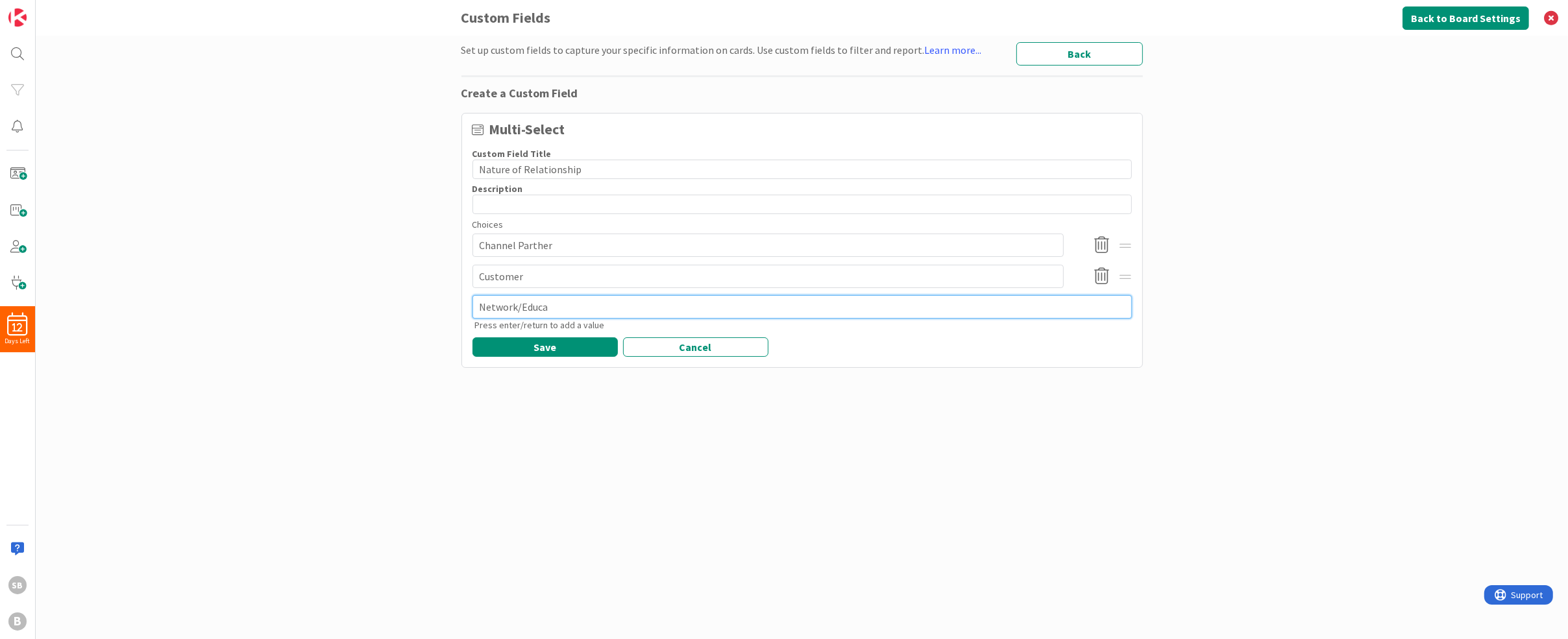
type textarea "x"
type textarea "Network/Educat"
type textarea "x"
type textarea "Network/Educati"
type textarea "x"
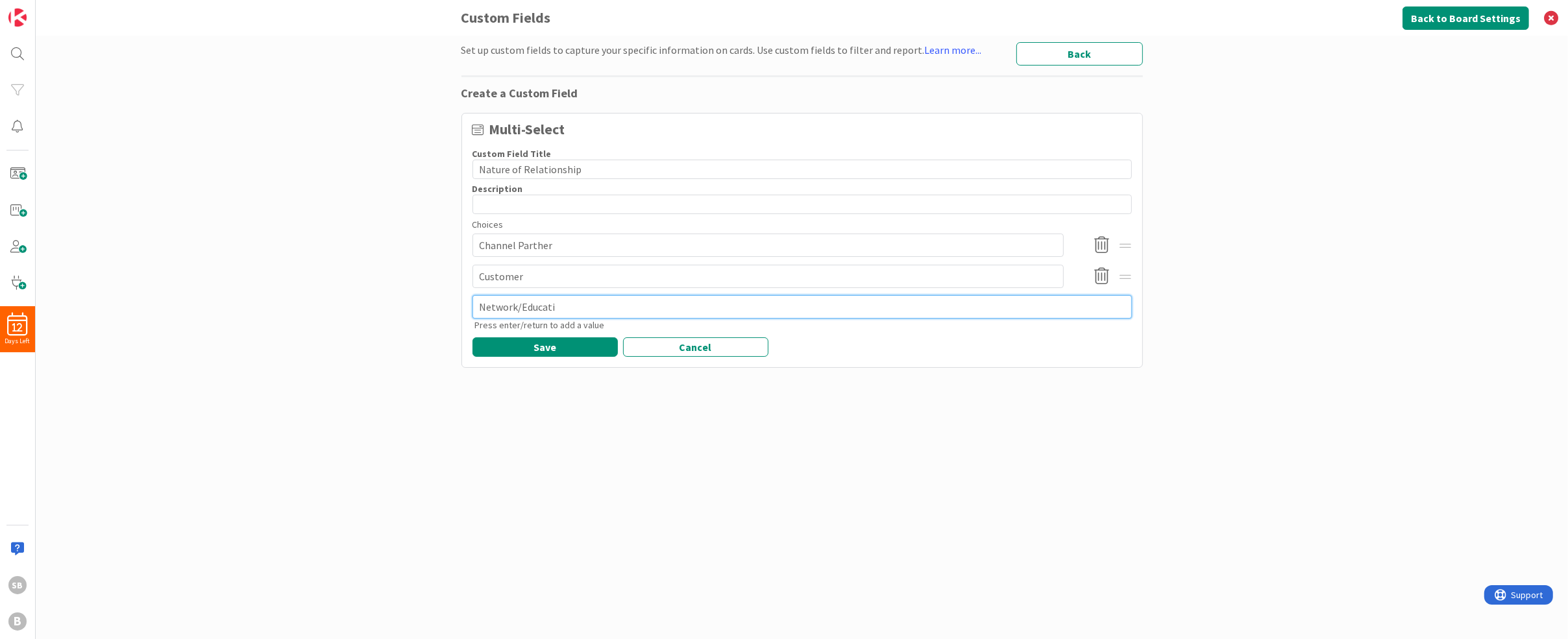
type textarea "Network/Educatio"
type textarea "x"
type textarea "Network/Education"
type textarea "x"
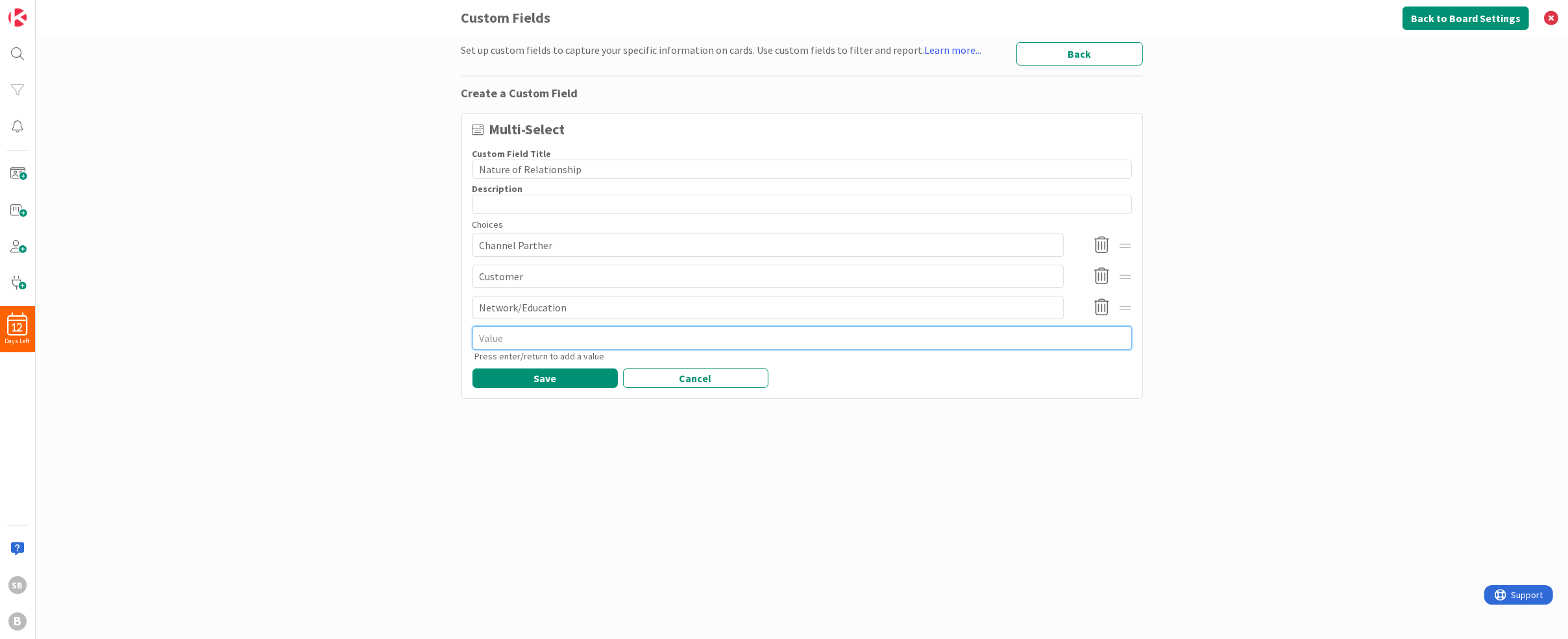
click at [505, 340] on textarea at bounding box center [802, 338] width 660 height 23
type textarea "x"
type textarea "I"
type textarea "x"
type textarea "In"
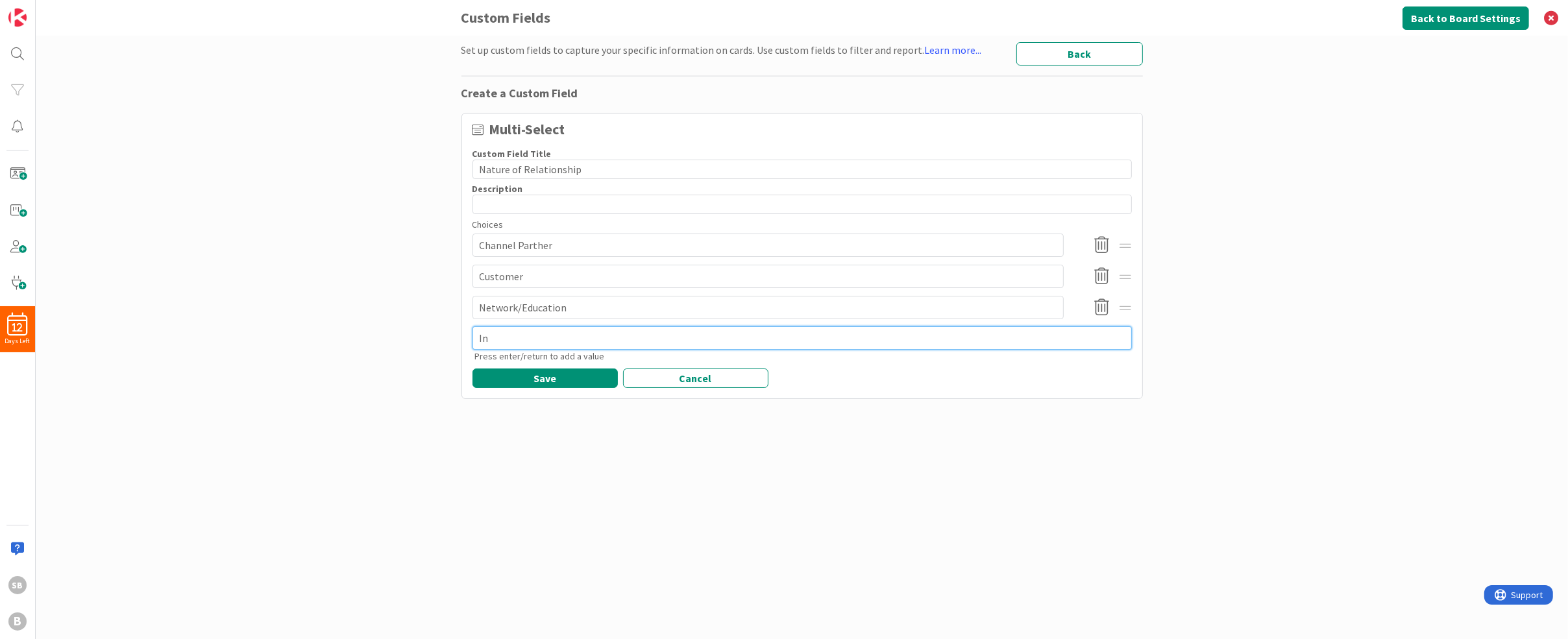
type textarea "x"
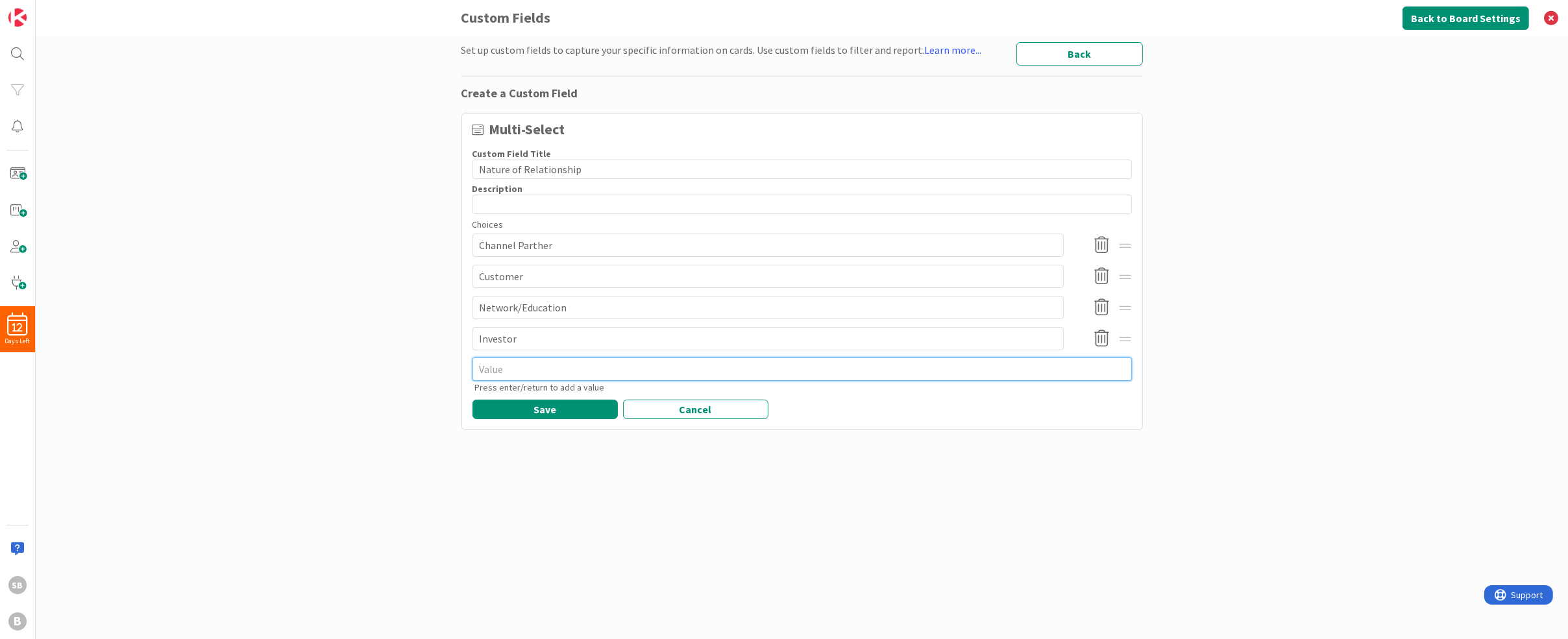
click at [516, 373] on textarea at bounding box center [802, 369] width 660 height 23
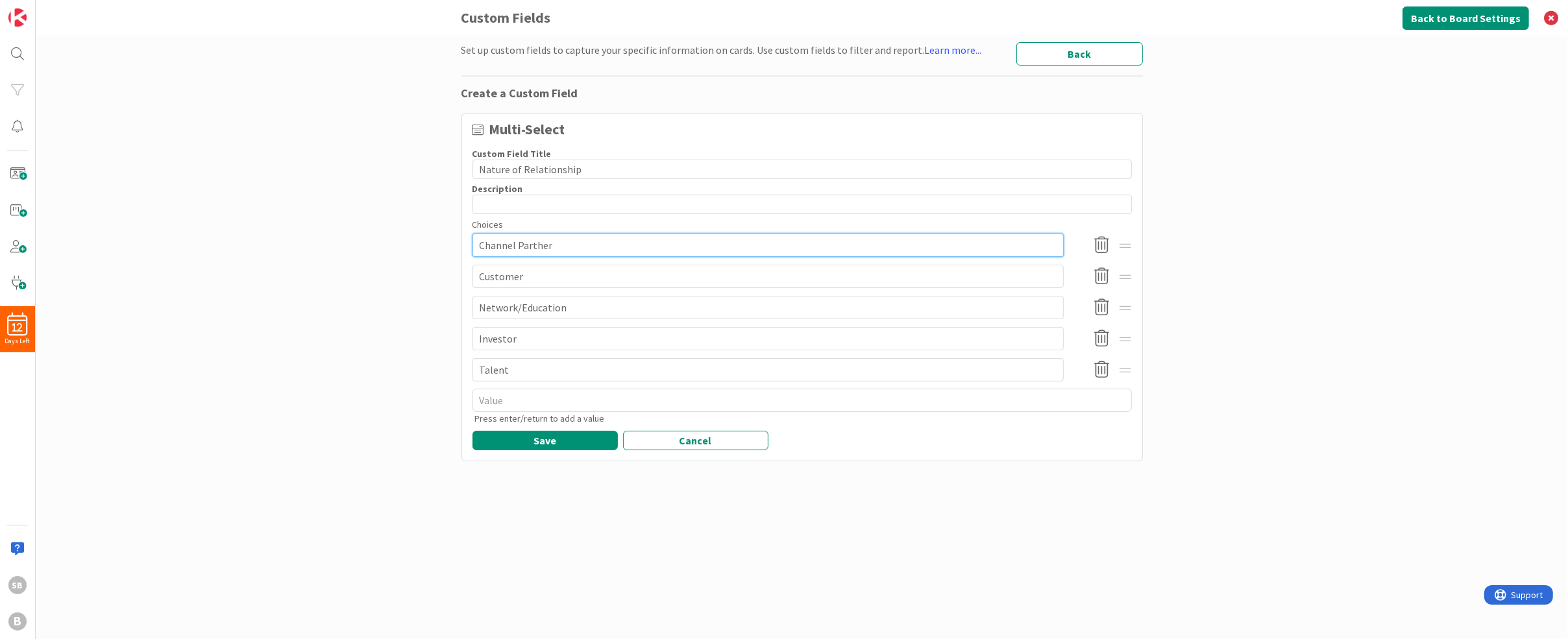
click at [538, 244] on input "Channel Parther" at bounding box center [768, 245] width 592 height 23
click at [552, 406] on textarea at bounding box center [802, 400] width 660 height 23
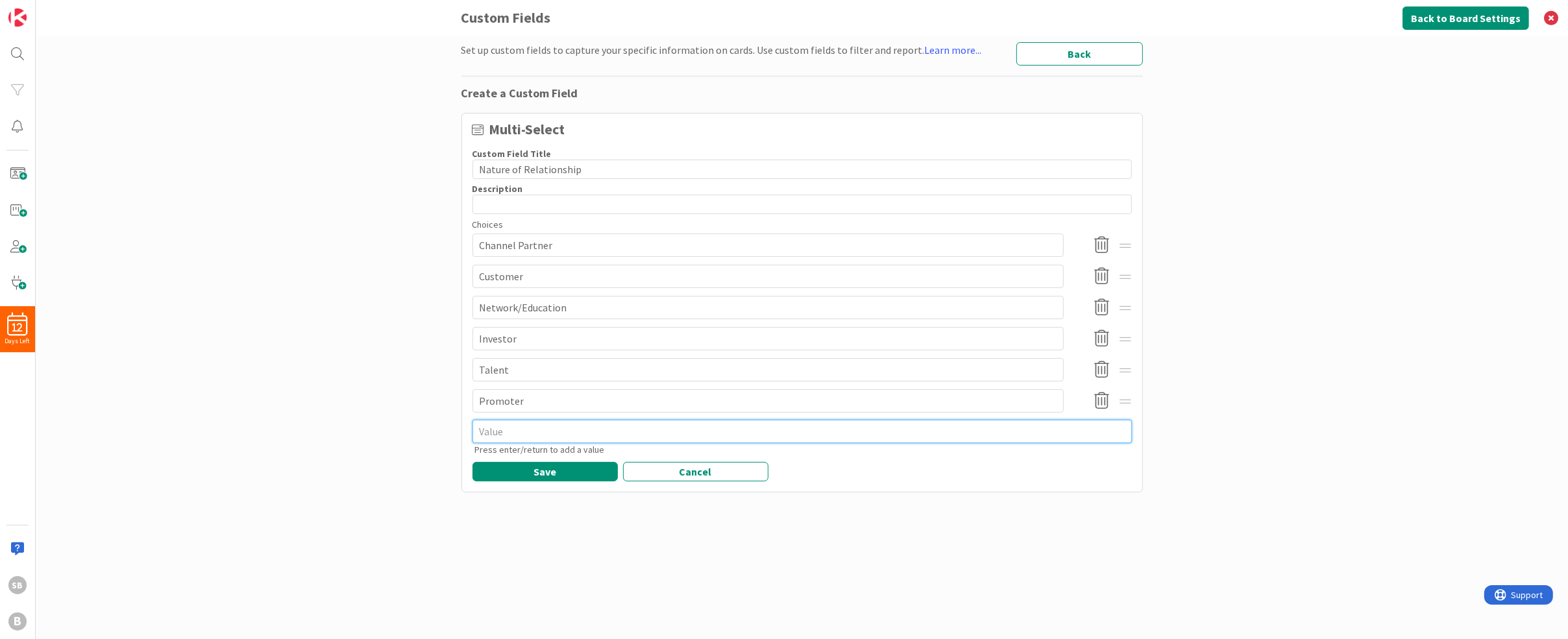
click at [511, 431] on textarea at bounding box center [802, 431] width 660 height 23
click button "Save" at bounding box center [545, 471] width 146 height 20
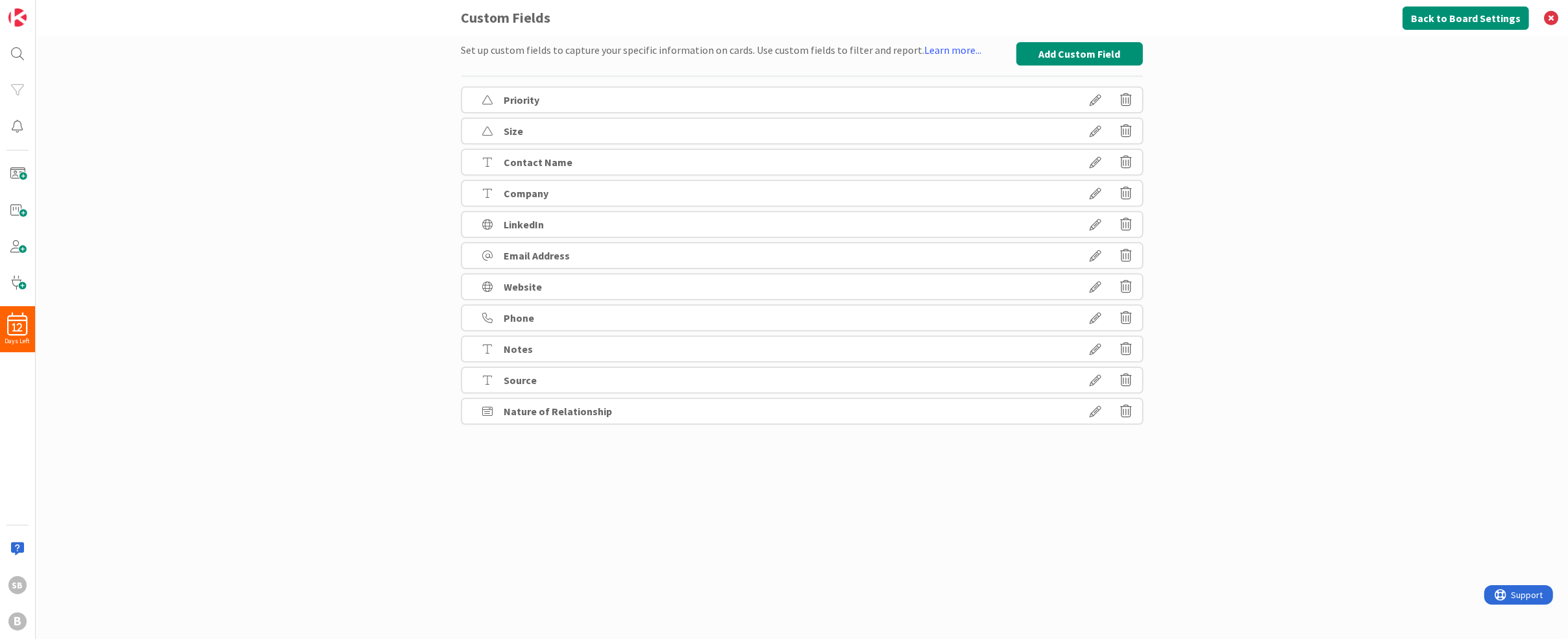
click at [587, 411] on b "Nature of Relationship" at bounding box center [559, 411] width 108 height 13
click at [1102, 406] on icon at bounding box center [1096, 411] width 36 height 22
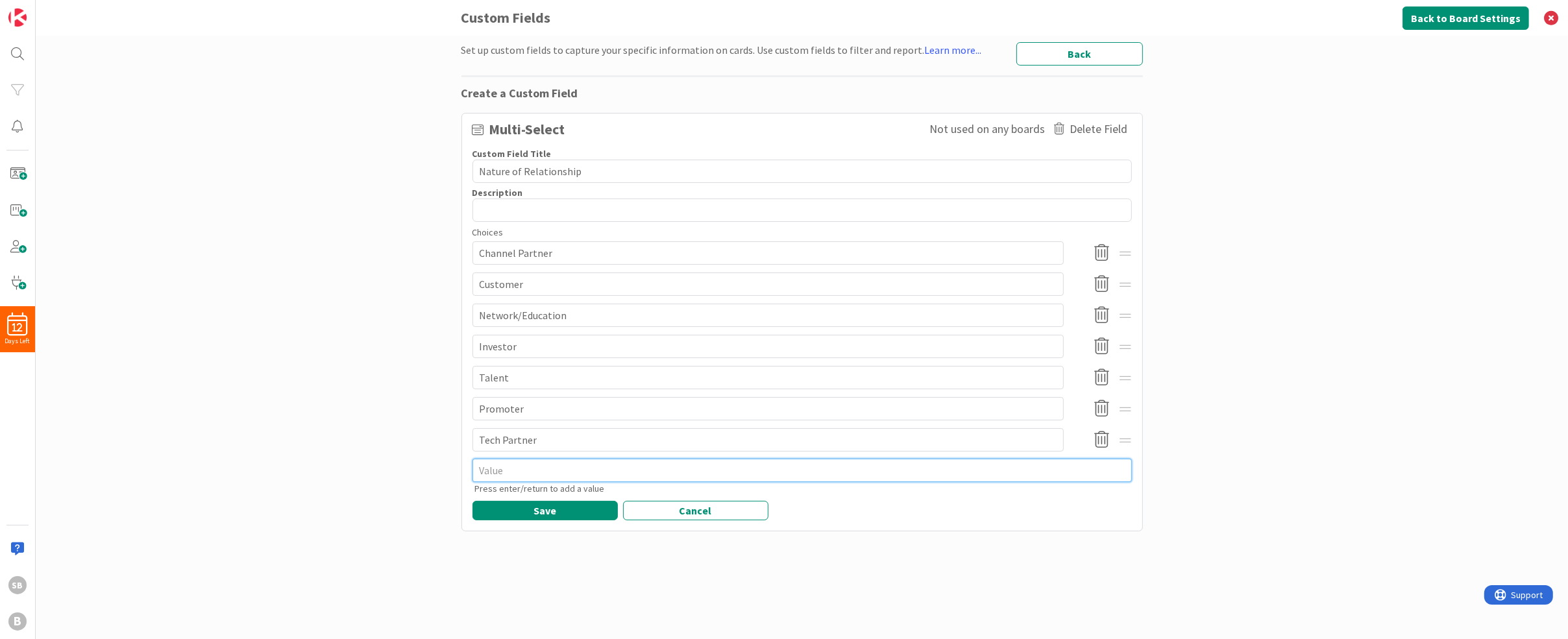
click at [582, 461] on textarea at bounding box center [802, 471] width 660 height 23
click at [562, 507] on button "Save" at bounding box center [545, 510] width 146 height 20
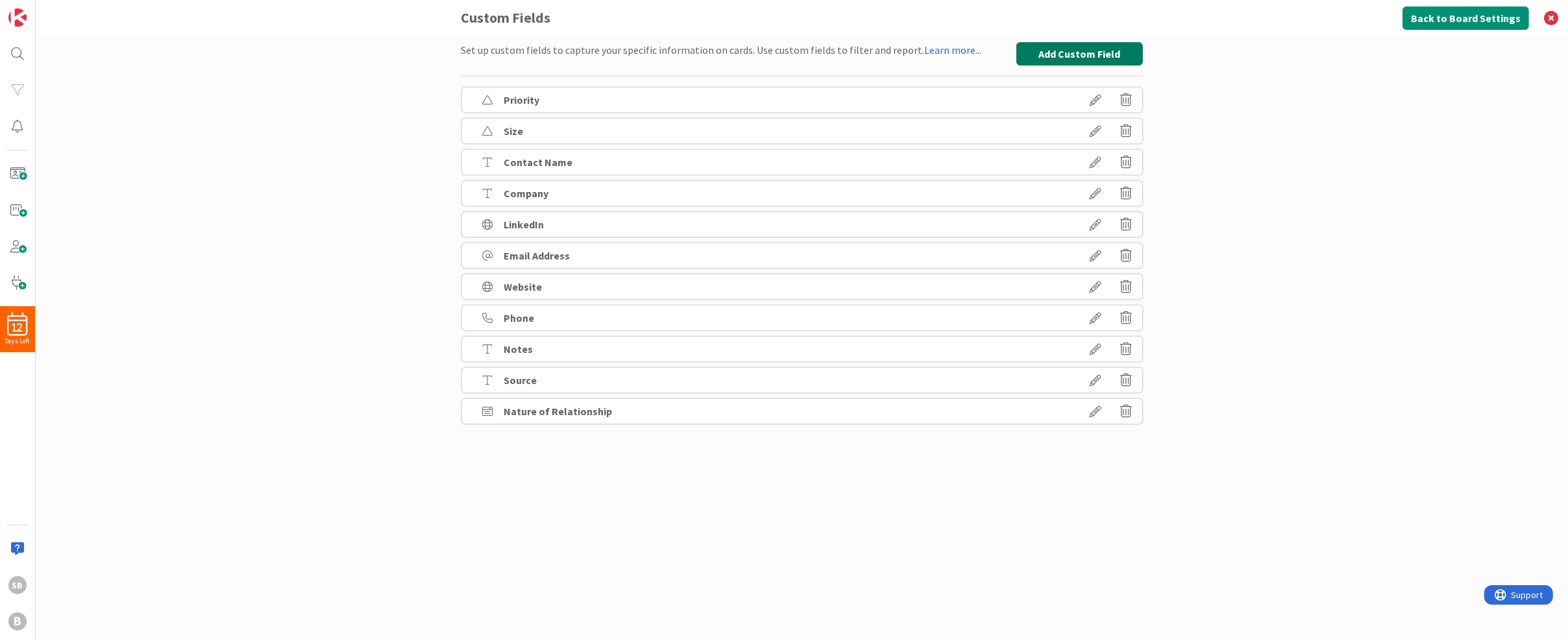
click at [1060, 48] on button "Add Custom Field" at bounding box center [1080, 54] width 127 height 23
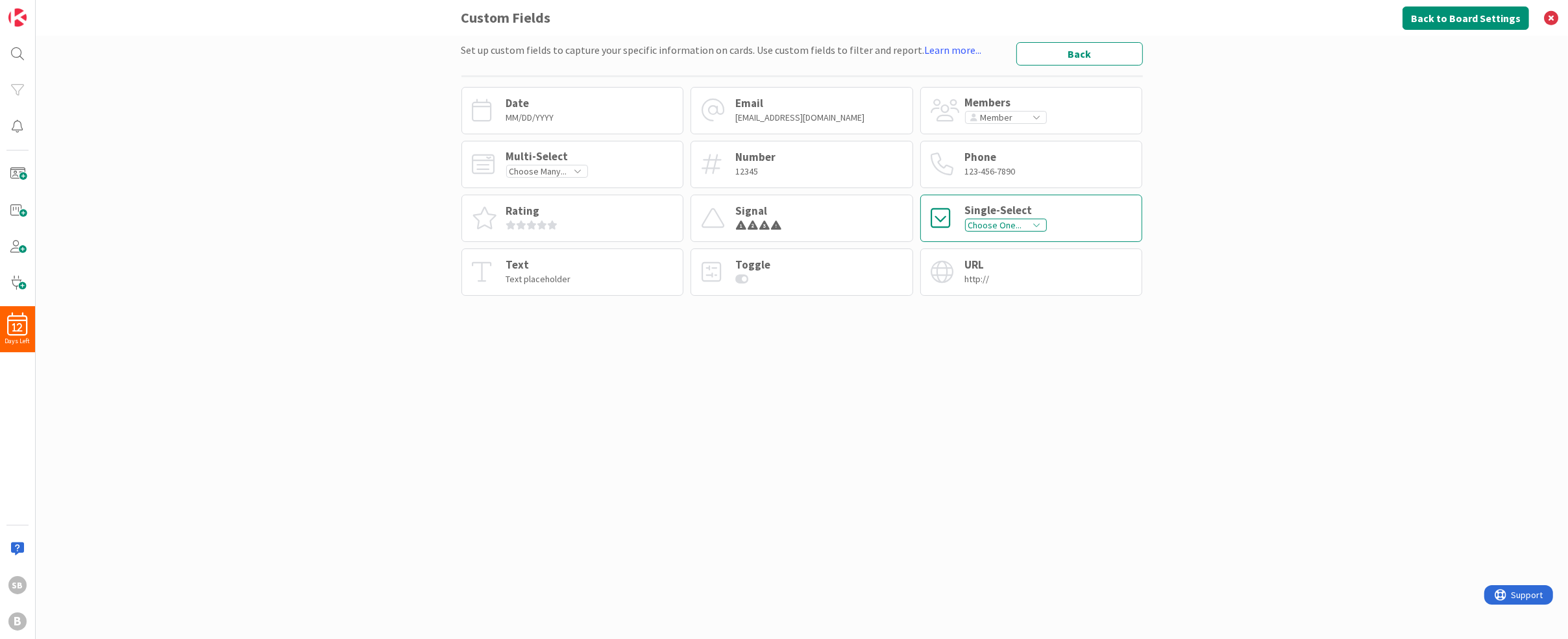
click at [1003, 209] on div "Single-Select" at bounding box center [1006, 211] width 81 height 11
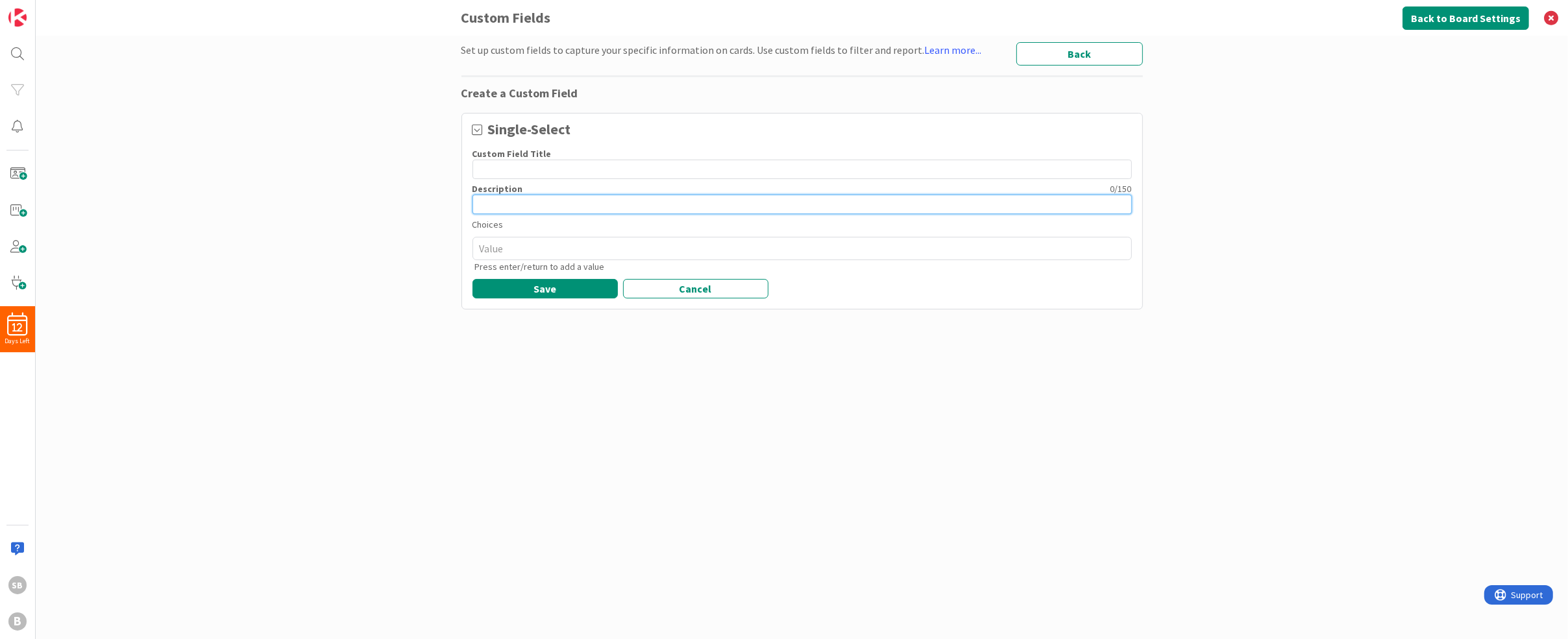
click at [1003, 209] on input at bounding box center [802, 204] width 660 height 20
drag, startPoint x: 522, startPoint y: 200, endPoint x: 397, endPoint y: 170, distance: 128.5
click at [397, 170] on div "Set up custom fields to capture your specific information on cards. Use custom …" at bounding box center [802, 338] width 1533 height 603
click at [507, 161] on input at bounding box center [802, 169] width 660 height 20
paste input "Role"
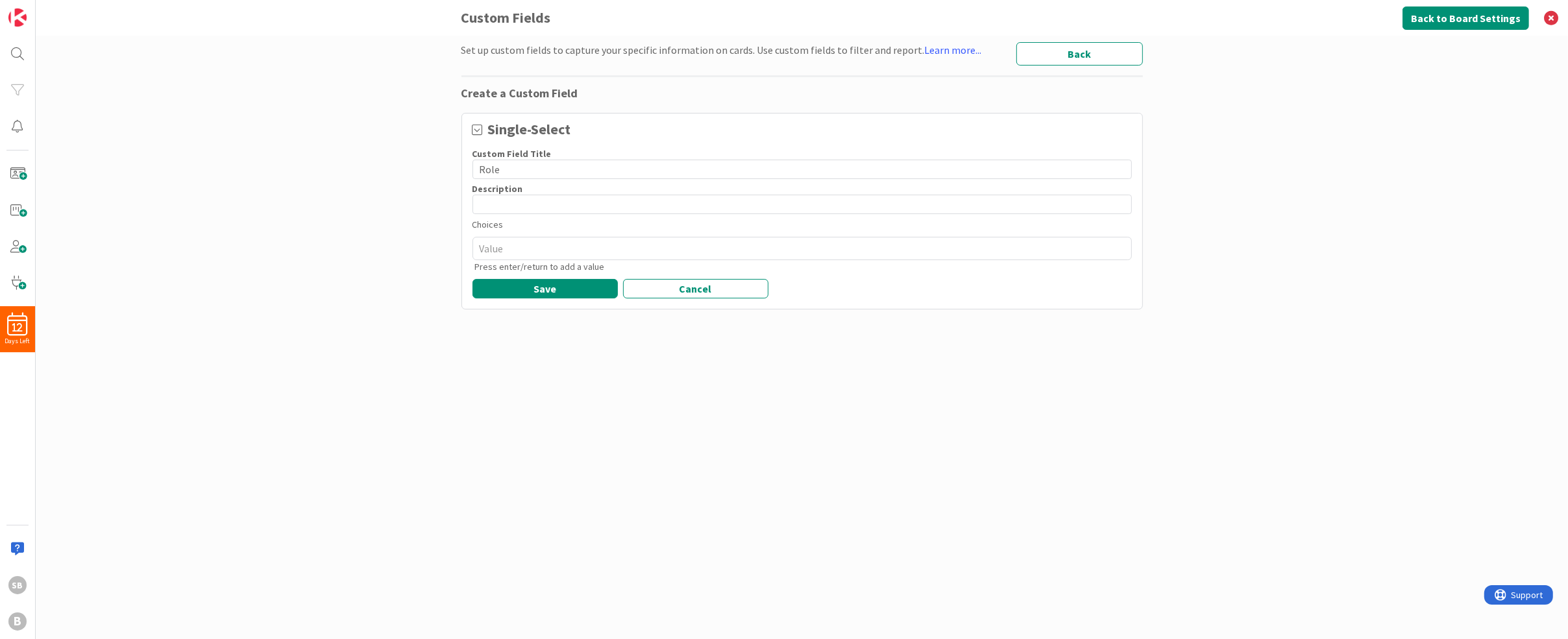
click at [273, 194] on div "Set up custom fields to capture your specific information on cards. Use custom …" at bounding box center [802, 338] width 1533 height 603
click at [576, 251] on textarea at bounding box center [802, 248] width 660 height 23
paste textarea "Chief of Emerging Tech Co-Founde"
drag, startPoint x: 685, startPoint y: 249, endPoint x: 312, endPoint y: 228, distance: 373.6
click at [312, 228] on div "Set up custom fields to capture your specific information on cards. Use custom …" at bounding box center [802, 338] width 1533 height 603
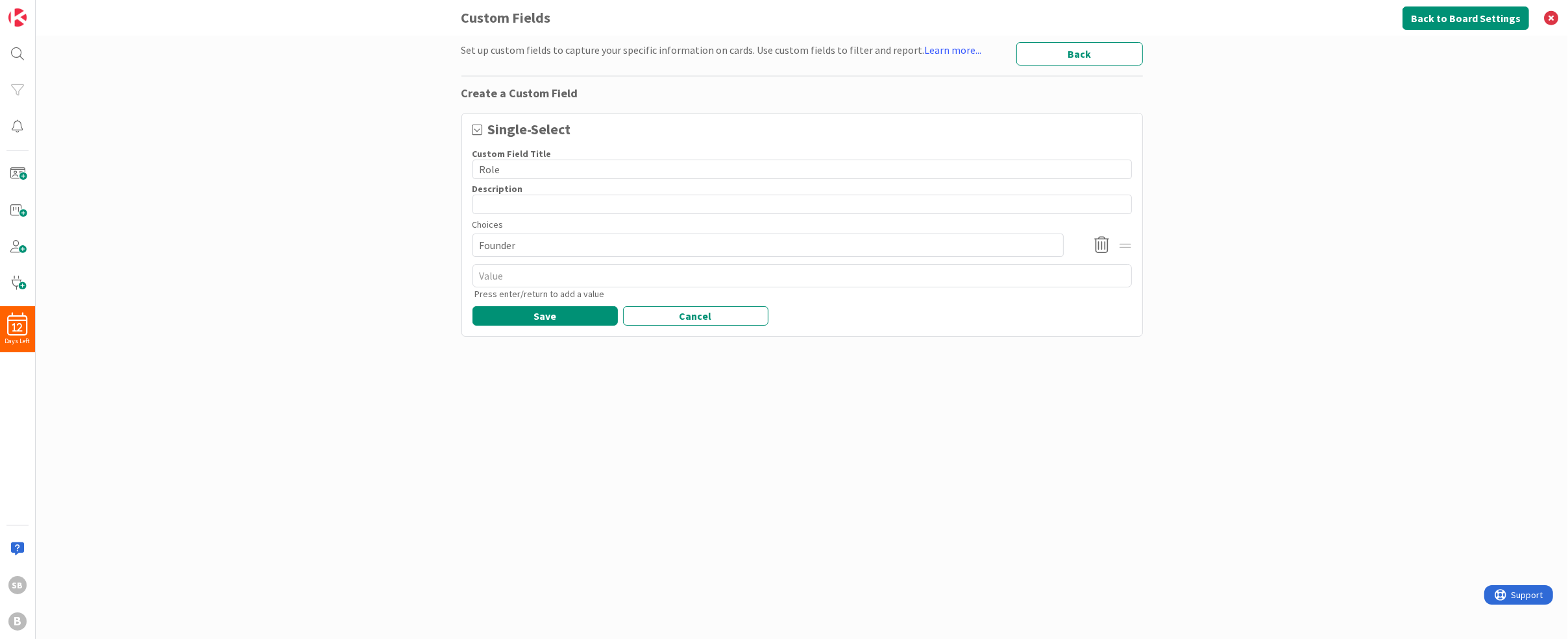
click at [360, 296] on div "Set up custom fields to capture your specific information on cards. Use custom …" at bounding box center [802, 338] width 1533 height 603
click at [490, 278] on textarea at bounding box center [802, 276] width 660 height 23
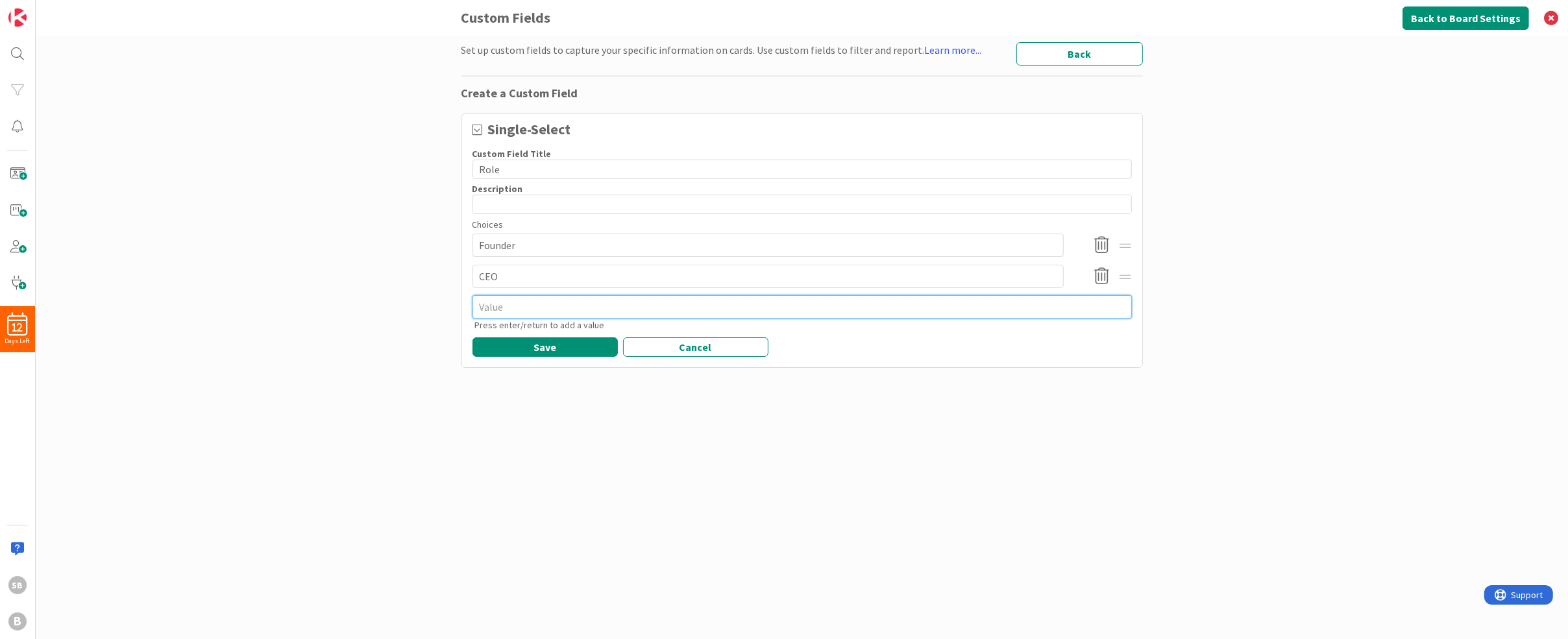
click at [505, 300] on textarea at bounding box center [802, 307] width 660 height 23
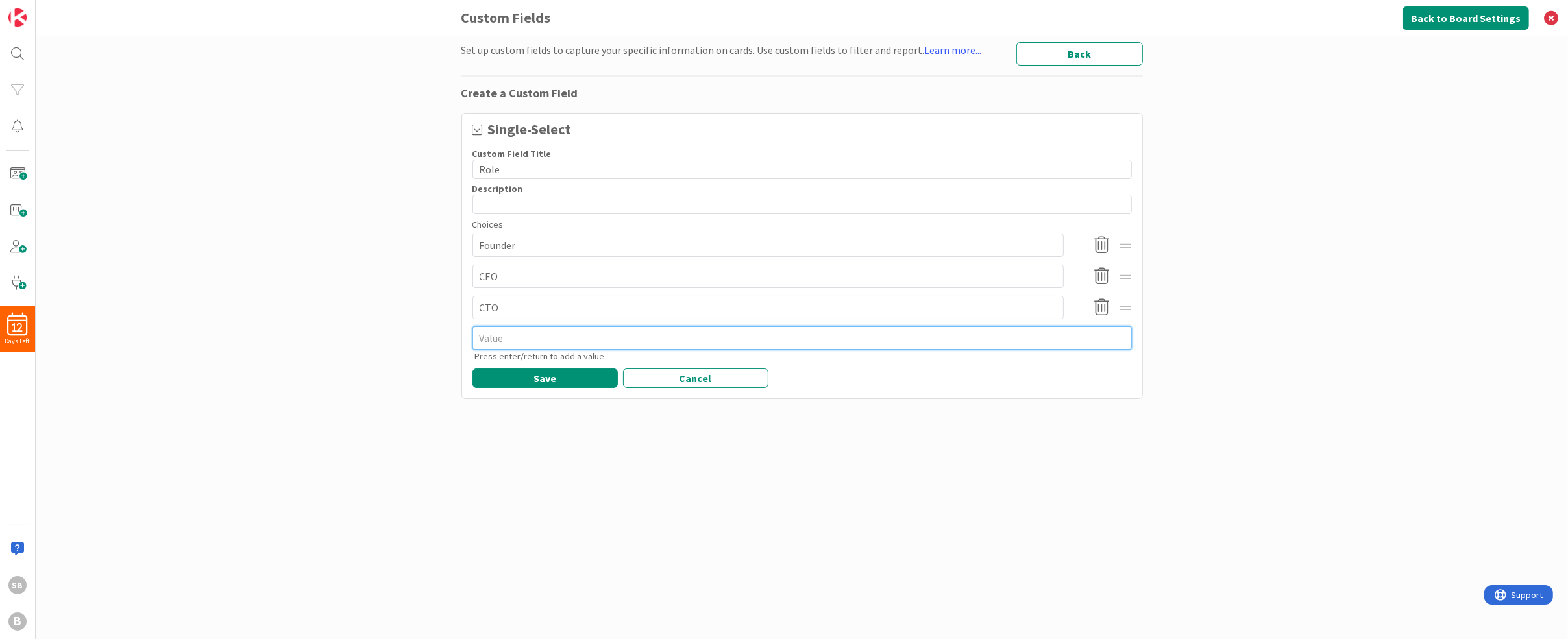
click at [523, 345] on textarea at bounding box center [802, 338] width 660 height 23
click at [542, 381] on button "Save" at bounding box center [545, 377] width 146 height 20
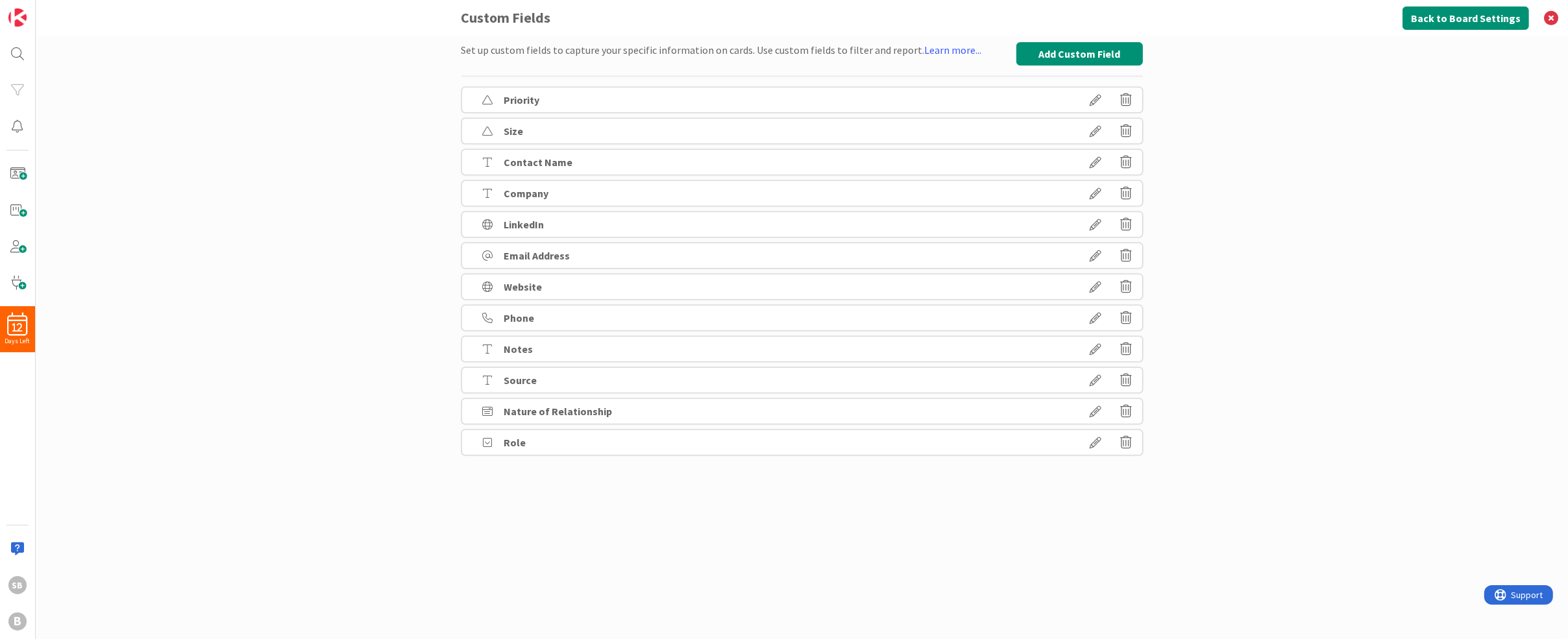
click at [1099, 440] on icon at bounding box center [1096, 442] width 36 height 22
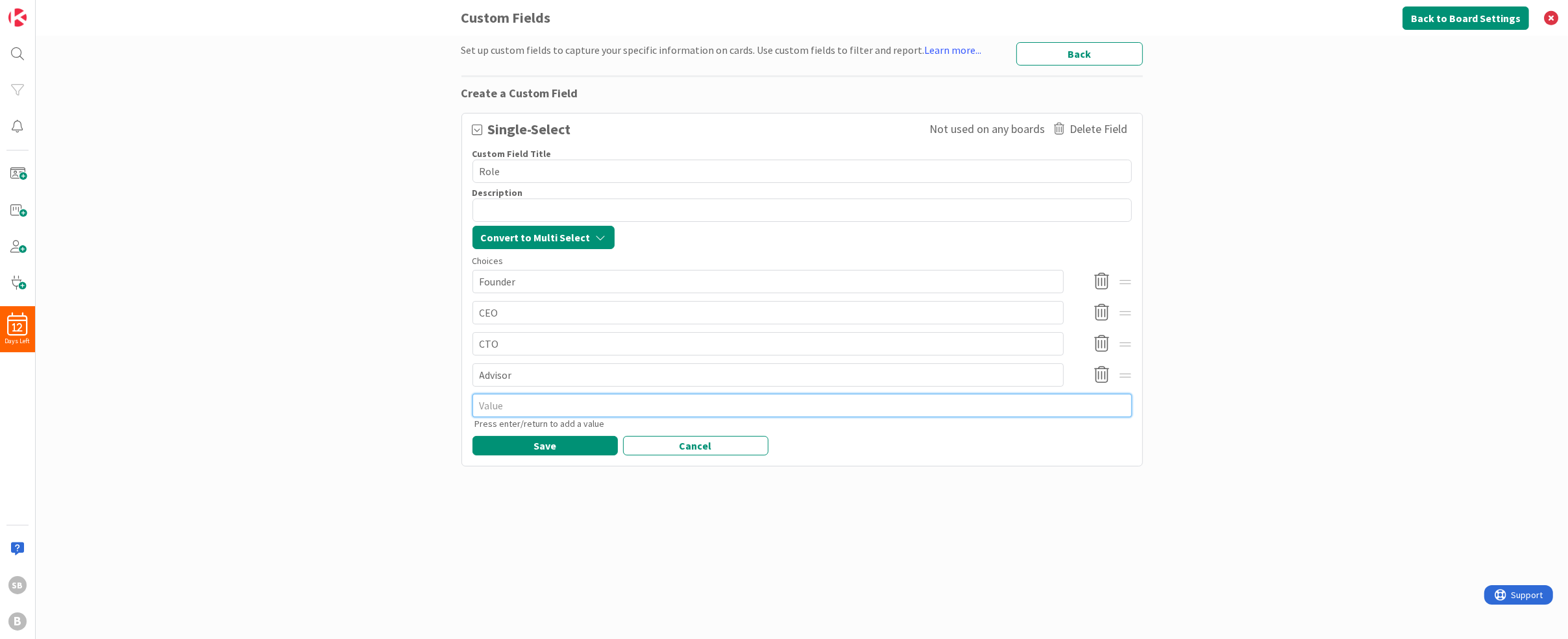
click at [523, 410] on textarea at bounding box center [802, 406] width 660 height 23
click at [548, 445] on button "Save" at bounding box center [545, 446] width 146 height 20
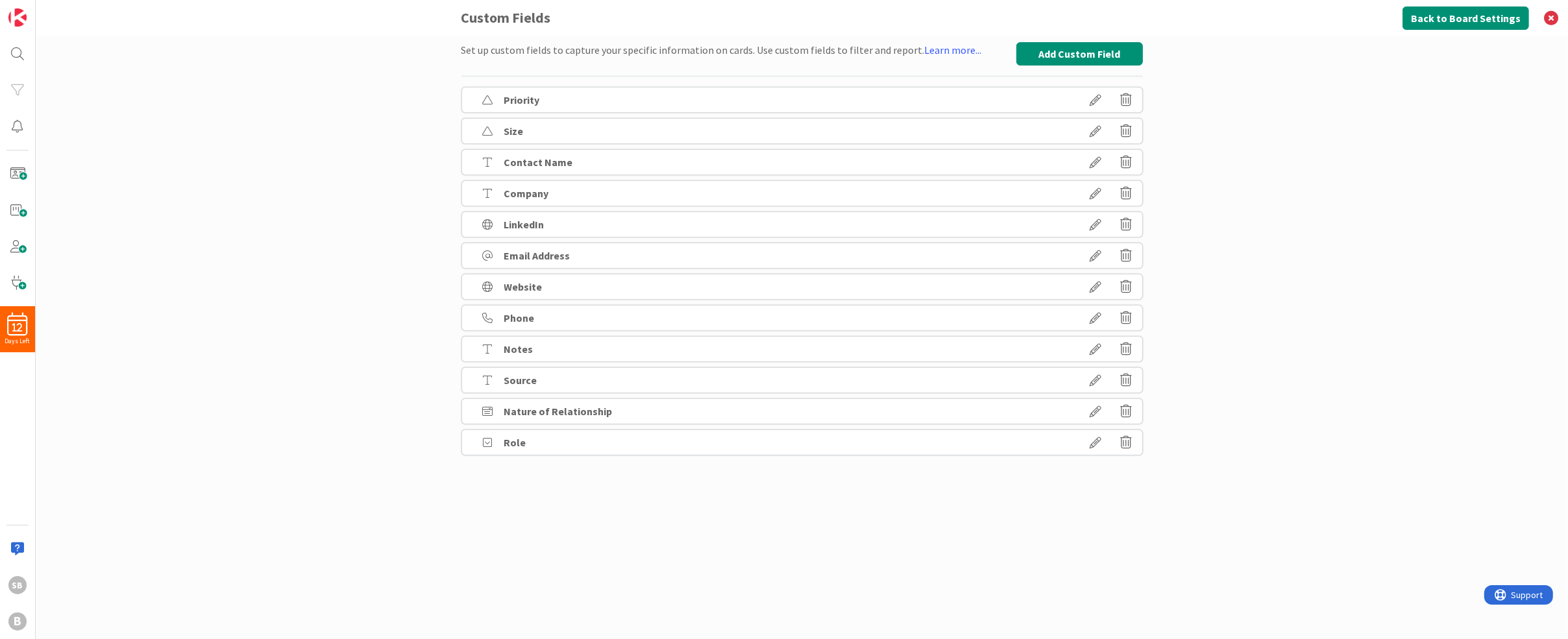
click at [554, 448] on div "Role" at bounding box center [802, 442] width 682 height 26
click at [1099, 439] on icon at bounding box center [1096, 442] width 36 height 22
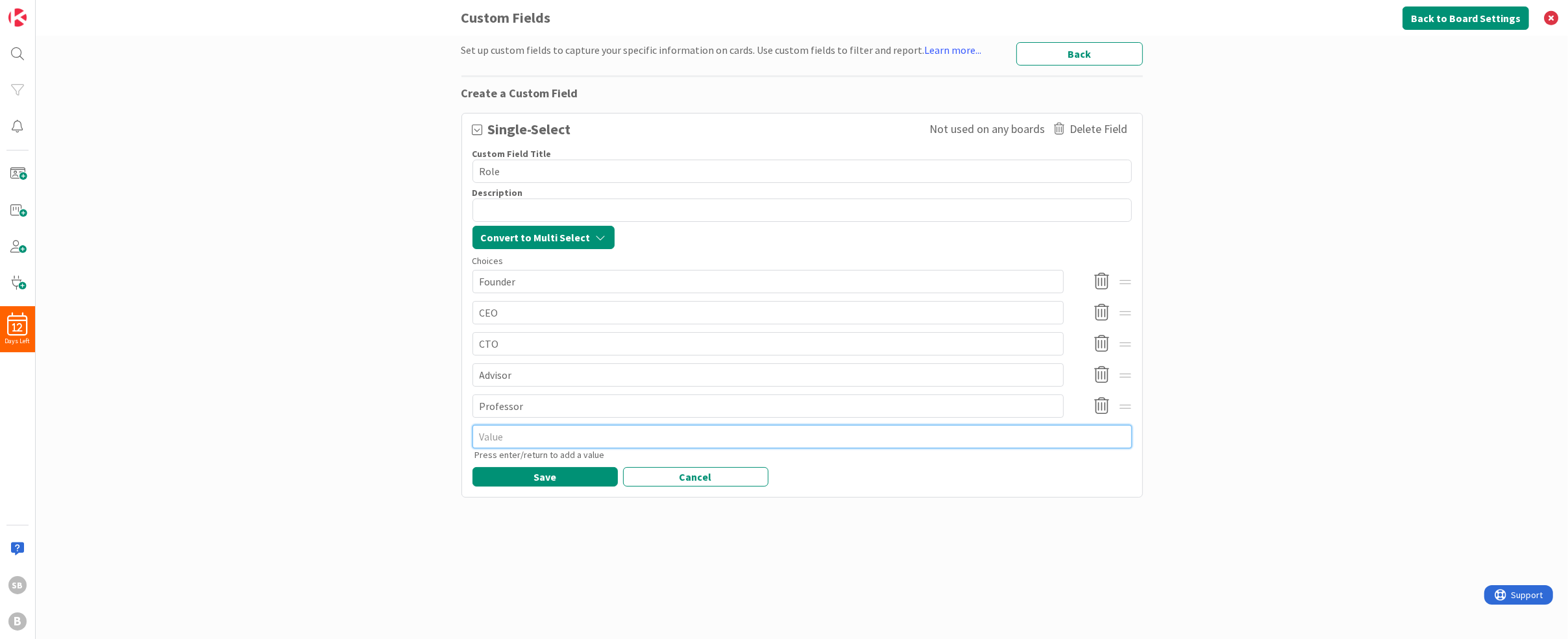
click at [534, 438] on textarea at bounding box center [802, 437] width 660 height 23
click at [505, 436] on textarea at bounding box center [802, 437] width 660 height 23
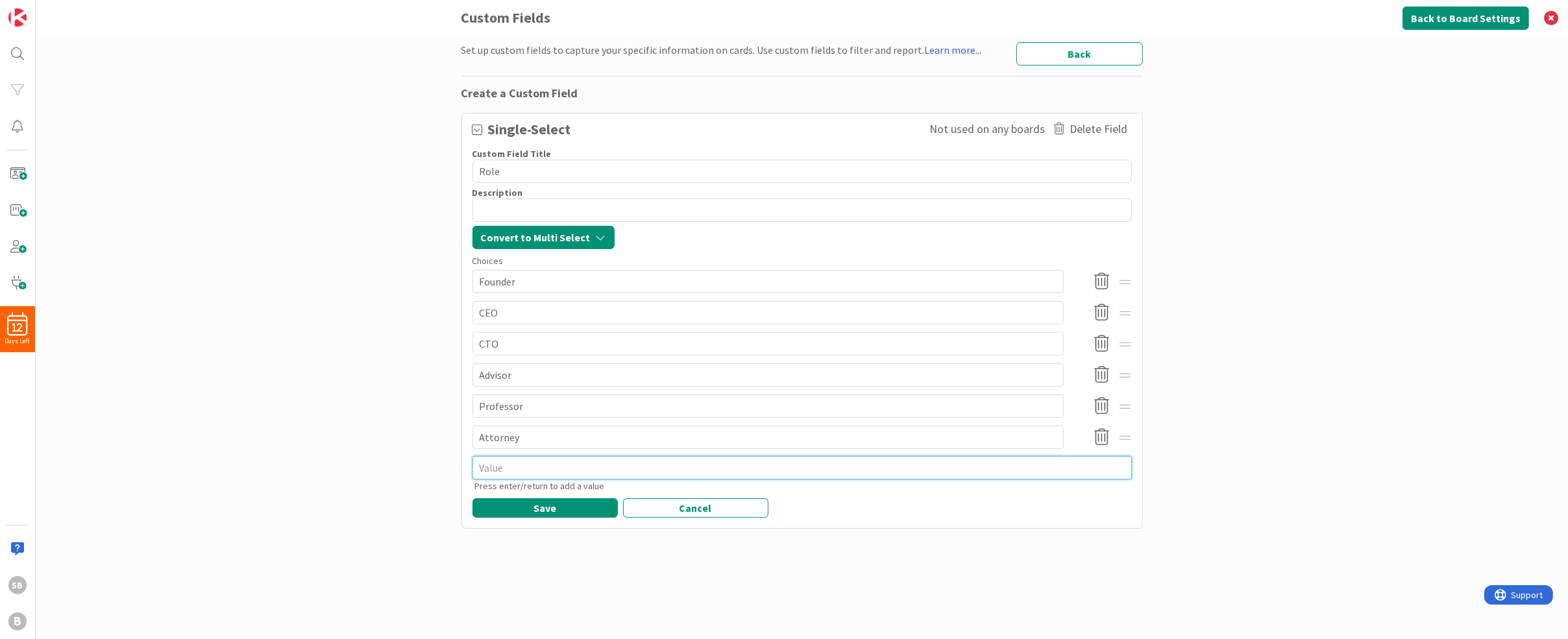
click at [505, 470] on textarea at bounding box center [802, 468] width 660 height 23
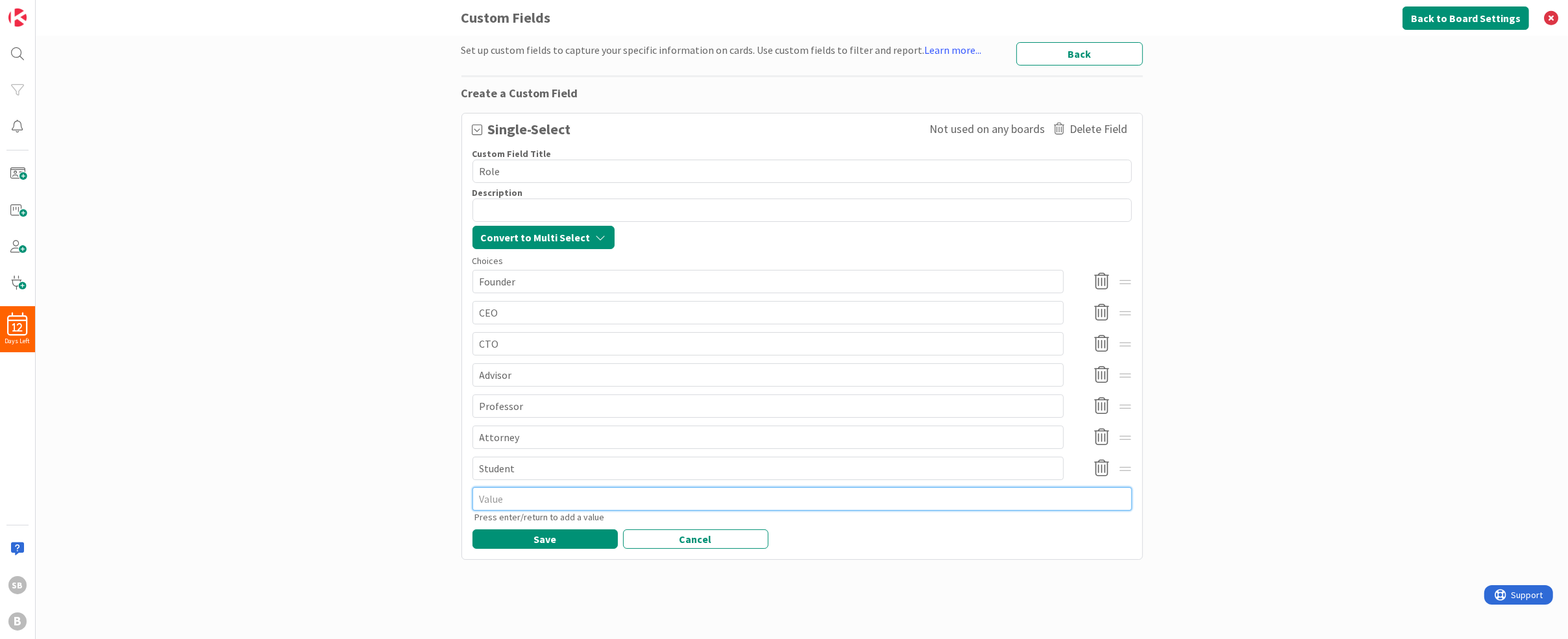
click at [511, 498] on textarea at bounding box center [802, 499] width 660 height 23
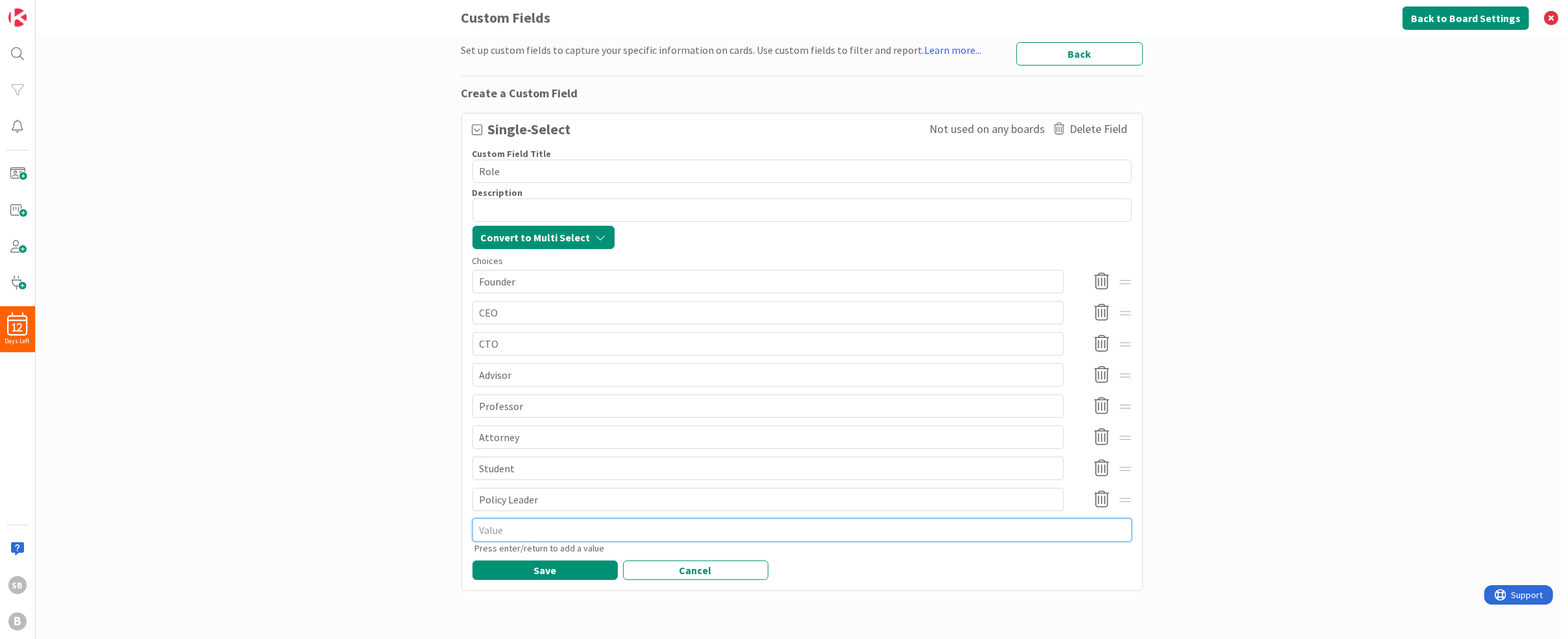
click at [509, 533] on textarea at bounding box center [802, 530] width 660 height 23
click at [523, 528] on textarea at bounding box center [802, 530] width 660 height 23
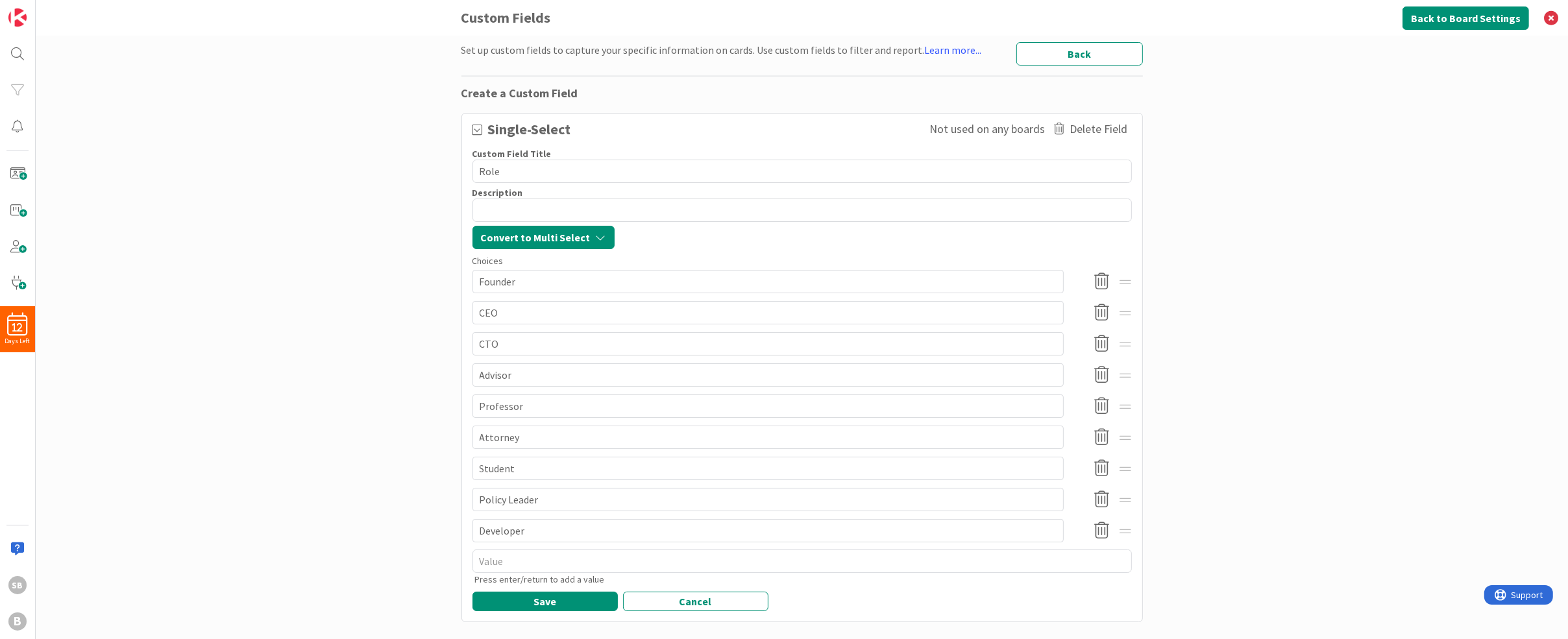
click at [386, 452] on div "Set up custom fields to capture your specific information on cards. Use custom …" at bounding box center [802, 338] width 1533 height 603
click at [511, 557] on textarea at bounding box center [802, 561] width 660 height 23
click at [539, 606] on button "Save" at bounding box center [545, 601] width 146 height 20
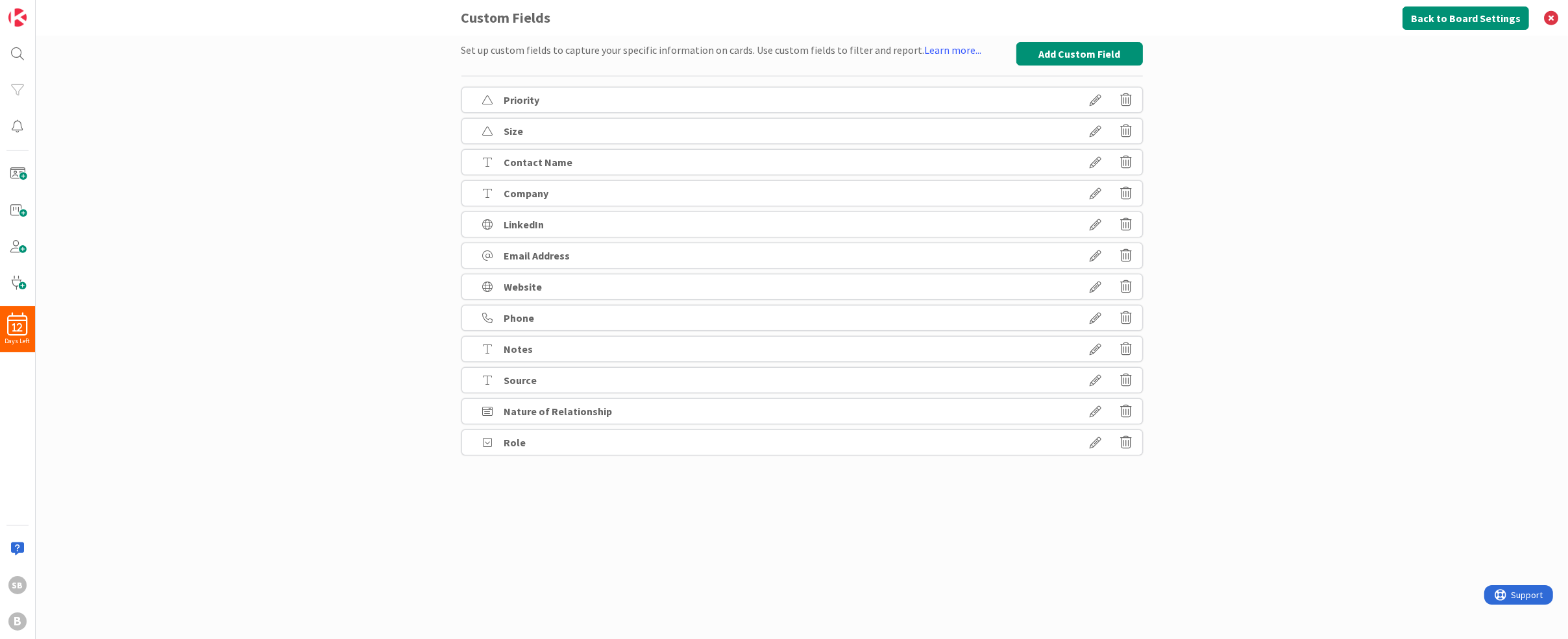
click at [576, 335] on div "Priority Size Contact Name Company LinkedIn Email Address Website Phone Notes S…" at bounding box center [802, 271] width 682 height 368
click at [1090, 348] on icon at bounding box center [1096, 349] width 36 height 22
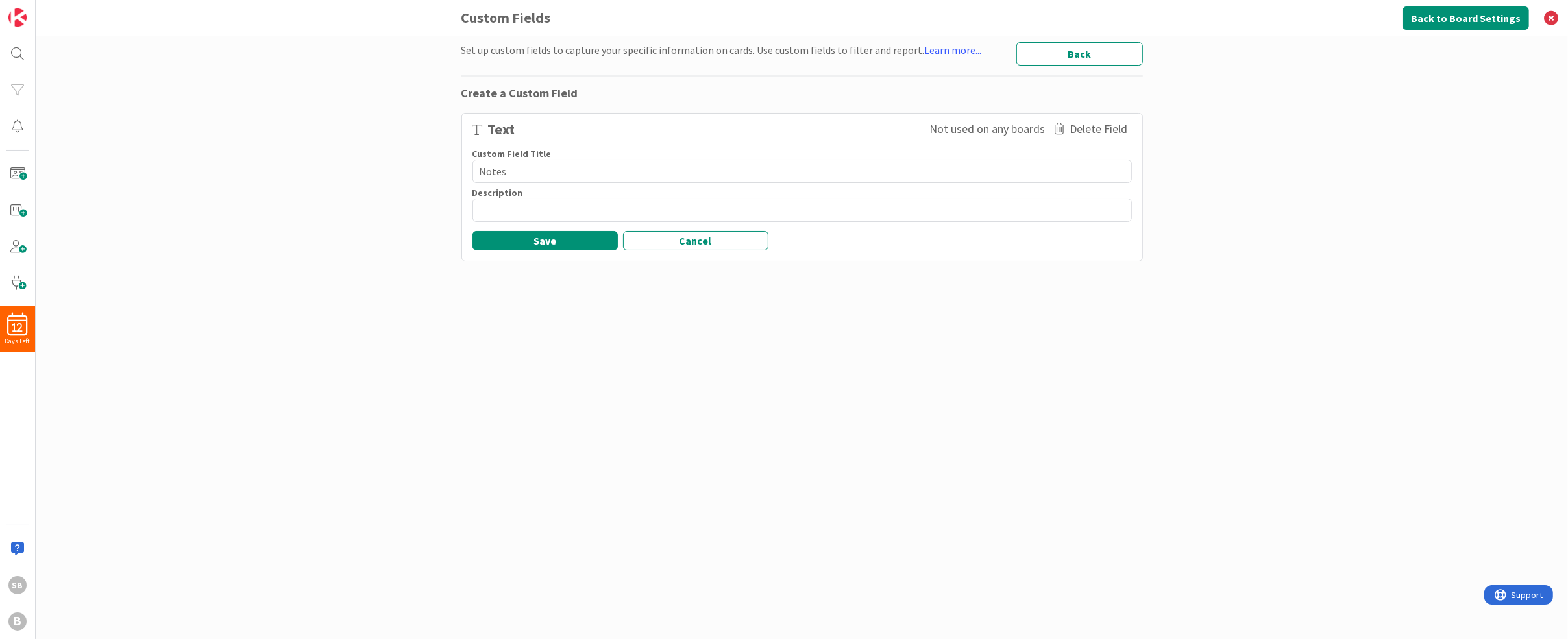
drag, startPoint x: 518, startPoint y: 165, endPoint x: 407, endPoint y: 152, distance: 111.8
click at [407, 152] on div "Set up custom fields to capture your specific information on cards. Use custom …" at bounding box center [802, 338] width 1533 height 603
click at [534, 244] on button "Save" at bounding box center [545, 240] width 146 height 20
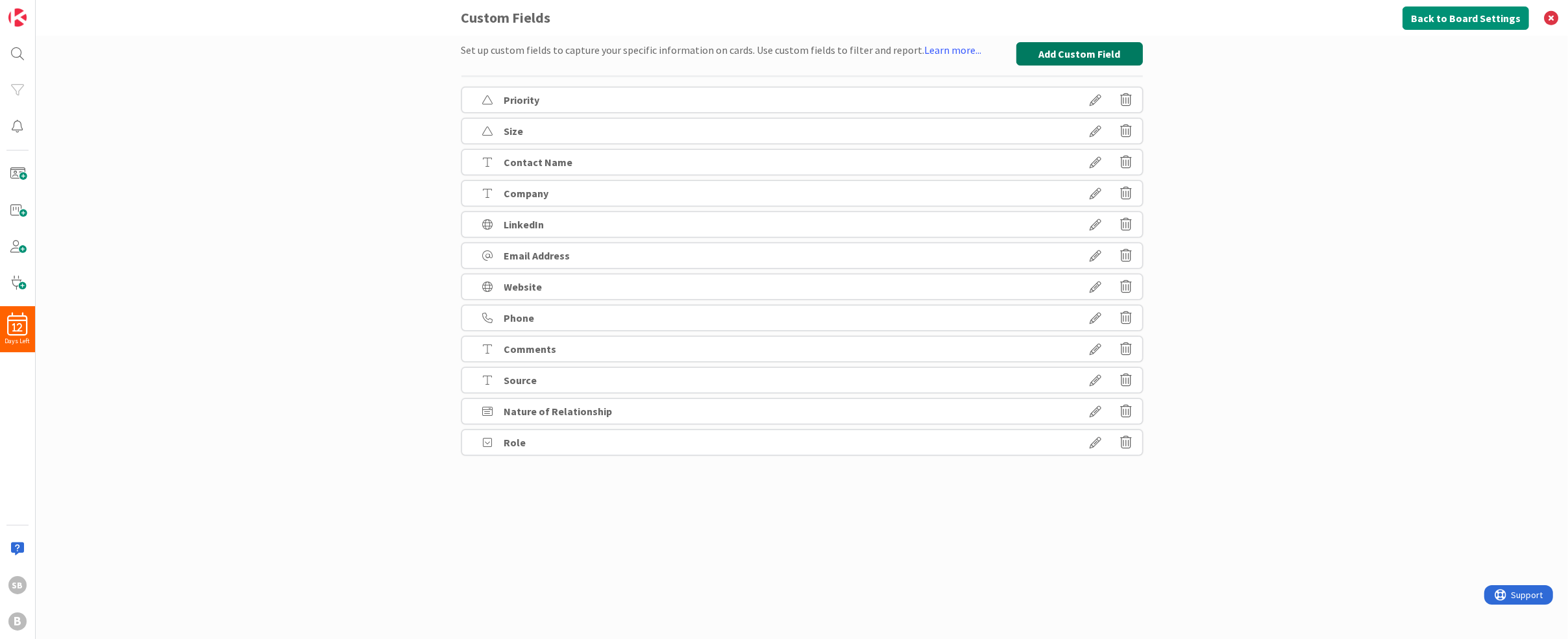
click at [1089, 54] on button "Add Custom Field" at bounding box center [1080, 54] width 127 height 23
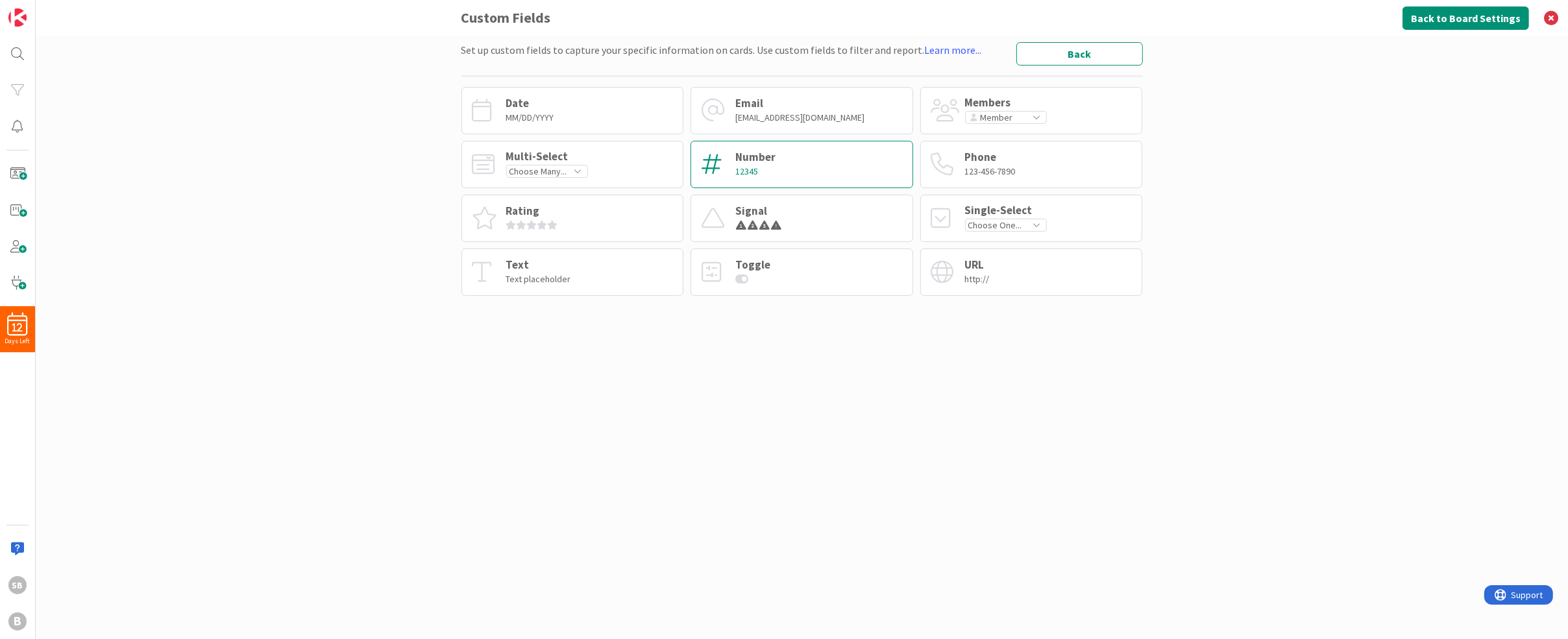
click at [781, 161] on div "Number 12345" at bounding box center [802, 164] width 223 height 47
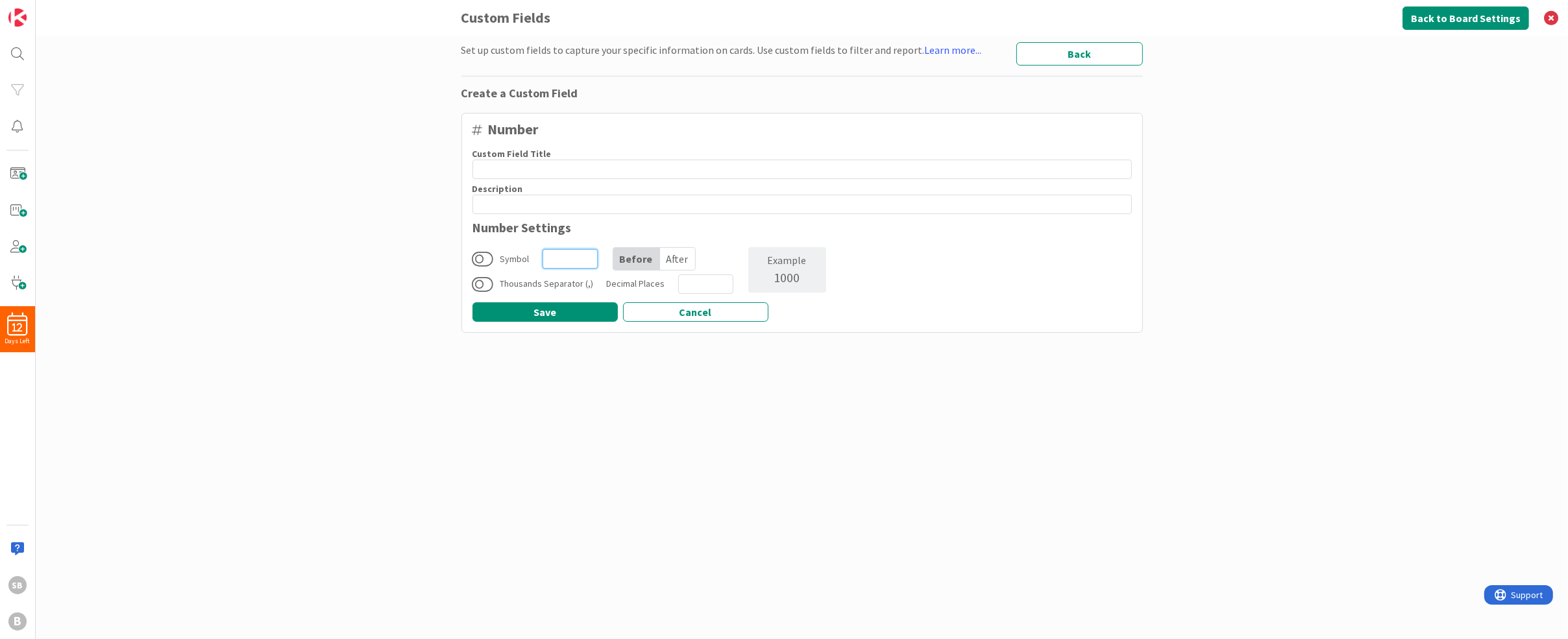
click at [589, 252] on input at bounding box center [570, 258] width 55 height 20
click at [497, 262] on div "Symbol Before After" at bounding box center [610, 259] width 276 height 23
click at [486, 257] on button at bounding box center [483, 259] width 21 height 17
click at [567, 258] on input at bounding box center [570, 258] width 55 height 20
click at [486, 283] on button at bounding box center [483, 284] width 21 height 17
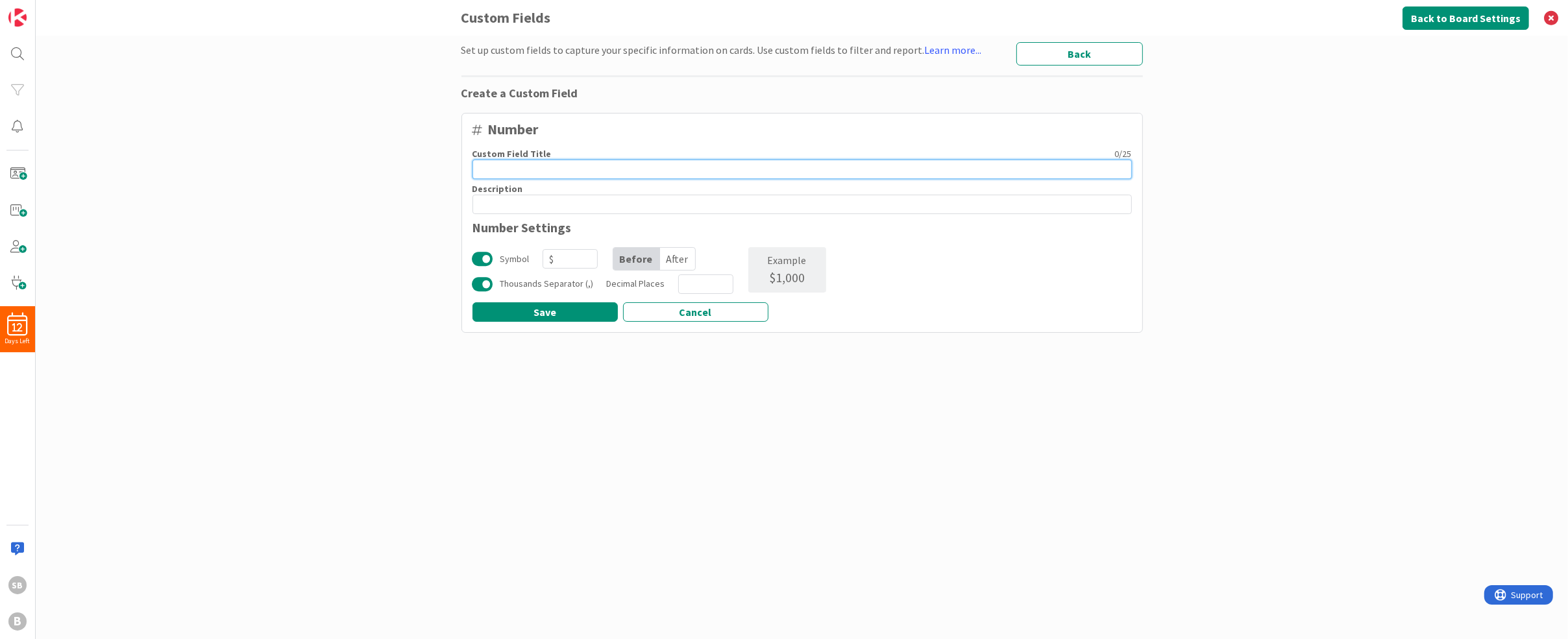
click at [551, 168] on input at bounding box center [802, 169] width 660 height 20
click at [752, 316] on button "Cancel" at bounding box center [696, 312] width 146 height 20
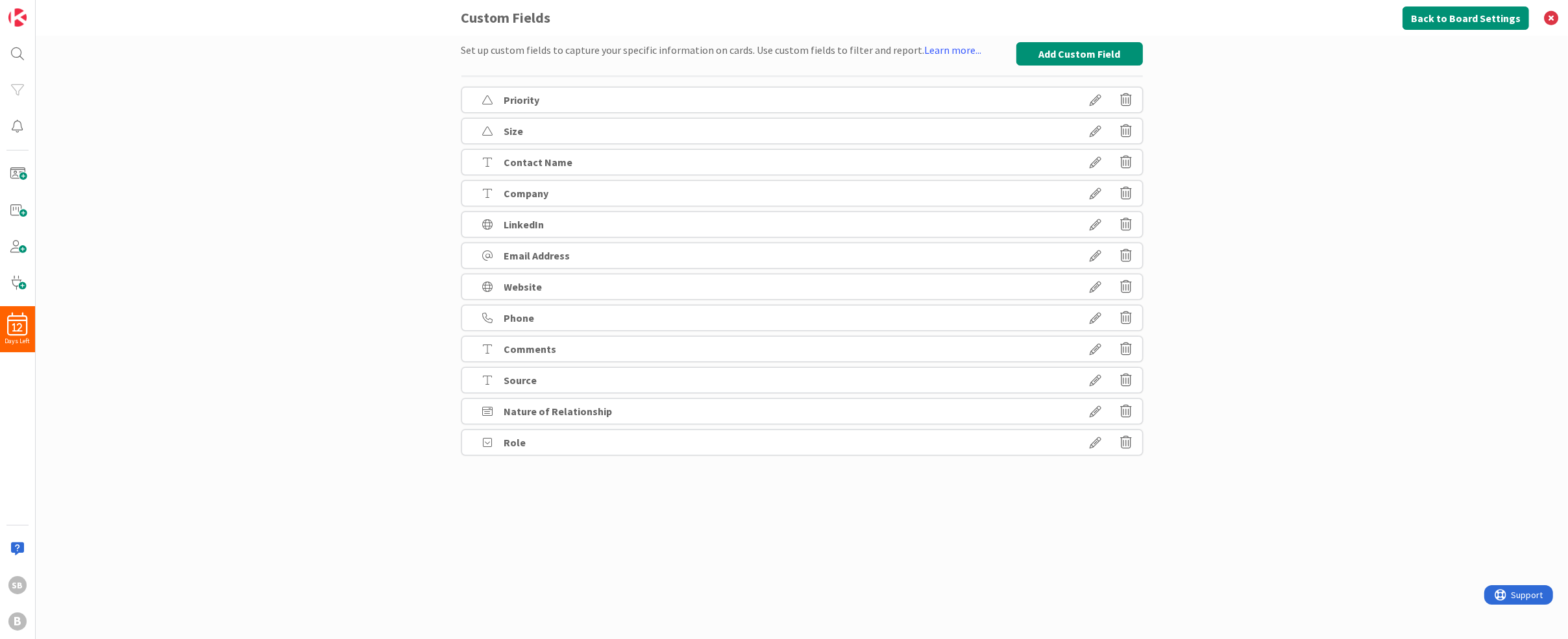
click at [371, 85] on div "Set up custom fields to capture your specific information on cards. Use custom …" at bounding box center [802, 338] width 1533 height 603
click at [1085, 52] on button "Add Custom Field" at bounding box center [1080, 54] width 127 height 23
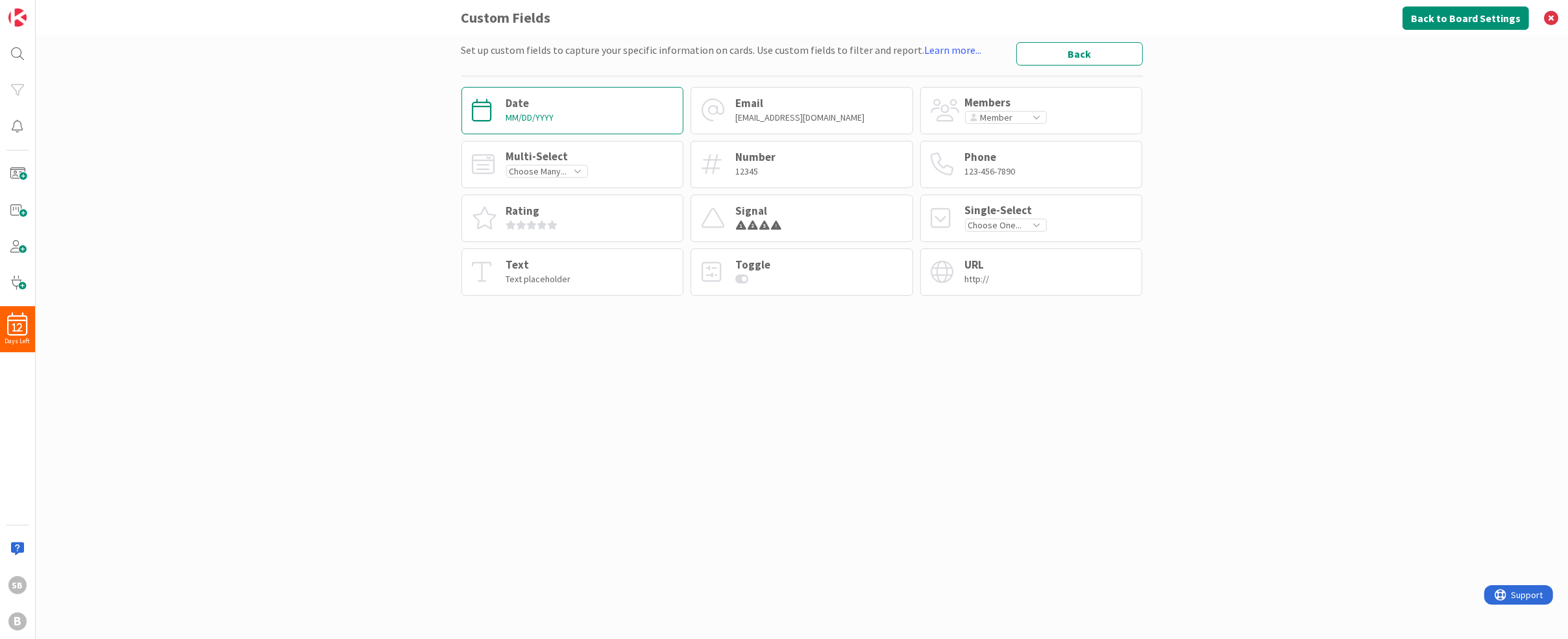
click at [595, 108] on div "Date MM/DD/YYYY" at bounding box center [573, 110] width 223 height 47
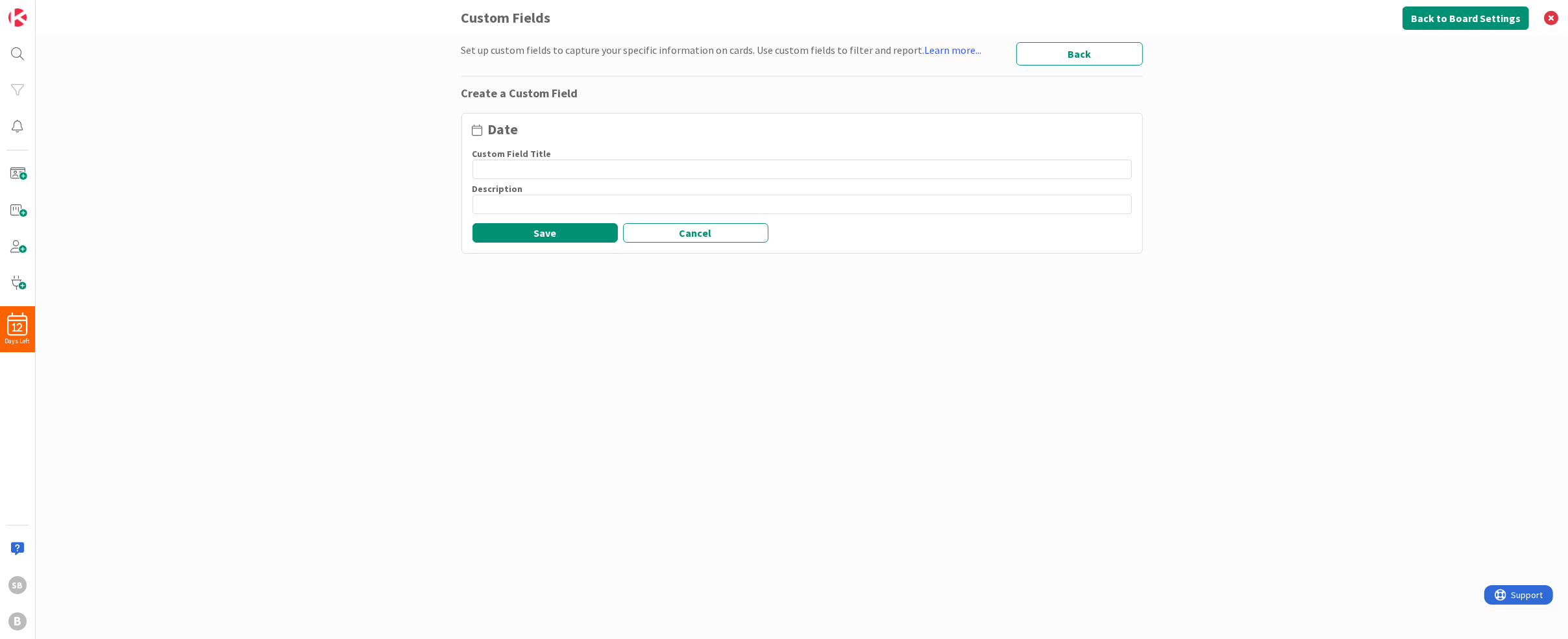
click at [542, 164] on input at bounding box center [802, 169] width 660 height 20
click at [549, 236] on button "Save" at bounding box center [545, 233] width 146 height 20
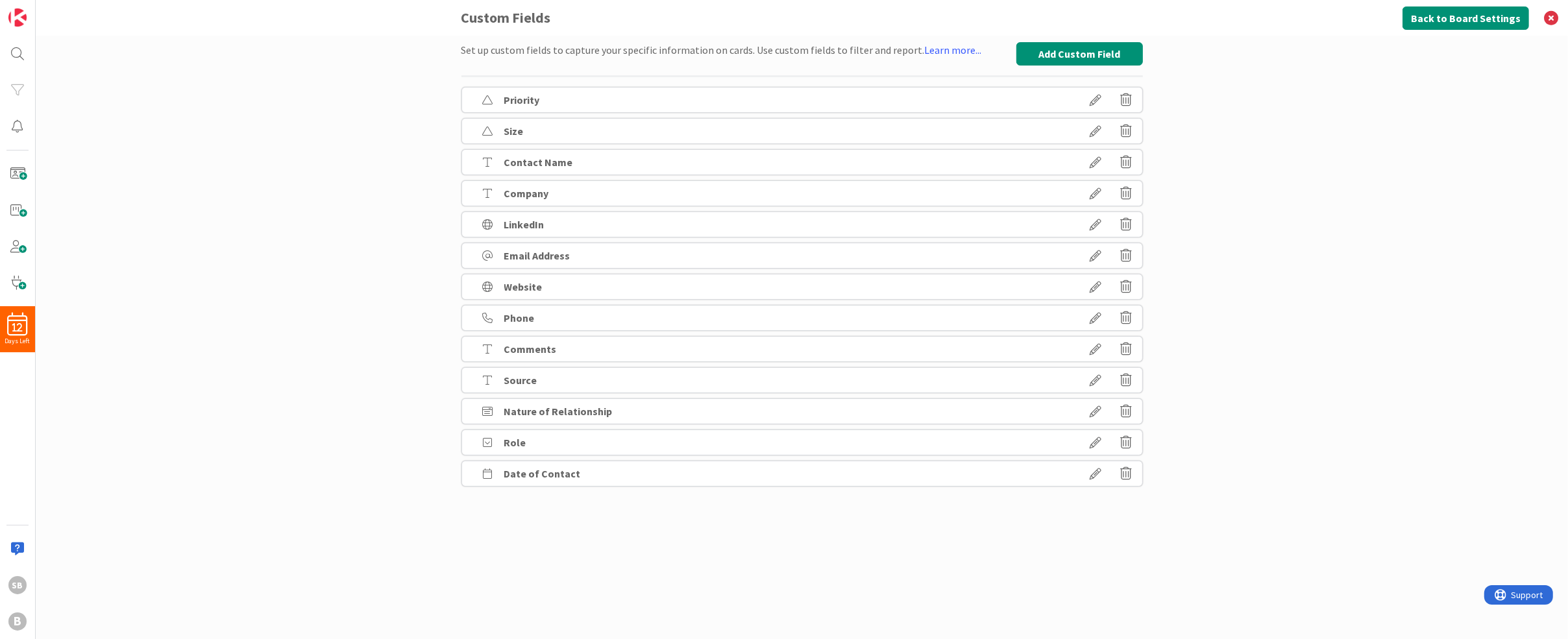
click at [1095, 465] on icon at bounding box center [1096, 474] width 36 height 22
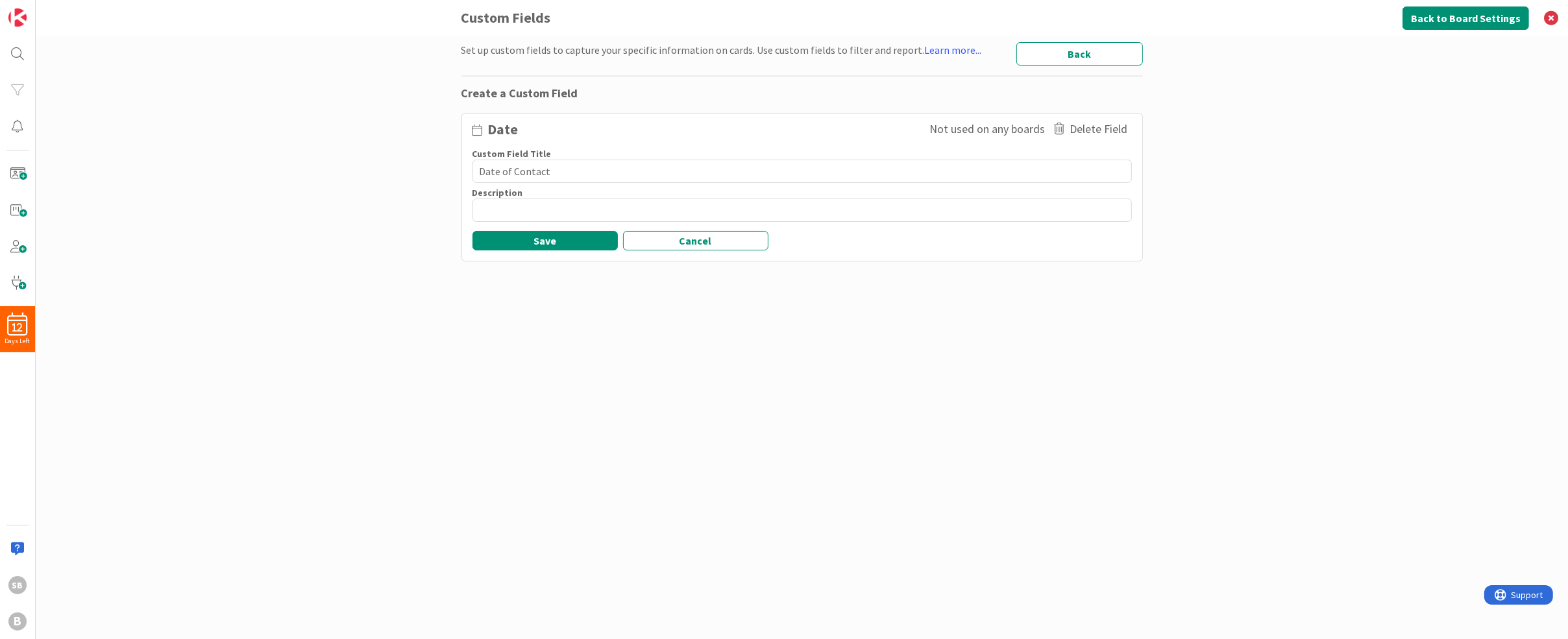
click at [514, 173] on textarea "Date of Contact" at bounding box center [802, 171] width 660 height 23
click at [548, 251] on div "Date Not used on any boards Delete Field Custom Field Title 21 / 25 Date of Fir…" at bounding box center [802, 187] width 682 height 149
click at [546, 244] on button "Save" at bounding box center [545, 240] width 146 height 20
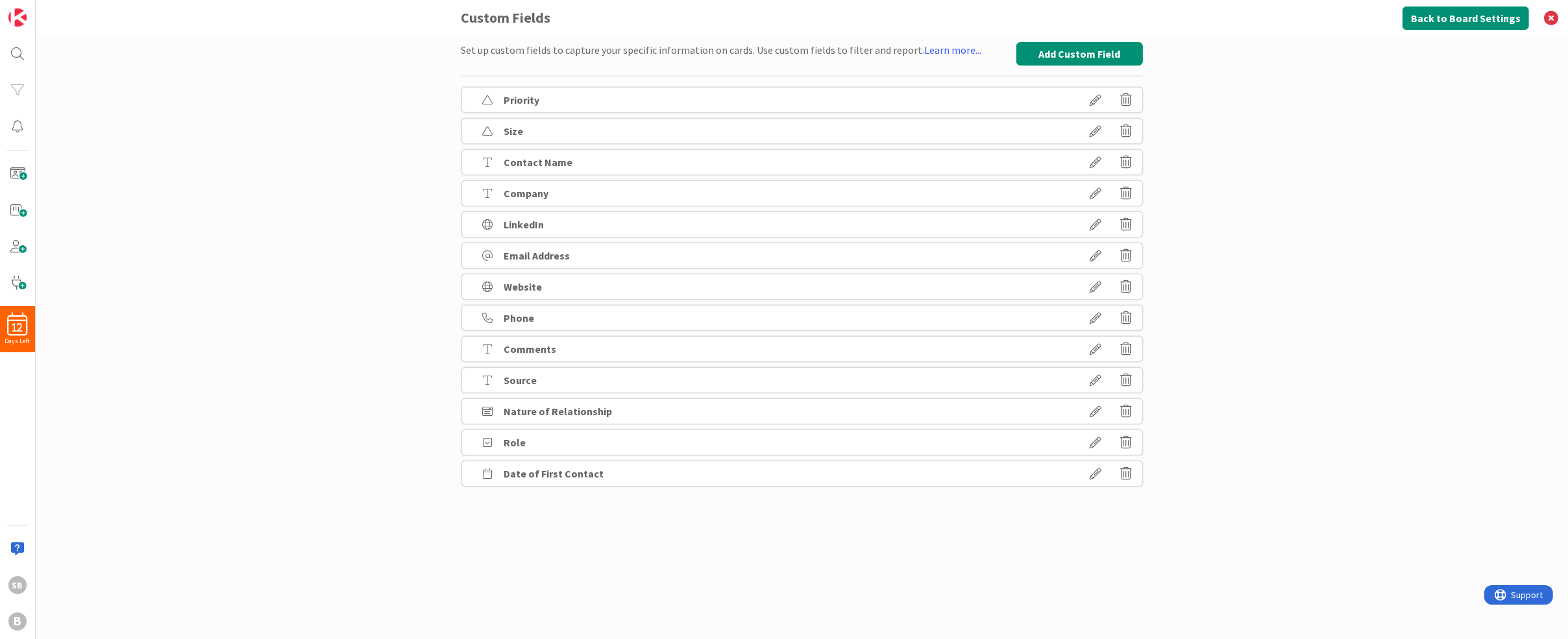
click at [1205, 198] on div "Set up custom fields to capture your specific information on cards. Use custom …" at bounding box center [802, 338] width 1533 height 603
click at [1064, 56] on button "Add Custom Field" at bounding box center [1080, 54] width 127 height 23
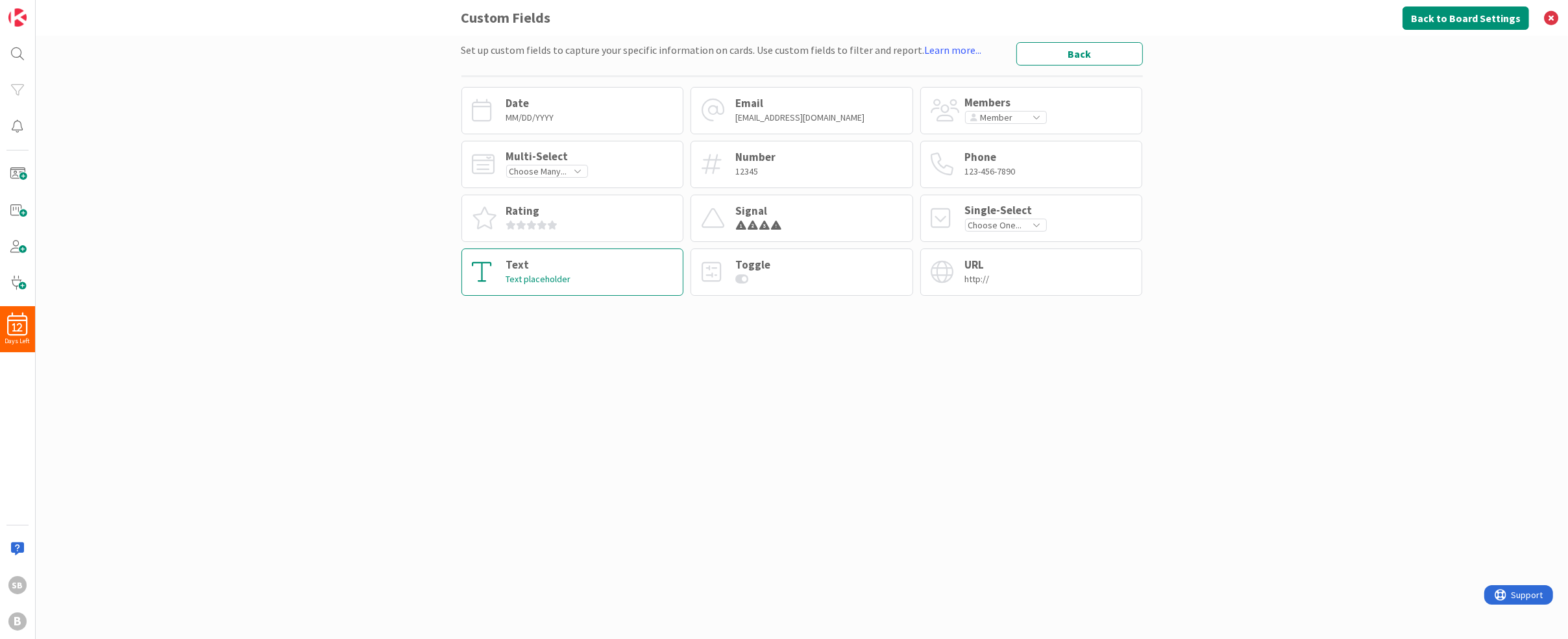
click at [569, 266] on div "Text Text placeholder" at bounding box center [573, 272] width 223 height 47
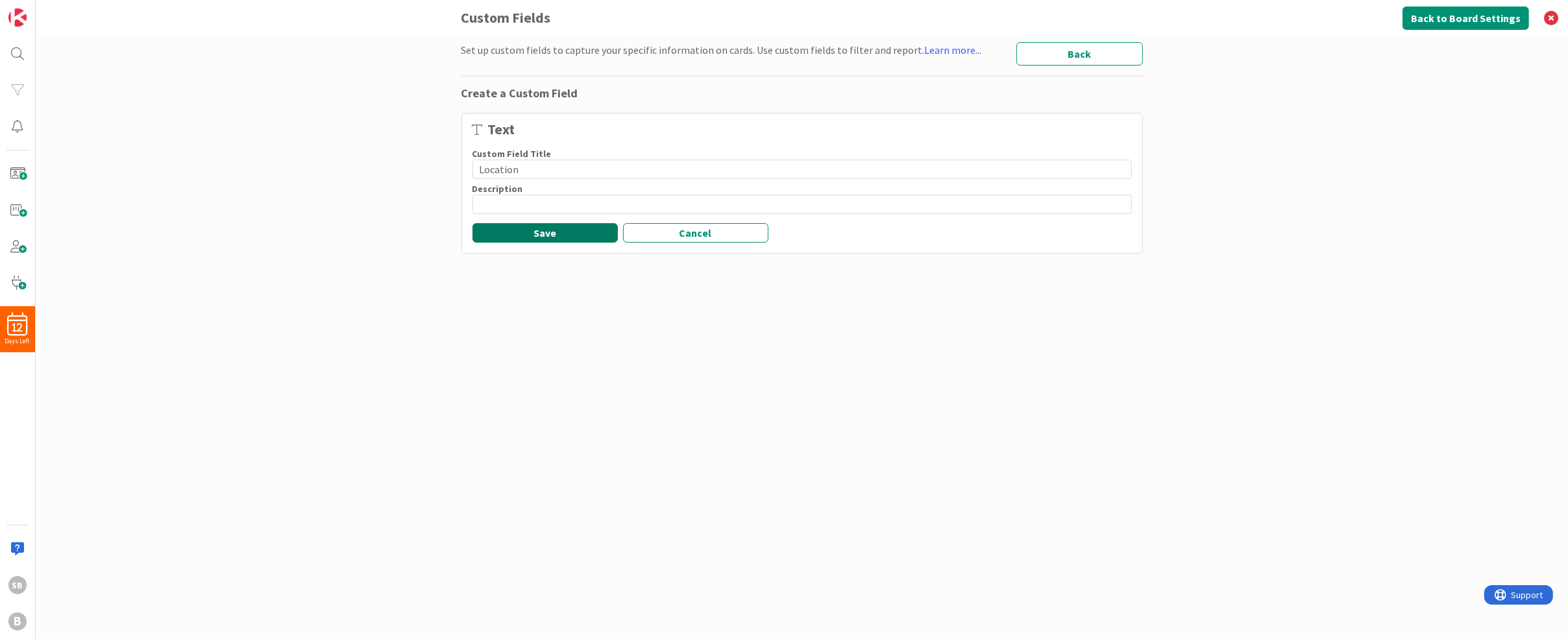
click at [552, 238] on button "Save" at bounding box center [545, 233] width 146 height 20
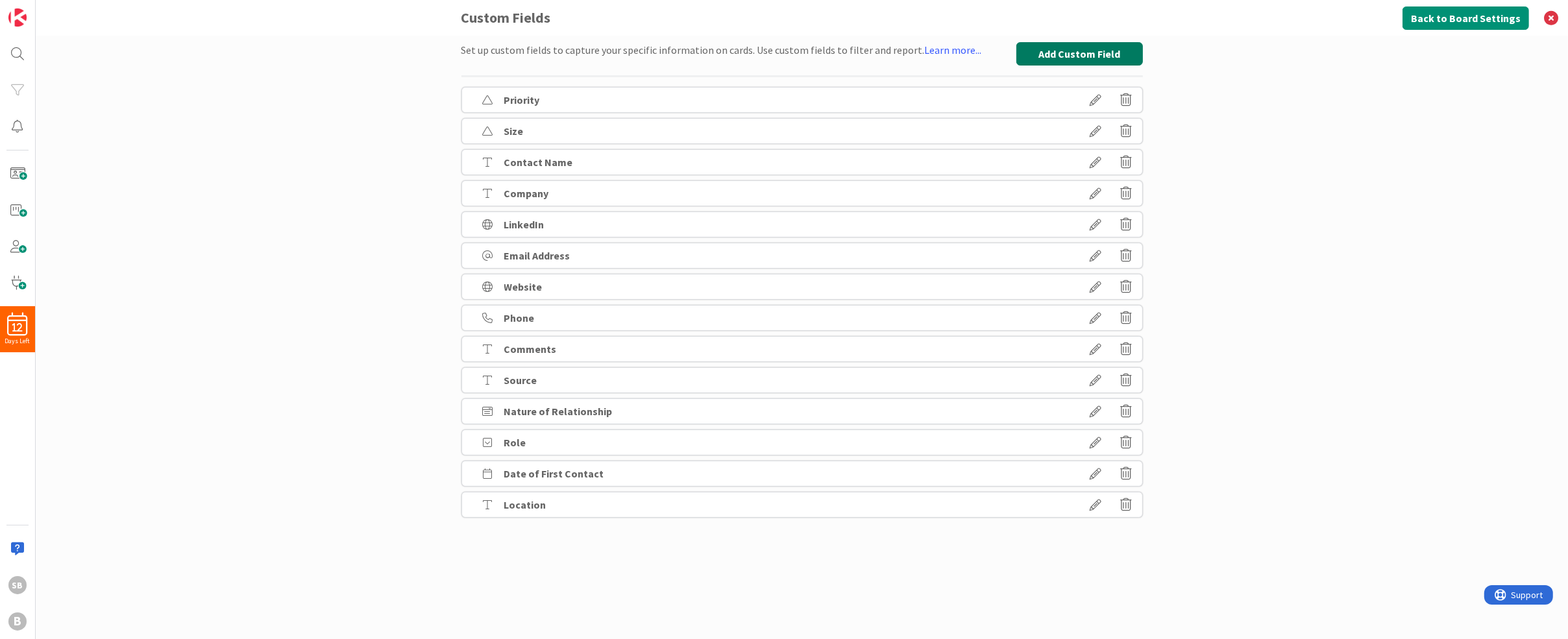
click at [1104, 45] on button "Add Custom Field" at bounding box center [1080, 54] width 127 height 23
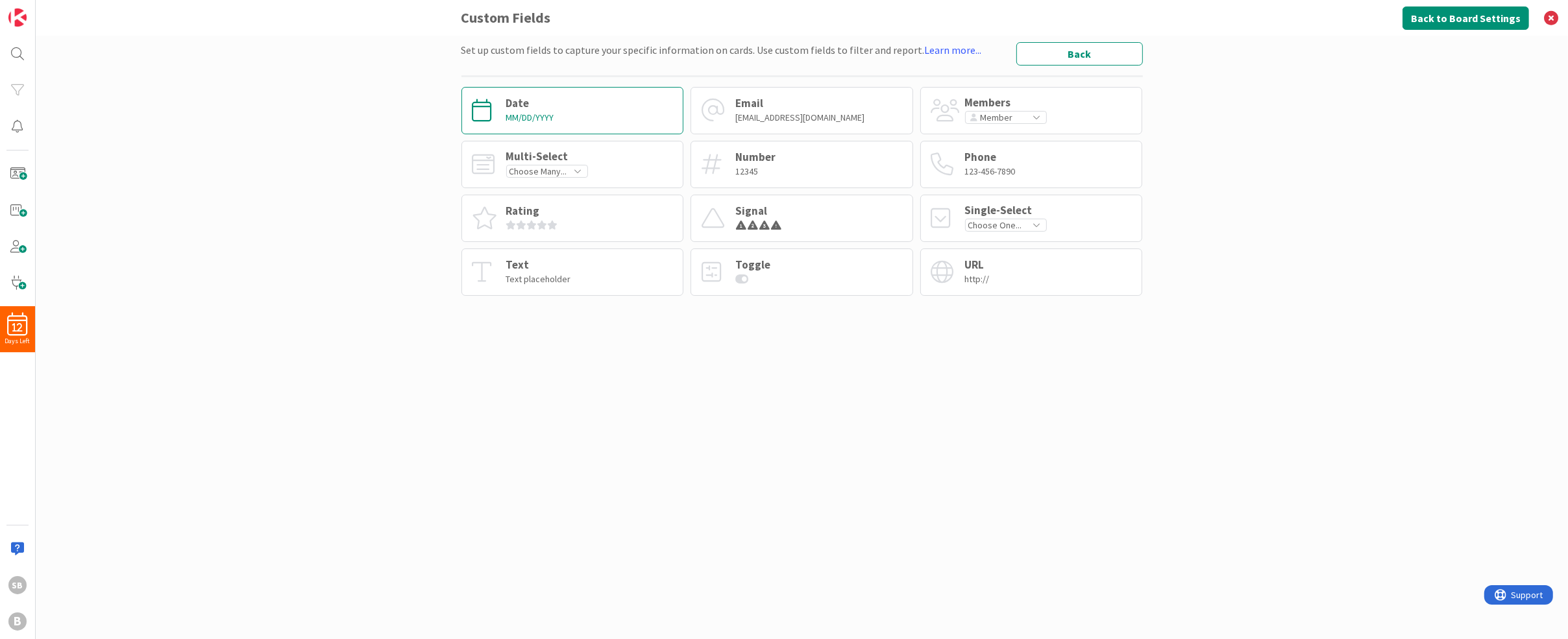
click at [554, 96] on div "Date MM/DD/YYYY" at bounding box center [573, 110] width 223 height 47
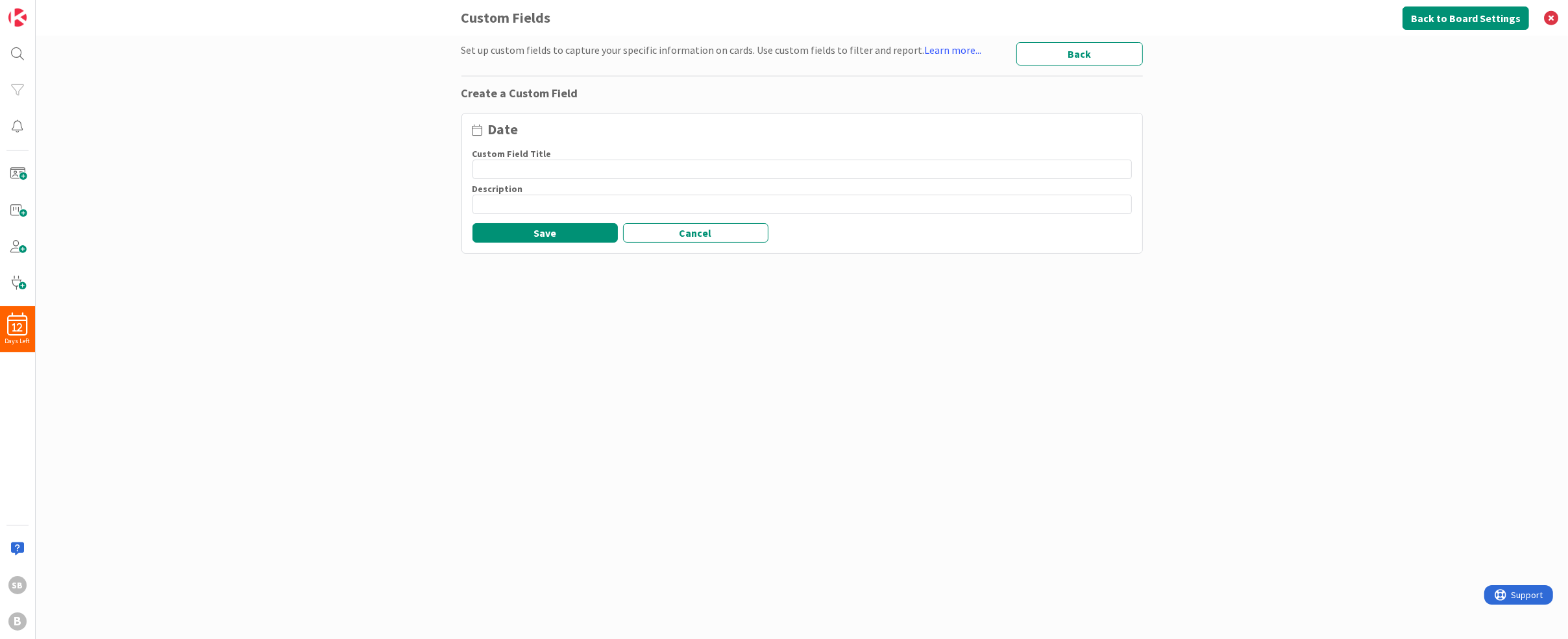
click at [520, 171] on input at bounding box center [802, 169] width 660 height 20
click at [539, 236] on button "Save" at bounding box center [545, 233] width 146 height 20
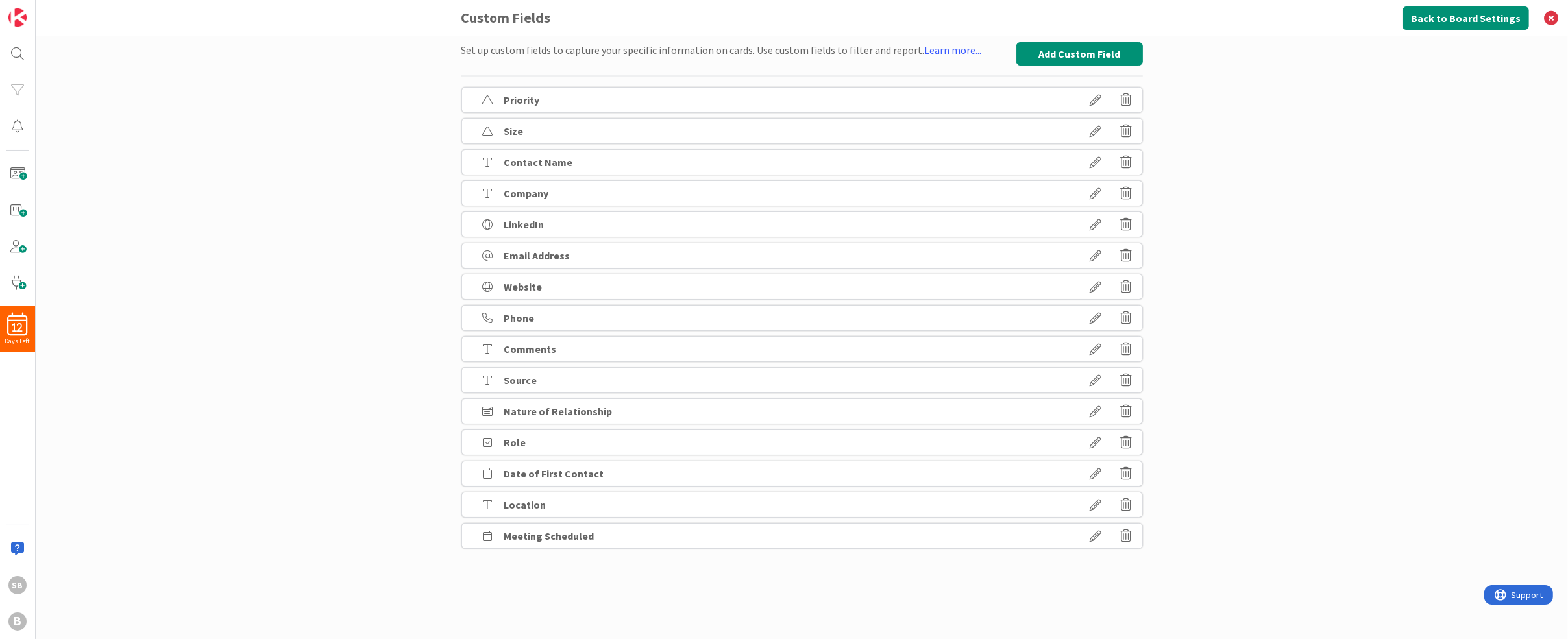
click at [1272, 199] on div "Set up custom fields to capture your specific information on cards. Use custom …" at bounding box center [802, 338] width 1533 height 603
click at [1466, 23] on button "Back to Board Settings" at bounding box center [1466, 18] width 127 height 23
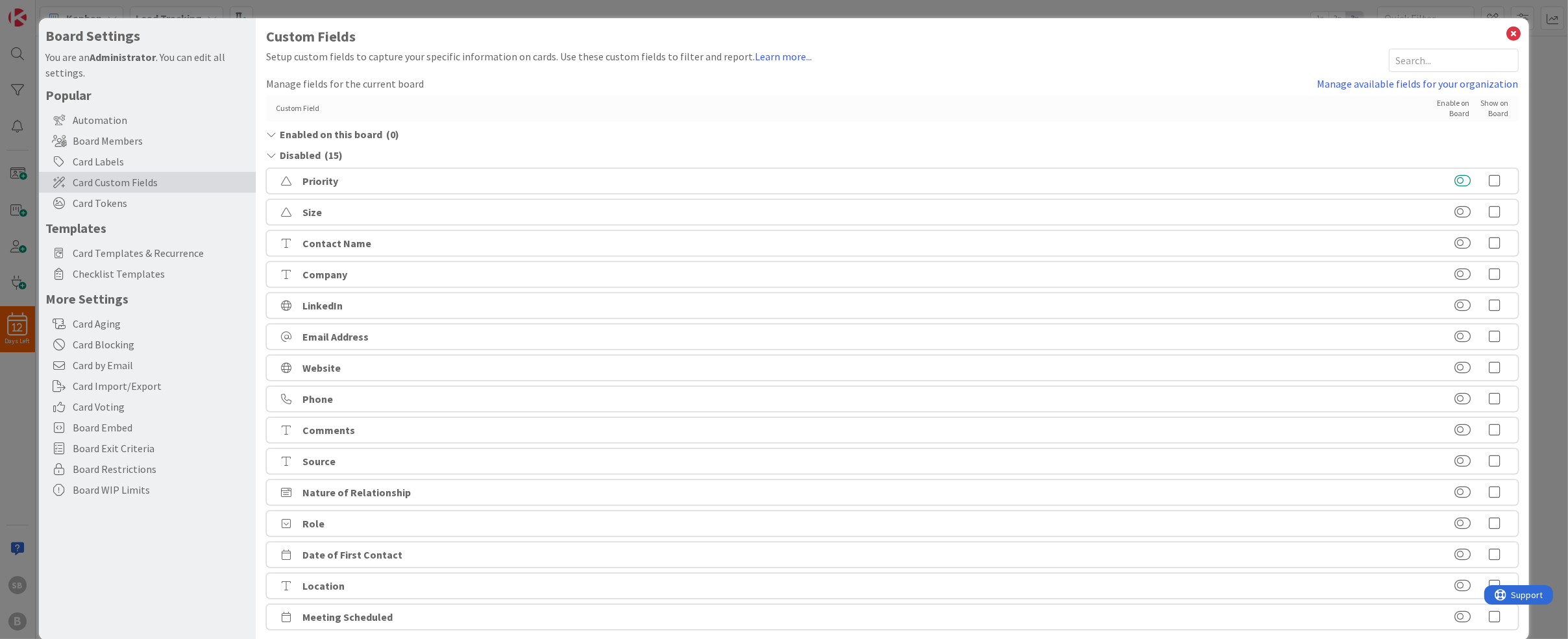
click at [1466, 184] on button at bounding box center [1462, 181] width 16 height 13
click at [1466, 208] on button at bounding box center [1462, 212] width 16 height 13
click at [1464, 236] on button at bounding box center [1462, 243] width 16 height 13
click at [1461, 277] on button at bounding box center [1462, 274] width 16 height 13
click at [1465, 303] on button at bounding box center [1462, 305] width 16 height 13
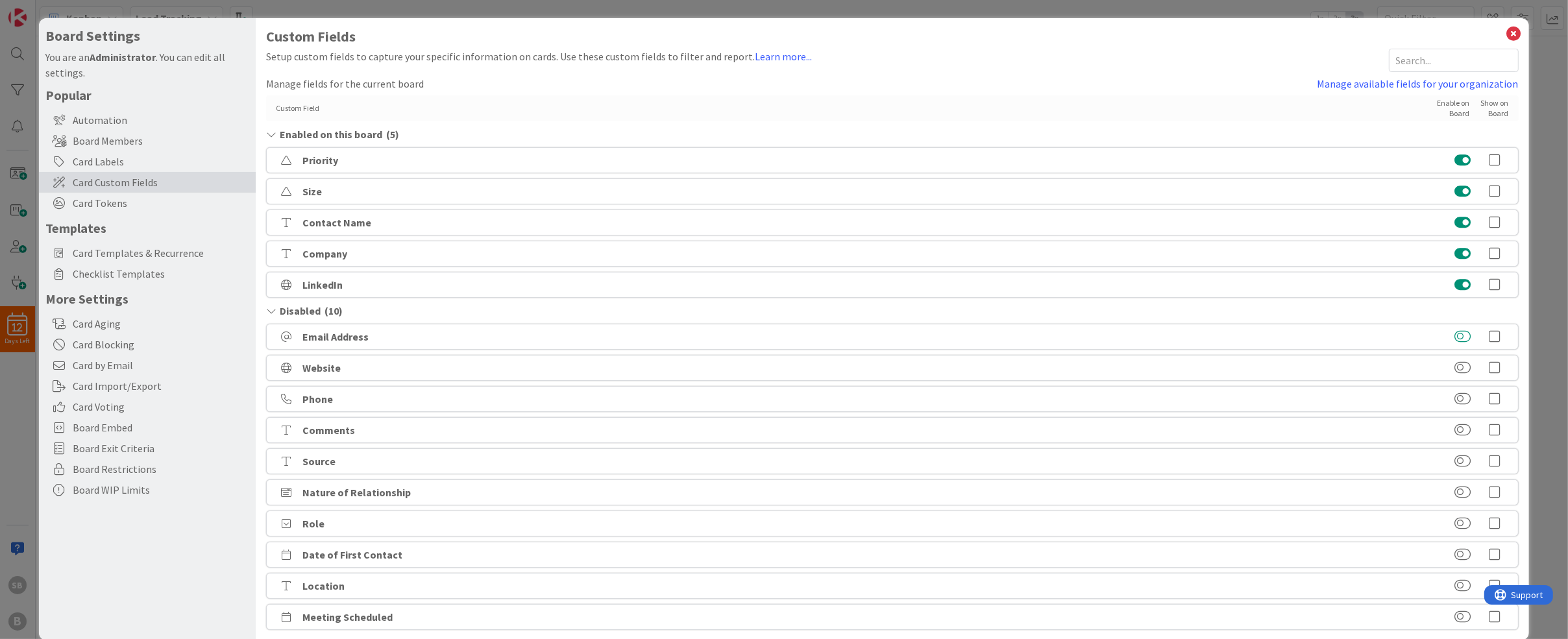
click at [1467, 332] on button at bounding box center [1462, 337] width 16 height 13
click at [1465, 366] on button at bounding box center [1462, 367] width 16 height 13
click at [1465, 392] on button at bounding box center [1462, 399] width 16 height 13
click at [1465, 425] on button at bounding box center [1462, 430] width 16 height 13
click at [1463, 455] on button at bounding box center [1462, 461] width 16 height 13
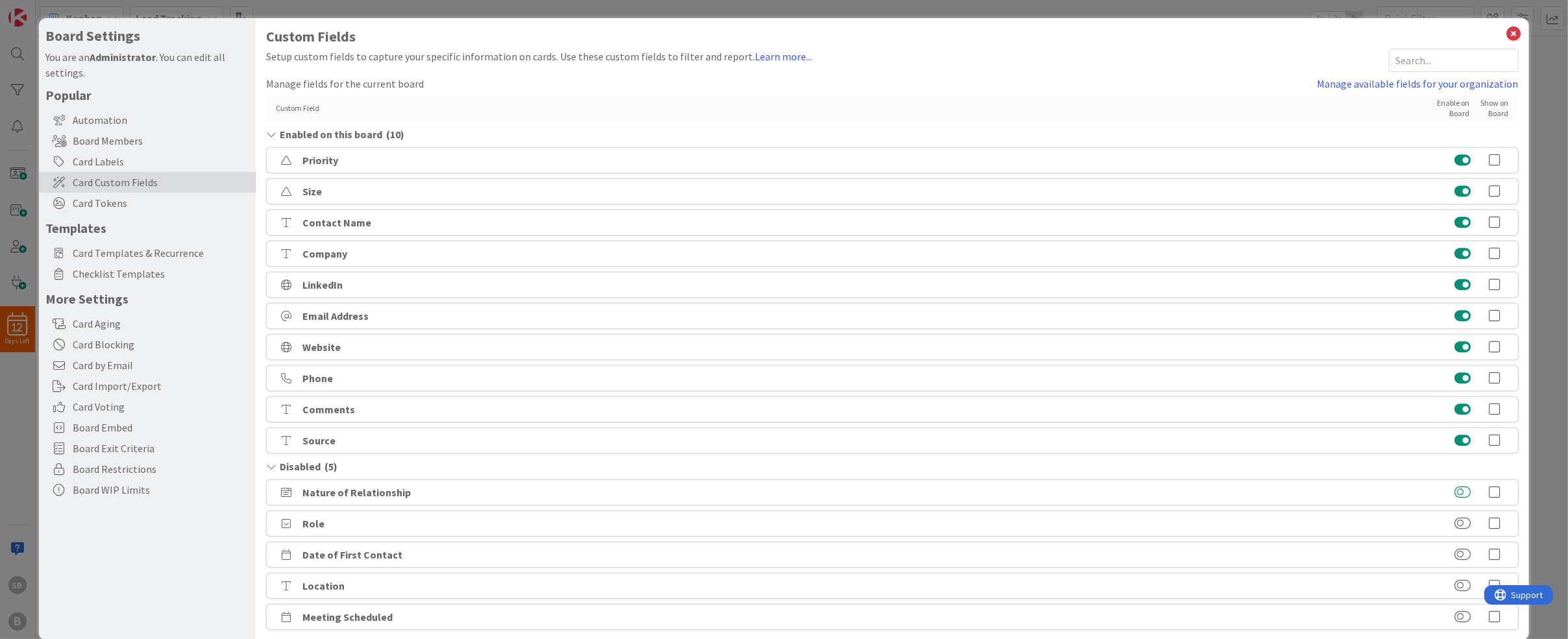
click at [1463, 488] on button at bounding box center [1462, 492] width 16 height 13
click at [1459, 517] on button at bounding box center [1462, 523] width 16 height 13
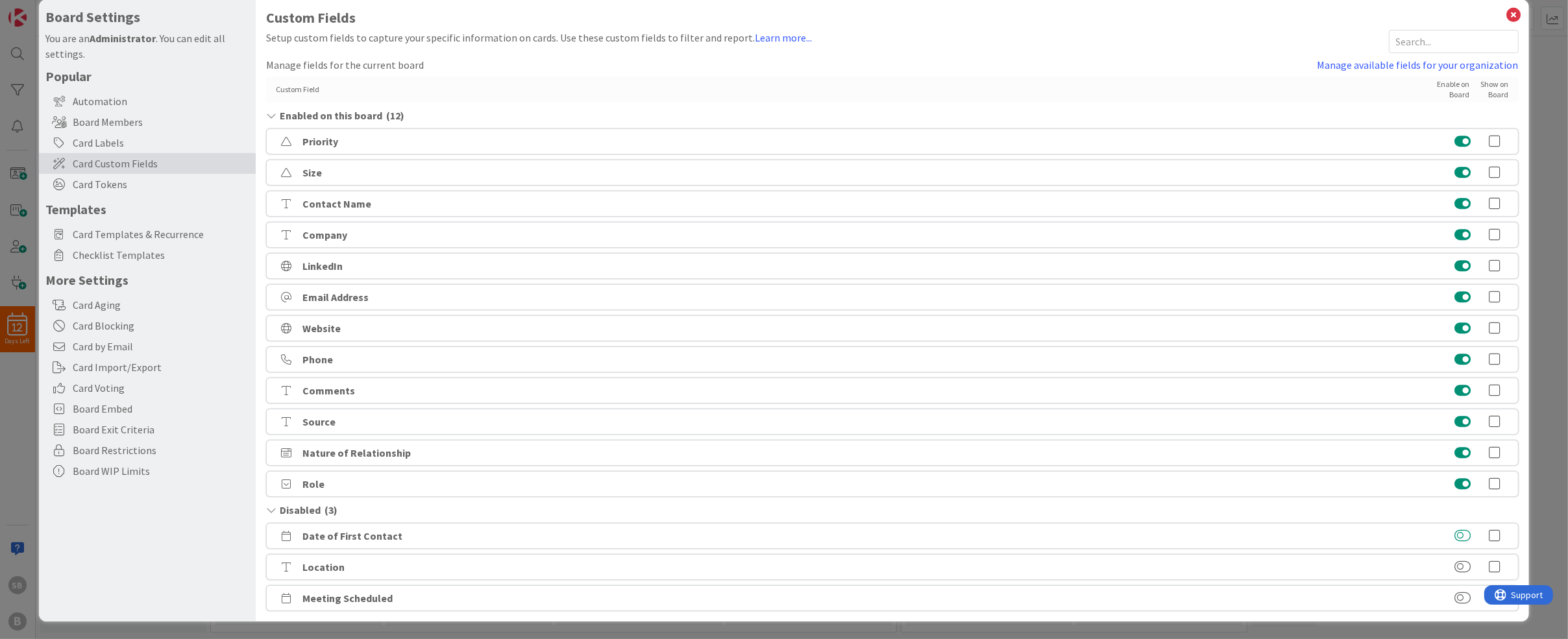
click at [1457, 529] on button at bounding box center [1462, 536] width 16 height 13
click at [1461, 573] on div "Location" at bounding box center [893, 566] width 1252 height 26
click at [1465, 569] on button at bounding box center [1462, 567] width 16 height 13
click at [1464, 597] on button at bounding box center [1462, 597] width 16 height 13
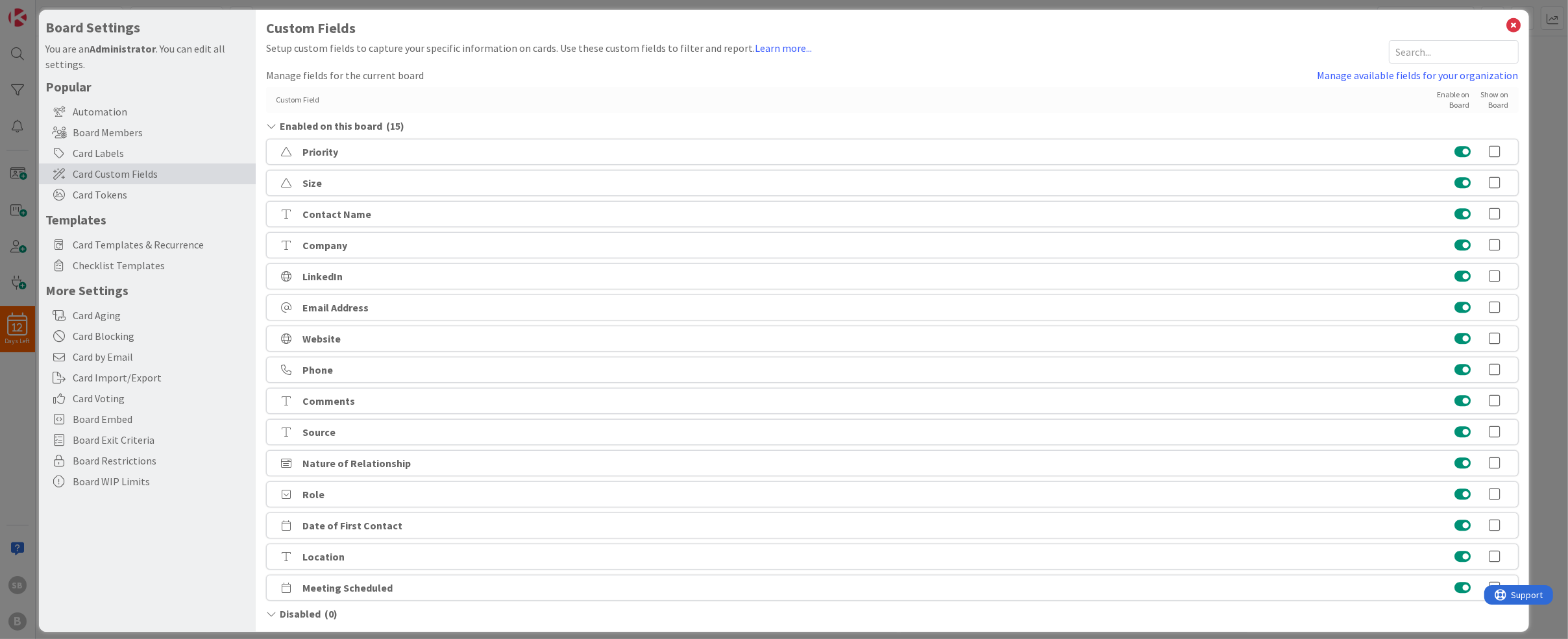
scroll to position [0, 0]
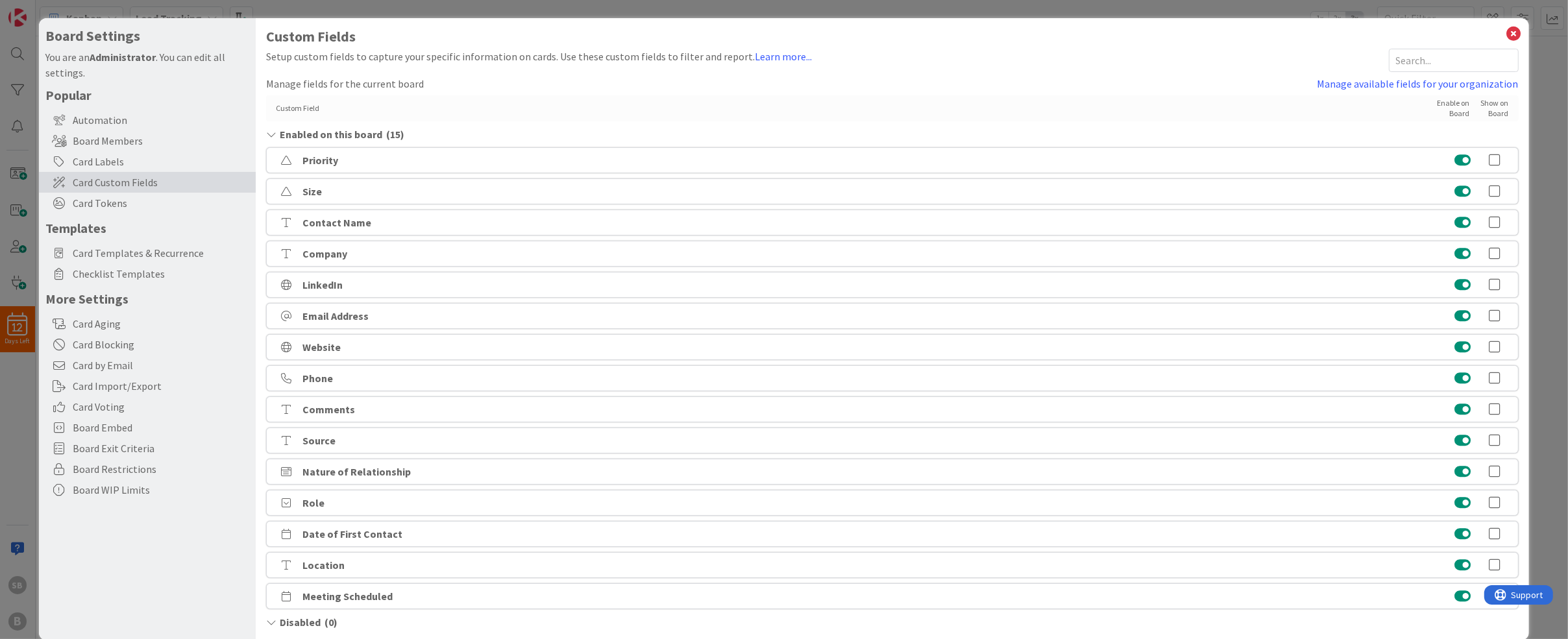
click at [1499, 225] on icon at bounding box center [1495, 222] width 26 height 13
click at [1496, 244] on div "Company" at bounding box center [893, 253] width 1252 height 26
click at [1496, 255] on icon at bounding box center [1495, 254] width 26 height 13
click at [1497, 283] on icon at bounding box center [1495, 284] width 26 height 13
click at [1494, 323] on div "Email Address" at bounding box center [893, 316] width 1252 height 26
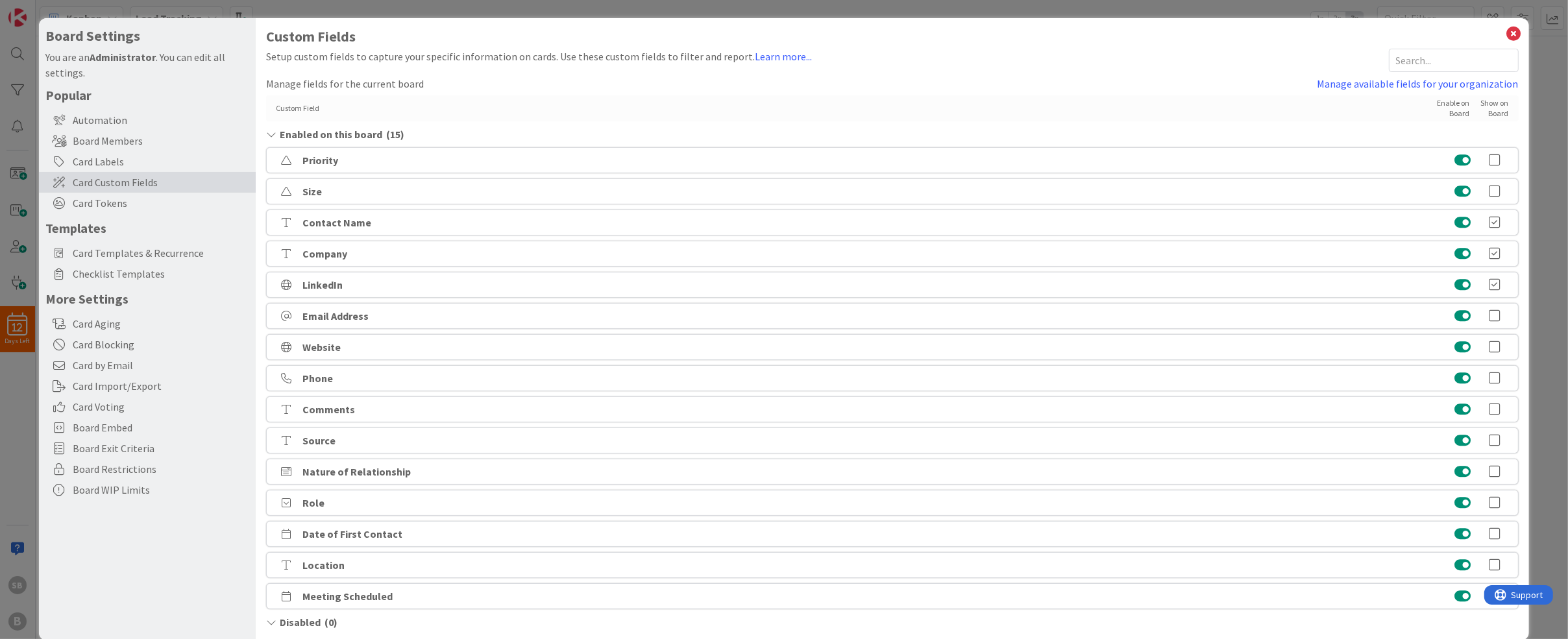
click at [1494, 314] on icon at bounding box center [1495, 316] width 26 height 13
click at [1494, 352] on icon at bounding box center [1495, 347] width 26 height 13
click at [1494, 349] on icon at bounding box center [1495, 347] width 26 height 13
click at [1494, 377] on icon at bounding box center [1495, 378] width 26 height 13
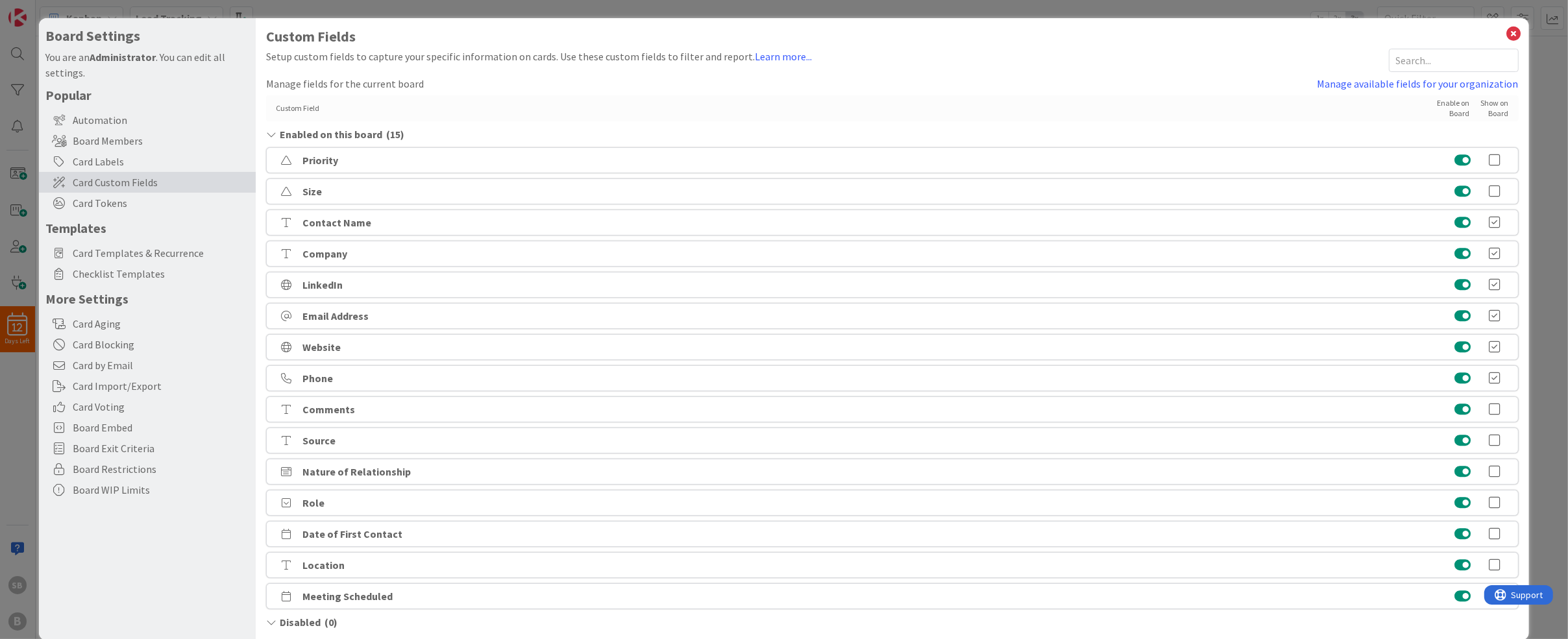
click at [1496, 414] on icon at bounding box center [1495, 409] width 26 height 13
click at [1494, 437] on icon at bounding box center [1495, 440] width 26 height 13
click at [1495, 476] on icon at bounding box center [1495, 471] width 26 height 13
click at [1495, 498] on icon at bounding box center [1495, 503] width 26 height 13
click at [1496, 533] on icon at bounding box center [1495, 533] width 26 height 13
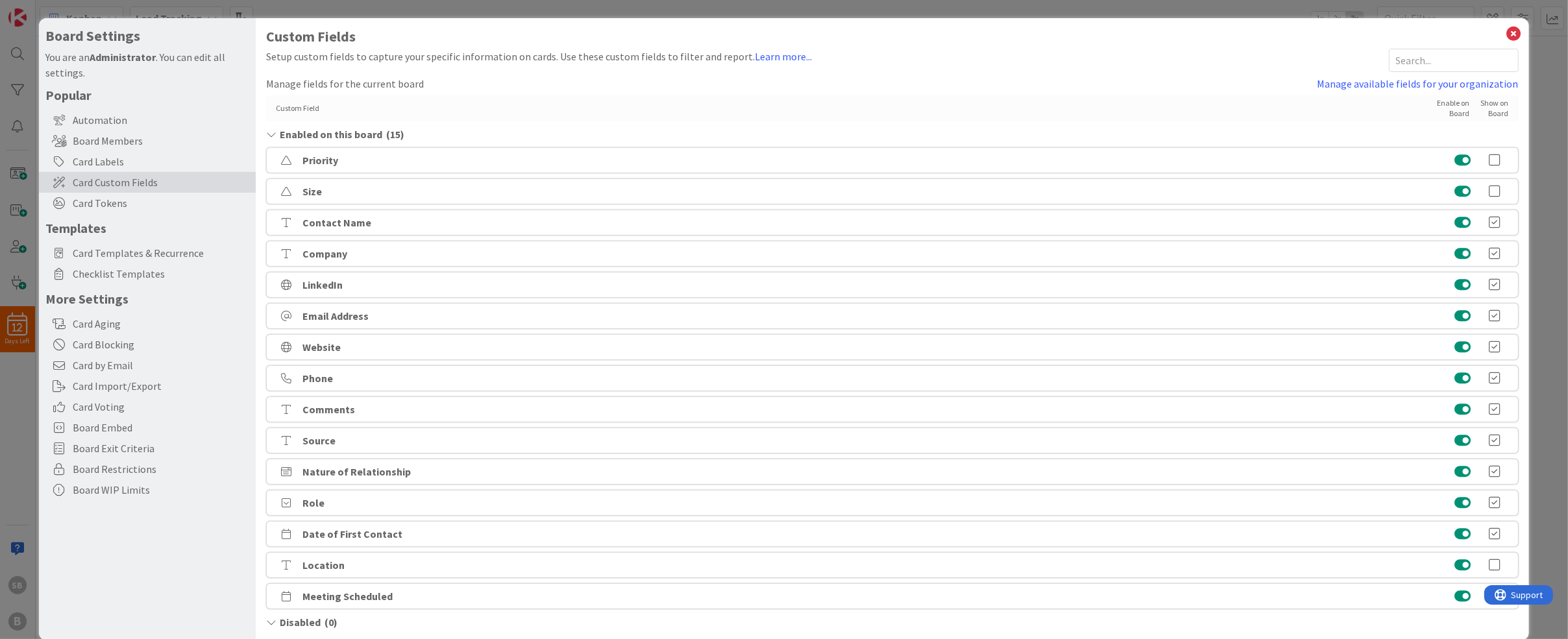
scroll to position [19, 0]
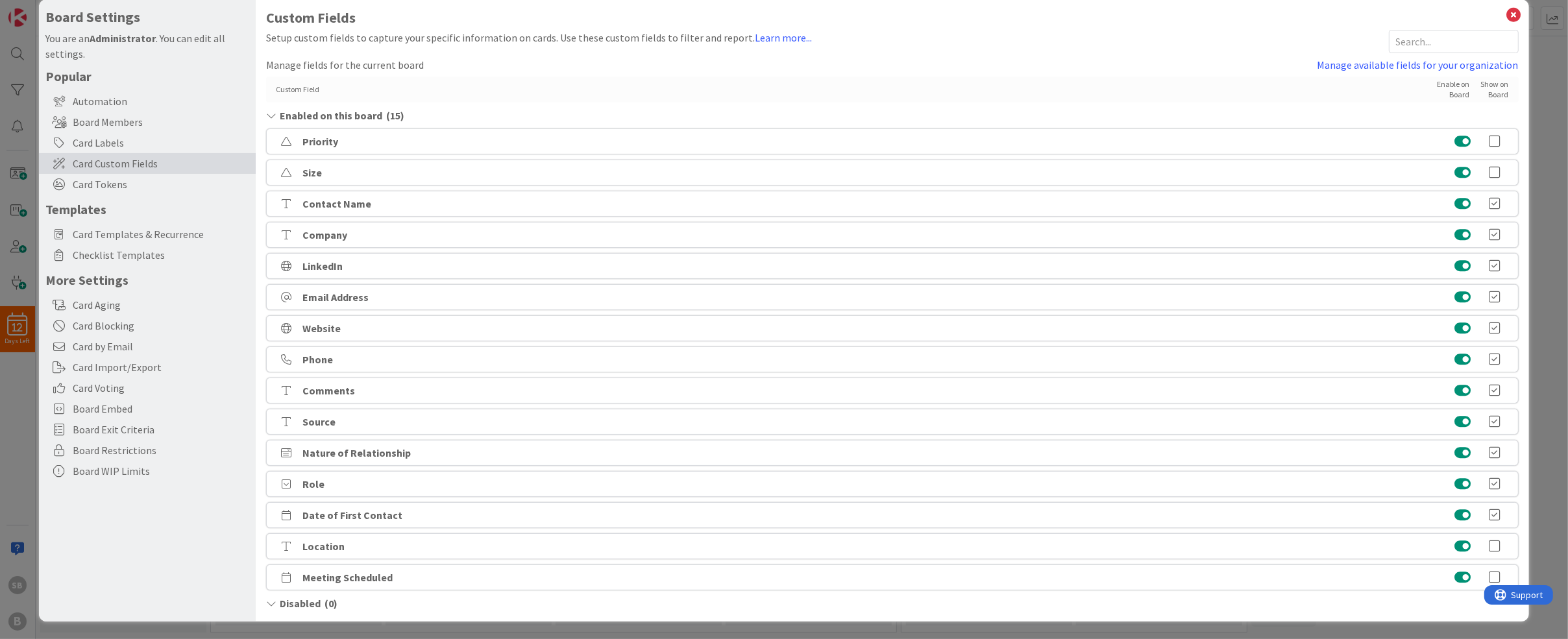
click at [1492, 555] on div "Location" at bounding box center [893, 546] width 1252 height 26
click at [1496, 547] on icon at bounding box center [1495, 546] width 26 height 13
click at [1494, 578] on icon at bounding box center [1495, 577] width 26 height 13
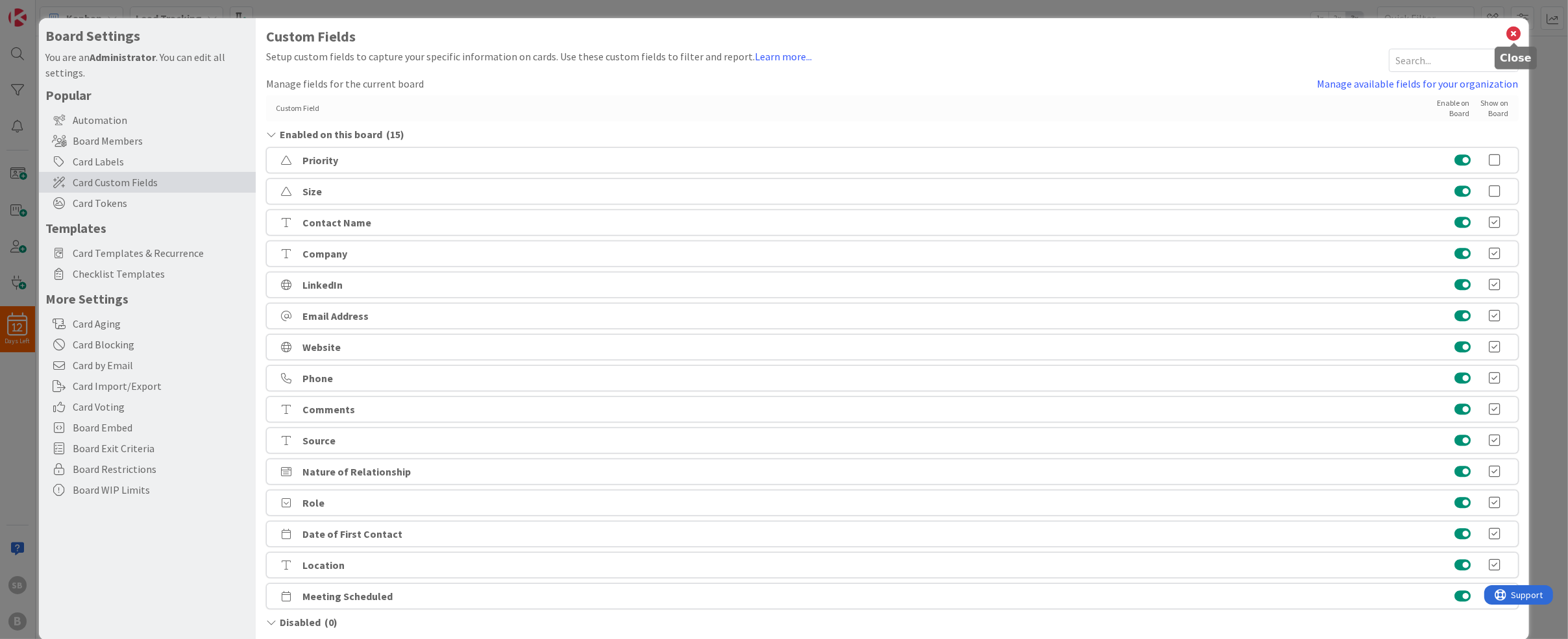
click at [1511, 30] on icon at bounding box center [1515, 33] width 17 height 18
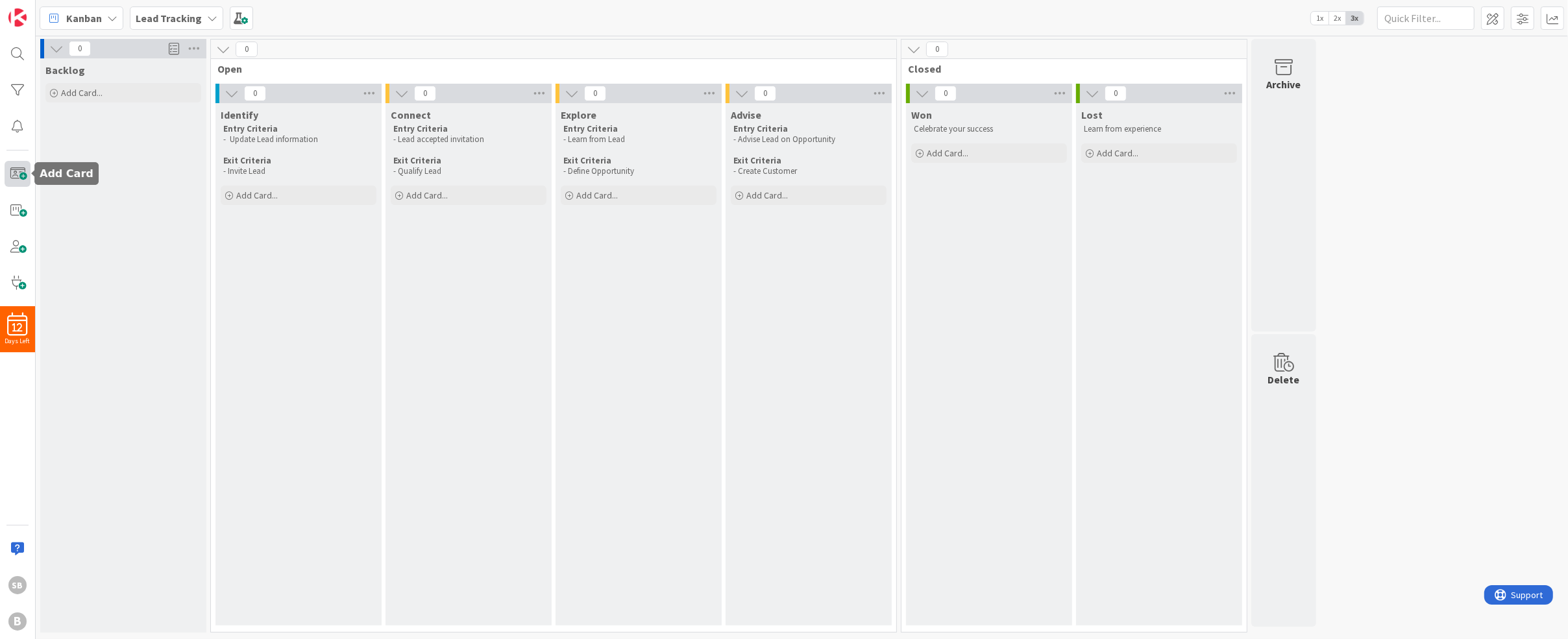
click at [22, 179] on span at bounding box center [17, 173] width 26 height 26
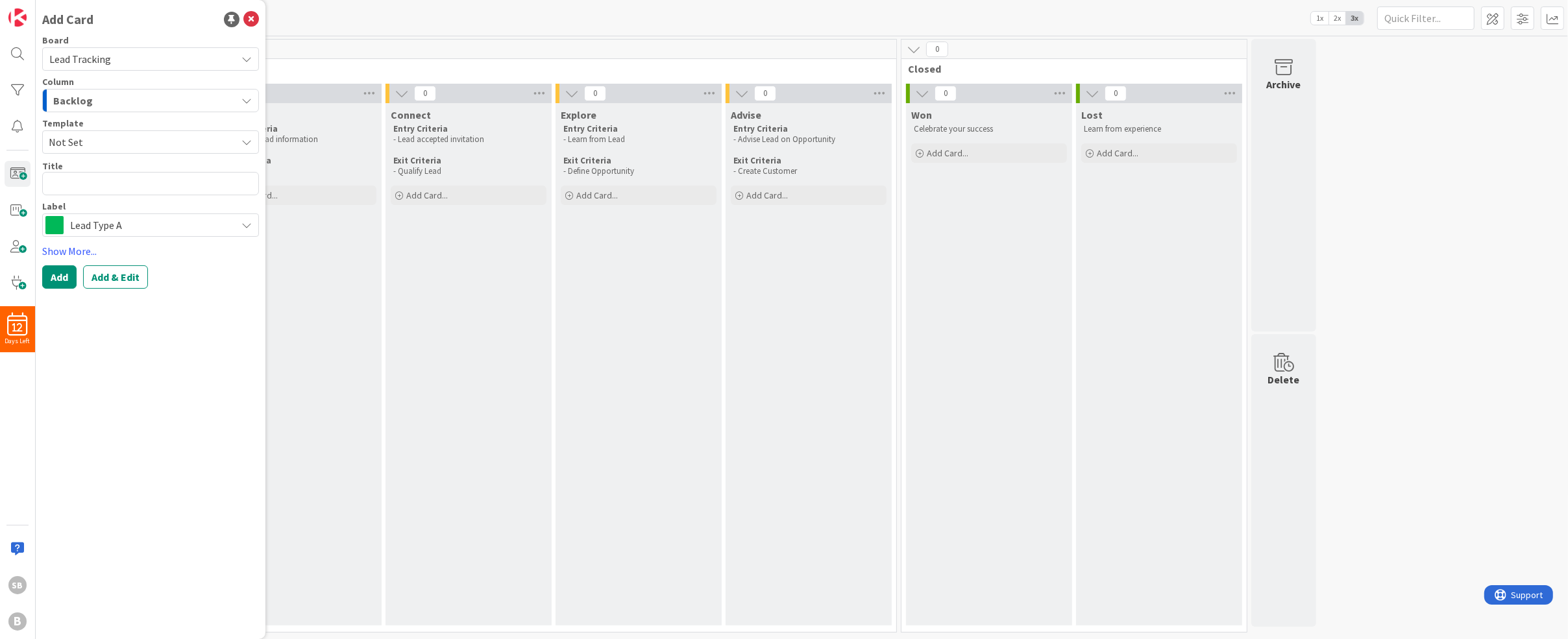
click at [139, 138] on span "Not Set" at bounding box center [137, 143] width 178 height 17
click at [103, 202] on link "Add Card Templates" at bounding box center [89, 201] width 92 height 23
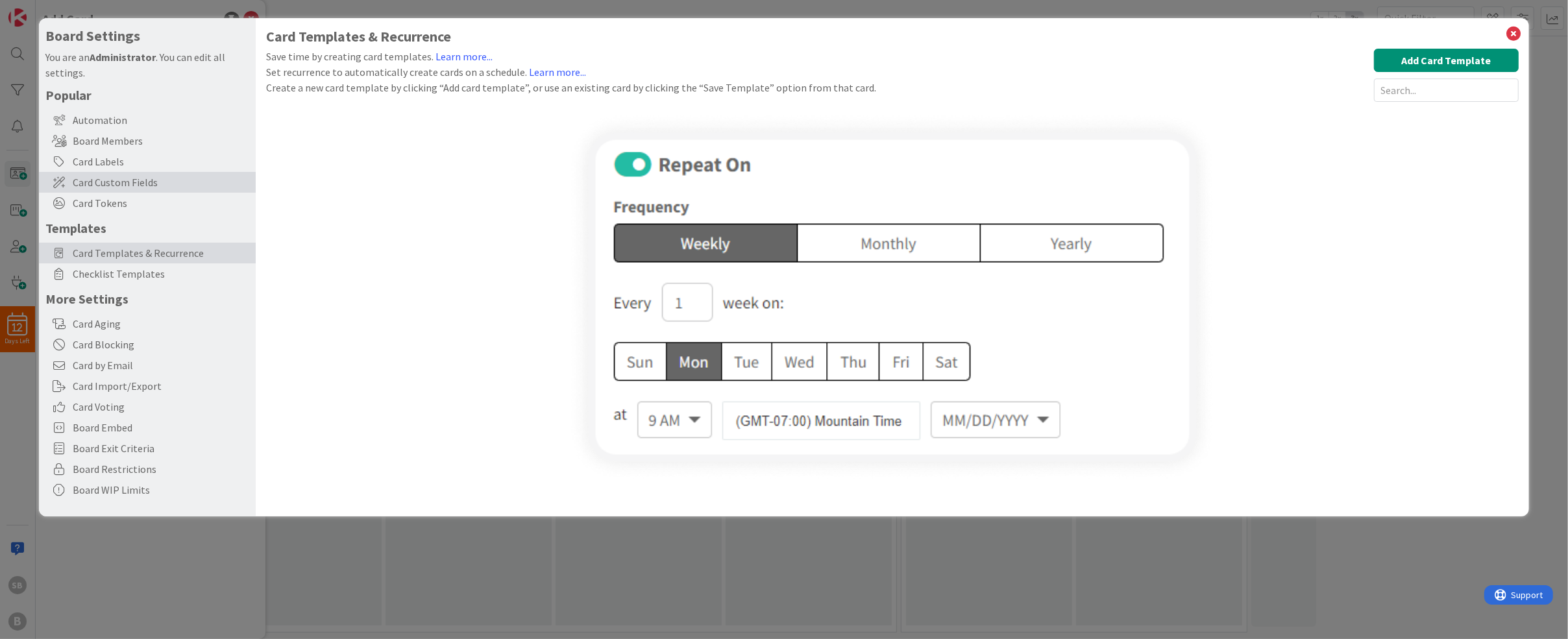
click at [150, 177] on span "Card Custom Fields" at bounding box center [161, 182] width 176 height 16
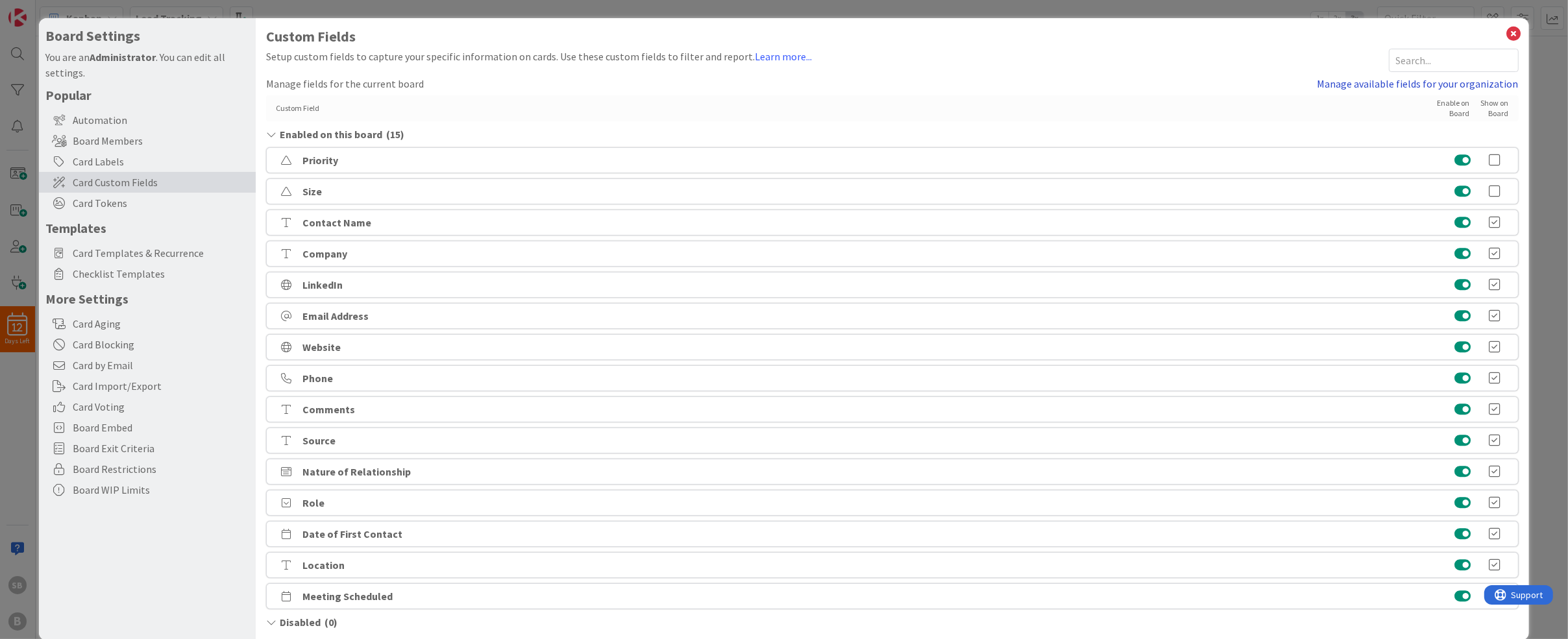
click at [1427, 84] on link "Manage available fields for your organization" at bounding box center [1418, 84] width 201 height 16
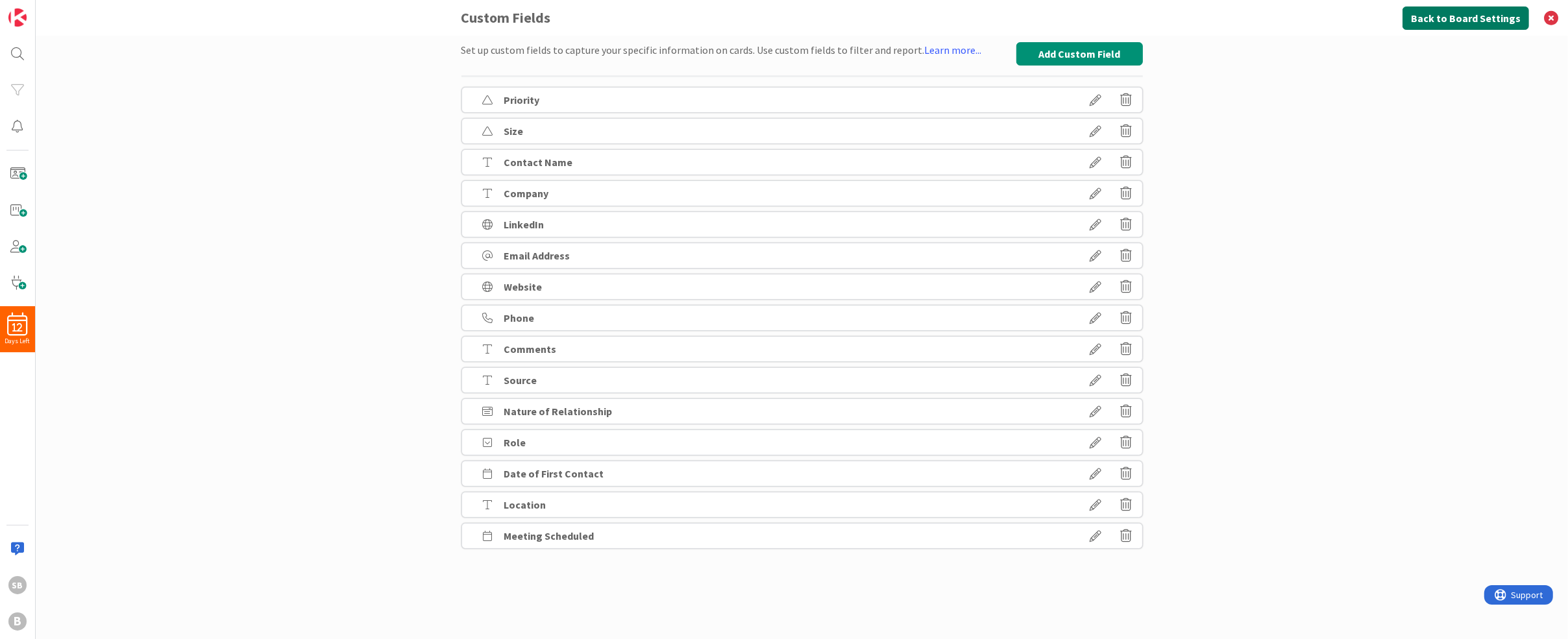
click at [1480, 22] on button "Back to Board Settings" at bounding box center [1466, 18] width 127 height 23
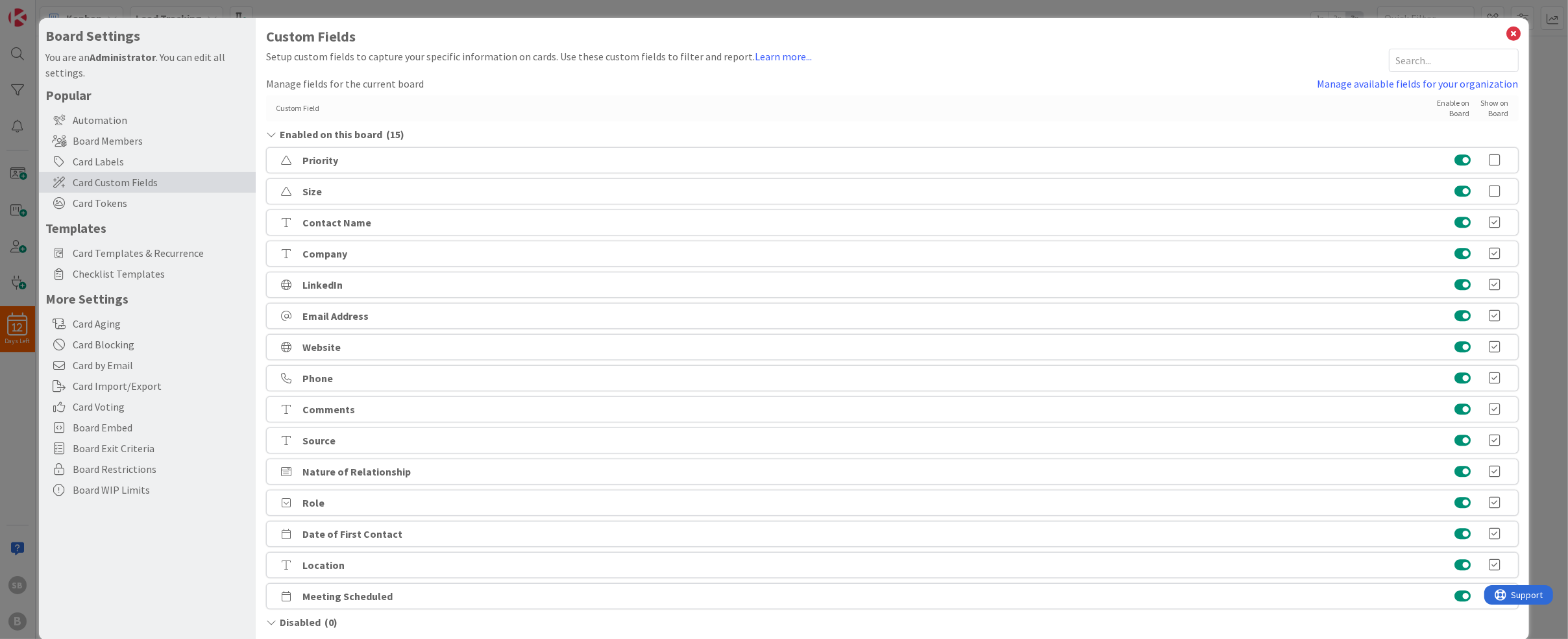
click at [549, 56] on div "Setup custom fields to capture your specific information on cards. Use these cu…" at bounding box center [539, 60] width 546 height 23
click at [1517, 32] on icon at bounding box center [1515, 33] width 17 height 18
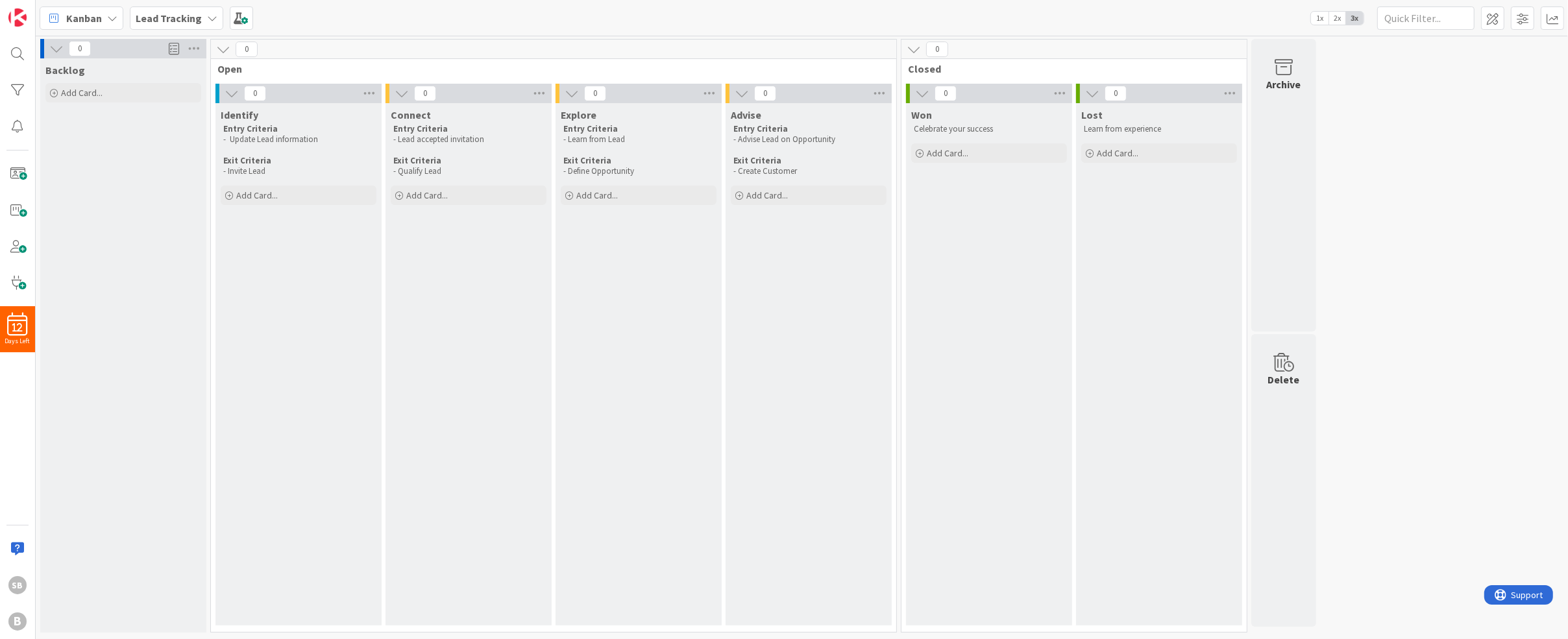
click at [103, 202] on div "Backlog Add Card..." at bounding box center [123, 345] width 166 height 574
click at [241, 16] on span at bounding box center [241, 18] width 24 height 23
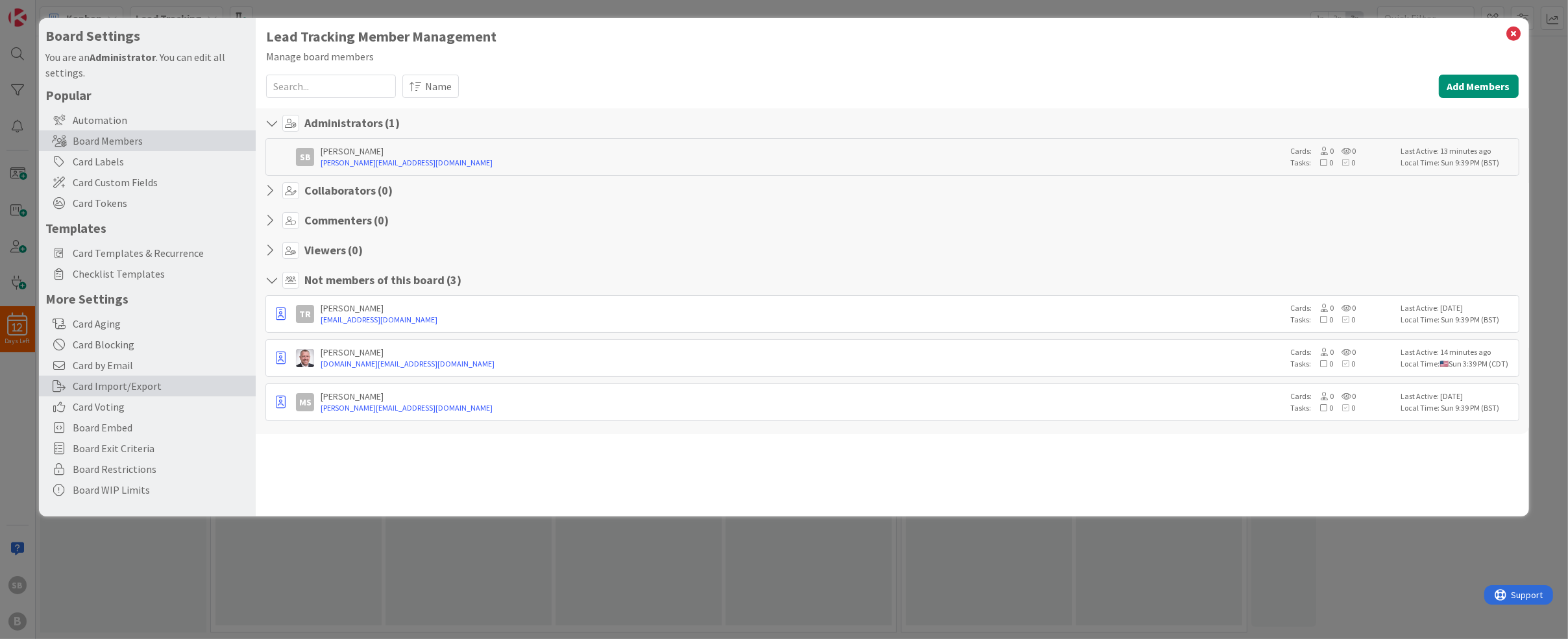
click at [146, 380] on div "Card Import/Export" at bounding box center [147, 386] width 217 height 21
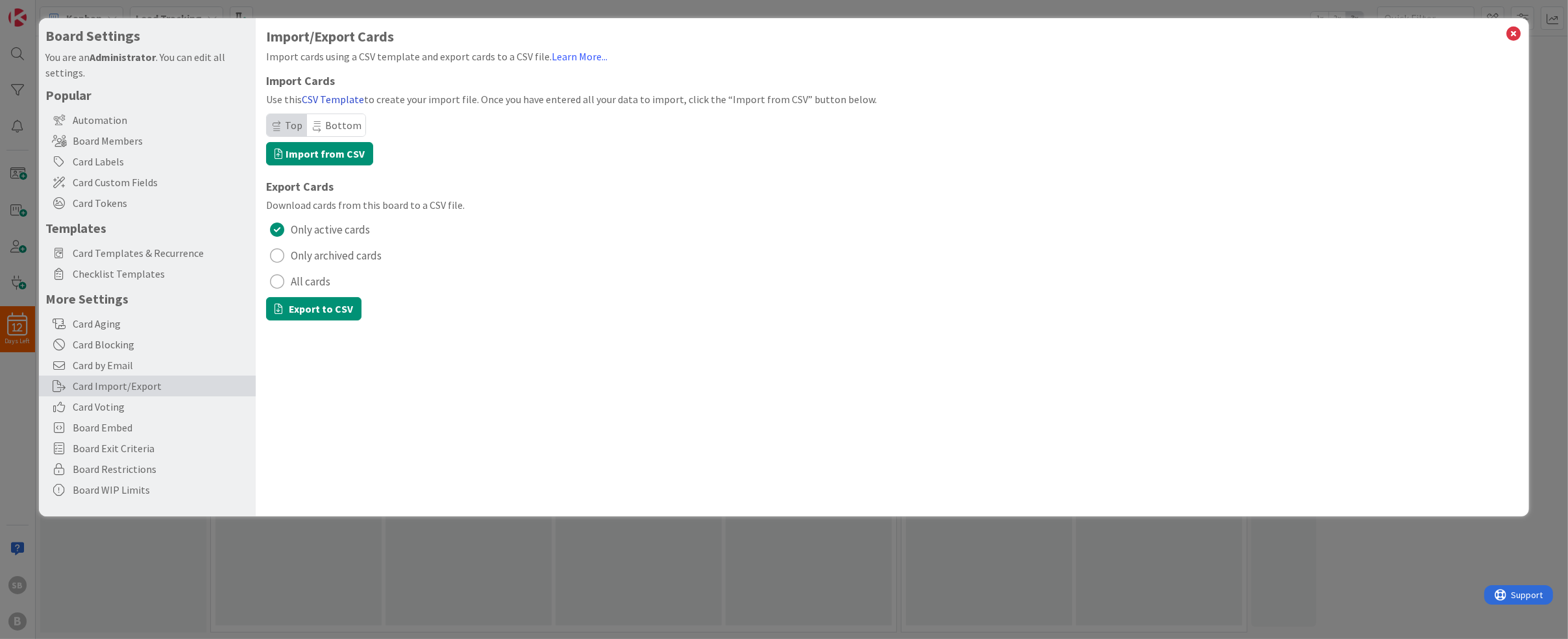
click at [339, 99] on link "CSV Template" at bounding box center [333, 99] width 63 height 13
click at [306, 152] on label "Import from CSV" at bounding box center [320, 153] width 107 height 23
click at [39, 18] on input "Import from CSV" at bounding box center [39, 18] width 0 height 0
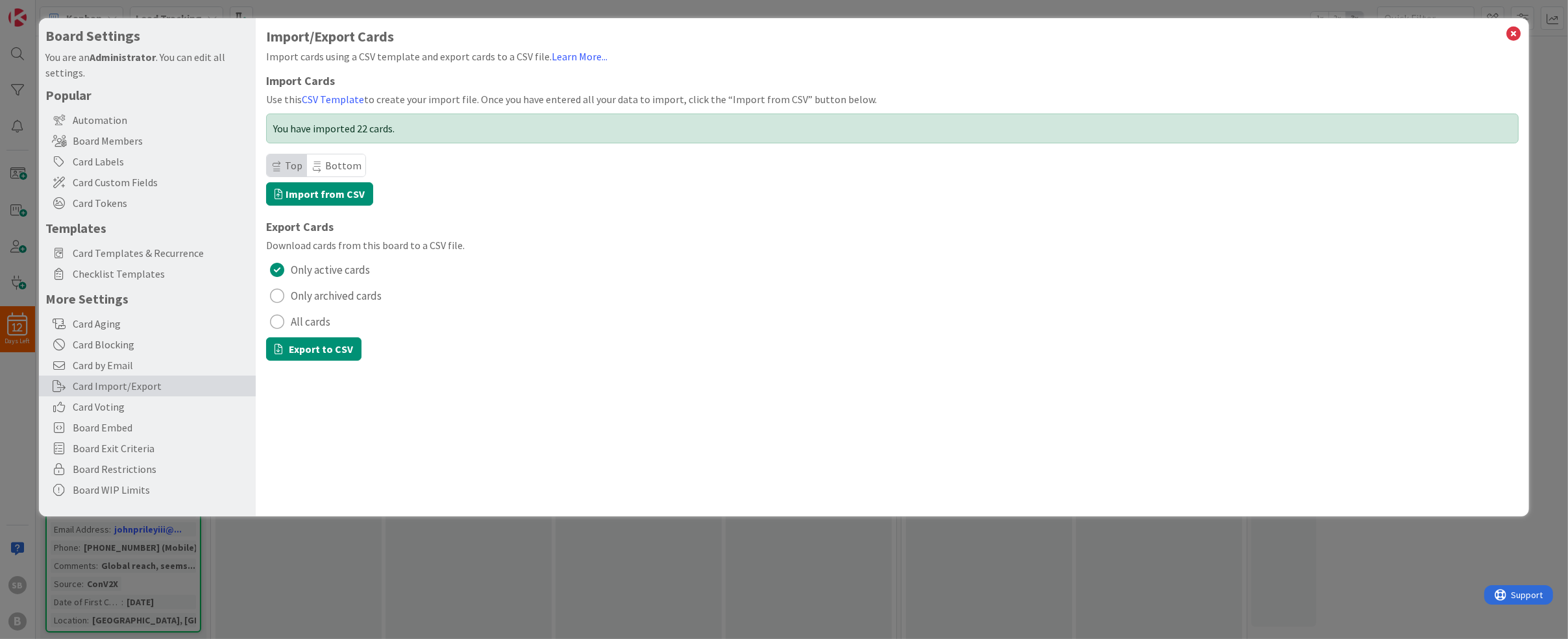
click at [1508, 20] on div "Import/Export Cards Import cards using a CSV template and export cards to a CSV…" at bounding box center [892, 267] width 1273 height 498
click at [1511, 36] on icon at bounding box center [1515, 33] width 17 height 18
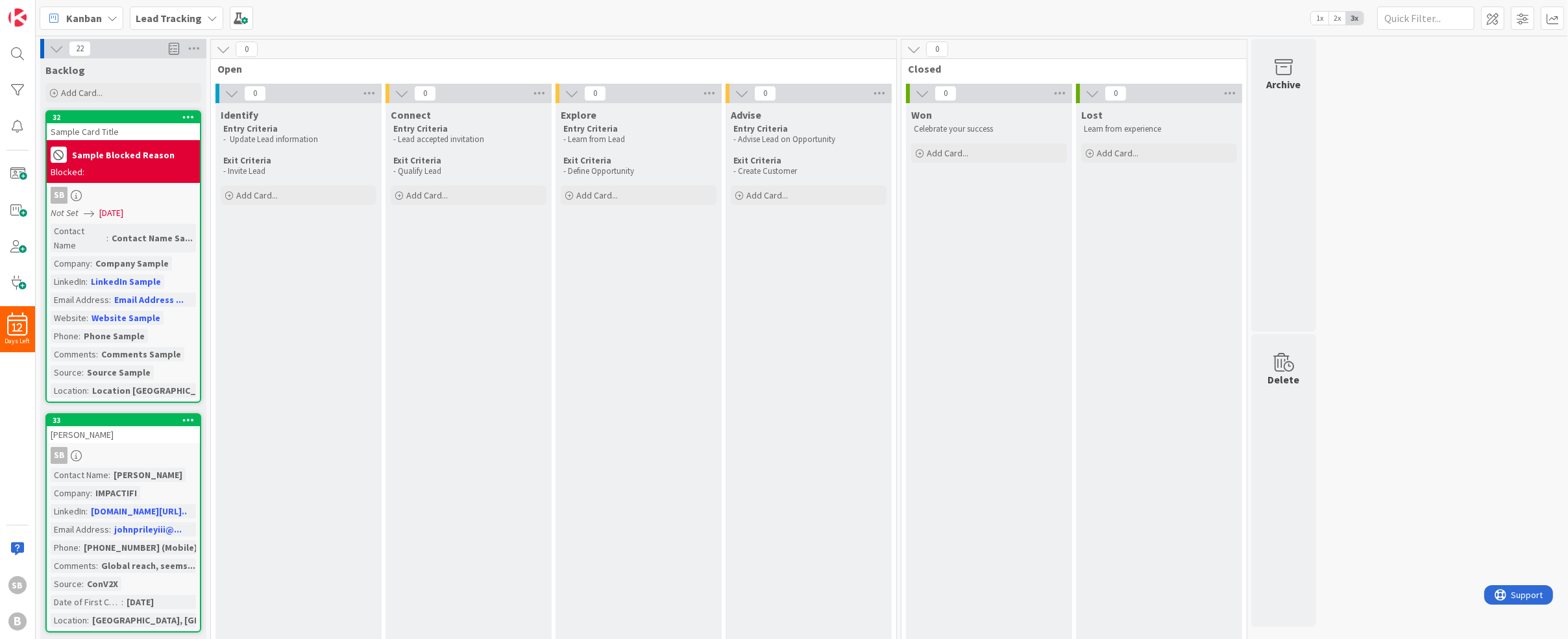
click at [116, 167] on div "Blocked:" at bounding box center [124, 171] width 146 height 13
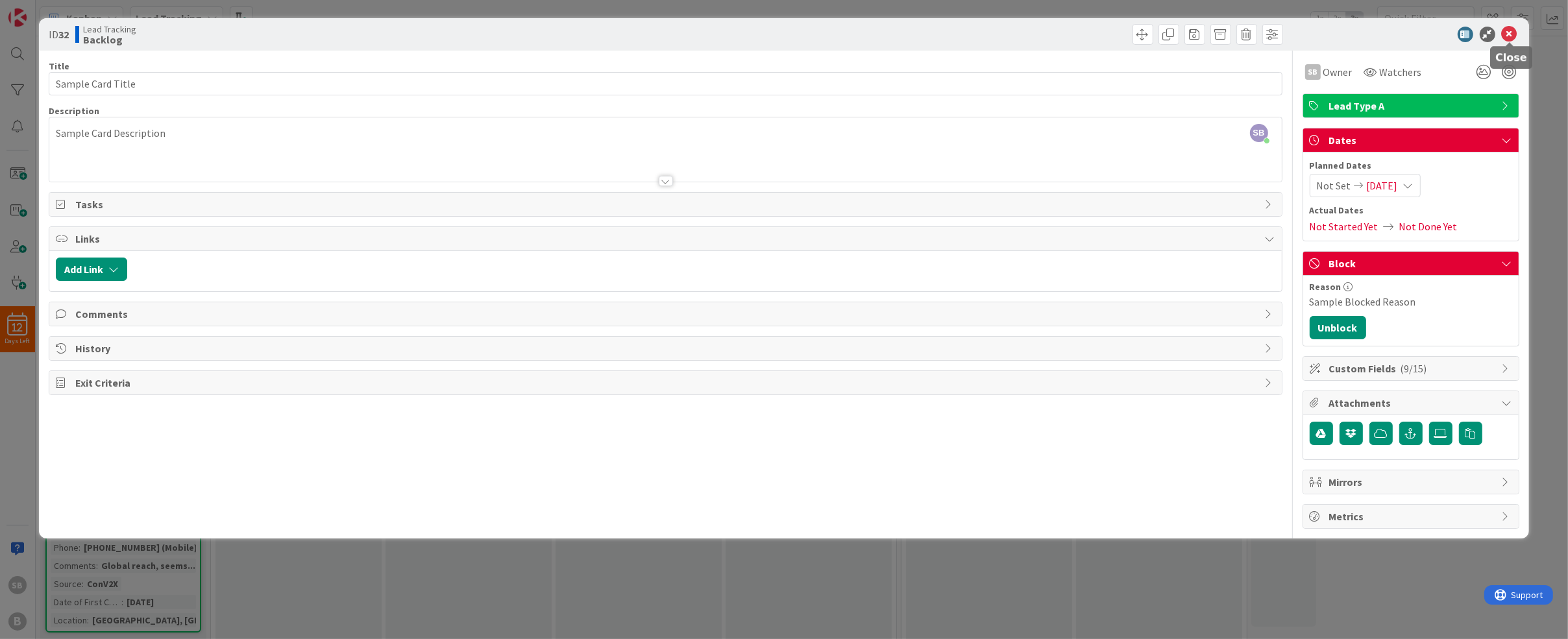
click at [1509, 36] on icon at bounding box center [1510, 34] width 16 height 16
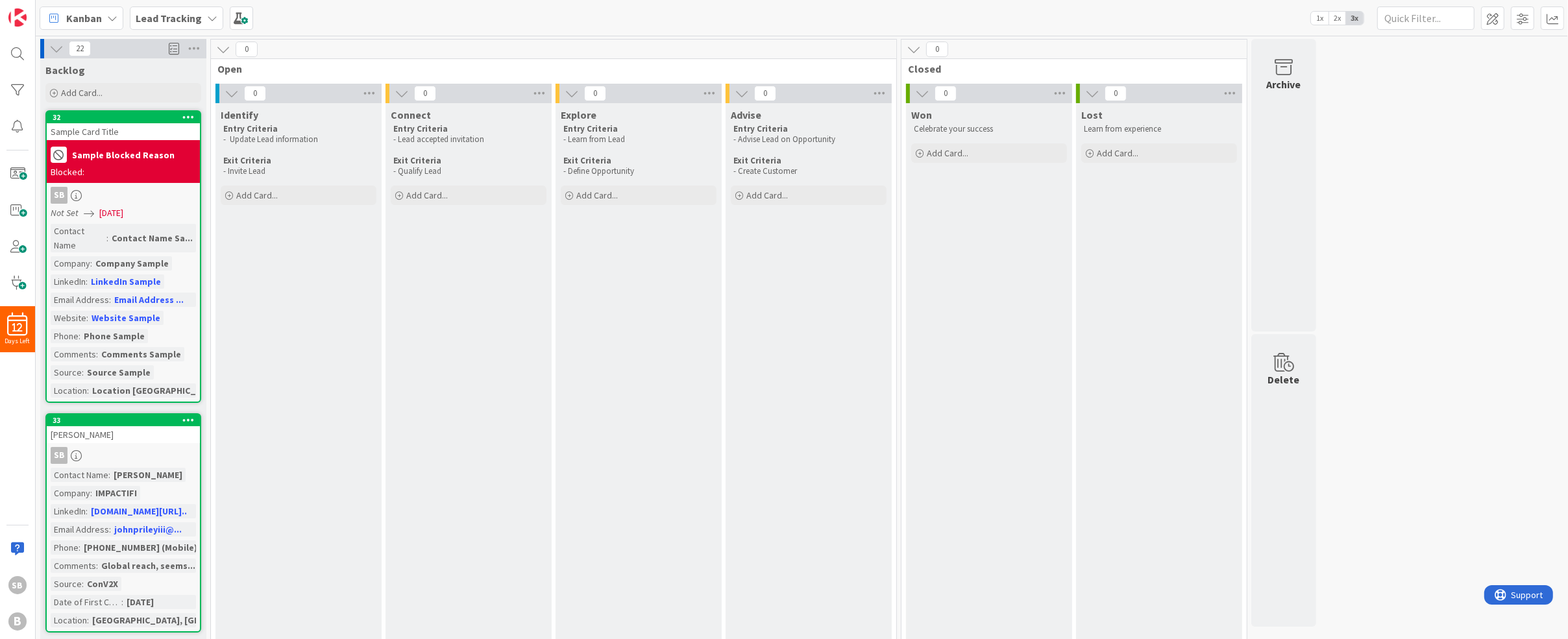
click at [190, 116] on icon at bounding box center [189, 117] width 13 height 9
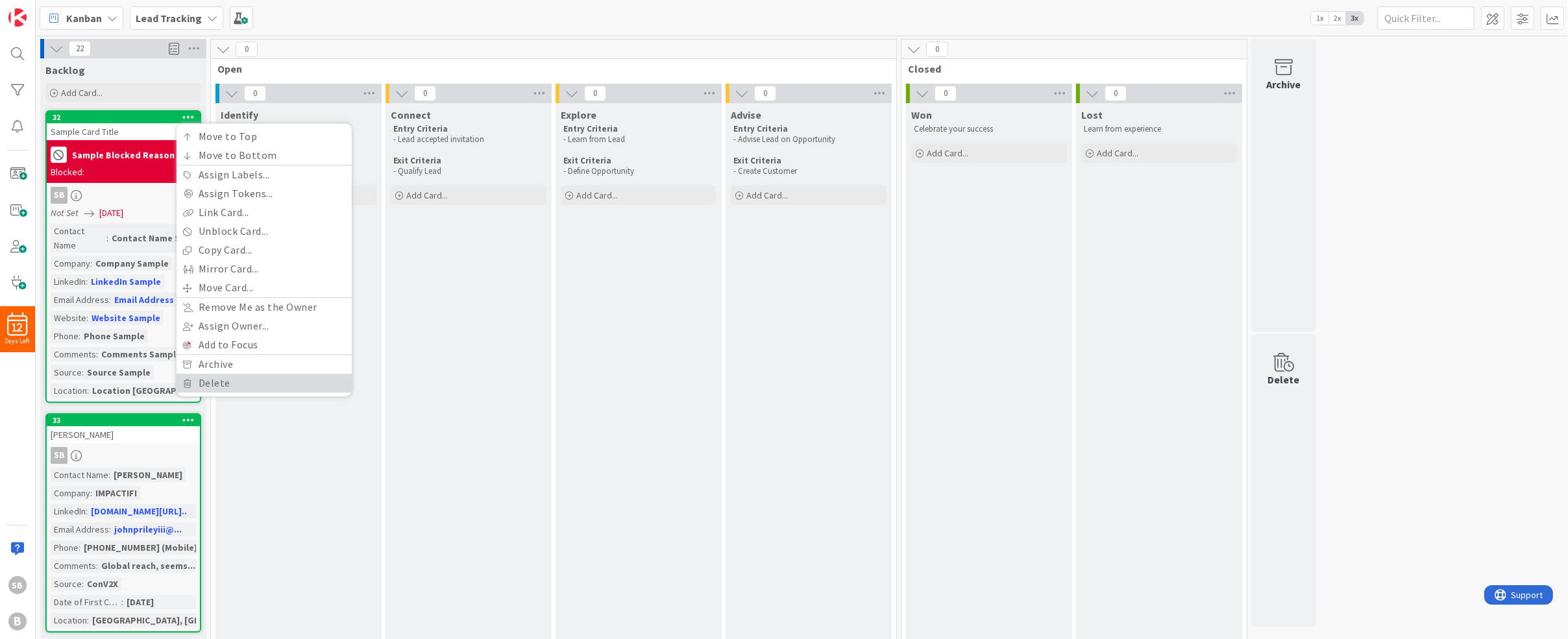
click at [222, 381] on link "Delete" at bounding box center [264, 383] width 176 height 19
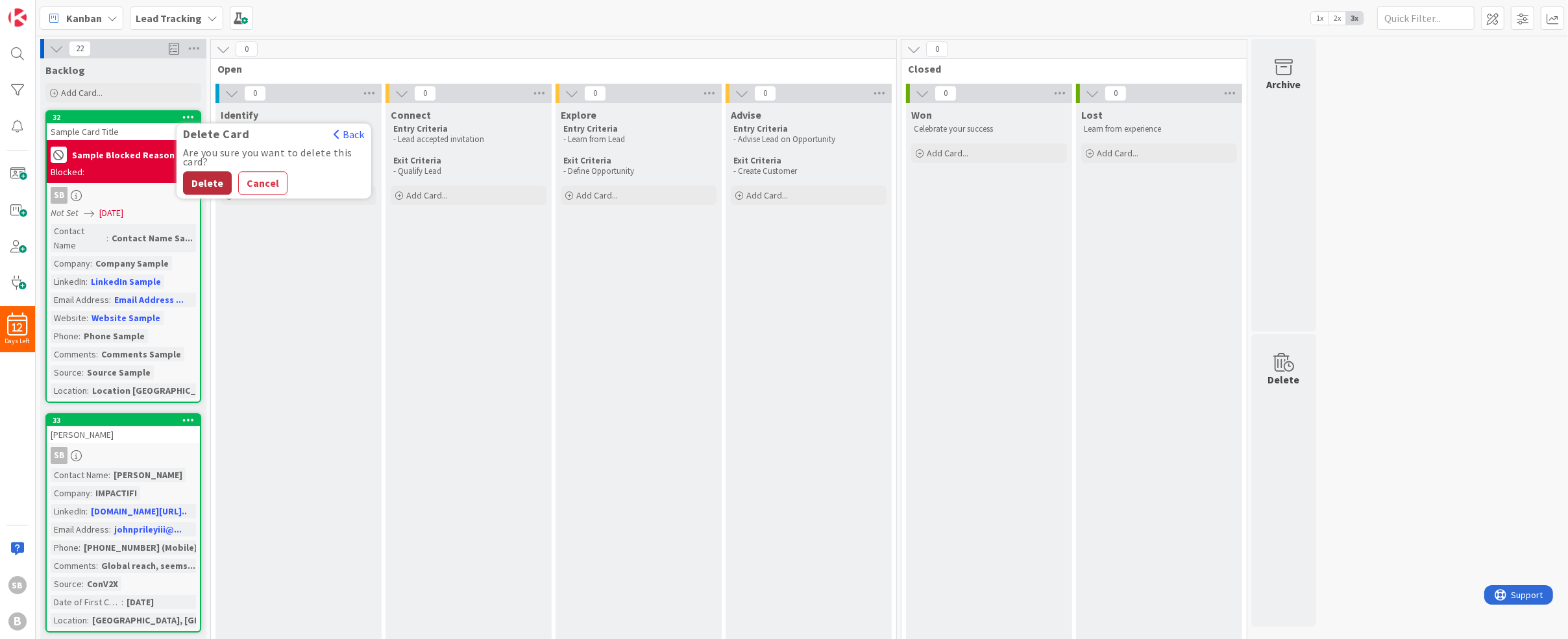
click at [210, 186] on button "Delete" at bounding box center [208, 183] width 49 height 23
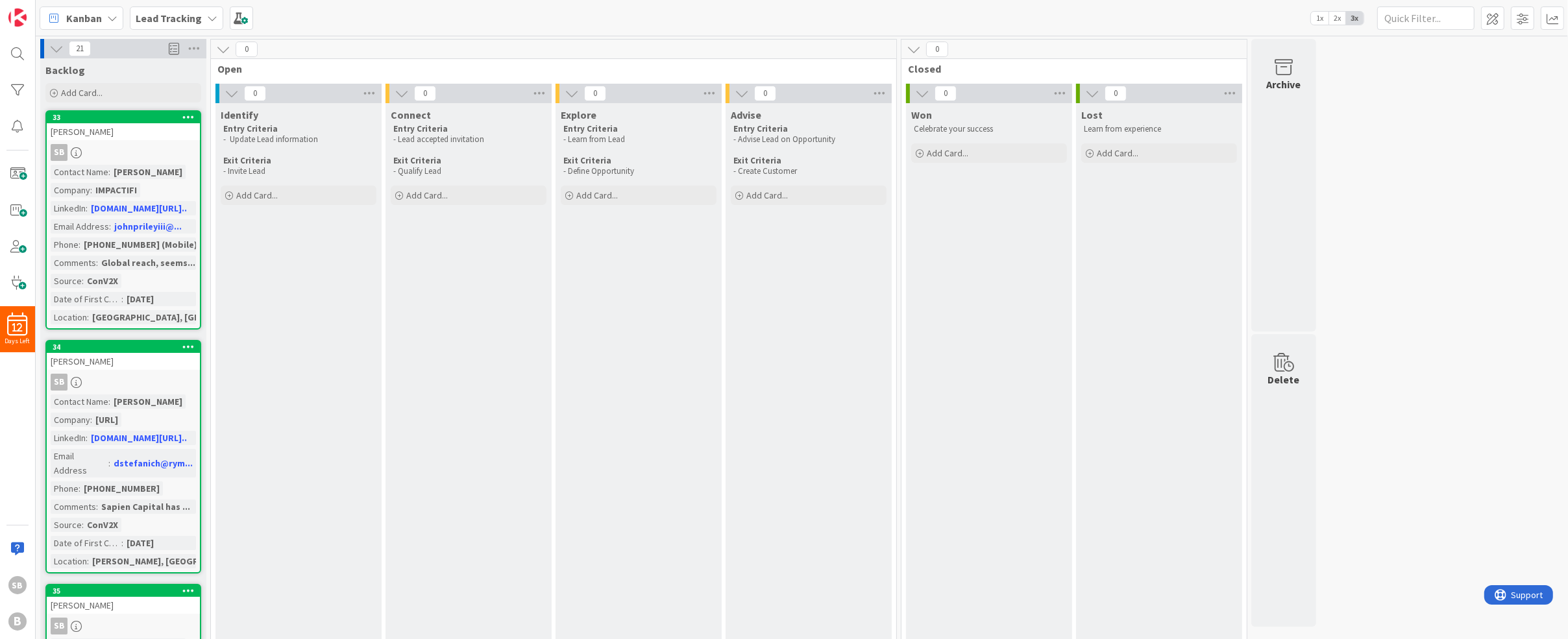
click at [142, 132] on div "John Riley III" at bounding box center [123, 132] width 153 height 17
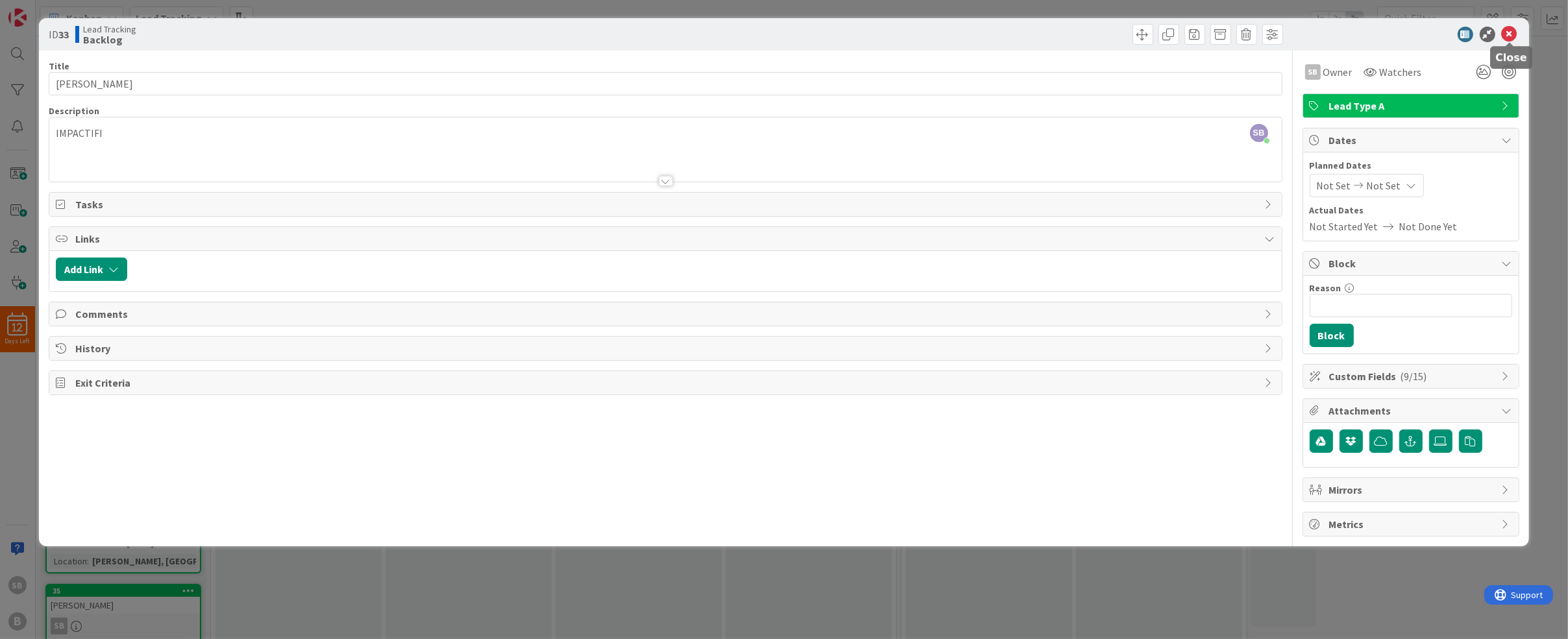
click at [1505, 34] on icon at bounding box center [1510, 34] width 16 height 16
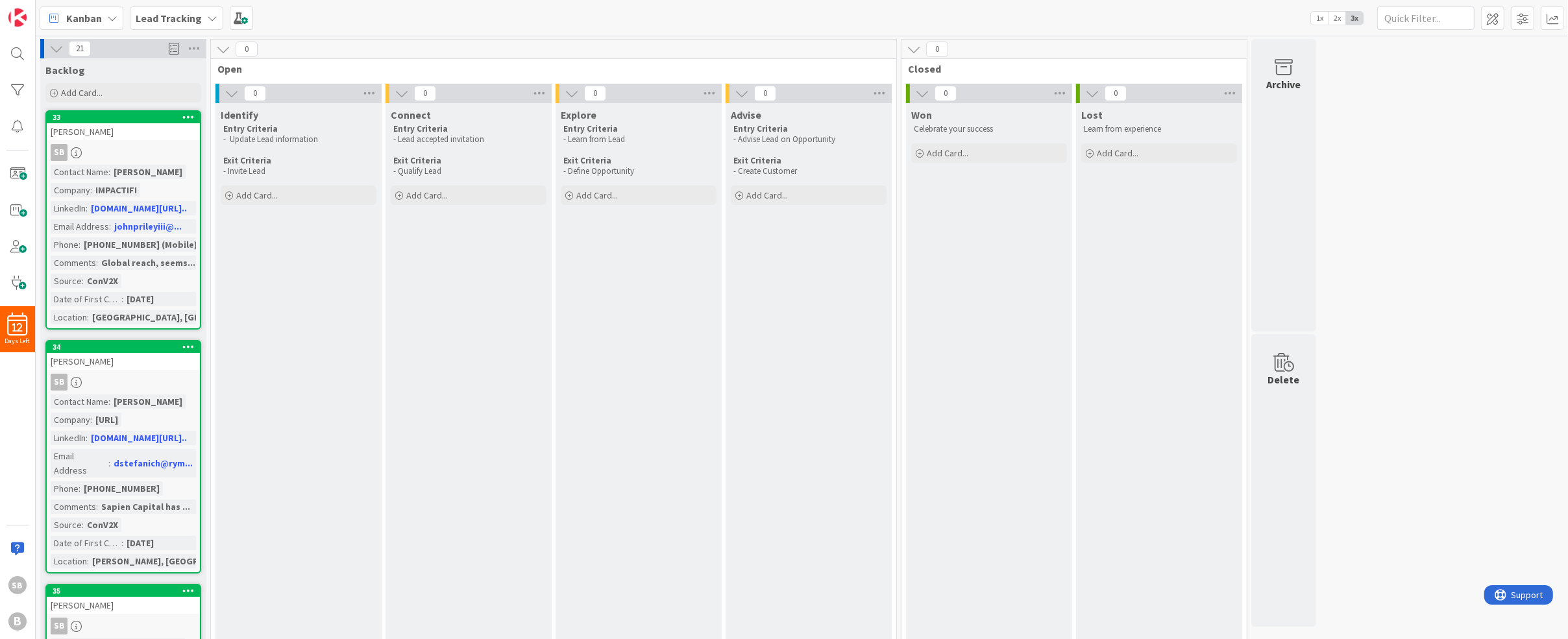
click at [99, 17] on span "Kanban" at bounding box center [84, 18] width 36 height 16
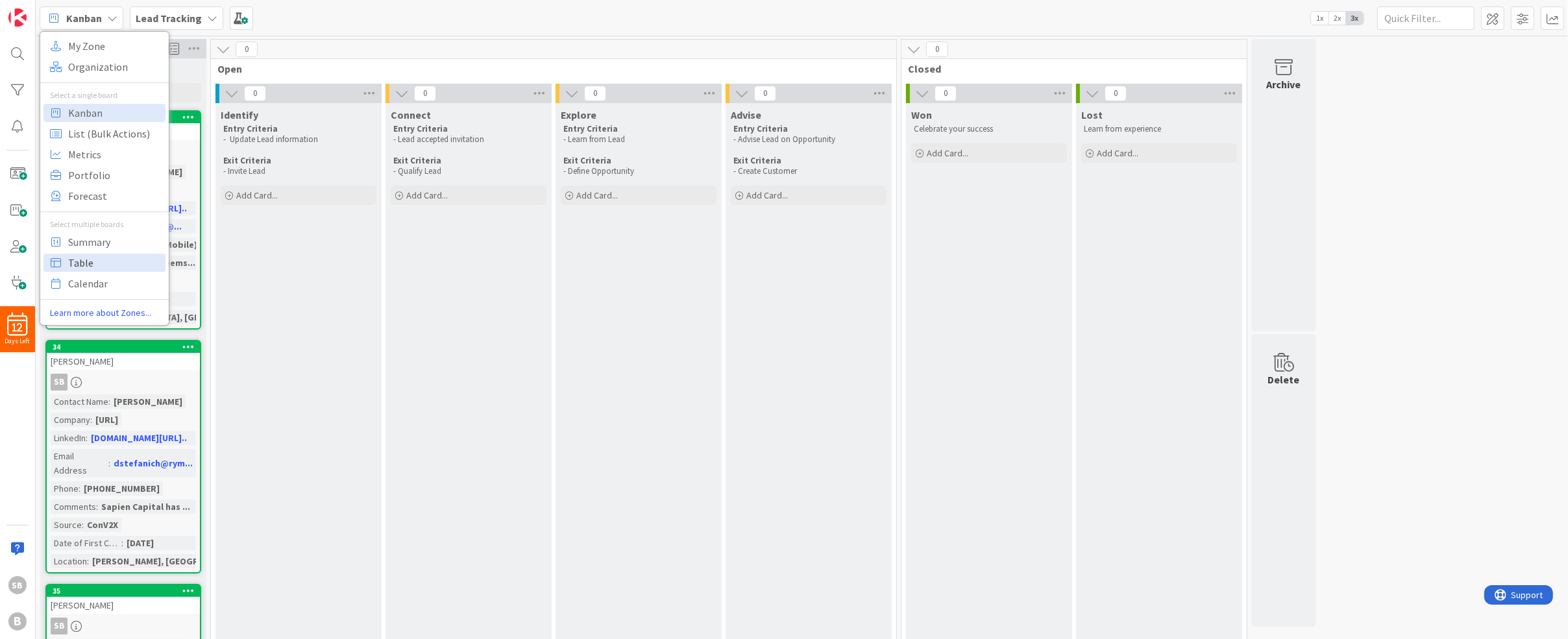
click at [107, 264] on span "Table" at bounding box center [114, 262] width 93 height 20
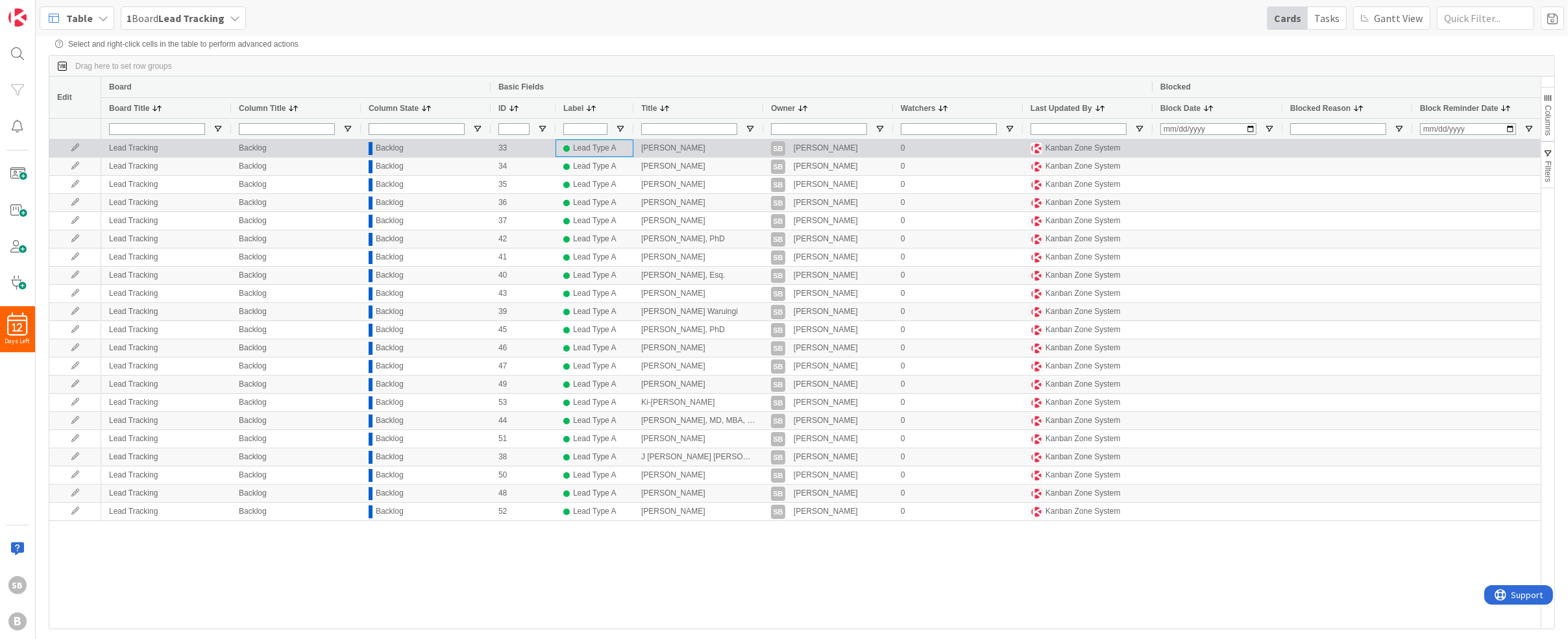
click at [594, 149] on div "Lead Type A" at bounding box center [594, 148] width 43 height 16
click at [617, 149] on div "Lead Type A" at bounding box center [594, 148] width 43 height 16
click at [604, 149] on div "Lead Type A" at bounding box center [594, 148] width 43 height 16
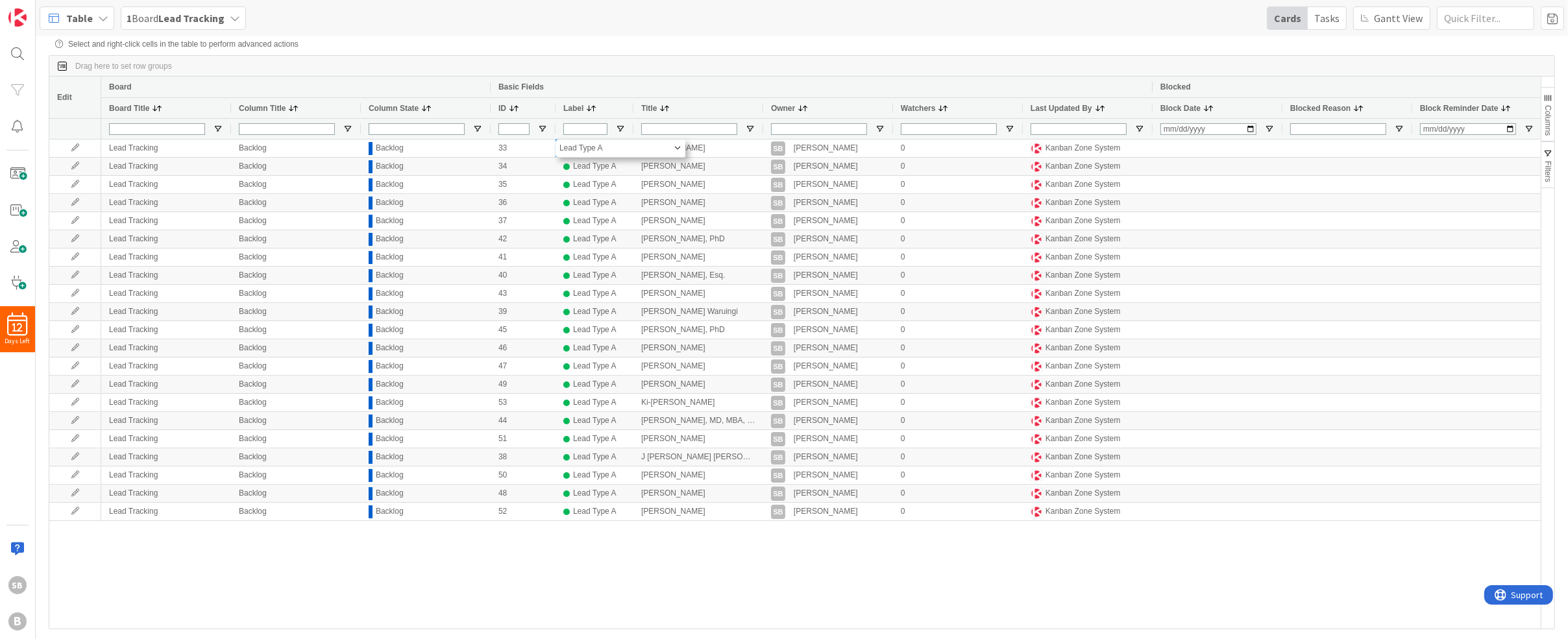
click at [607, 149] on span "Lead Type A" at bounding box center [616, 148] width 113 height 9
click at [637, 55] on div "Drag here to set row groups Drag here to set column labels Edit Board Basic Fie…" at bounding box center [802, 341] width 1506 height 574
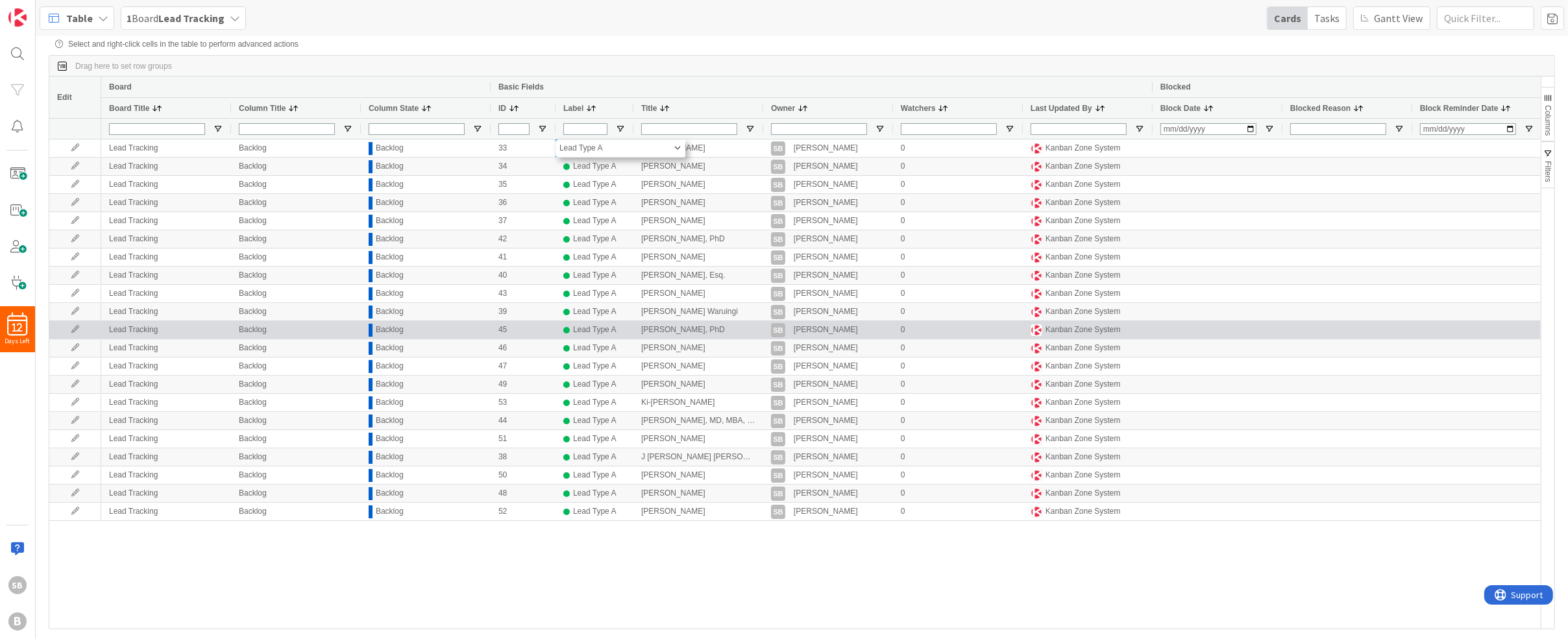
click at [1249, 328] on div at bounding box center [1218, 330] width 130 height 17
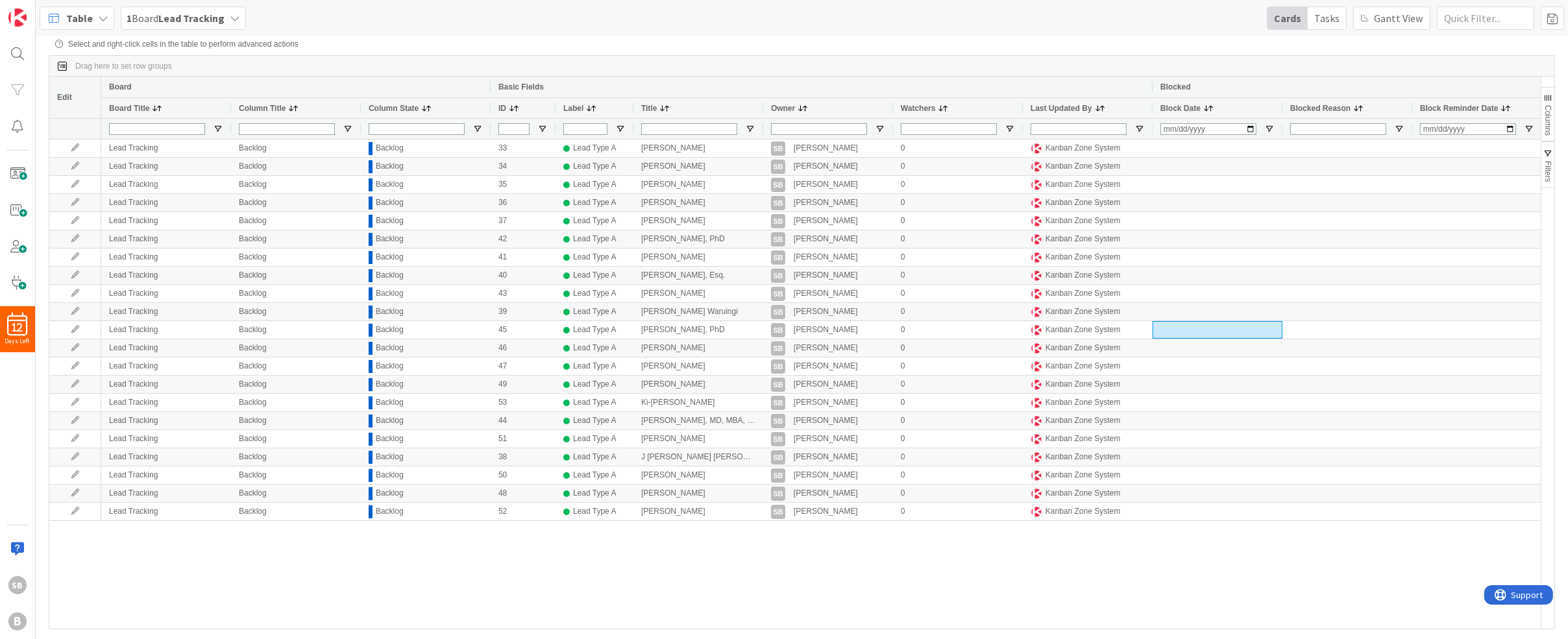
click at [1013, 13] on div "Table 1 Board Lead Tracking Cards Tasks Gantt View" at bounding box center [802, 18] width 1533 height 36
click at [1332, 17] on div "Tasks" at bounding box center [1327, 18] width 38 height 22
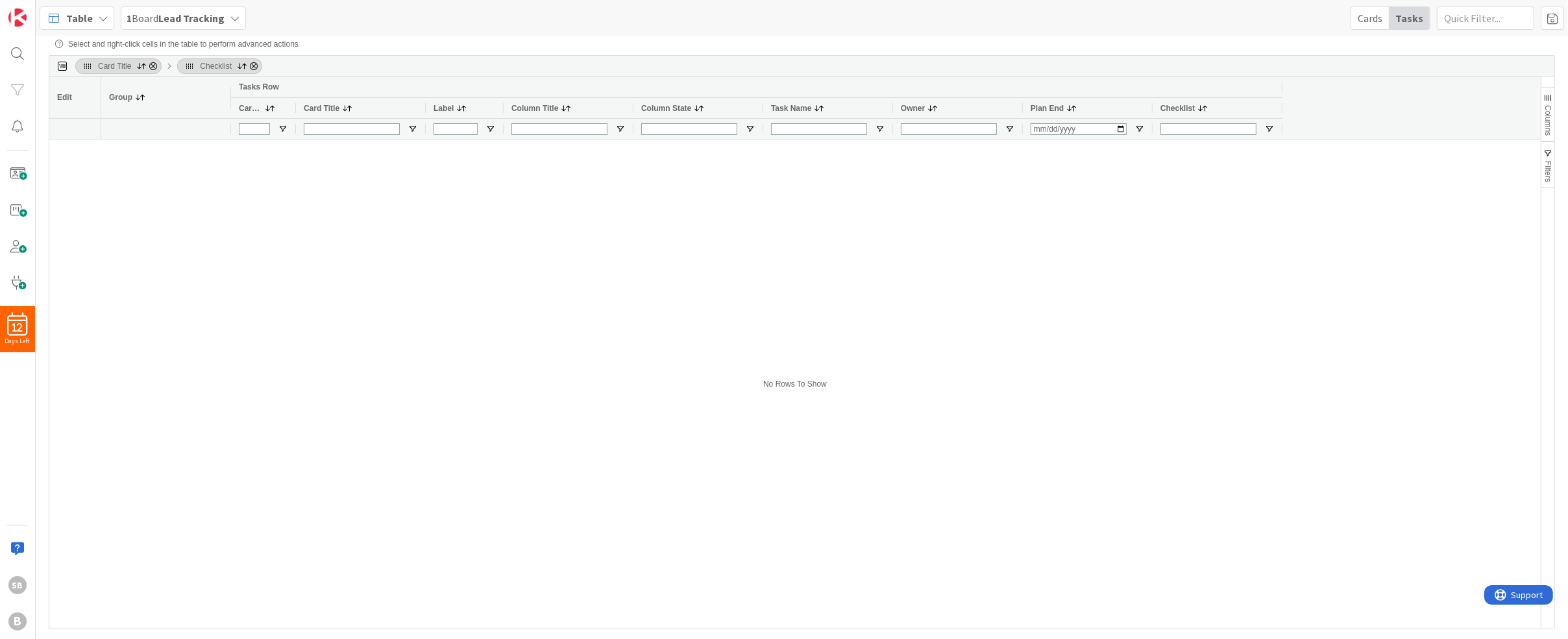
click at [1374, 16] on div "Cards" at bounding box center [1370, 18] width 38 height 22
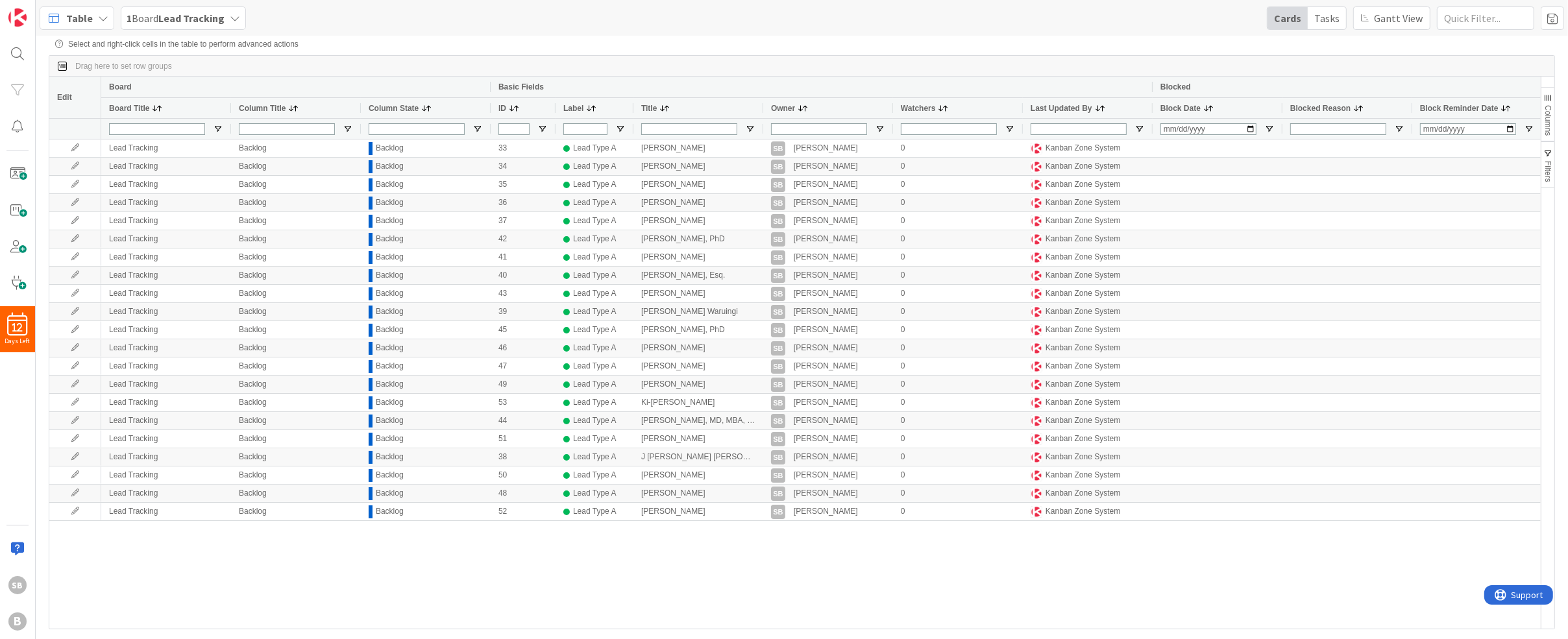
click at [92, 21] on div "Table" at bounding box center [77, 18] width 74 height 23
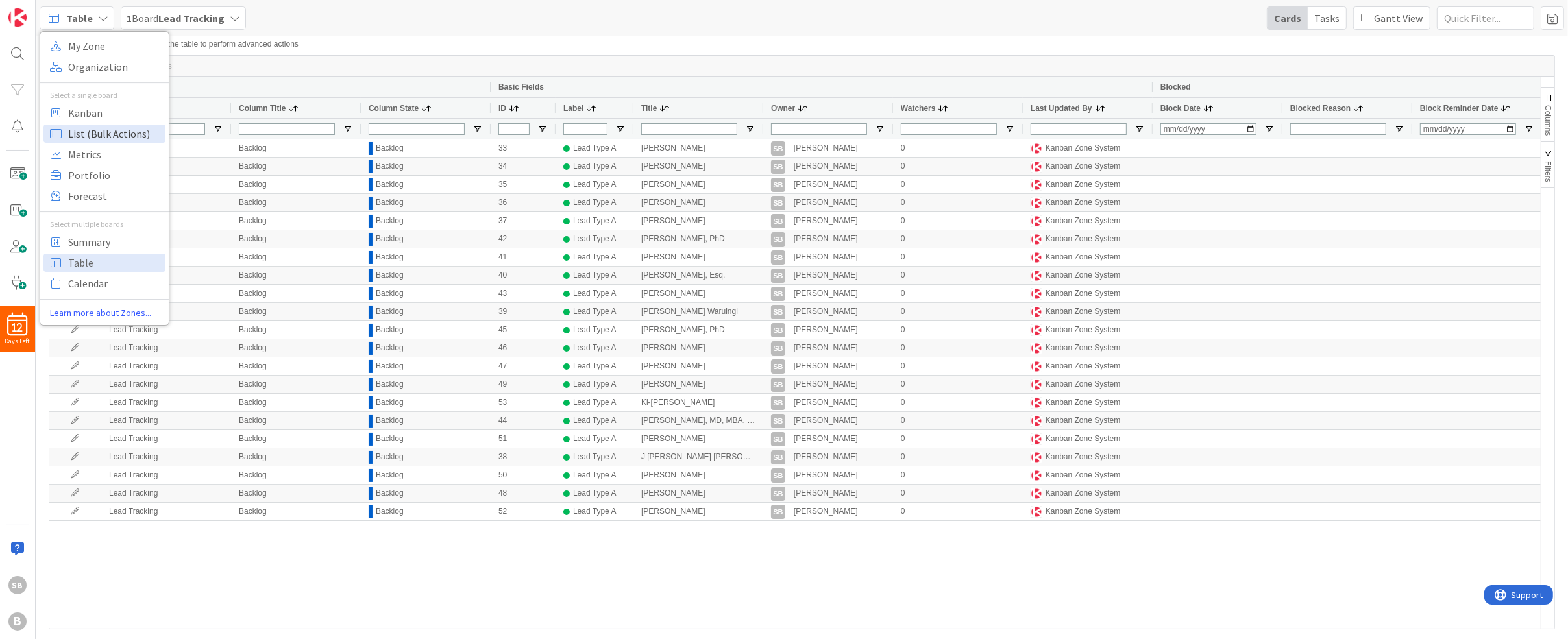
click at [113, 130] on span "List (Bulk Actions)" at bounding box center [114, 133] width 93 height 20
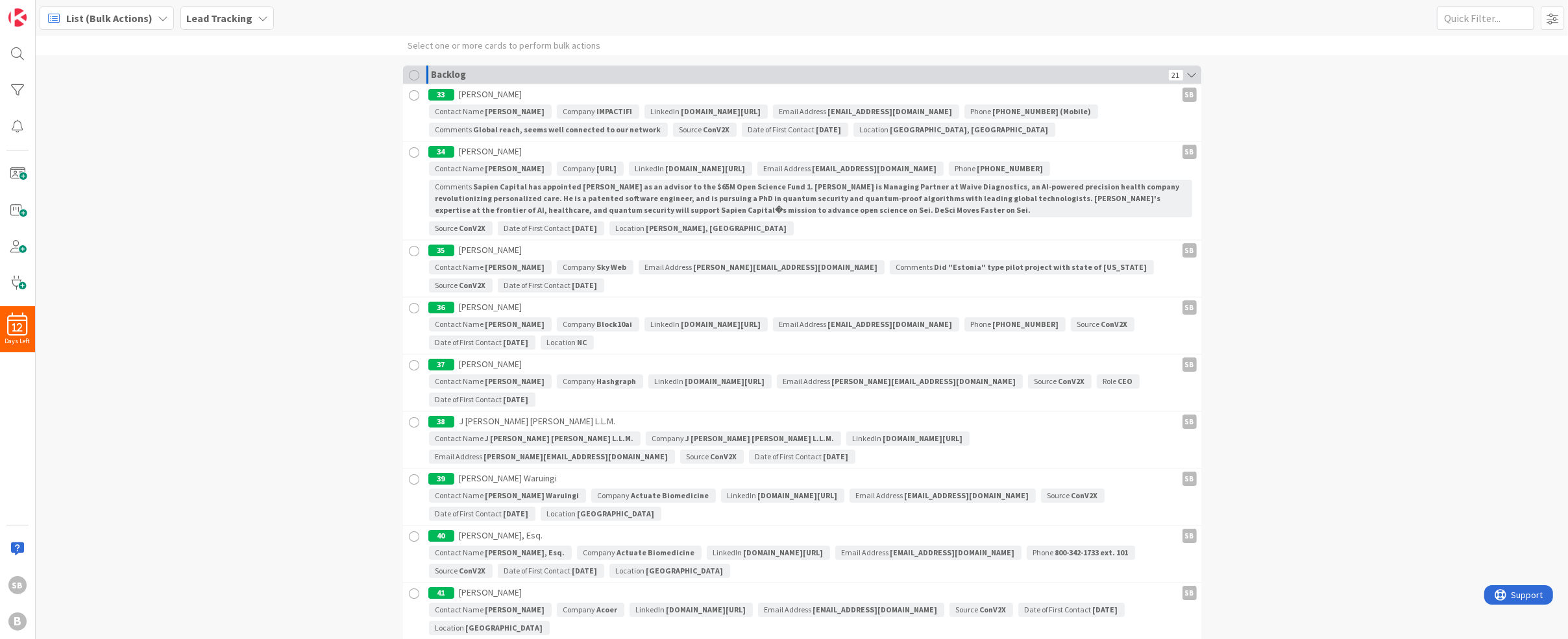
click at [410, 73] on div at bounding box center [415, 74] width 10 height 10
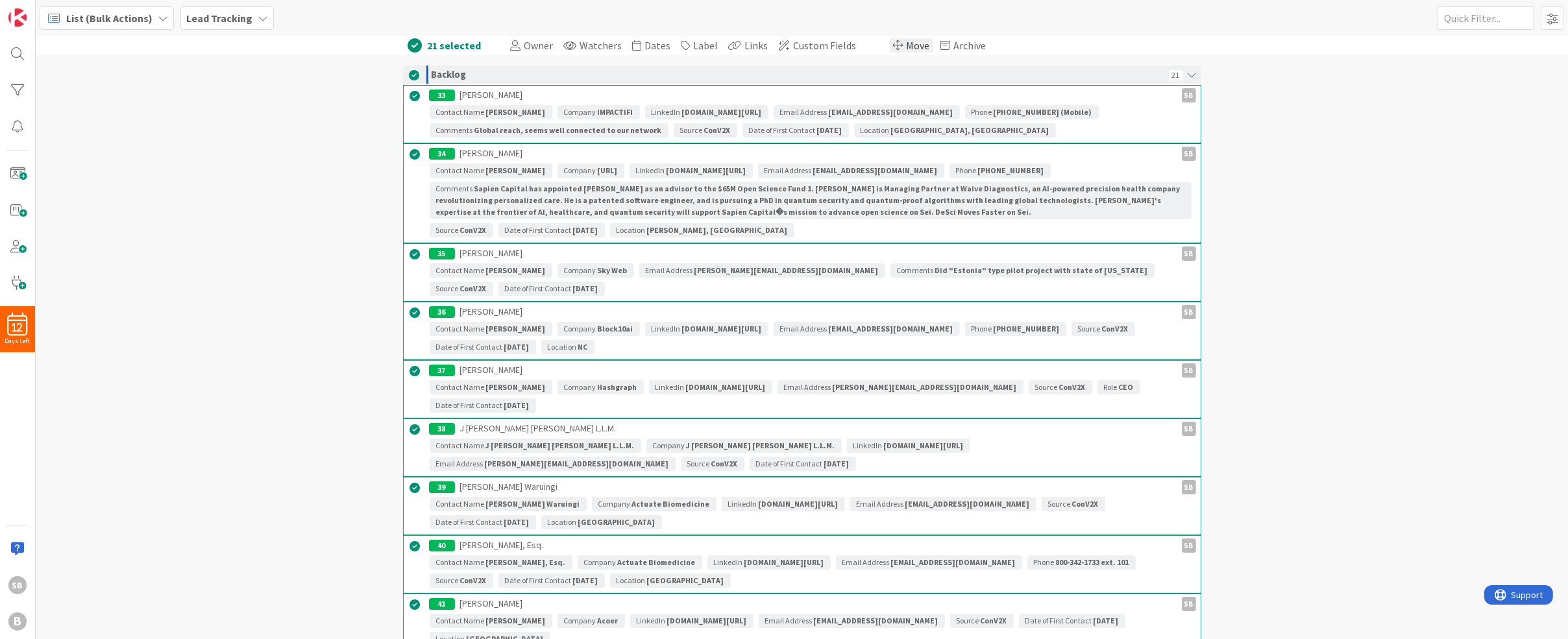
click at [894, 47] on div "Move" at bounding box center [911, 45] width 43 height 14
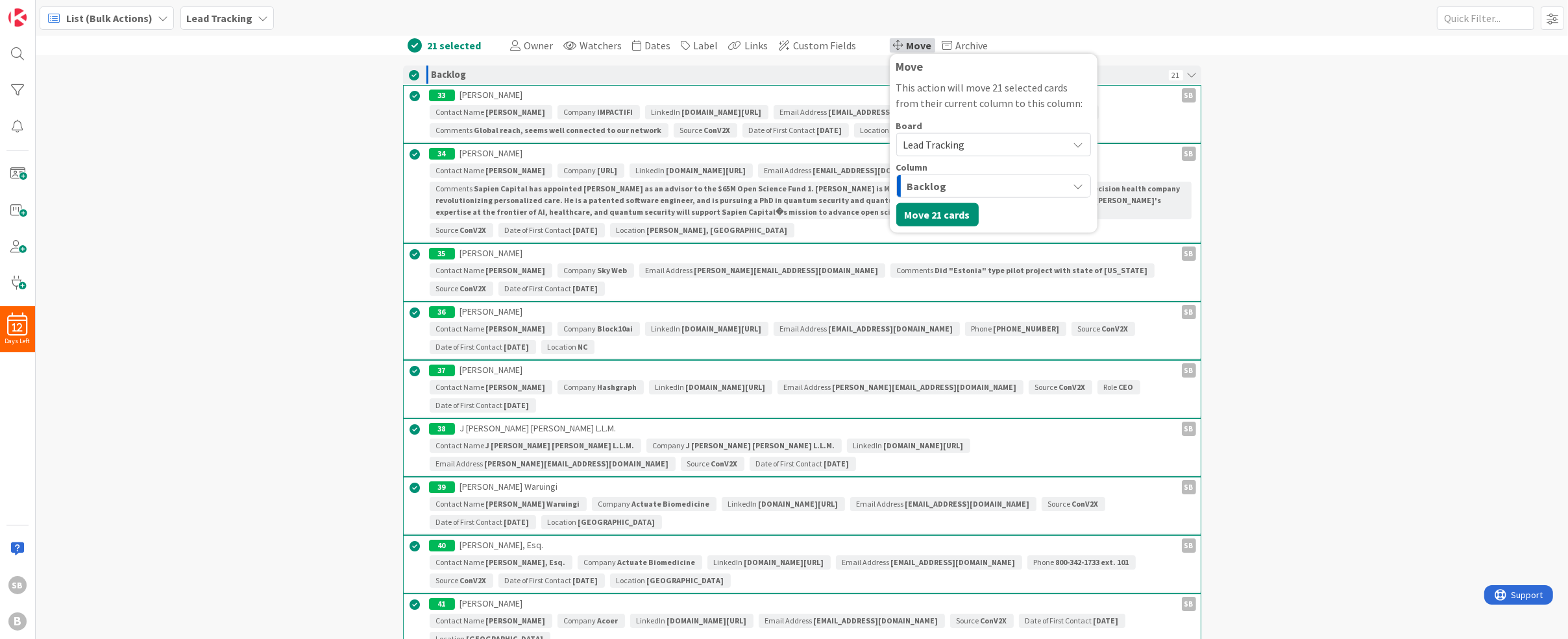
click at [955, 180] on div "Backlog" at bounding box center [987, 186] width 165 height 21
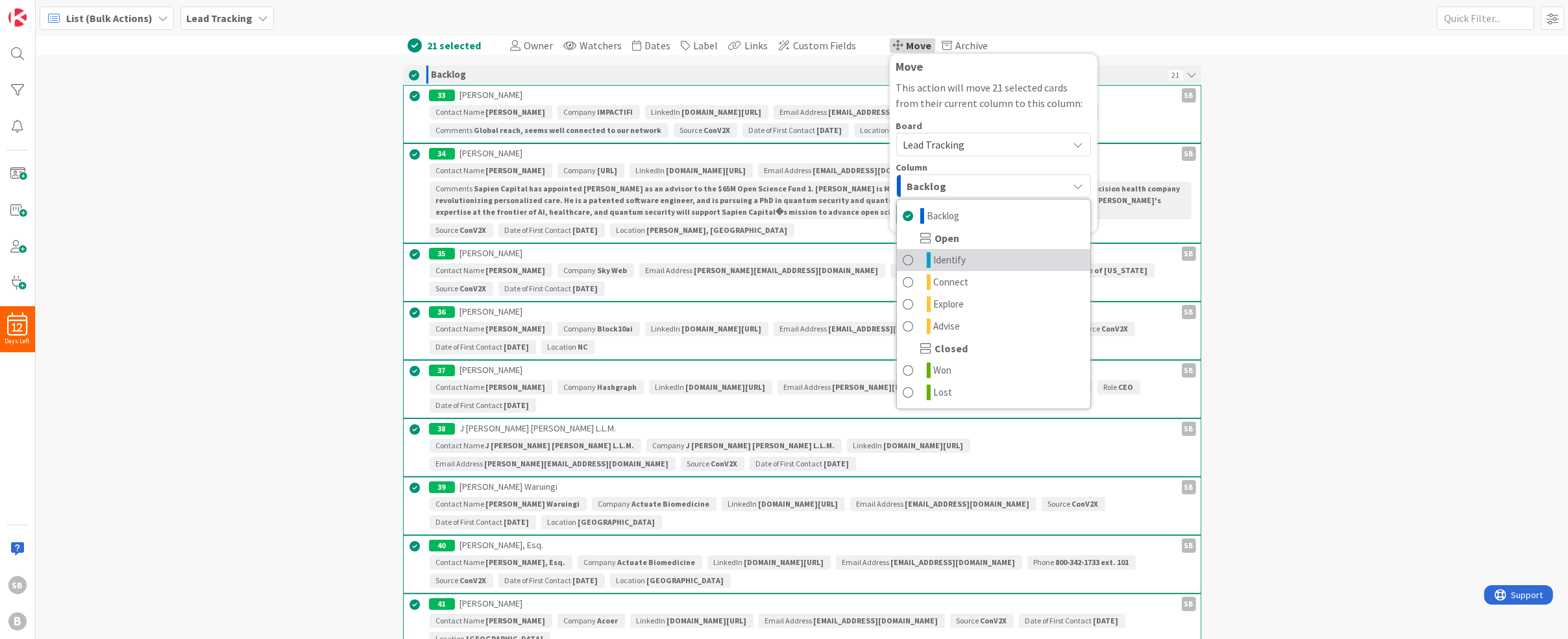
click at [943, 262] on span "Identify" at bounding box center [950, 260] width 32 height 16
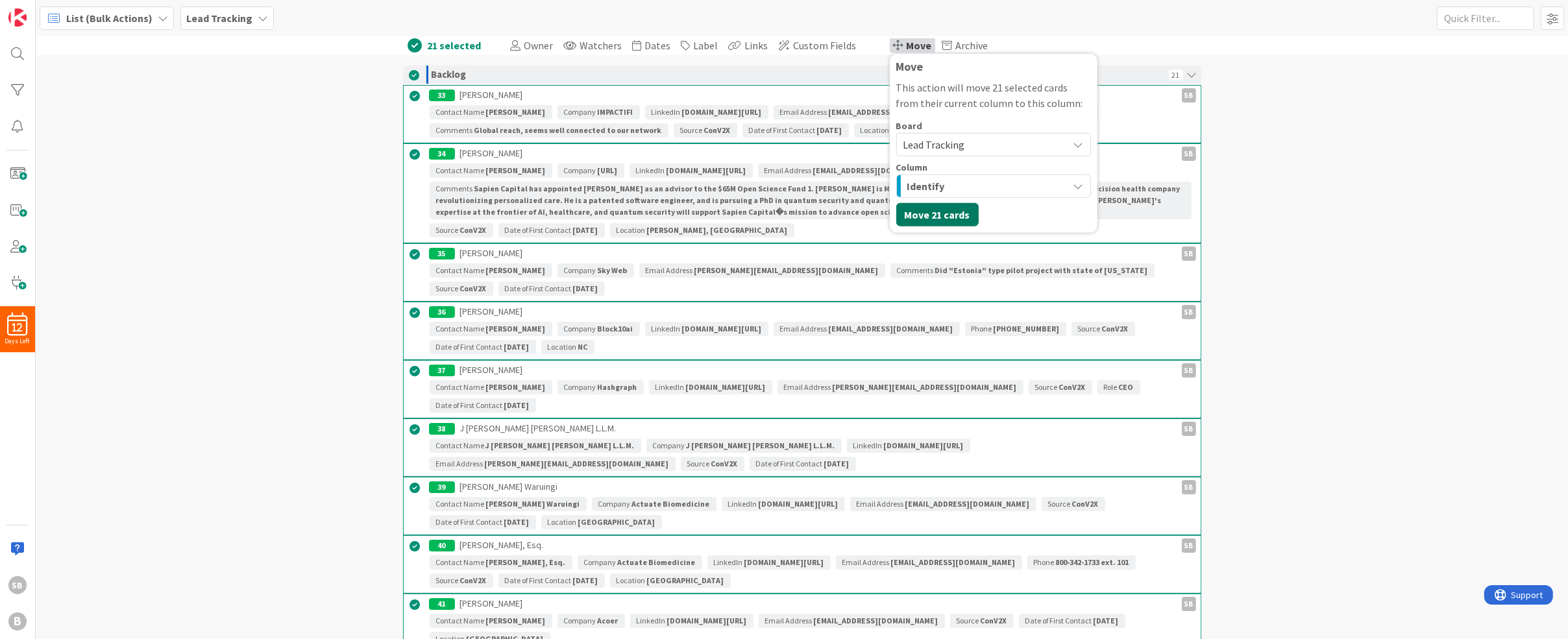
click at [934, 210] on button "Move 21 cards" at bounding box center [937, 215] width 82 height 23
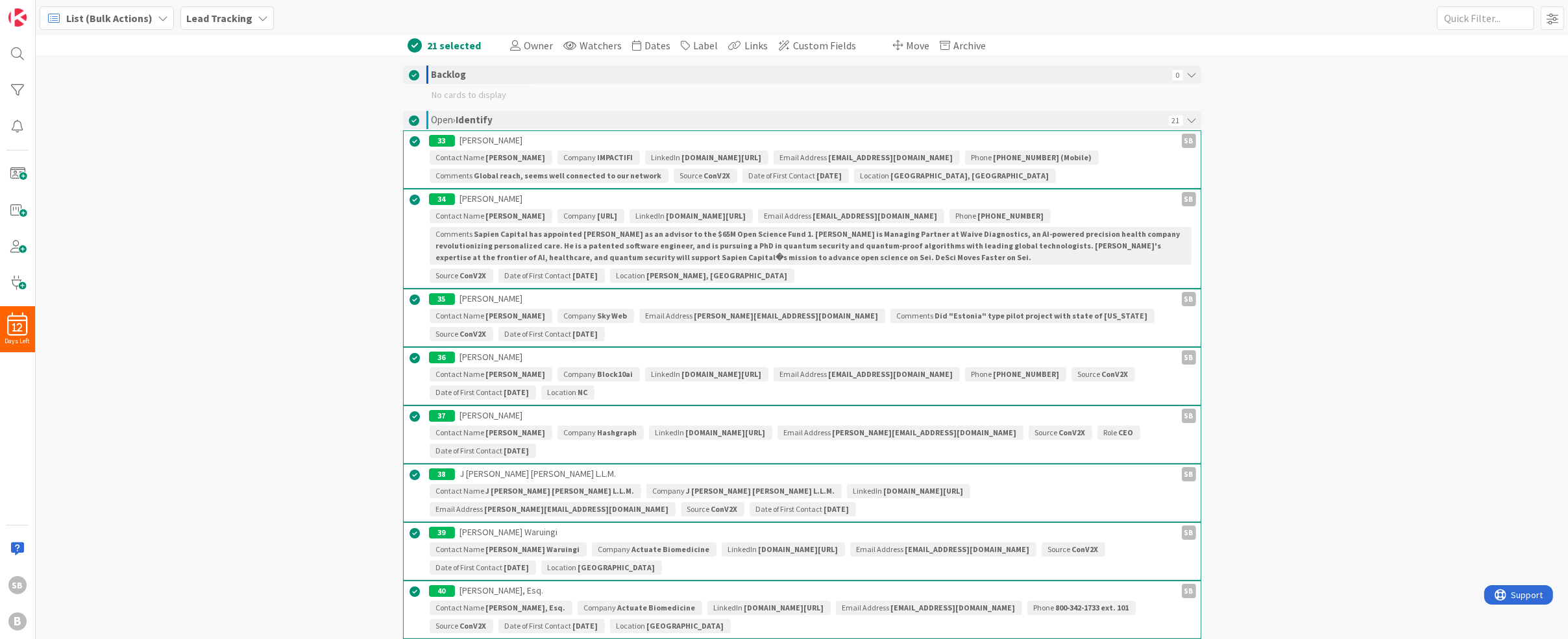
click at [129, 18] on span "List (Bulk Actions)" at bounding box center [109, 18] width 86 height 16
click at [113, 114] on span "Kanban" at bounding box center [114, 113] width 93 height 20
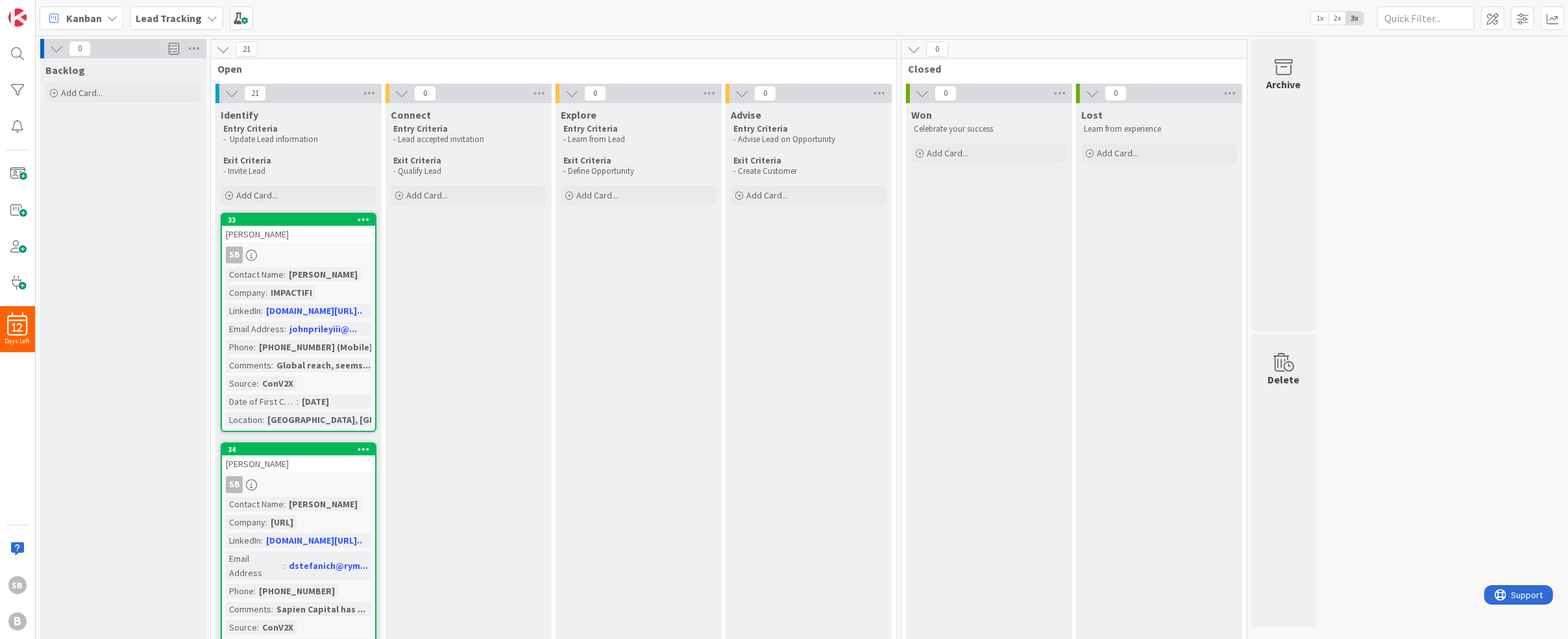
click at [232, 91] on icon at bounding box center [232, 93] width 14 height 14
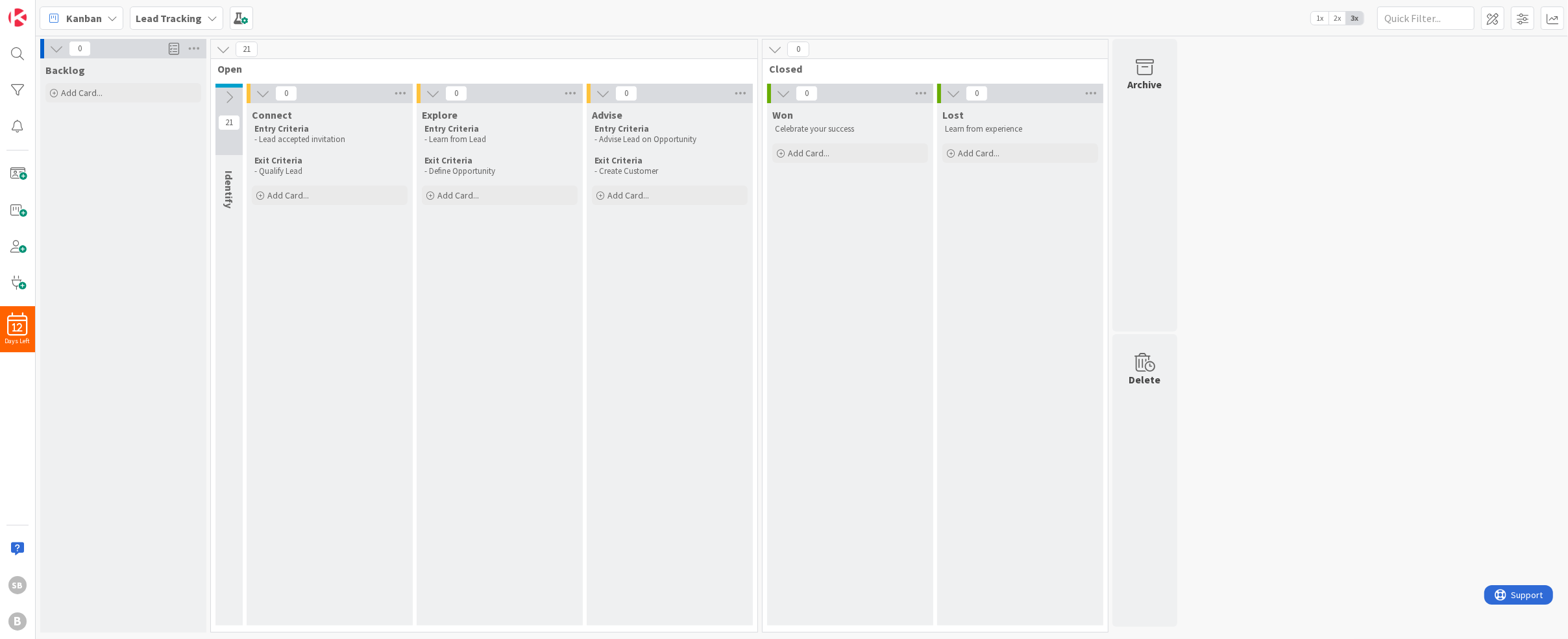
click at [234, 92] on icon at bounding box center [229, 97] width 14 height 14
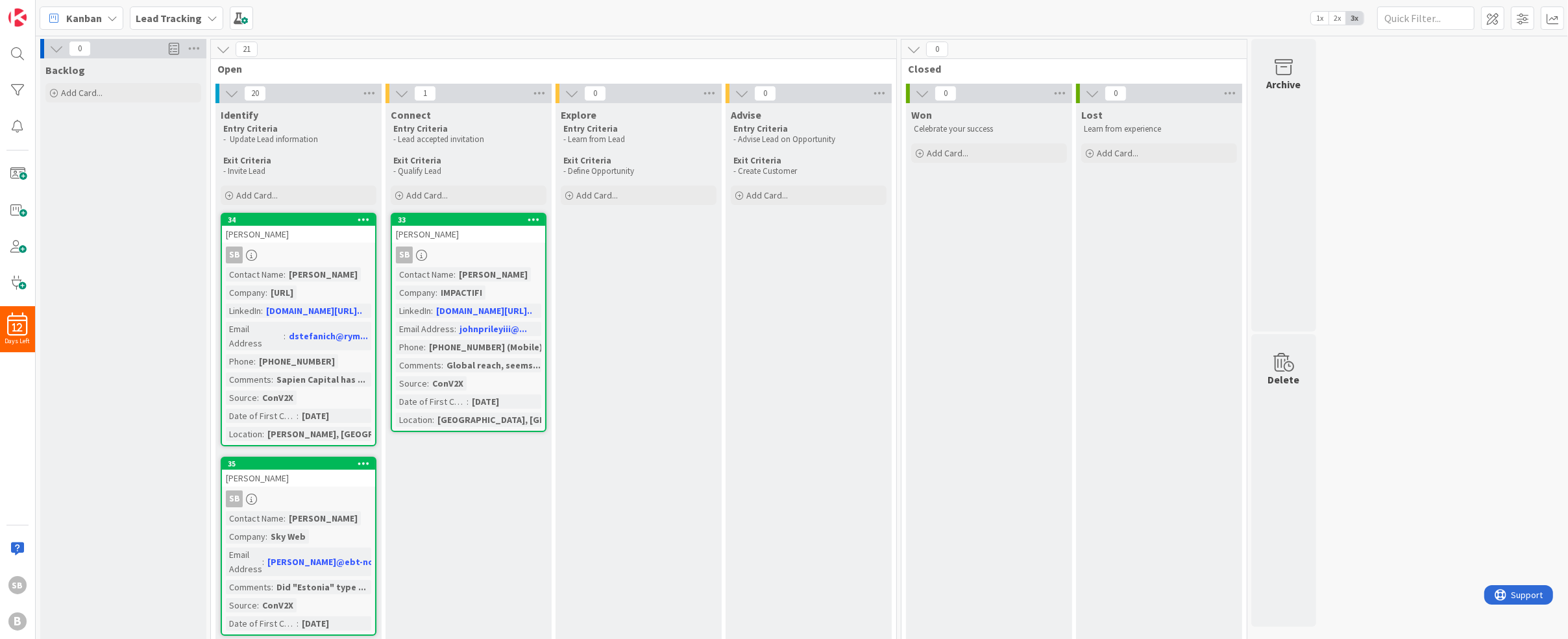
click at [437, 143] on p "- Lead accepted invitation" at bounding box center [469, 139] width 150 height 10
click at [454, 157] on p "Exit Criteria" at bounding box center [469, 161] width 150 height 10
click at [545, 85] on icon at bounding box center [540, 93] width 17 height 20
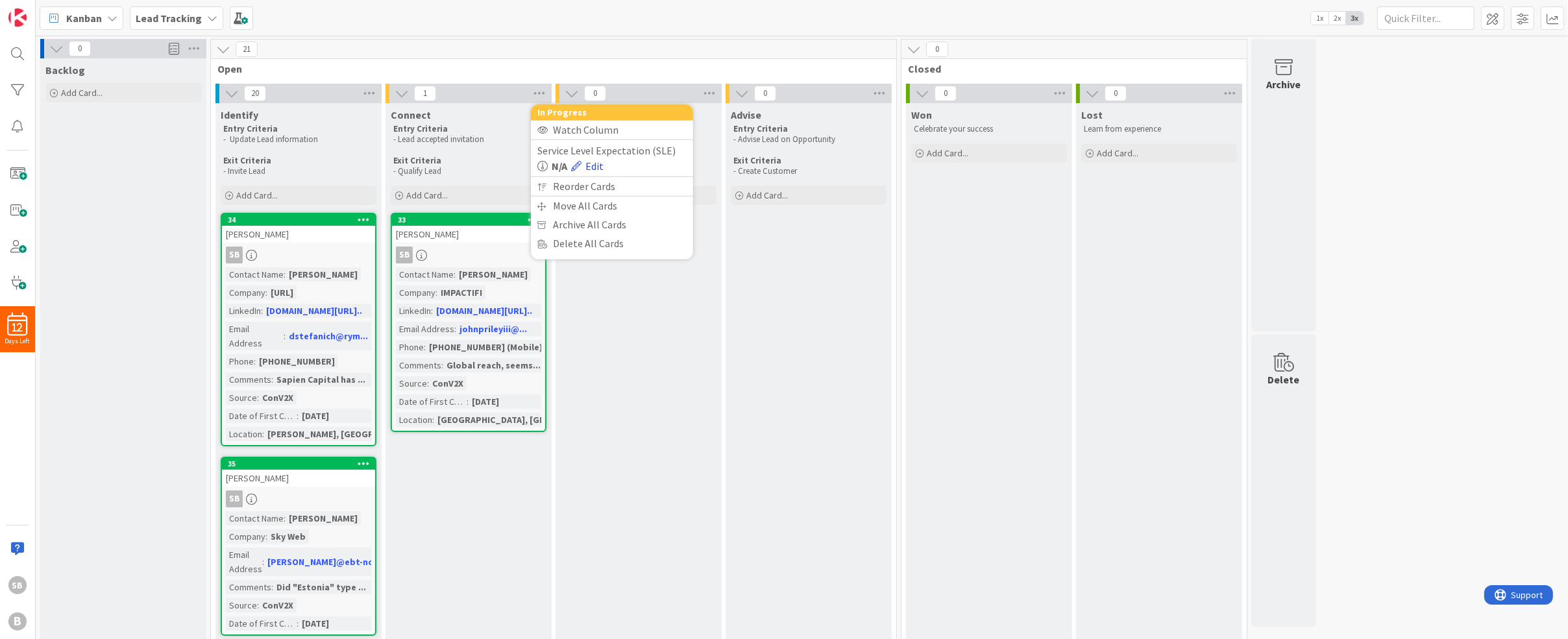
click at [596, 164] on link "Edit" at bounding box center [587, 166] width 32 height 16
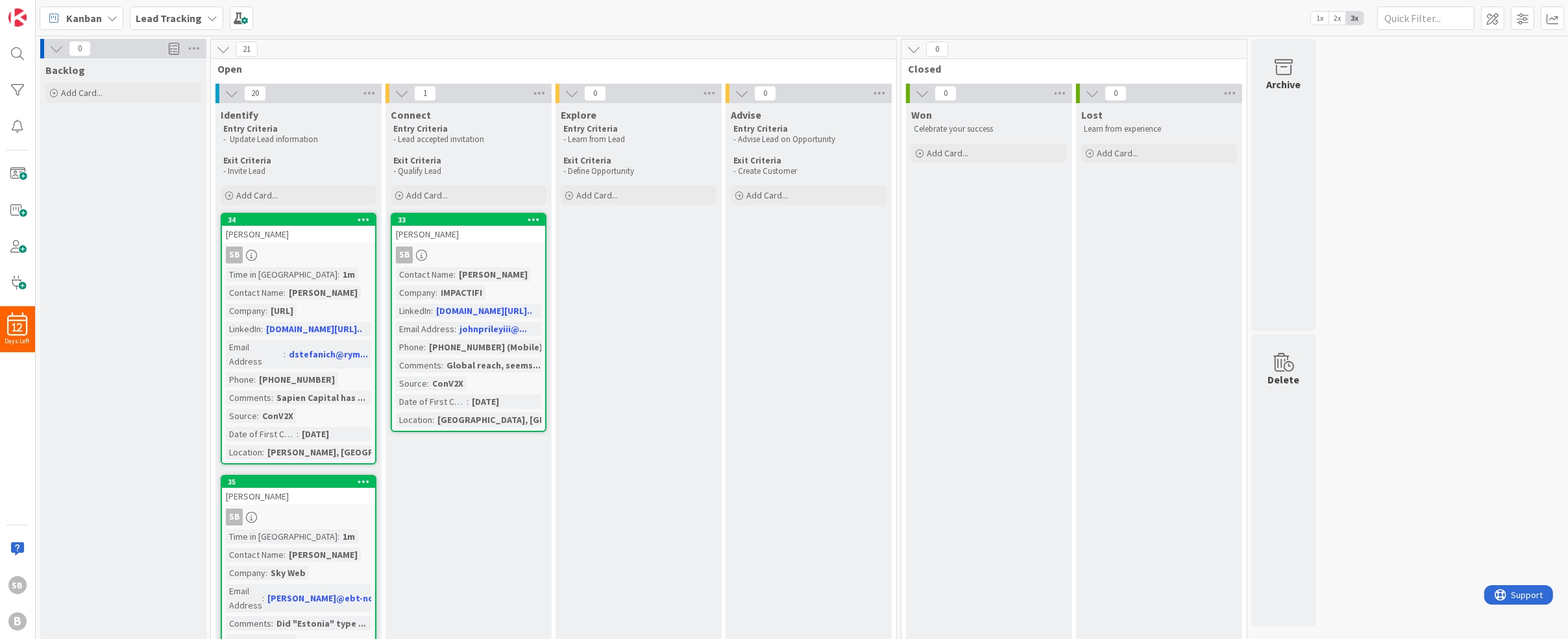
click at [539, 68] on span "Open" at bounding box center [549, 69] width 663 height 13
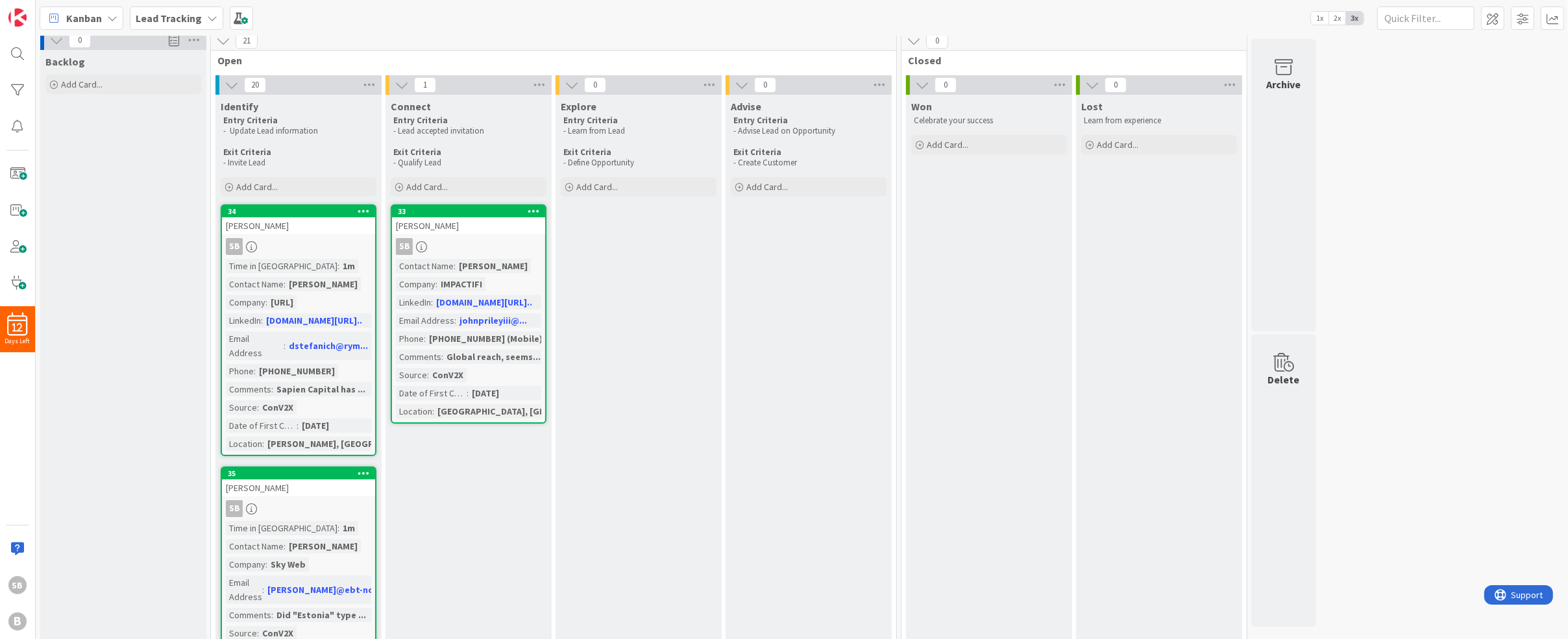
scroll to position [6, 0]
click at [474, 303] on link "linkedin.com/in/joh..." at bounding box center [484, 304] width 96 height 12
click at [486, 322] on link "johnprileyiii@..." at bounding box center [493, 322] width 67 height 12
click at [484, 323] on link "johnprileyiii@..." at bounding box center [493, 322] width 67 height 12
click at [302, 320] on link "linkedin.com/in/dav..." at bounding box center [314, 322] width 96 height 12
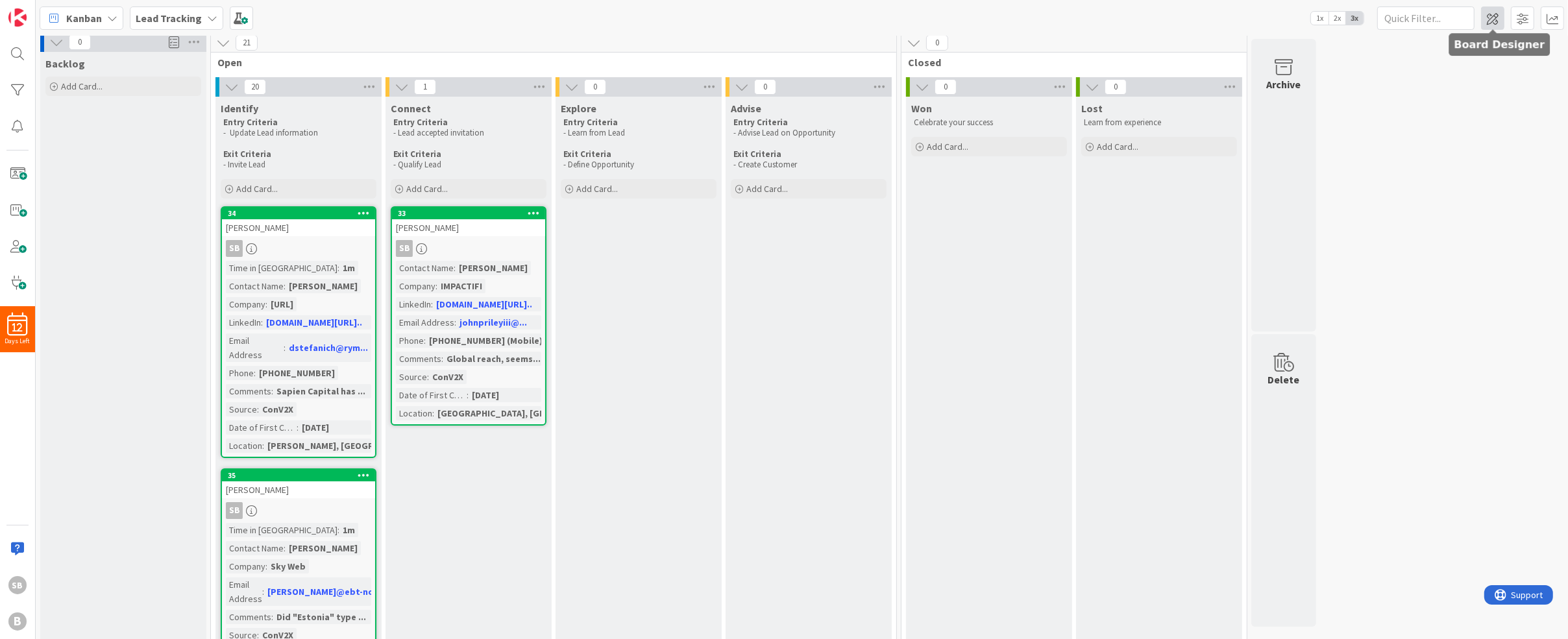
click at [1489, 16] on span at bounding box center [1493, 18] width 24 height 23
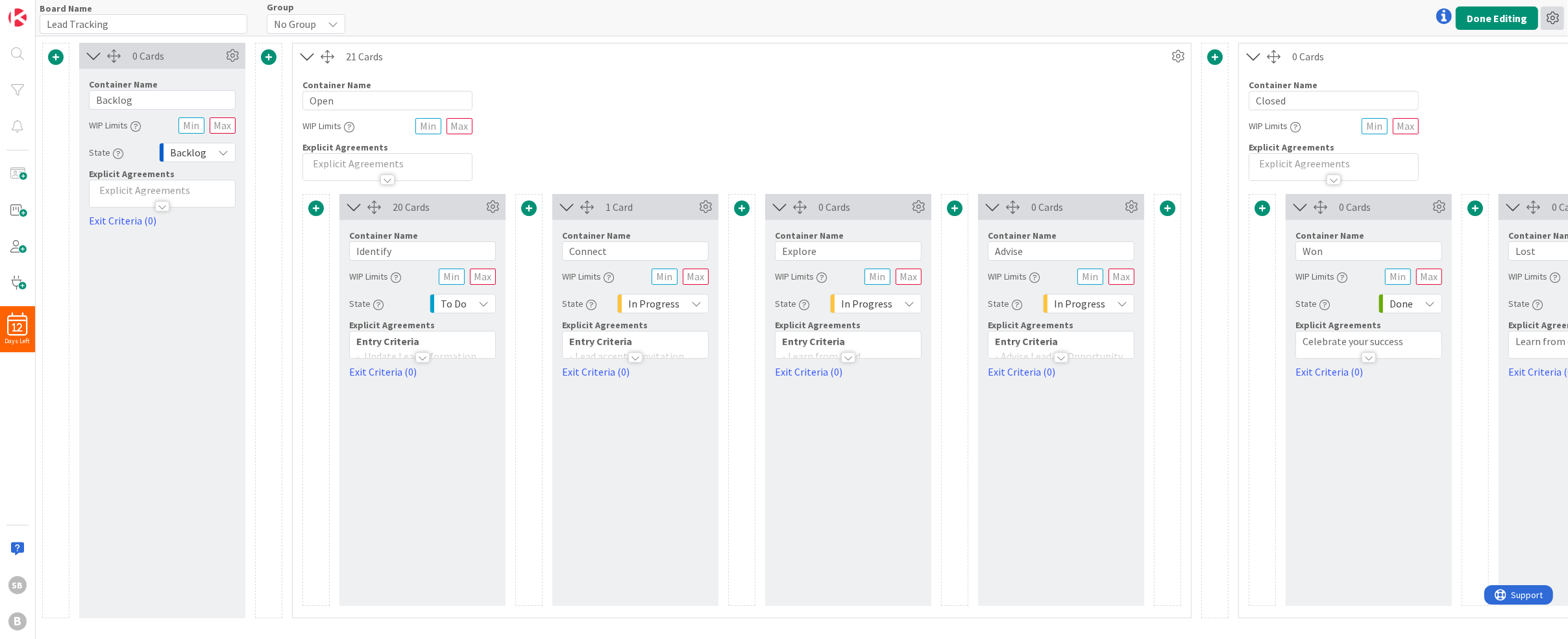
click at [1559, 16] on icon at bounding box center [1552, 18] width 24 height 23
click at [1517, 13] on button "Done Editing" at bounding box center [1497, 18] width 82 height 23
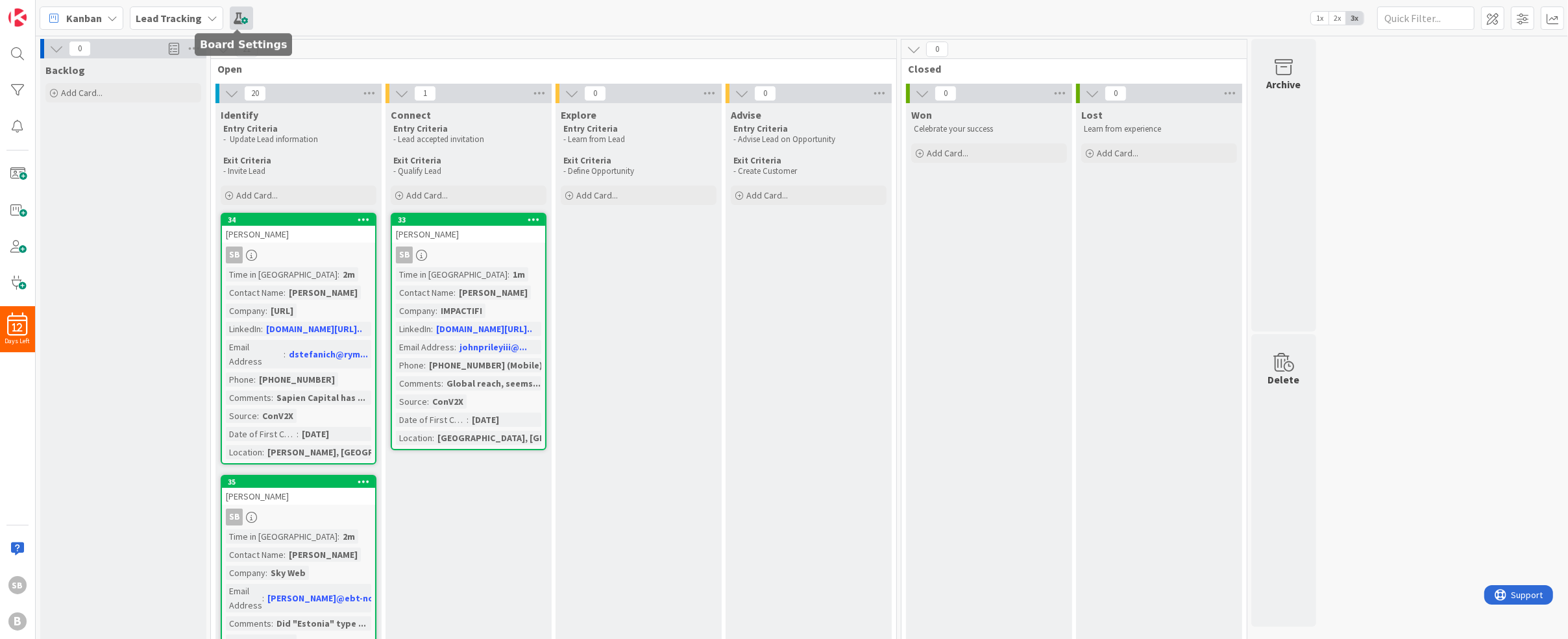
click at [247, 20] on span at bounding box center [241, 18] width 24 height 23
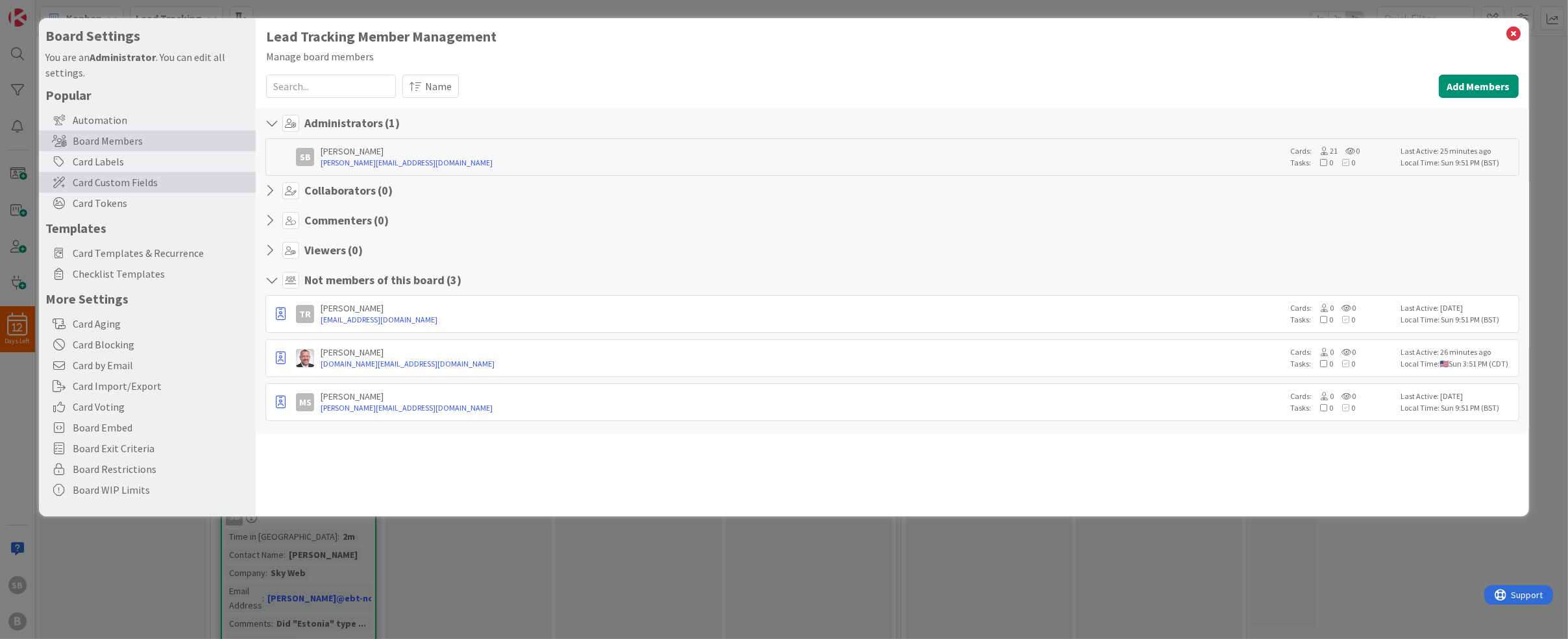
click at [140, 179] on span "Card Custom Fields" at bounding box center [161, 182] width 176 height 16
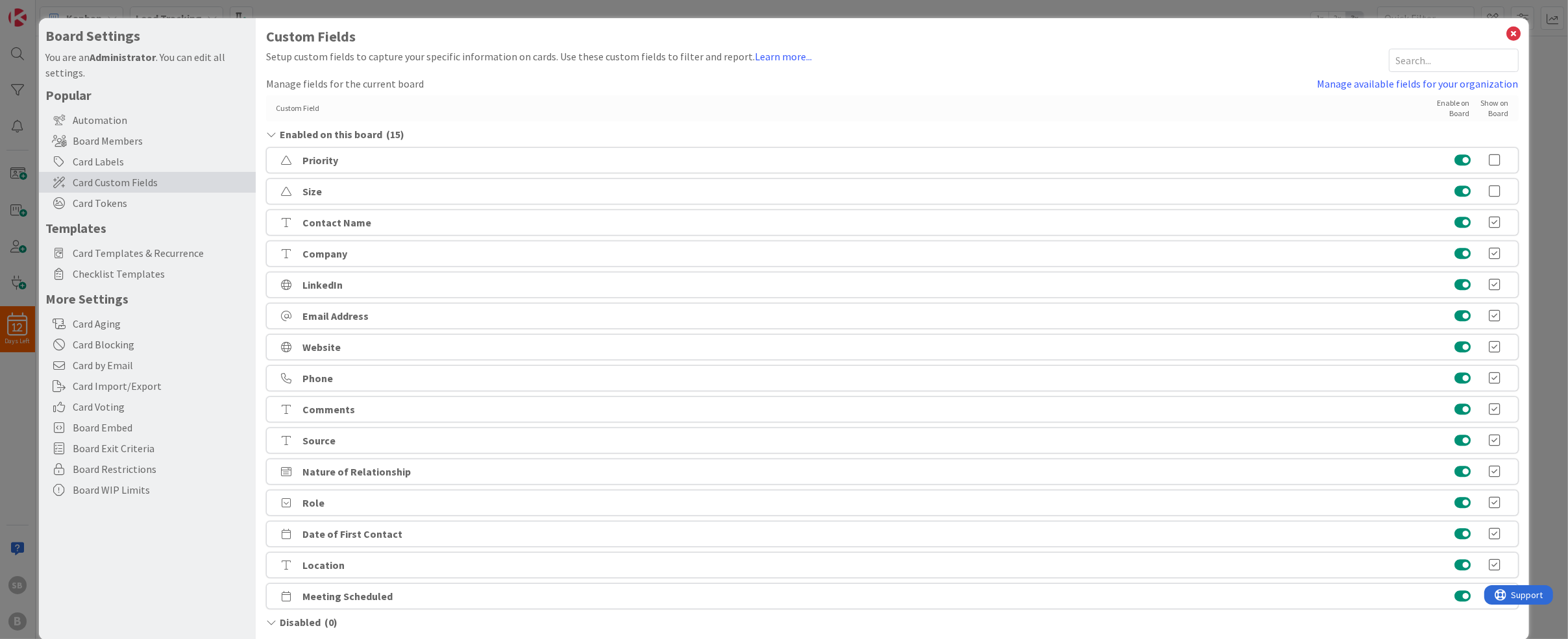
click at [1500, 251] on icon at bounding box center [1495, 254] width 26 height 13
click at [1497, 284] on icon at bounding box center [1495, 284] width 26 height 13
click at [1497, 313] on icon at bounding box center [1495, 316] width 26 height 13
click at [1494, 343] on icon at bounding box center [1495, 347] width 26 height 13
click at [1494, 436] on icon at bounding box center [1495, 440] width 26 height 13
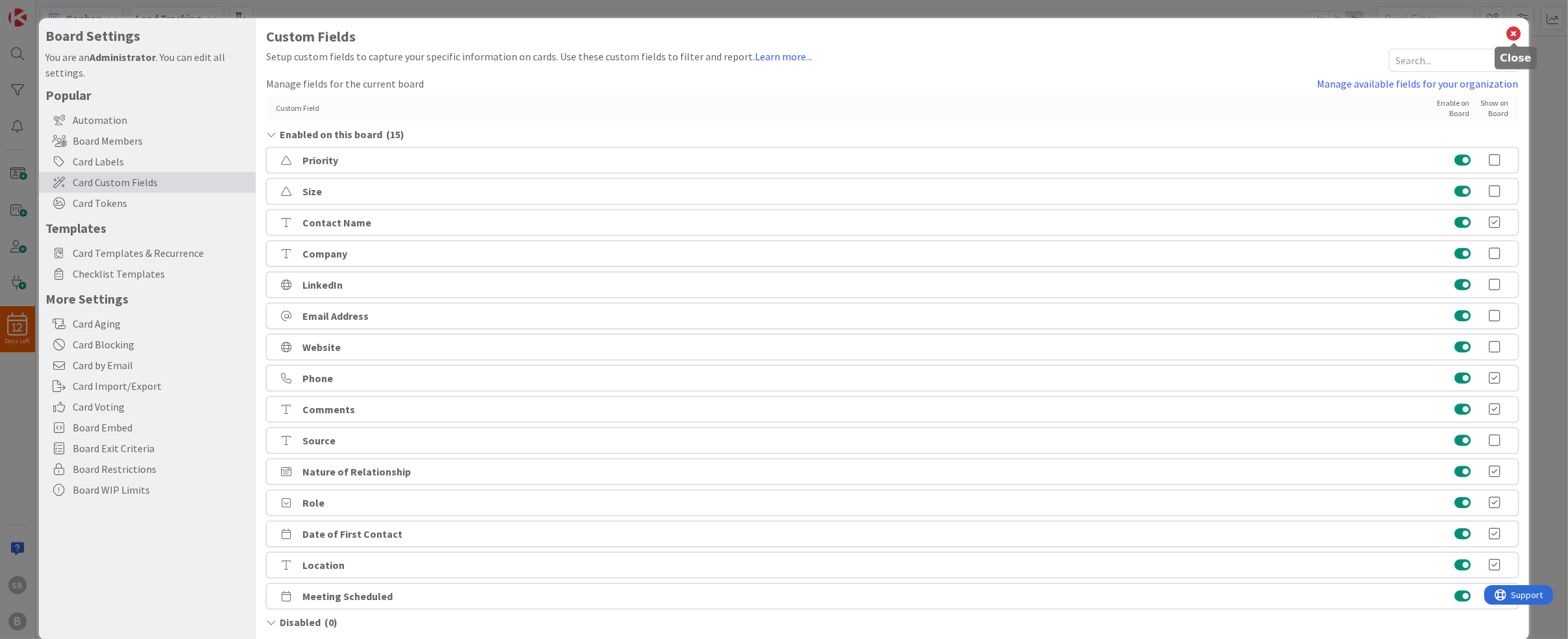
click at [1517, 31] on icon at bounding box center [1515, 33] width 17 height 18
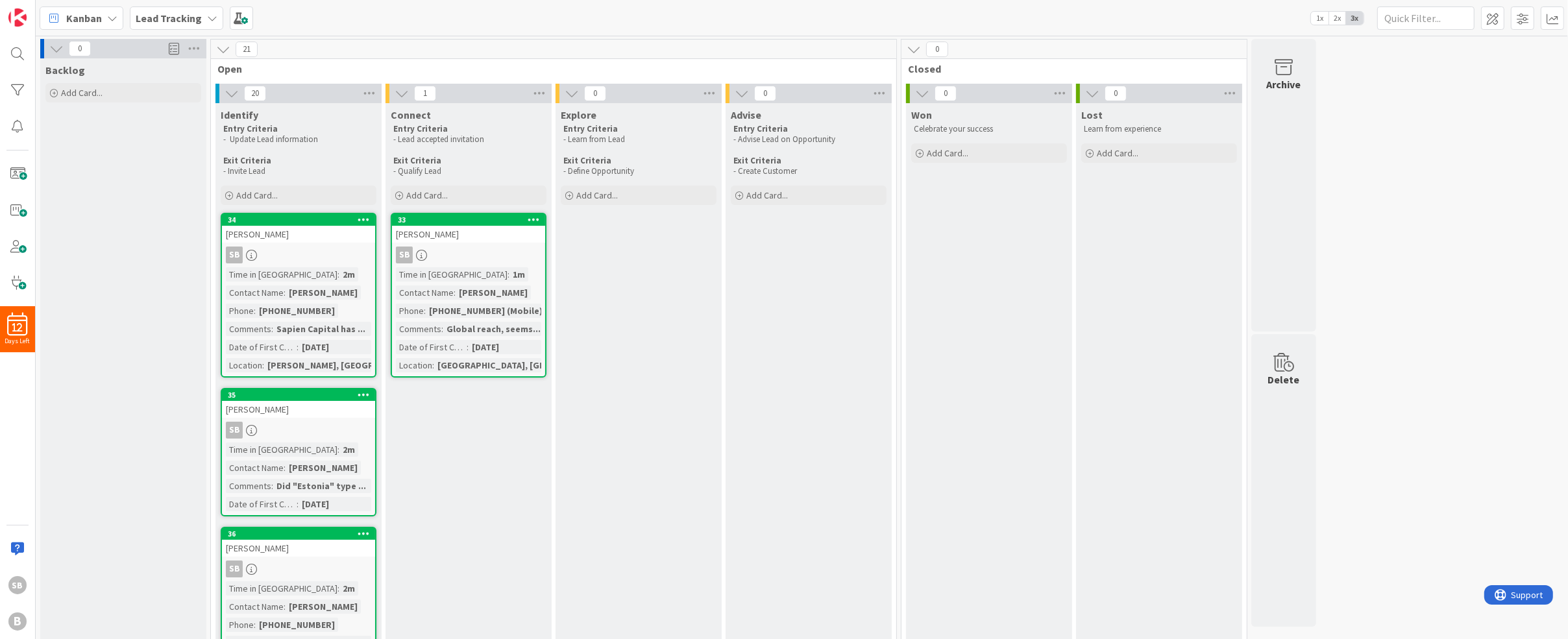
click at [306, 320] on div "Time in Column : 2m Contact Name : David Stefanich Phone : (301) 466-1970 Comme…" at bounding box center [299, 320] width 146 height 105
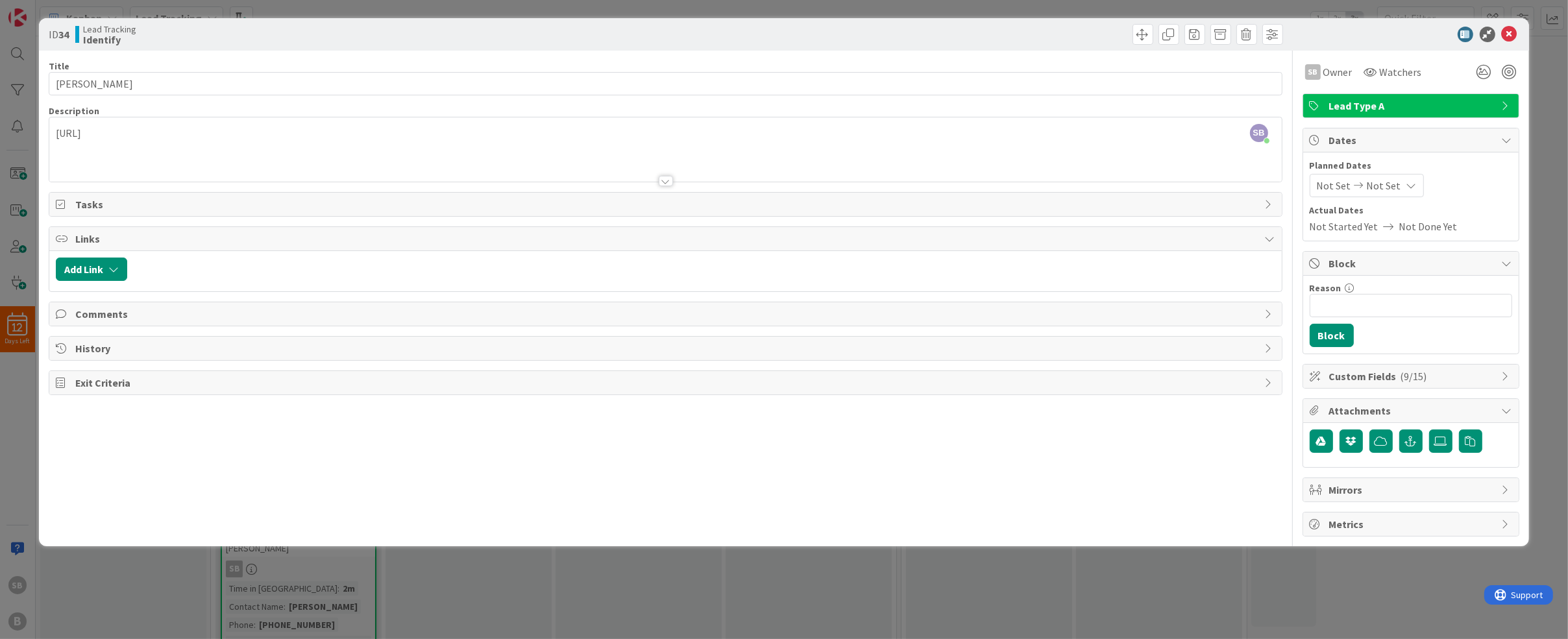
click at [651, 302] on div "Comments" at bounding box center [665, 314] width 1232 height 23
click at [653, 309] on span "Comments" at bounding box center [666, 314] width 1182 height 16
click at [1356, 369] on span "Custom Fields ( 9/15 )" at bounding box center [1412, 376] width 166 height 16
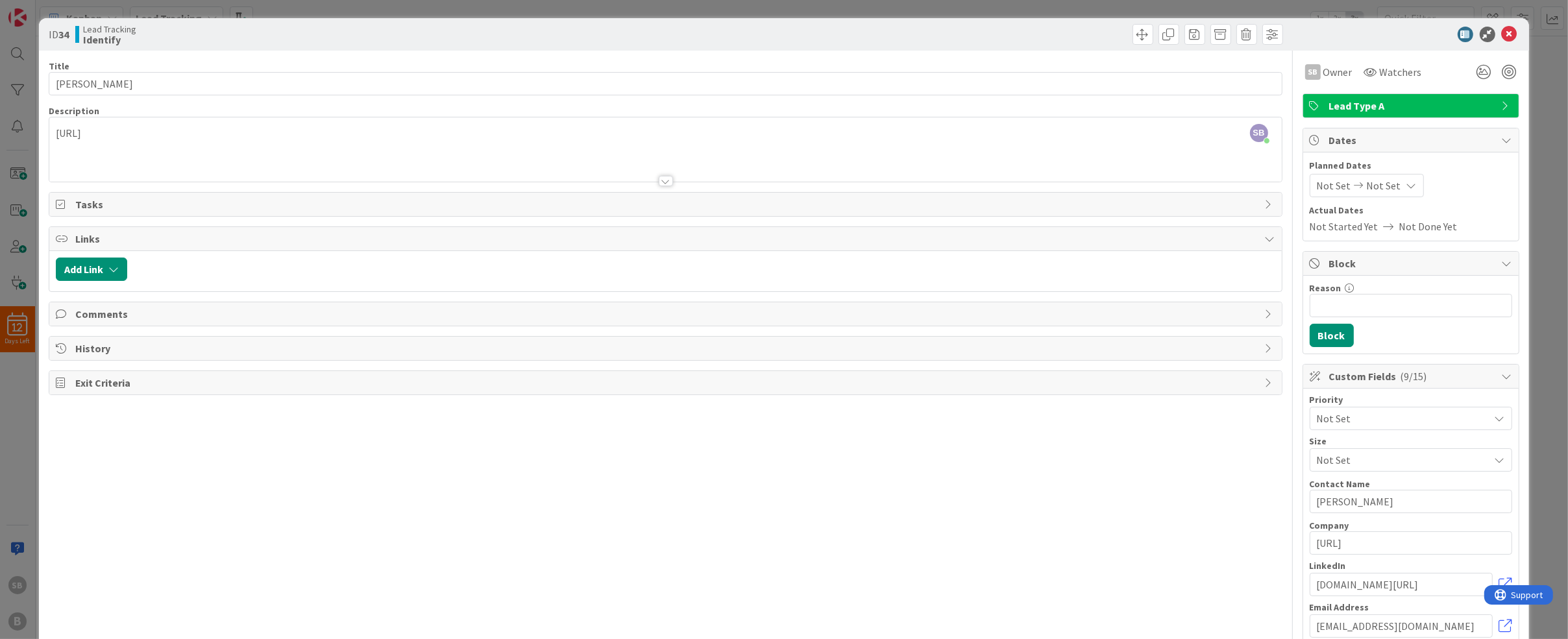
click at [141, 312] on span "Comments" at bounding box center [666, 314] width 1182 height 16
click at [1510, 41] on body "12 Days Left SB B Kanban Lead Tracking 1x 2x 3x 0 Backlog Add Card... 21 Open 2…" at bounding box center [784, 320] width 1568 height 639
click at [1506, 37] on icon at bounding box center [1510, 34] width 16 height 16
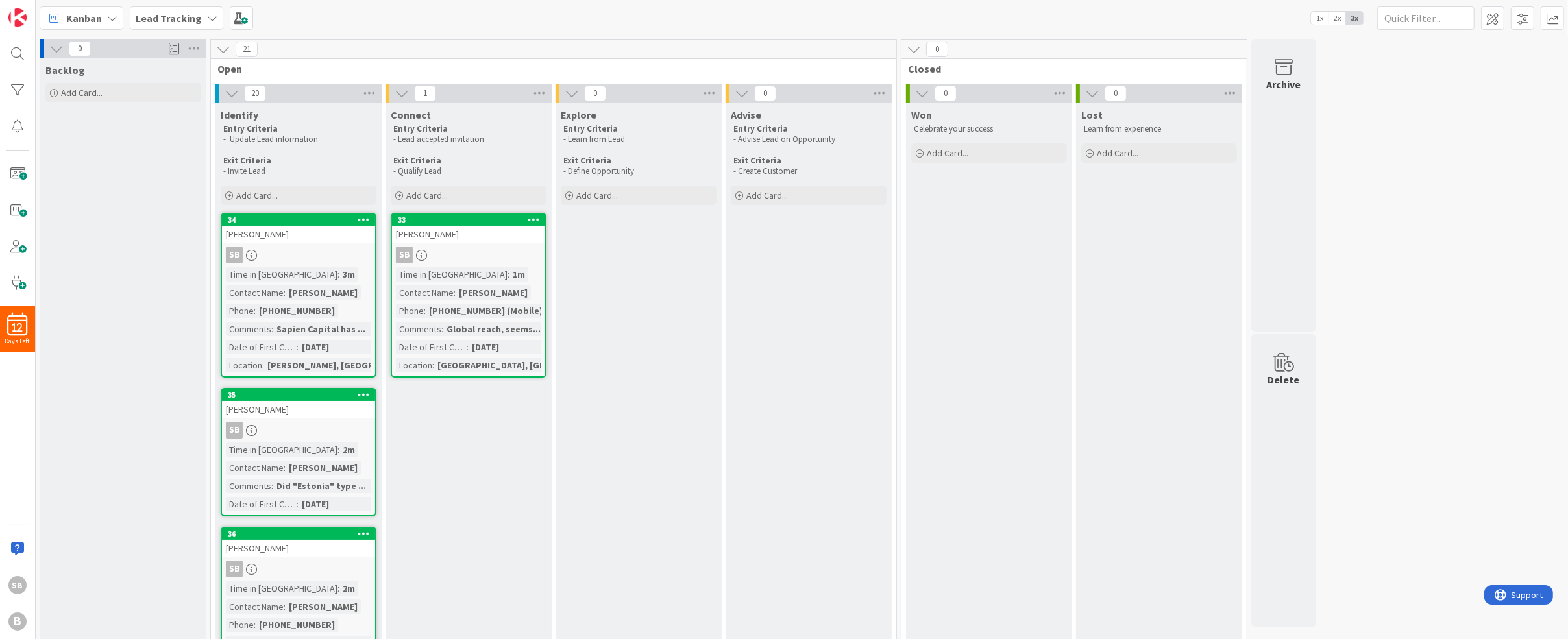
click at [446, 328] on div "Global reach, seems..." at bounding box center [494, 329] width 100 height 14
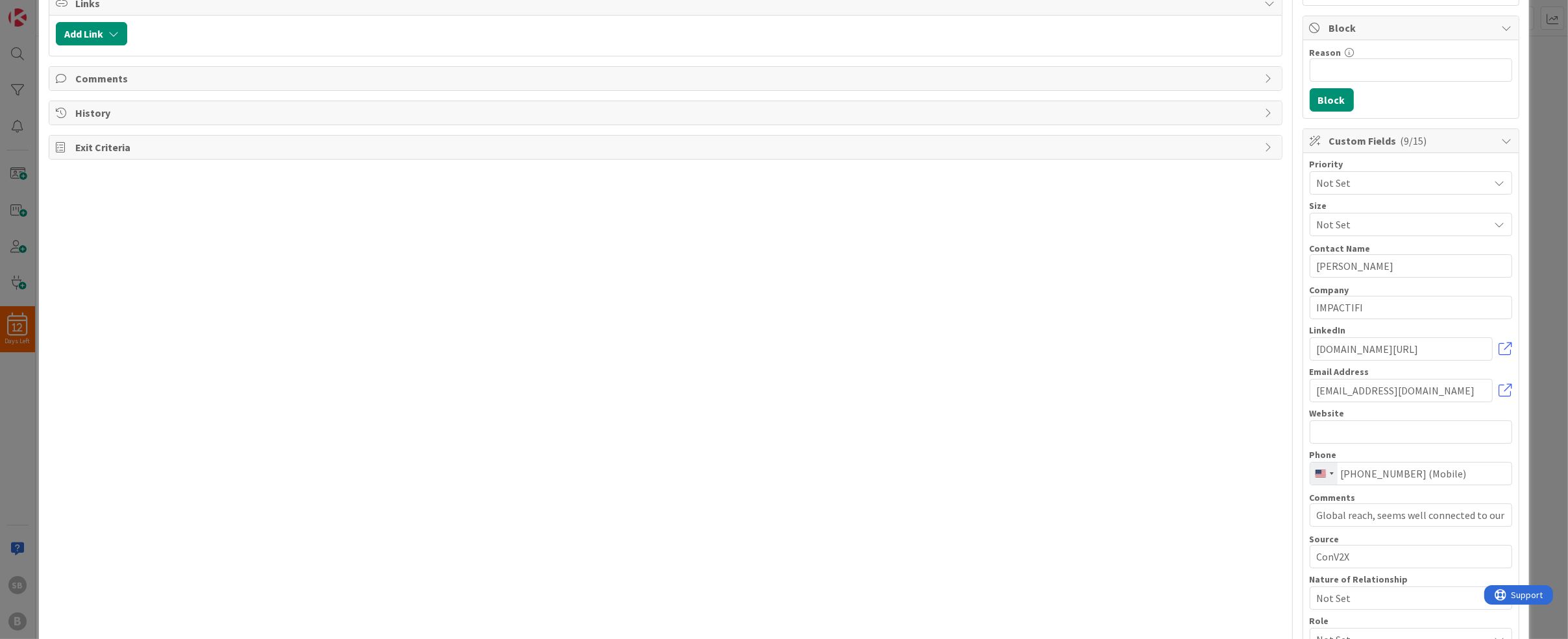
scroll to position [237, 0]
click at [1355, 511] on input "Global reach, seems well connected to our network" at bounding box center [1410, 513] width 202 height 23
drag, startPoint x: 1315, startPoint y: 505, endPoint x: 1766, endPoint y: 558, distance: 454.1
click at [1567, 558] on html "12 Days Left SB B Kanban Lead Tracking 1x 2x 3x 0 Backlog Add Card... 21 Open 2…" at bounding box center [784, 320] width 1568 height 639
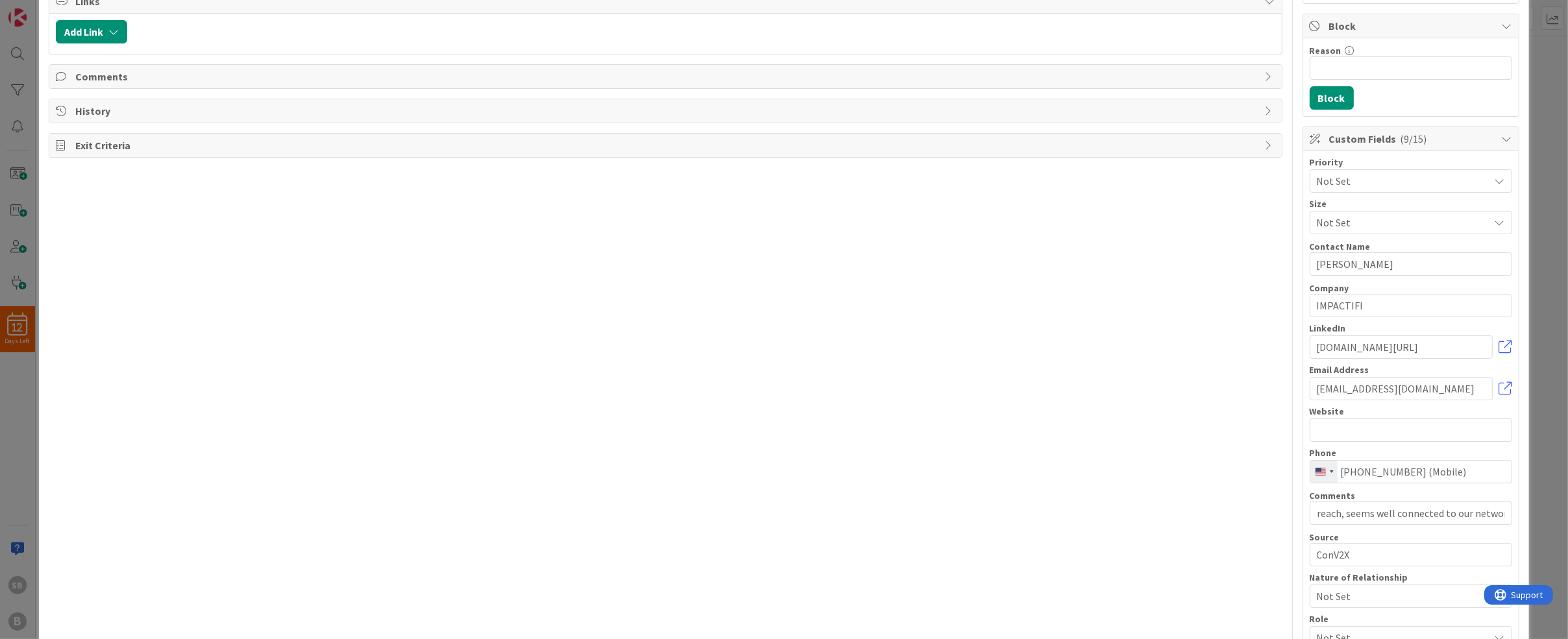
scroll to position [0, 0]
click at [119, 74] on span "Comments" at bounding box center [666, 77] width 1182 height 16
click at [110, 106] on button "Add Comment" at bounding box center [97, 107] width 84 height 23
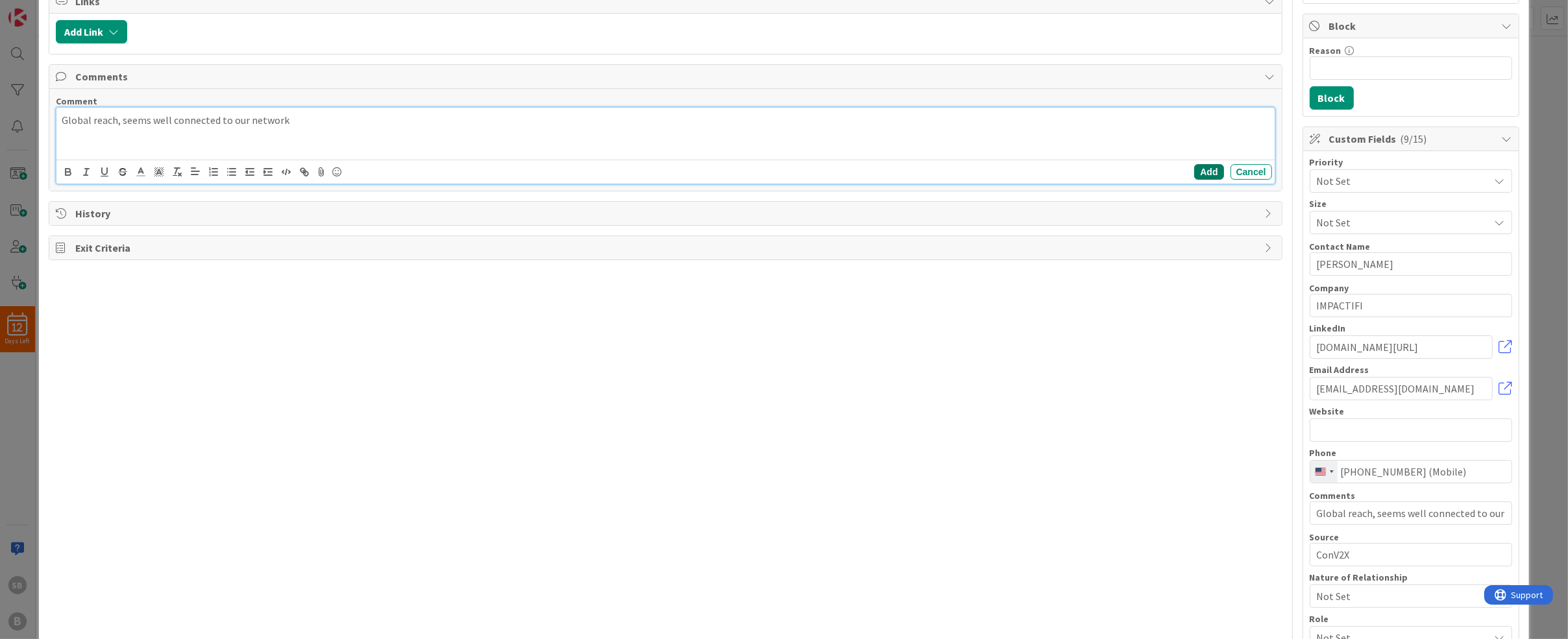
click at [1218, 167] on button "Add" at bounding box center [1208, 172] width 29 height 16
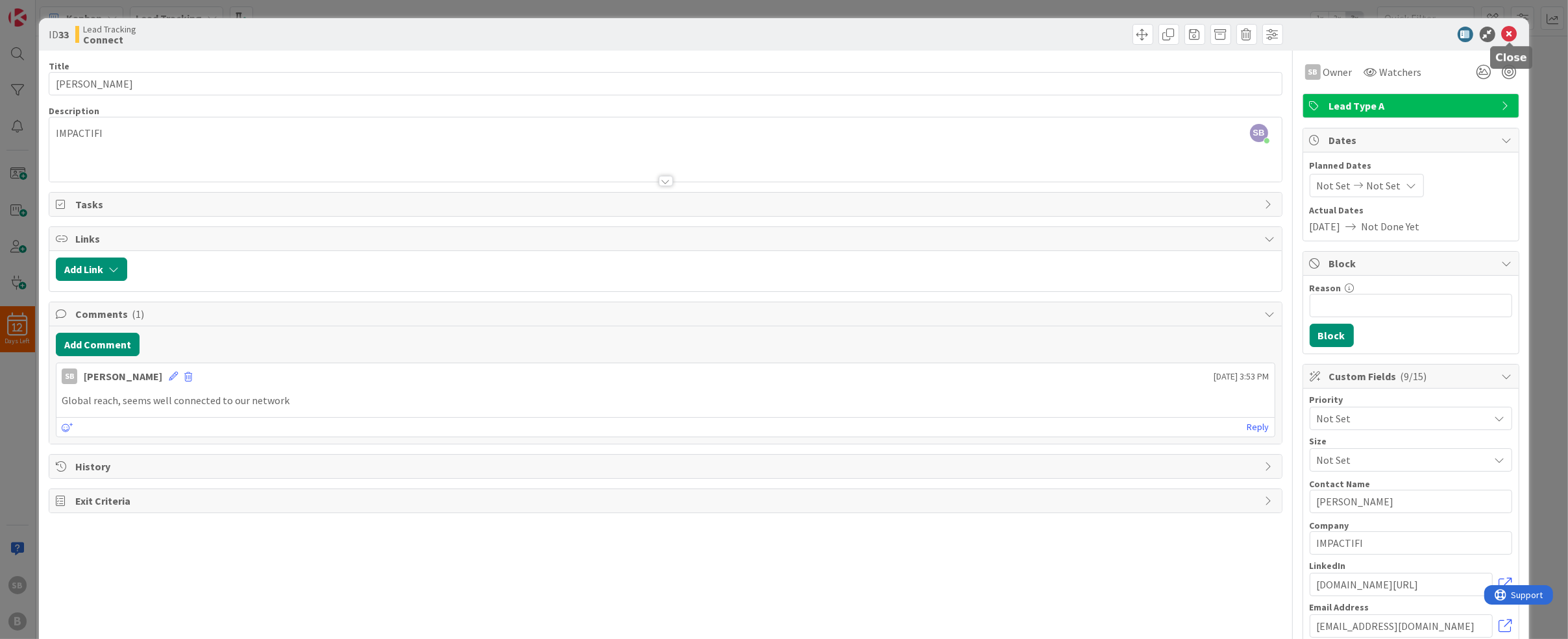
click at [1515, 33] on icon at bounding box center [1510, 34] width 16 height 16
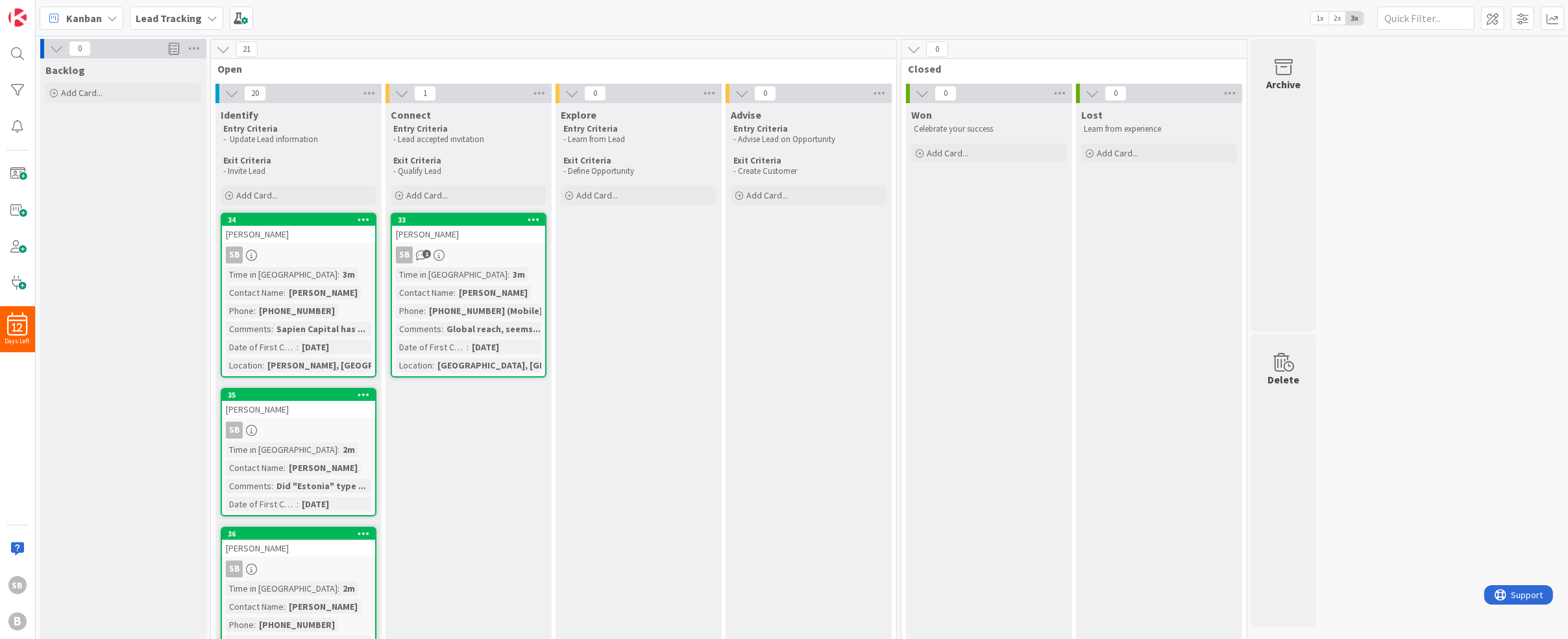
click at [487, 265] on div "33 John Riley III SB 1 Time in Column : 3m Contact Name : John Riley III Phone …" at bounding box center [469, 295] width 156 height 164
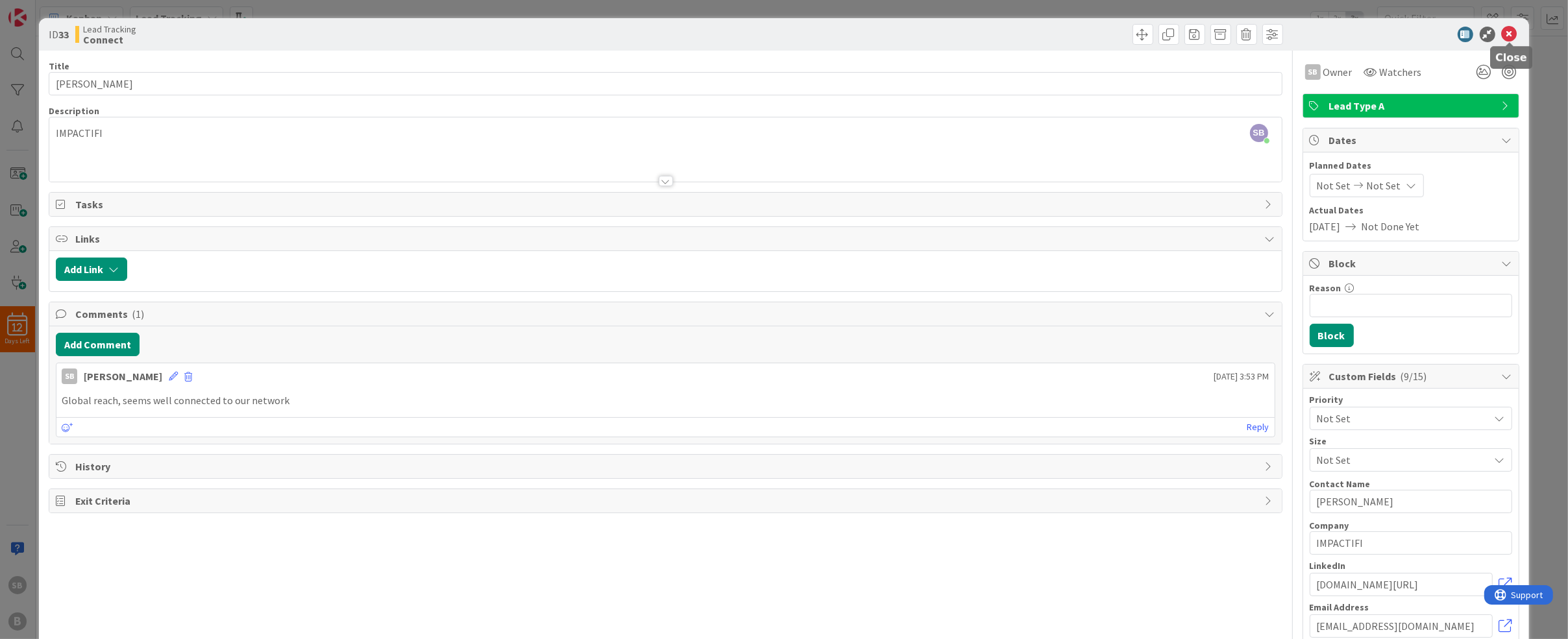
click at [1515, 34] on icon at bounding box center [1510, 34] width 16 height 16
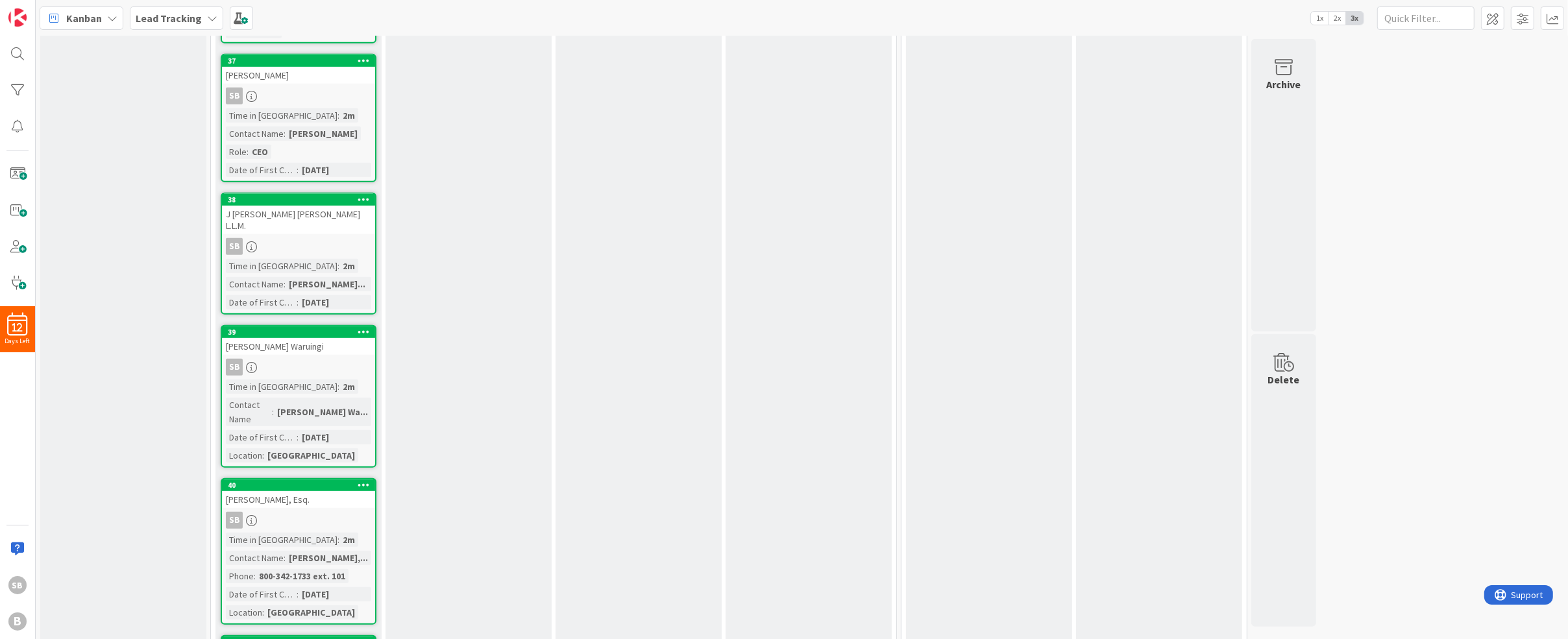
scroll to position [1109, 0]
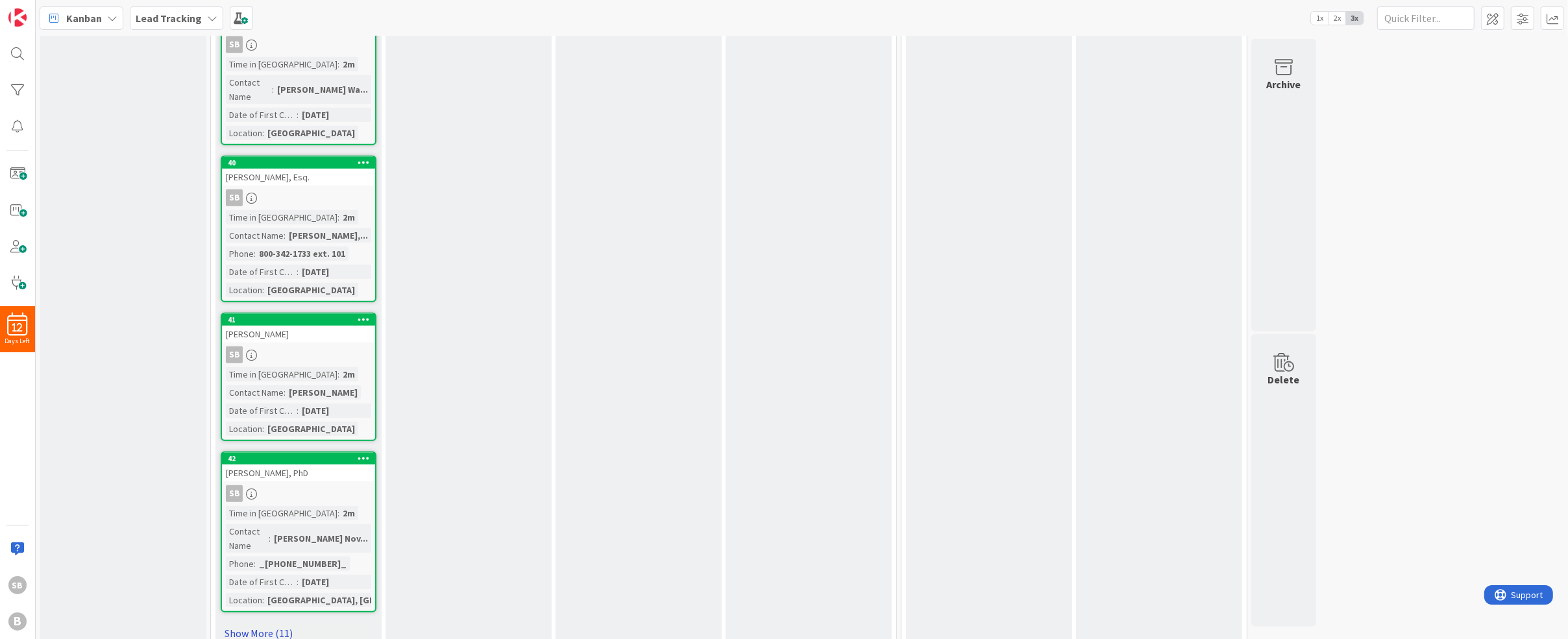
click at [263, 623] on link "Show More (11)" at bounding box center [299, 633] width 156 height 21
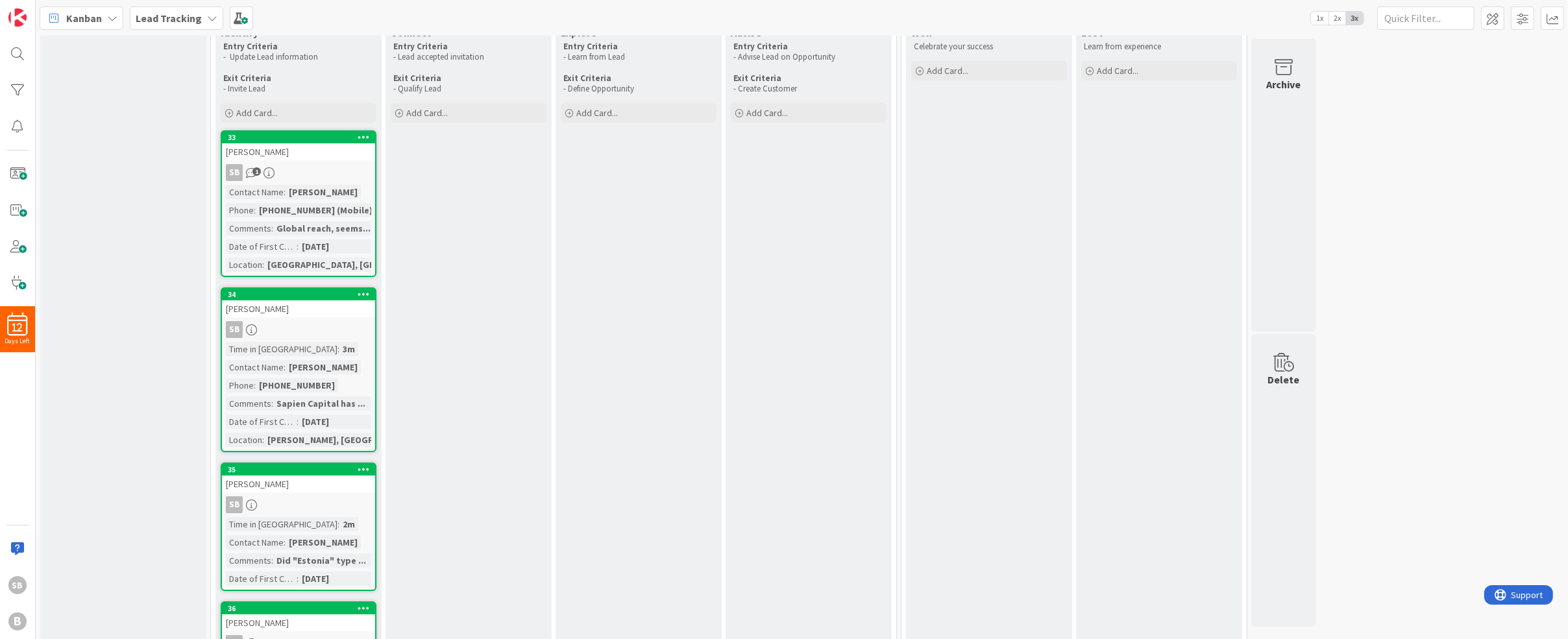
scroll to position [0, 0]
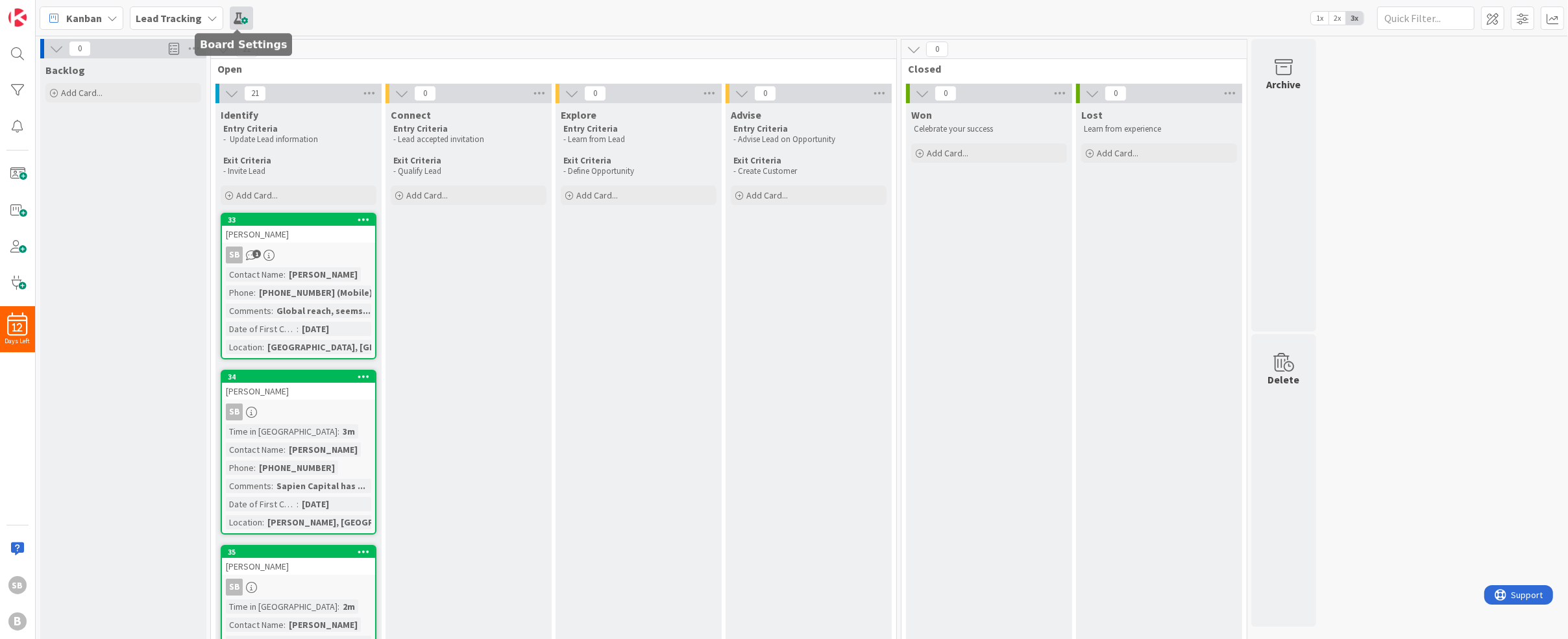
click at [232, 22] on span at bounding box center [241, 18] width 24 height 23
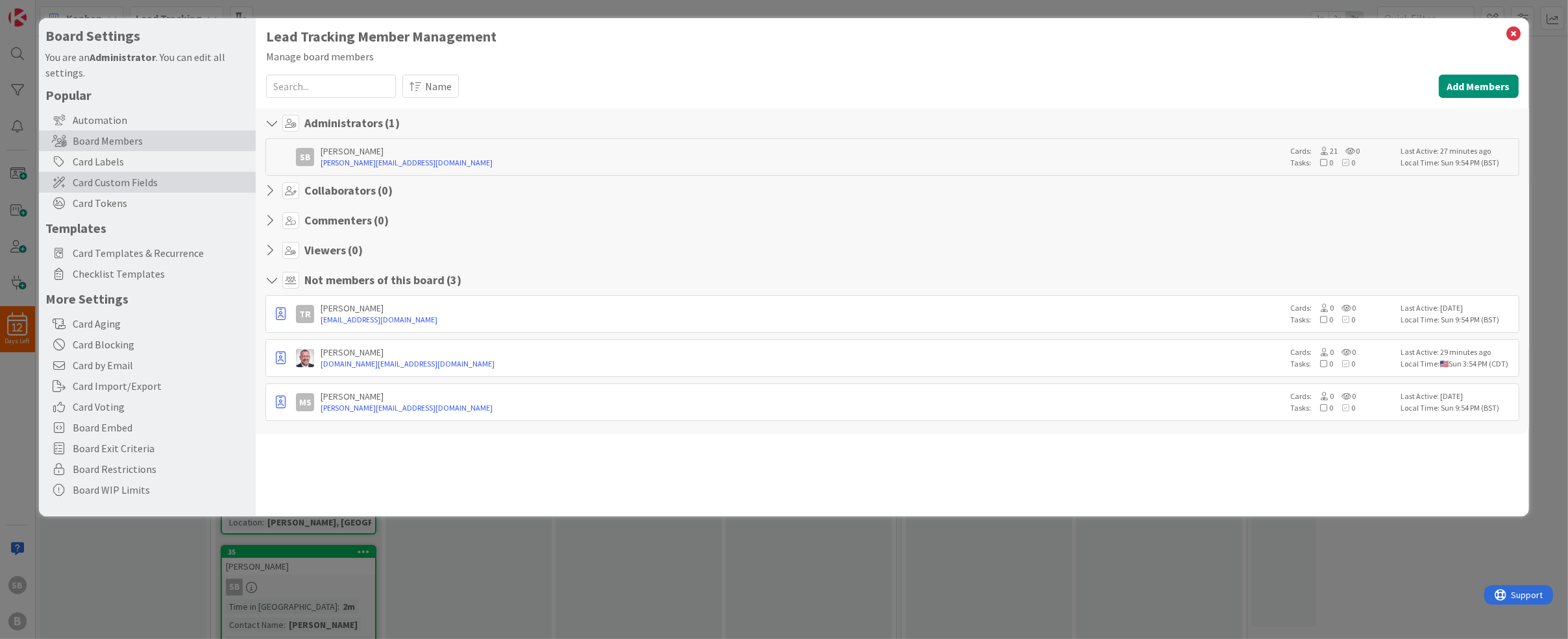
click at [130, 190] on span "Card Custom Fields" at bounding box center [161, 182] width 176 height 16
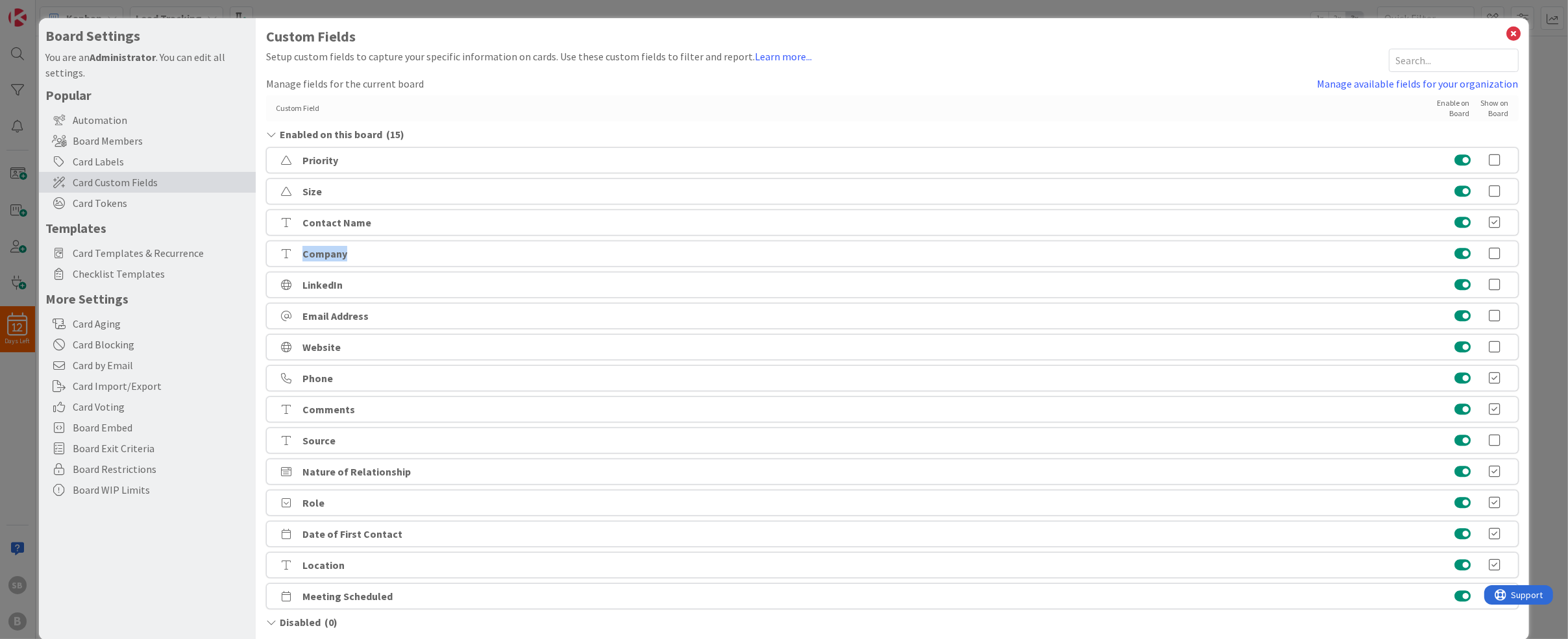
drag, startPoint x: 414, startPoint y: 248, endPoint x: 454, endPoint y: 246, distance: 40.0
click at [454, 242] on div "Company" at bounding box center [893, 253] width 1252 height 26
click at [1494, 251] on icon at bounding box center [1495, 254] width 26 height 13
click at [1496, 380] on icon at bounding box center [1495, 378] width 26 height 13
click at [1498, 469] on icon at bounding box center [1495, 471] width 26 height 13
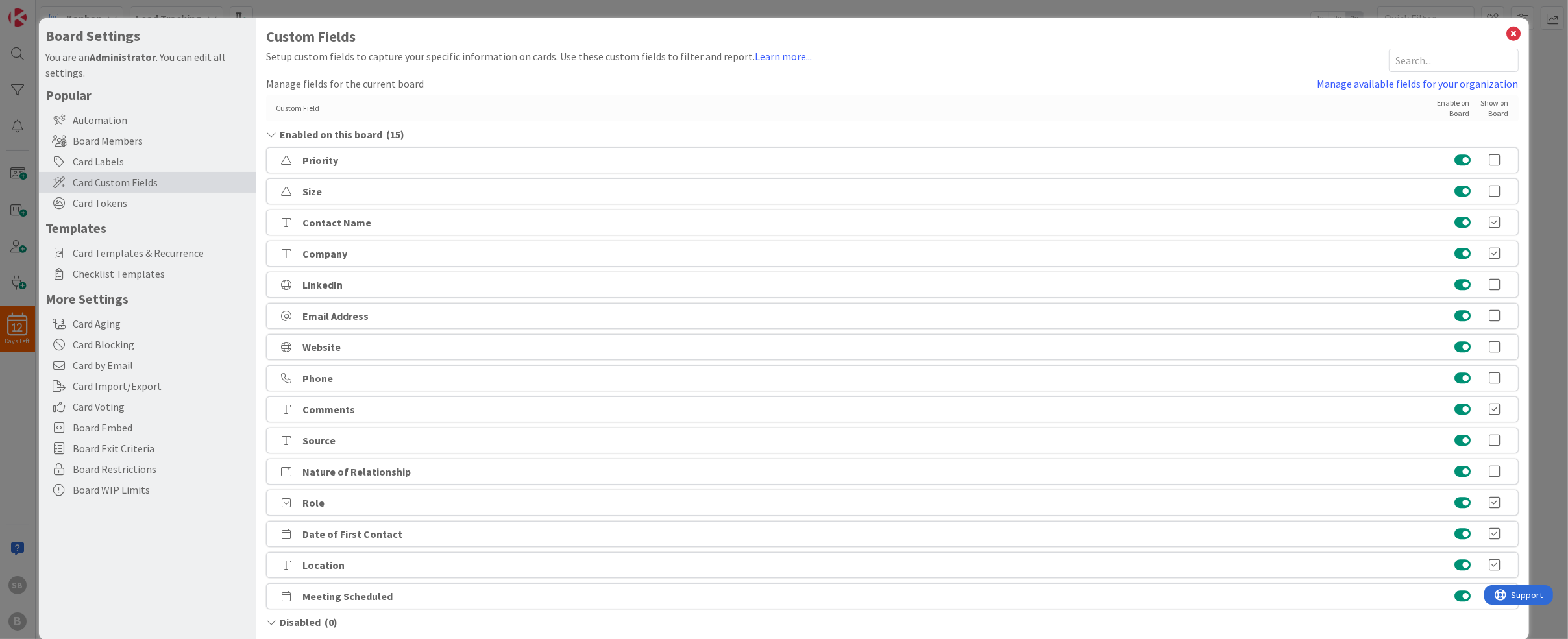
click at [1496, 504] on icon at bounding box center [1495, 503] width 26 height 13
click at [1515, 27] on icon at bounding box center [1515, 33] width 17 height 18
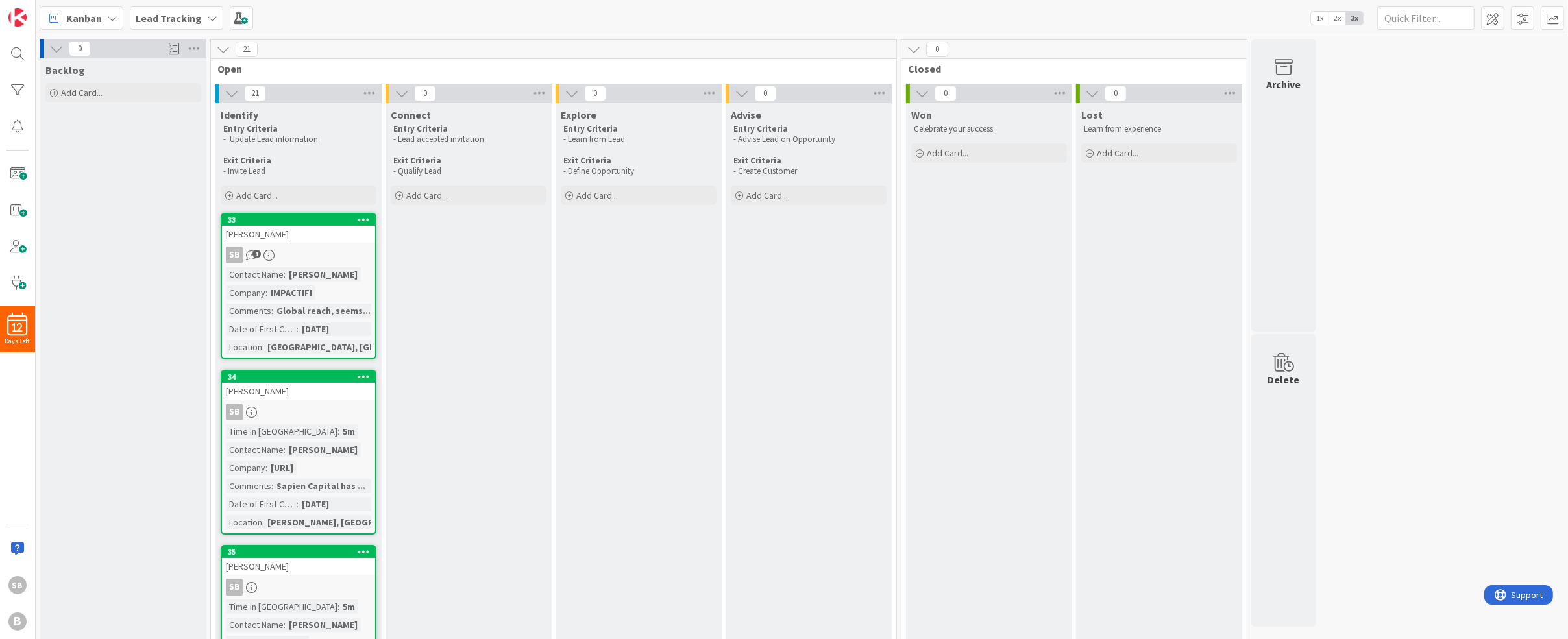
click at [235, 92] on icon at bounding box center [232, 93] width 14 height 14
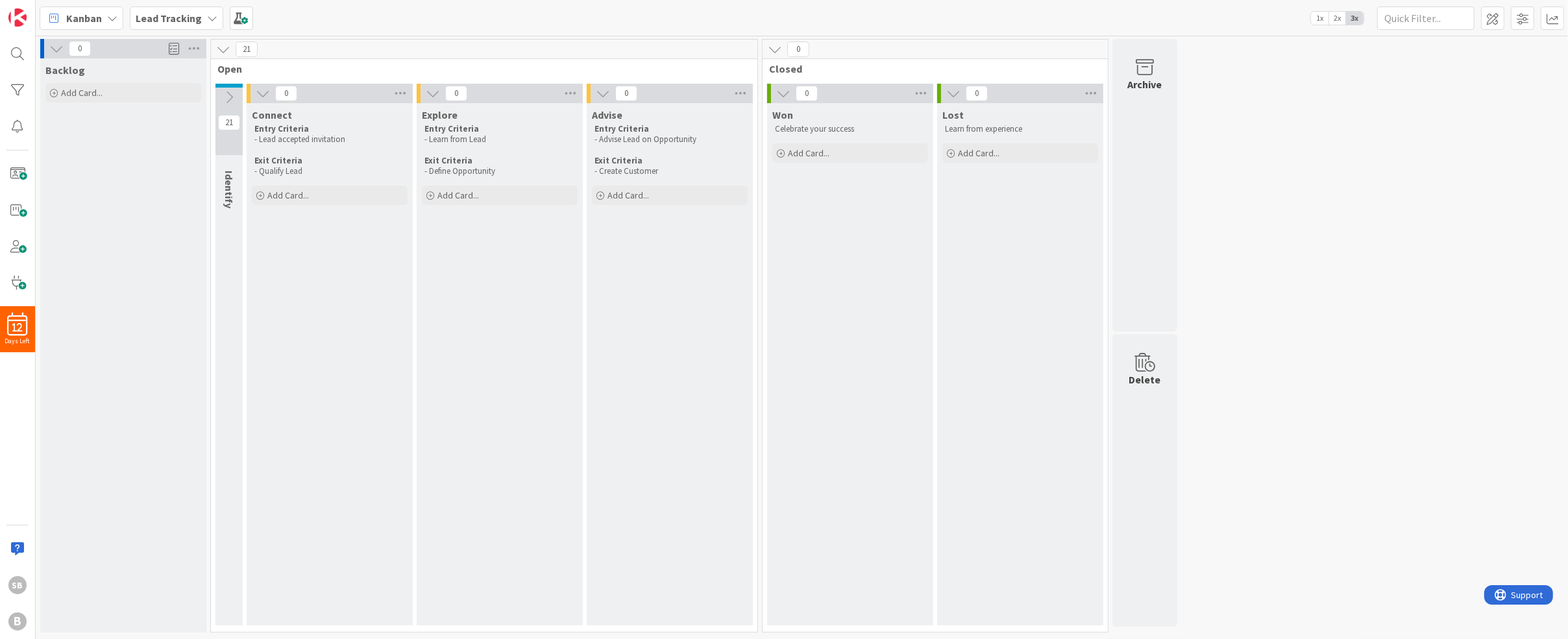
click at [417, 41] on div "21" at bounding box center [483, 49] width 546 height 20
click at [281, 166] on p "- Qualify Lead" at bounding box center [330, 171] width 150 height 10
click at [263, 93] on icon at bounding box center [263, 93] width 14 height 14
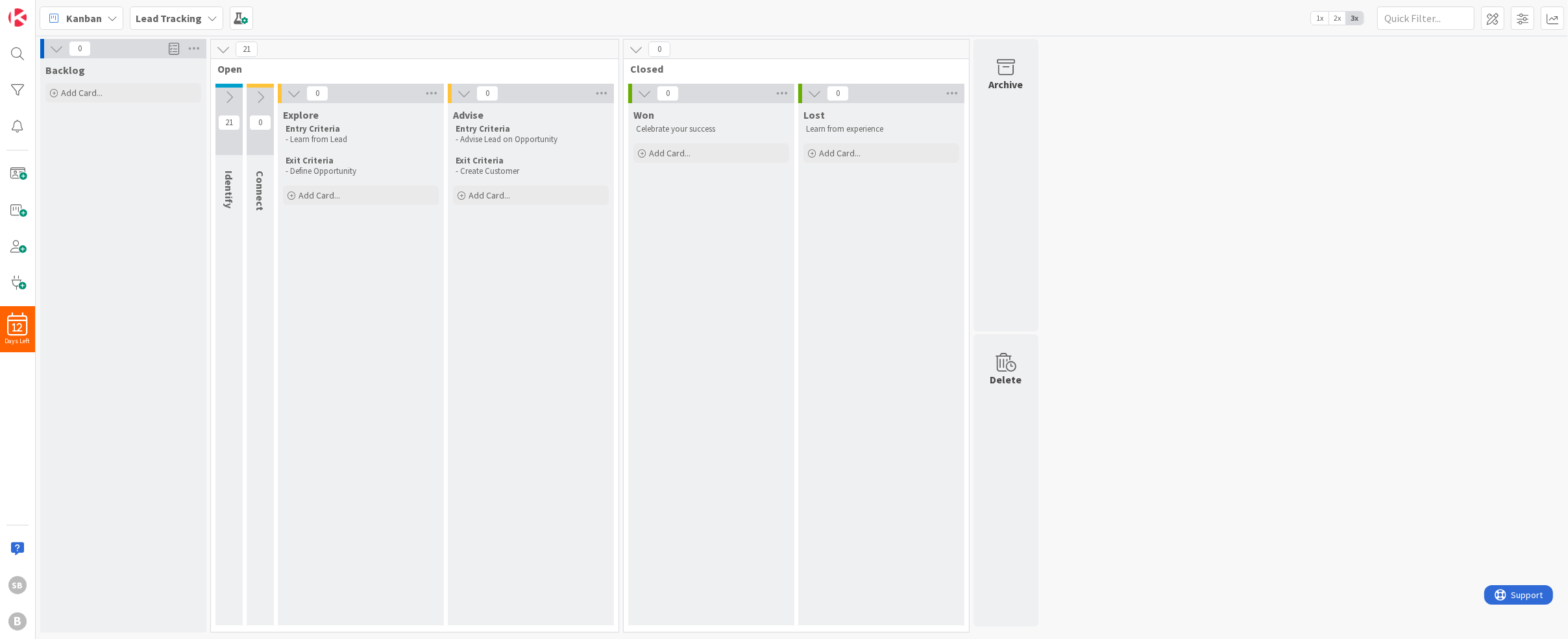
click at [229, 96] on icon at bounding box center [229, 97] width 14 height 14
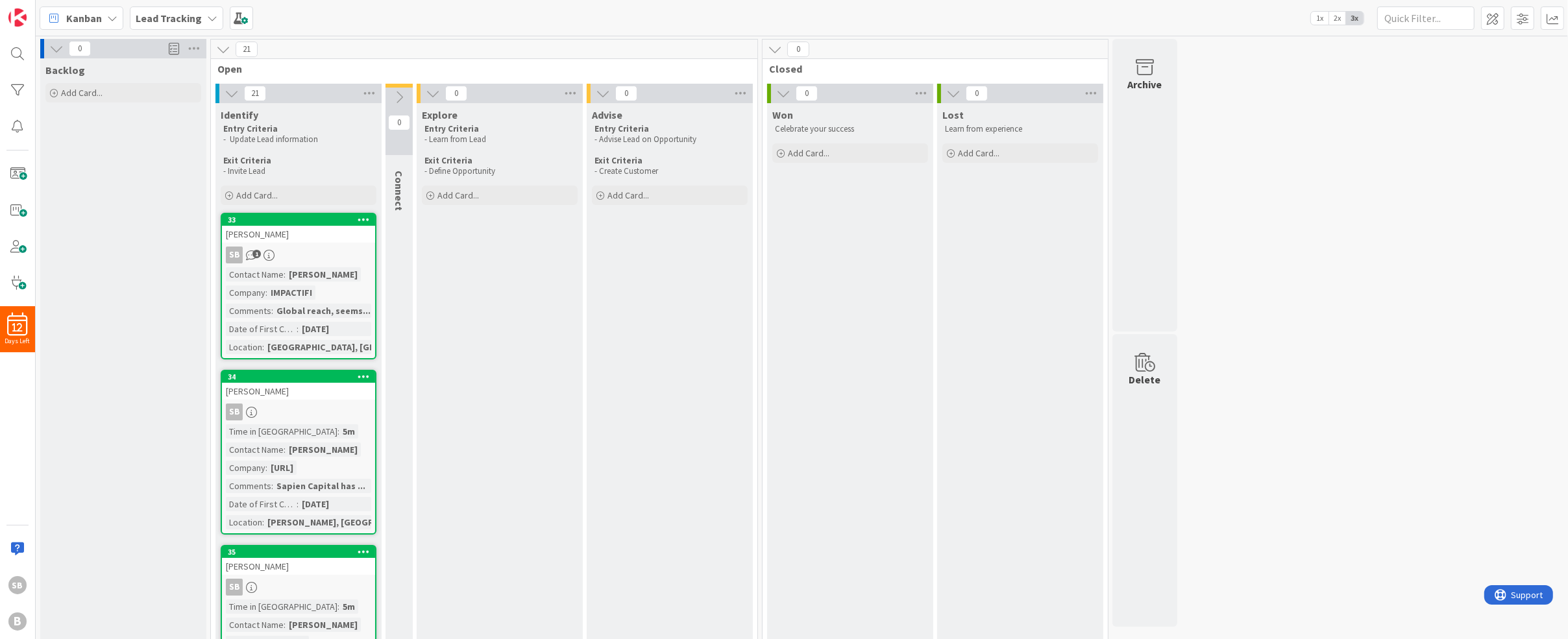
click at [339, 59] on div "21 Open" at bounding box center [483, 59] width 546 height 38
click at [243, 9] on span at bounding box center [241, 18] width 24 height 23
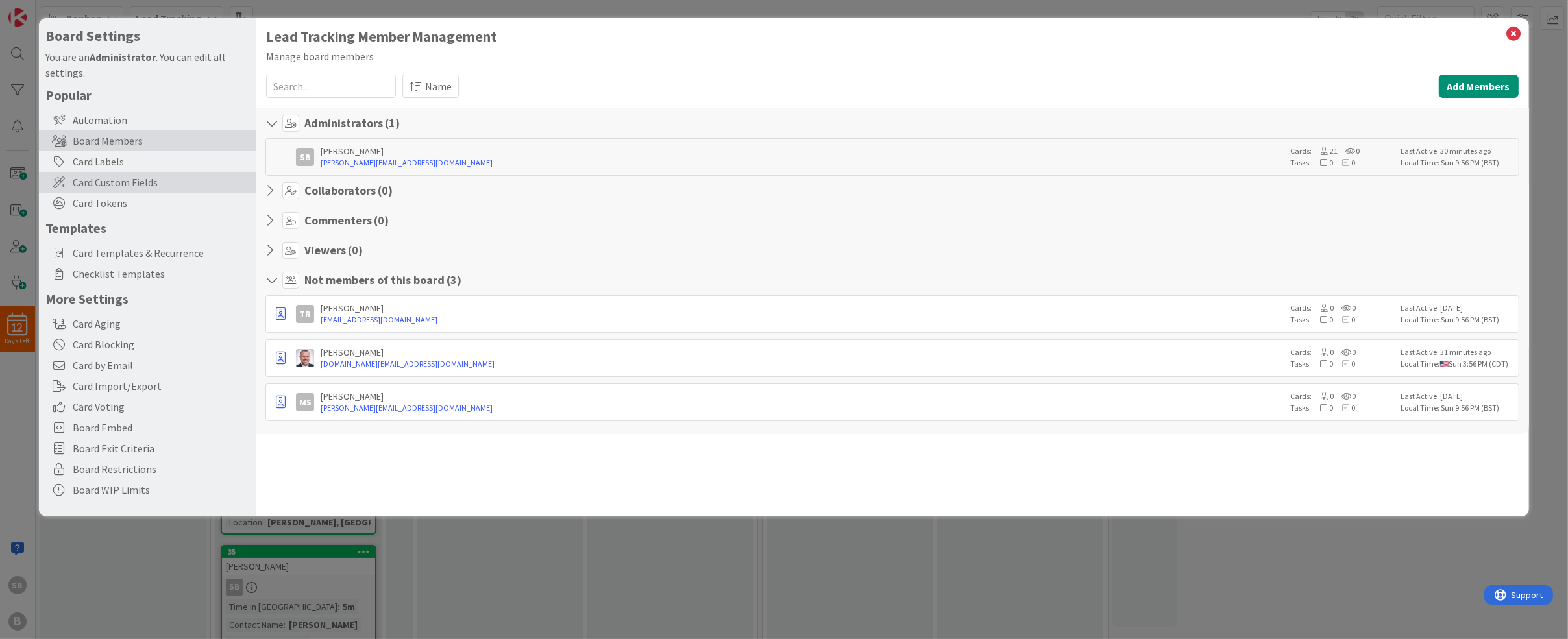
click at [123, 189] on span "Card Custom Fields" at bounding box center [161, 182] width 176 height 16
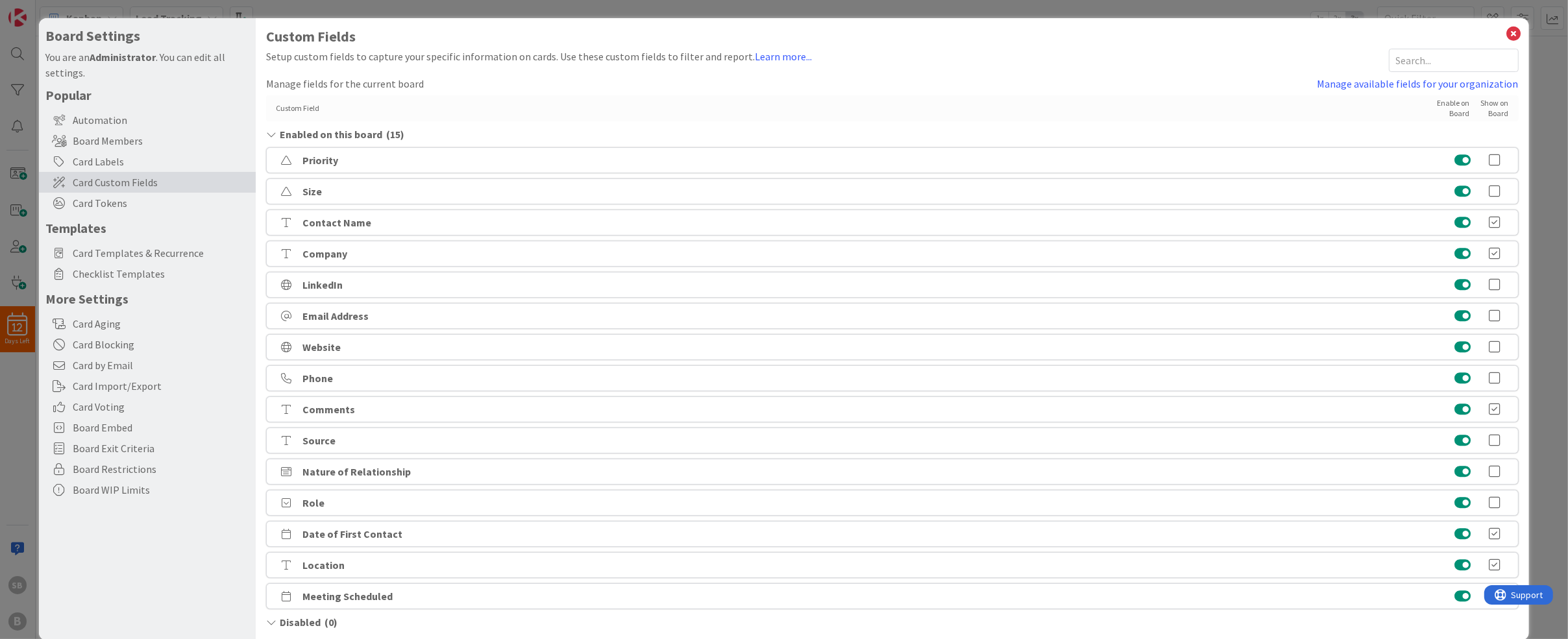
click at [1497, 531] on icon at bounding box center [1495, 533] width 26 height 13
click at [1500, 564] on icon at bounding box center [1495, 565] width 26 height 13
click at [1505, 616] on div "Disabled ( 0 )" at bounding box center [893, 622] width 1252 height 16
drag, startPoint x: 1523, startPoint y: 632, endPoint x: 1513, endPoint y: 584, distance: 49.0
click at [1513, 581] on div "Custom Fields Setup custom fields to capture your specific information on cards…" at bounding box center [892, 329] width 1273 height 622
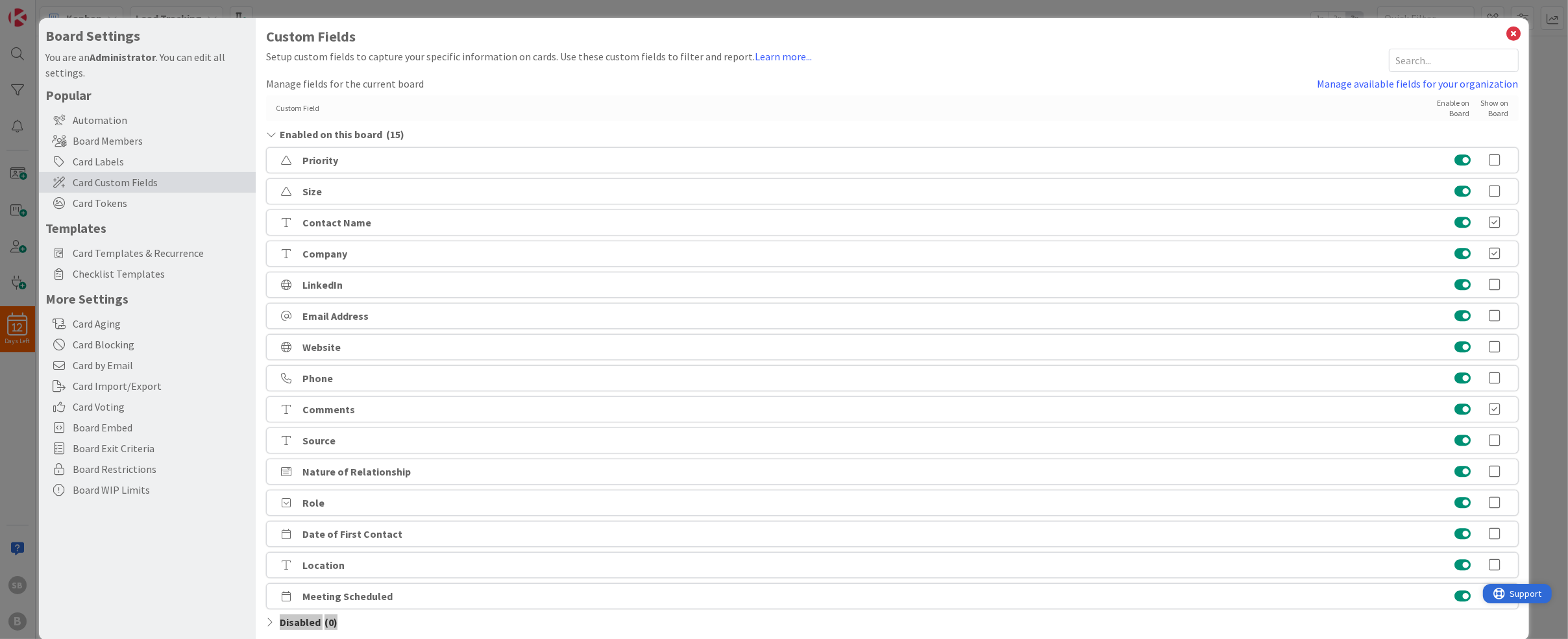
drag, startPoint x: 1500, startPoint y: 591, endPoint x: 1515, endPoint y: 341, distance: 250.4
click at [1515, 583] on html "Support" at bounding box center [1517, 593] width 69 height 20
click at [1498, 605] on div "Meeting Scheduled" at bounding box center [893, 596] width 1252 height 26
click at [1442, 621] on div "Disabled ( 0 )" at bounding box center [893, 622] width 1252 height 16
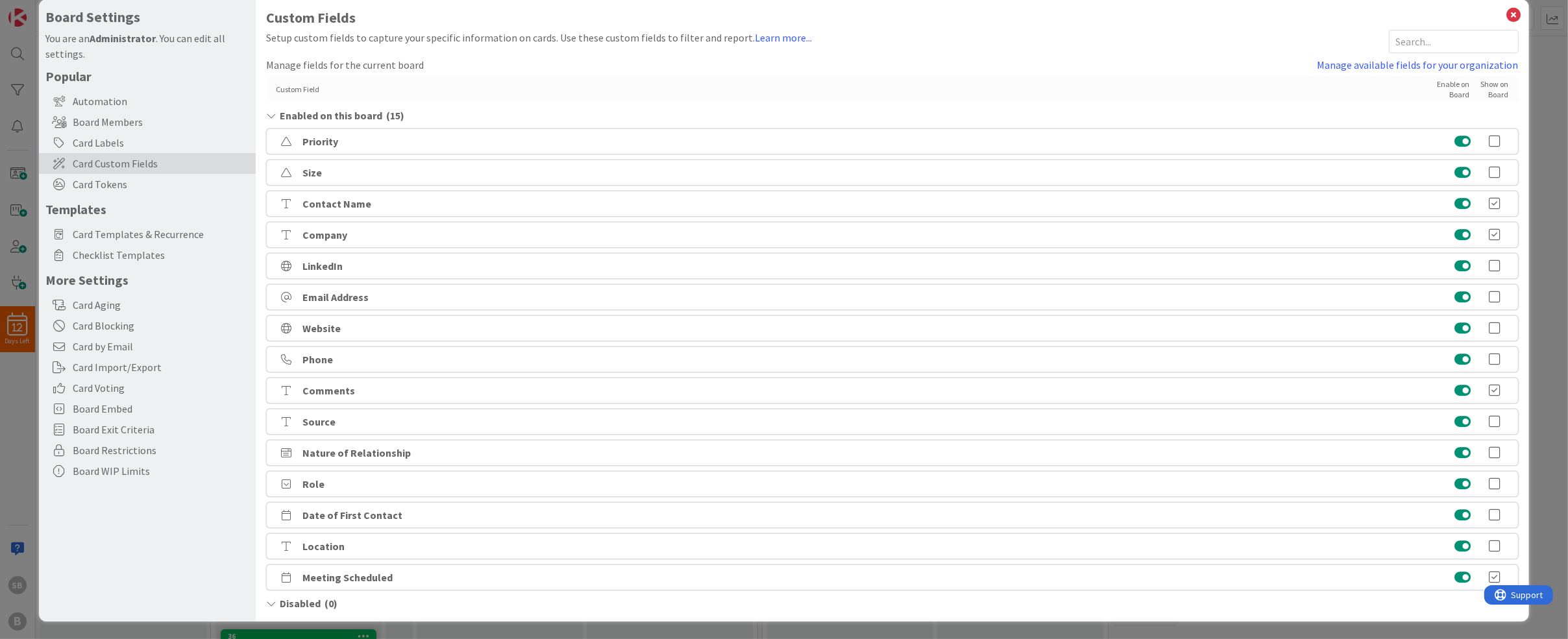
click at [1515, 5] on div "Custom Fields Setup custom fields to capture your specific information on cards…" at bounding box center [892, 310] width 1273 height 622
click at [1512, 13] on icon at bounding box center [1515, 14] width 17 height 18
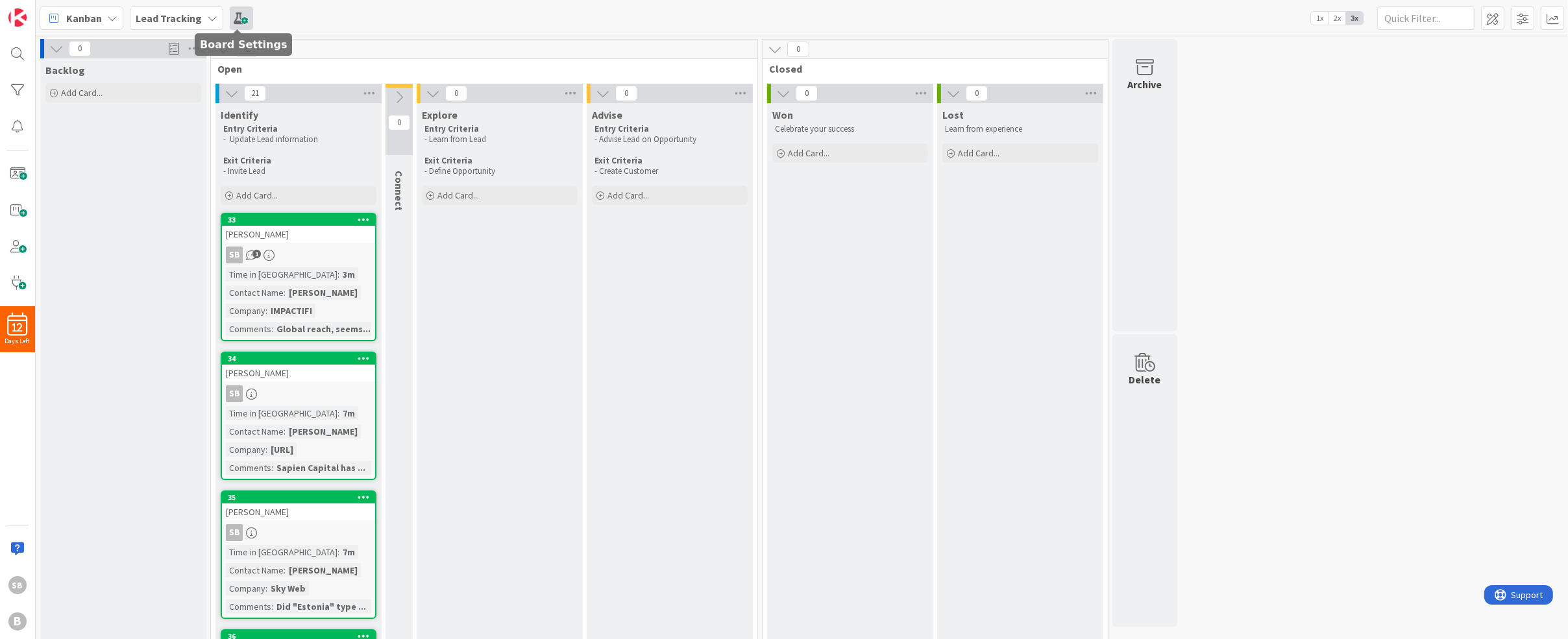
click at [236, 16] on span at bounding box center [241, 18] width 24 height 23
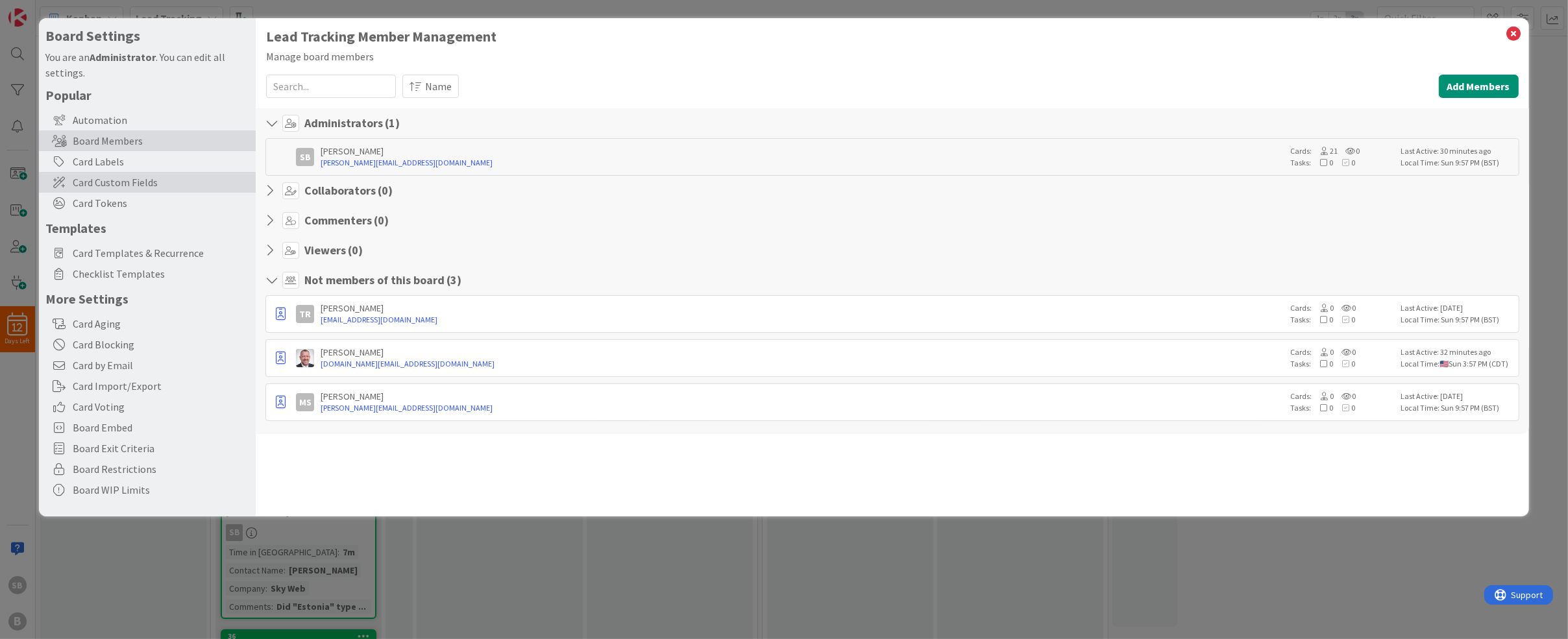
click at [137, 188] on span "Card Custom Fields" at bounding box center [161, 182] width 176 height 16
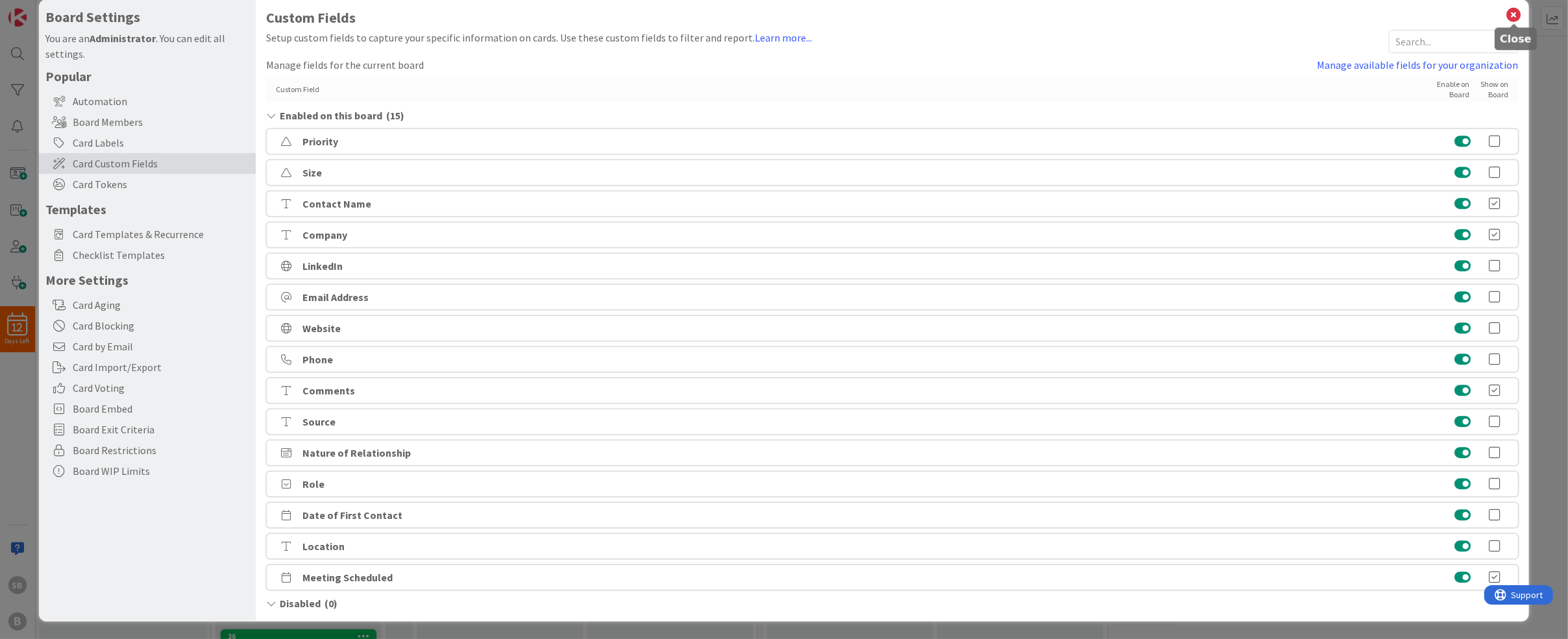
click at [1515, 14] on icon at bounding box center [1515, 14] width 17 height 18
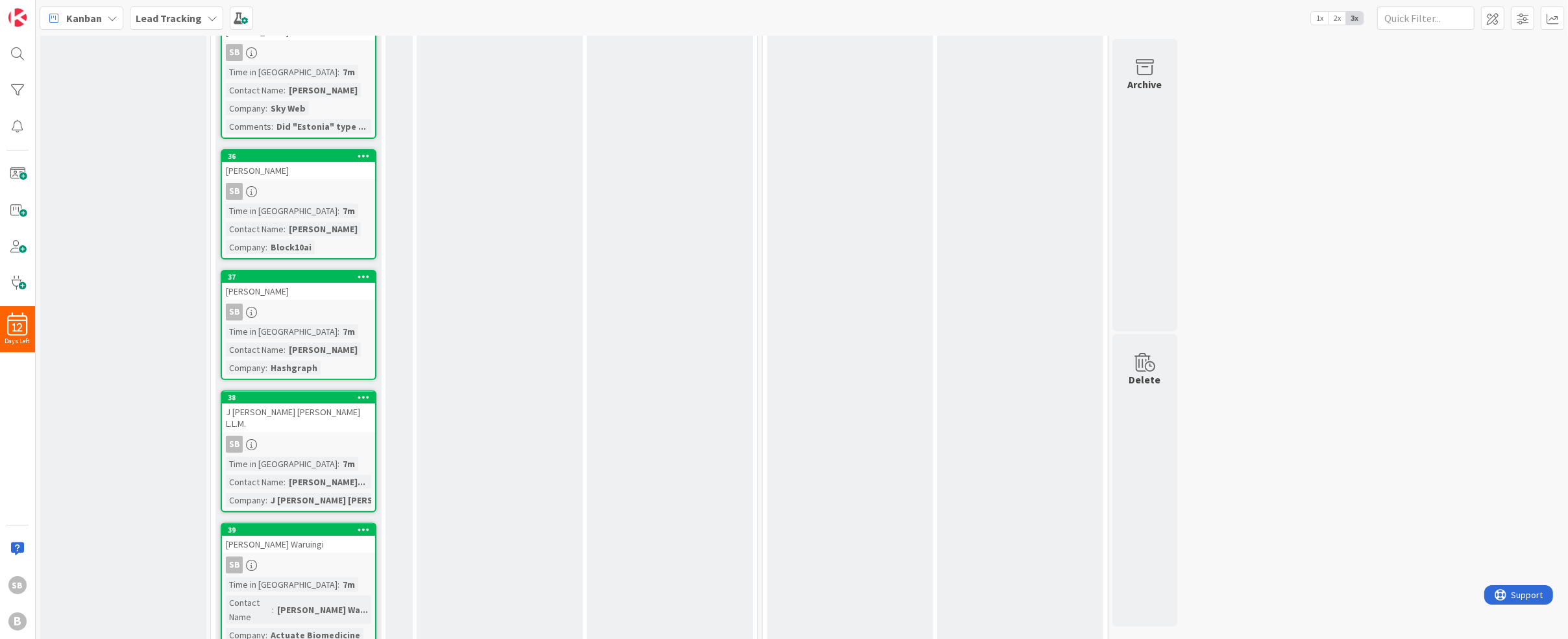
scroll to position [0, 0]
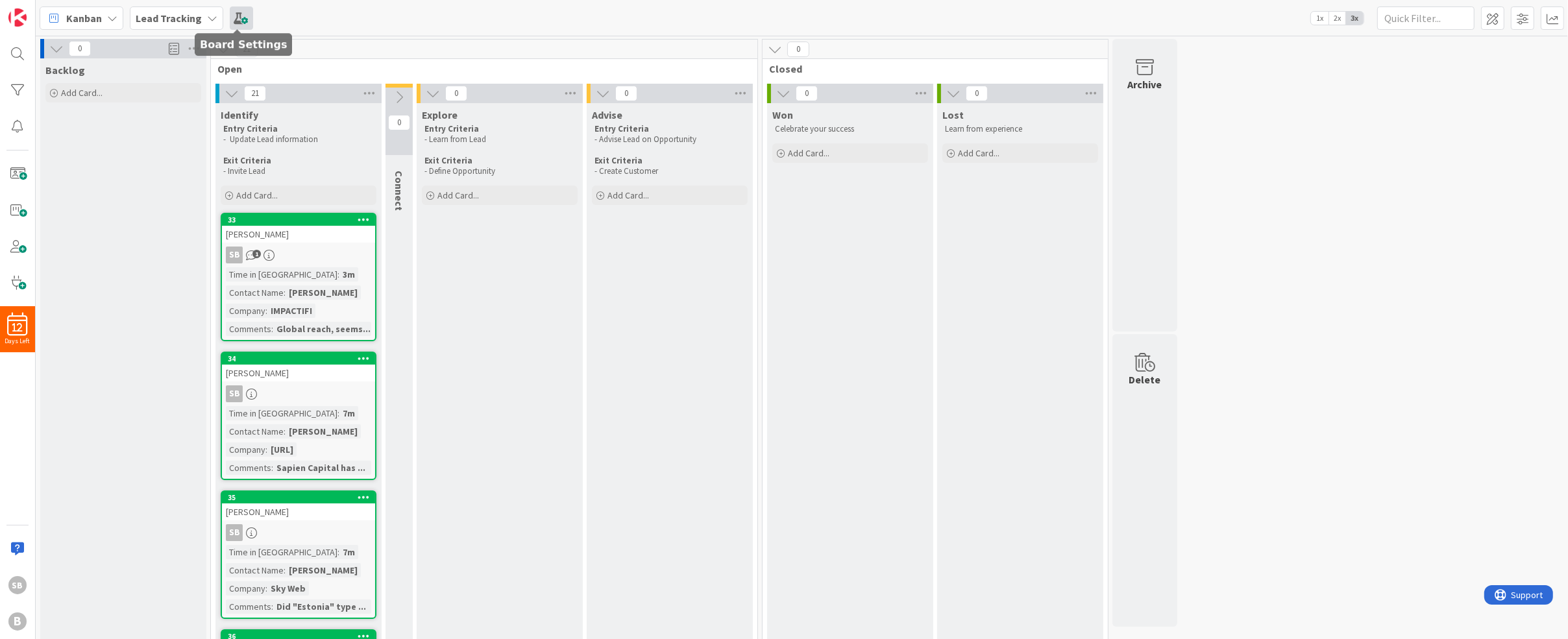
click at [232, 13] on span at bounding box center [241, 18] width 24 height 23
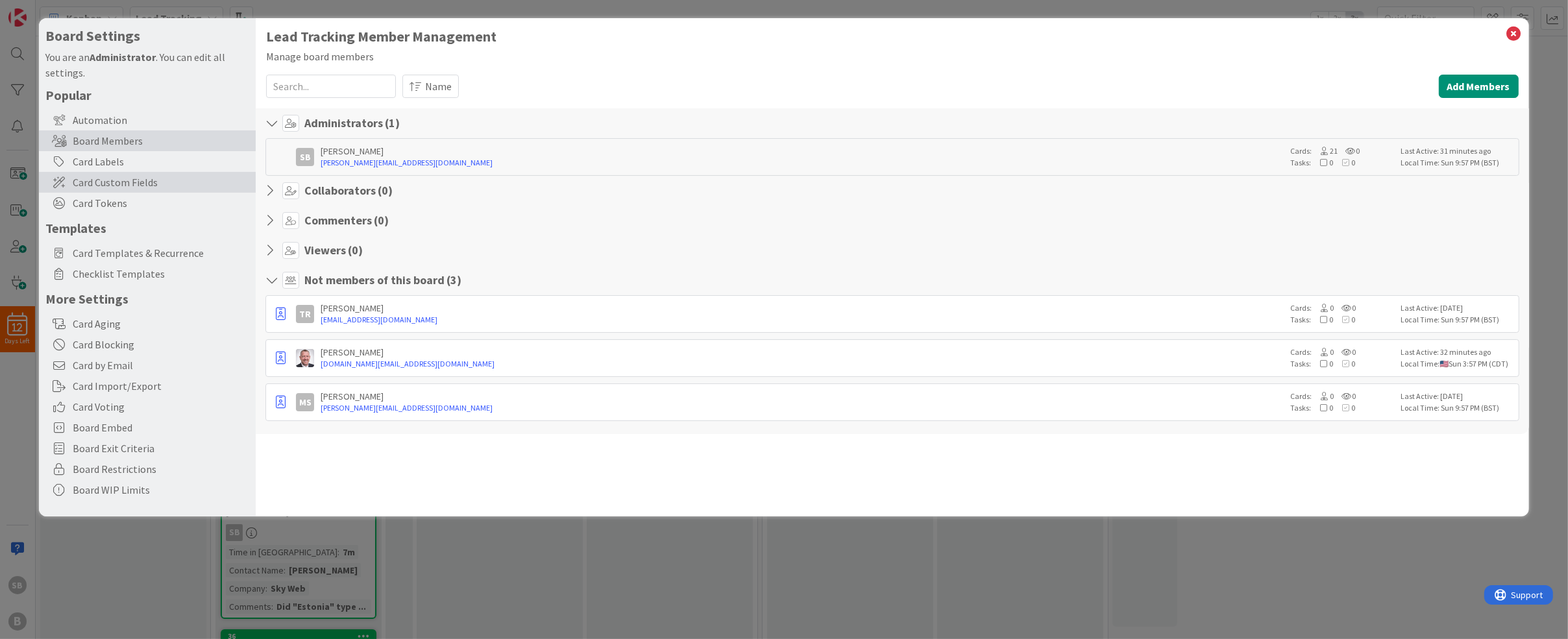
click at [162, 185] on span "Card Custom Fields" at bounding box center [161, 182] width 176 height 16
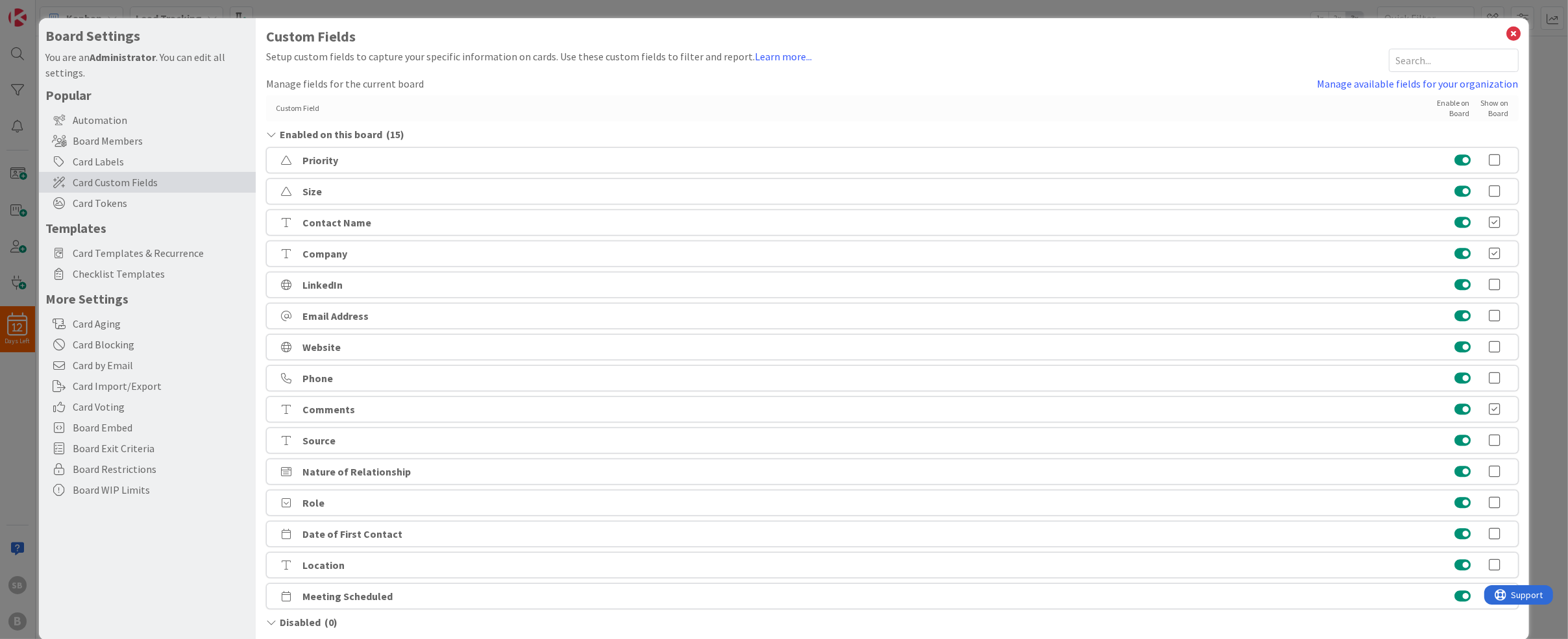
click at [271, 135] on icon at bounding box center [271, 134] width 9 height 10
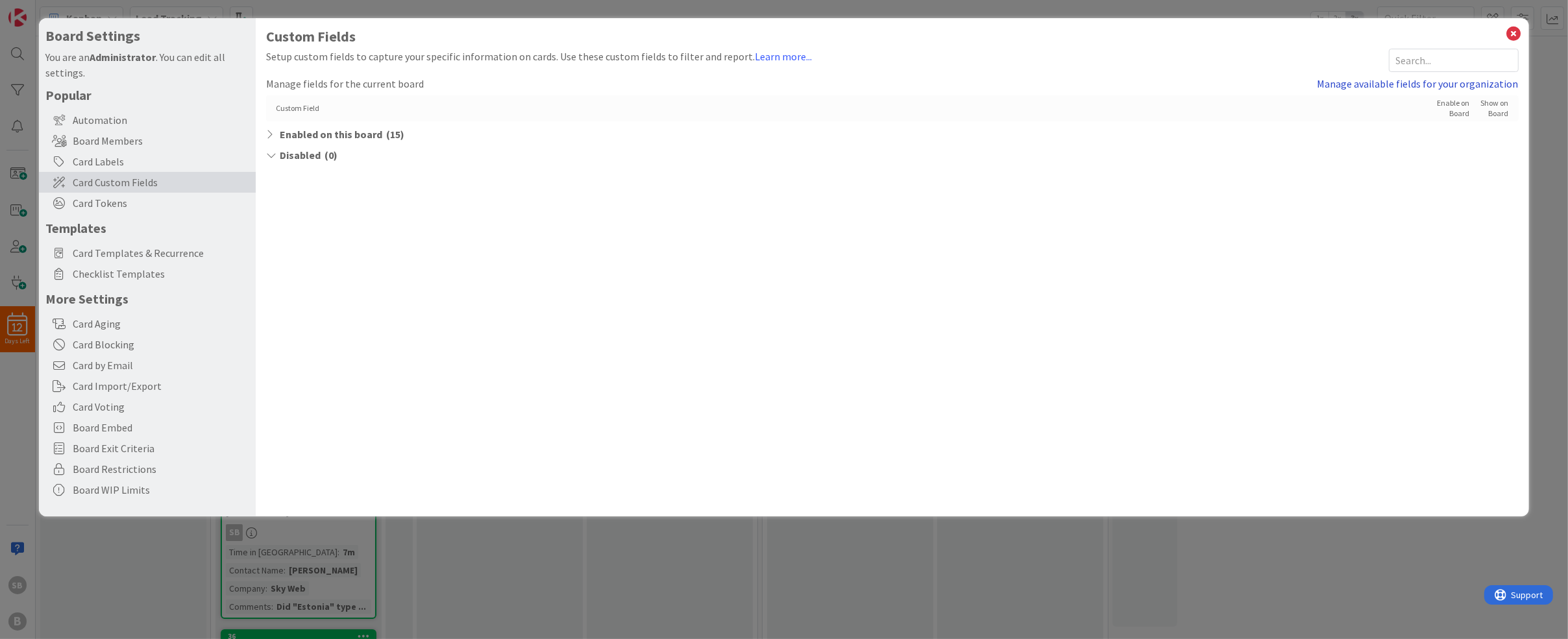
click at [1374, 81] on link "Manage available fields for your organization" at bounding box center [1418, 84] width 201 height 16
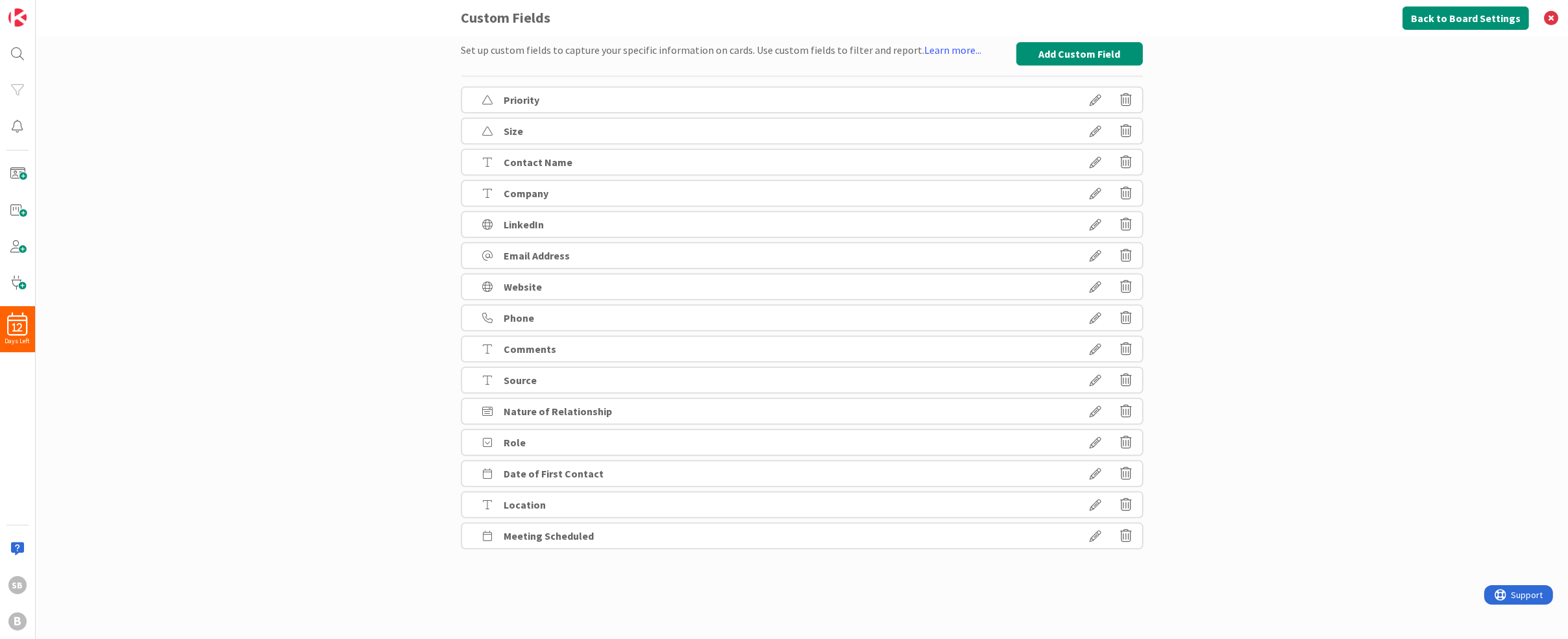
click at [1208, 111] on div "Set up custom fields to capture your specific information on cards. Use custom …" at bounding box center [802, 338] width 1533 height 603
click at [1443, 24] on button "Back to Board Settings" at bounding box center [1466, 18] width 127 height 23
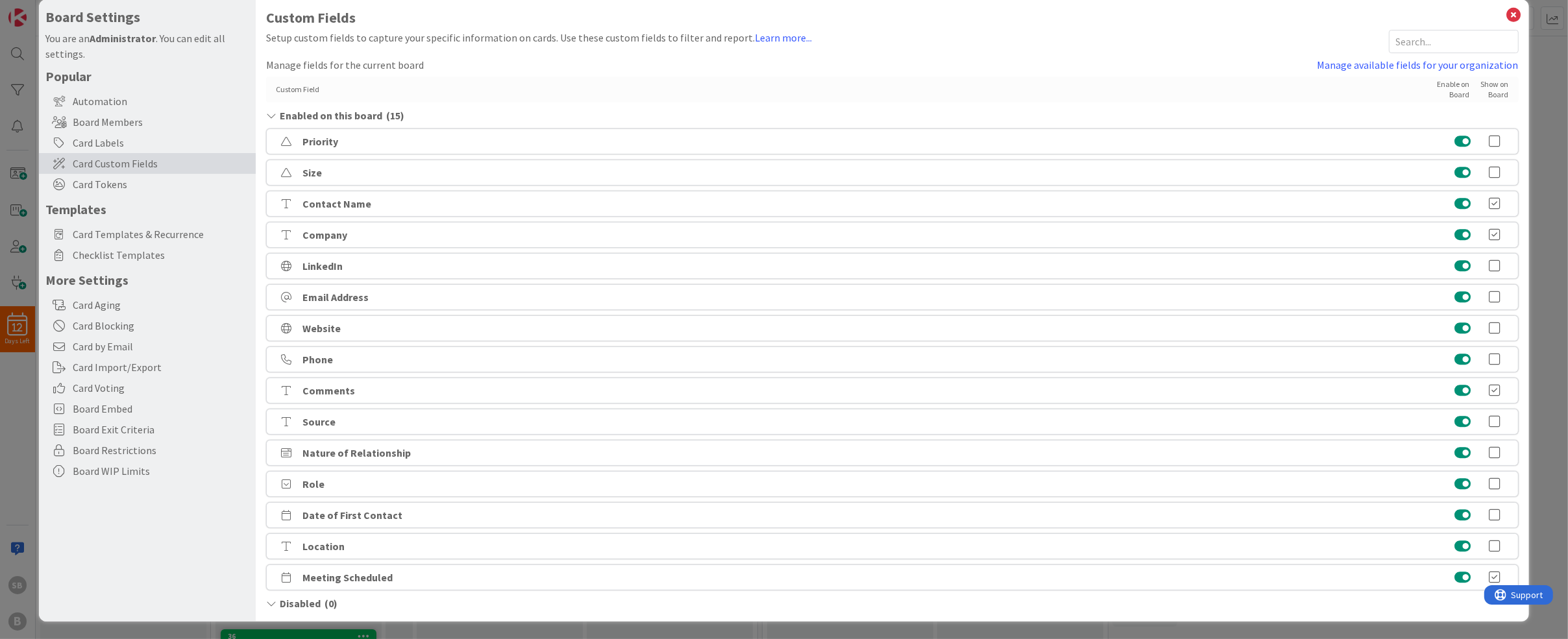
scroll to position [15, 0]
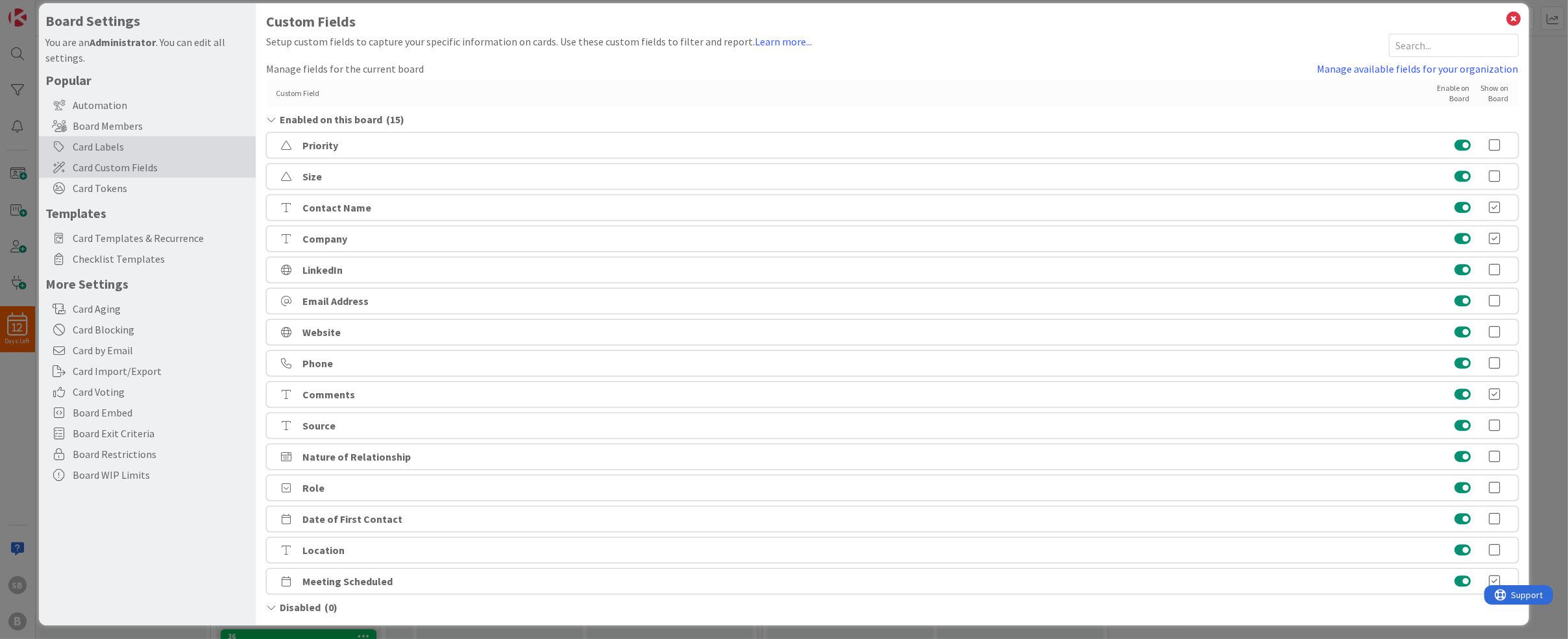
click at [150, 150] on div "Card Labels" at bounding box center [147, 146] width 217 height 21
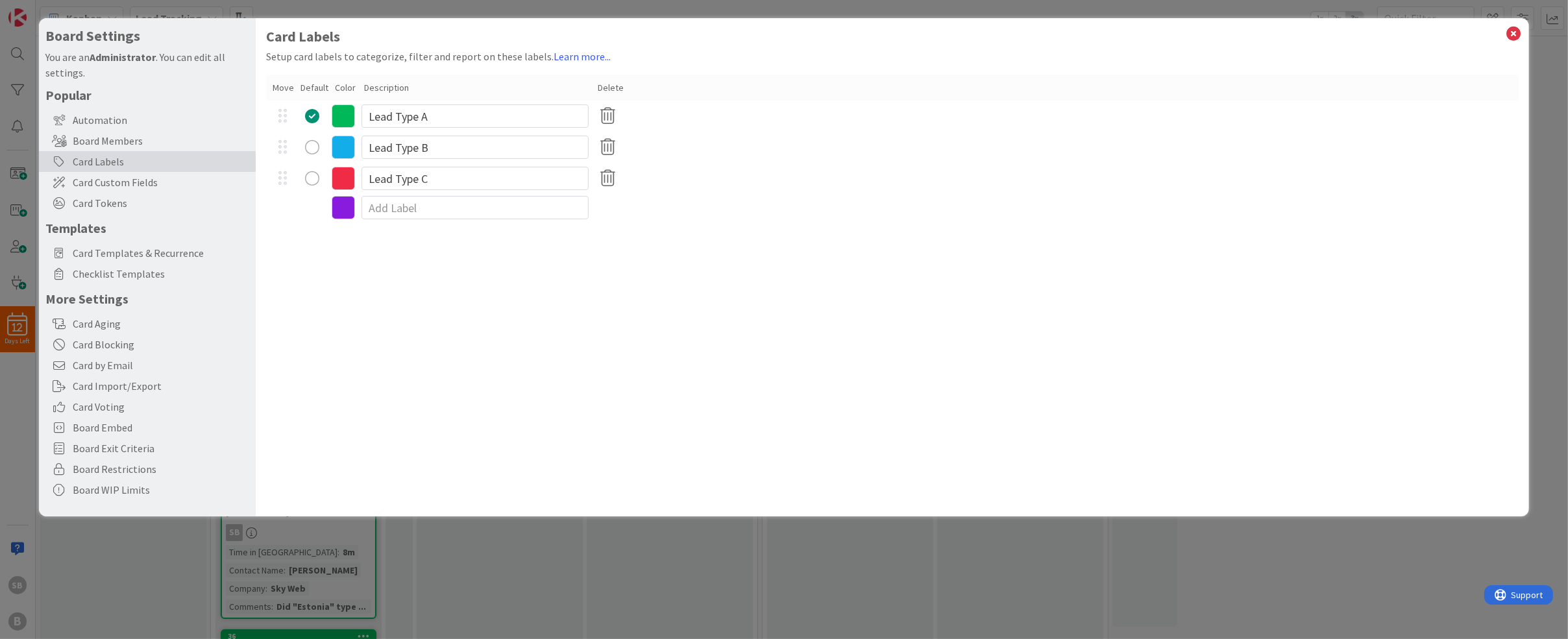
scroll to position [0, 0]
click at [144, 191] on div "Card Custom Fields" at bounding box center [147, 182] width 217 height 21
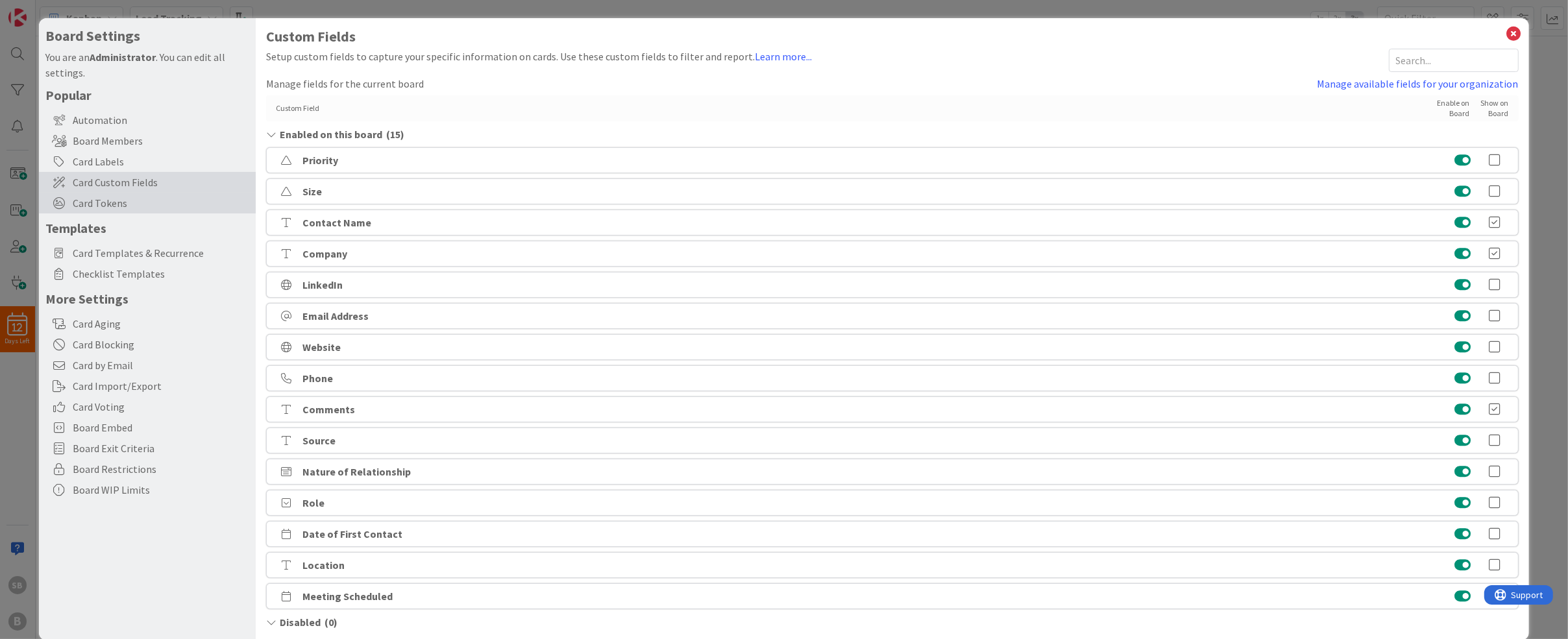
click at [139, 198] on span "Card Tokens" at bounding box center [161, 203] width 176 height 16
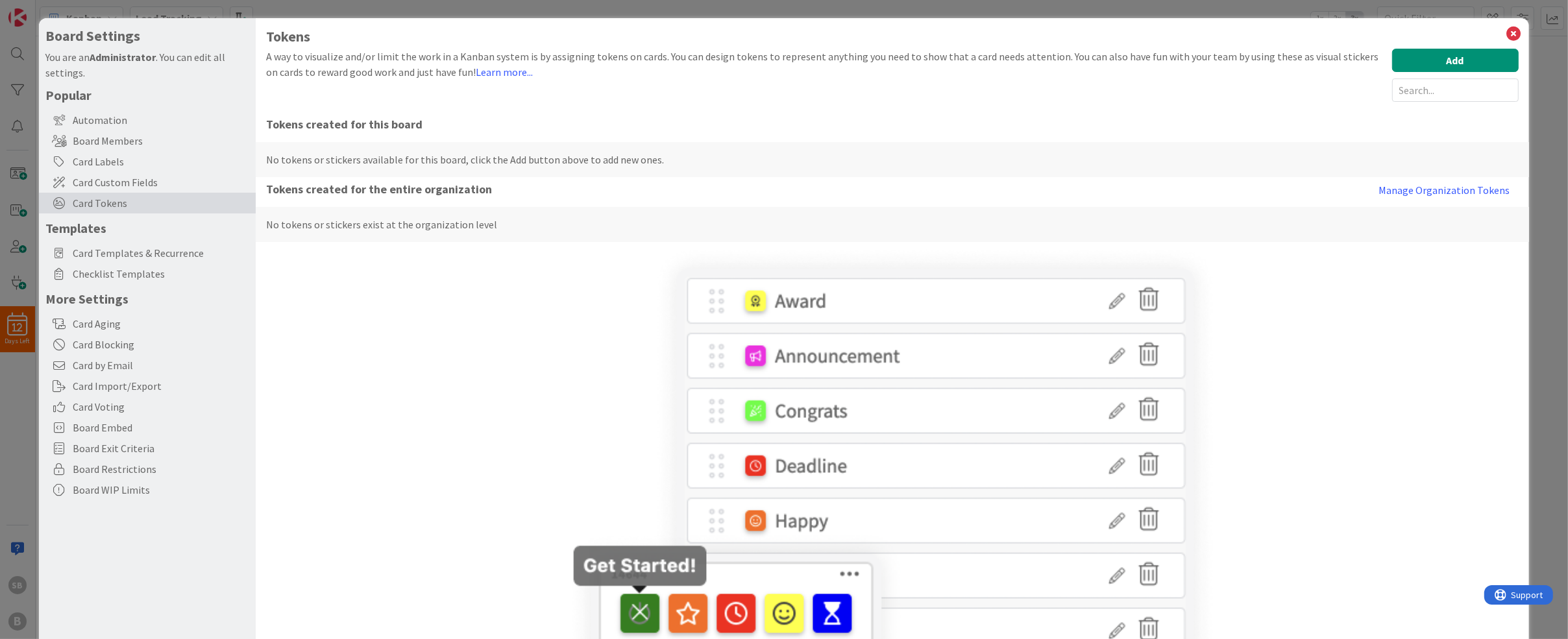
click at [145, 285] on div "Popular Automation Board Members Card Labels Card Custom Fields Card Tokens Tem…" at bounding box center [147, 294] width 204 height 413
click at [145, 272] on span "Checklist Templates" at bounding box center [161, 274] width 176 height 16
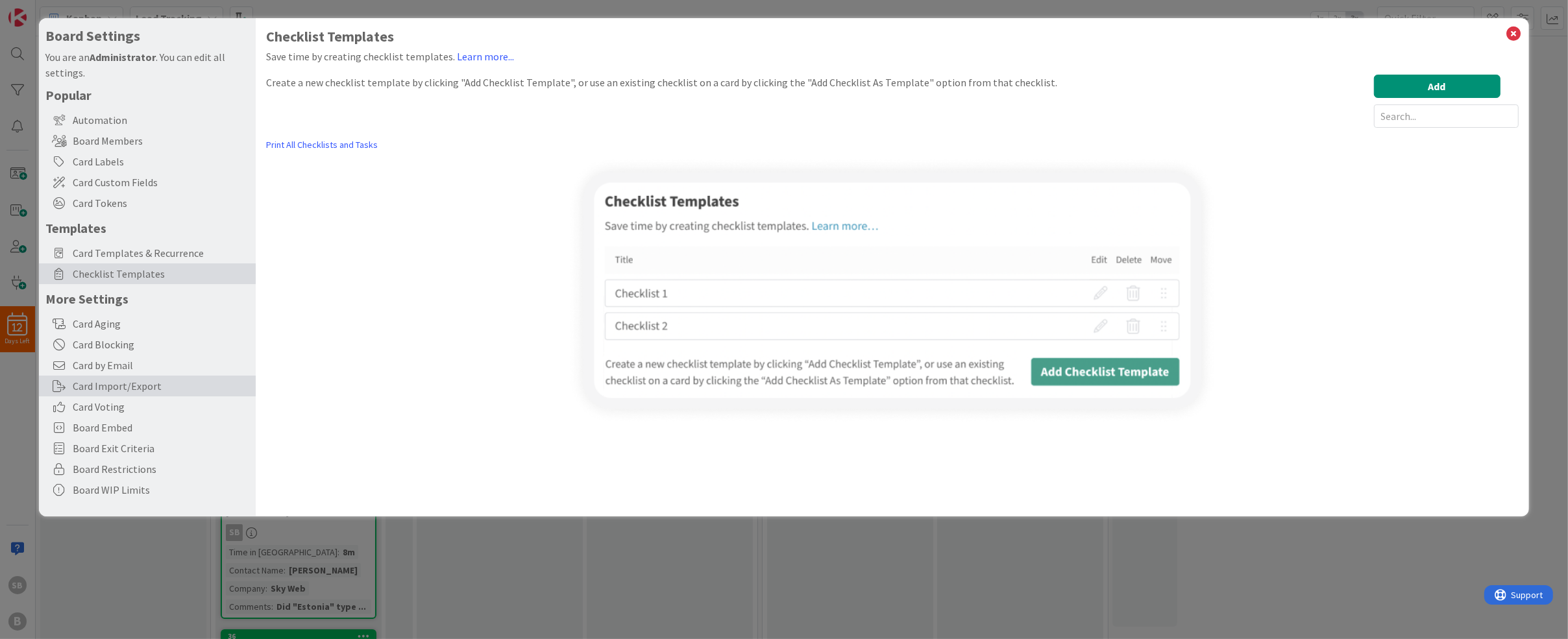
click at [156, 389] on div "Card Import/Export" at bounding box center [147, 386] width 217 height 21
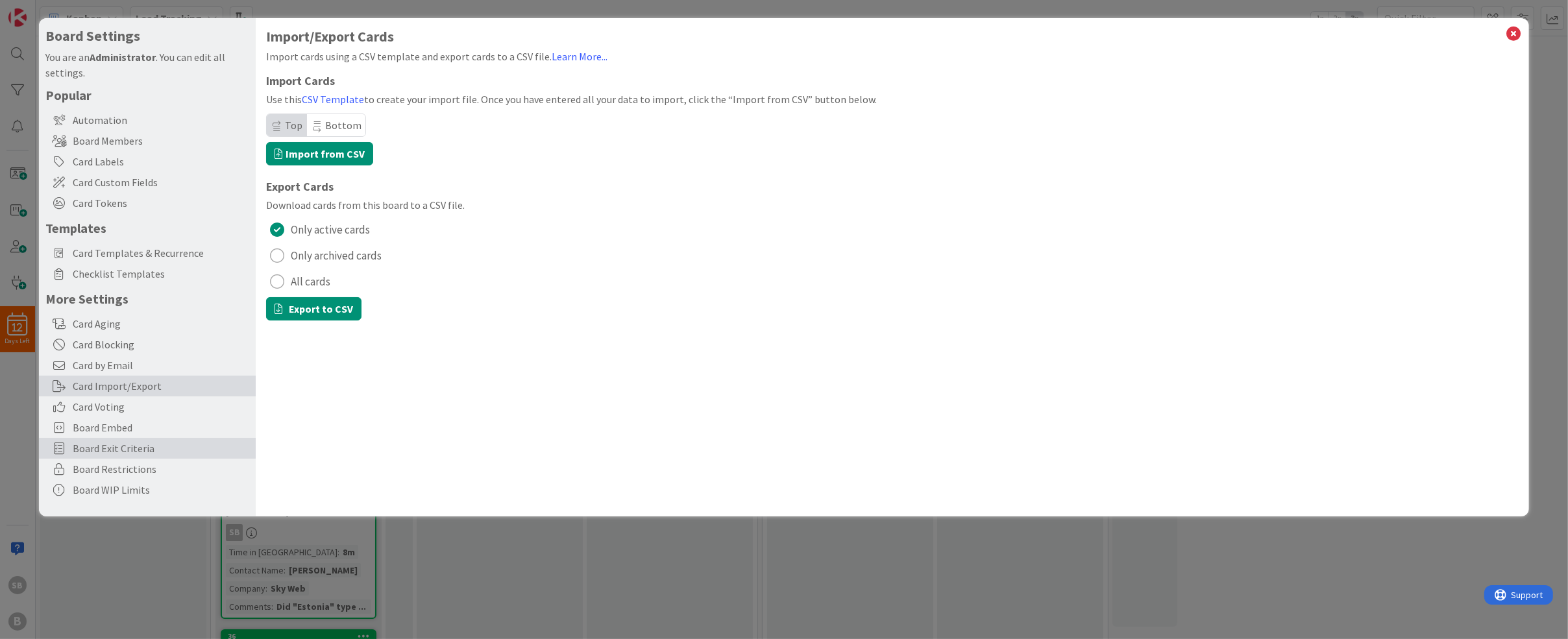
click at [152, 440] on div "Board Exit Criteria" at bounding box center [147, 448] width 217 height 21
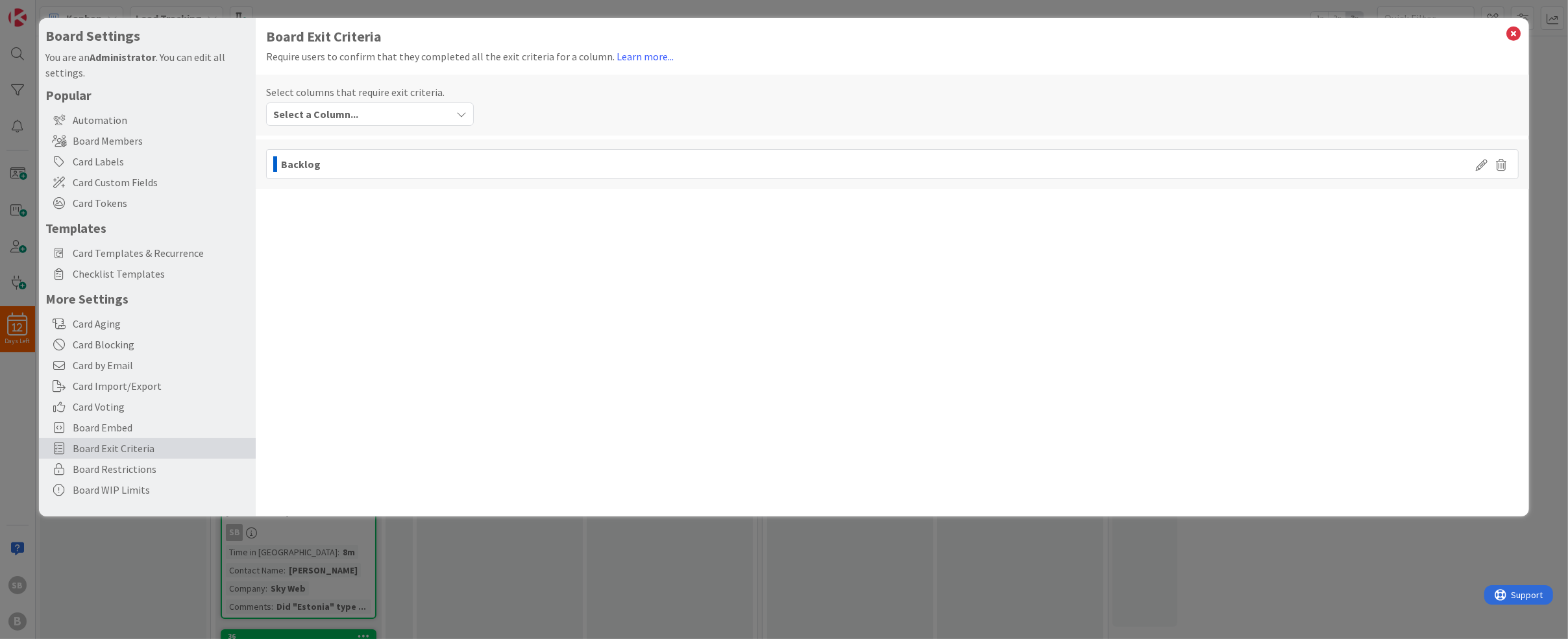
click at [384, 106] on div "Select a Column..." at bounding box center [360, 114] width 181 height 21
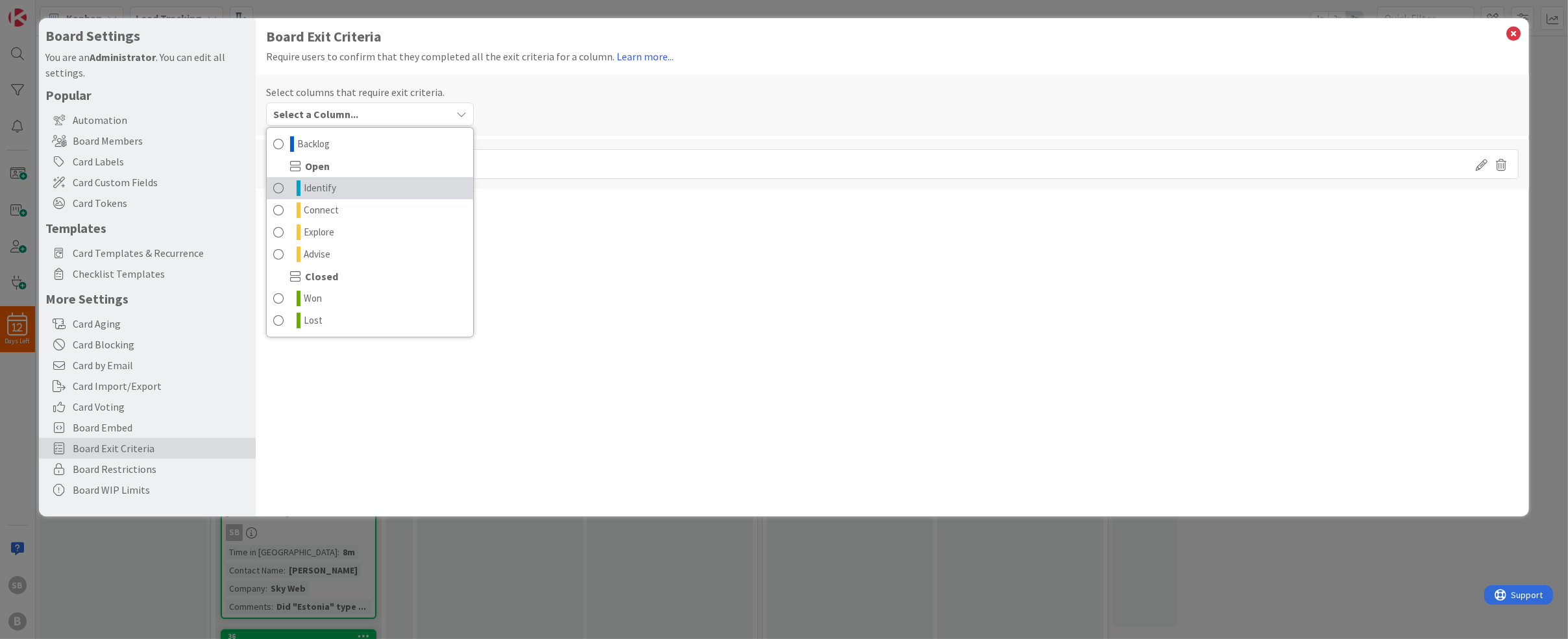
click at [357, 182] on link "Identify" at bounding box center [369, 188] width 206 height 22
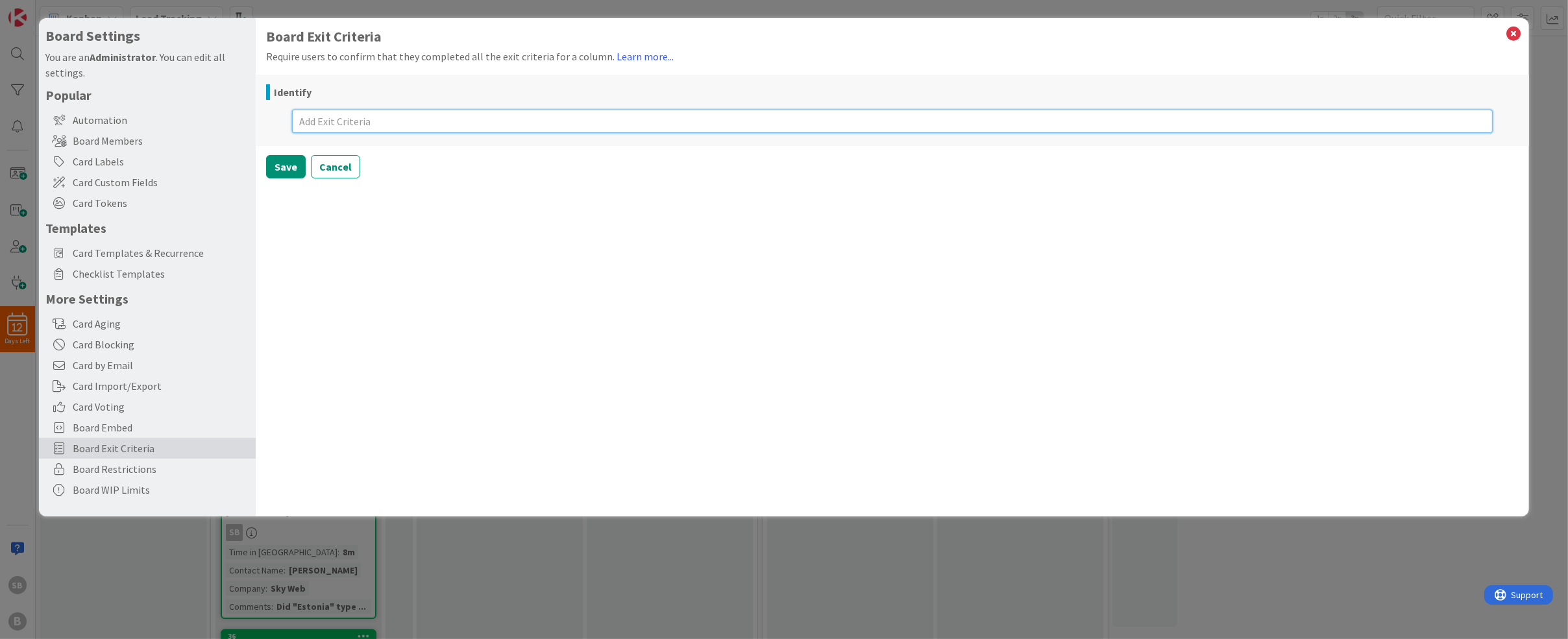
click at [400, 115] on textarea at bounding box center [892, 121] width 1200 height 23
click at [335, 161] on button "Cancel" at bounding box center [335, 167] width 49 height 23
click at [472, 193] on div "Open › Identify" at bounding box center [873, 200] width 1199 height 16
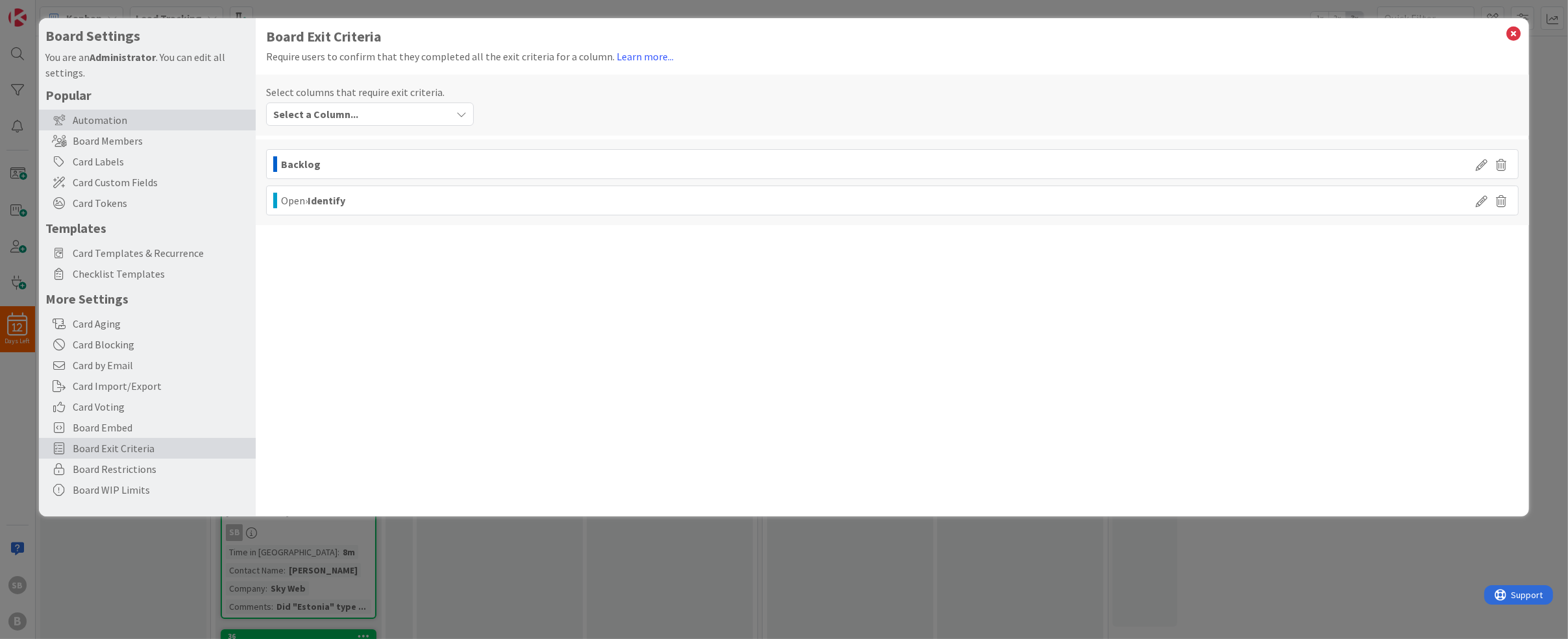
click at [102, 119] on div "Automation" at bounding box center [147, 120] width 217 height 21
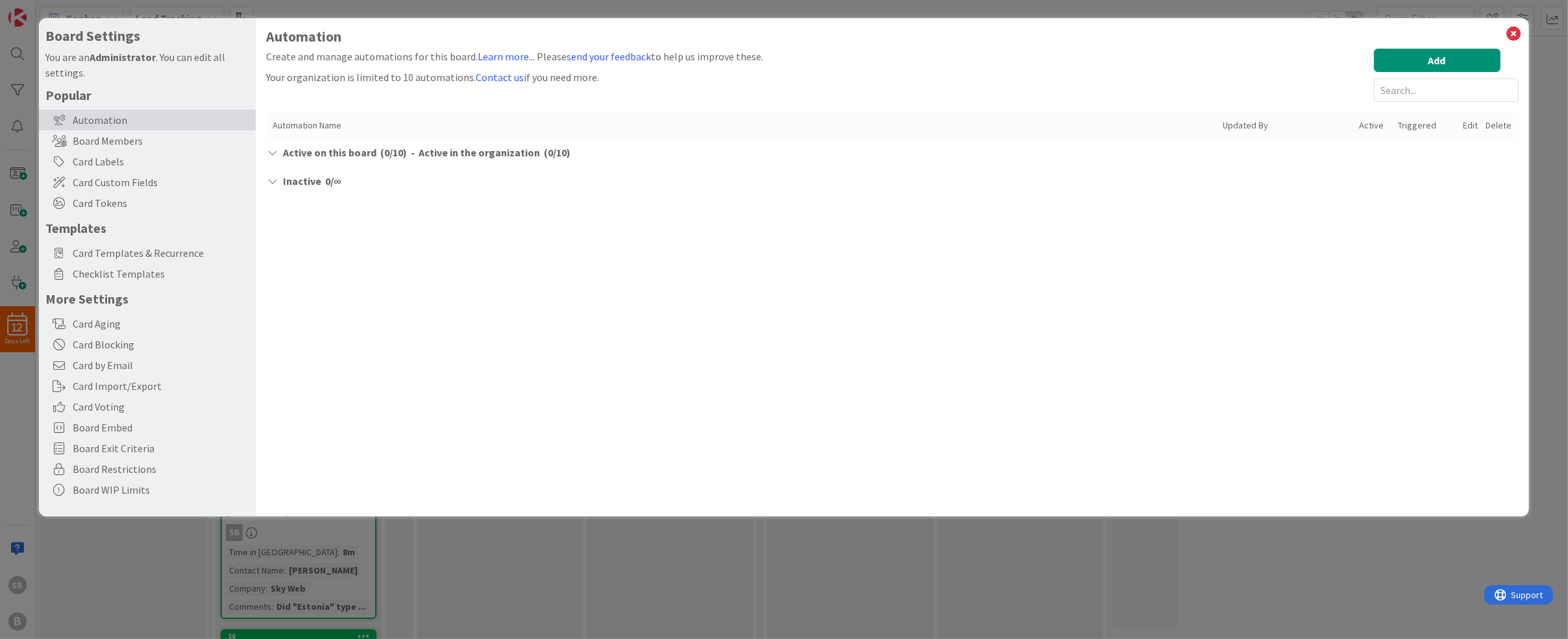
click at [281, 153] on div "Active on this board ( 0 / 10 ) - Active in the organization ( 0 / 10 )" at bounding box center [893, 153] width 1252 height 16
click at [1517, 34] on icon at bounding box center [1515, 33] width 17 height 18
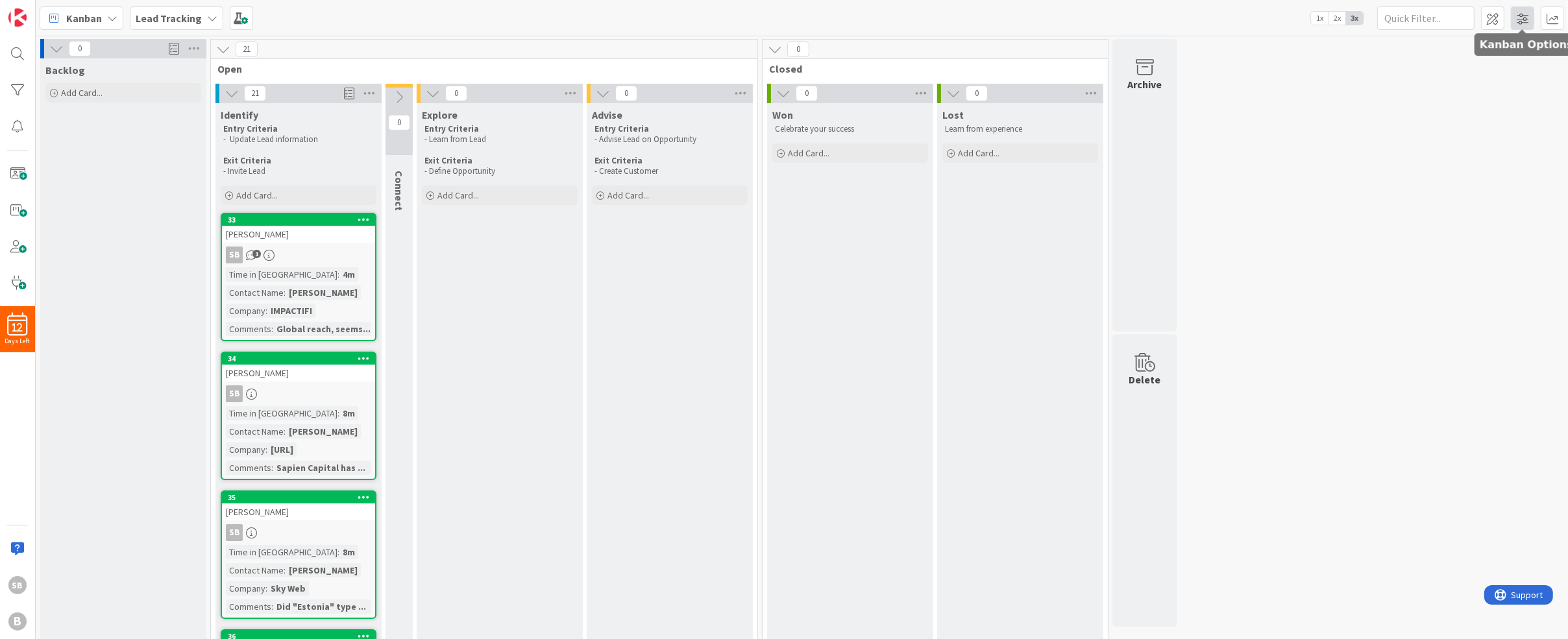
click at [1526, 16] on span at bounding box center [1523, 18] width 24 height 23
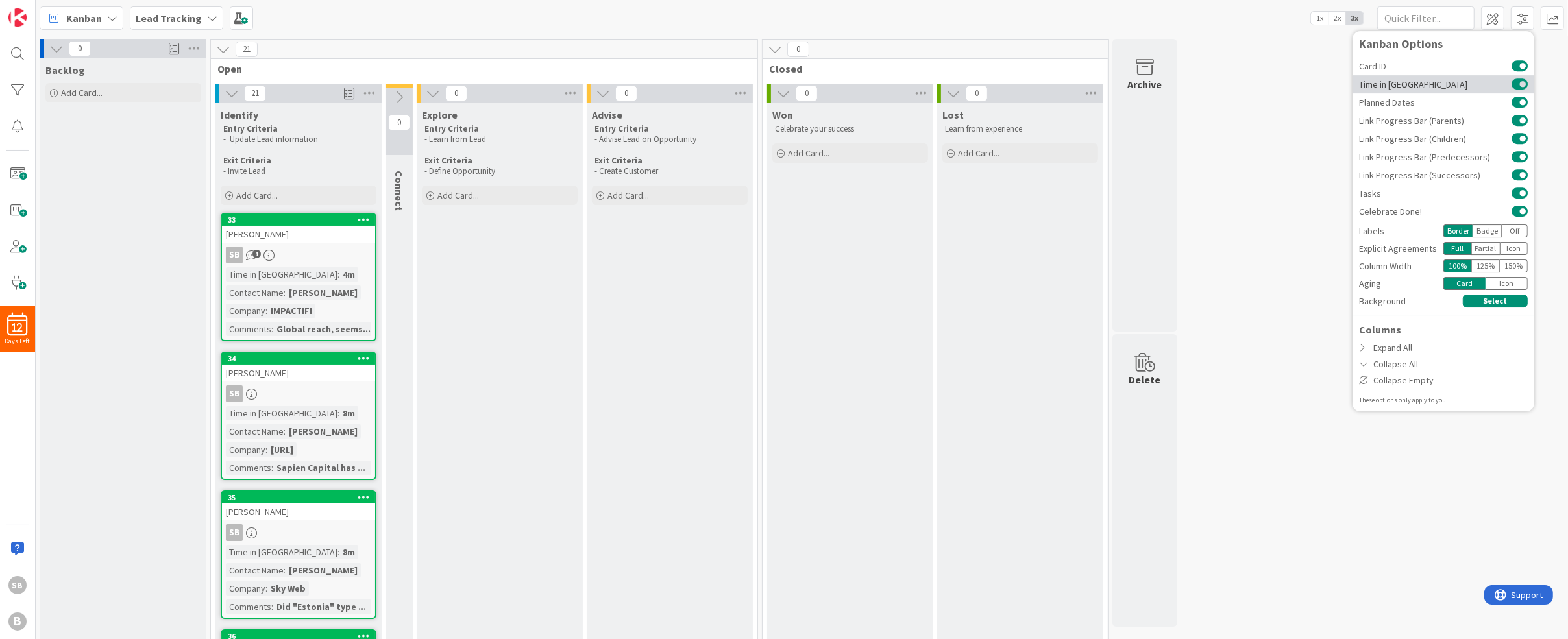
click at [1513, 81] on button at bounding box center [1519, 84] width 16 height 10
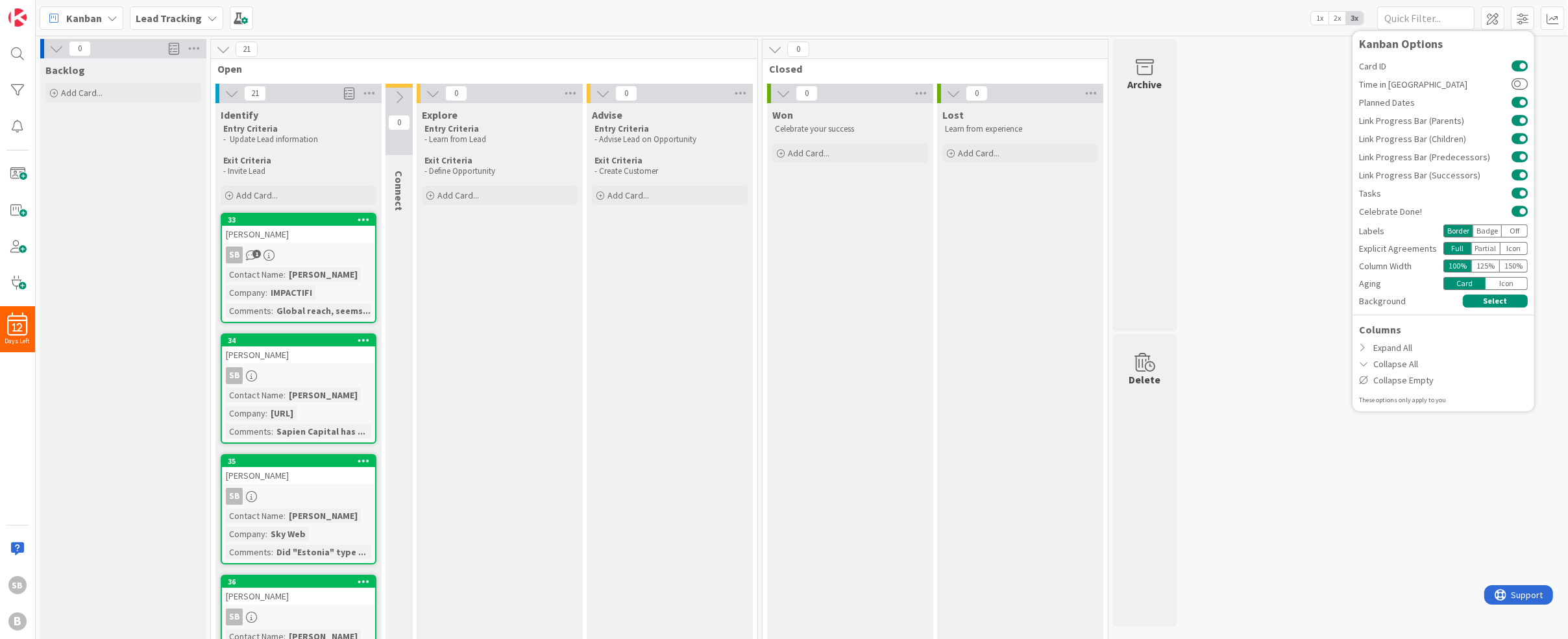
click at [1505, 283] on div "Icon" at bounding box center [1507, 283] width 42 height 13
click at [1461, 284] on div "Card" at bounding box center [1465, 283] width 42 height 13
click at [1506, 301] on button "Select" at bounding box center [1495, 301] width 65 height 13
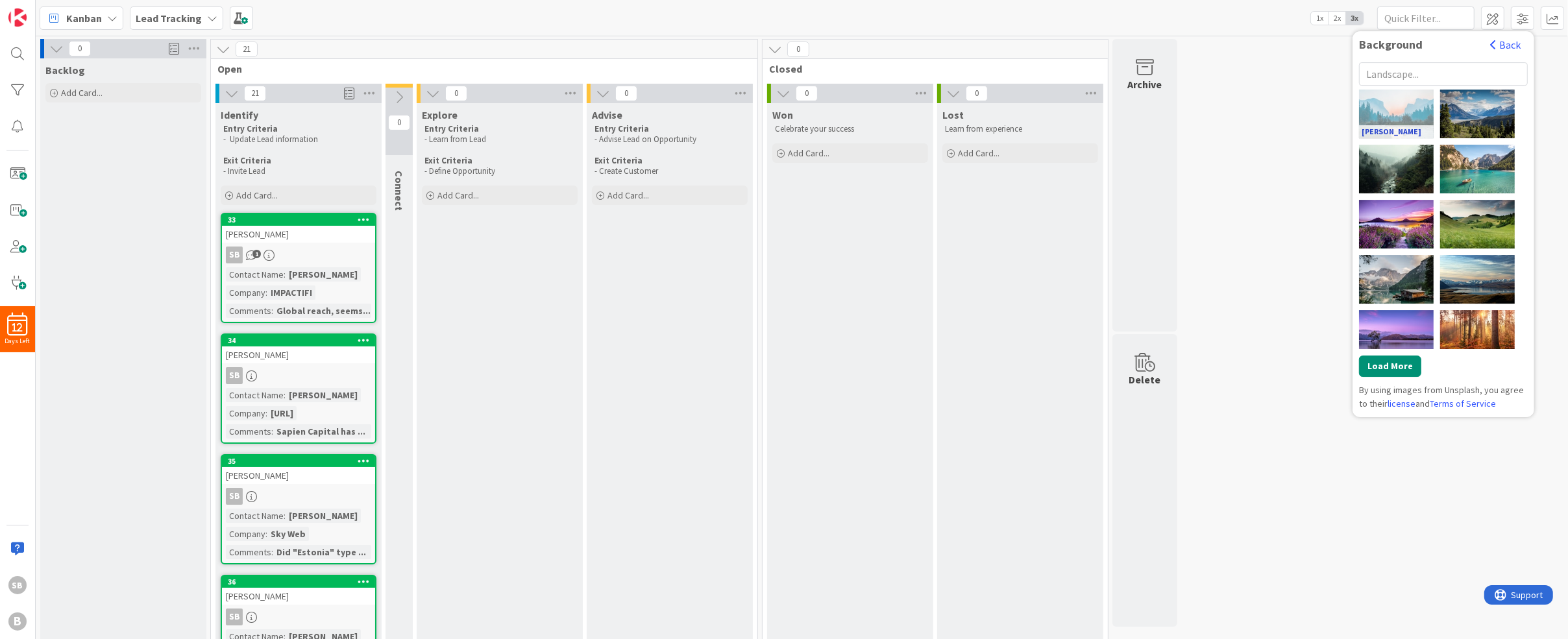
click at [1420, 125] on link "Bailey Zindel" at bounding box center [1396, 132] width 74 height 13
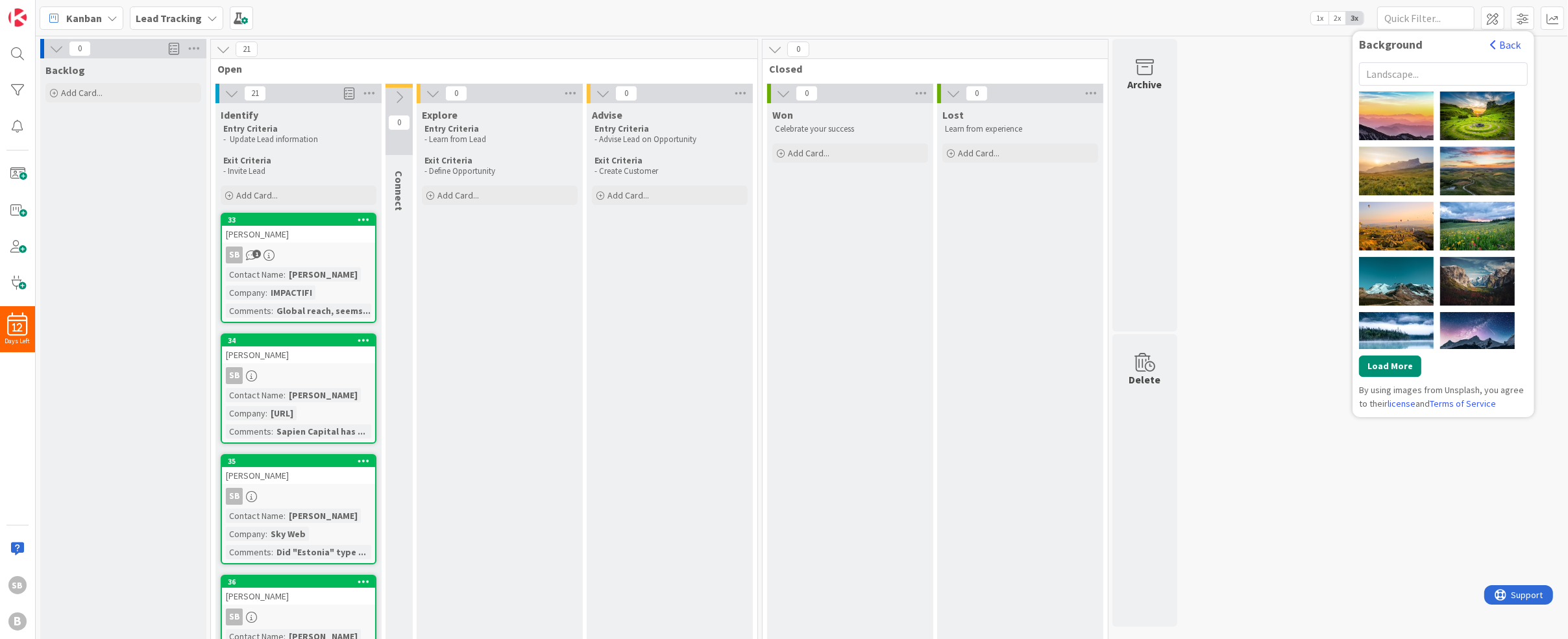
scroll to position [561, 0]
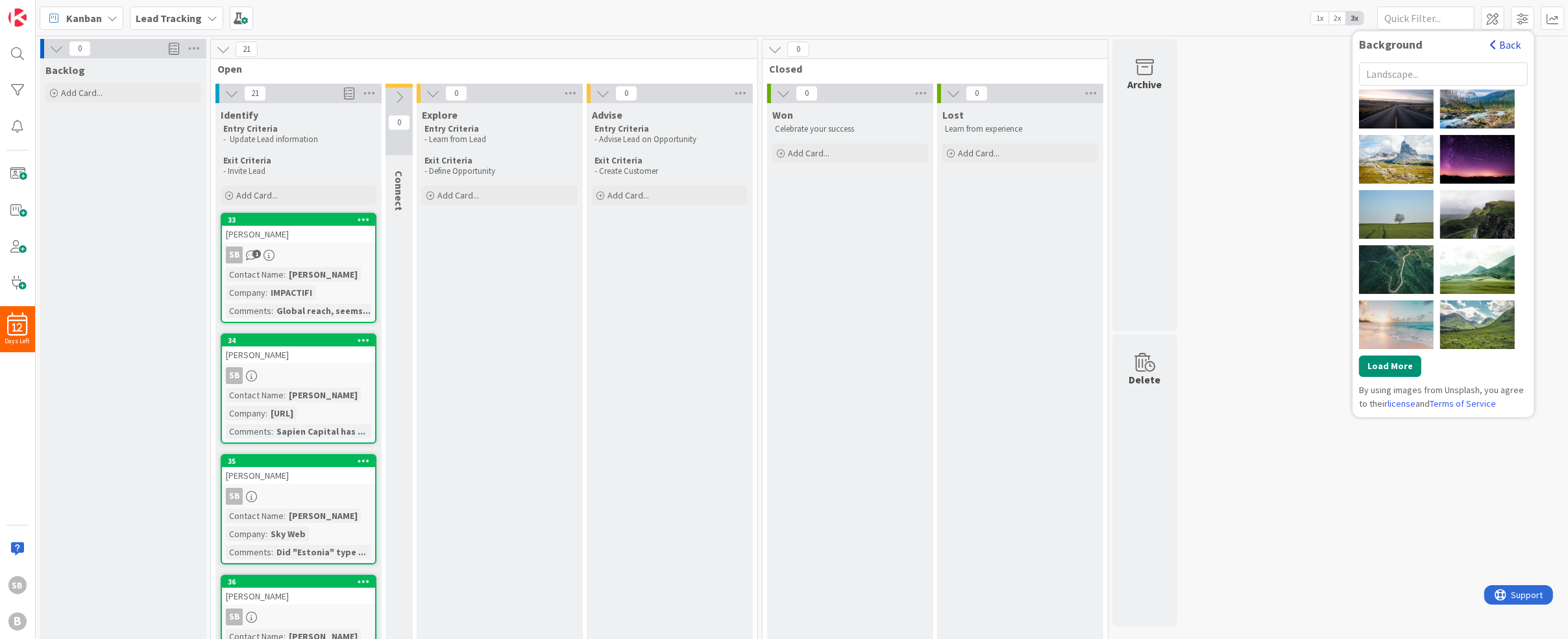
click at [1504, 51] on button "Back" at bounding box center [1505, 45] width 32 height 14
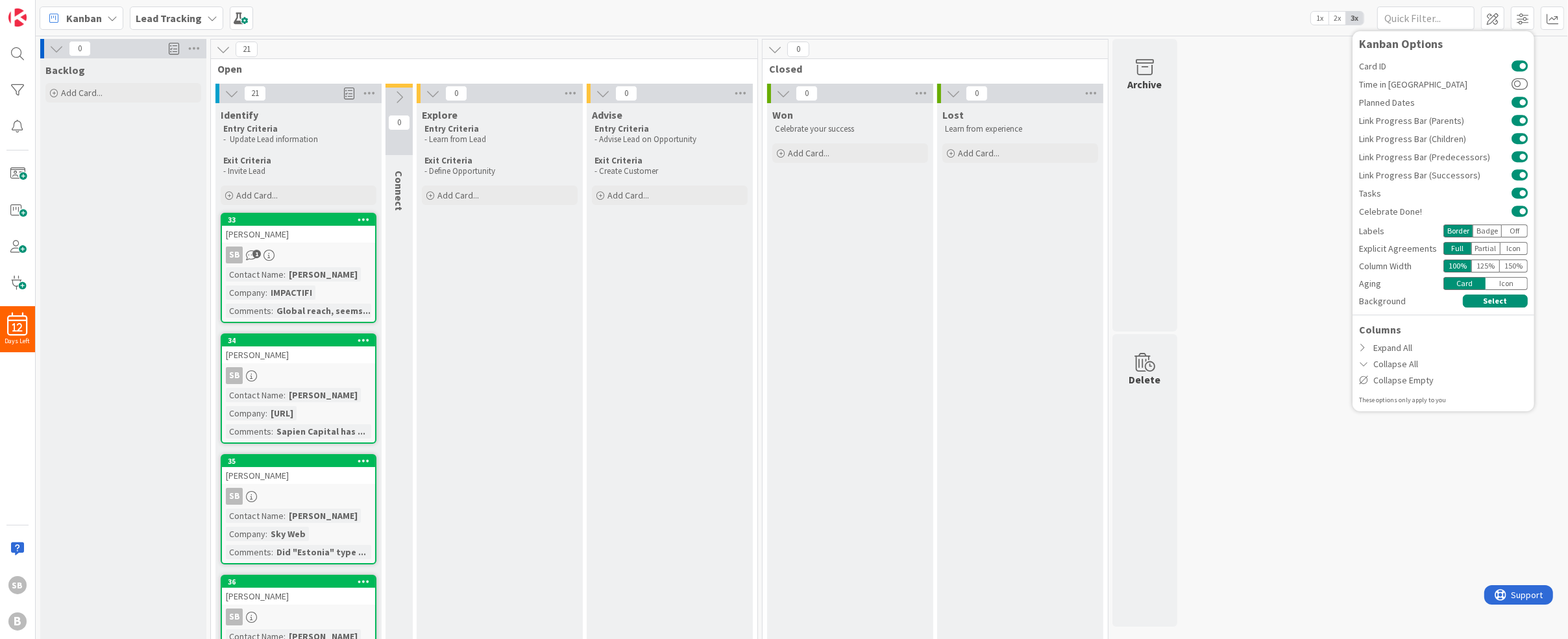
click at [1504, 44] on div "Kanban Options" at bounding box center [1443, 44] width 168 height 13
click at [1385, 351] on div "Expand All" at bounding box center [1443, 348] width 182 height 16
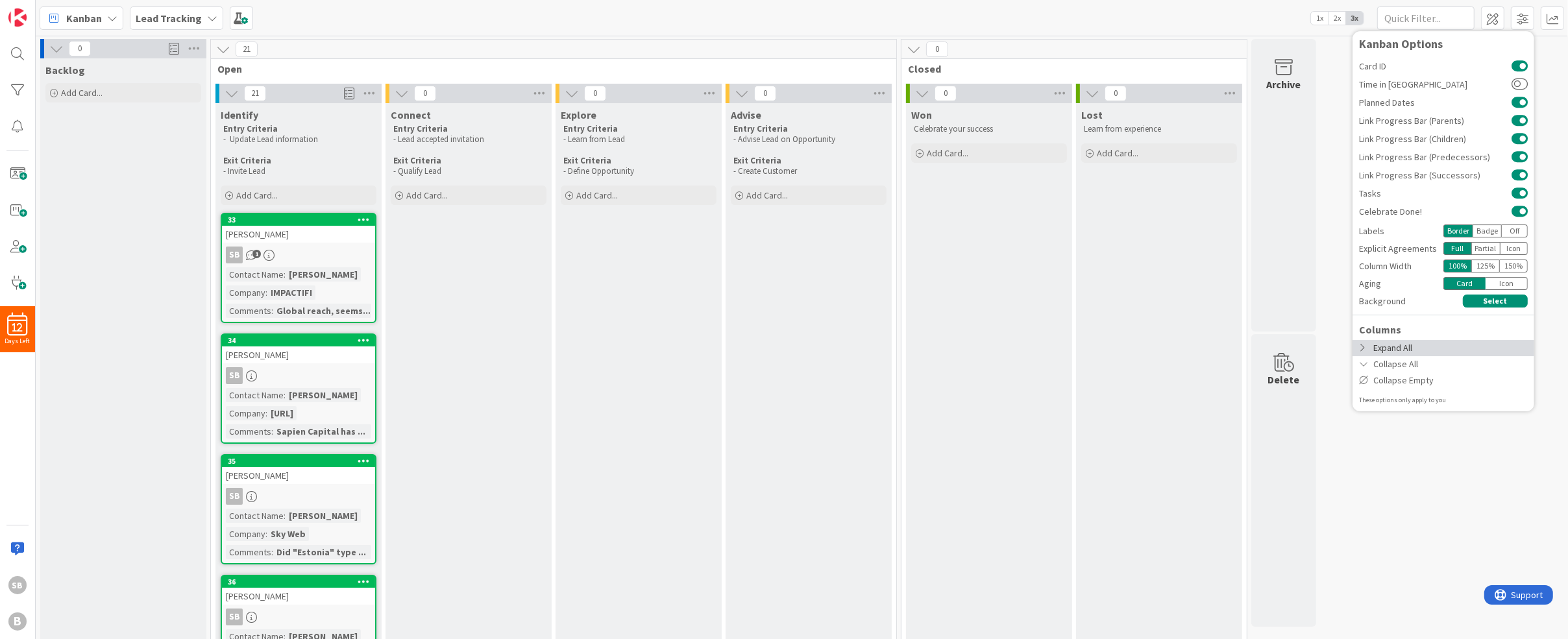
click at [1385, 351] on div "Expand All" at bounding box center [1443, 348] width 182 height 16
click at [1389, 361] on div "Collapse All" at bounding box center [1443, 364] width 182 height 16
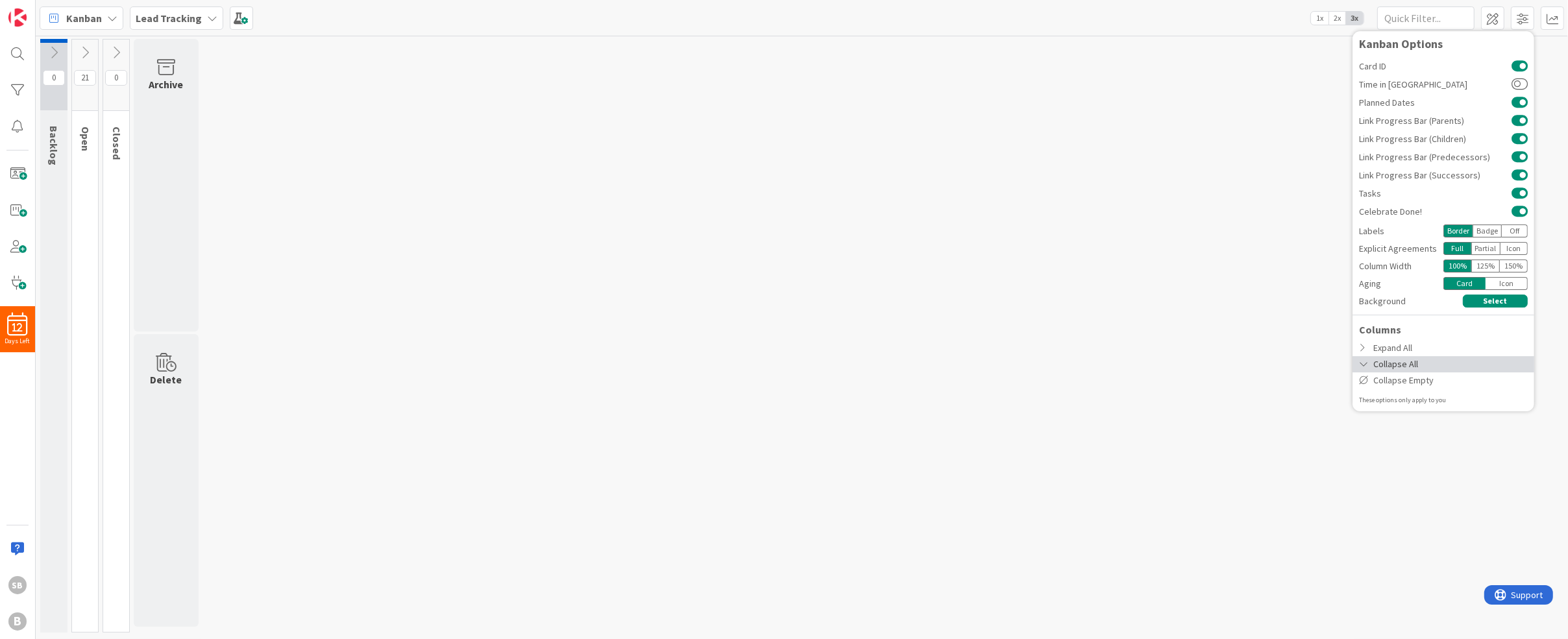
click at [1389, 361] on div "Collapse All" at bounding box center [1443, 364] width 182 height 16
click at [1387, 341] on div "Expand All" at bounding box center [1443, 348] width 182 height 16
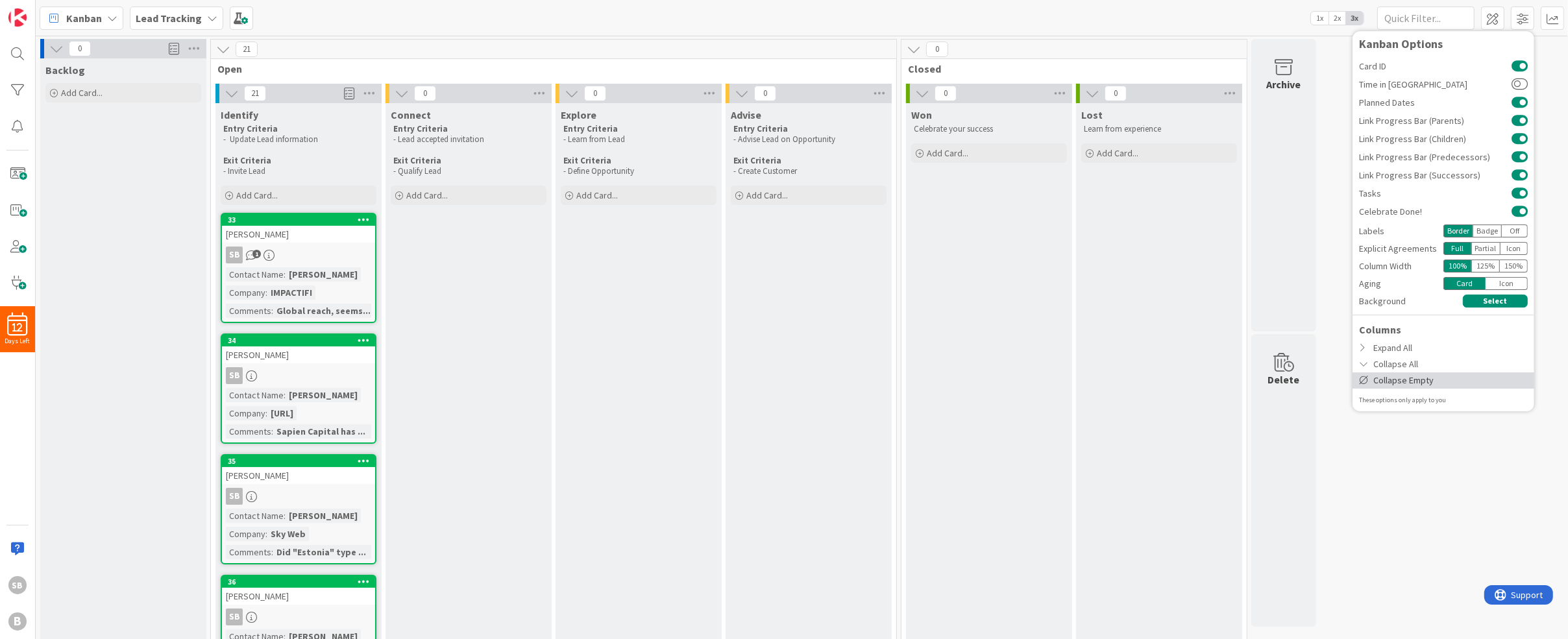
click at [1391, 381] on div "Collapse Empty" at bounding box center [1443, 380] width 182 height 16
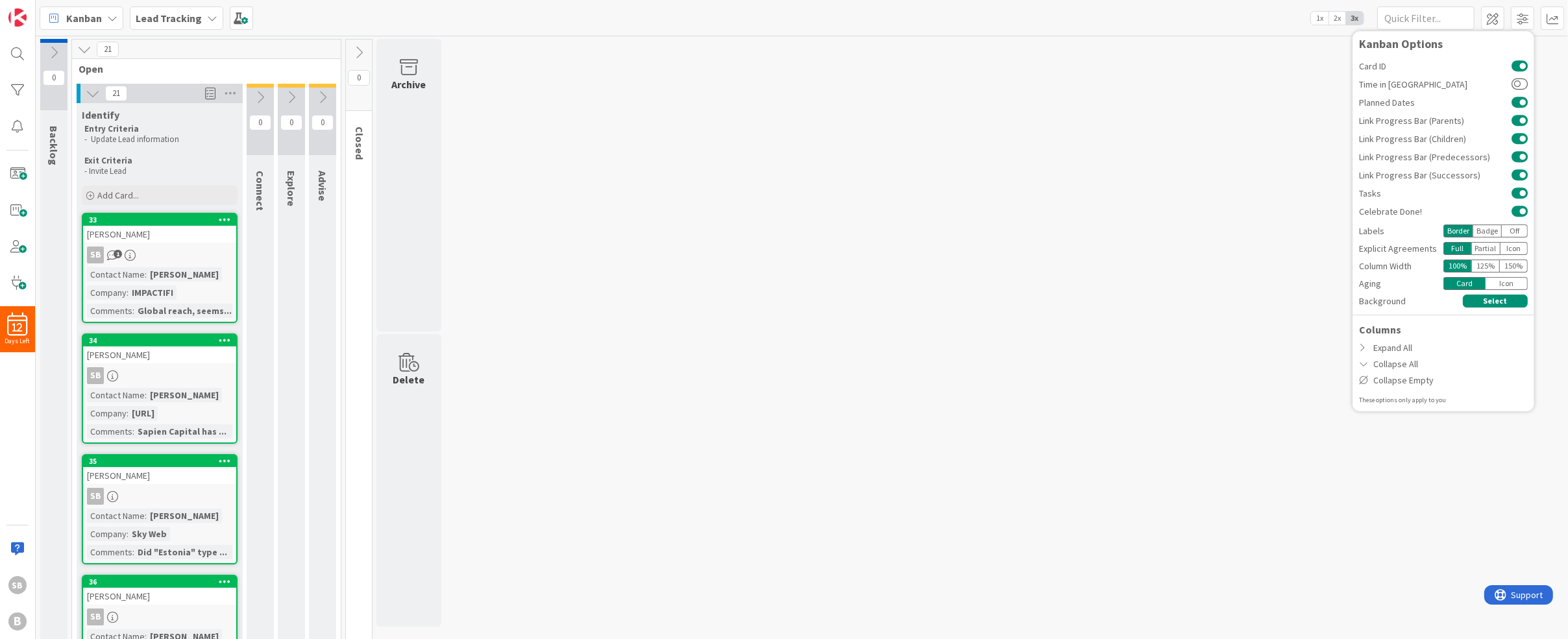
click at [1514, 266] on div "150 %" at bounding box center [1514, 265] width 28 height 13
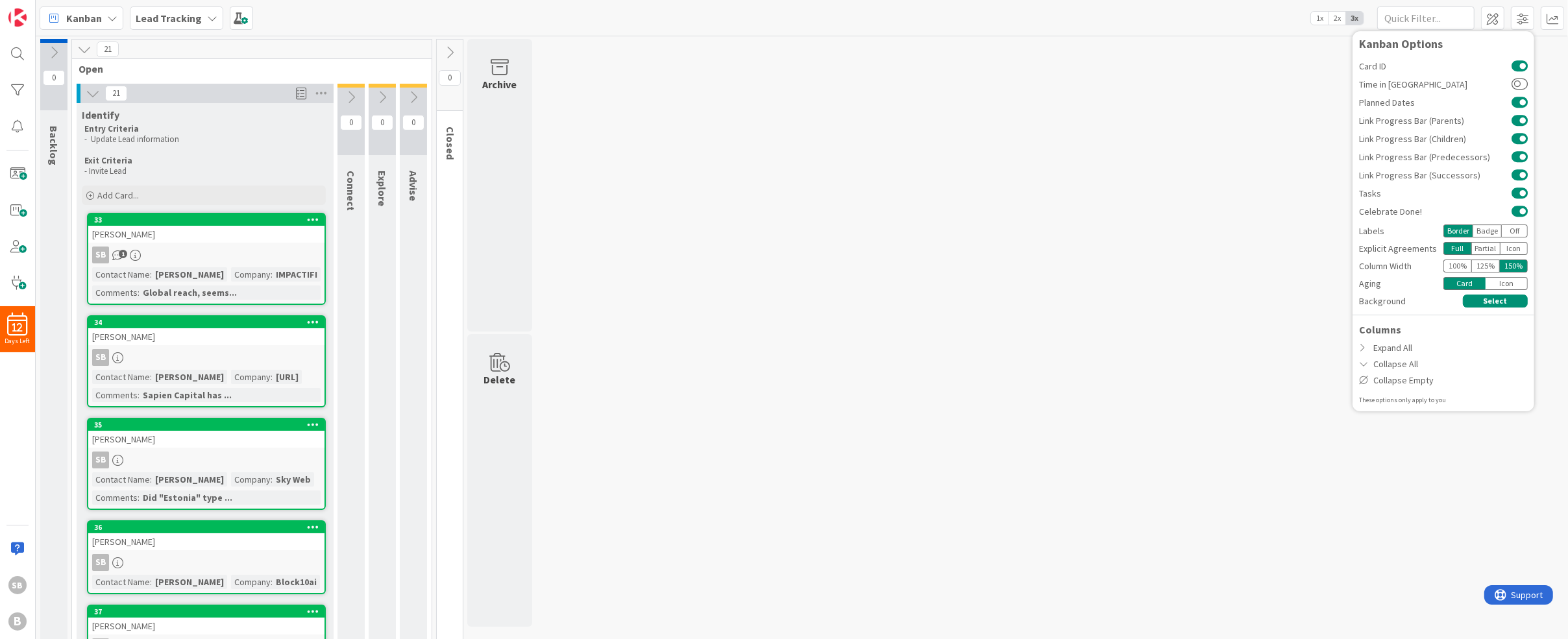
click at [1490, 266] on div "125 %" at bounding box center [1486, 265] width 28 height 13
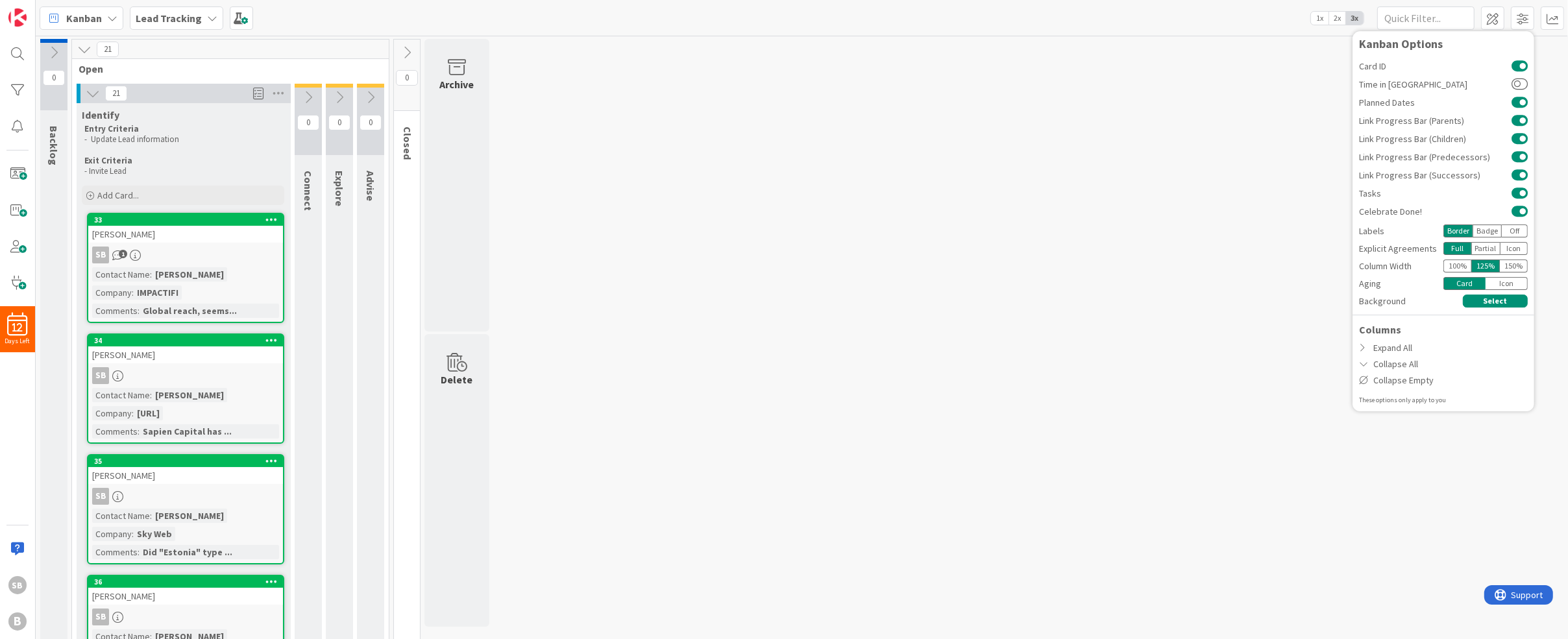
click at [1487, 245] on div "Partial" at bounding box center [1486, 248] width 29 height 13
click at [1515, 251] on div "Icon" at bounding box center [1515, 248] width 28 height 13
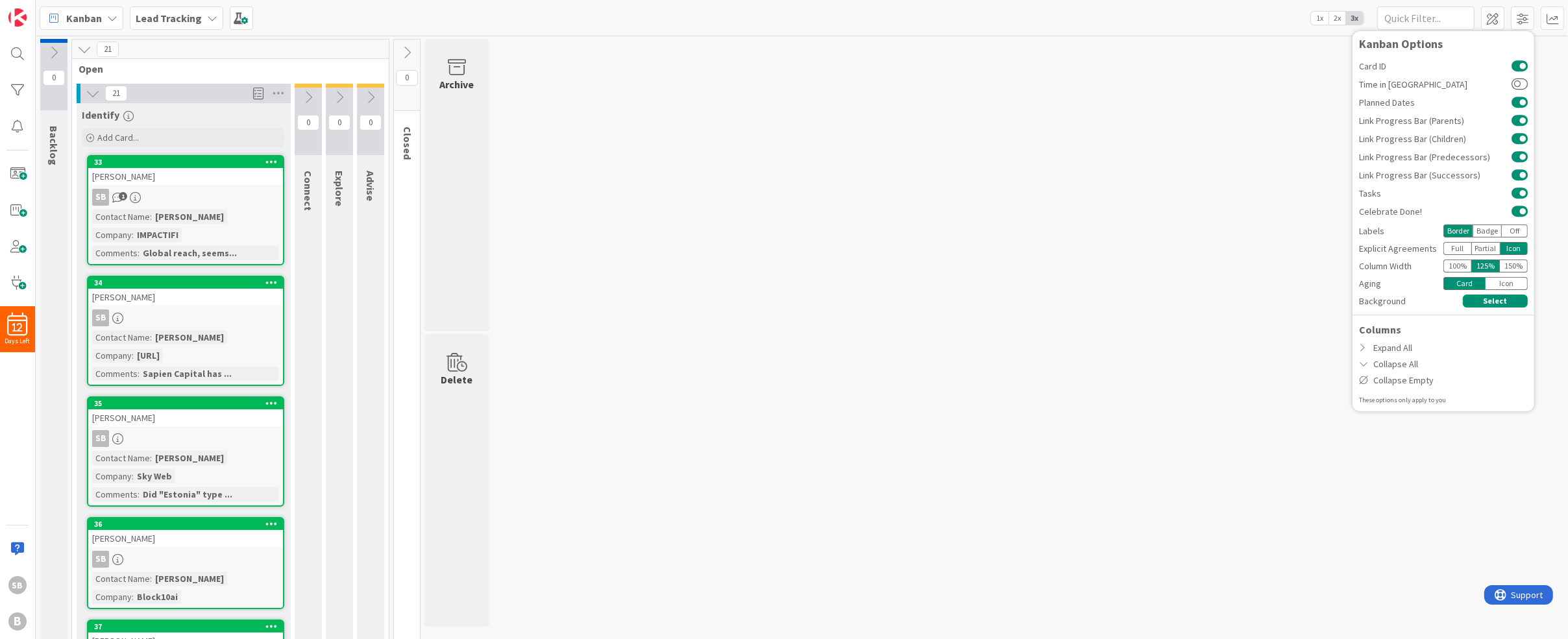
click at [1449, 247] on div "Full" at bounding box center [1458, 248] width 28 height 13
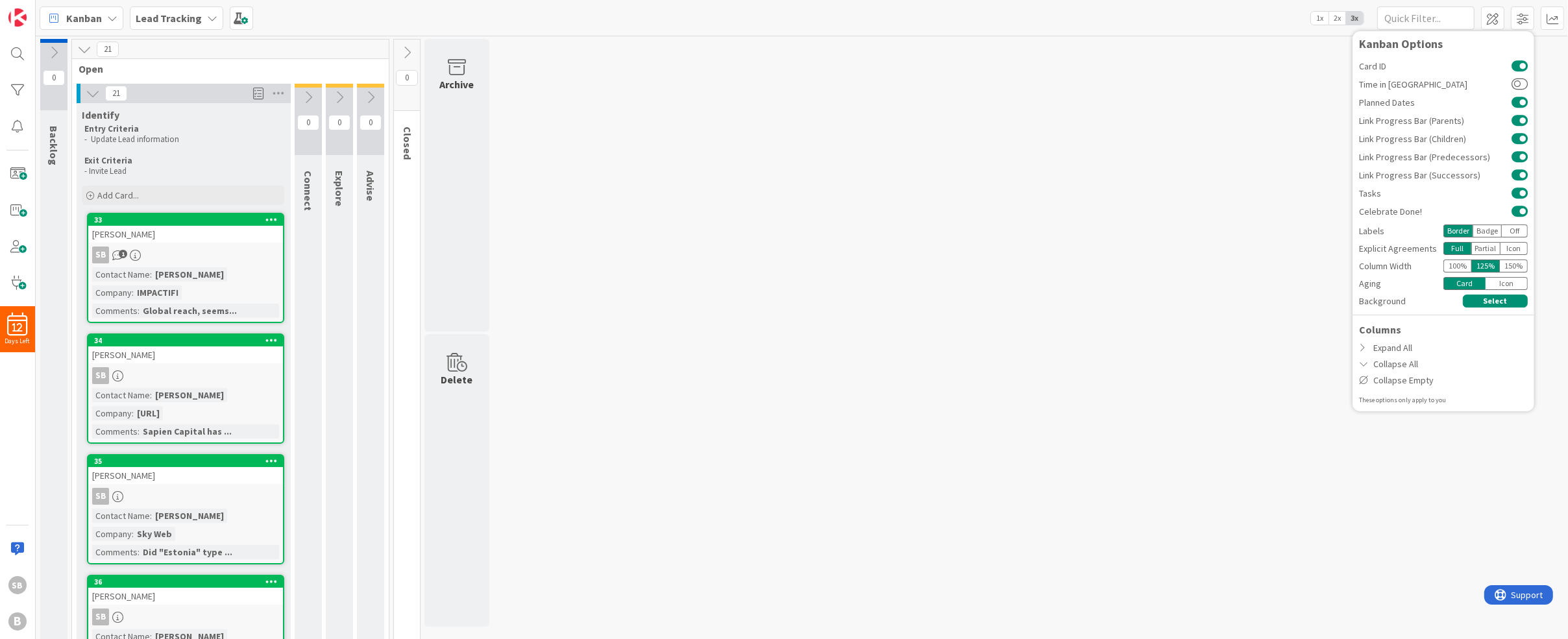
click at [1483, 249] on div "Partial" at bounding box center [1486, 248] width 29 height 13
click at [1511, 251] on div "Icon" at bounding box center [1515, 248] width 28 height 13
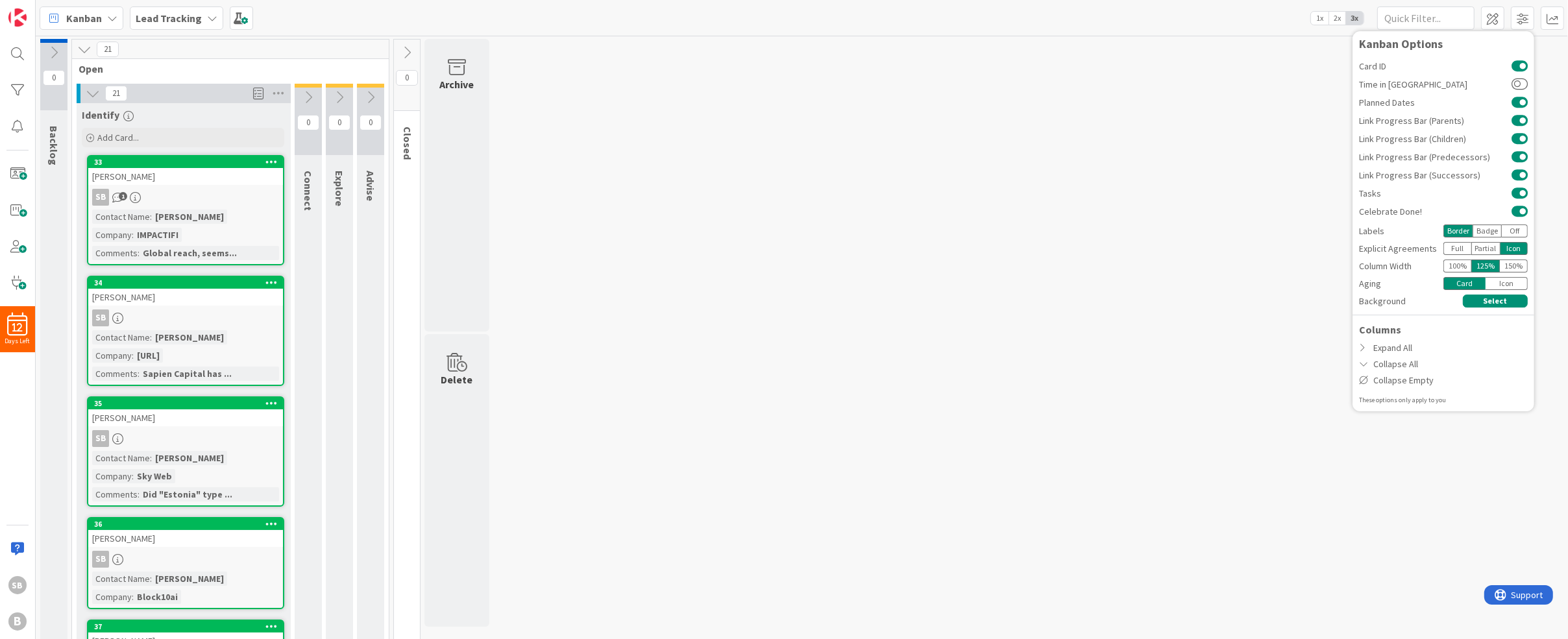
click at [1490, 233] on div "Badge" at bounding box center [1487, 231] width 29 height 13
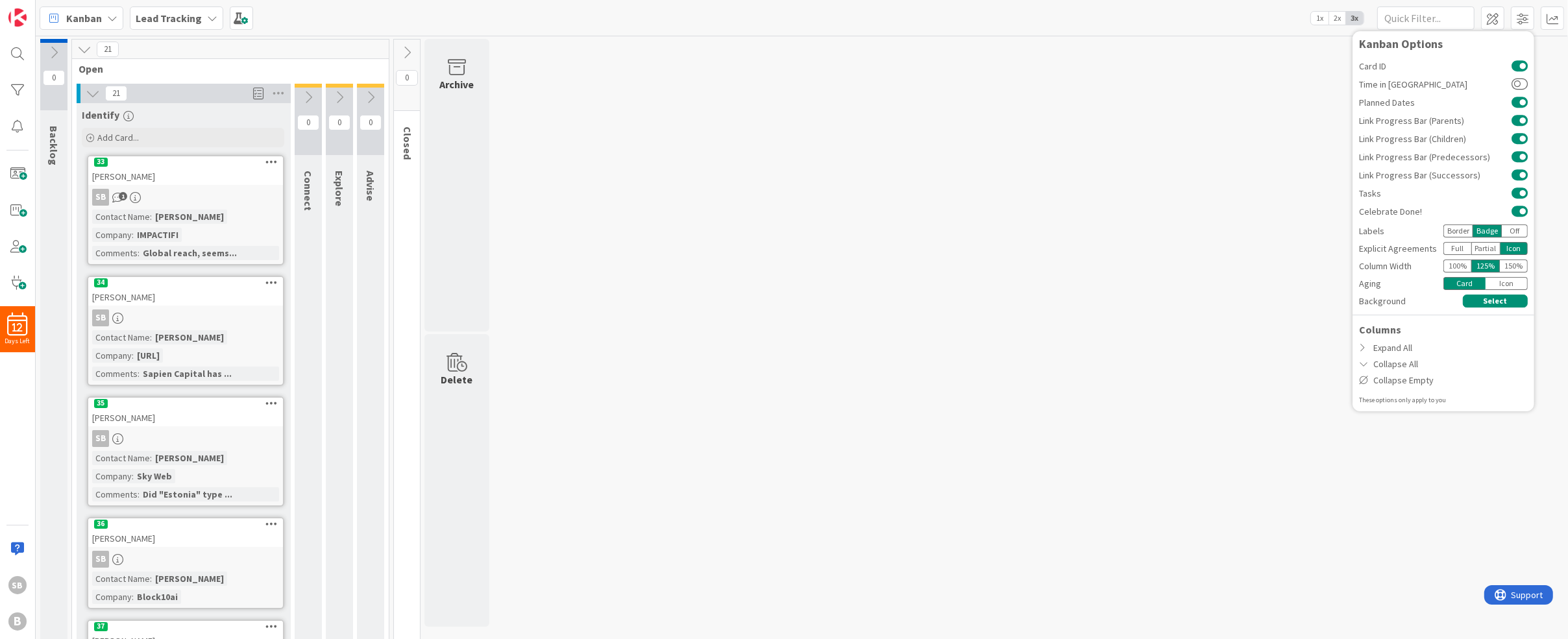
click at [1514, 233] on div "Off" at bounding box center [1515, 231] width 26 height 13
click at [1488, 231] on div "Badge" at bounding box center [1487, 231] width 29 height 13
click at [1453, 231] on div "Border" at bounding box center [1458, 231] width 29 height 13
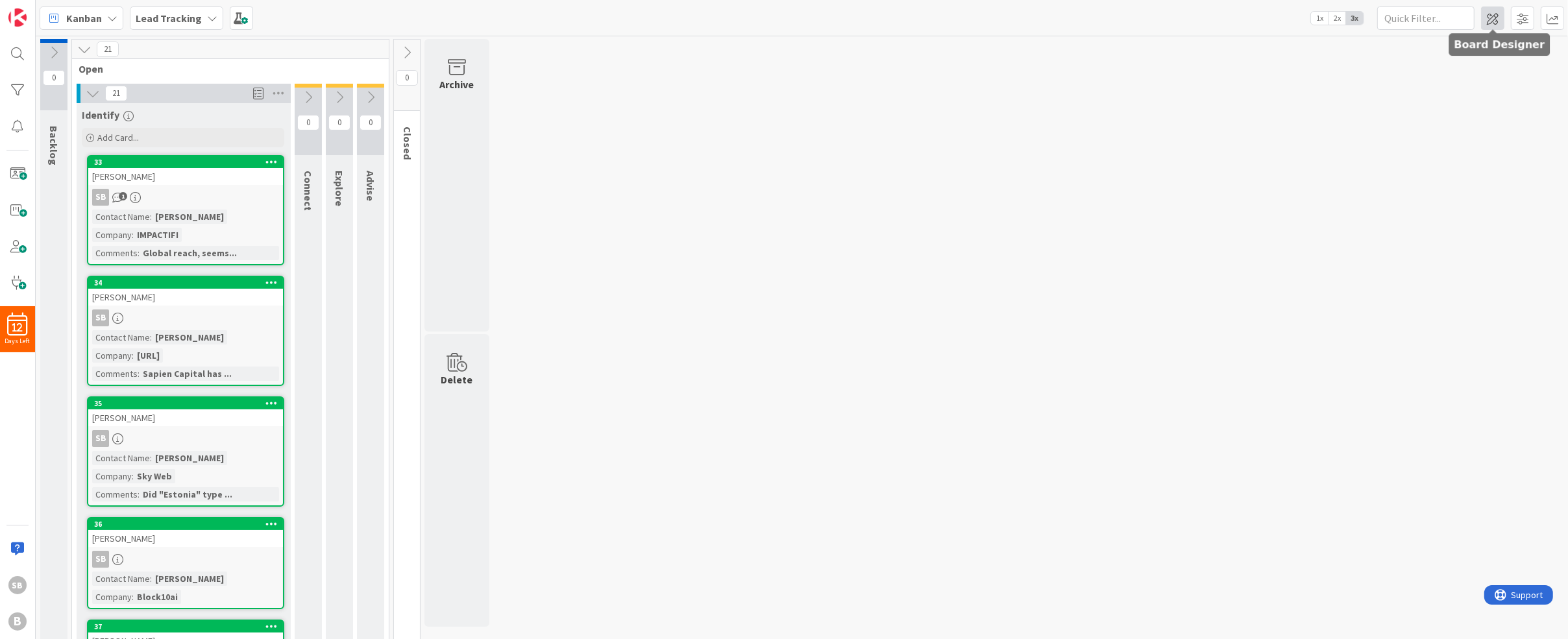
click at [1494, 21] on span at bounding box center [1493, 18] width 24 height 23
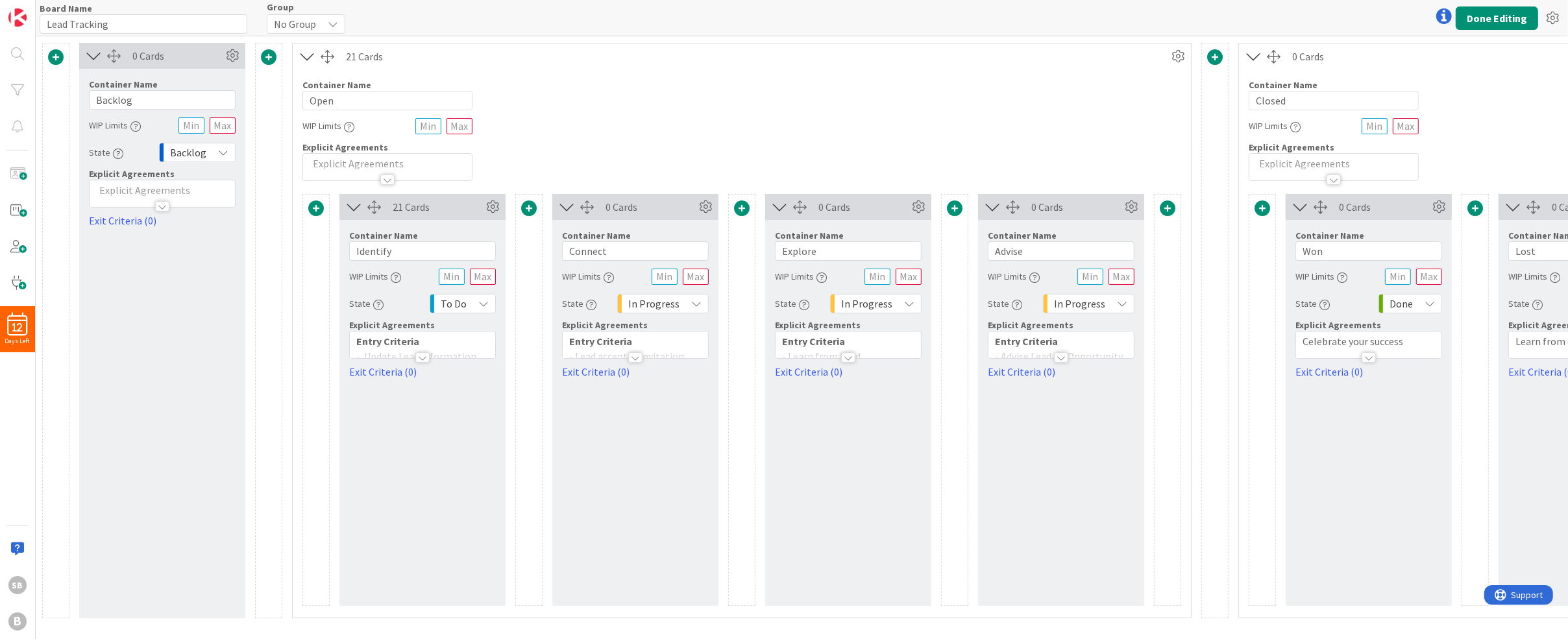
click at [1295, 153] on div at bounding box center [1333, 167] width 168 height 27
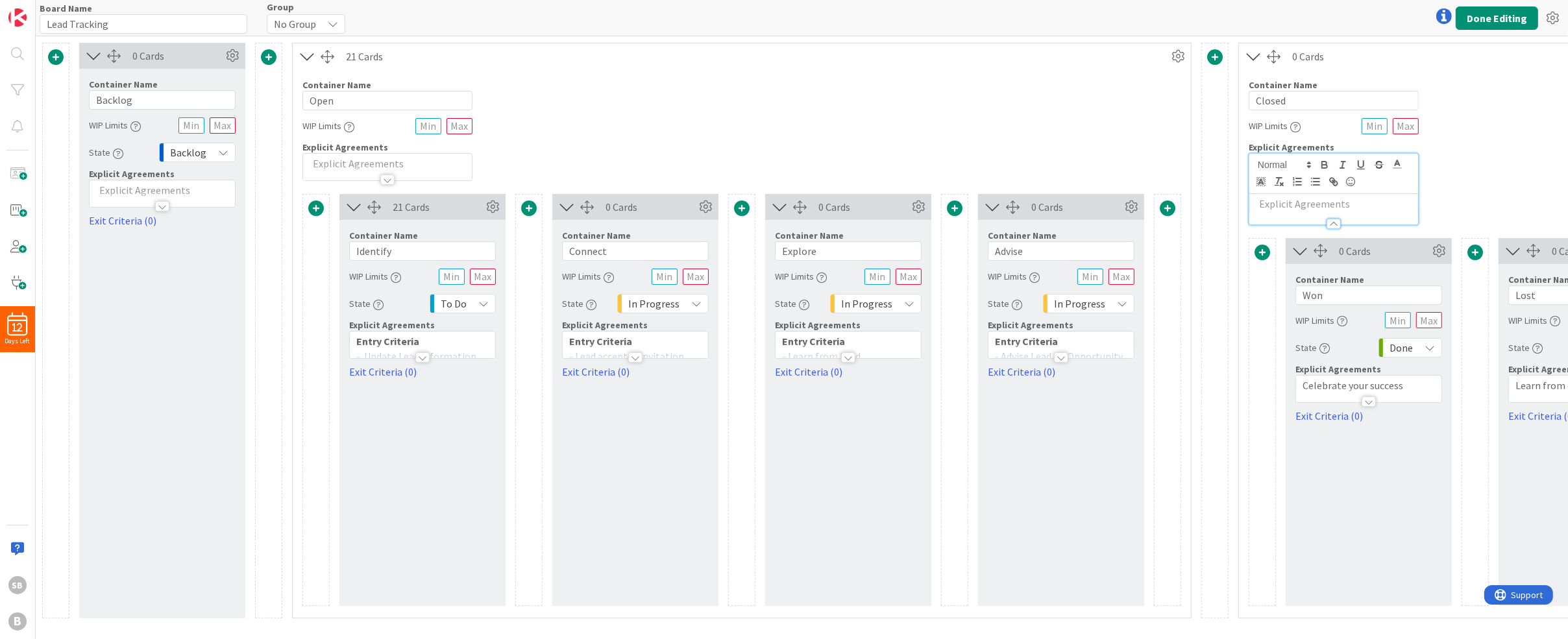
click at [1447, 186] on div "Container Name 6 / 64 Closed WIP Limits Explicit Agreements" at bounding box center [1475, 147] width 473 height 156
click at [1426, 146] on div "Container Name 6 / 64 Closed WIP Limits Explicit Agreements" at bounding box center [1475, 147] width 473 height 156
click at [230, 52] on icon at bounding box center [232, 56] width 20 height 20
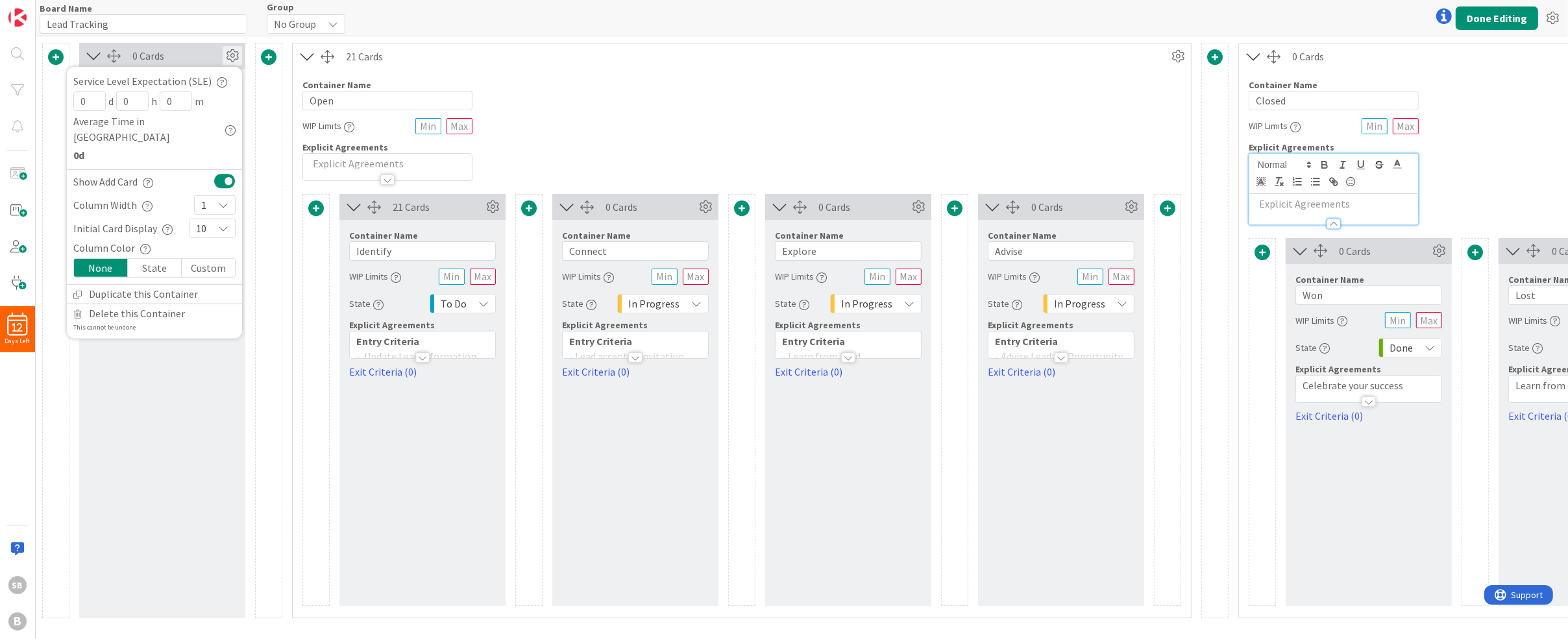
click at [507, 85] on div "Container Name 4 / 64 Open WIP Limits Explicit Agreements" at bounding box center [742, 125] width 898 height 111
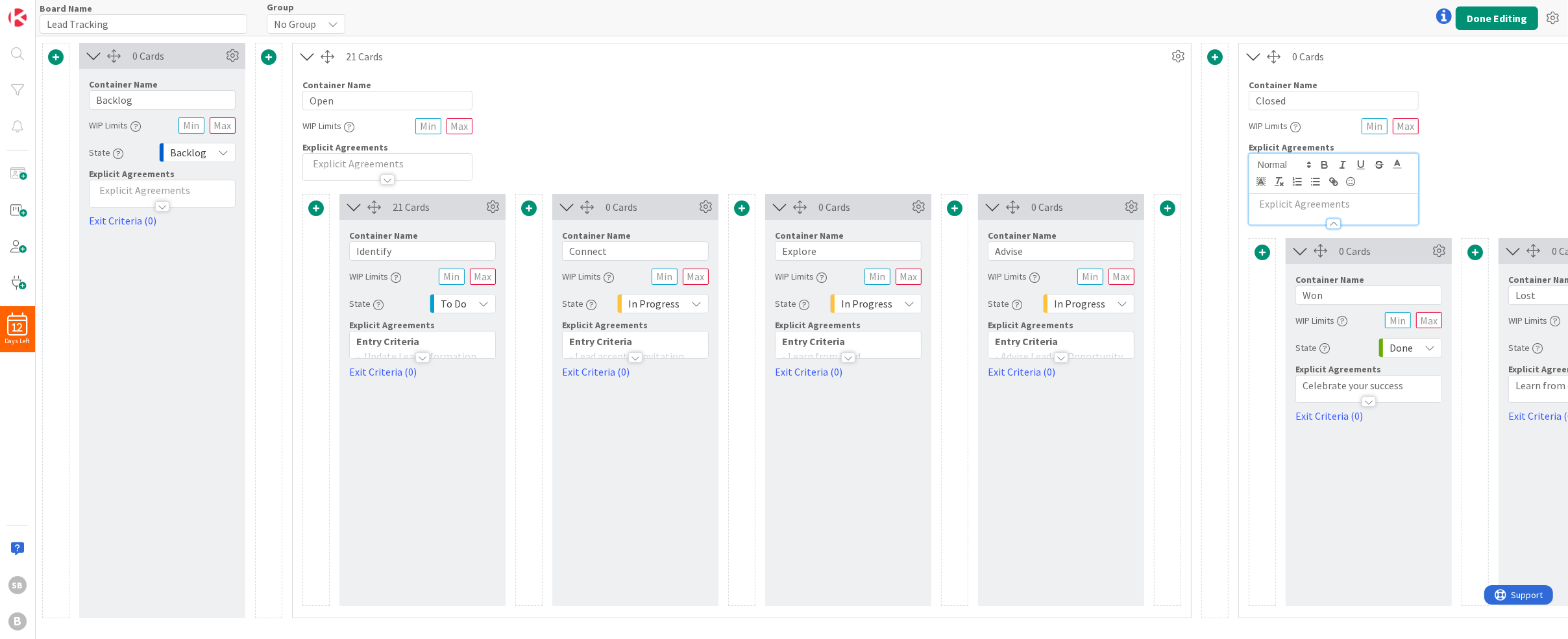
click at [423, 356] on div at bounding box center [422, 357] width 14 height 10
click at [395, 472] on link "Exit Criteria (0)" at bounding box center [422, 475] width 147 height 16
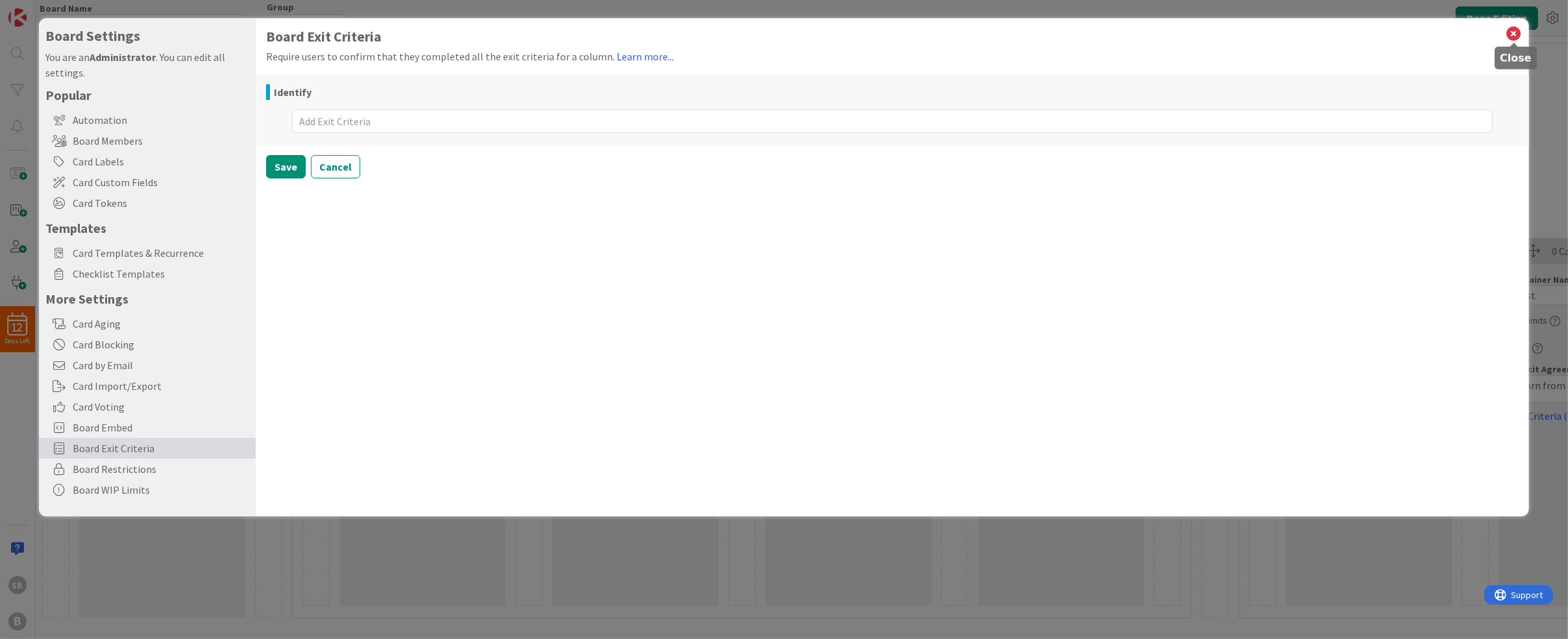
click at [1513, 29] on icon at bounding box center [1515, 33] width 17 height 18
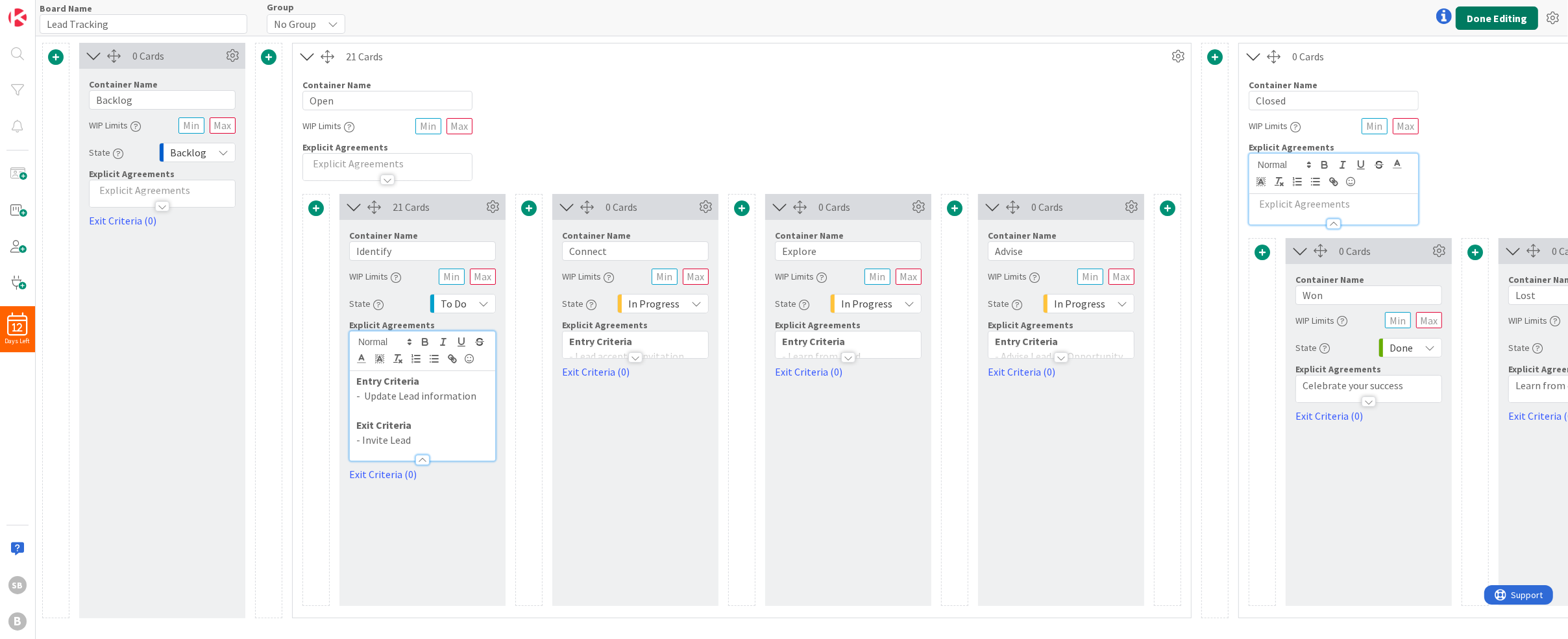
click at [1496, 14] on button "Done Editing" at bounding box center [1497, 18] width 82 height 23
